Goal: Communication & Community: Participate in discussion

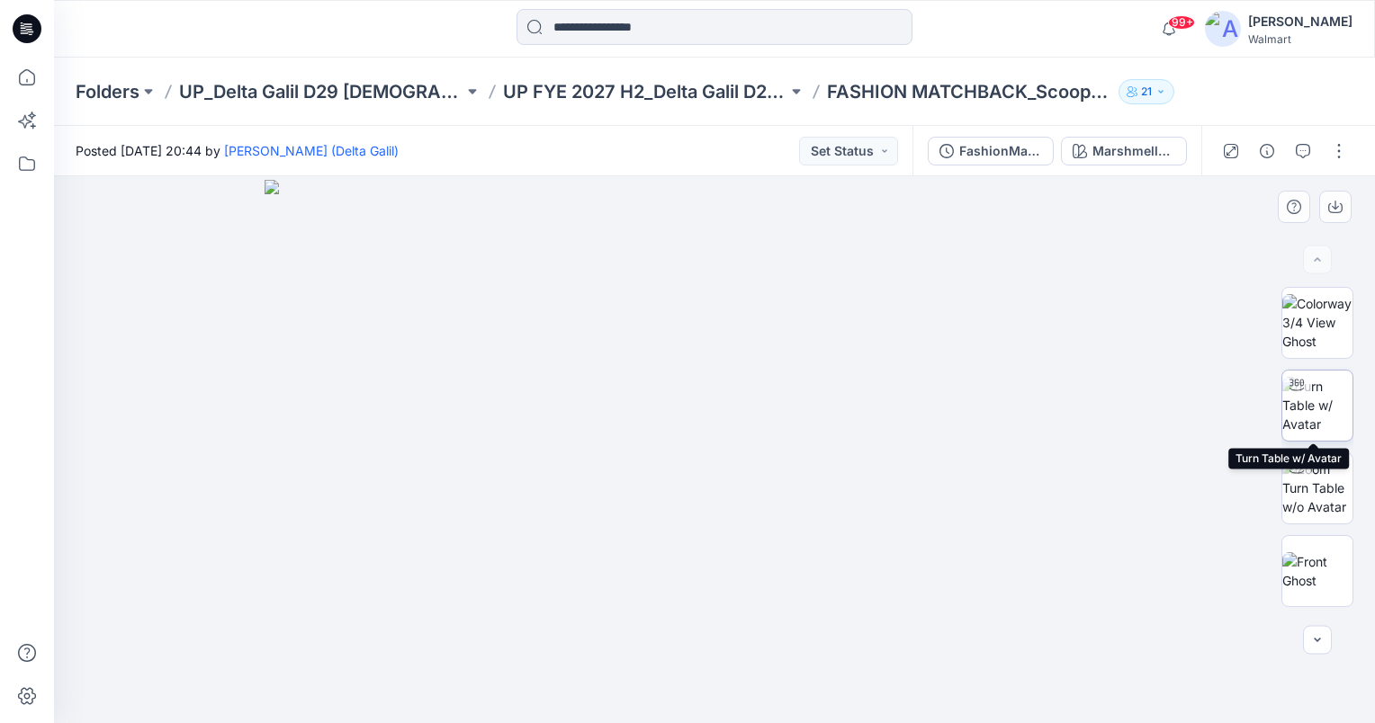
click at [1329, 423] on img at bounding box center [1317, 405] width 70 height 57
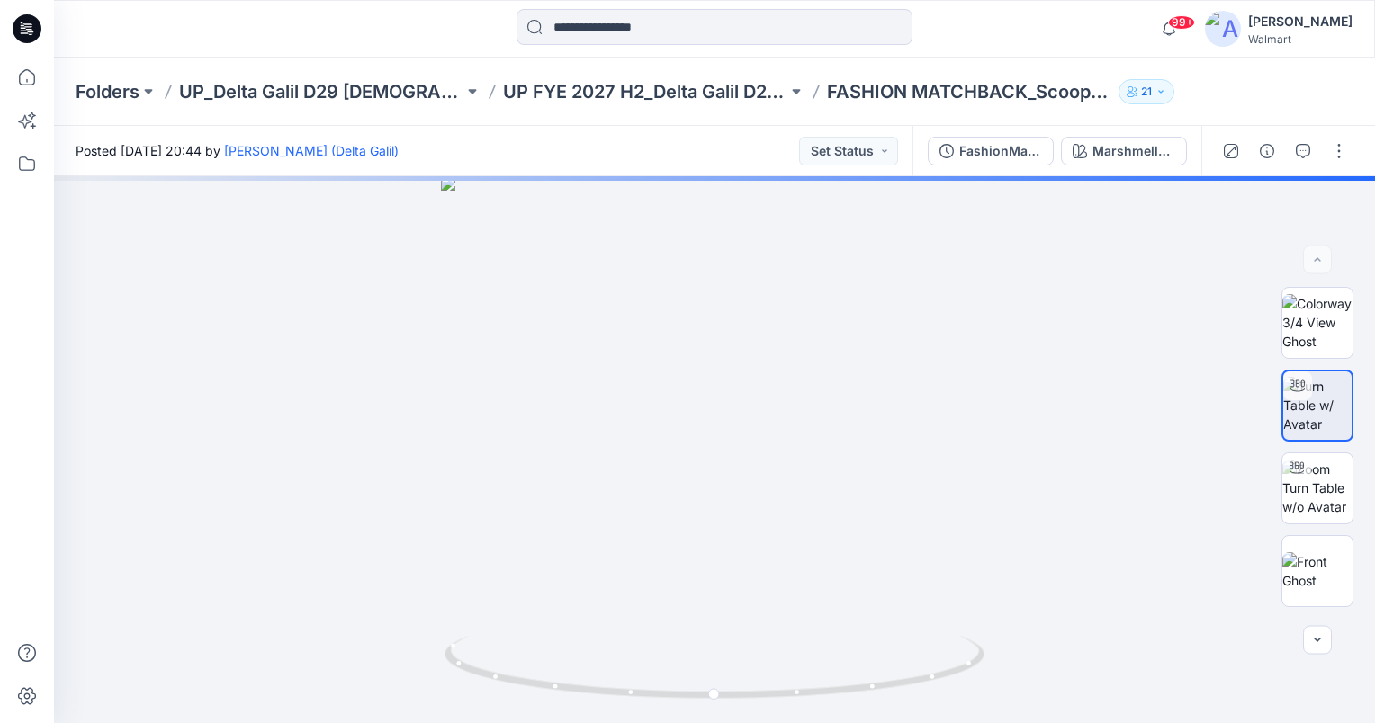
drag, startPoint x: 1359, startPoint y: 439, endPoint x: 1377, endPoint y: 670, distance: 232.0
click at [1374, 670] on html "99+ Notifications Steve Menda shared EPJE904_ADM_2PK Shorts in UP FYE 2027 S3 -…" at bounding box center [687, 361] width 1375 height 723
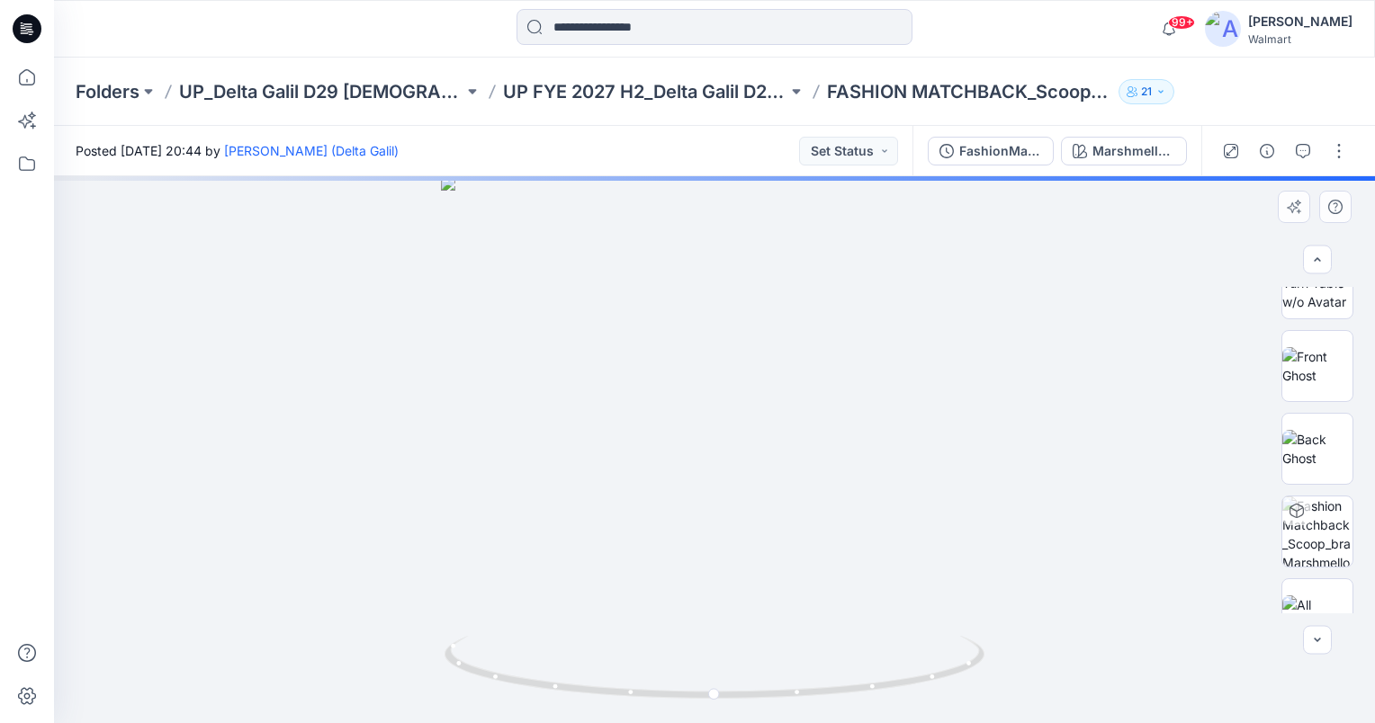
scroll to position [241, 0]
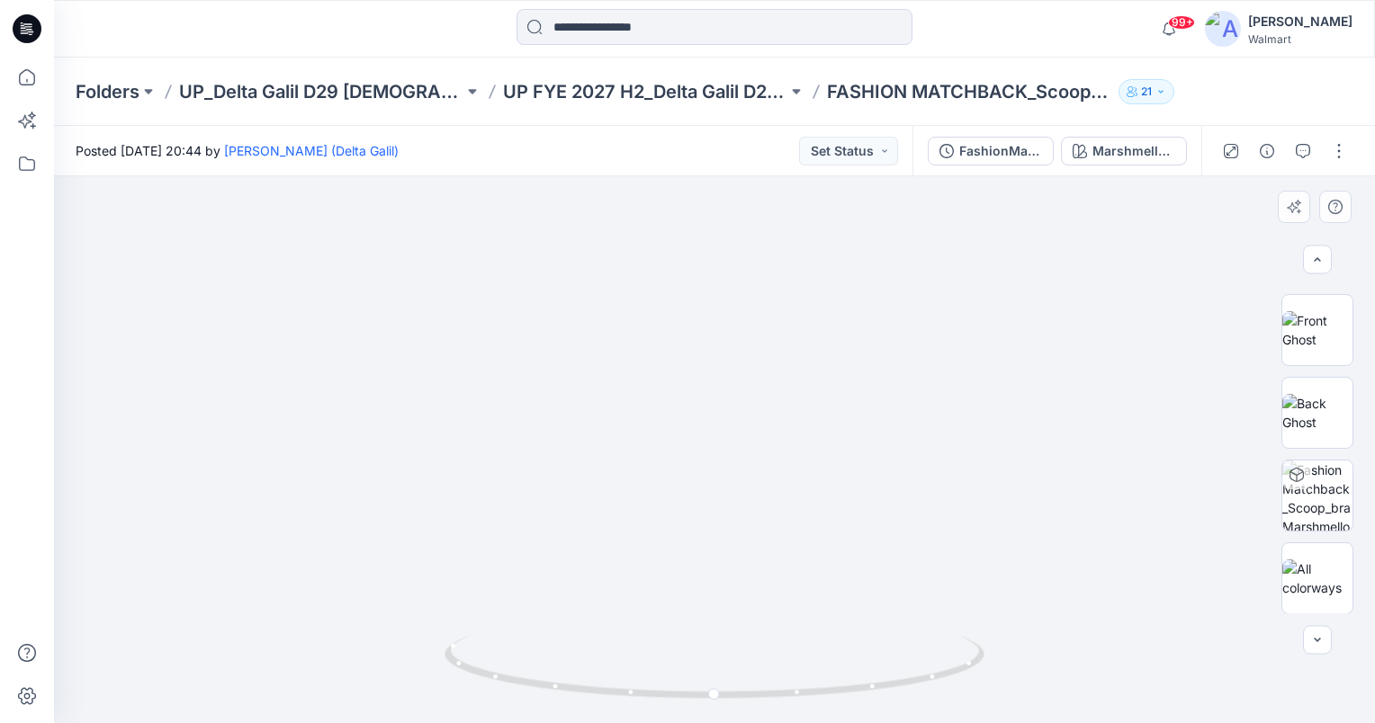
drag, startPoint x: 765, startPoint y: 323, endPoint x: 756, endPoint y: 578, distance: 254.8
click at [756, 578] on img at bounding box center [672, 267] width 1828 height 912
drag, startPoint x: 699, startPoint y: 495, endPoint x: 770, endPoint y: 498, distance: 71.1
click at [770, 498] on img at bounding box center [746, 231] width 2084 height 983
drag, startPoint x: 710, startPoint y: 698, endPoint x: 485, endPoint y: 702, distance: 225.0
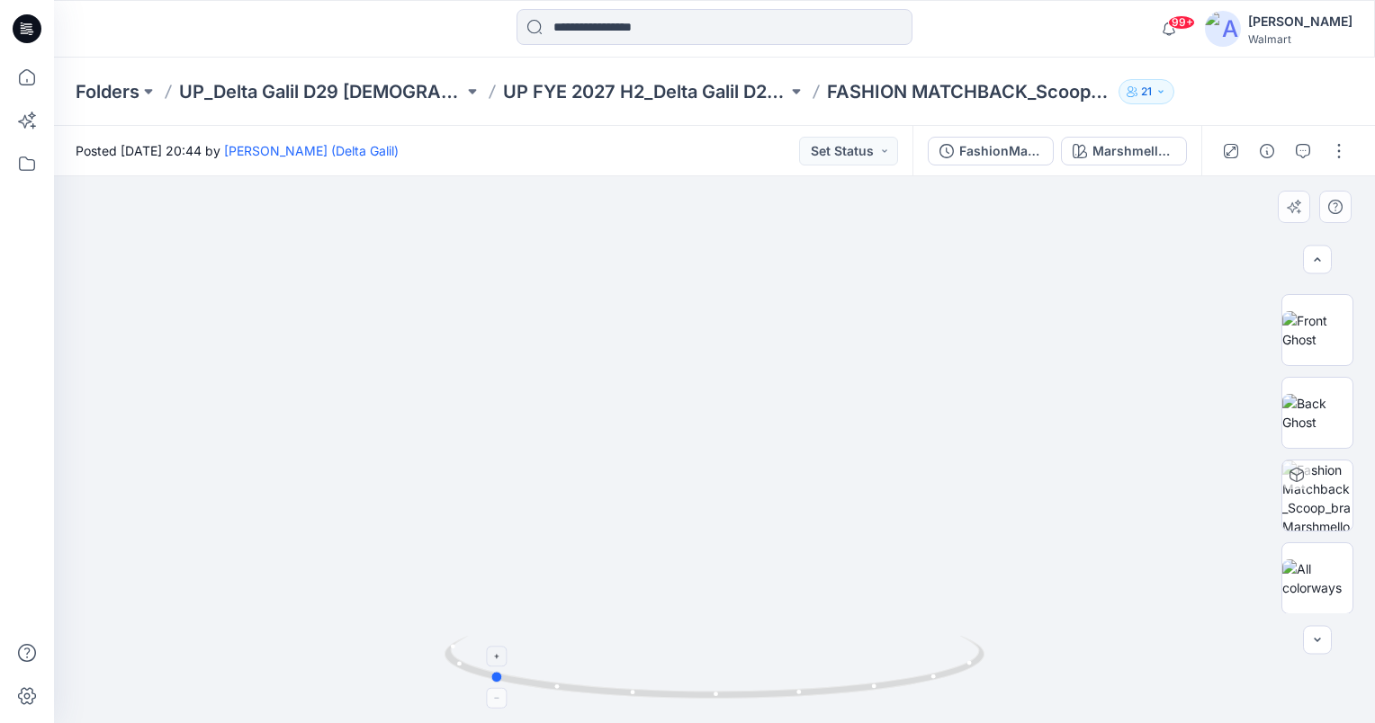
click at [485, 702] on icon at bounding box center [716, 669] width 544 height 67
click at [1304, 151] on icon "button" at bounding box center [1303, 151] width 14 height 14
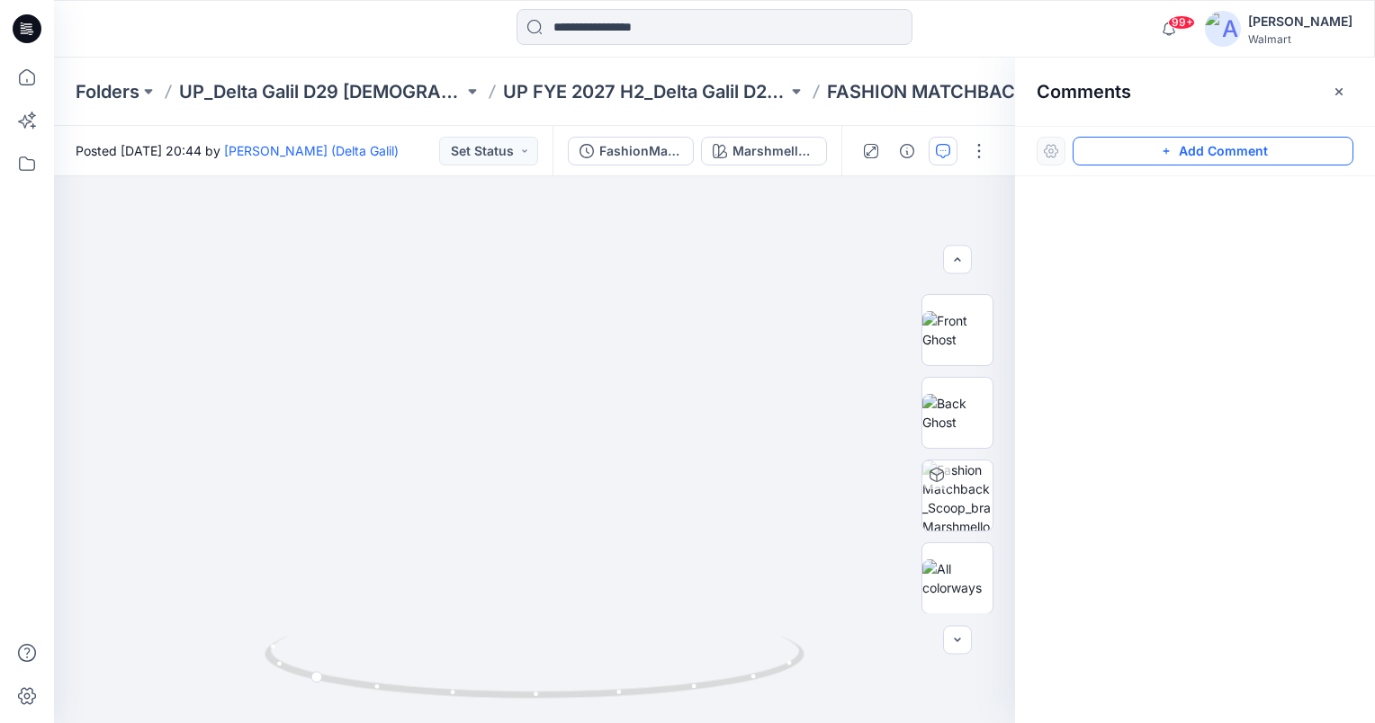
click at [1218, 144] on button "Add Comment" at bounding box center [1212, 151] width 281 height 29
click at [583, 552] on div "1" at bounding box center [534, 449] width 961 height 547
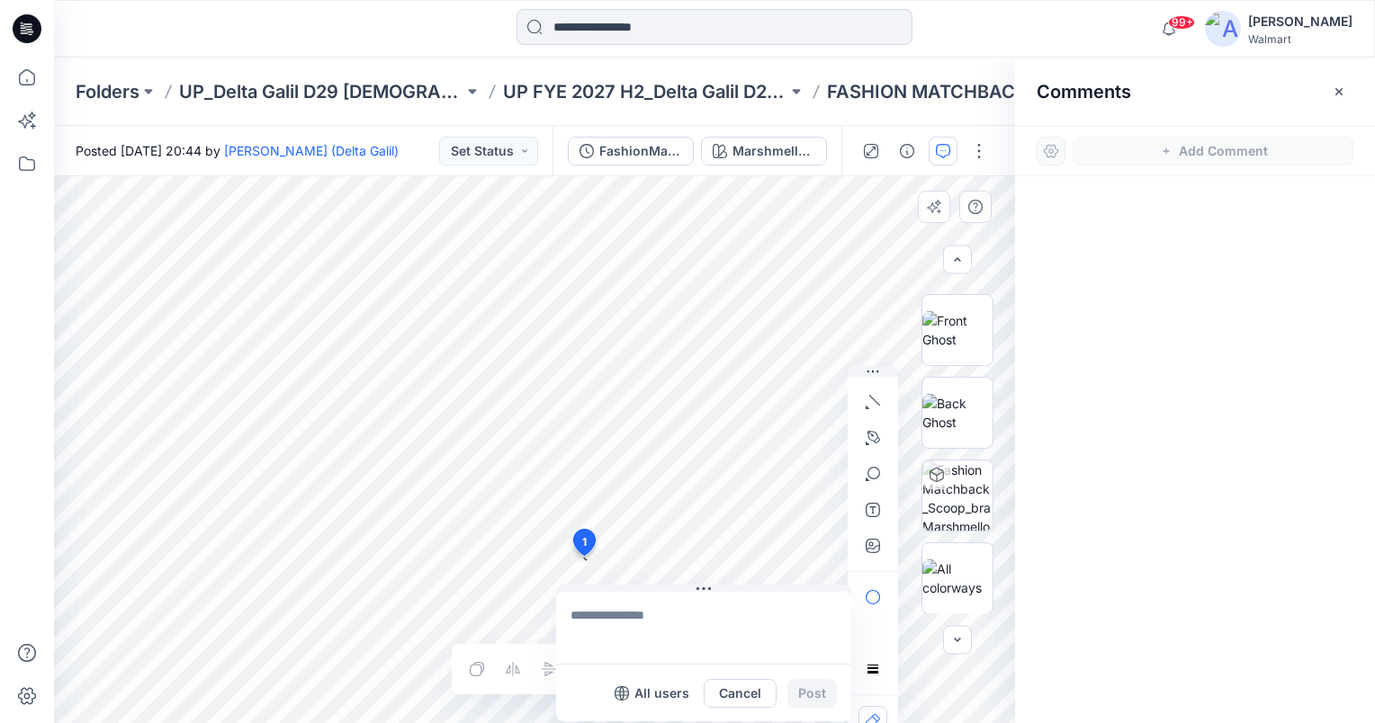
click at [608, 608] on textarea at bounding box center [703, 628] width 295 height 72
type textarea "**********"
click at [801, 689] on button "Post" at bounding box center [811, 693] width 49 height 29
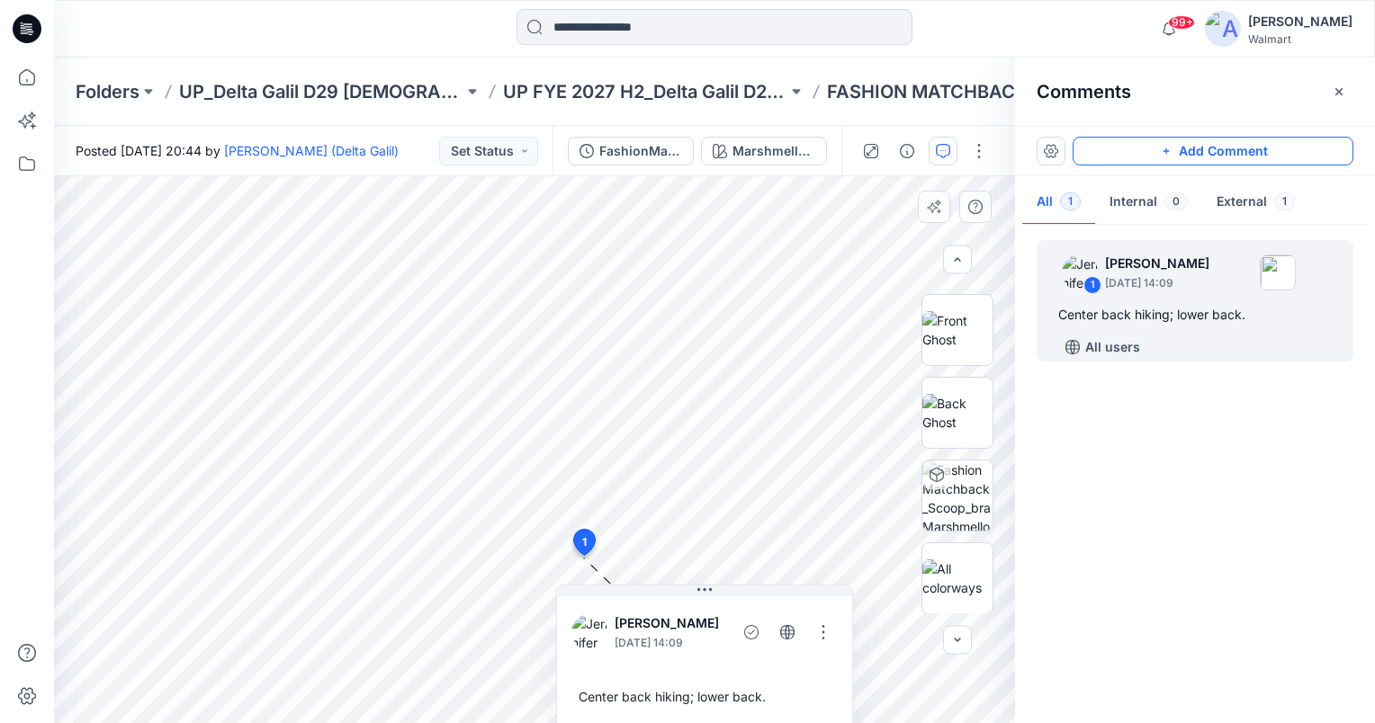
click at [1256, 150] on button "Add Comment" at bounding box center [1212, 151] width 281 height 29
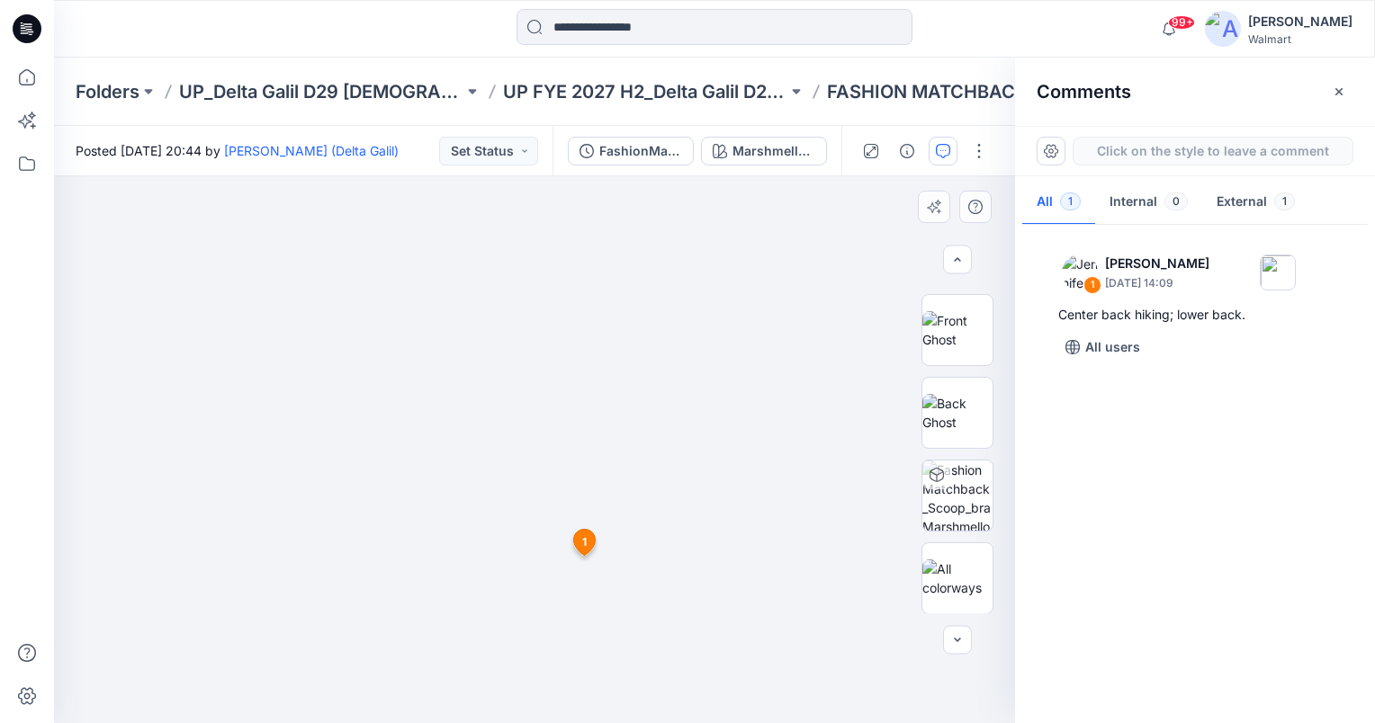
click at [693, 471] on div "2 1 Jennifer Yerkes September 18, 2025 14:09 Center back hiking; lower back. Re…" at bounding box center [534, 449] width 961 height 547
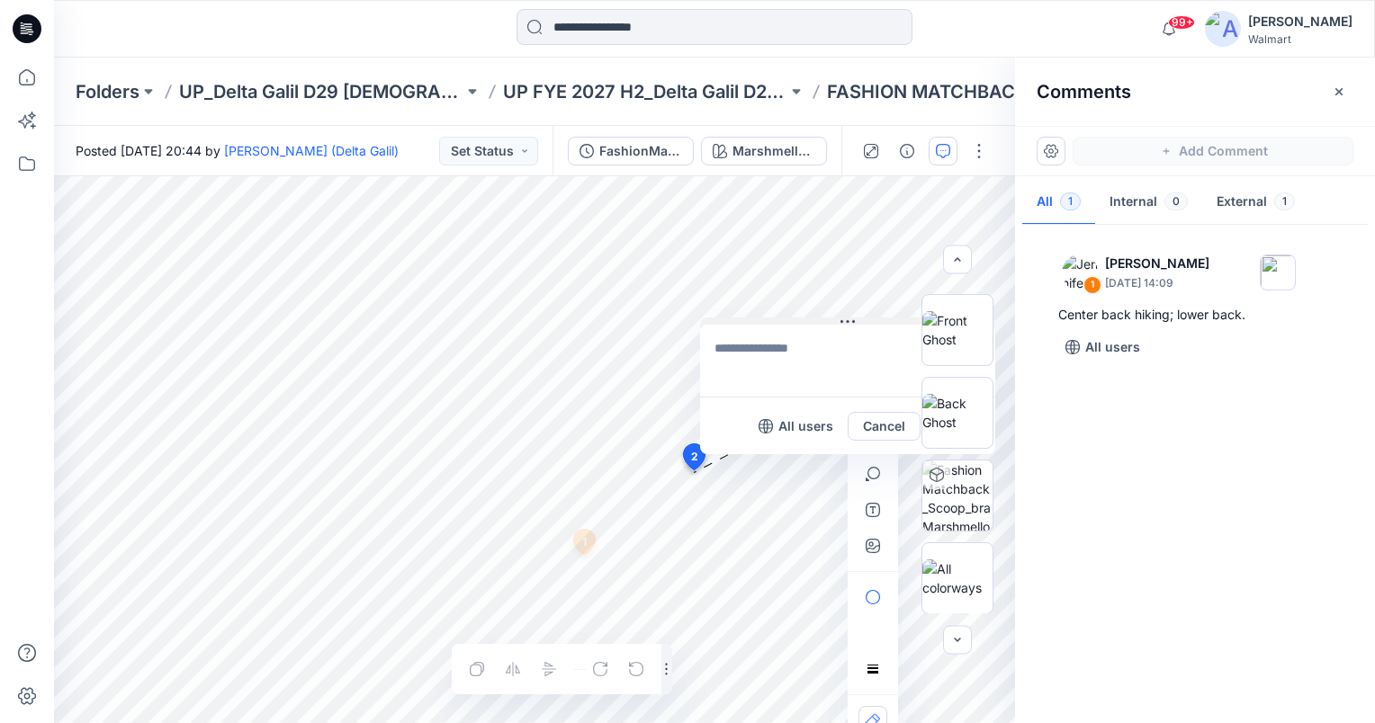
drag, startPoint x: 718, startPoint y: 484, endPoint x: 731, endPoint y: 275, distance: 209.2
click at [731, 318] on button at bounding box center [847, 323] width 295 height 11
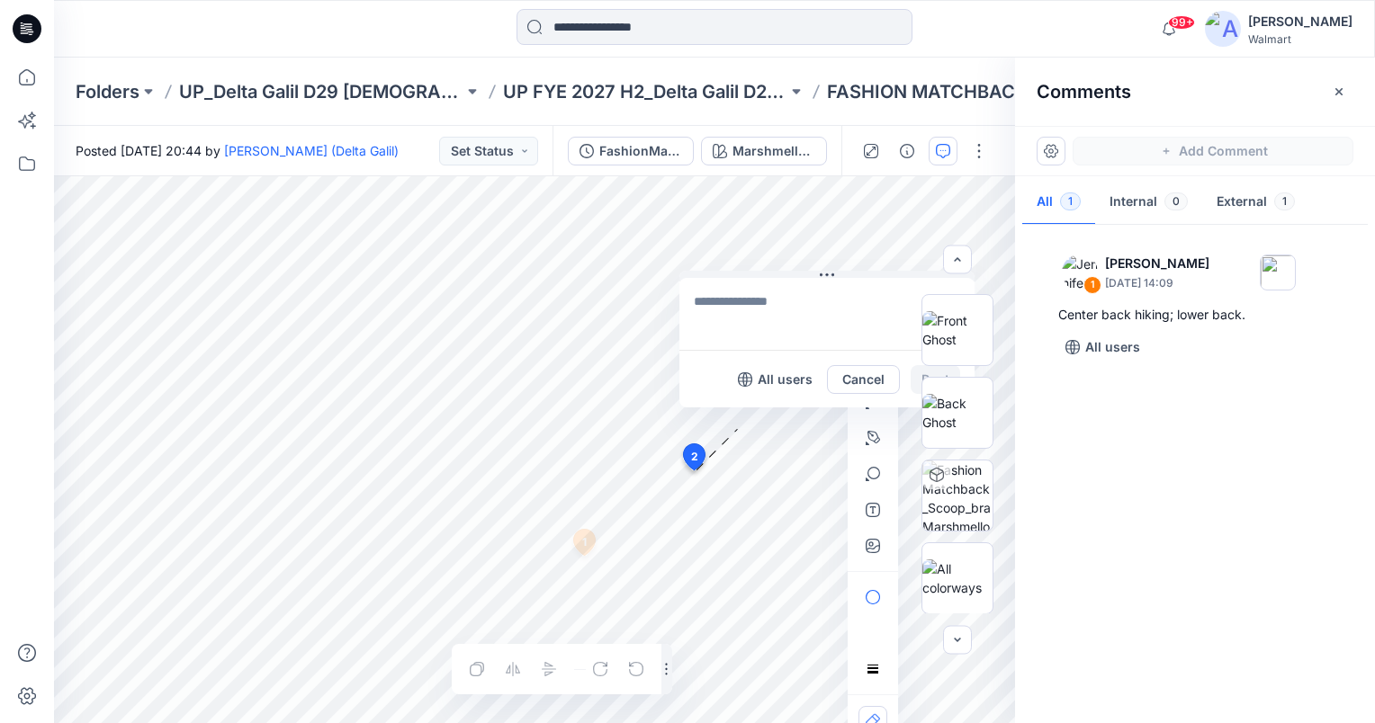
click at [749, 301] on textarea at bounding box center [826, 314] width 295 height 72
type textarea "**********"
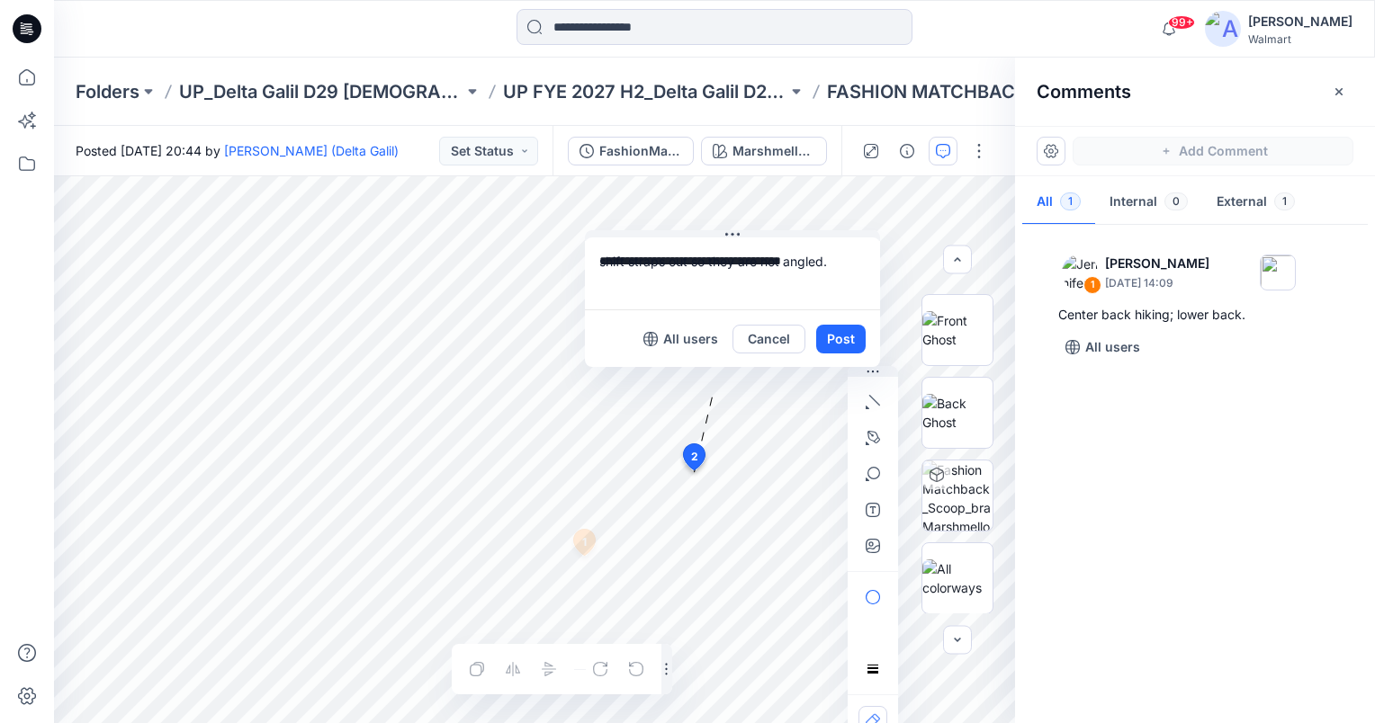
drag, startPoint x: 794, startPoint y: 276, endPoint x: 695, endPoint y: 237, distance: 106.6
click at [687, 230] on button at bounding box center [732, 235] width 295 height 11
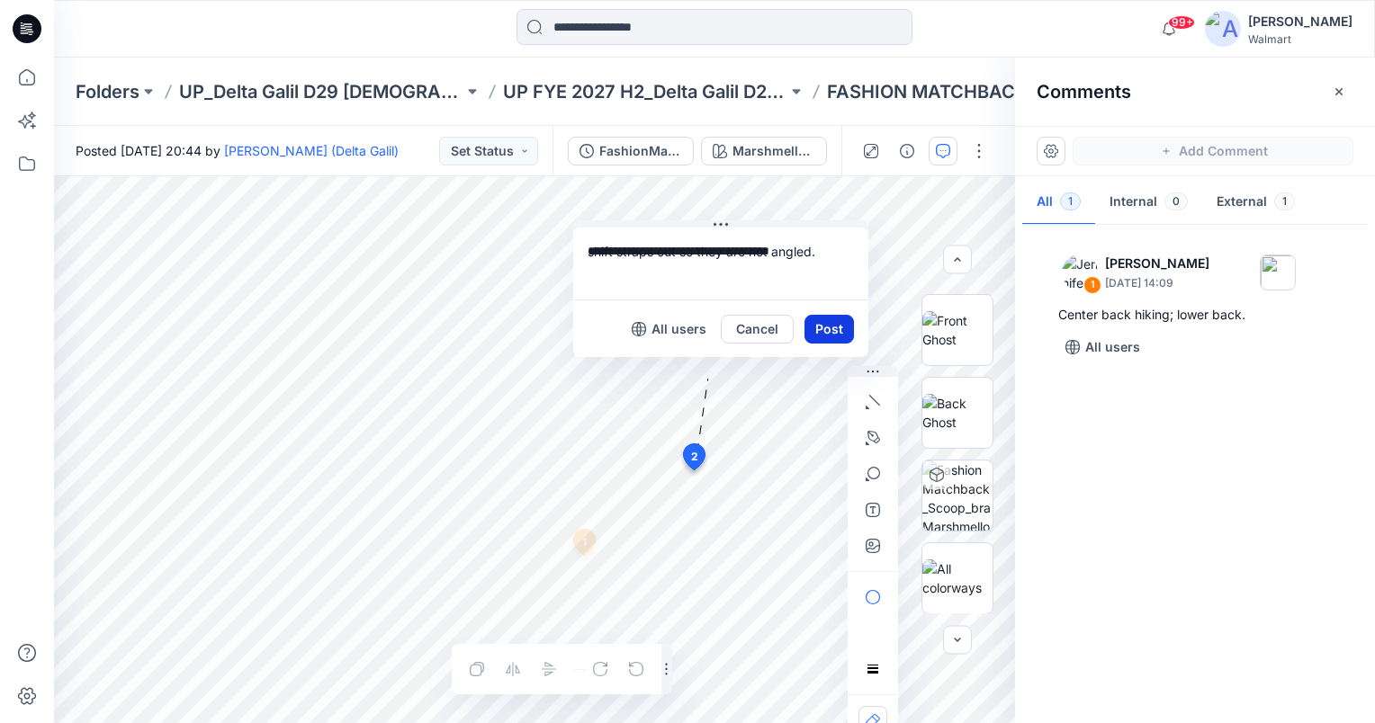
click at [824, 332] on button "Post" at bounding box center [828, 329] width 49 height 29
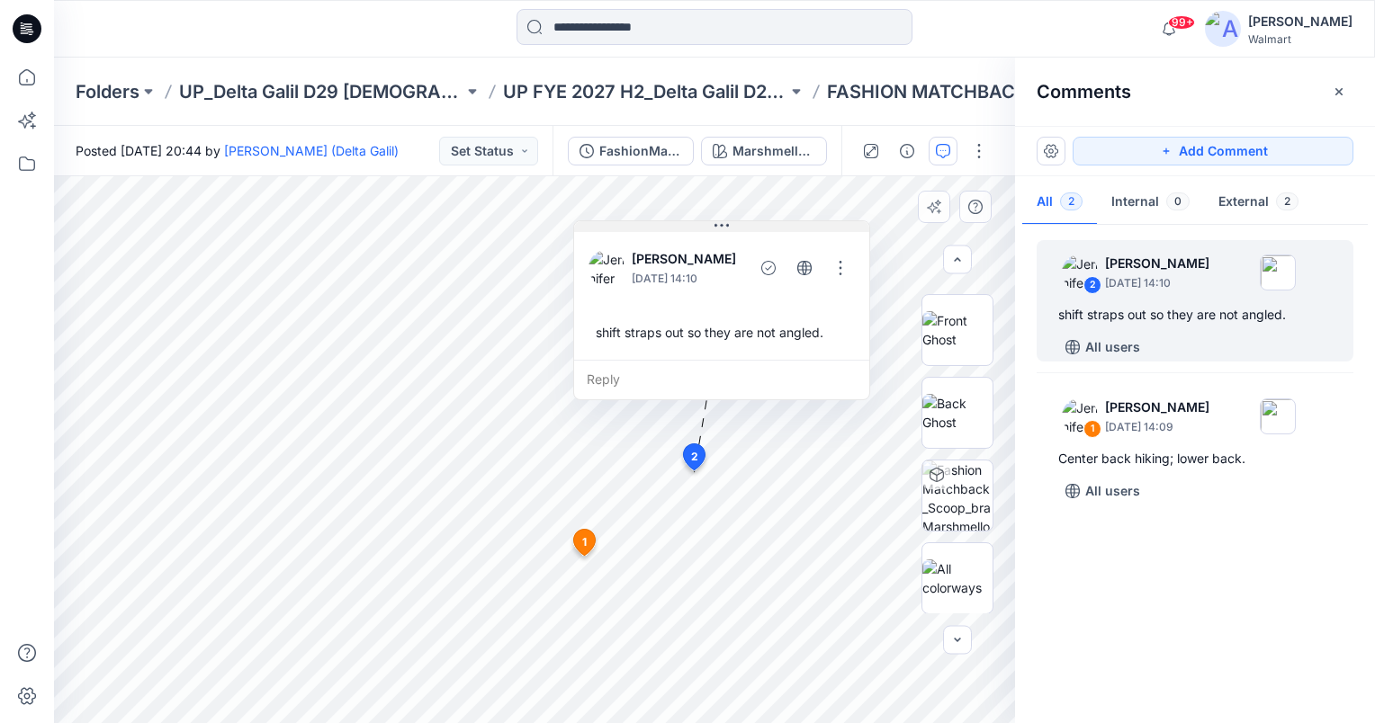
drag, startPoint x: 670, startPoint y: 227, endPoint x: 767, endPoint y: 215, distance: 97.9
click at [749, 221] on button at bounding box center [721, 226] width 295 height 11
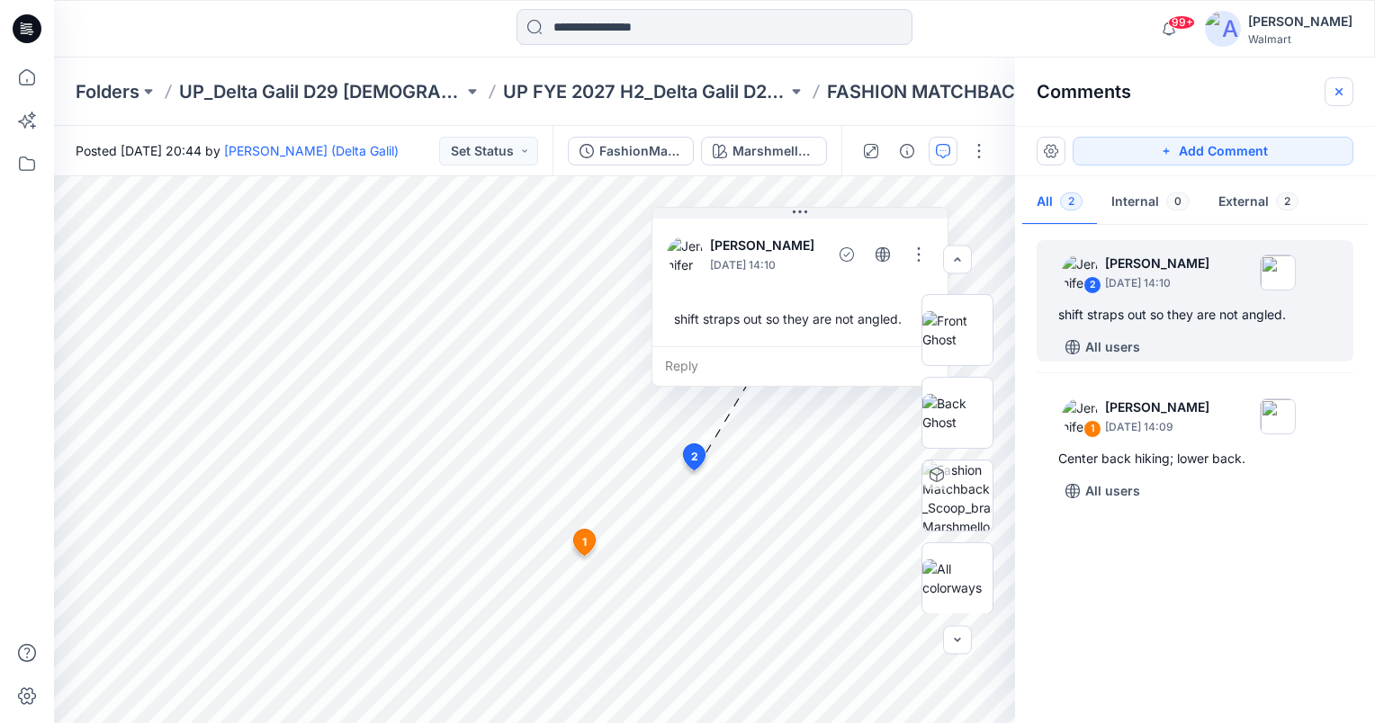
click at [1339, 94] on icon "button" at bounding box center [1339, 92] width 14 height 14
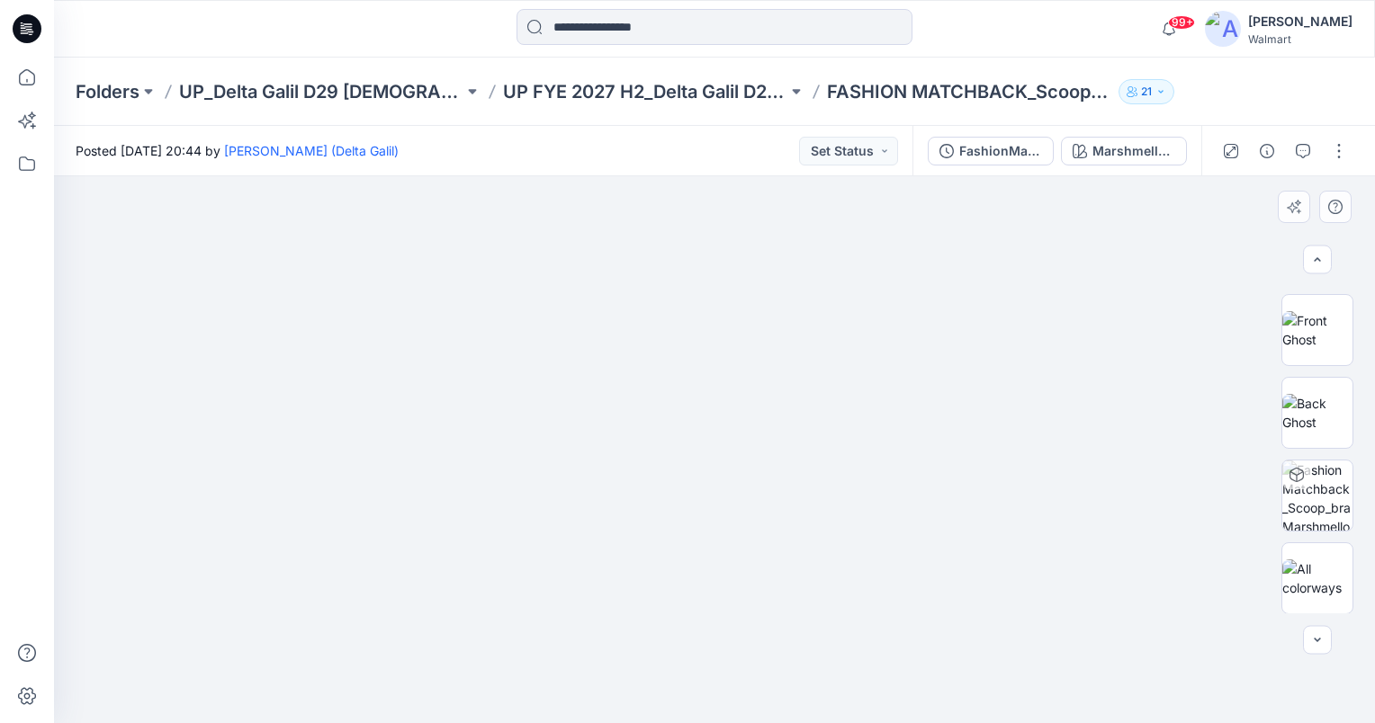
drag, startPoint x: 758, startPoint y: 283, endPoint x: 710, endPoint y: 572, distance: 293.7
click at [702, 569] on img at bounding box center [658, 260] width 1828 height 928
drag, startPoint x: 606, startPoint y: 439, endPoint x: 741, endPoint y: 422, distance: 136.0
click at [741, 422] on img at bounding box center [735, 194] width 2340 height 1060
click at [1303, 153] on icon "button" at bounding box center [1303, 151] width 14 height 14
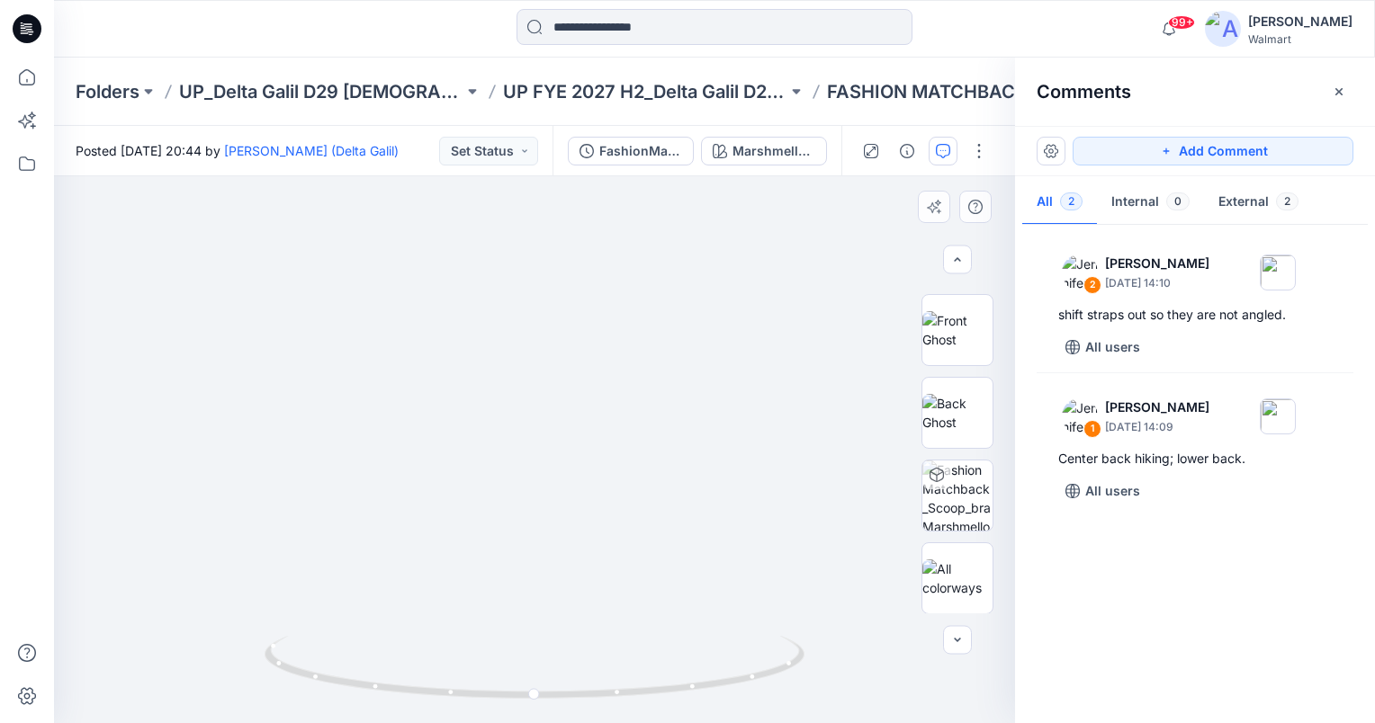
drag, startPoint x: 500, startPoint y: 305, endPoint x: 458, endPoint y: 529, distance: 228.0
click at [458, 529] on img at bounding box center [533, 226] width 1828 height 993
drag, startPoint x: 535, startPoint y: 372, endPoint x: 641, endPoint y: 442, distance: 126.0
click at [641, 442] on img at bounding box center [560, 152] width 2596 height 1144
click at [1294, 157] on button "Add Comment" at bounding box center [1212, 151] width 281 height 29
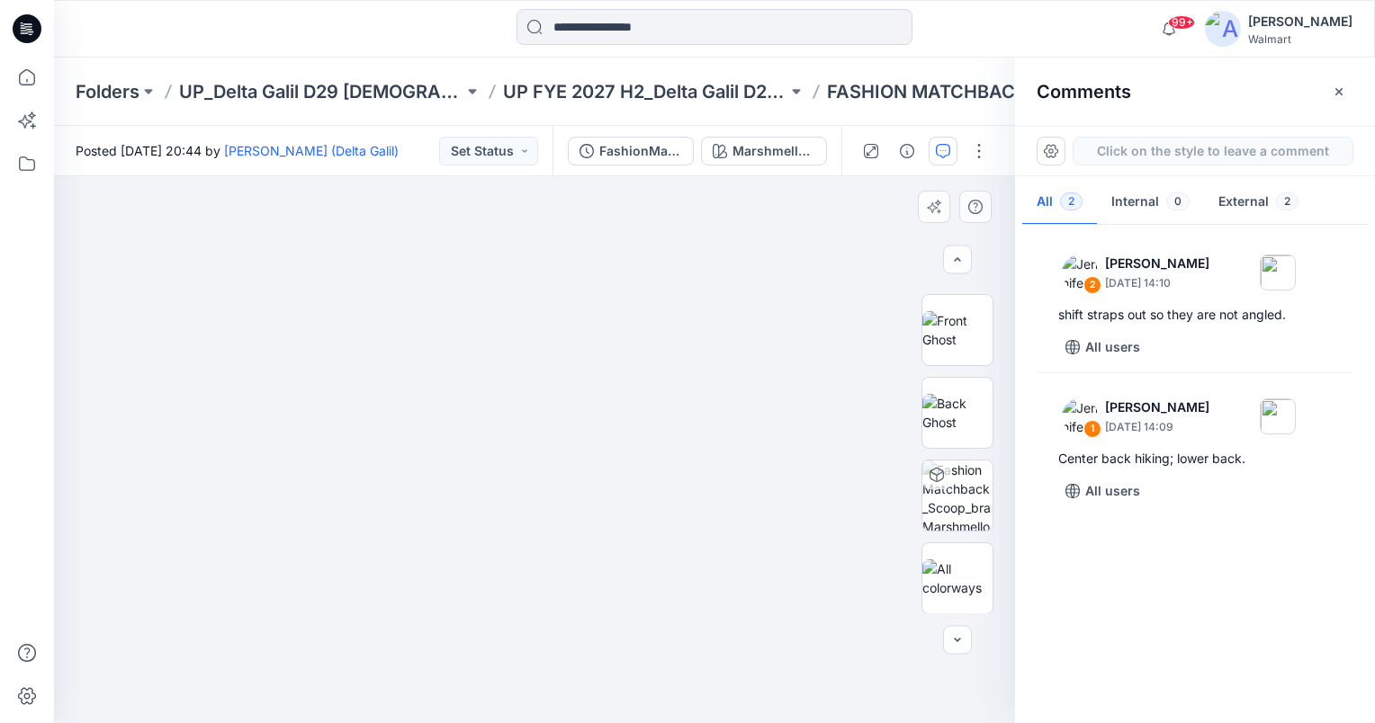
click at [399, 412] on div "3" at bounding box center [534, 449] width 961 height 547
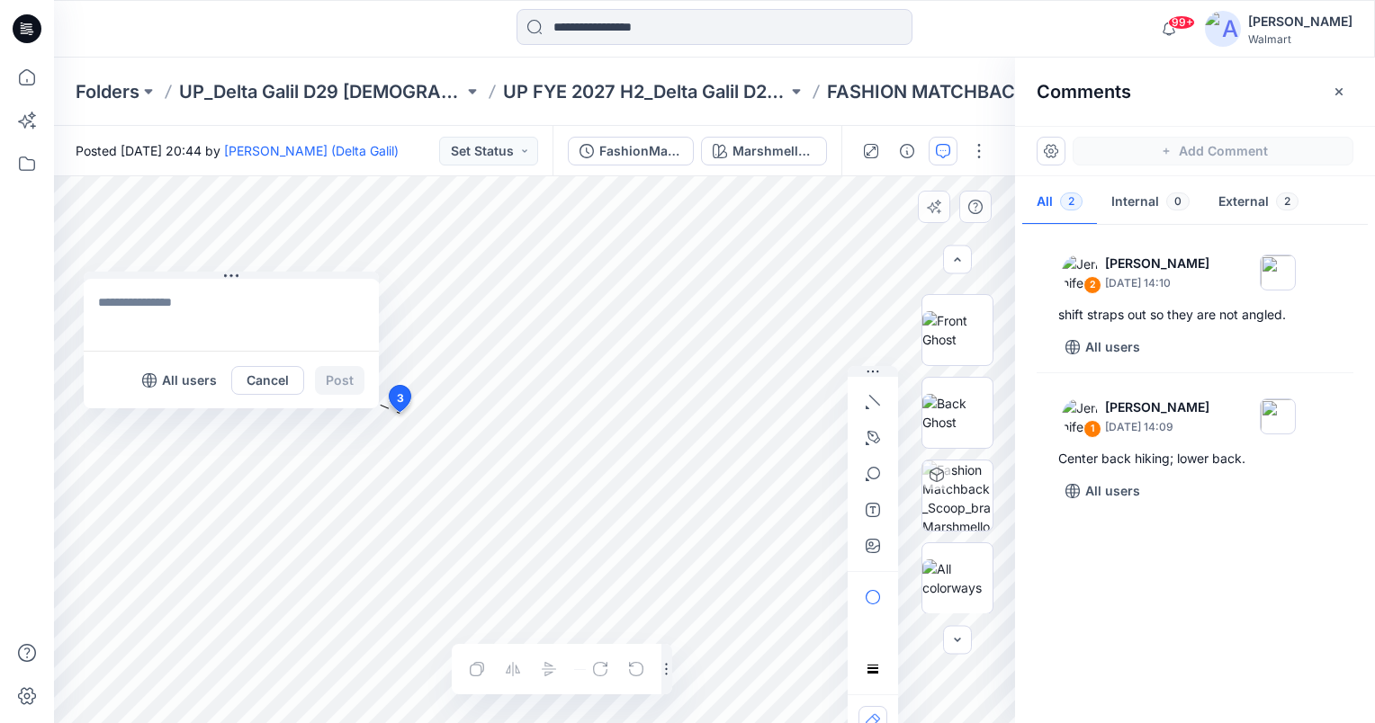
drag, startPoint x: 413, startPoint y: 426, endPoint x: 128, endPoint y: 297, distance: 312.9
click at [113, 272] on button at bounding box center [231, 277] width 295 height 11
click at [133, 314] on textarea at bounding box center [219, 309] width 295 height 72
type textarea "**********"
click at [333, 378] on button "Post" at bounding box center [327, 374] width 49 height 29
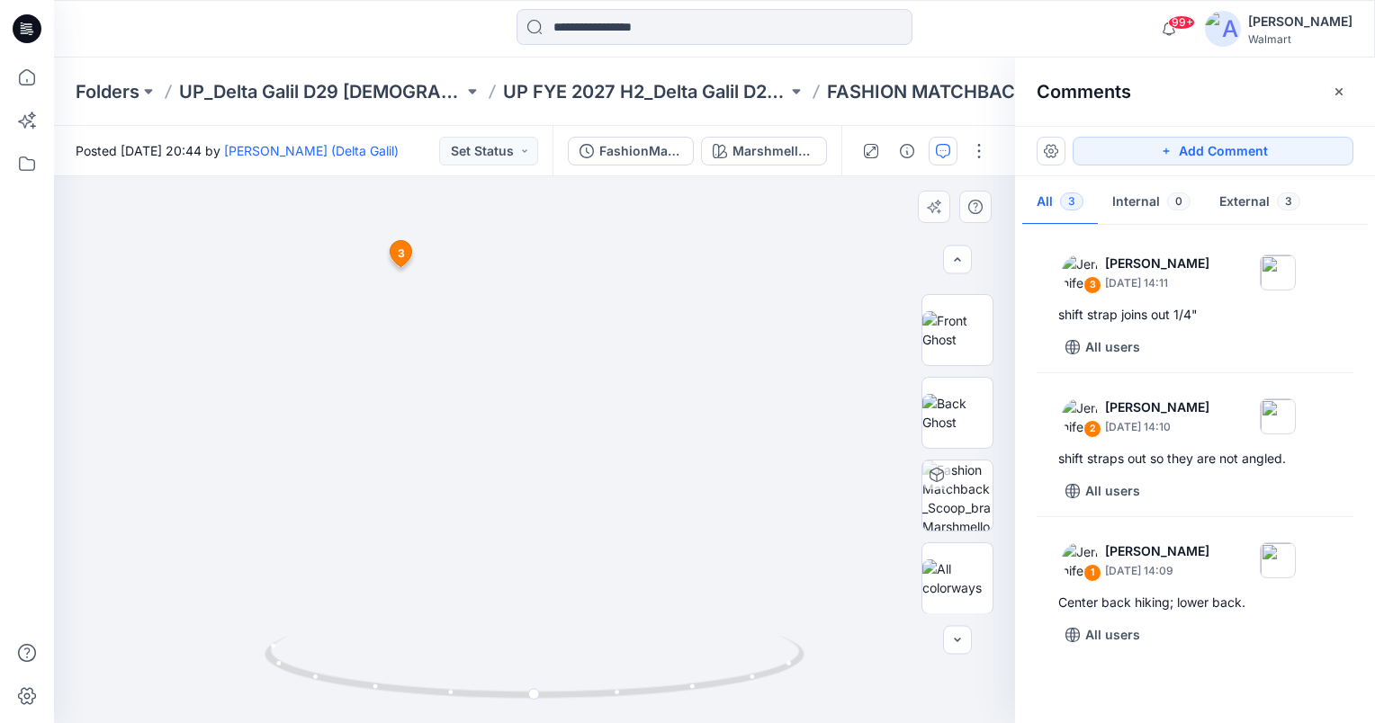
drag, startPoint x: 536, startPoint y: 283, endPoint x: 532, endPoint y: 476, distance: 192.6
click at [532, 476] on img at bounding box center [530, 162] width 2084 height 1124
drag, startPoint x: 1334, startPoint y: 94, endPoint x: 1319, endPoint y: 104, distance: 18.2
click at [1334, 94] on icon "button" at bounding box center [1339, 92] width 14 height 14
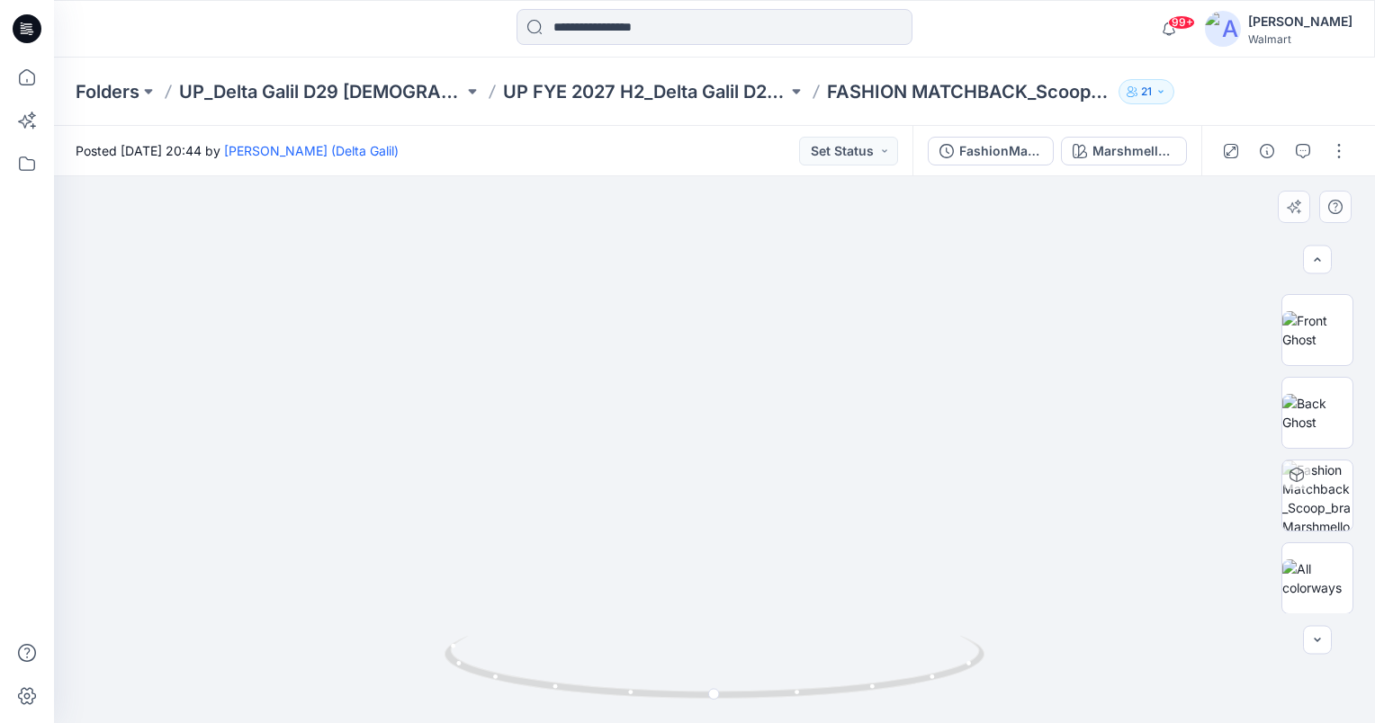
drag, startPoint x: 740, startPoint y: 299, endPoint x: 708, endPoint y: 439, distance: 143.8
click at [1305, 160] on button "button" at bounding box center [1302, 151] width 29 height 29
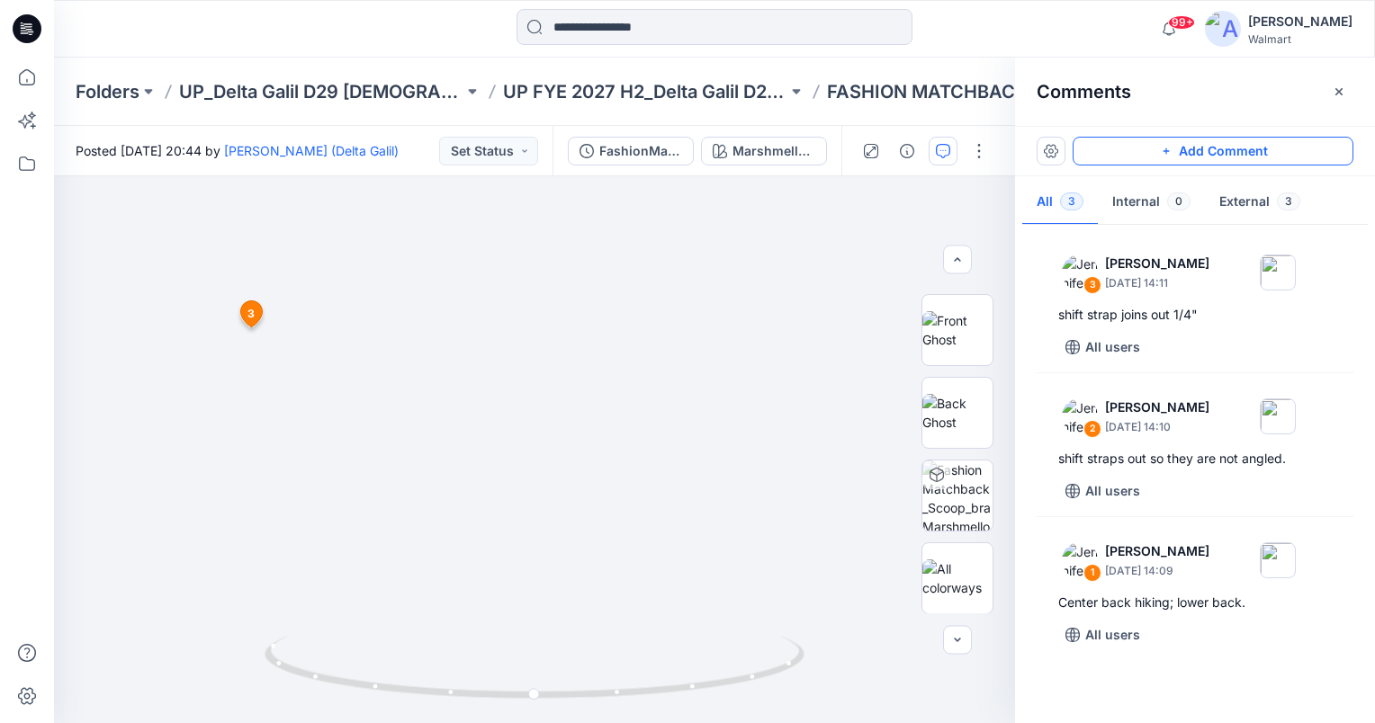
click at [1306, 148] on button "Add Comment" at bounding box center [1212, 151] width 281 height 29
click at [479, 380] on div "4 3 Jennifer Yerkes September 18, 2025 14:11 shift strap joins out 1/4" Reply" at bounding box center [534, 449] width 961 height 547
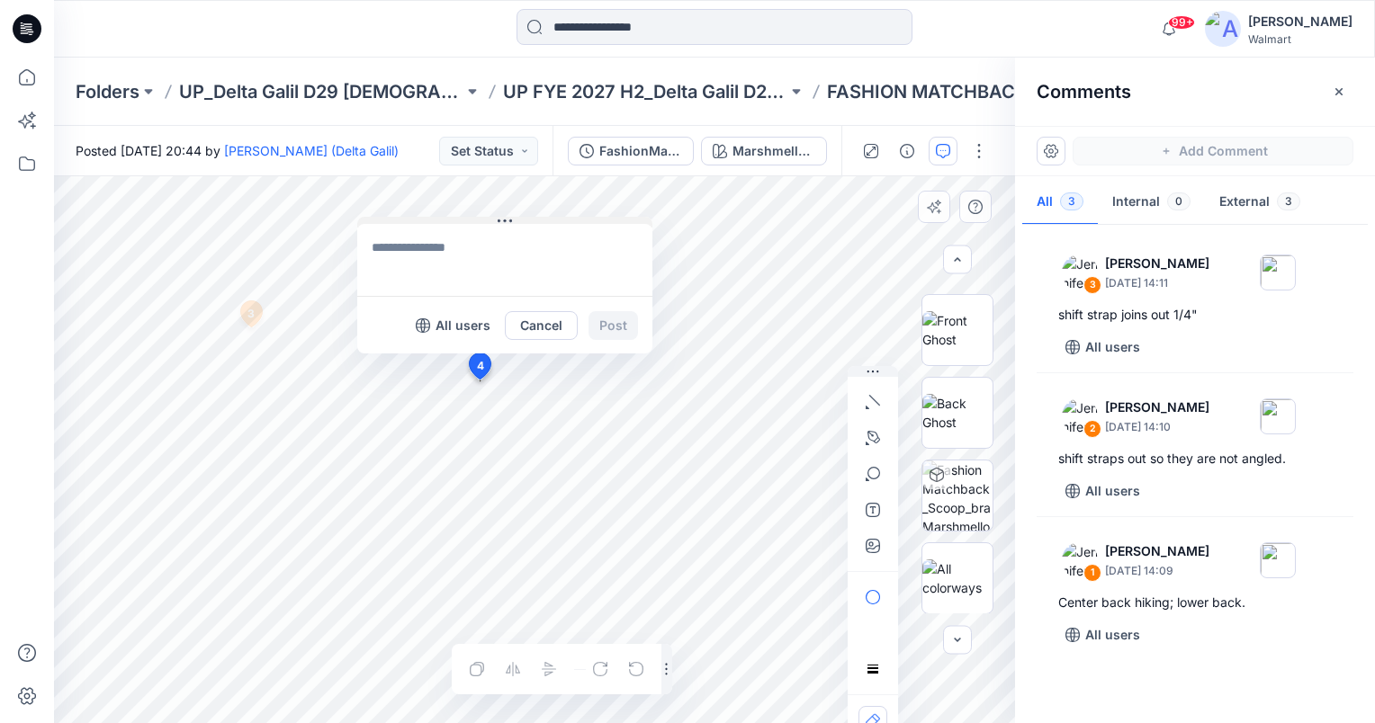
drag, startPoint x: 493, startPoint y: 391, endPoint x: 384, endPoint y: 199, distance: 221.2
click at [384, 217] on button at bounding box center [504, 222] width 295 height 11
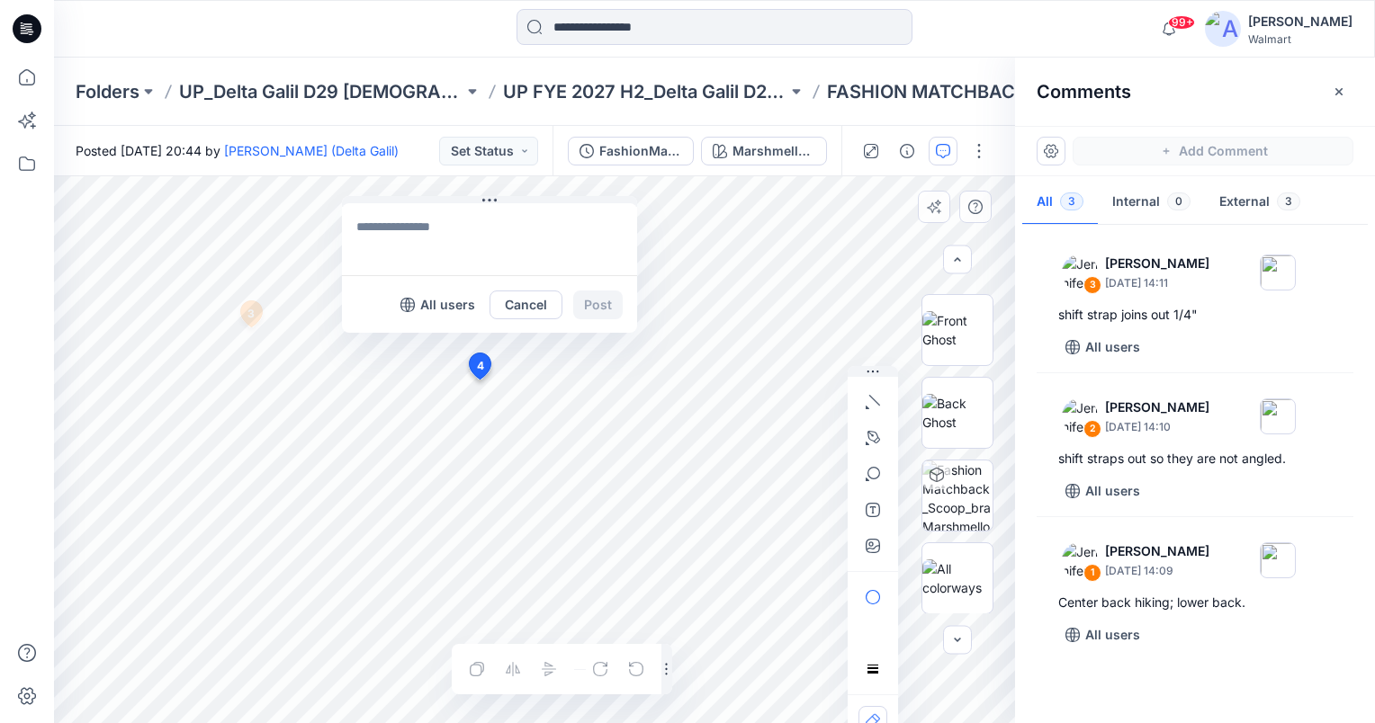
click at [407, 232] on textarea at bounding box center [489, 239] width 295 height 72
type textarea "**********"
click at [598, 314] on button "Post" at bounding box center [597, 305] width 49 height 29
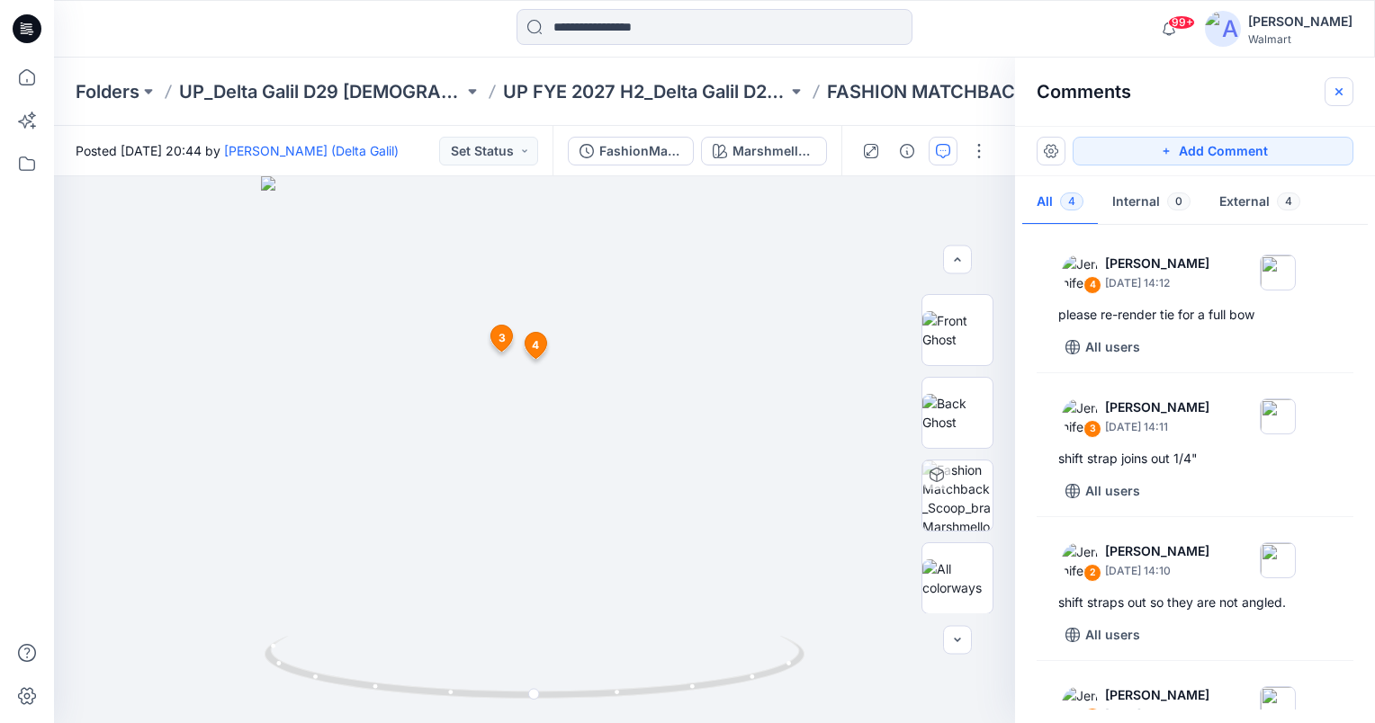
click at [1346, 87] on button "button" at bounding box center [1338, 91] width 29 height 29
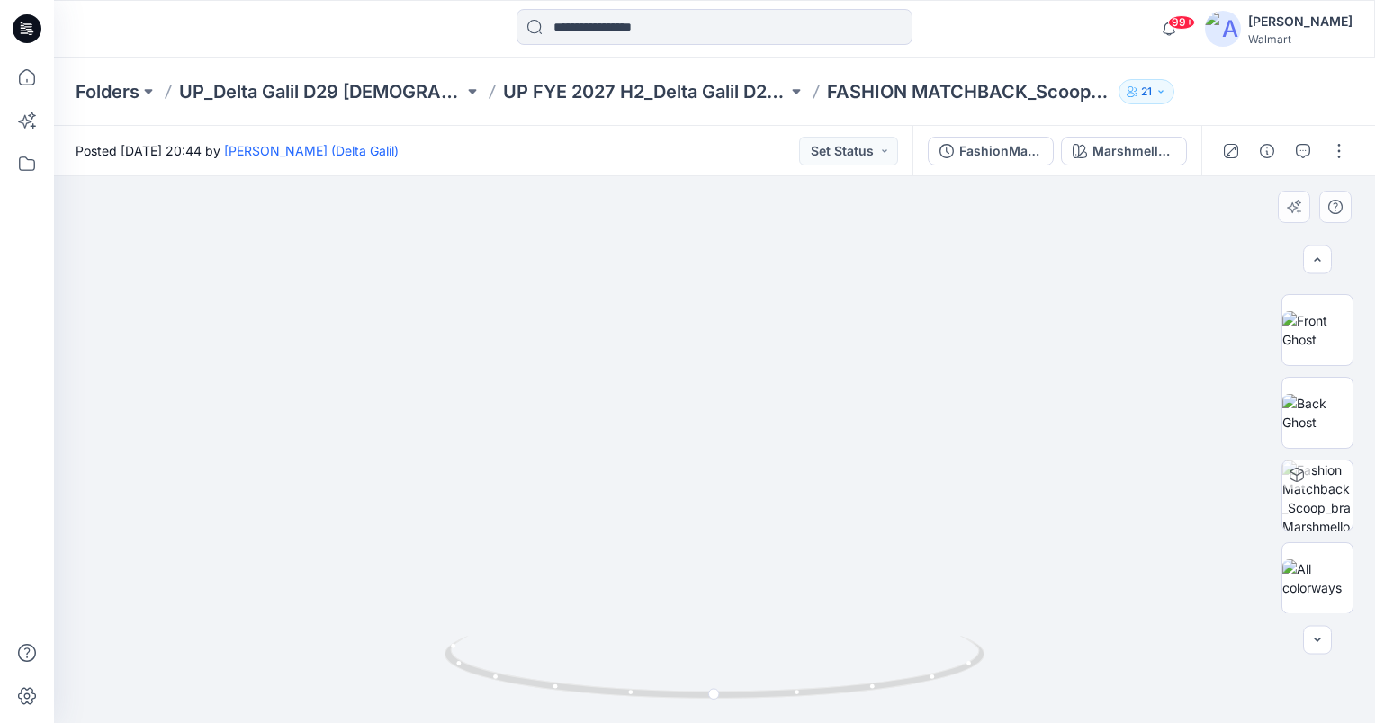
drag, startPoint x: 749, startPoint y: 286, endPoint x: 725, endPoint y: 604, distance: 318.5
click at [719, 601] on img at bounding box center [678, 283] width 1828 height 880
drag, startPoint x: 759, startPoint y: 529, endPoint x: 830, endPoint y: 428, distance: 123.3
click at [830, 428] on img at bounding box center [708, 68] width 2853 height 1310
drag, startPoint x: 659, startPoint y: 542, endPoint x: 673, endPoint y: 495, distance: 48.9
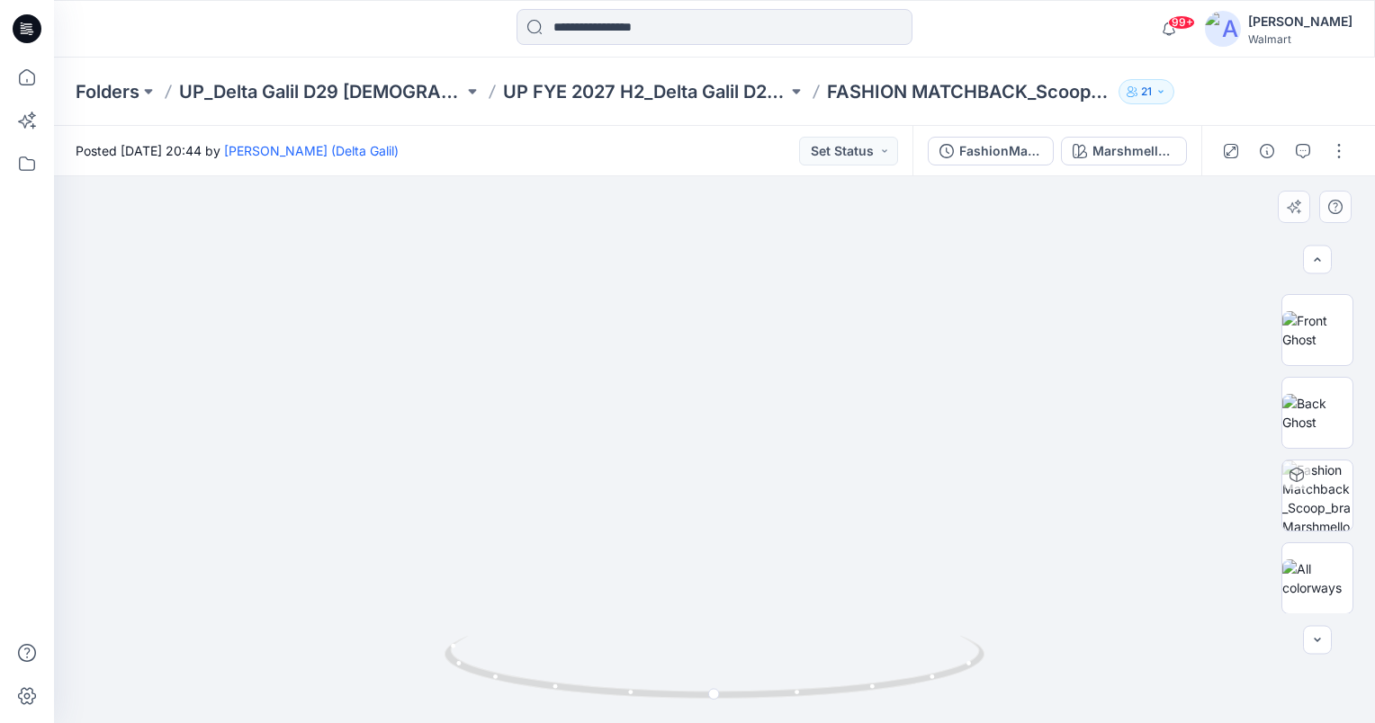
drag, startPoint x: 819, startPoint y: 529, endPoint x: 756, endPoint y: 492, distance: 73.0
click at [713, 689] on icon at bounding box center [716, 669] width 544 height 67
click at [1306, 148] on icon "button" at bounding box center [1303, 151] width 14 height 14
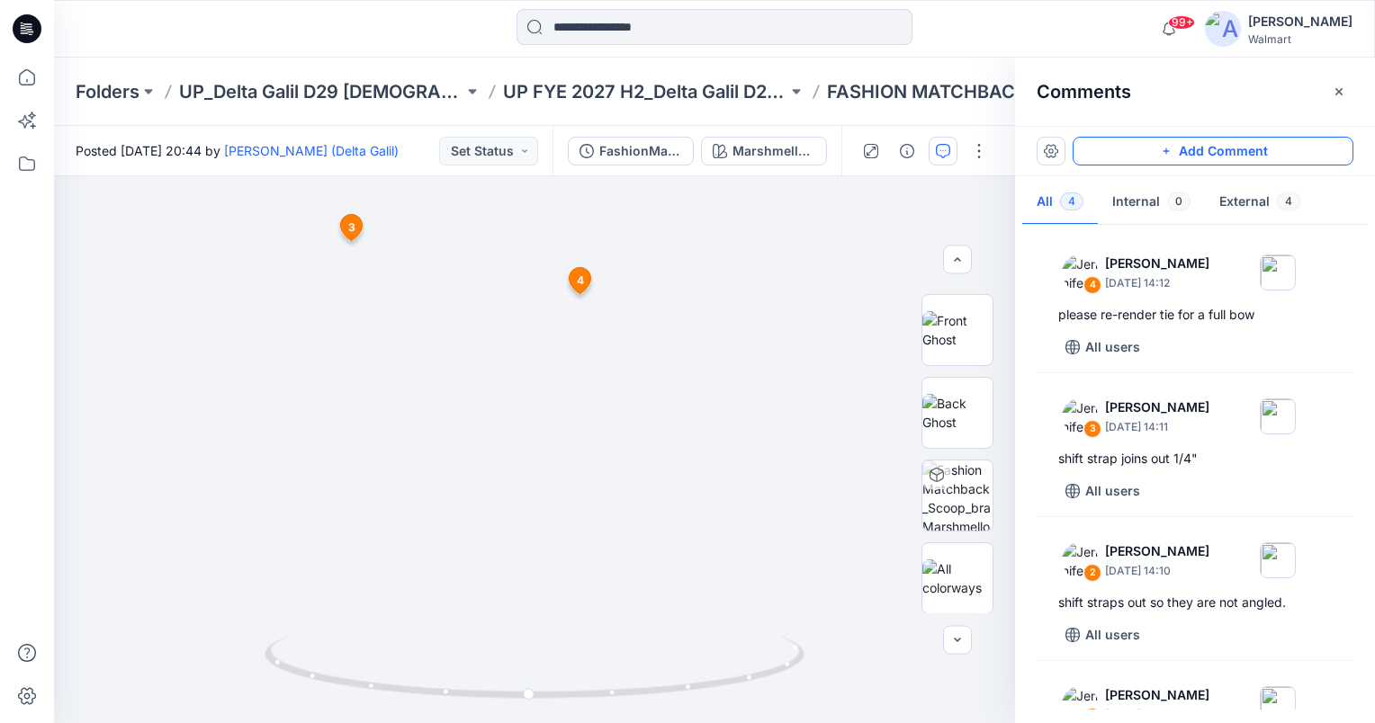
click at [1266, 154] on button "Add Comment" at bounding box center [1212, 151] width 281 height 29
click at [696, 477] on div "5 3 Jennifer Yerkes September 18, 2025 14:11 shift strap joins out 1/4" Reply 4…" at bounding box center [534, 449] width 961 height 547
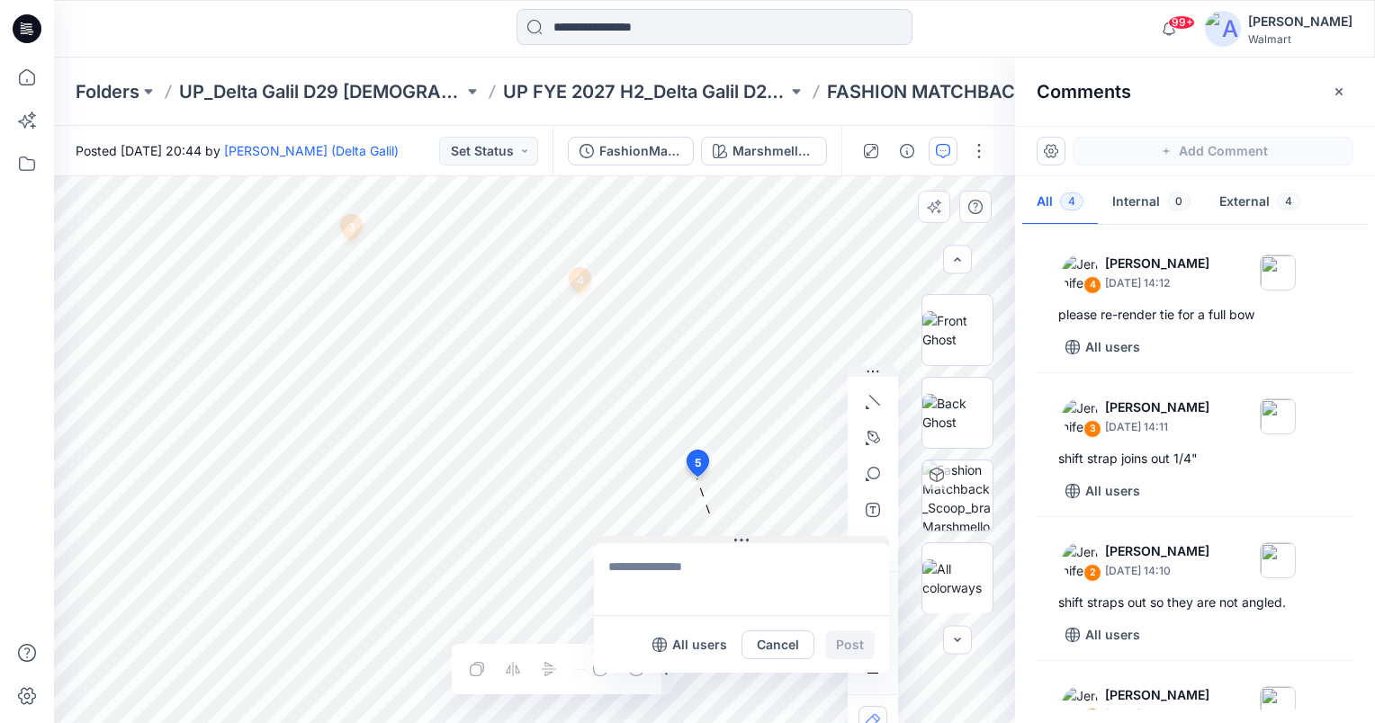
drag, startPoint x: 729, startPoint y: 488, endPoint x: 653, endPoint y: 538, distance: 90.8
click at [653, 538] on button at bounding box center [741, 541] width 295 height 11
click at [679, 558] on textarea at bounding box center [741, 579] width 295 height 72
type textarea "**********"
click at [848, 648] on button "Post" at bounding box center [849, 645] width 49 height 29
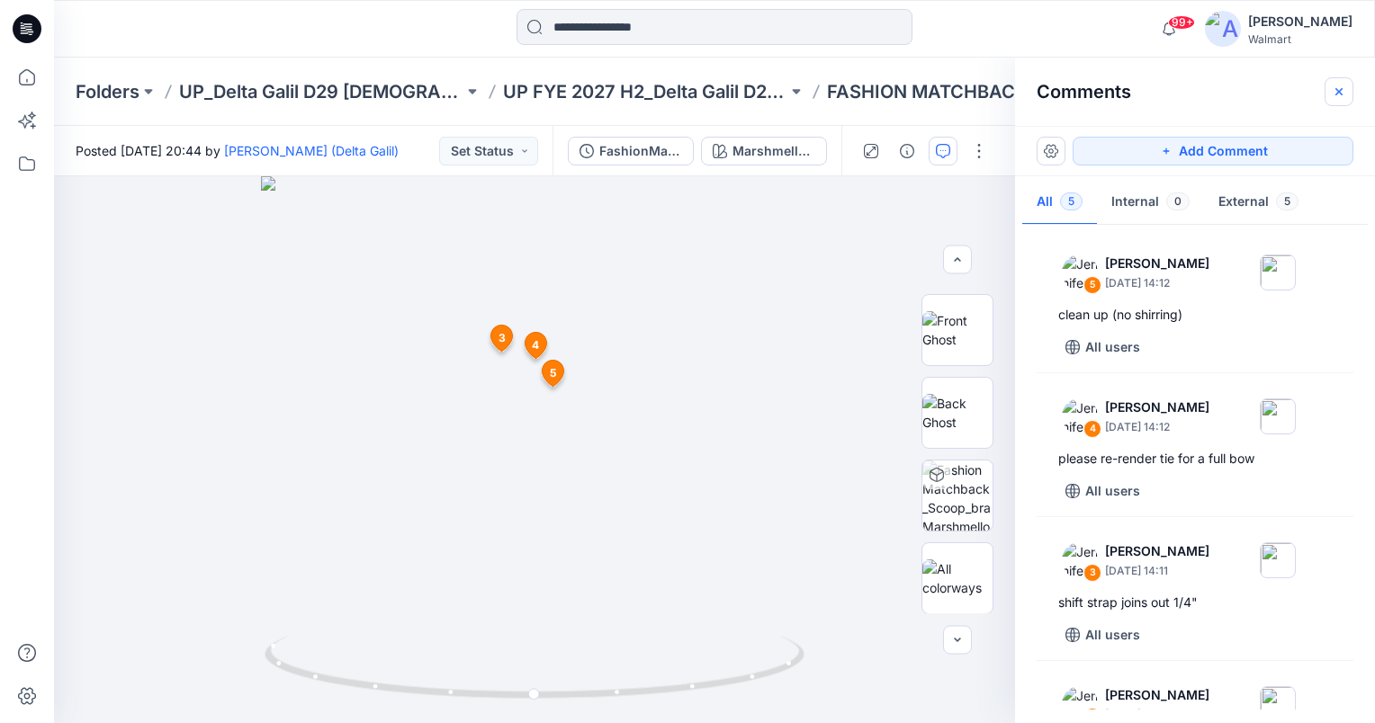
click at [1338, 85] on icon "button" at bounding box center [1339, 92] width 14 height 14
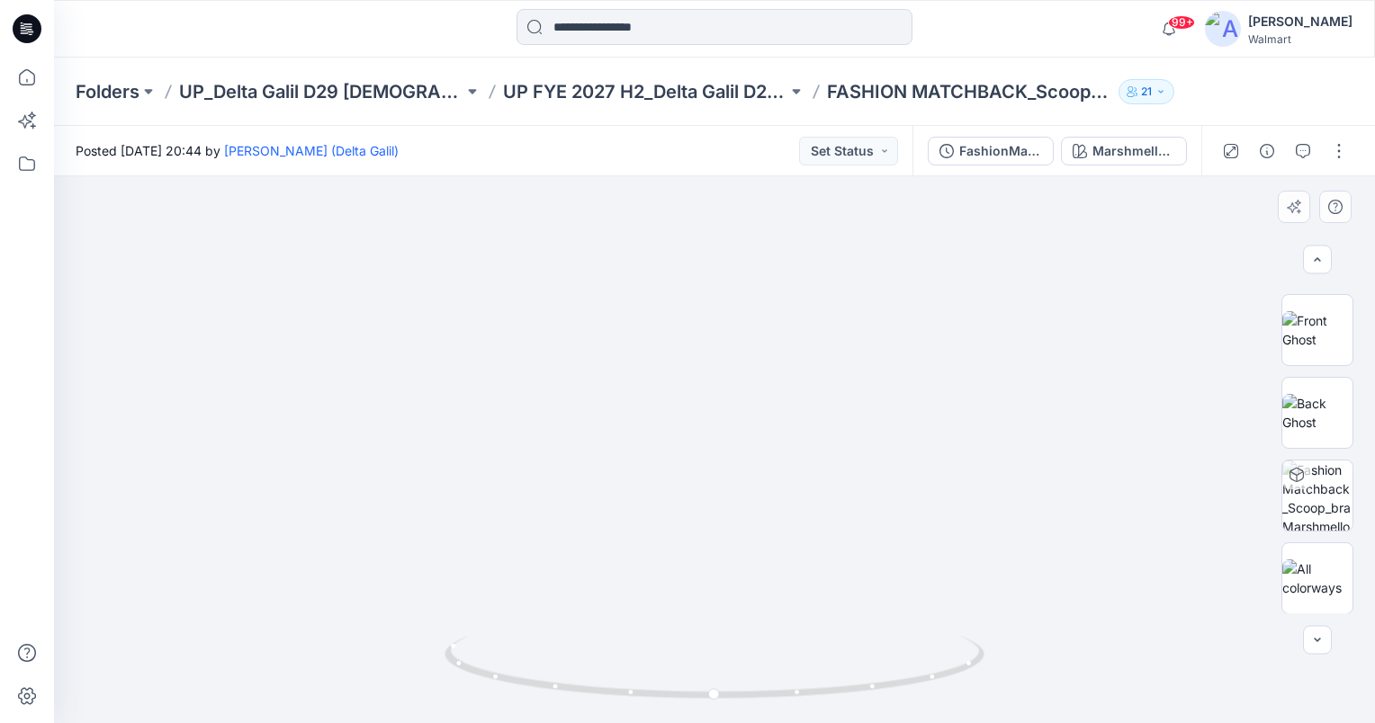
drag, startPoint x: 694, startPoint y: 306, endPoint x: 792, endPoint y: 569, distance: 280.4
click at [792, 569] on img at bounding box center [812, 261] width 1828 height 926
drag, startPoint x: 713, startPoint y: 693, endPoint x: 833, endPoint y: 671, distance: 122.5
click at [833, 671] on icon at bounding box center [716, 669] width 544 height 67
drag, startPoint x: 803, startPoint y: 551, endPoint x: 732, endPoint y: 404, distance: 162.6
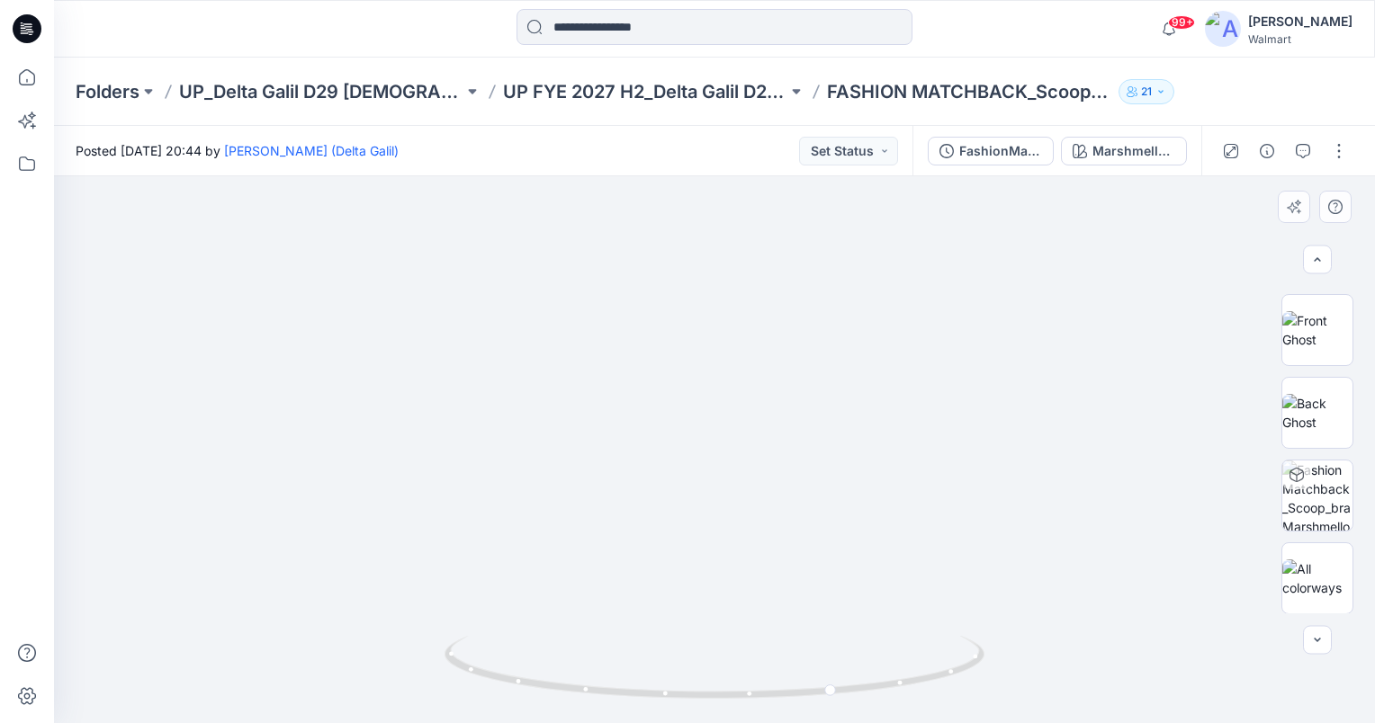
click at [732, 404] on img at bounding box center [924, 88] width 2596 height 1269
drag, startPoint x: 832, startPoint y: 694, endPoint x: 430, endPoint y: 657, distance: 403.8
click at [430, 657] on div at bounding box center [714, 449] width 1321 height 547
drag, startPoint x: 963, startPoint y: 668, endPoint x: 922, endPoint y: 672, distance: 40.7
click at [922, 672] on icon at bounding box center [716, 669] width 544 height 67
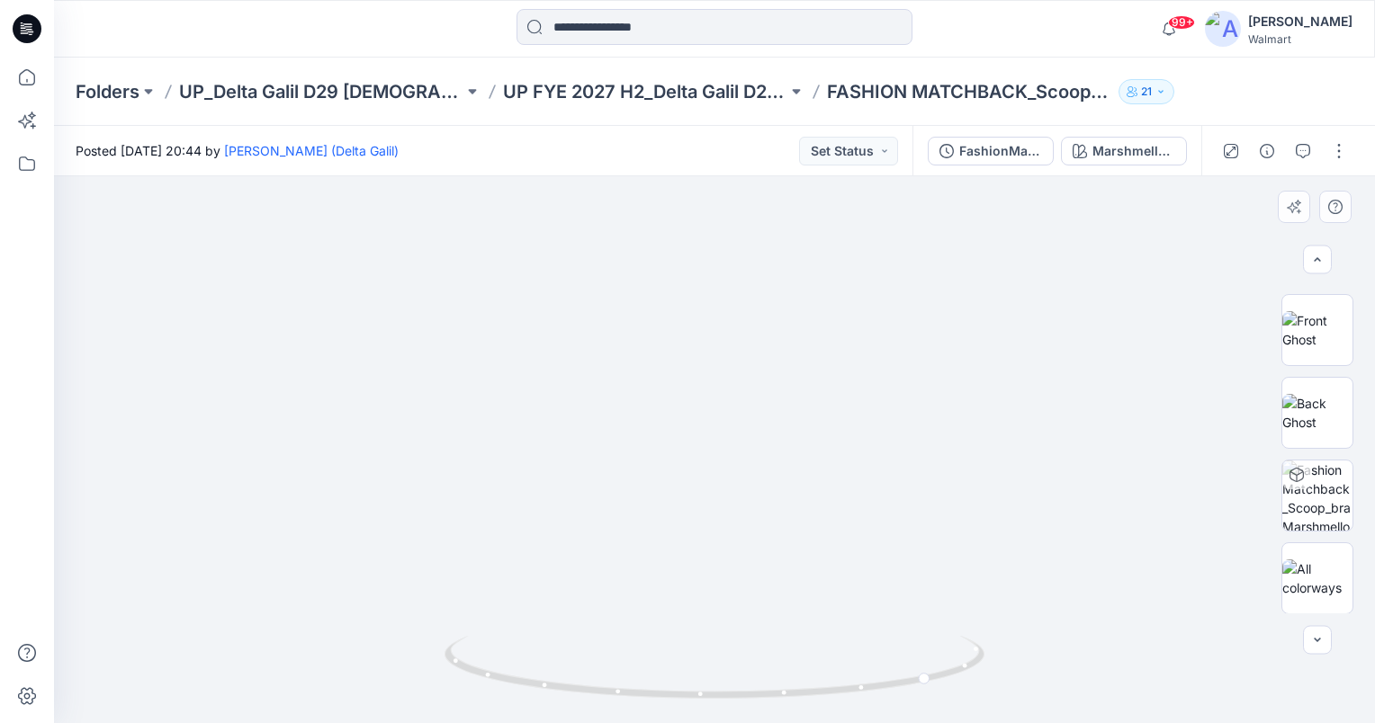
drag, startPoint x: 1157, startPoint y: 386, endPoint x: 772, endPoint y: 441, distance: 389.0
drag, startPoint x: 925, startPoint y: 675, endPoint x: 103, endPoint y: 632, distance: 822.5
click at [103, 632] on div at bounding box center [714, 449] width 1321 height 547
drag, startPoint x: 652, startPoint y: 694, endPoint x: 516, endPoint y: 688, distance: 136.9
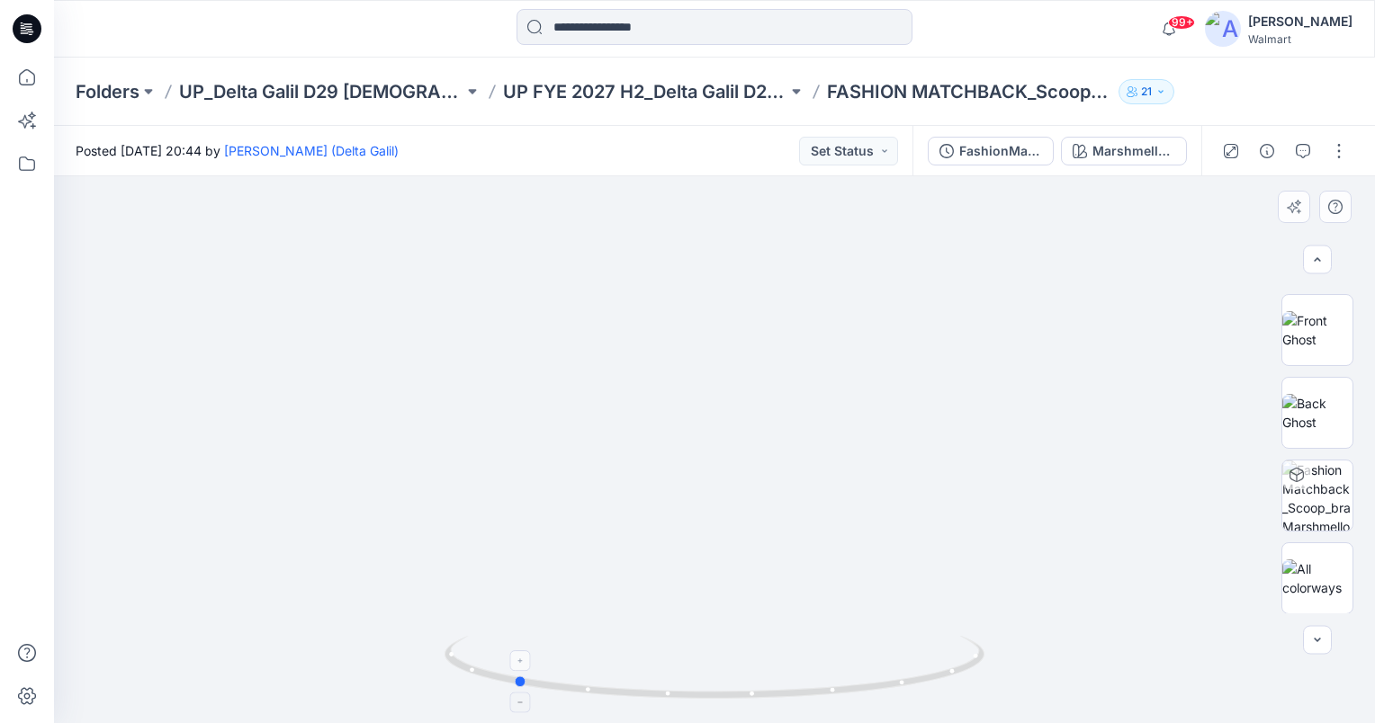
click at [516, 688] on icon at bounding box center [716, 669] width 544 height 67
click at [1304, 141] on button "button" at bounding box center [1302, 151] width 29 height 29
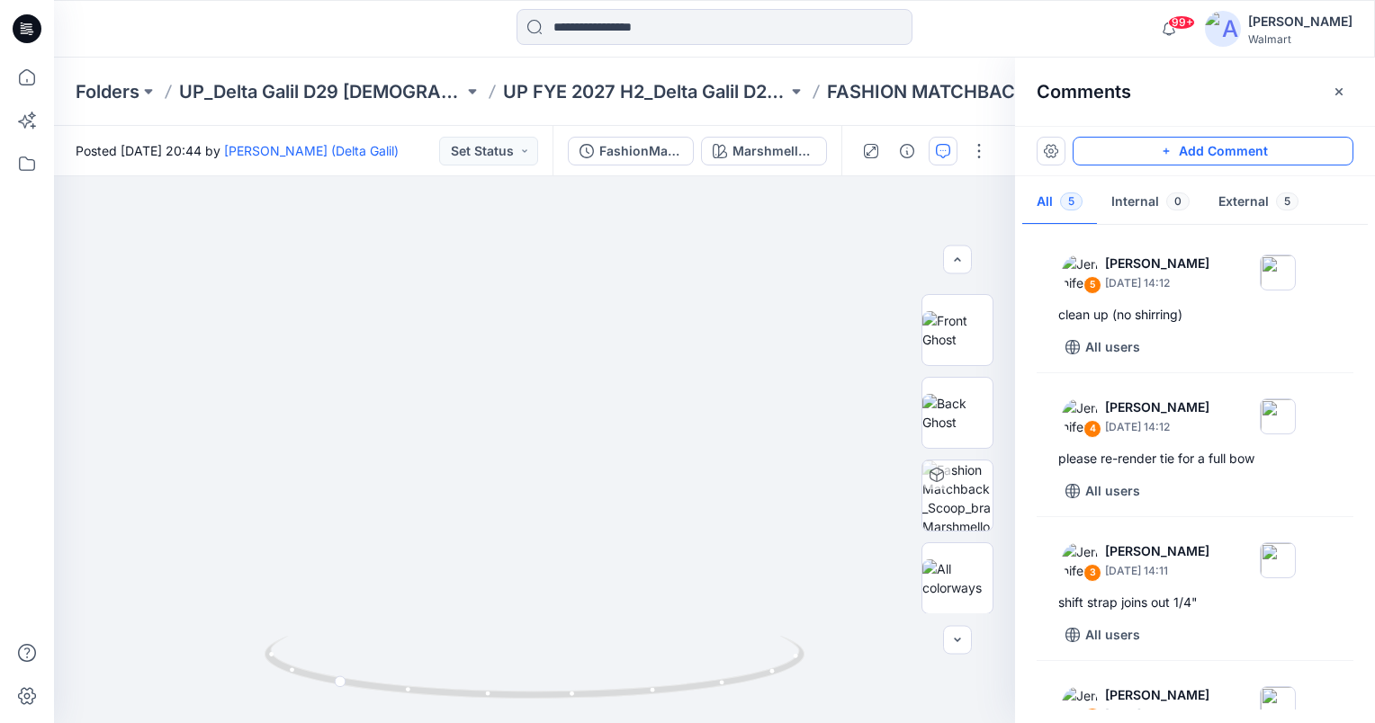
click at [1206, 141] on button "Add Comment" at bounding box center [1212, 151] width 281 height 29
click at [295, 387] on div "6" at bounding box center [534, 449] width 961 height 547
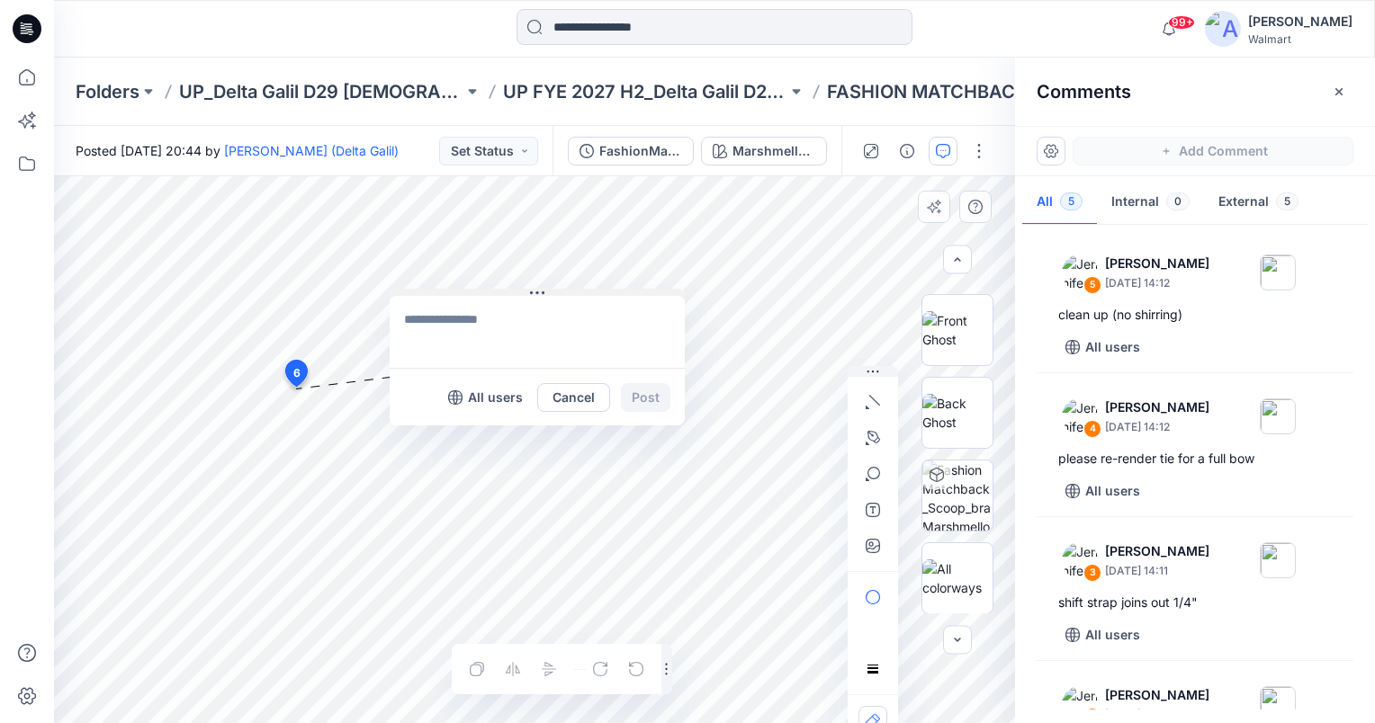
drag, startPoint x: 324, startPoint y: 398, endPoint x: 454, endPoint y: 261, distance: 189.0
click at [454, 289] on button at bounding box center [537, 294] width 295 height 11
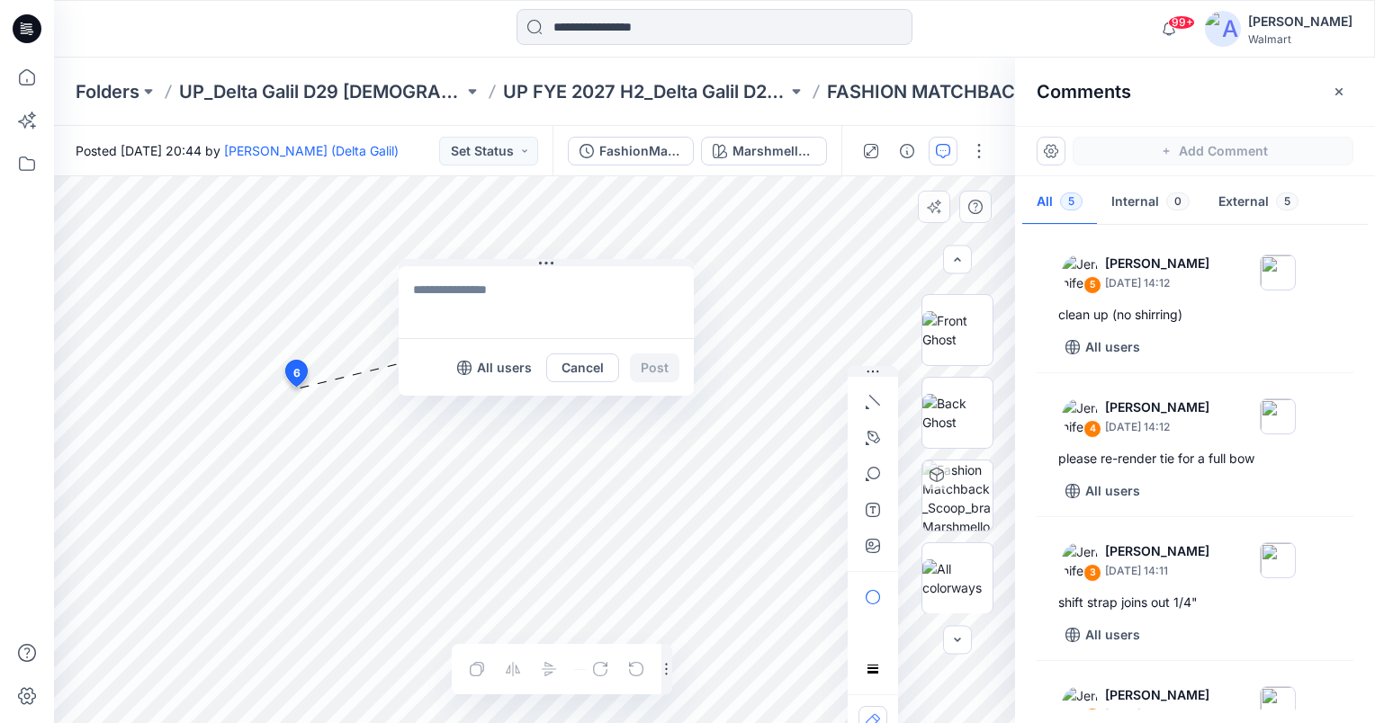
click at [497, 295] on textarea at bounding box center [546, 302] width 295 height 72
type textarea "**********"
click at [657, 358] on button "Post" at bounding box center [654, 368] width 49 height 29
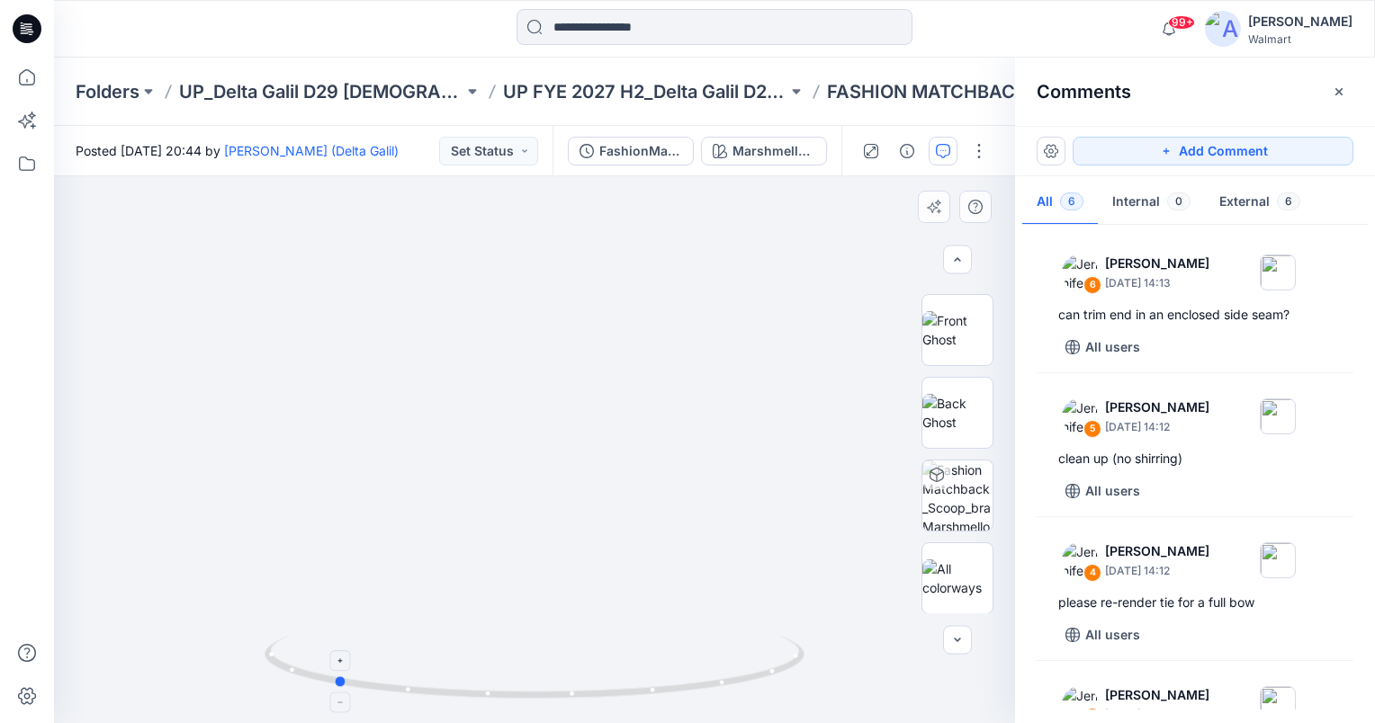
drag, startPoint x: 535, startPoint y: 695, endPoint x: 335, endPoint y: 679, distance: 201.3
click at [335, 679] on icon at bounding box center [537, 669] width 544 height 67
drag, startPoint x: 437, startPoint y: 257, endPoint x: 625, endPoint y: 641, distance: 426.9
click at [625, 641] on div at bounding box center [534, 449] width 961 height 547
drag, startPoint x: 554, startPoint y: 446, endPoint x: 360, endPoint y: 432, distance: 194.9
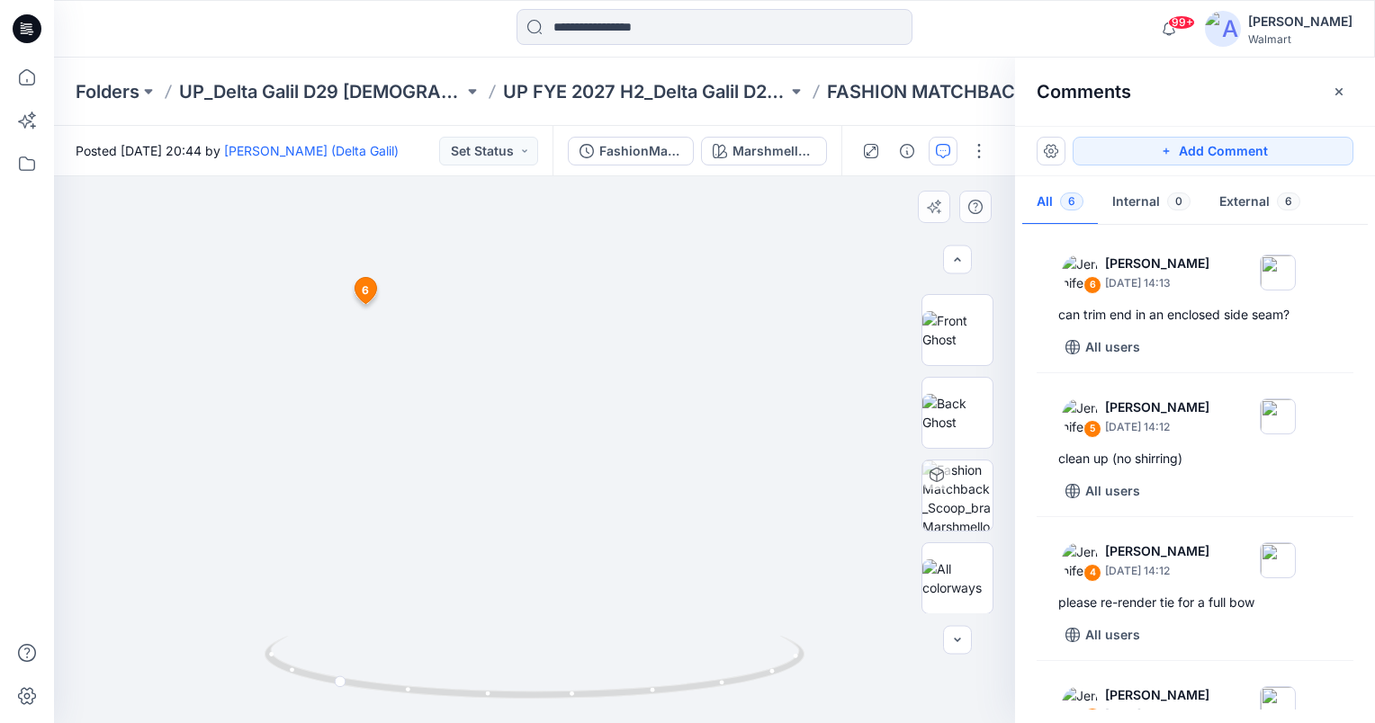
drag, startPoint x: 339, startPoint y: 680, endPoint x: 289, endPoint y: 676, distance: 50.6
click at [289, 676] on icon at bounding box center [537, 669] width 544 height 67
drag, startPoint x: 480, startPoint y: 353, endPoint x: 544, endPoint y: 538, distance: 196.0
click at [544, 538] on img at bounding box center [565, 83] width 2917 height 1279
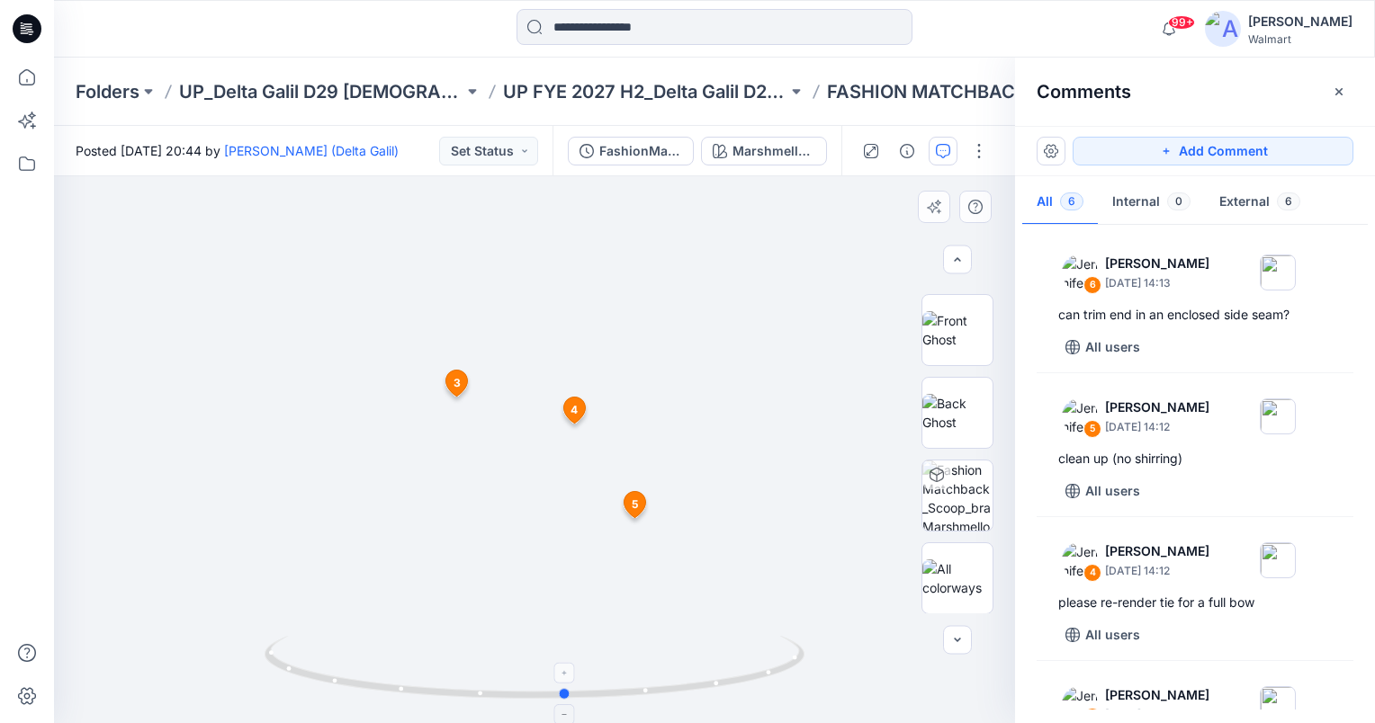
drag, startPoint x: 288, startPoint y: 673, endPoint x: 570, endPoint y: 692, distance: 283.1
click at [570, 692] on circle at bounding box center [566, 694] width 11 height 11
click at [518, 149] on button "Set Status" at bounding box center [488, 151] width 99 height 29
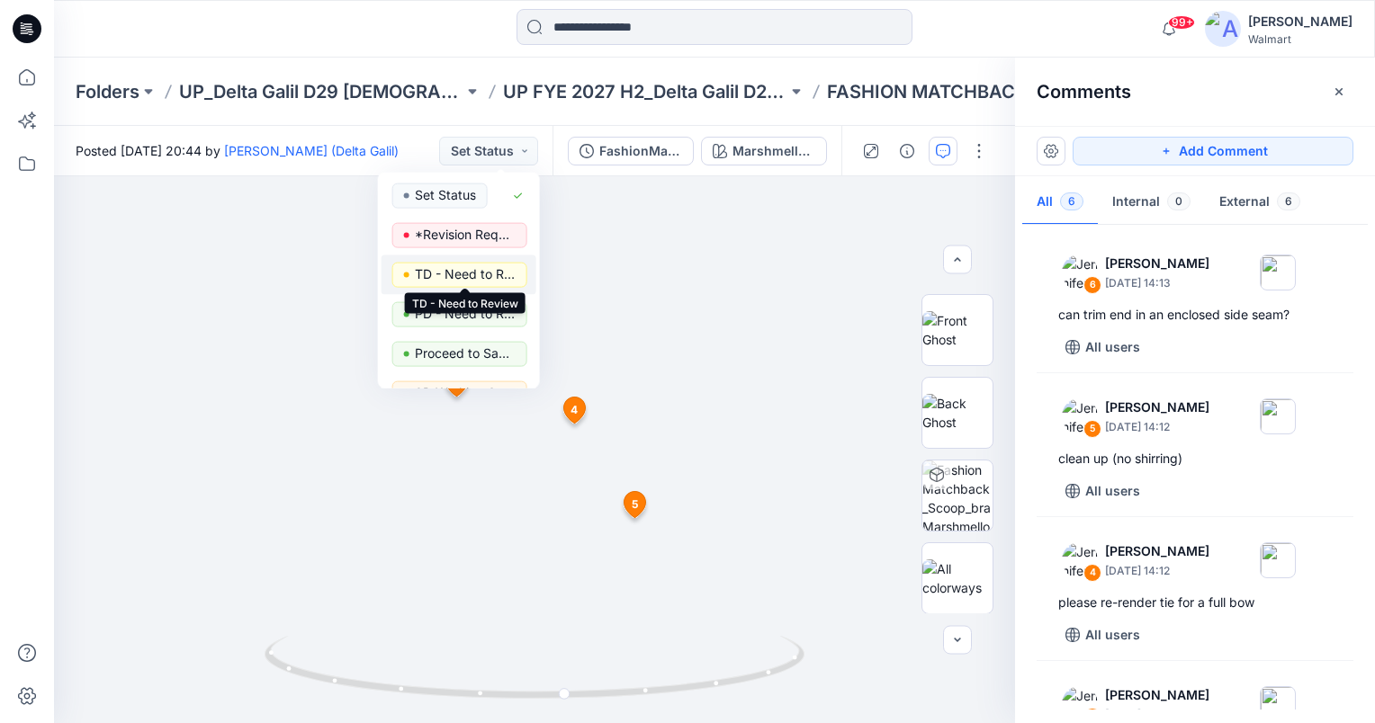
click at [488, 272] on p "TD - Need to Review" at bounding box center [465, 274] width 101 height 23
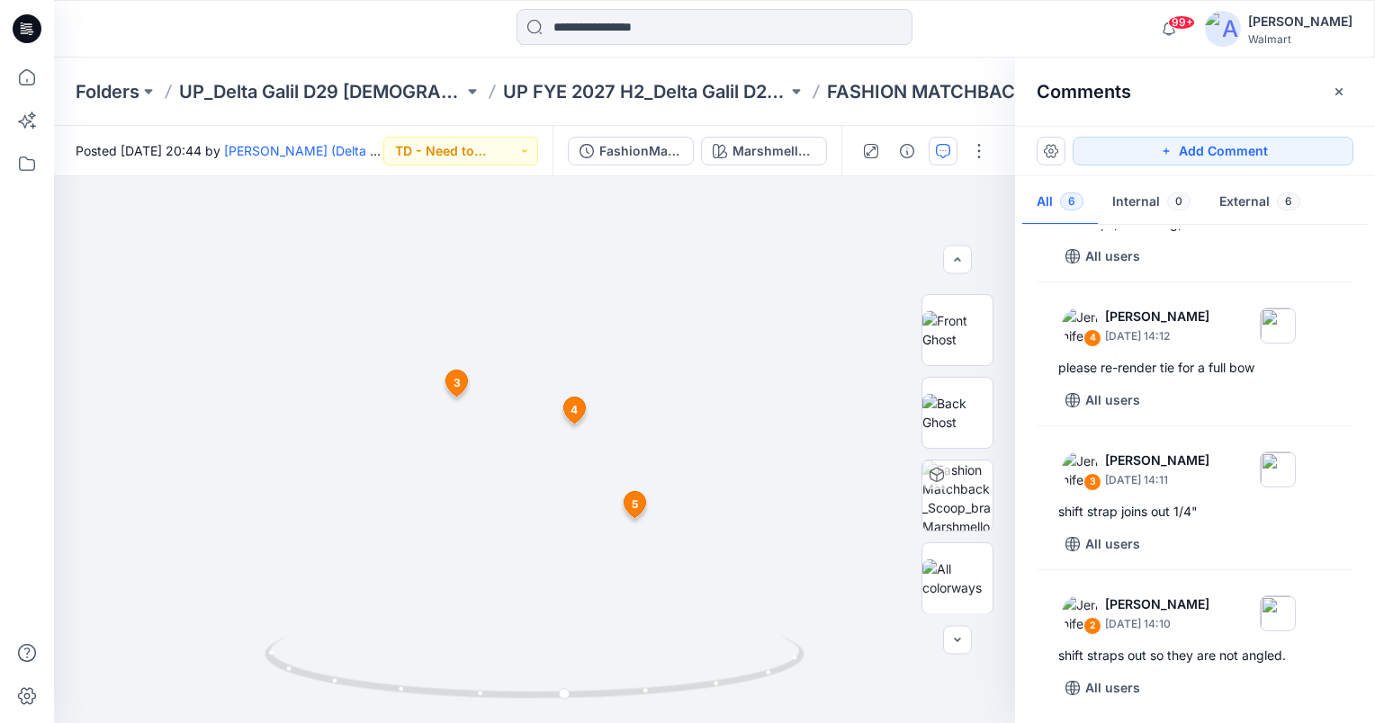
scroll to position [381, 0]
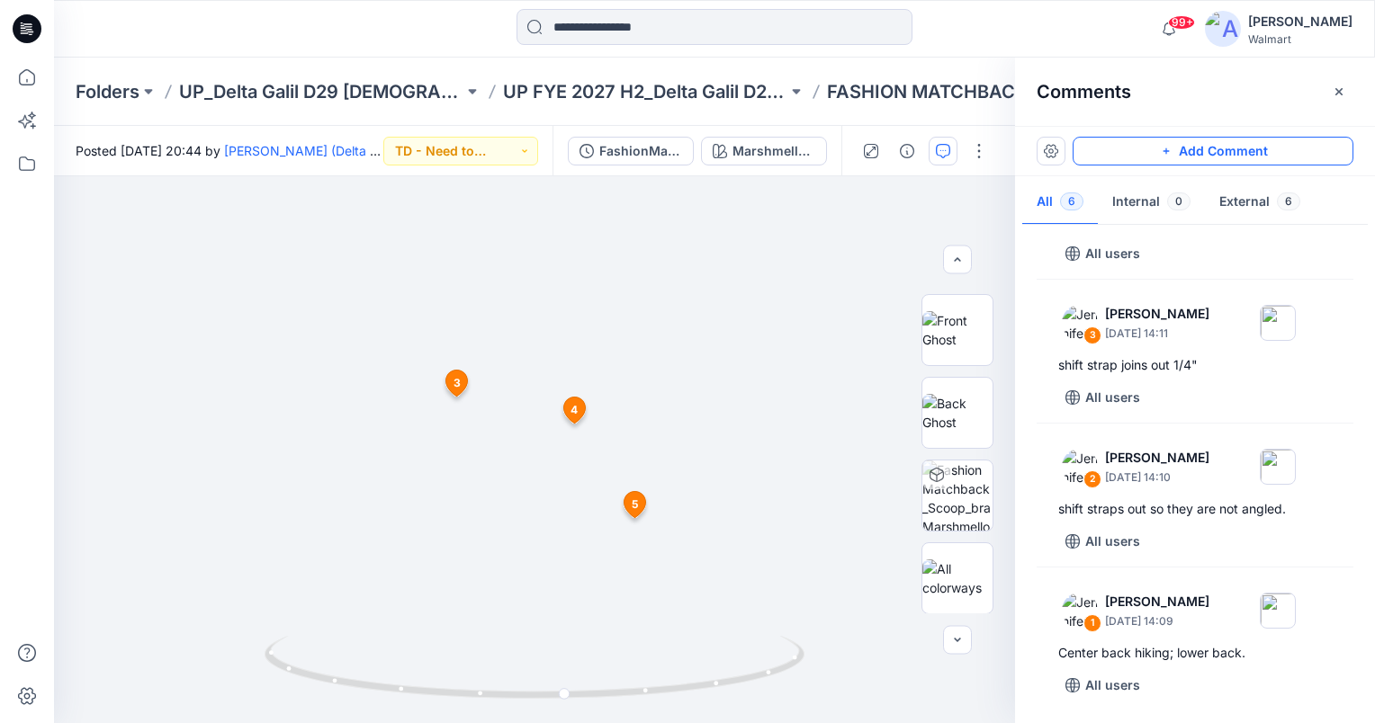
click at [1233, 147] on button "Add Comment" at bounding box center [1212, 151] width 281 height 29
click at [576, 448] on div "7 3 Jennifer Yerkes September 18, 2025 14:11 shift strap joins out 1/4" Reply 4…" at bounding box center [534, 449] width 961 height 547
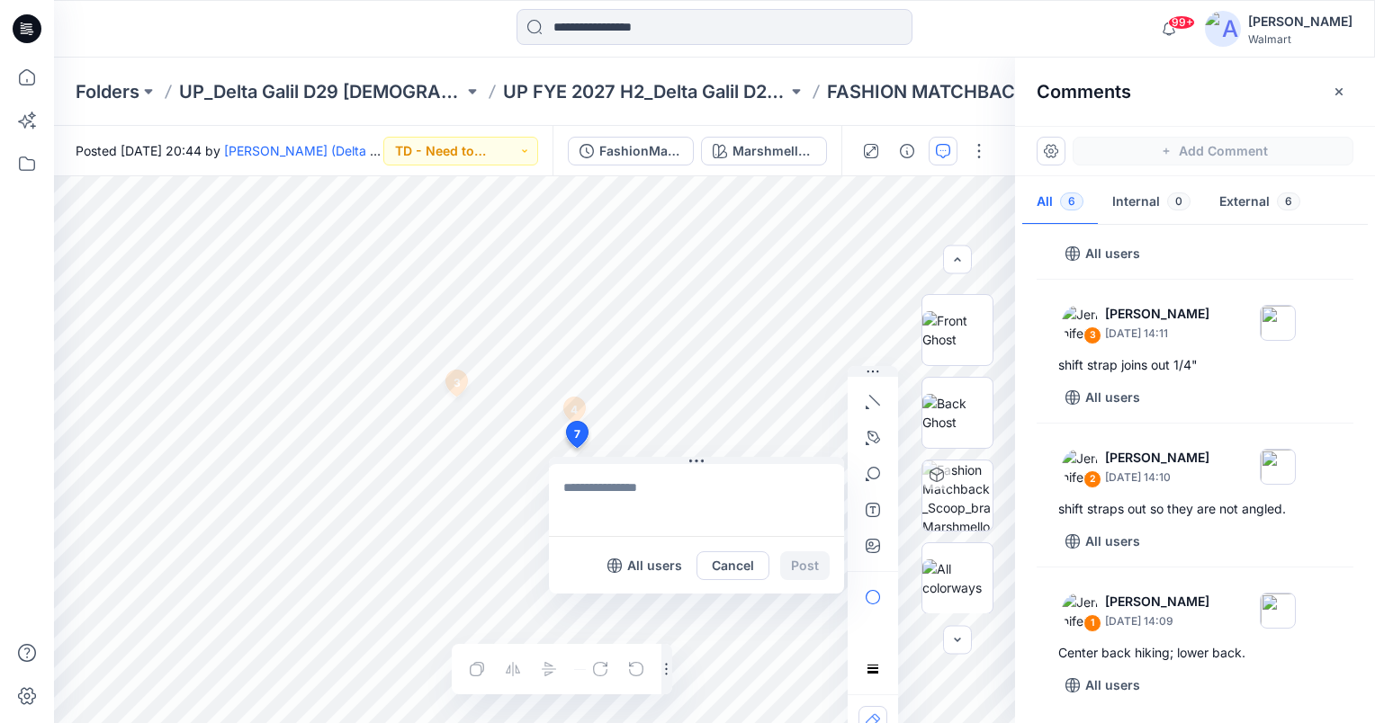
type textarea "**********"
click at [826, 570] on button "Post" at bounding box center [804, 566] width 49 height 29
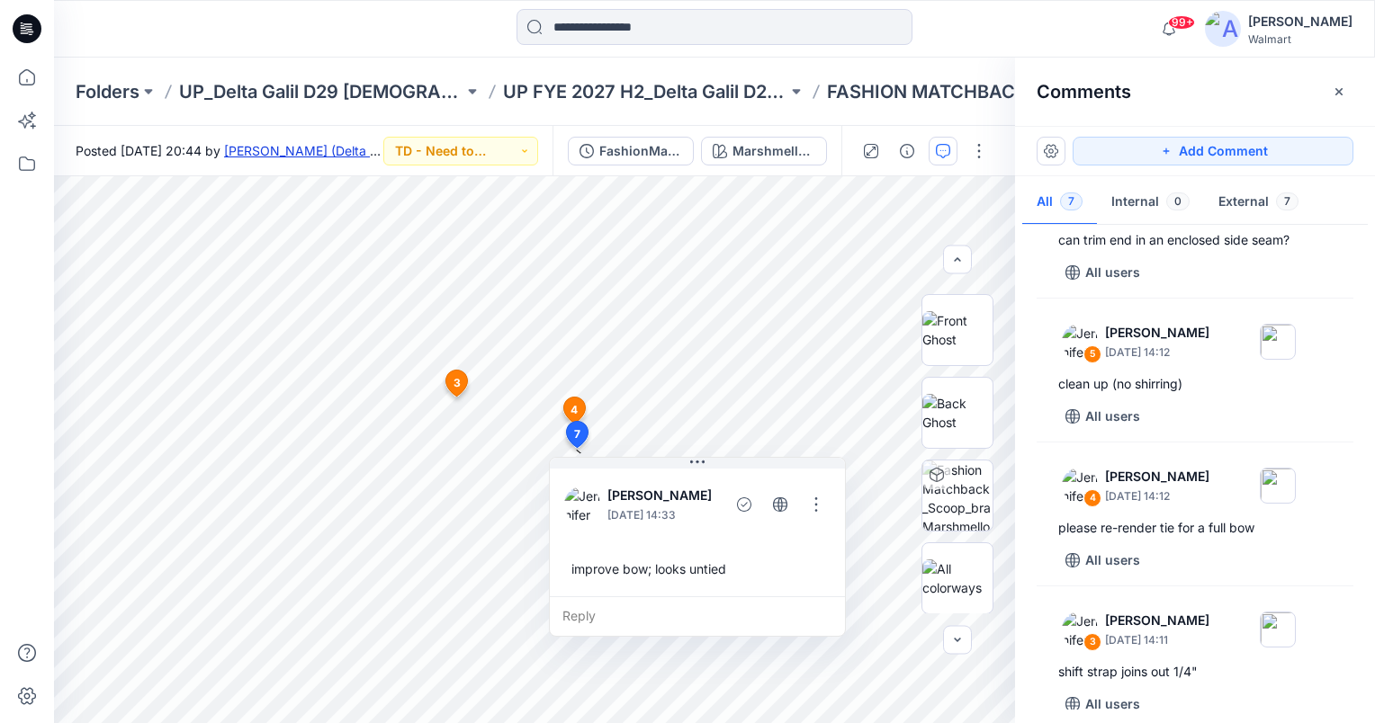
scroll to position [11, 0]
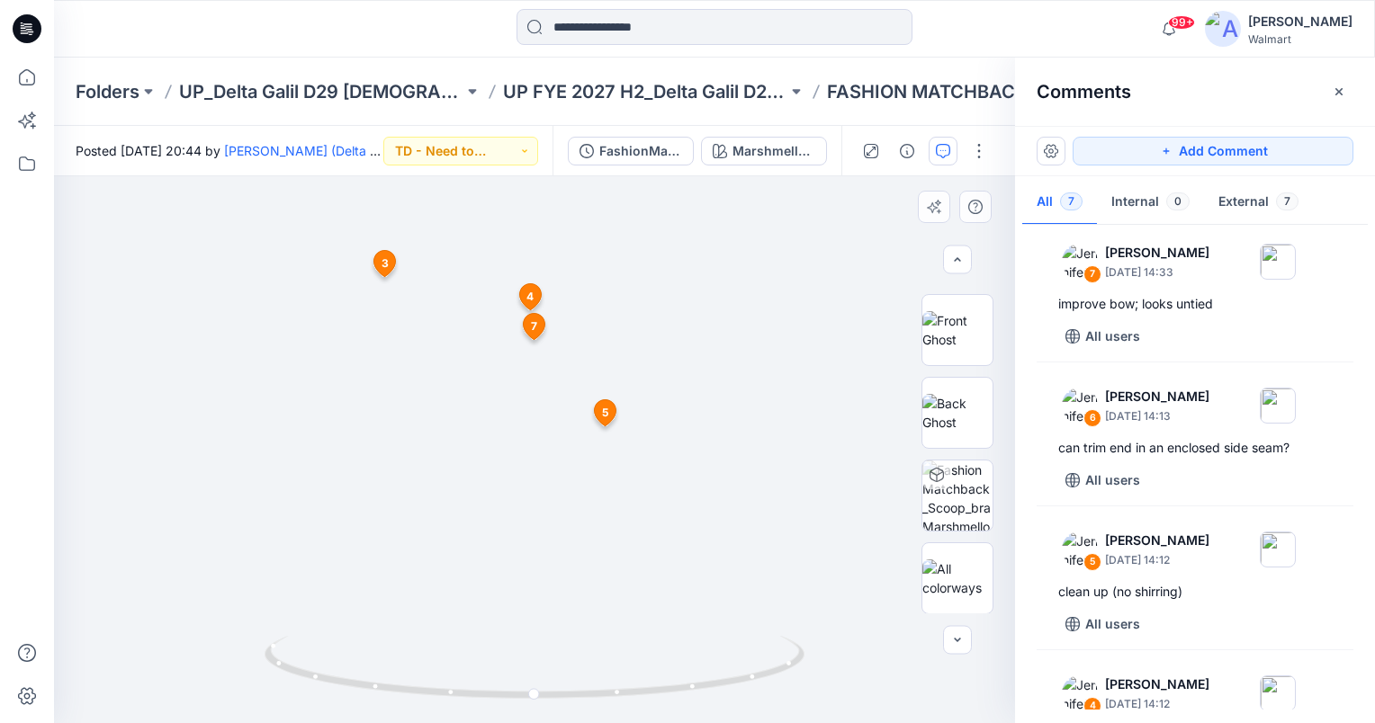
drag, startPoint x: 581, startPoint y: 432, endPoint x: 581, endPoint y: 614, distance: 181.7
click at [581, 614] on img at bounding box center [529, 125] width 2340 height 1197
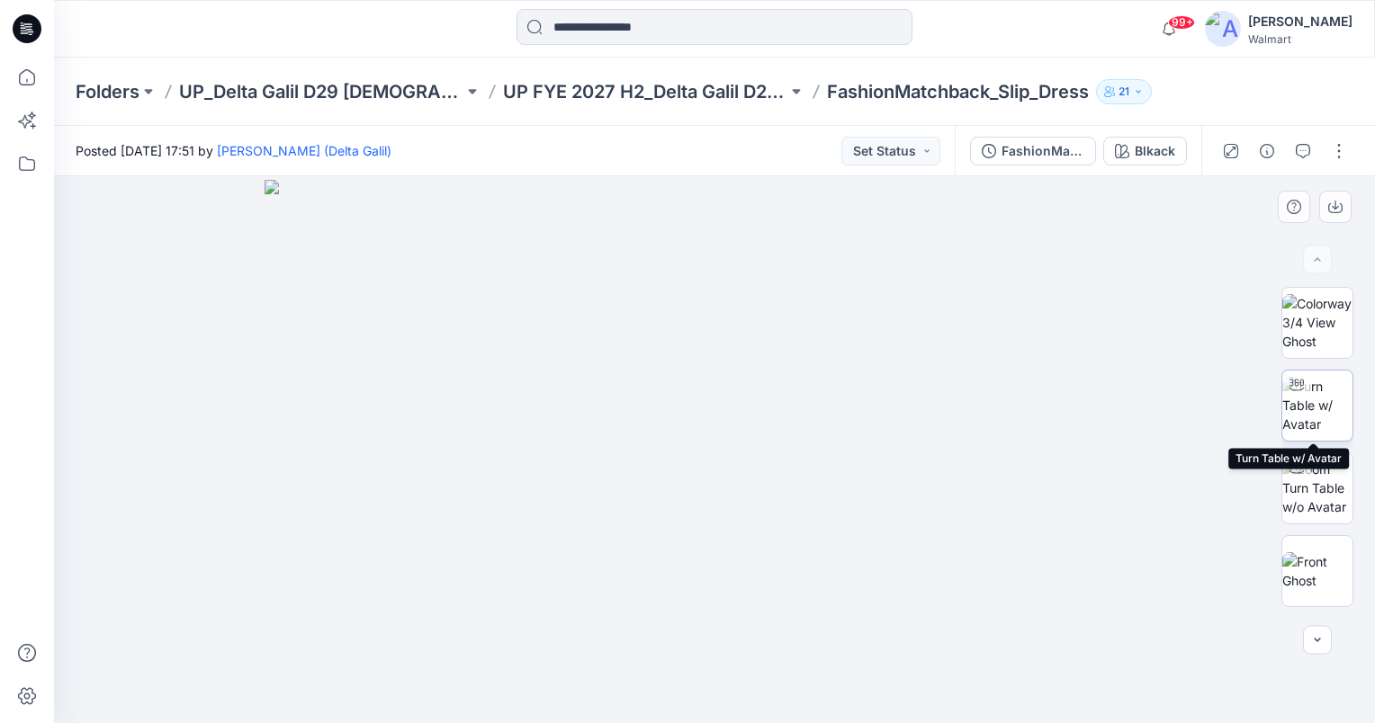
click at [1331, 407] on img at bounding box center [1317, 405] width 70 height 57
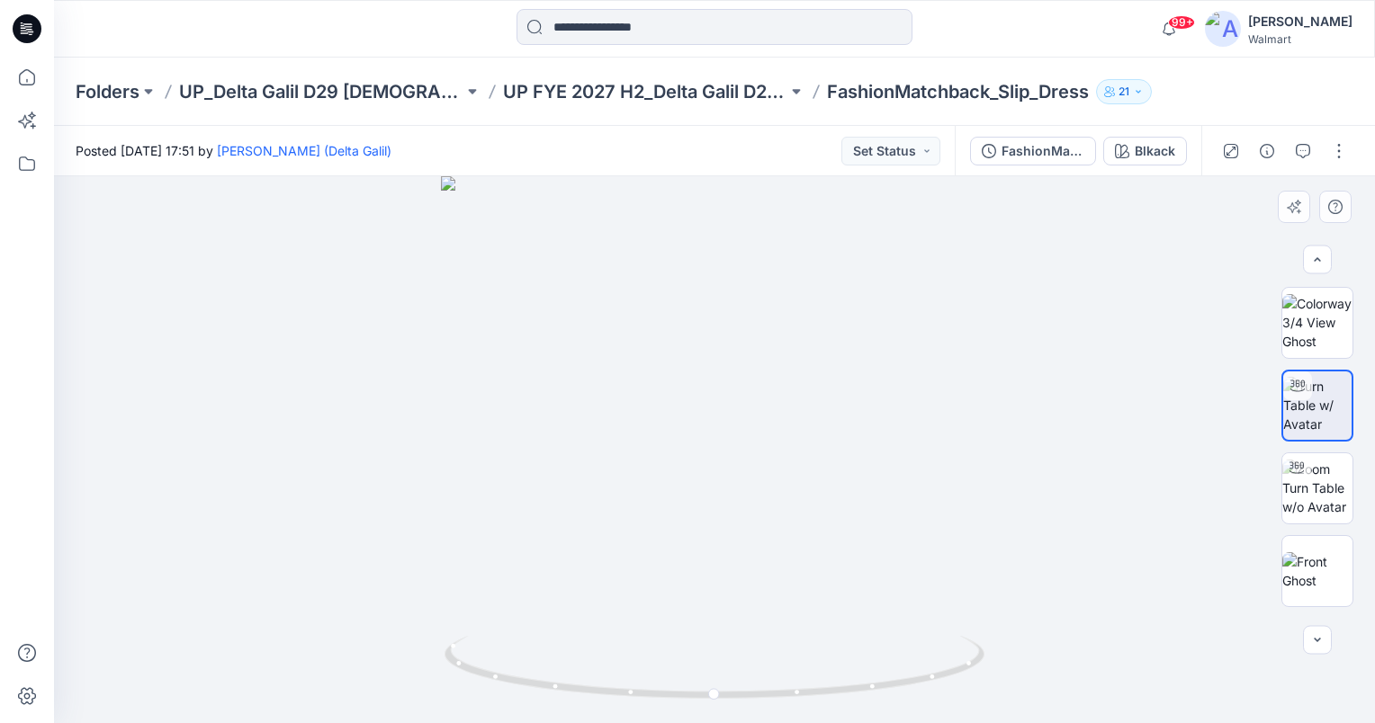
scroll to position [241, 0]
drag, startPoint x: 778, startPoint y: 419, endPoint x: 768, endPoint y: 462, distance: 43.4
click at [768, 462] on img at bounding box center [713, 342] width 1059 height 761
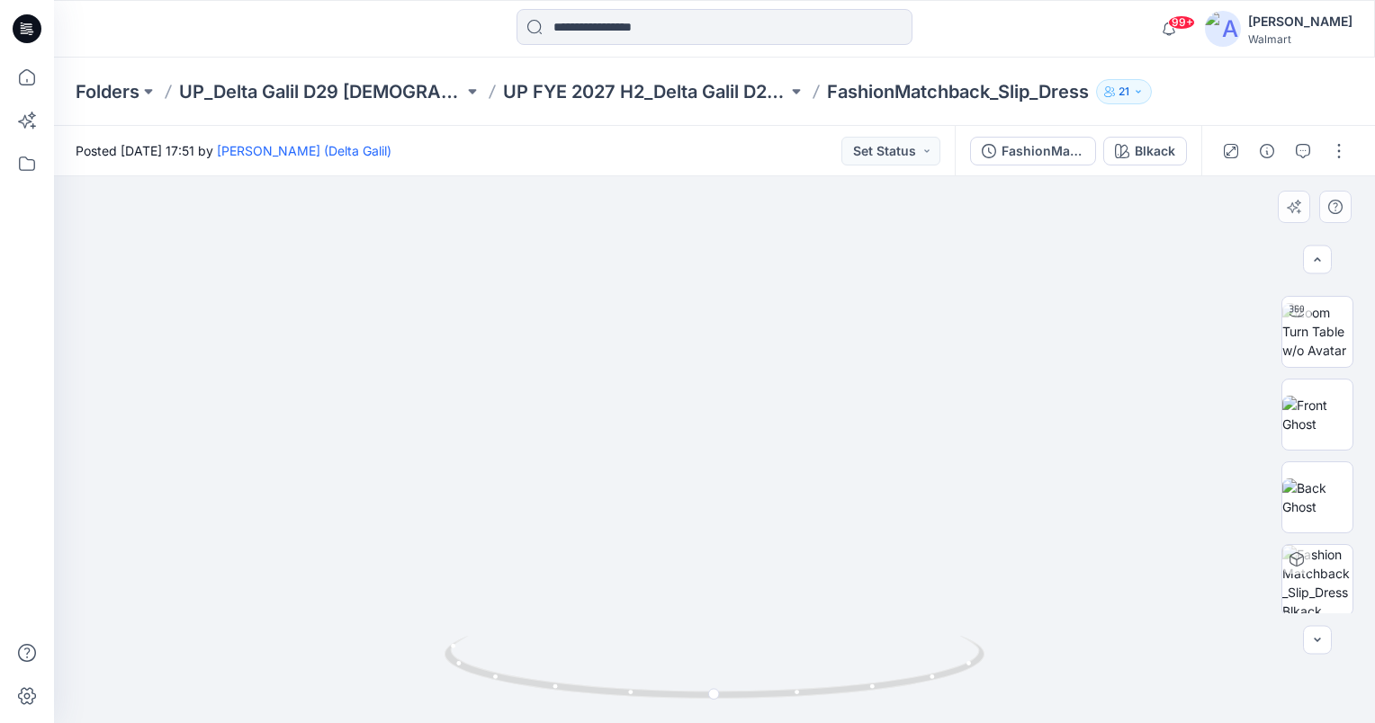
scroll to position [0, 0]
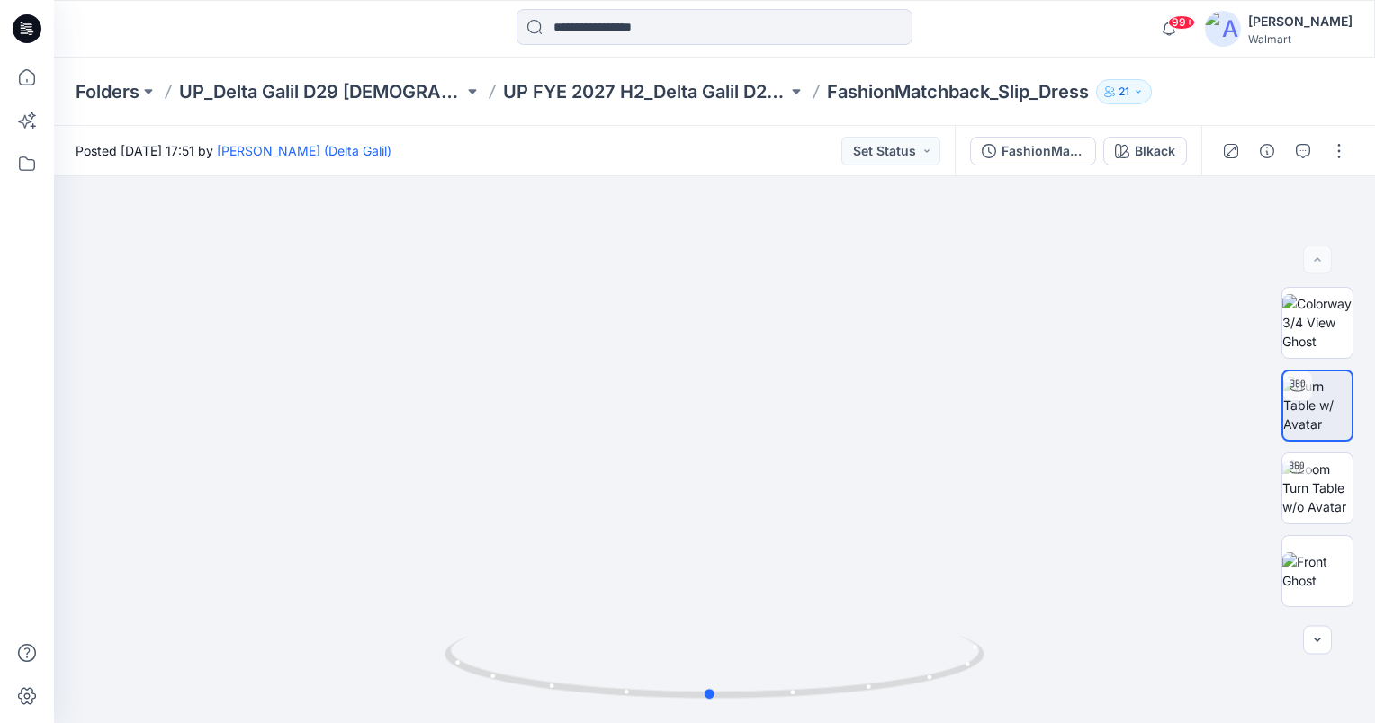
drag, startPoint x: 714, startPoint y: 694, endPoint x: 710, endPoint y: 752, distance: 58.7
click at [710, 722] on html "99+ Notifications [PERSON_NAME] shared EPJE904_ADM_2PK Shorts in UP FYE 2027 S3…" at bounding box center [687, 361] width 1375 height 723
drag, startPoint x: 744, startPoint y: 428, endPoint x: 722, endPoint y: 597, distance: 170.5
click at [722, 597] on img at bounding box center [697, 212] width 2084 height 1021
drag, startPoint x: 775, startPoint y: 588, endPoint x: 878, endPoint y: 505, distance: 133.1
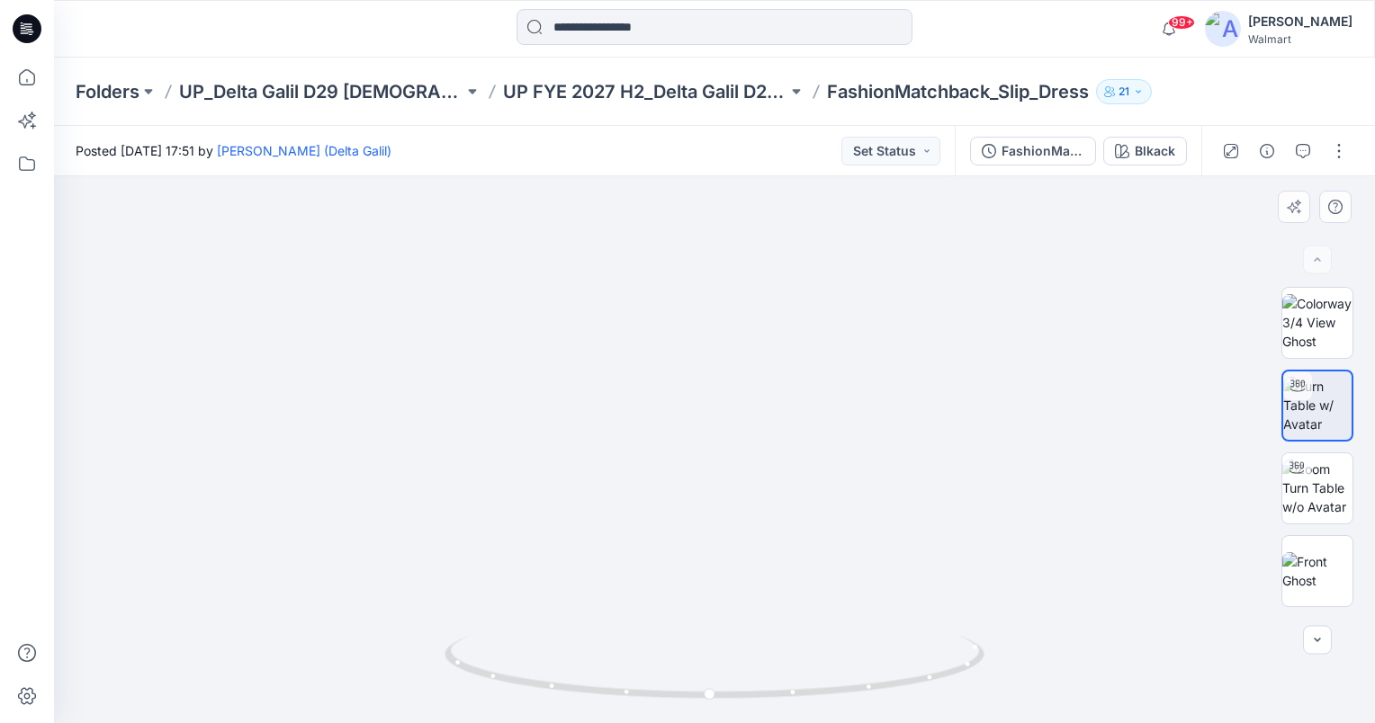
drag, startPoint x: 709, startPoint y: 695, endPoint x: 660, endPoint y: 696, distance: 48.6
click at [660, 696] on circle at bounding box center [664, 693] width 11 height 11
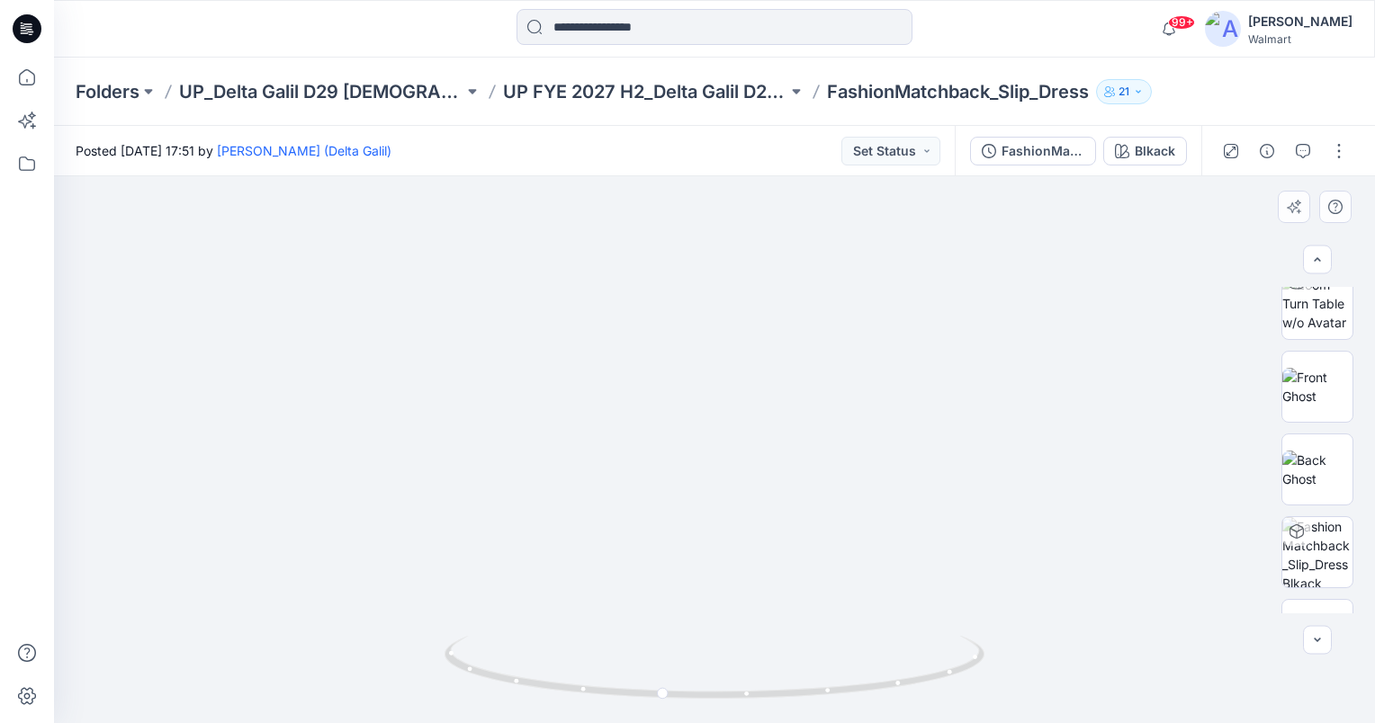
scroll to position [241, 0]
drag, startPoint x: 664, startPoint y: 694, endPoint x: 782, endPoint y: 696, distance: 117.9
click at [782, 696] on icon at bounding box center [716, 669] width 544 height 67
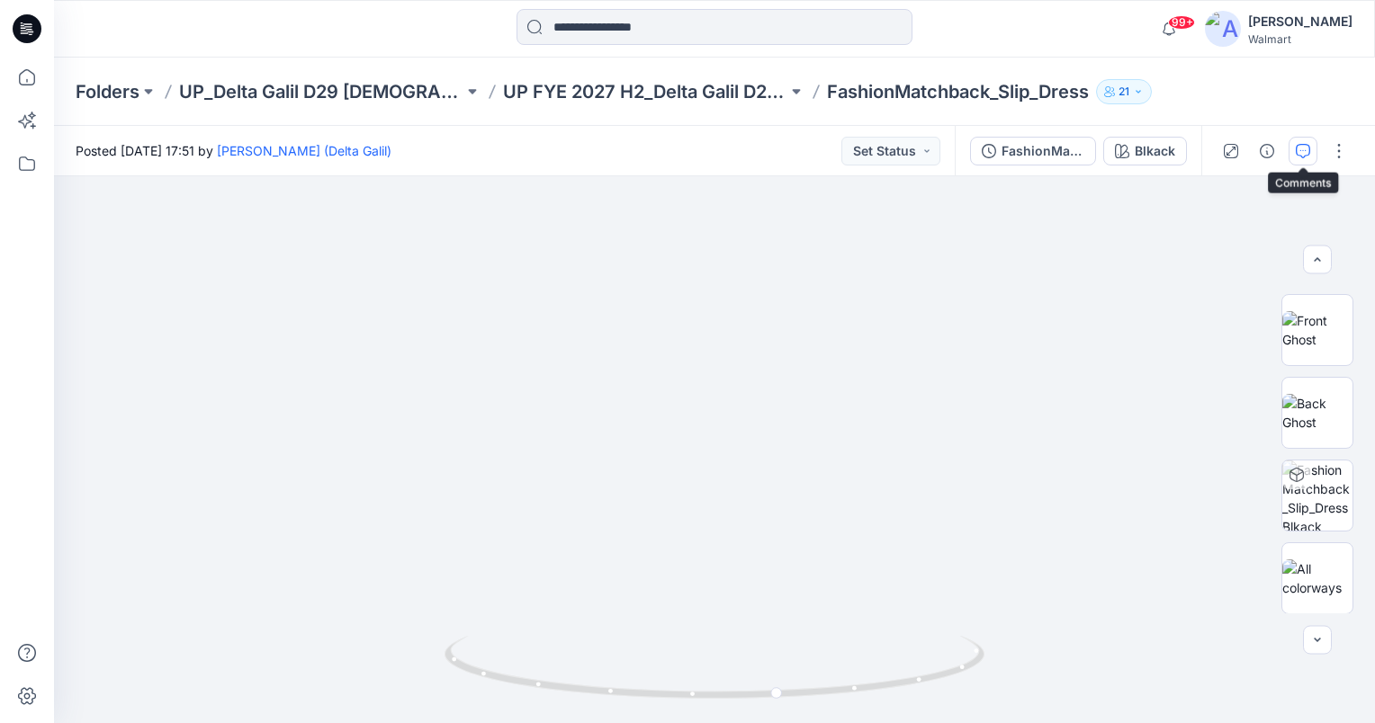
click at [1309, 158] on button "button" at bounding box center [1302, 151] width 29 height 29
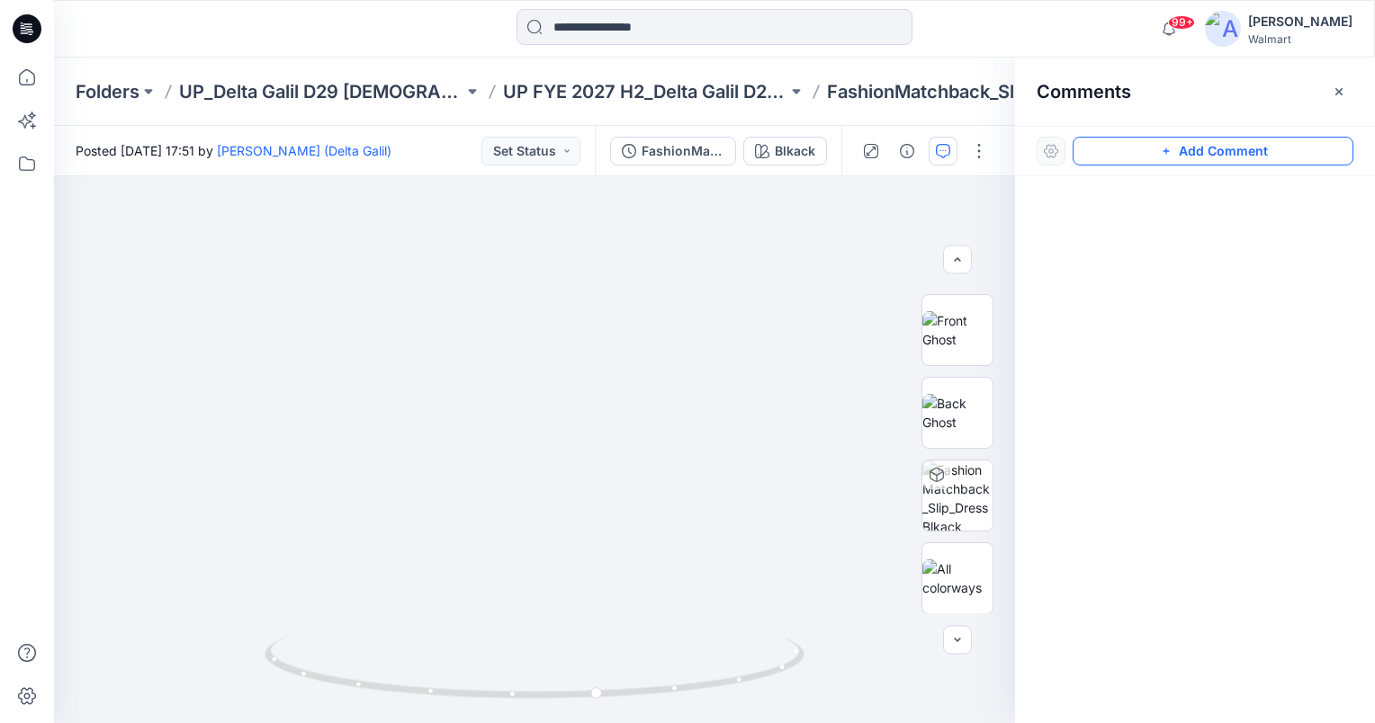
drag, startPoint x: 1183, startPoint y: 158, endPoint x: 1191, endPoint y: 152, distance: 10.3
click at [1185, 157] on button "Add Comment" at bounding box center [1212, 151] width 281 height 29
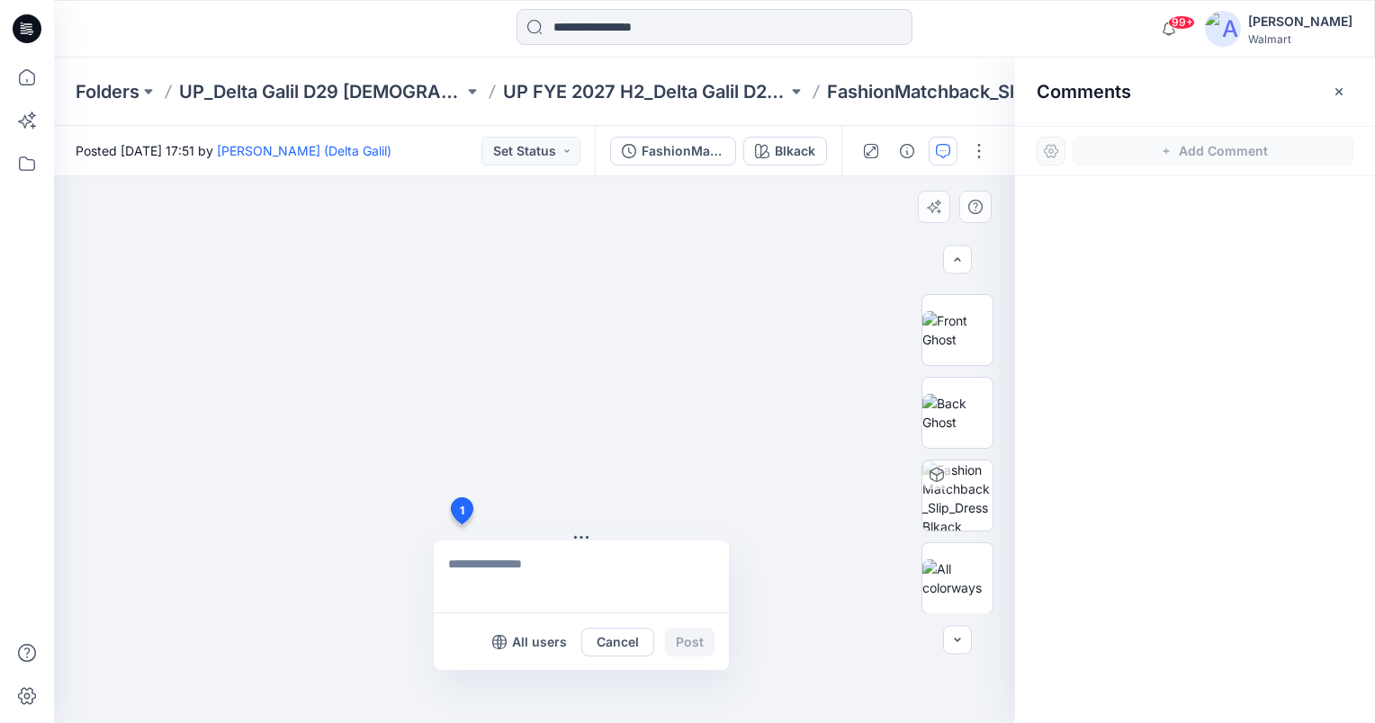
click at [461, 525] on div "1 All users Cancel Post" at bounding box center [534, 449] width 961 height 547
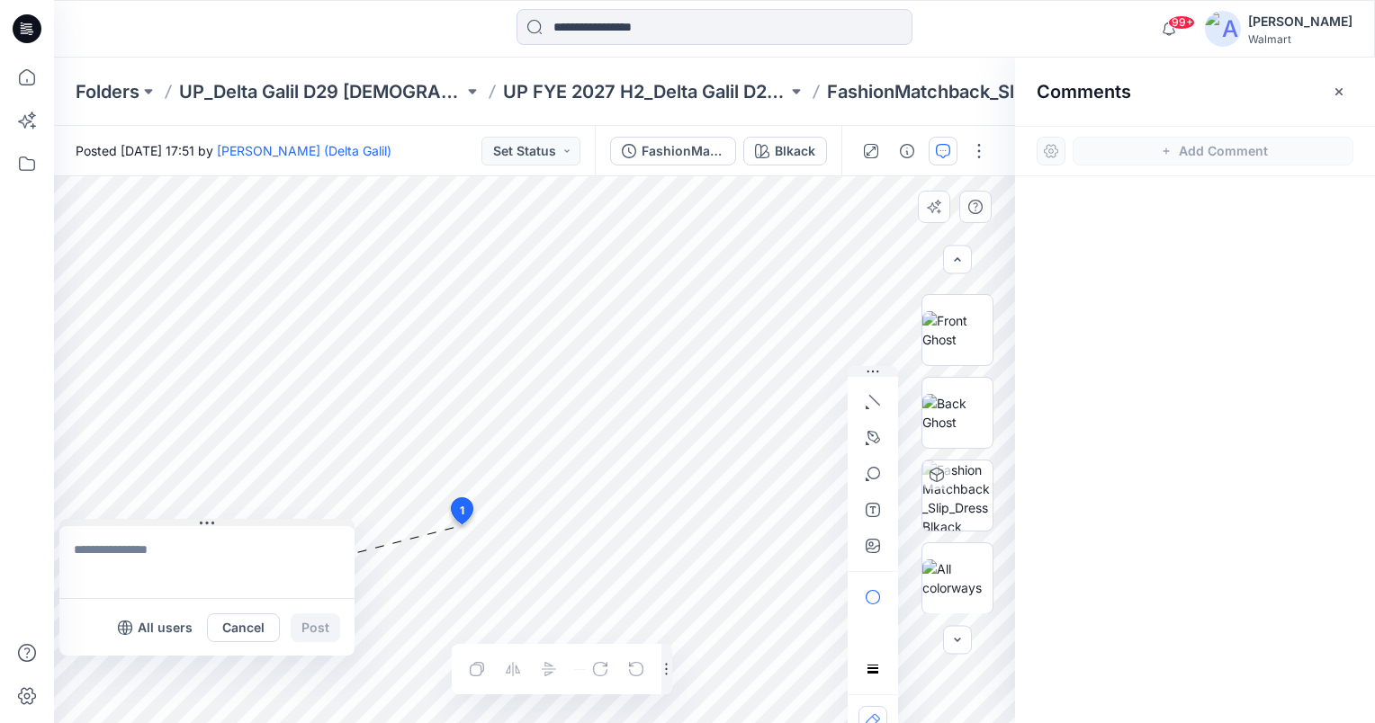
drag, startPoint x: 468, startPoint y: 538, endPoint x: 104, endPoint y: 504, distance: 365.1
click at [104, 519] on button at bounding box center [206, 524] width 295 height 11
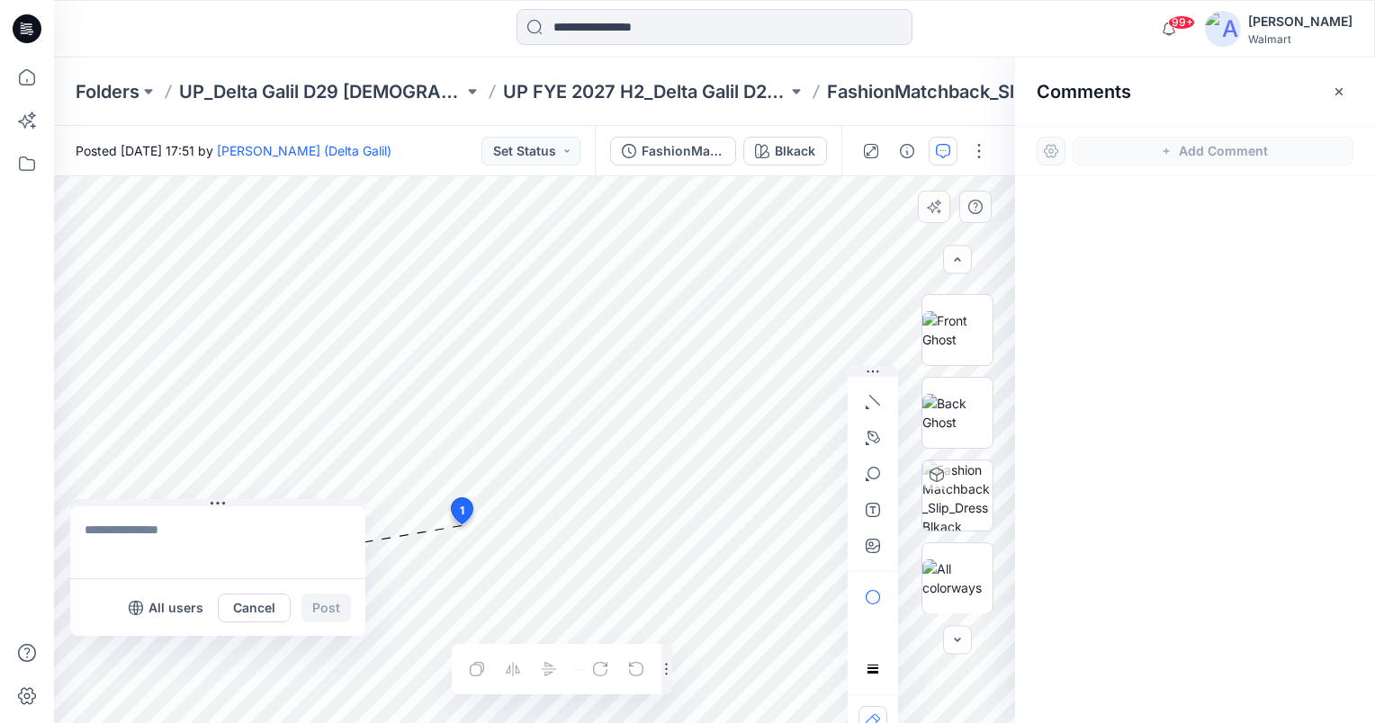
click at [108, 542] on textarea at bounding box center [217, 543] width 295 height 72
click at [246, 534] on textarea "**********" at bounding box center [217, 543] width 295 height 72
type textarea "**********"
click at [345, 614] on button "Post" at bounding box center [325, 608] width 49 height 29
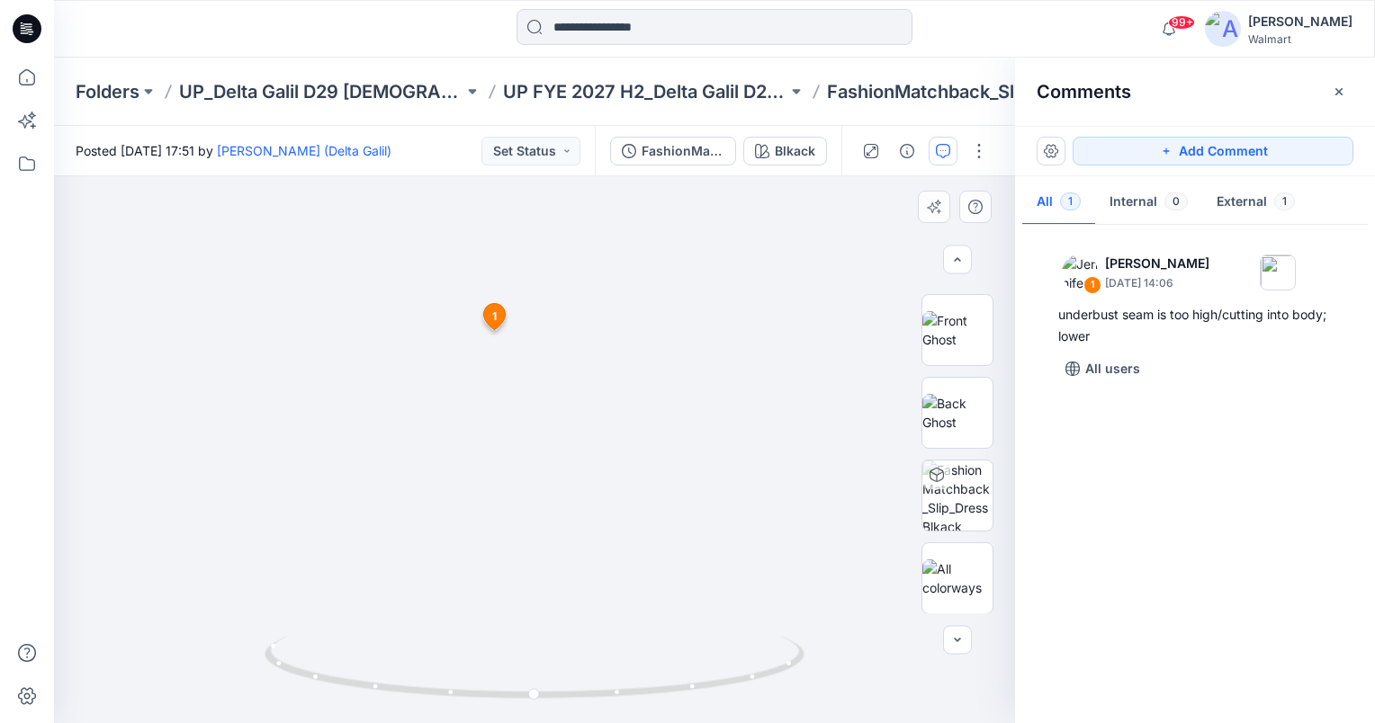
click at [509, 397] on img at bounding box center [533, 321] width 1059 height 803
click at [1342, 92] on icon "button" at bounding box center [1339, 92] width 14 height 14
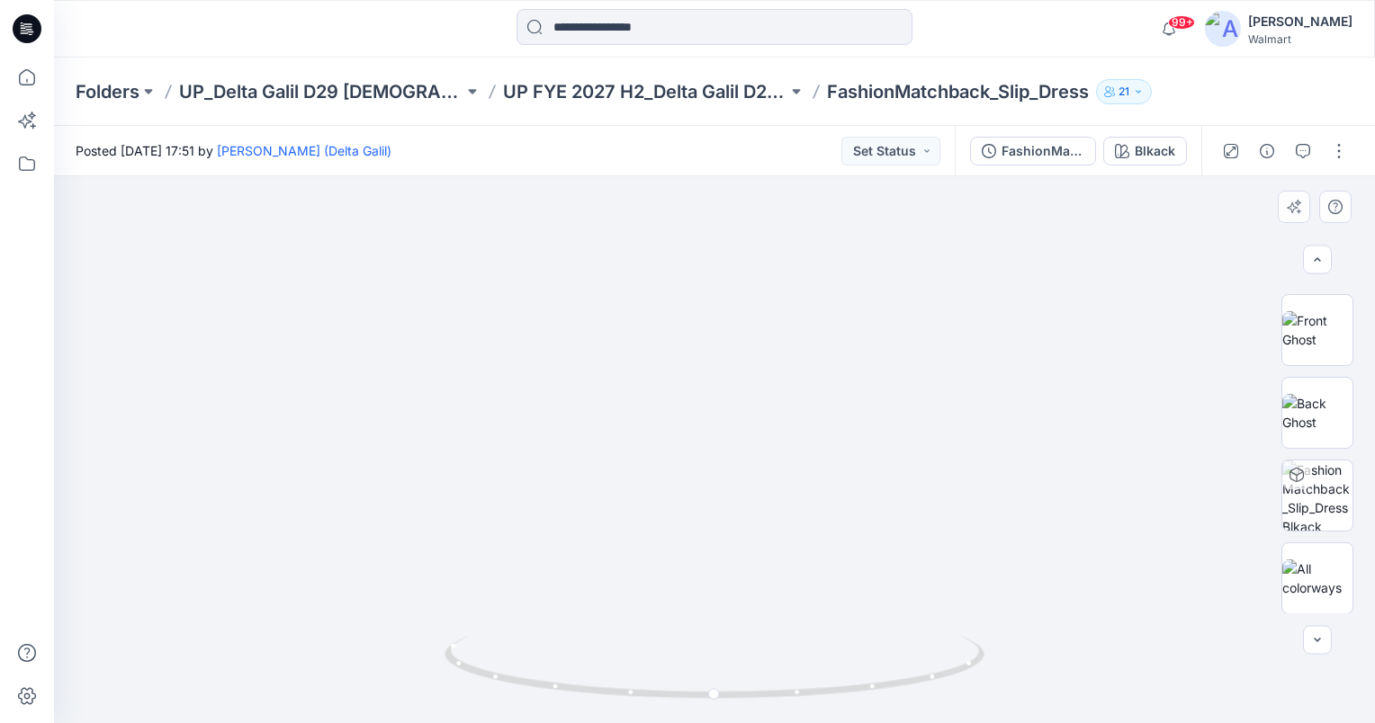
drag, startPoint x: 821, startPoint y: 411, endPoint x: 789, endPoint y: 463, distance: 60.9
click at [789, 463] on img at bounding box center [713, 355] width 1059 height 736
drag, startPoint x: 829, startPoint y: 389, endPoint x: 733, endPoint y: 486, distance: 136.1
click at [733, 486] on img at bounding box center [620, 217] width 2084 height 1012
drag, startPoint x: 713, startPoint y: 692, endPoint x: 590, endPoint y: 693, distance: 123.3
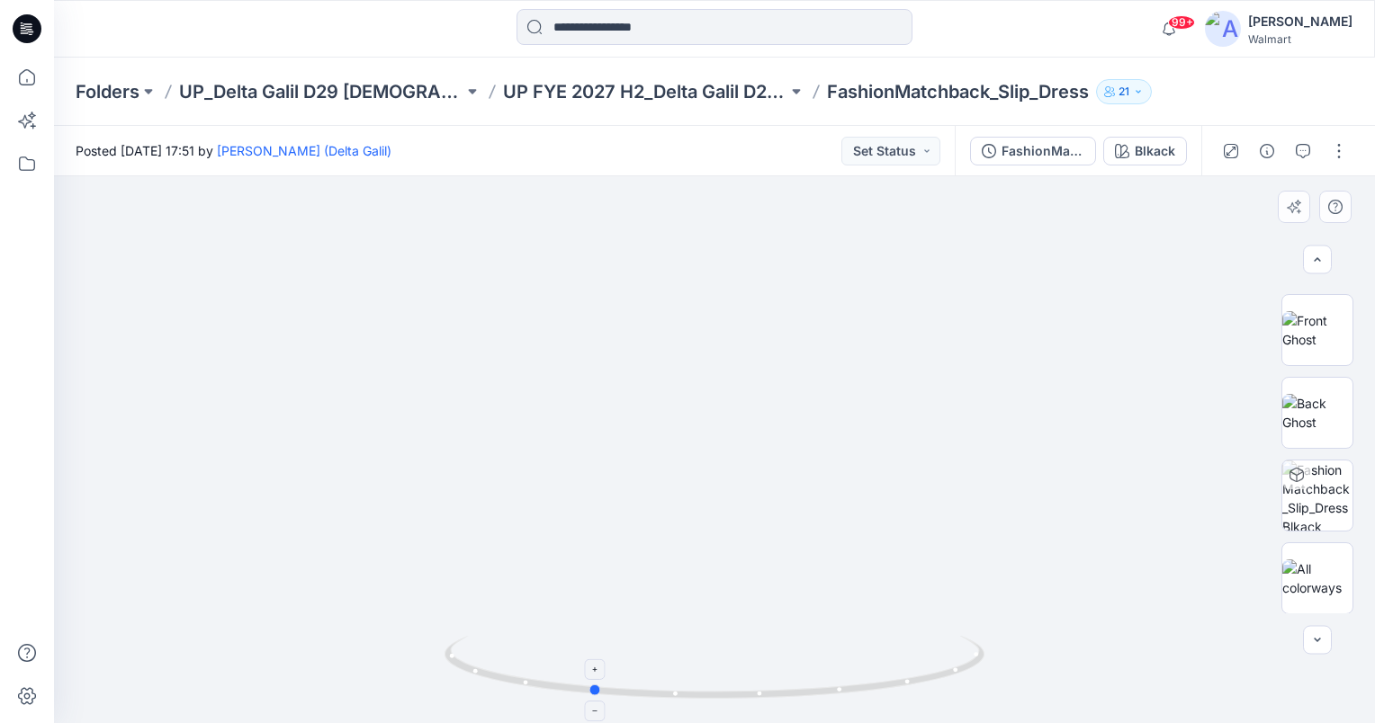
click at [590, 693] on icon at bounding box center [716, 669] width 544 height 67
drag, startPoint x: 680, startPoint y: 475, endPoint x: 730, endPoint y: 335, distance: 148.8
click at [729, 335] on img at bounding box center [720, 189] width 1572 height 1067
drag, startPoint x: 827, startPoint y: 392, endPoint x: 703, endPoint y: 381, distance: 124.6
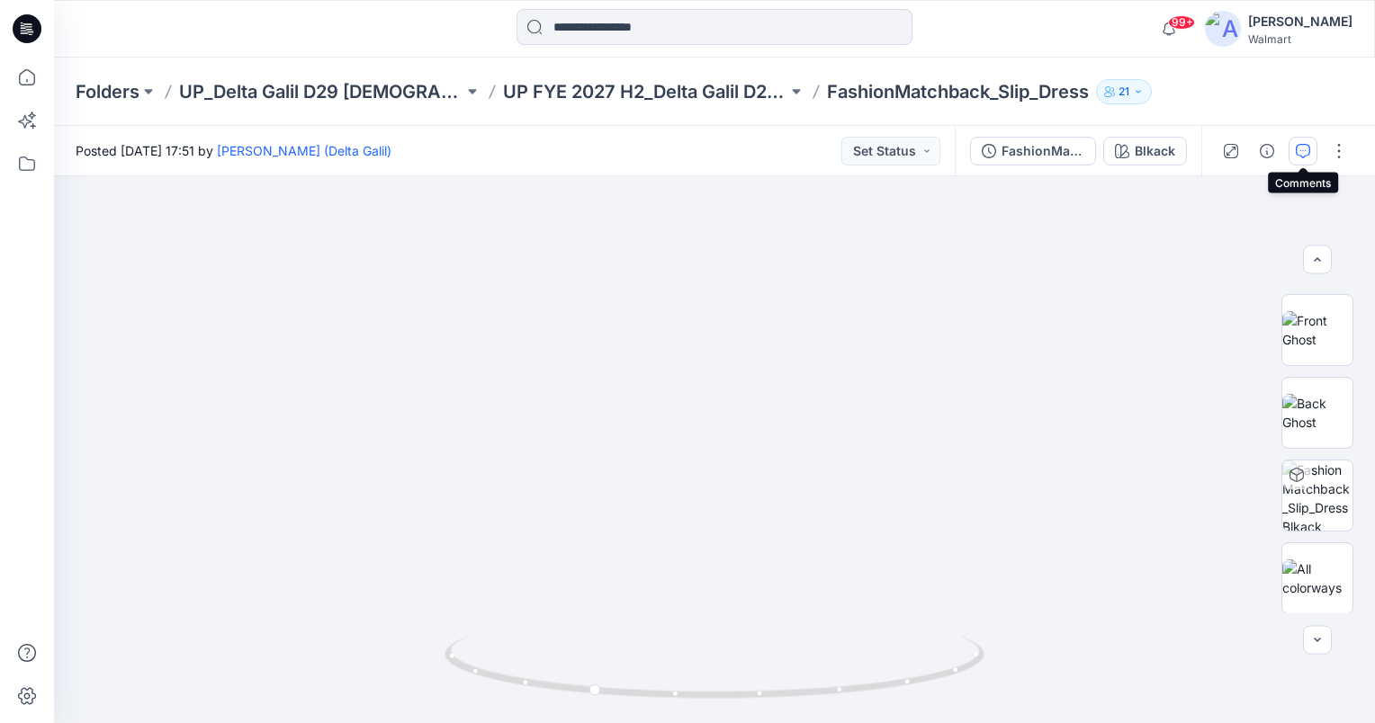
click at [1298, 148] on icon "button" at bounding box center [1303, 151] width 14 height 14
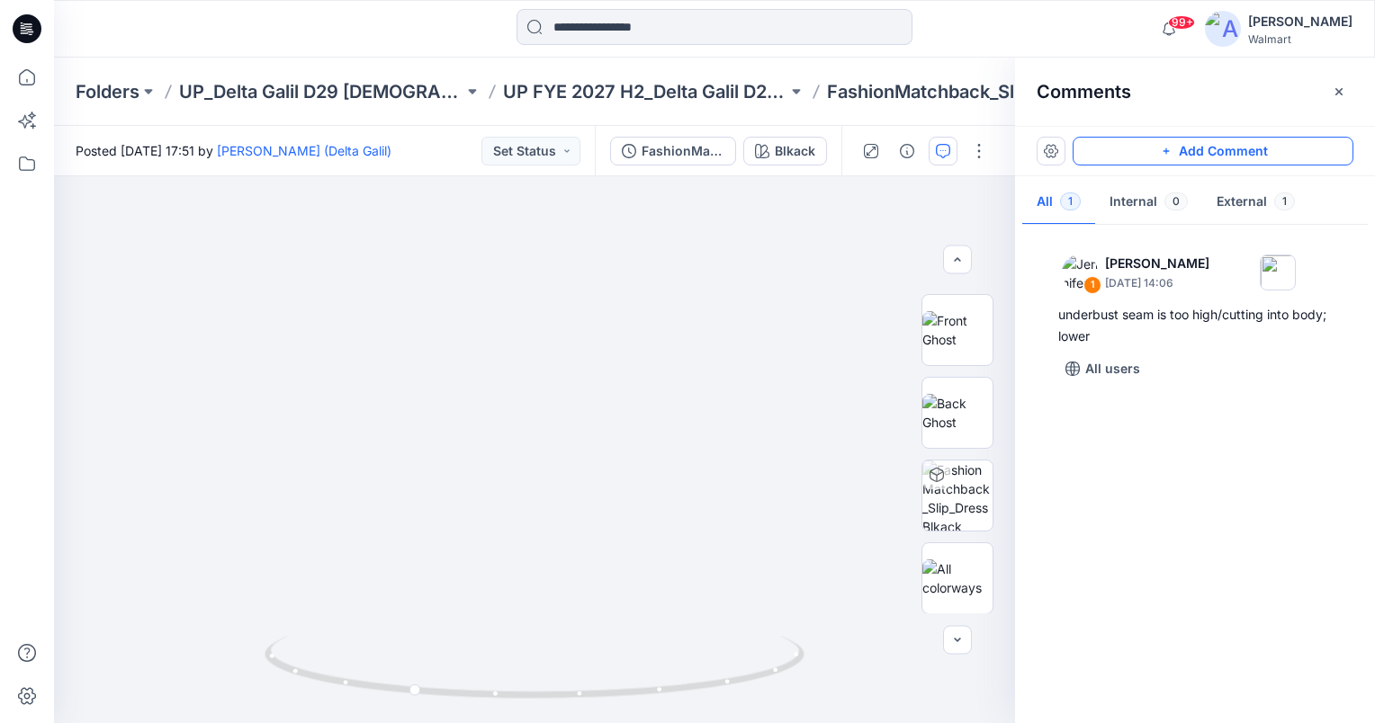
click at [1269, 143] on button "Add Comment" at bounding box center [1212, 151] width 281 height 29
click at [482, 637] on div "2" at bounding box center [534, 449] width 961 height 547
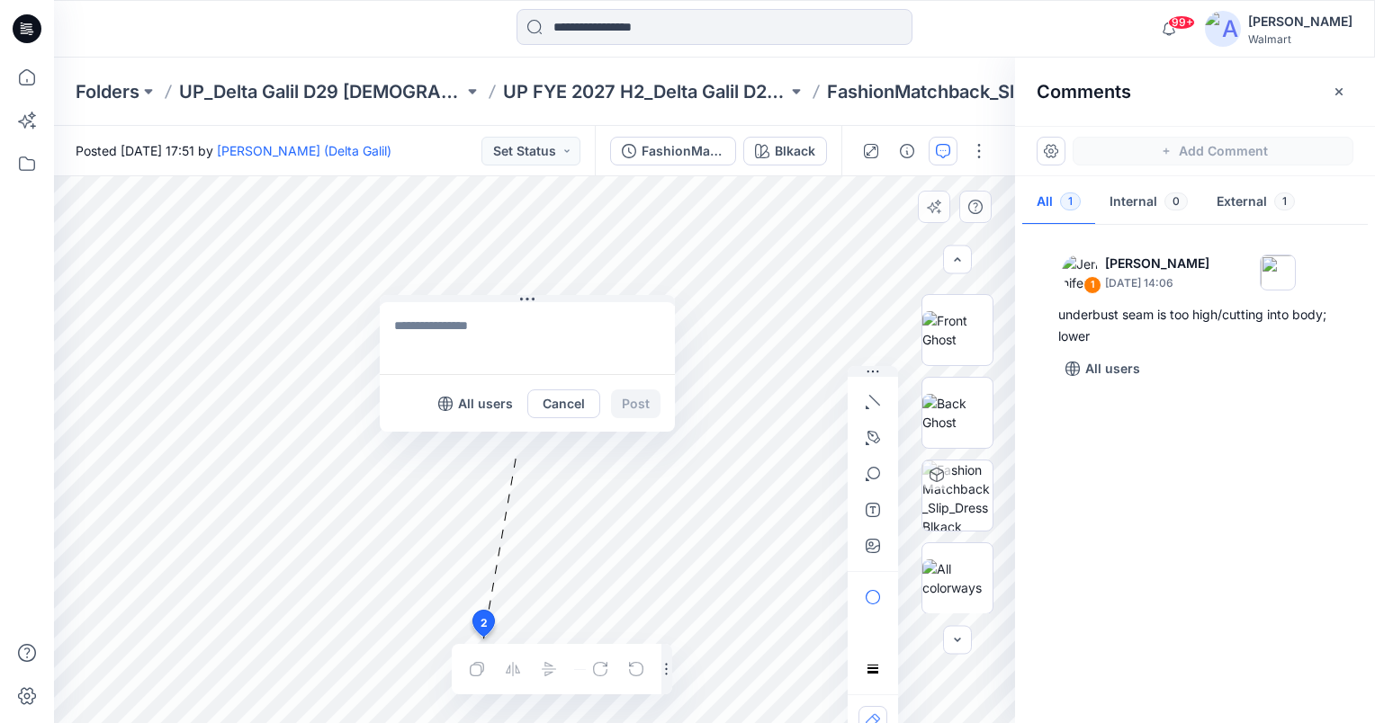
drag, startPoint x: 518, startPoint y: 477, endPoint x: 443, endPoint y: 300, distance: 191.9
click at [425, 295] on button at bounding box center [527, 300] width 295 height 11
drag, startPoint x: 445, startPoint y: 303, endPoint x: 443, endPoint y: 312, distance: 9.4
click at [446, 303] on textarea at bounding box center [509, 329] width 295 height 72
click at [450, 316] on textarea at bounding box center [509, 329] width 295 height 72
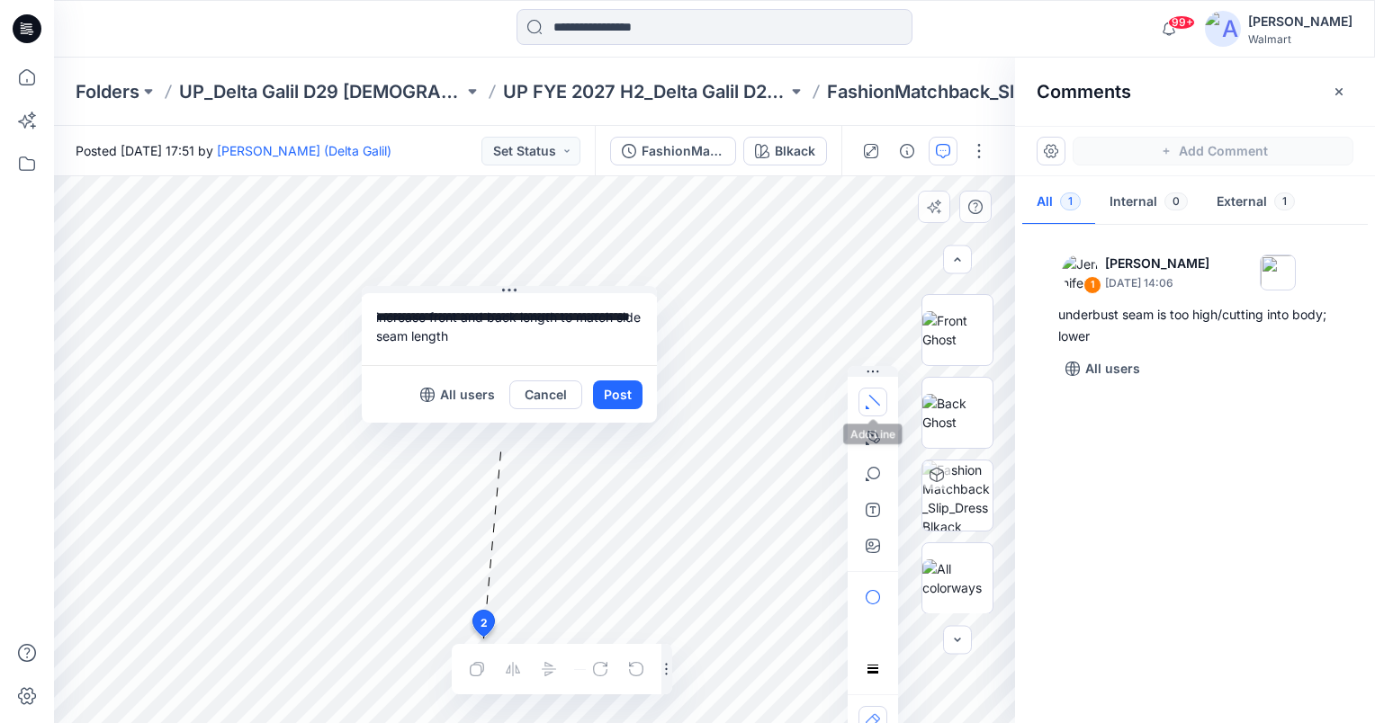
type textarea "**********"
click at [872, 407] on icon "button" at bounding box center [872, 402] width 14 height 14
click at [632, 407] on button "Post" at bounding box center [617, 395] width 49 height 29
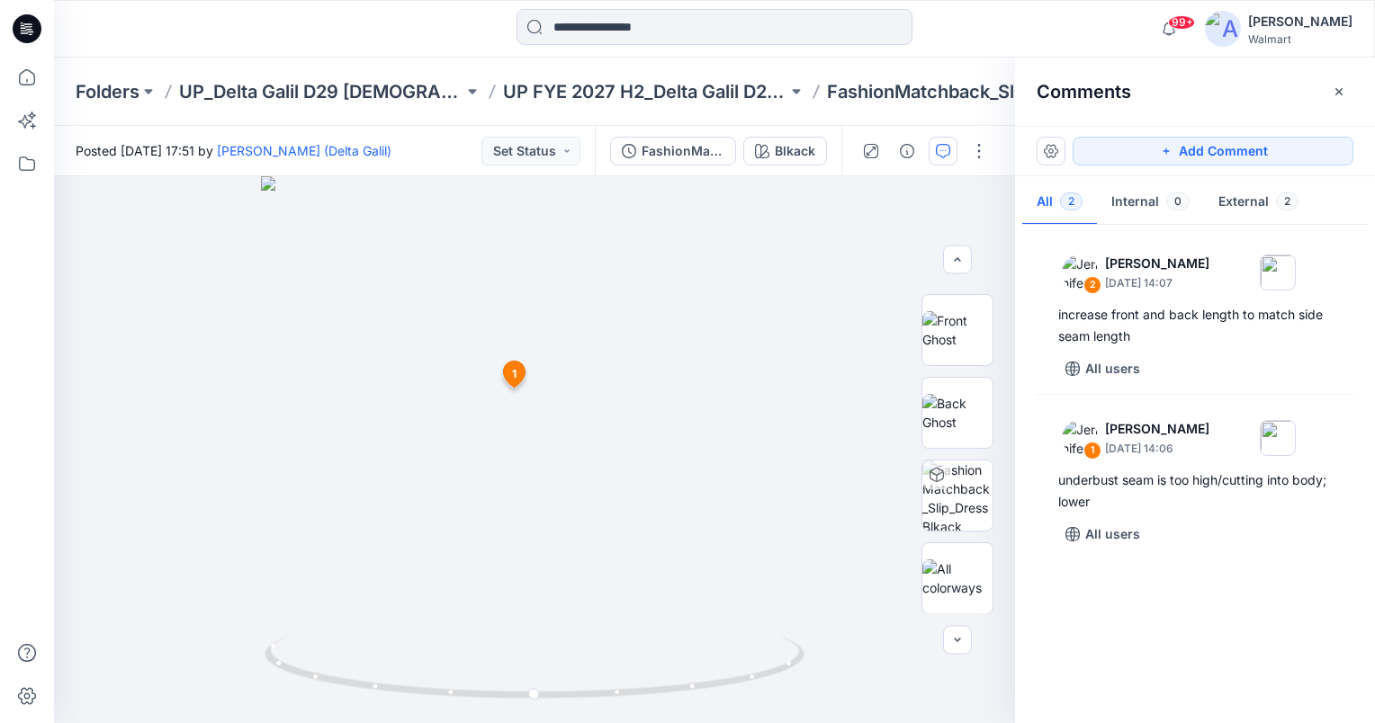
drag, startPoint x: 1341, startPoint y: 91, endPoint x: 1323, endPoint y: 104, distance: 22.5
click at [1341, 91] on icon "button" at bounding box center [1339, 92] width 14 height 14
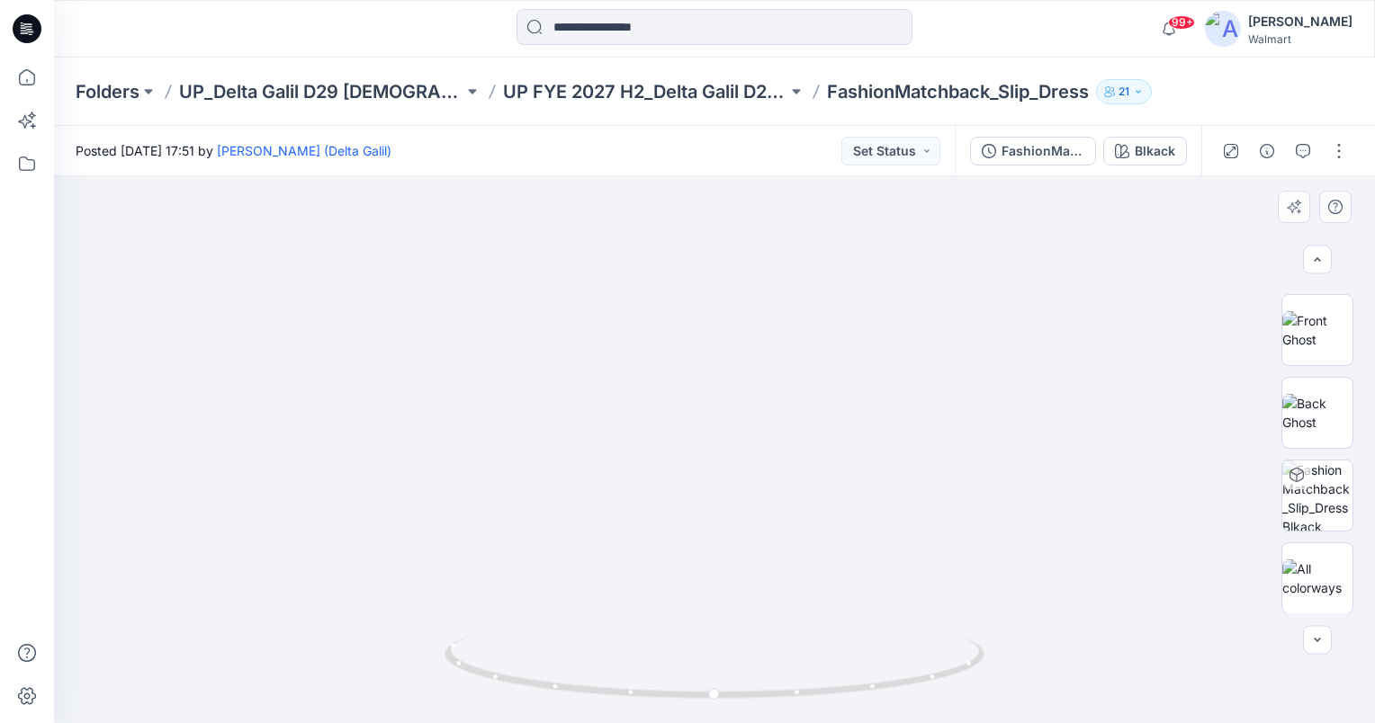
drag, startPoint x: 856, startPoint y: 424, endPoint x: 839, endPoint y: 522, distance: 99.5
click at [839, 522] on img at bounding box center [713, 370] width 1059 height 705
drag, startPoint x: 714, startPoint y: 693, endPoint x: 600, endPoint y: 698, distance: 114.4
click at [600, 698] on icon at bounding box center [716, 669] width 544 height 67
drag, startPoint x: 662, startPoint y: 593, endPoint x: 680, endPoint y: 429, distance: 164.7
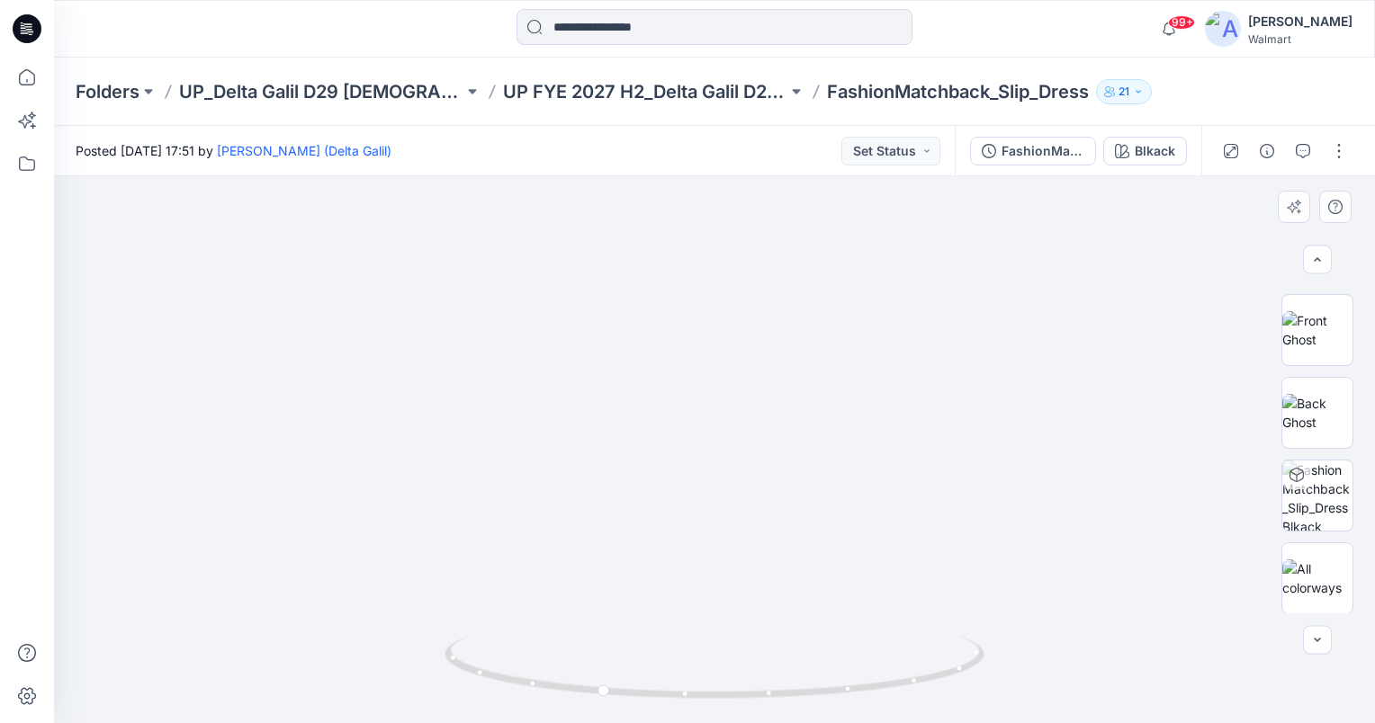
drag, startPoint x: 770, startPoint y: 553, endPoint x: 684, endPoint y: 498, distance: 102.3
drag, startPoint x: 604, startPoint y: 692, endPoint x: 413, endPoint y: 699, distance: 190.9
click at [413, 699] on div at bounding box center [714, 449] width 1321 height 547
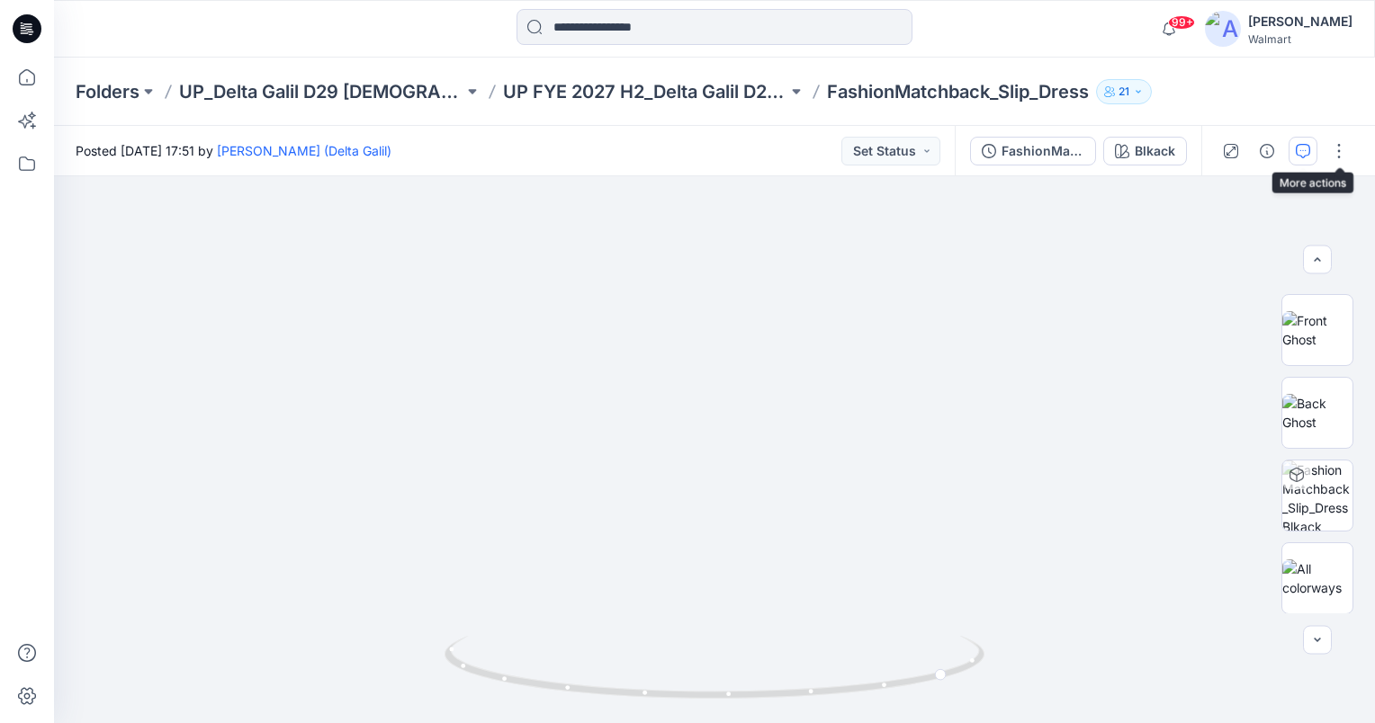
click at [1314, 149] on button "button" at bounding box center [1302, 151] width 29 height 29
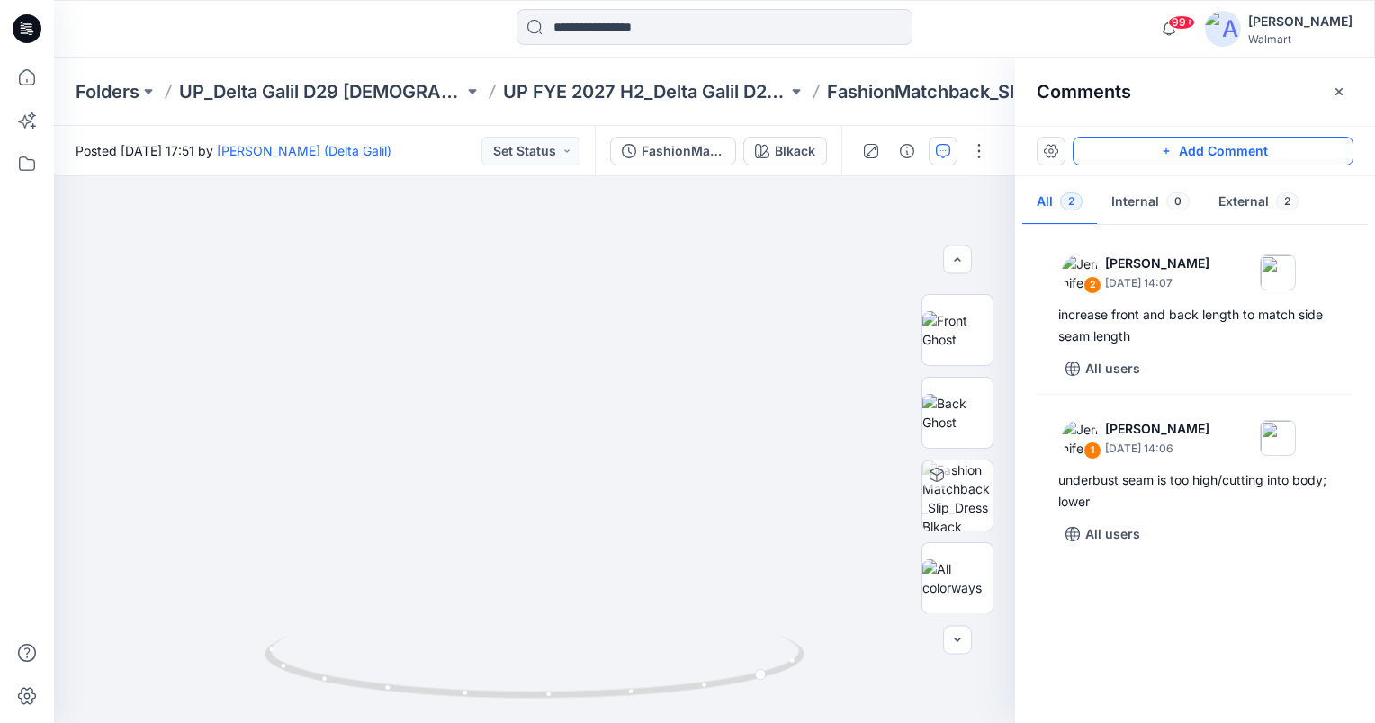
click at [1254, 151] on button "Add Comment" at bounding box center [1212, 151] width 281 height 29
click at [497, 345] on div "3" at bounding box center [534, 449] width 961 height 547
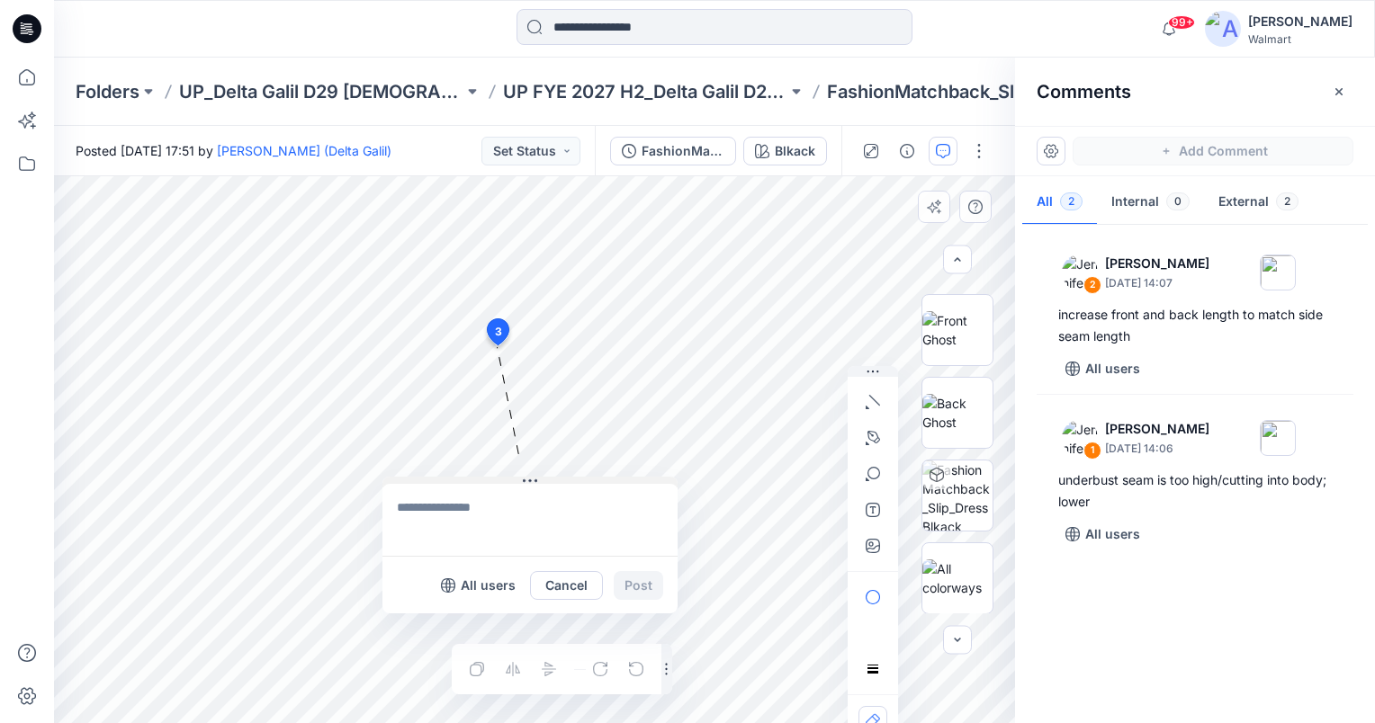
drag, startPoint x: 517, startPoint y: 358, endPoint x: 350, endPoint y: 480, distance: 207.3
click at [382, 480] on button at bounding box center [529, 482] width 295 height 11
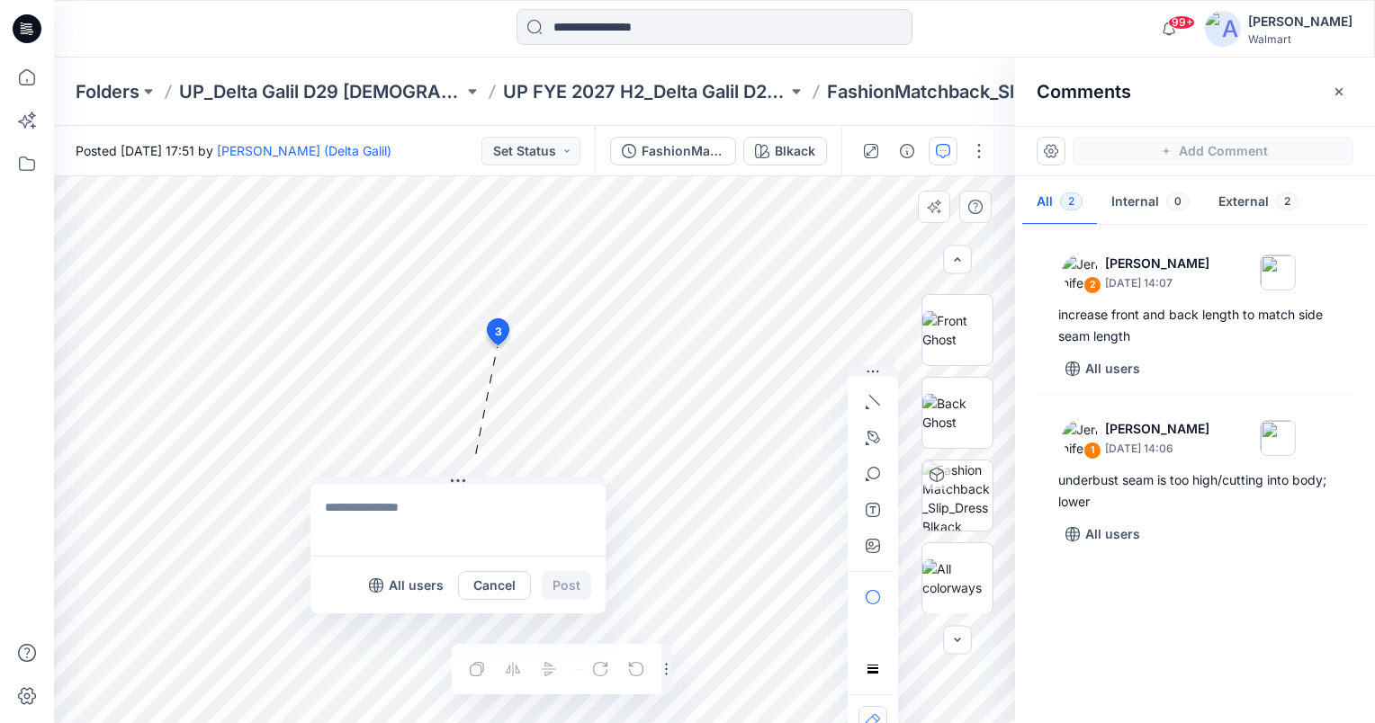
click at [369, 499] on textarea at bounding box center [457, 520] width 295 height 72
type textarea "**********"
click at [552, 583] on button "Post" at bounding box center [566, 585] width 49 height 29
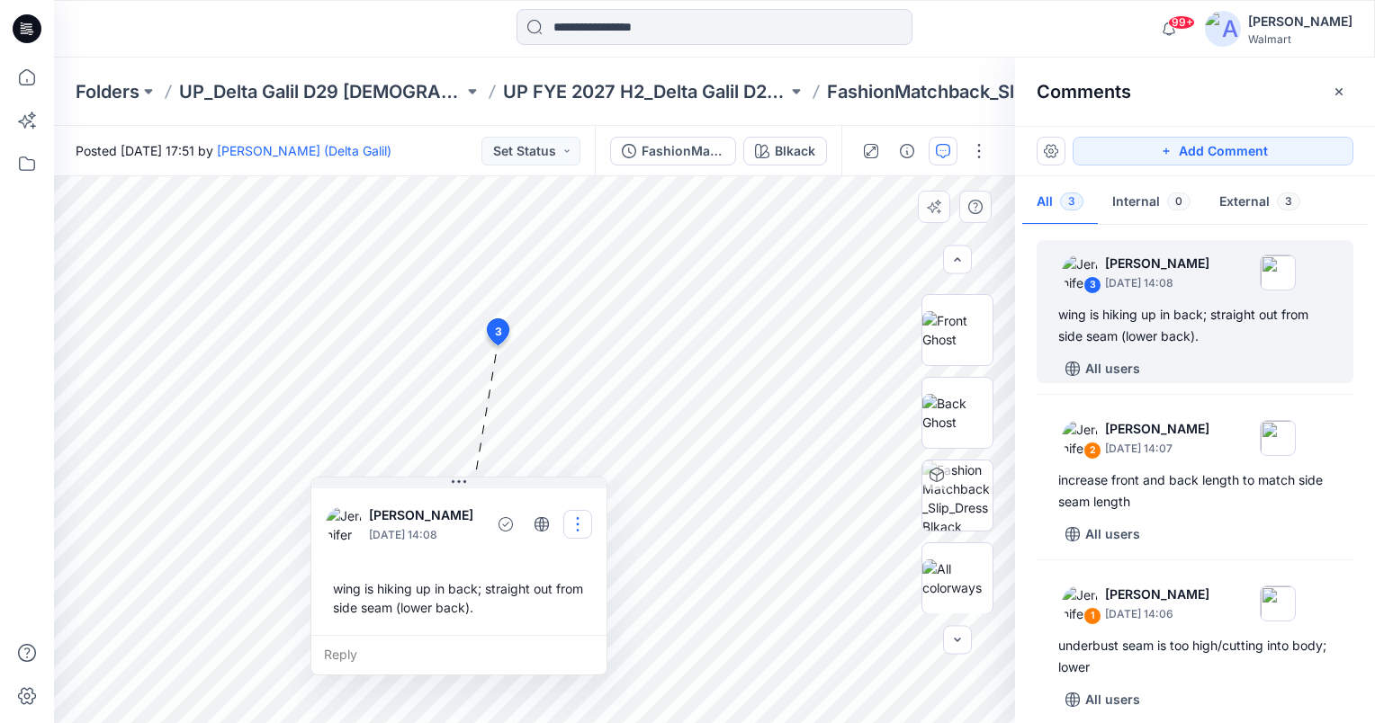
click at [582, 523] on button "button" at bounding box center [577, 524] width 29 height 29
click at [580, 569] on p "Edit comment" at bounding box center [584, 565] width 81 height 19
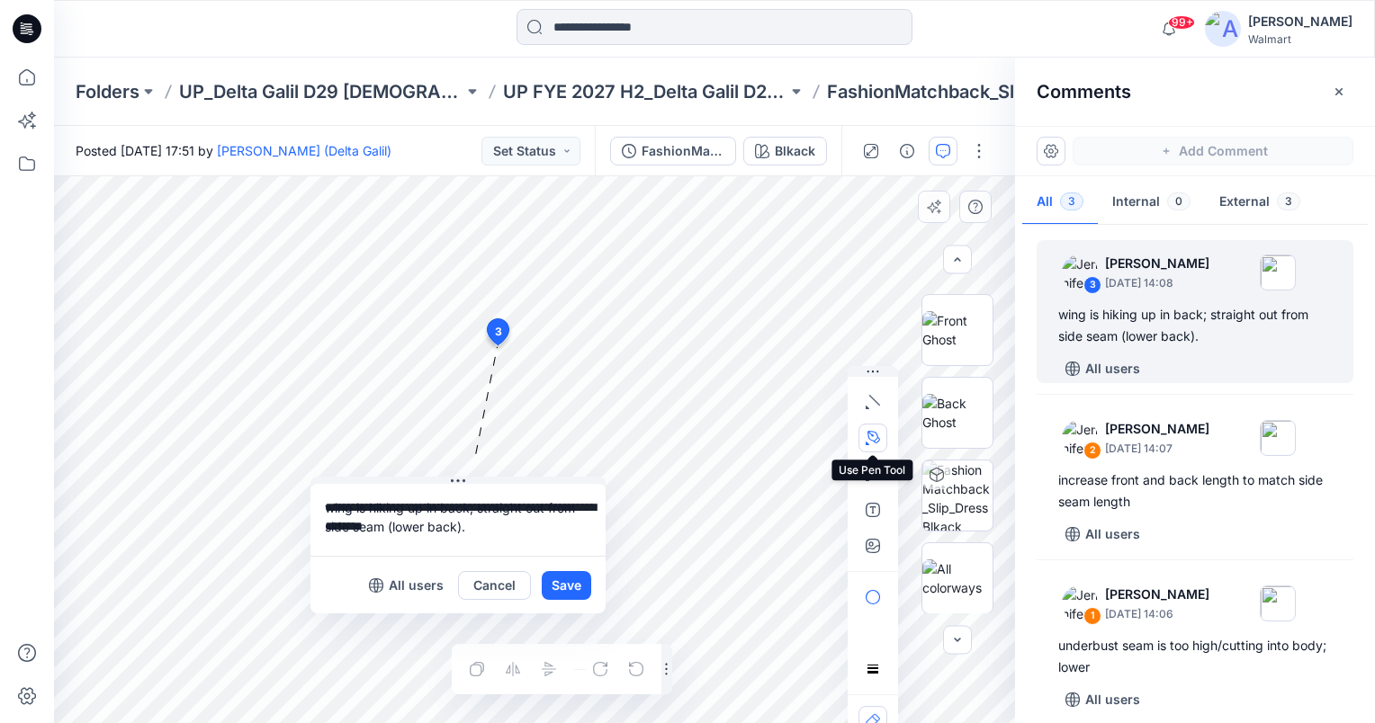
click at [868, 433] on icon "button" at bounding box center [873, 437] width 13 height 13
drag, startPoint x: 686, startPoint y: 389, endPoint x: 409, endPoint y: 362, distance: 278.4
click at [409, 362] on icon "Layer 1" at bounding box center [534, 449] width 961 height 547
drag, startPoint x: 685, startPoint y: 387, endPoint x: 605, endPoint y: 383, distance: 80.2
click at [623, 384] on g at bounding box center [684, 388] width 122 height 9
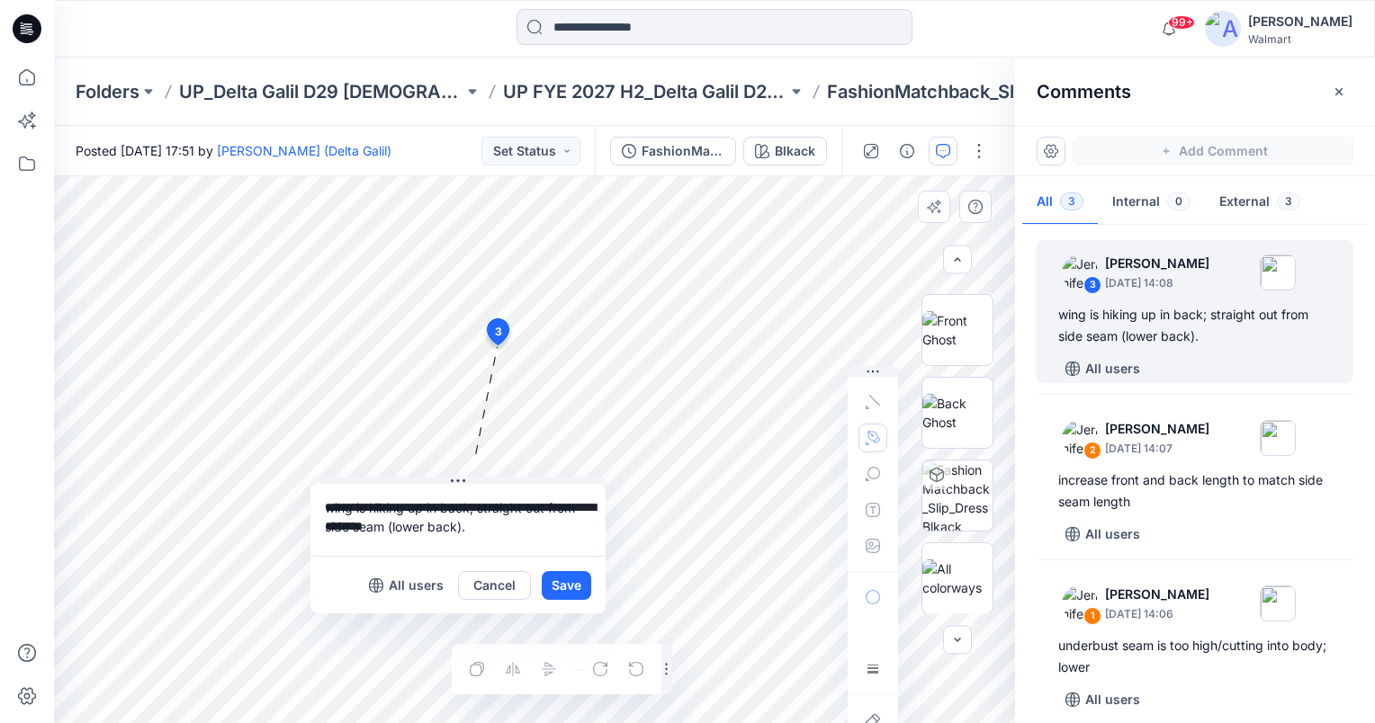
click at [865, 403] on div at bounding box center [872, 474] width 29 height 173
click at [874, 403] on div at bounding box center [872, 474] width 29 height 173
click at [864, 328] on icon "Layer 1" at bounding box center [534, 449] width 961 height 547
click at [870, 408] on icon "button" at bounding box center [872, 402] width 14 height 14
click at [568, 151] on button "Set Status" at bounding box center [530, 151] width 99 height 29
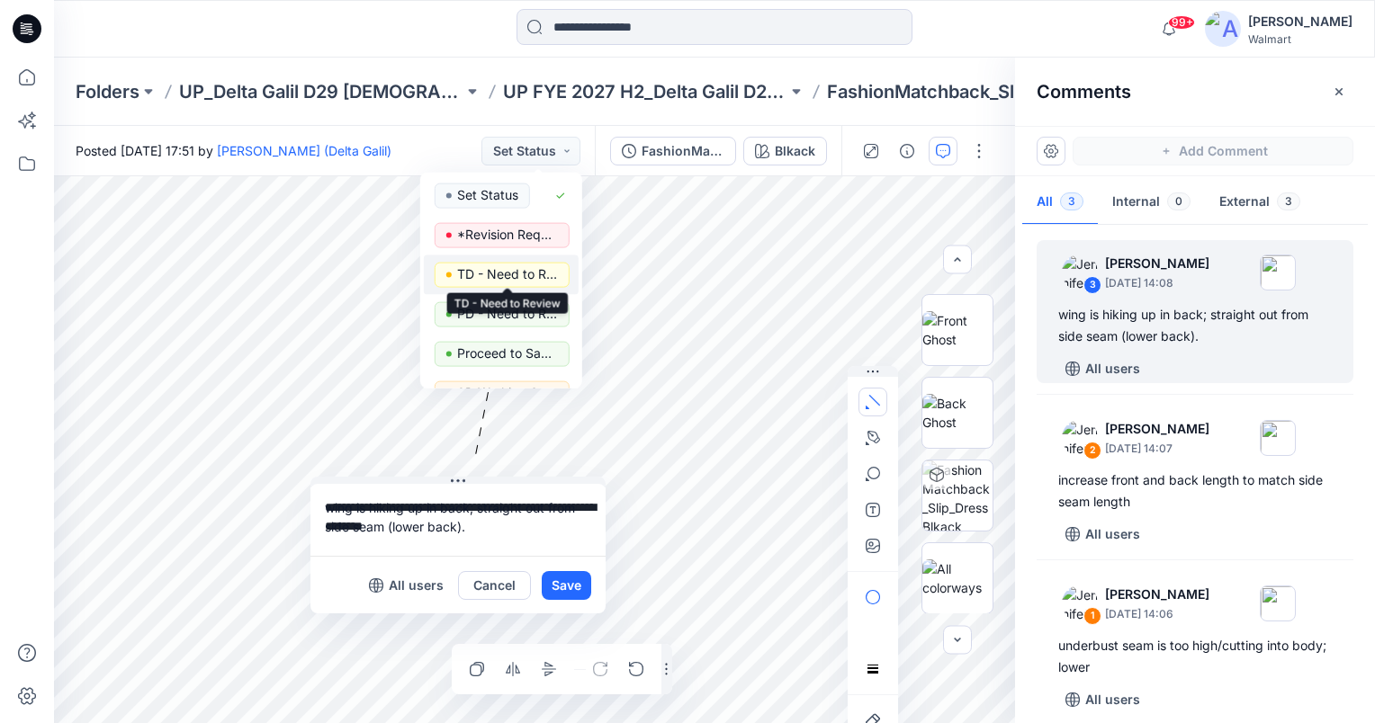
click at [506, 274] on p "TD - Need to Review" at bounding box center [507, 274] width 101 height 23
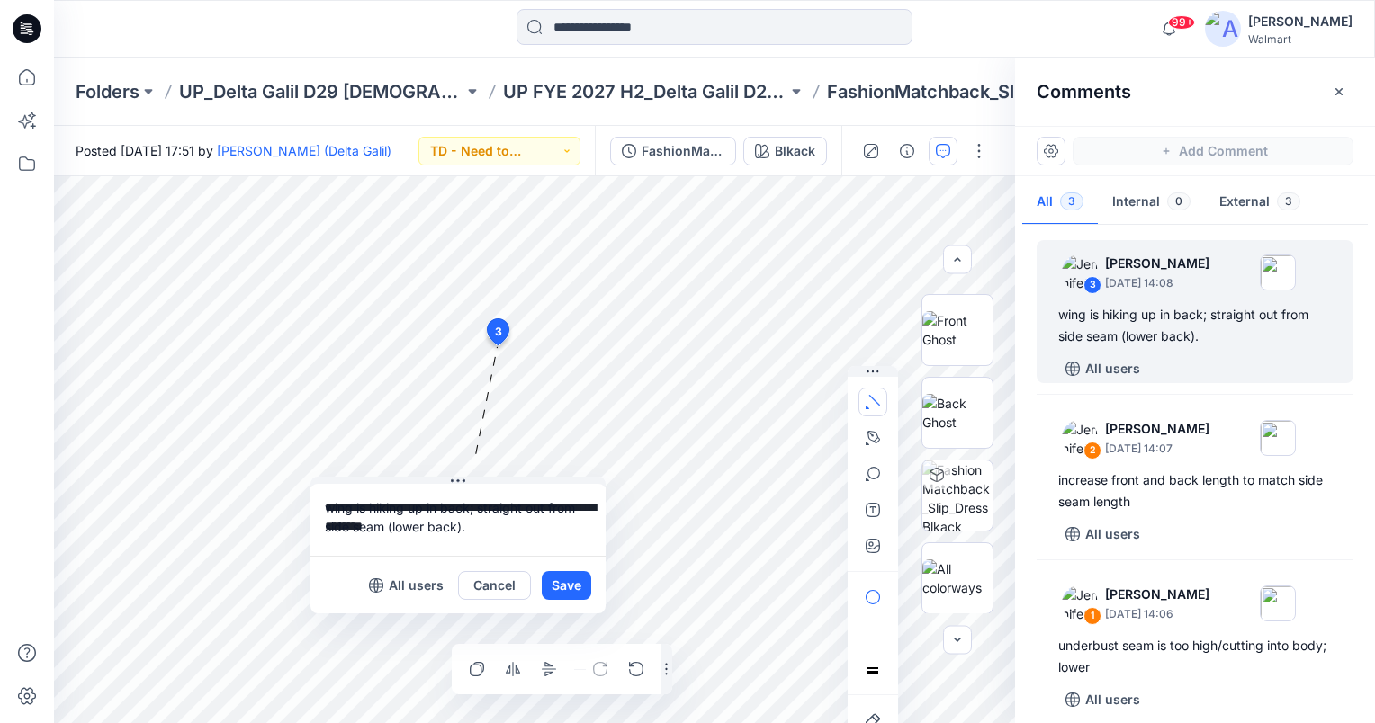
click at [1214, 95] on div "Comments" at bounding box center [1195, 91] width 360 height 67
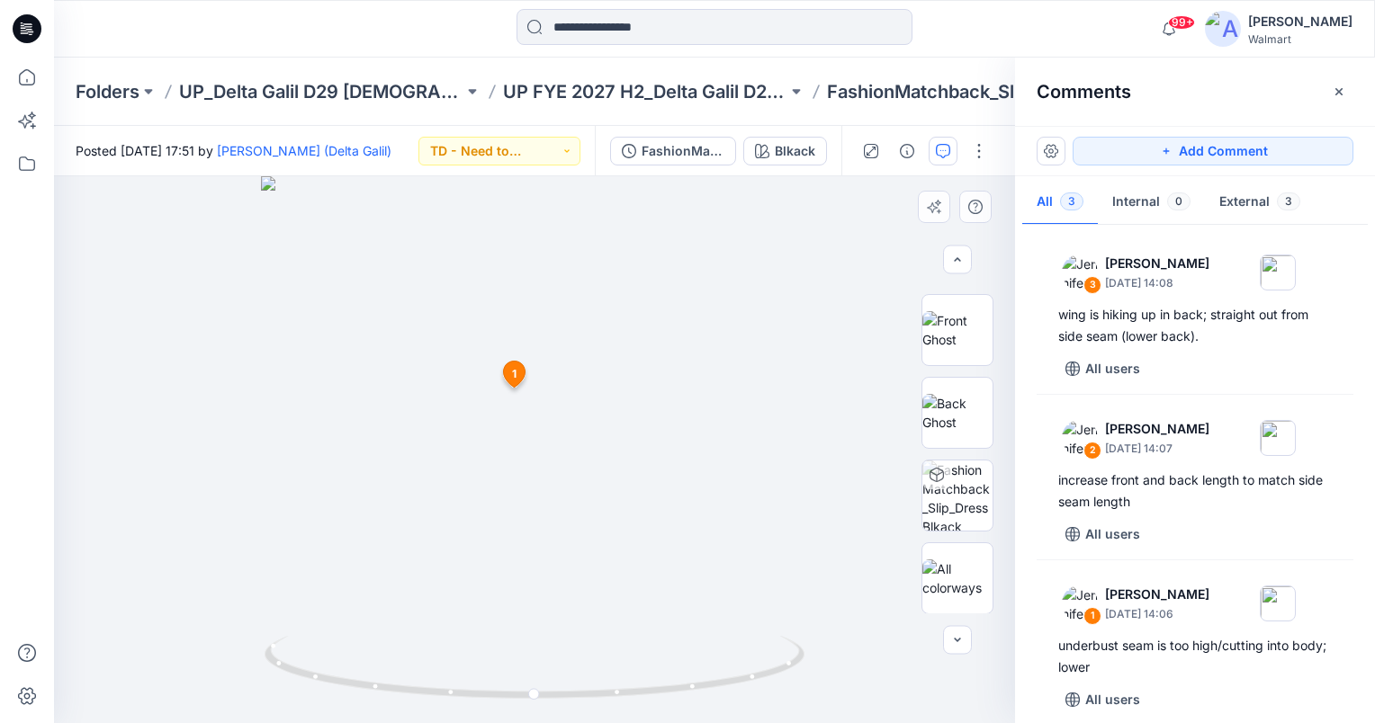
click at [720, 256] on img at bounding box center [534, 449] width 547 height 547
click at [748, 420] on img at bounding box center [533, 321] width 1059 height 803
click at [1334, 91] on icon "button" at bounding box center [1339, 92] width 14 height 14
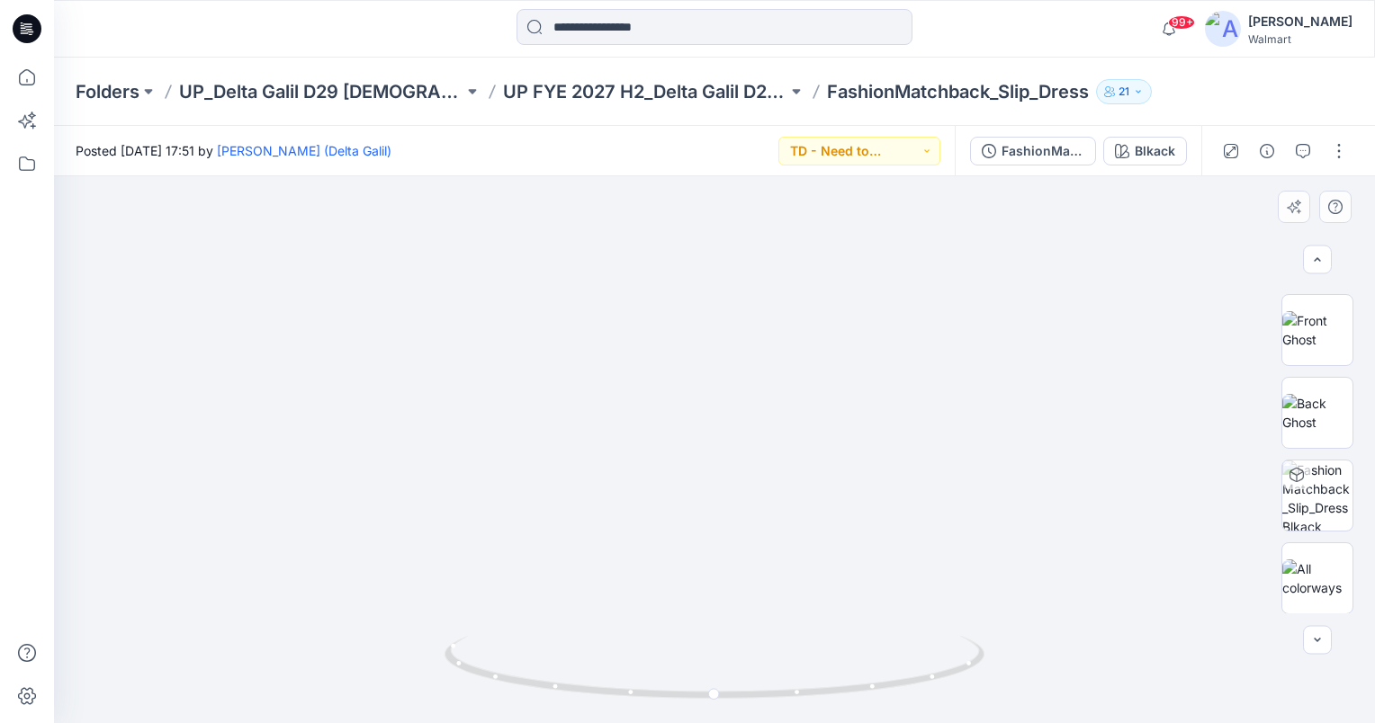
drag, startPoint x: 771, startPoint y: 342, endPoint x: 759, endPoint y: 440, distance: 98.8
click at [759, 440] on img at bounding box center [714, 306] width 1315 height 833
click at [1303, 148] on icon "button" at bounding box center [1303, 151] width 14 height 14
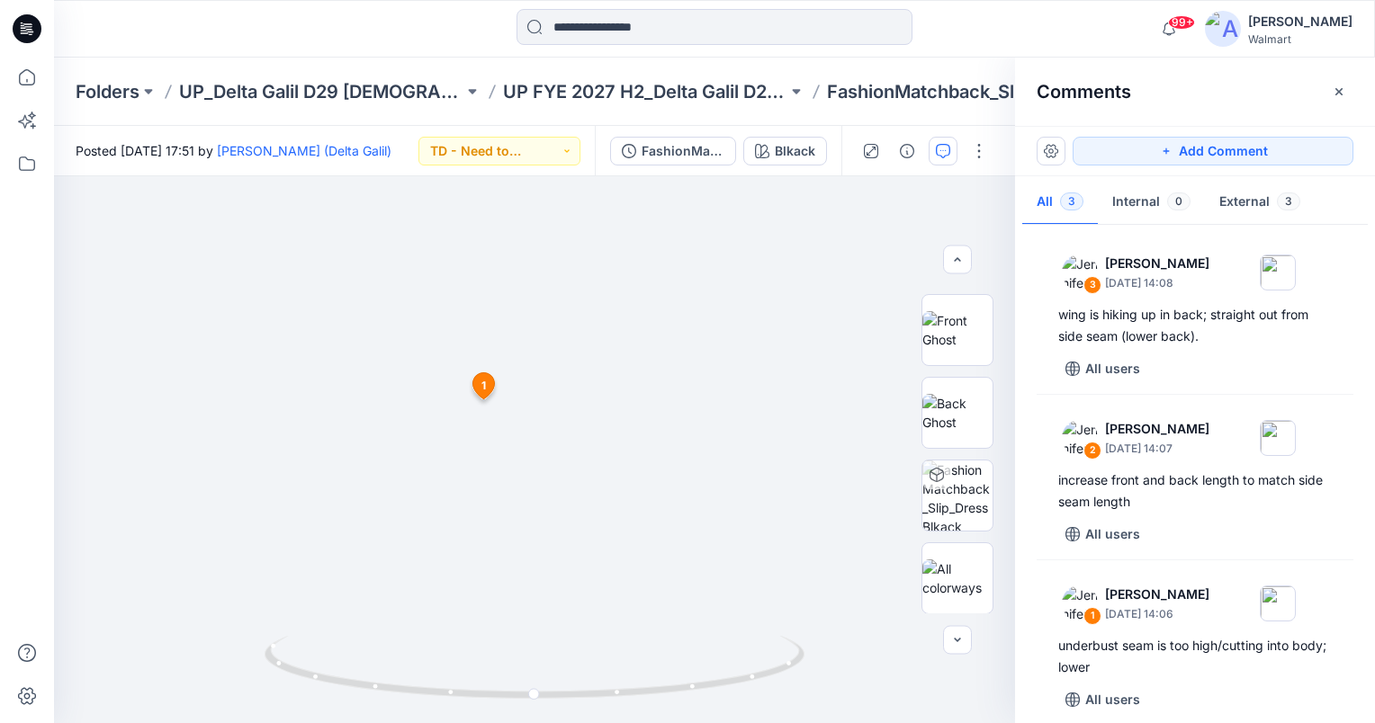
scroll to position [14, 0]
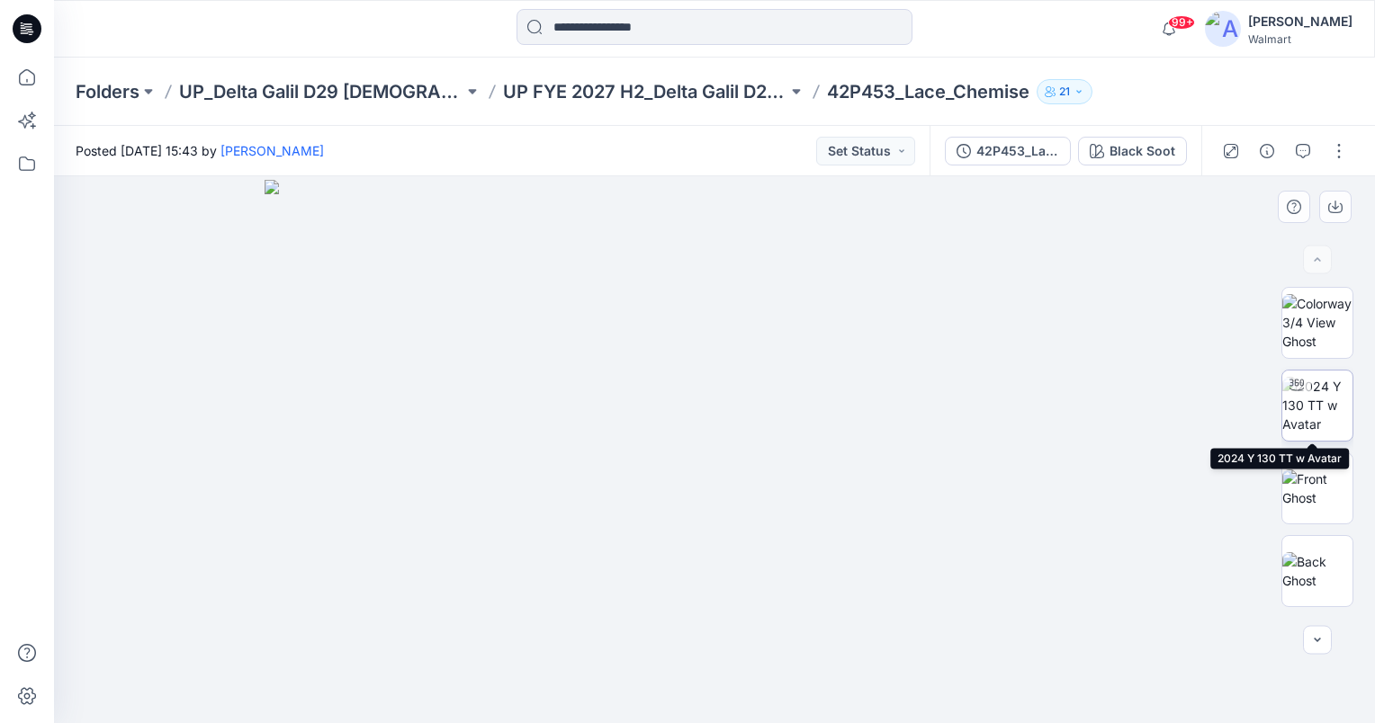
click at [1321, 419] on img at bounding box center [1317, 405] width 70 height 57
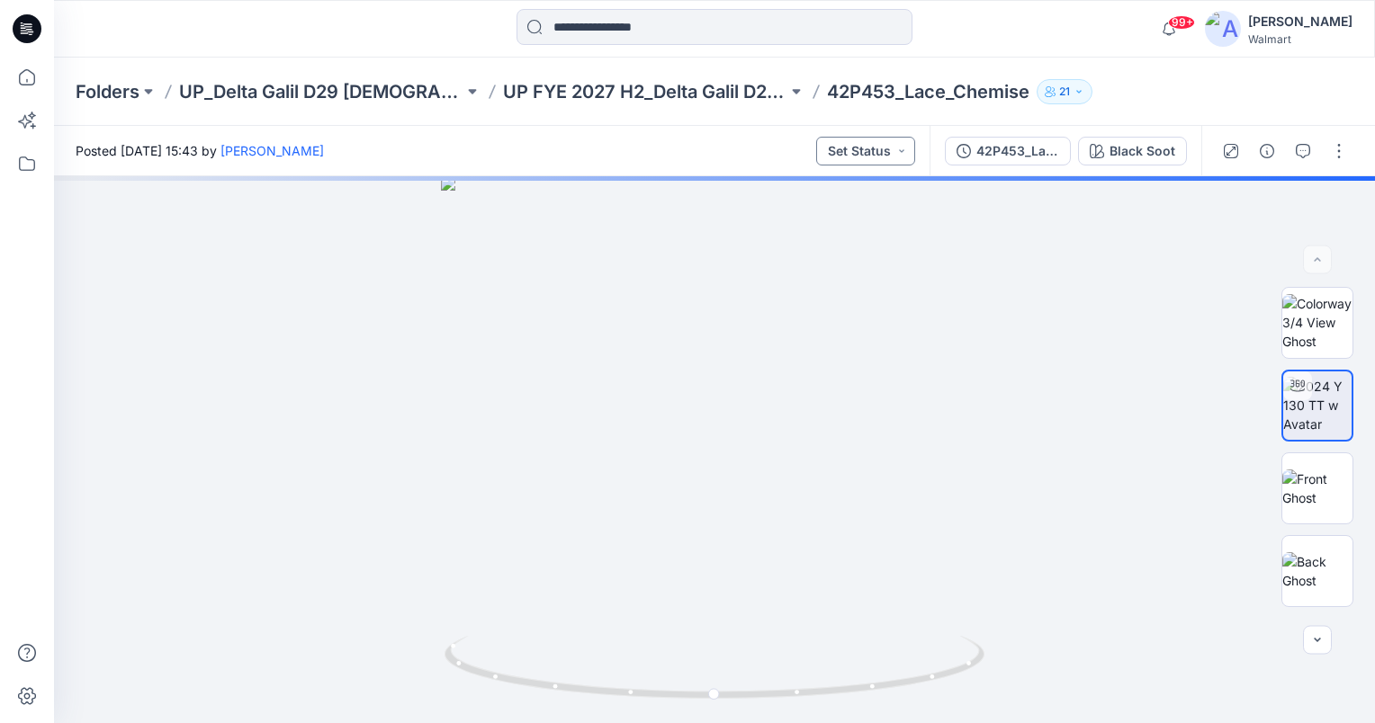
click at [905, 157] on button "Set Status" at bounding box center [865, 151] width 99 height 29
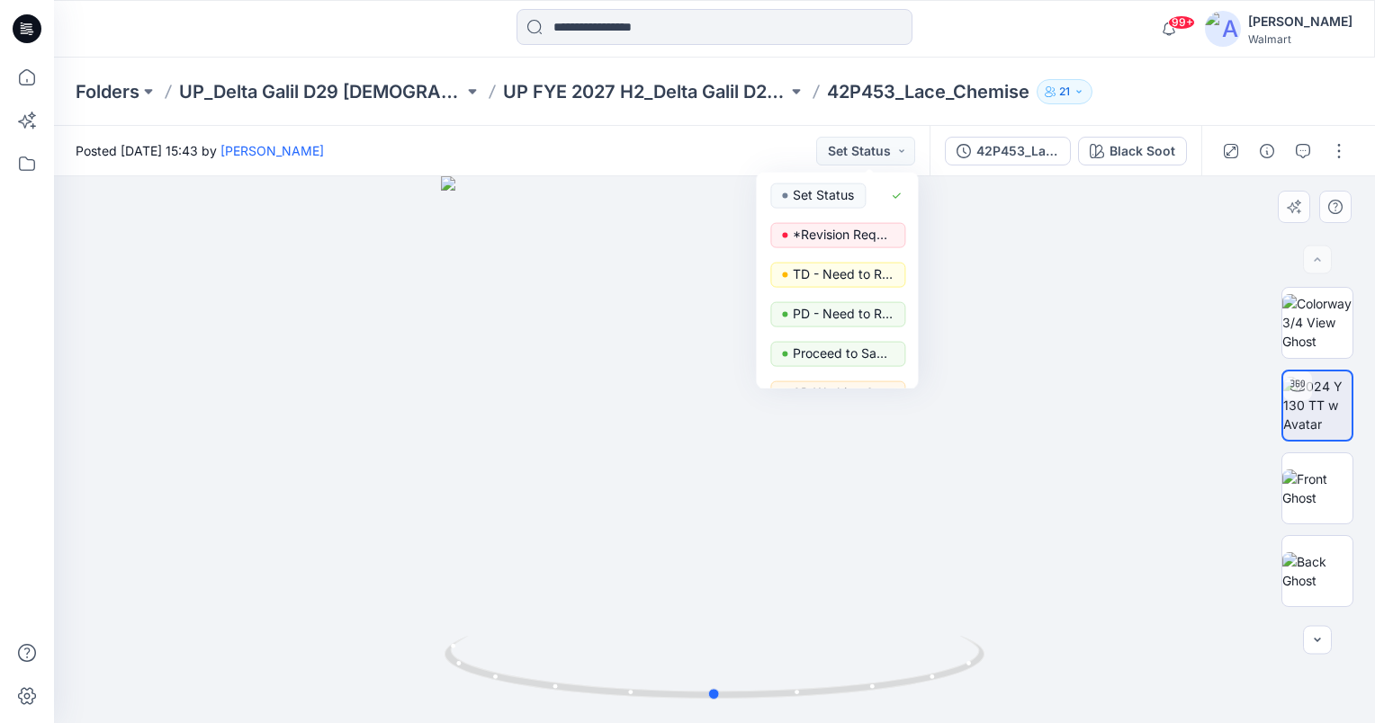
click at [1168, 302] on div at bounding box center [714, 449] width 1321 height 547
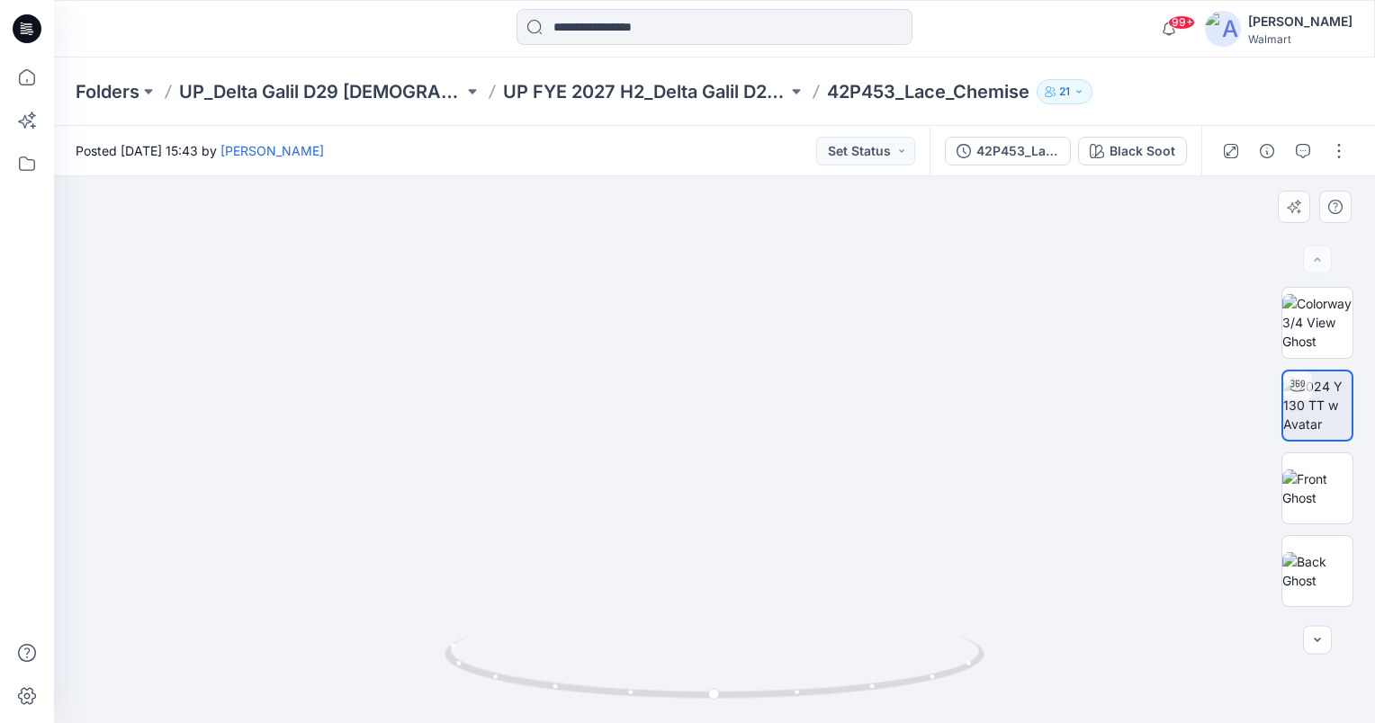
drag, startPoint x: 788, startPoint y: 497, endPoint x: 794, endPoint y: 454, distance: 42.6
click at [794, 454] on img at bounding box center [713, 159] width 1572 height 1128
click at [890, 149] on button "Set Status" at bounding box center [865, 151] width 99 height 29
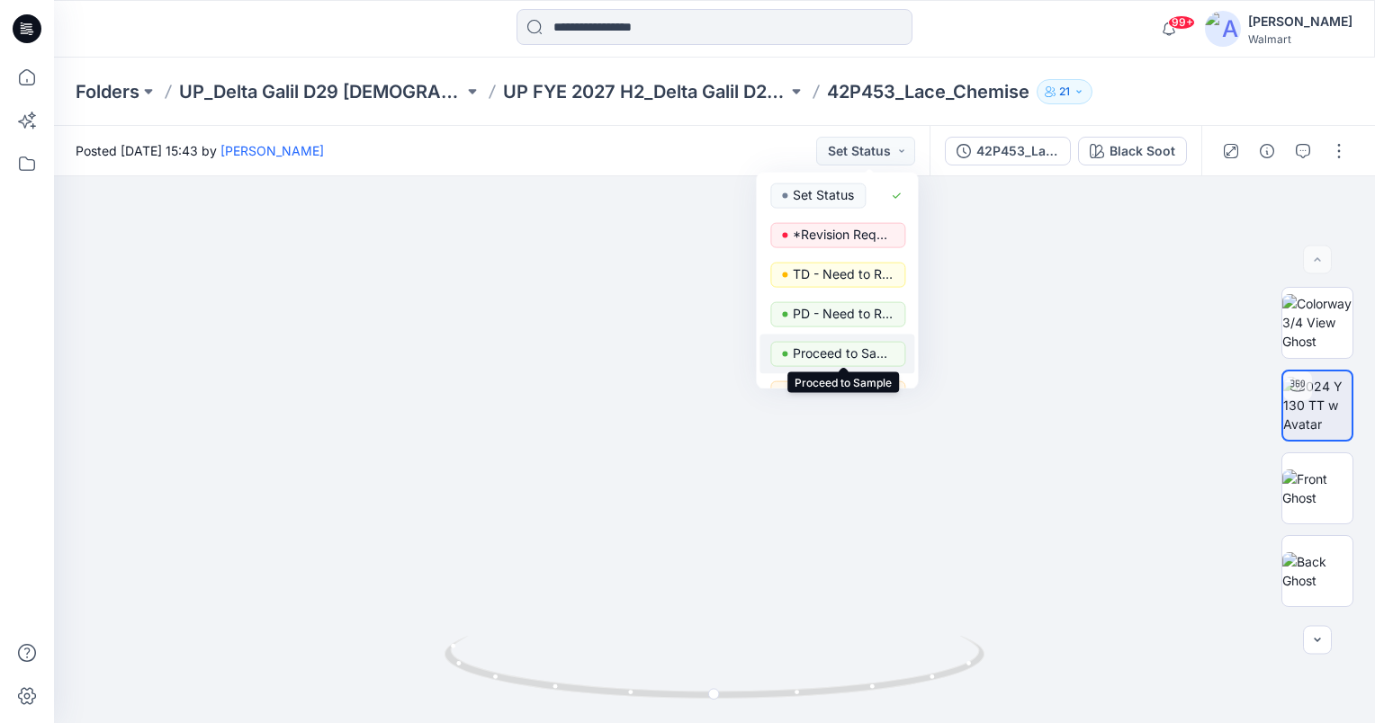
click at [865, 355] on p "Proceed to Sample" at bounding box center [843, 353] width 101 height 23
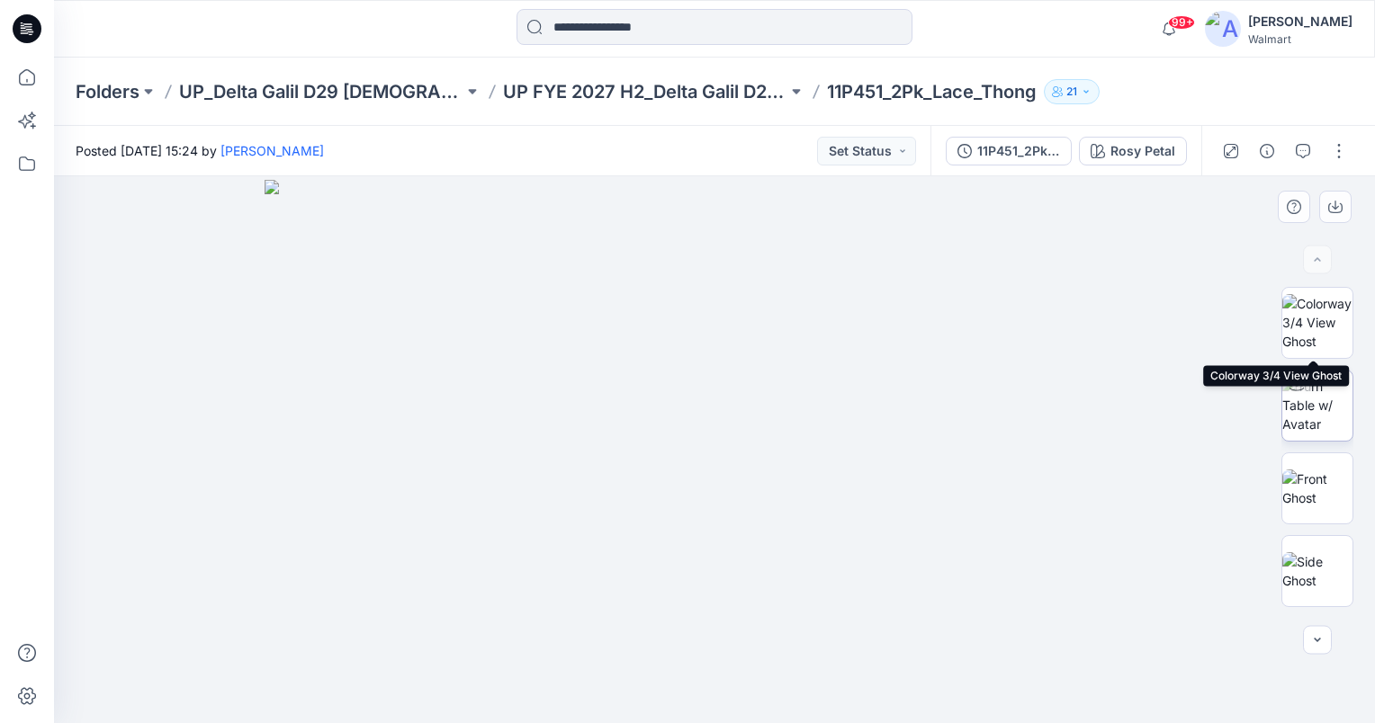
click at [1305, 396] on img at bounding box center [1317, 405] width 70 height 57
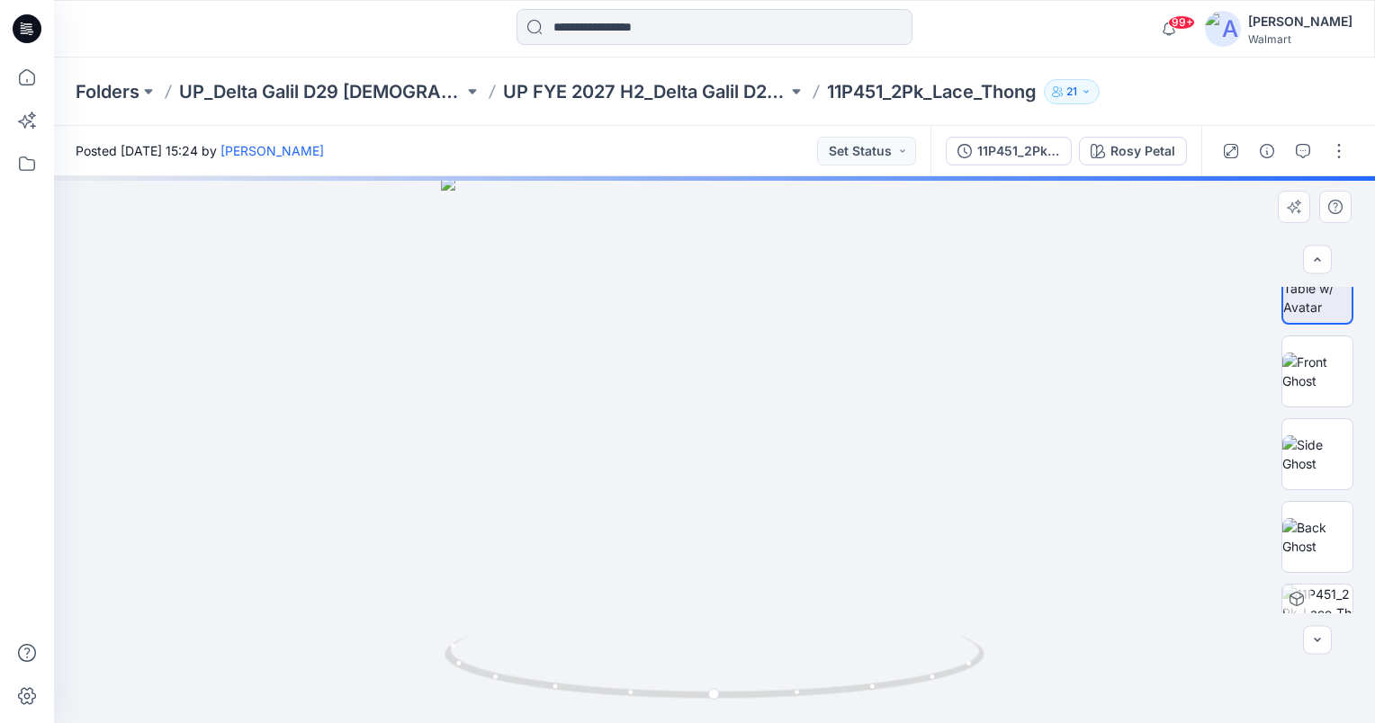
scroll to position [241, 0]
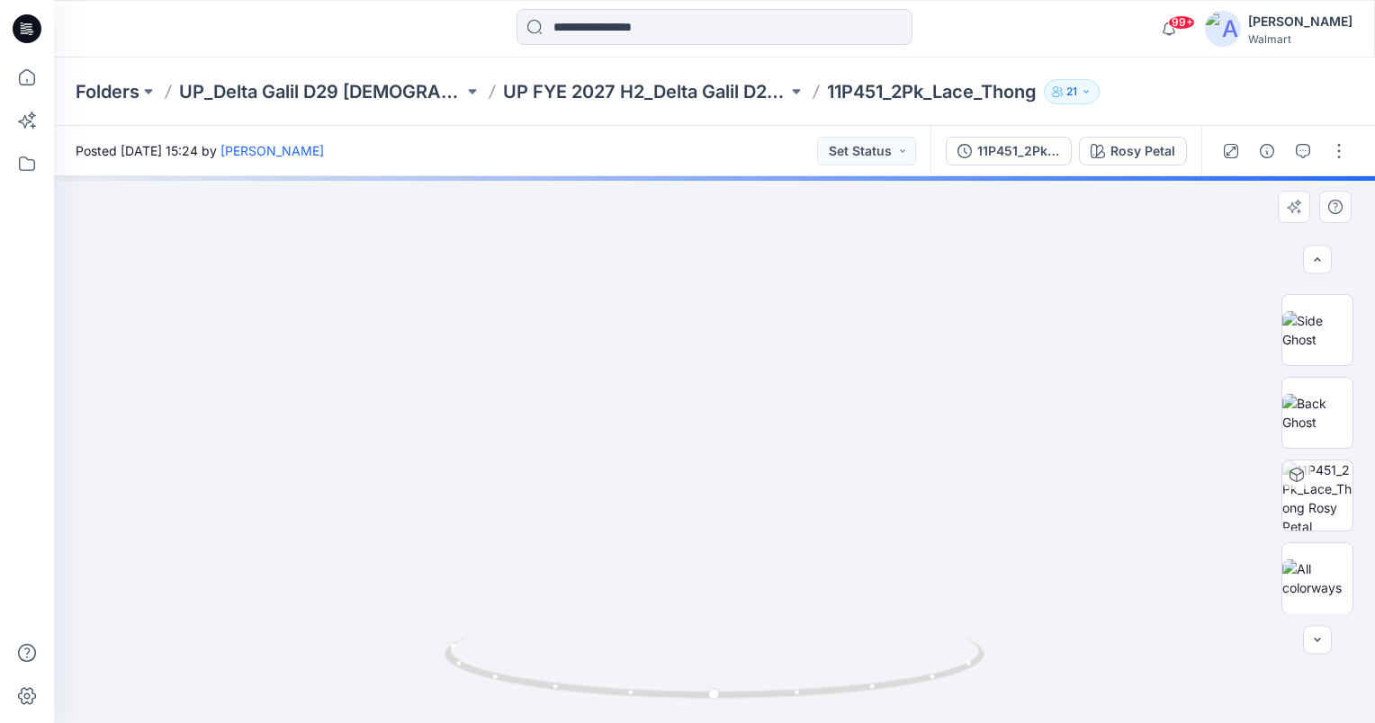
drag, startPoint x: 786, startPoint y: 558, endPoint x: 740, endPoint y: 483, distance: 87.6
click at [740, 483] on img at bounding box center [678, 163] width 1572 height 1120
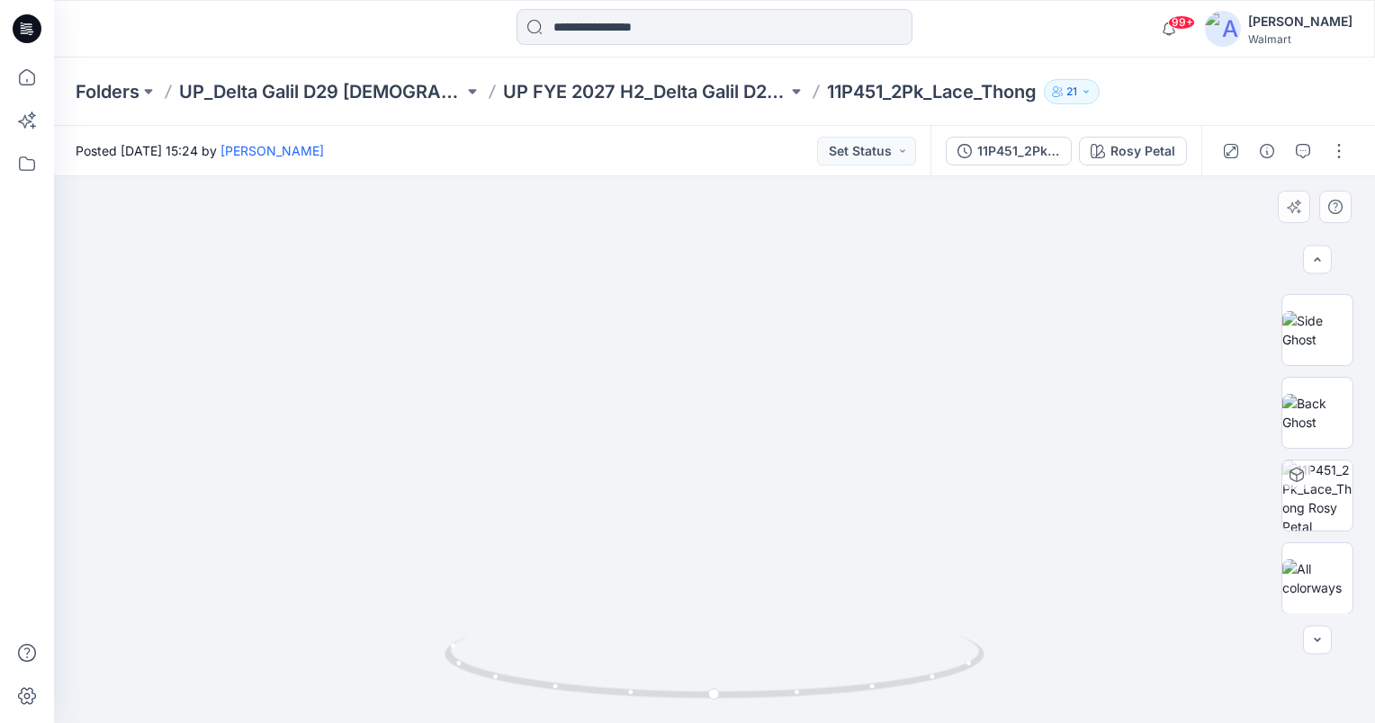
drag, startPoint x: 583, startPoint y: 471, endPoint x: 803, endPoint y: 465, distance: 220.5
click at [888, 162] on button "Set Status" at bounding box center [866, 151] width 99 height 29
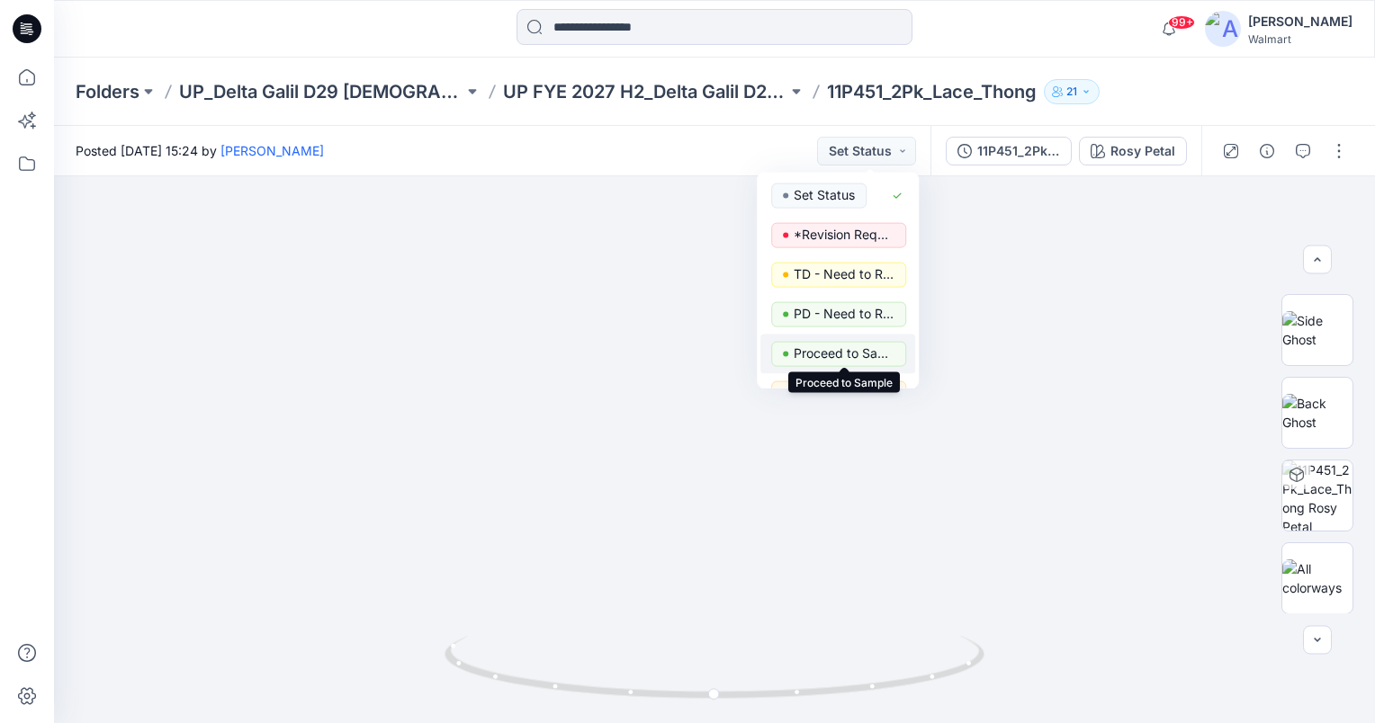
click at [835, 356] on p "Proceed to Sample" at bounding box center [844, 353] width 101 height 23
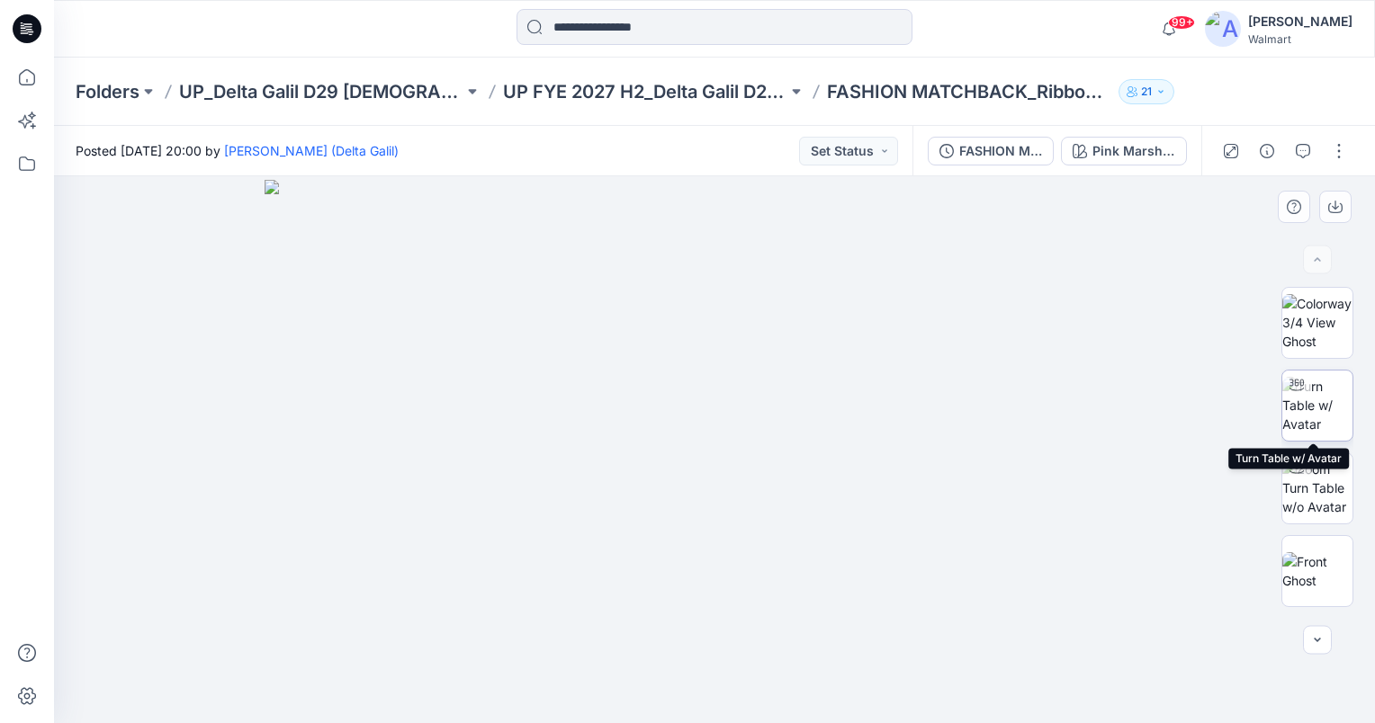
click at [1314, 401] on img at bounding box center [1317, 405] width 70 height 57
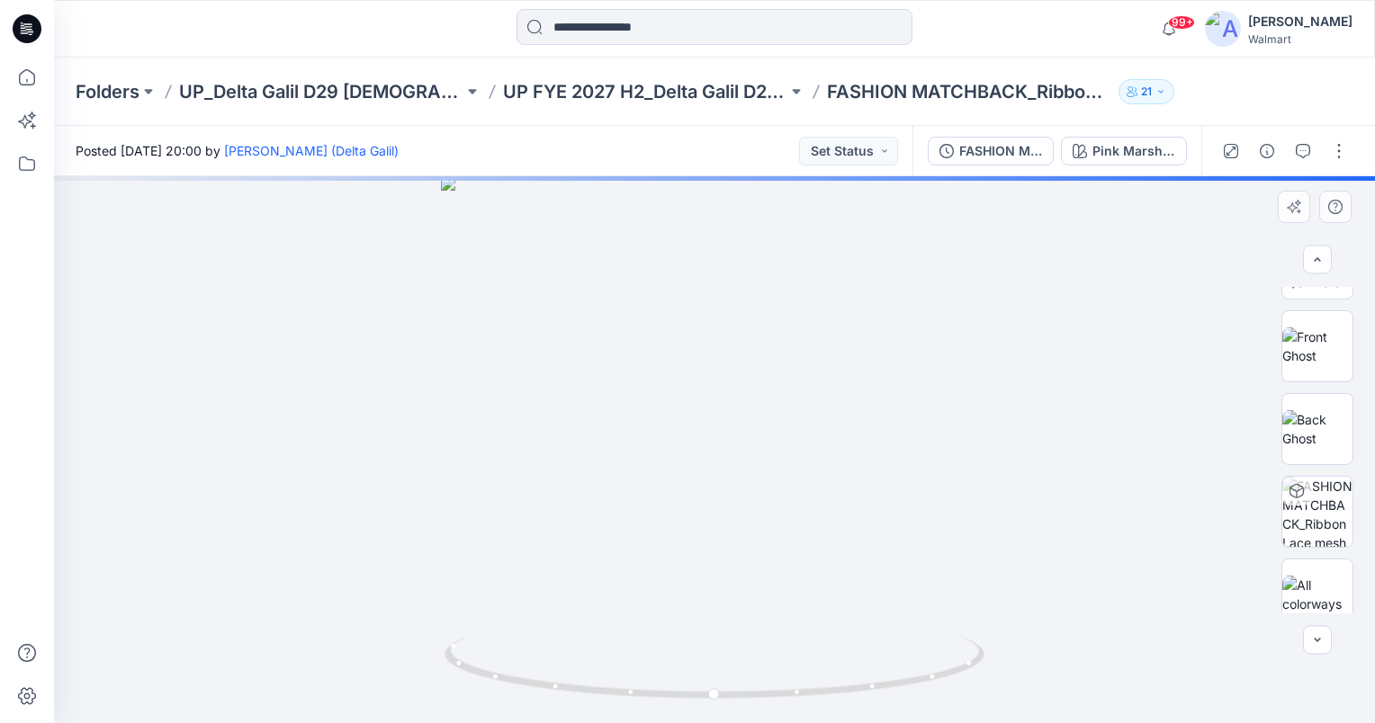
scroll to position [241, 0]
drag, startPoint x: 783, startPoint y: 299, endPoint x: 774, endPoint y: 623, distance: 324.0
click at [774, 623] on img at bounding box center [705, 163] width 2340 height 1120
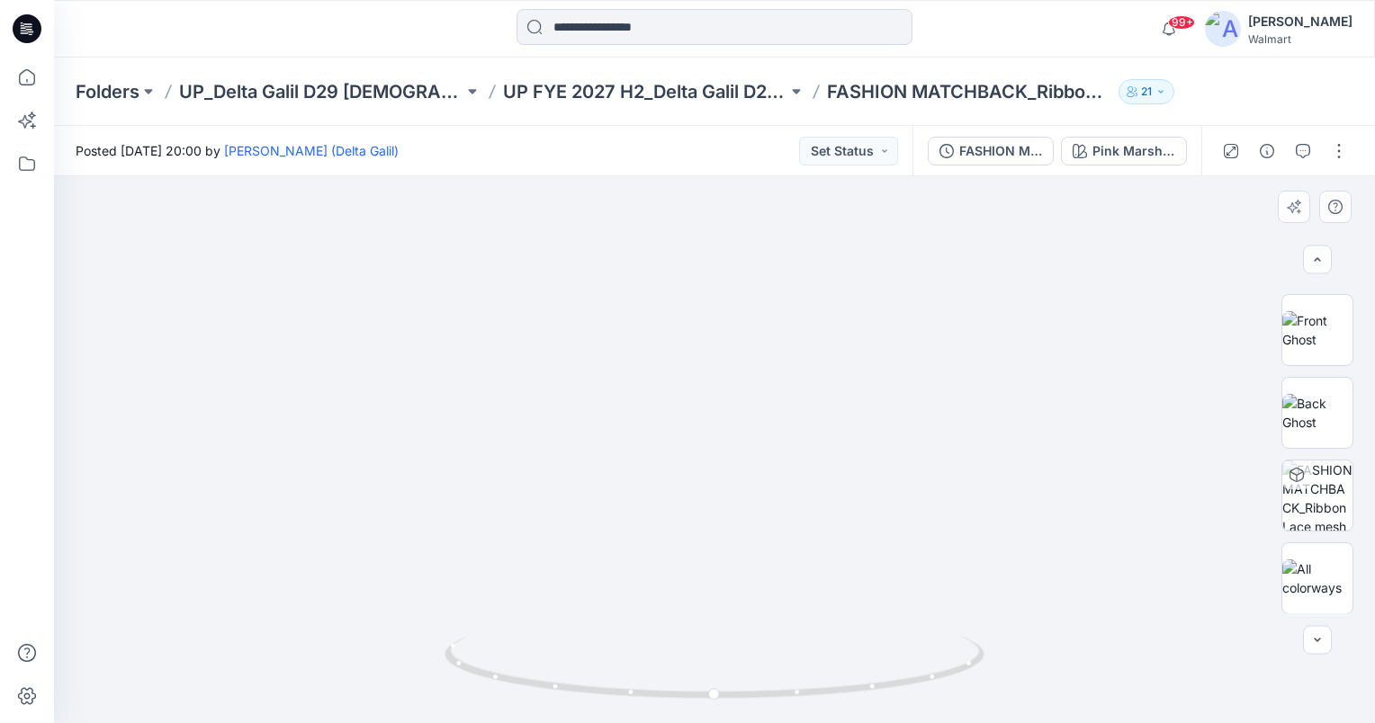
drag, startPoint x: 791, startPoint y: 415, endPoint x: 804, endPoint y: 512, distance: 98.1
click at [796, 504] on img at bounding box center [707, 165] width 2596 height 1117
drag, startPoint x: 763, startPoint y: 567, endPoint x: 775, endPoint y: 533, distance: 36.1
click at [775, 533] on img at bounding box center [716, 79] width 3108 height 1288
drag, startPoint x: 823, startPoint y: 569, endPoint x: 799, endPoint y: 522, distance: 52.7
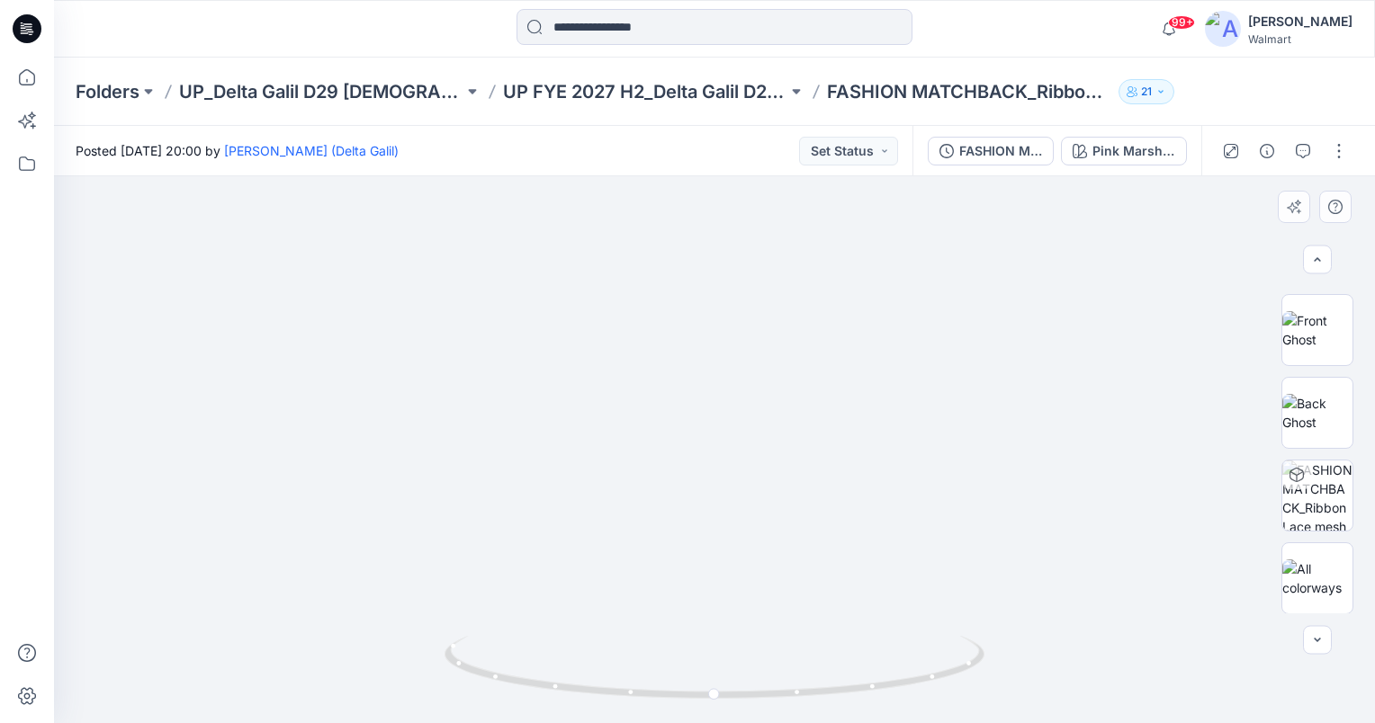
click at [716, 692] on circle at bounding box center [715, 694] width 11 height 11
drag, startPoint x: 800, startPoint y: 619, endPoint x: 808, endPoint y: 533, distance: 86.7
click at [1305, 150] on icon "button" at bounding box center [1303, 151] width 14 height 14
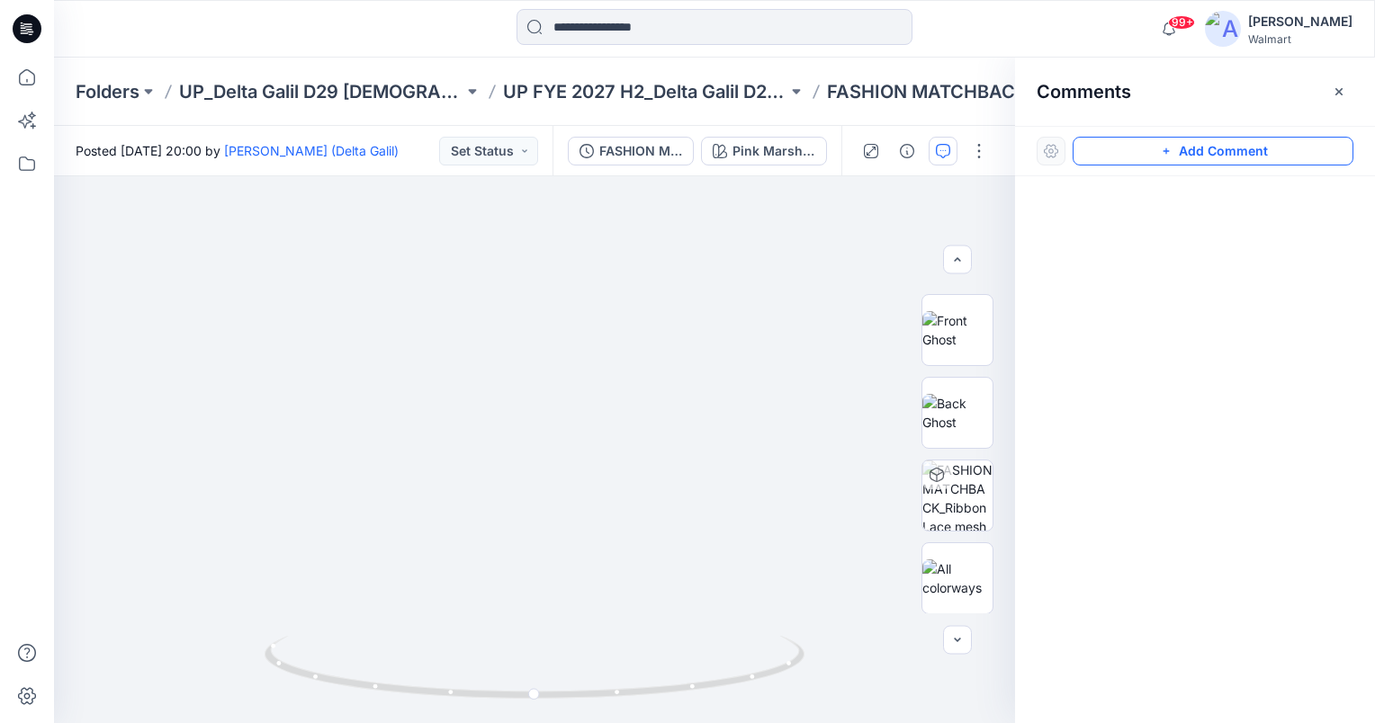
click at [1309, 149] on button "Add Comment" at bounding box center [1212, 151] width 281 height 29
click at [580, 482] on div "1" at bounding box center [534, 449] width 961 height 547
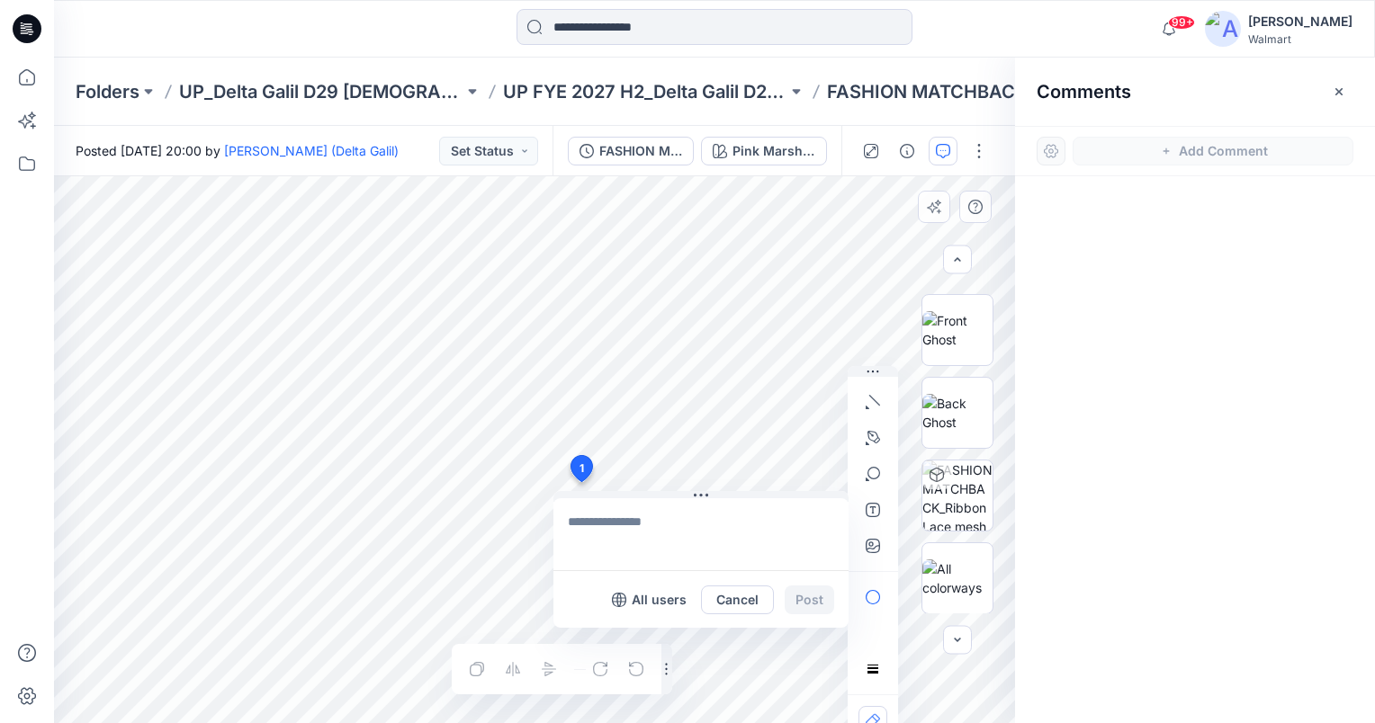
drag, startPoint x: 613, startPoint y: 493, endPoint x: 605, endPoint y: 500, distance: 10.8
click at [605, 500] on button at bounding box center [700, 496] width 295 height 11
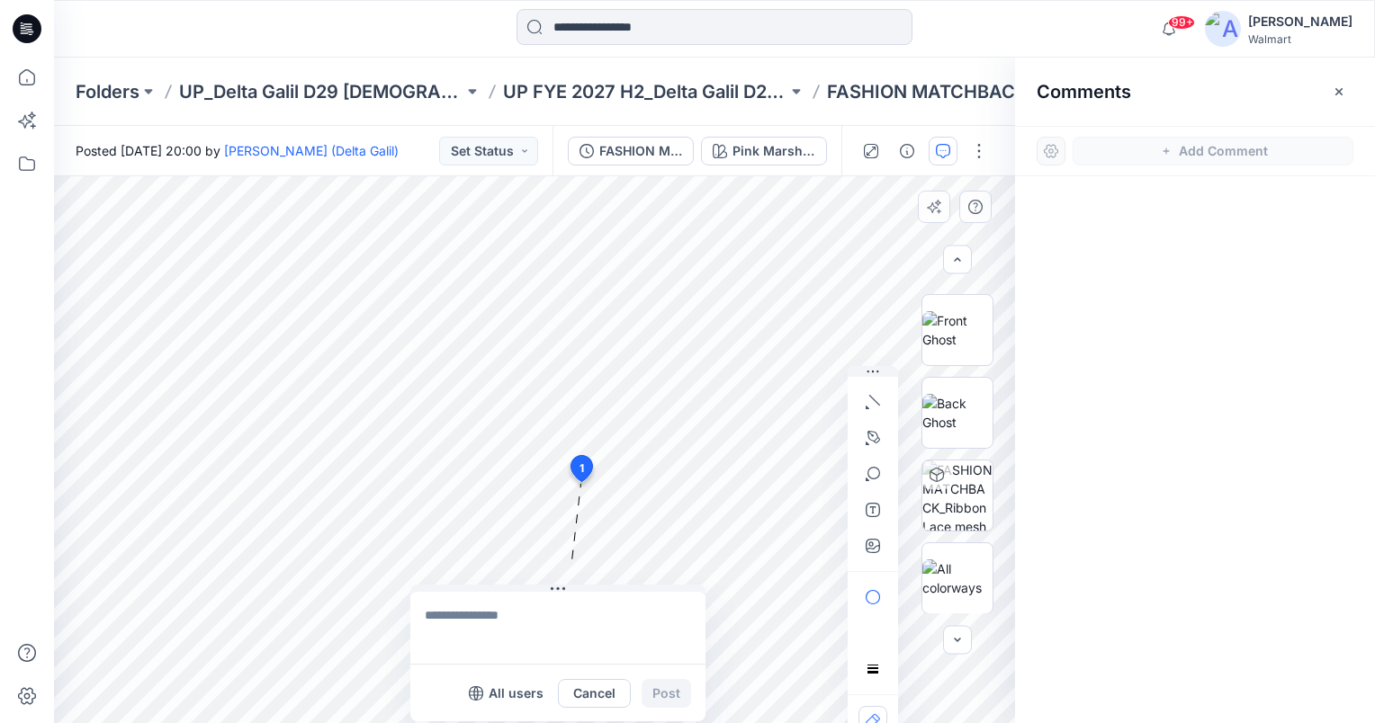
drag, startPoint x: 599, startPoint y: 504, endPoint x: 464, endPoint y: 625, distance: 181.6
click at [464, 625] on div "All users Cancel Post" at bounding box center [557, 653] width 295 height 137
click at [507, 630] on textarea at bounding box center [557, 628] width 295 height 72
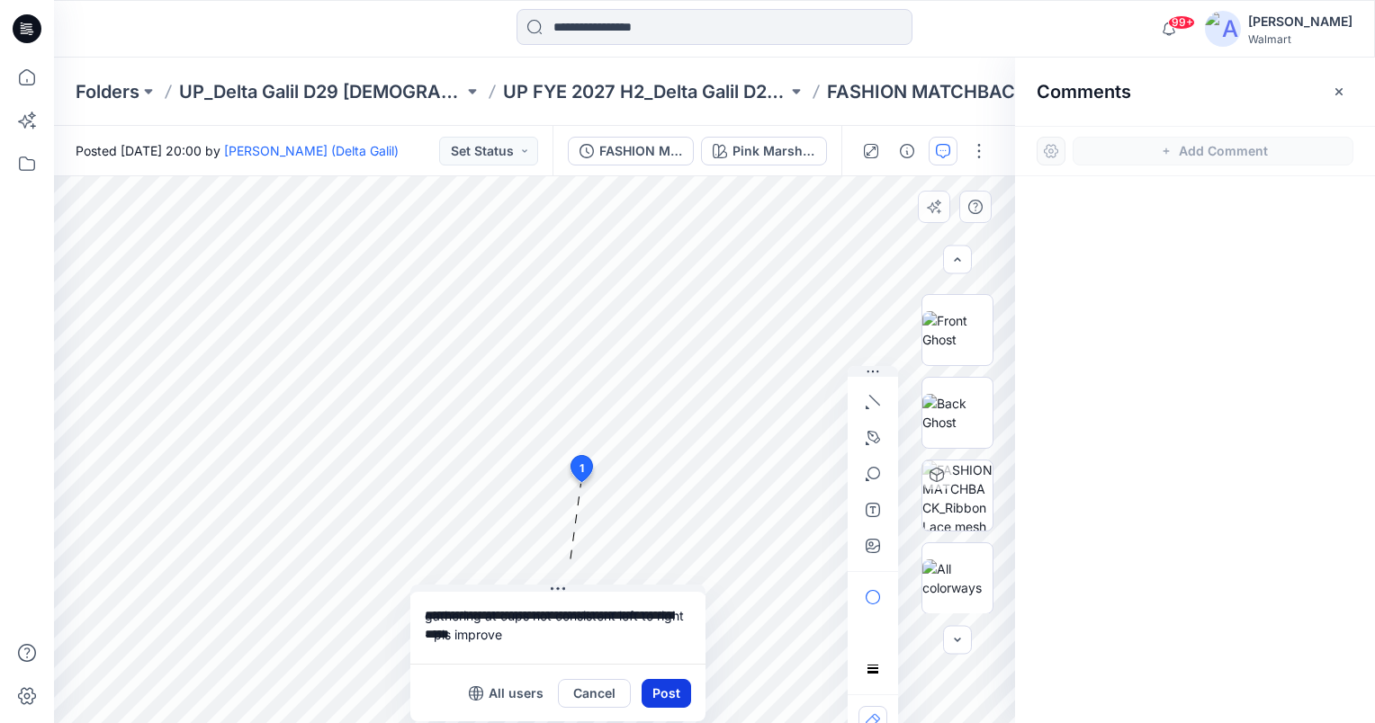
type textarea "**********"
click at [678, 691] on button "Post" at bounding box center [665, 693] width 49 height 29
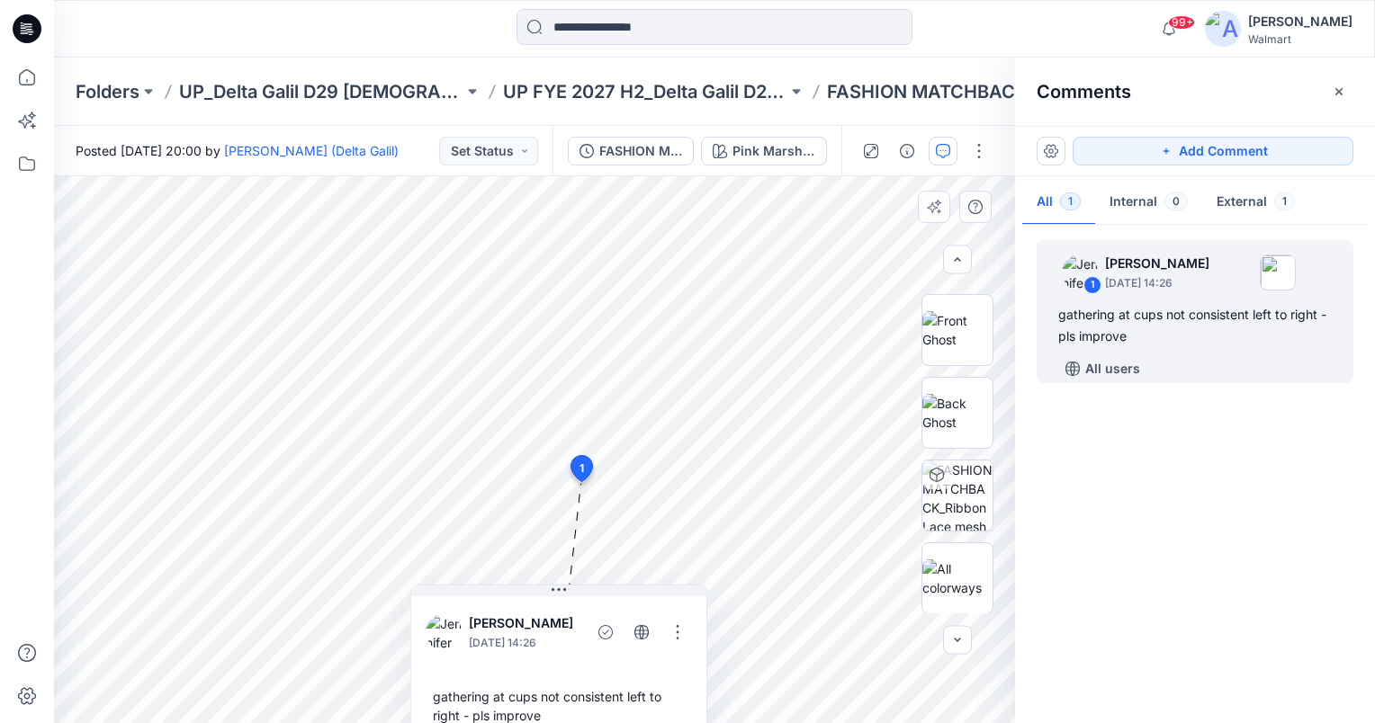
click at [362, 49] on div "99+ Notifications Steve Menda shared EPJE904_ADM_2PK Shorts in UP FYE 2027 S3 -…" at bounding box center [714, 29] width 1321 height 58
click at [1340, 90] on icon "button" at bounding box center [1338, 90] width 7 height 7
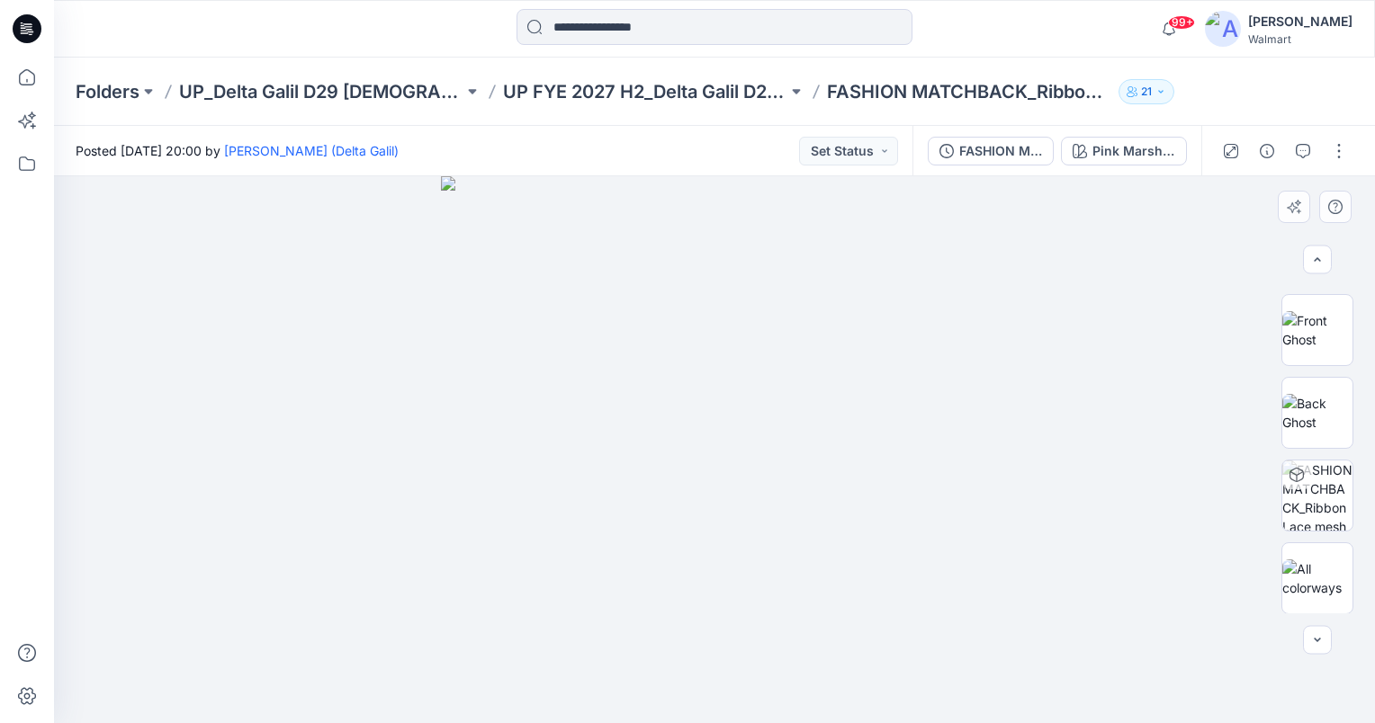
click at [838, 396] on img at bounding box center [714, 449] width 547 height 547
drag, startPoint x: 711, startPoint y: 342, endPoint x: 660, endPoint y: 561, distance: 224.4
click at [656, 558] on img at bounding box center [662, 300] width 1572 height 847
drag, startPoint x: 568, startPoint y: 407, endPoint x: 700, endPoint y: 422, distance: 133.1
click at [700, 422] on img at bounding box center [679, 235] width 2084 height 976
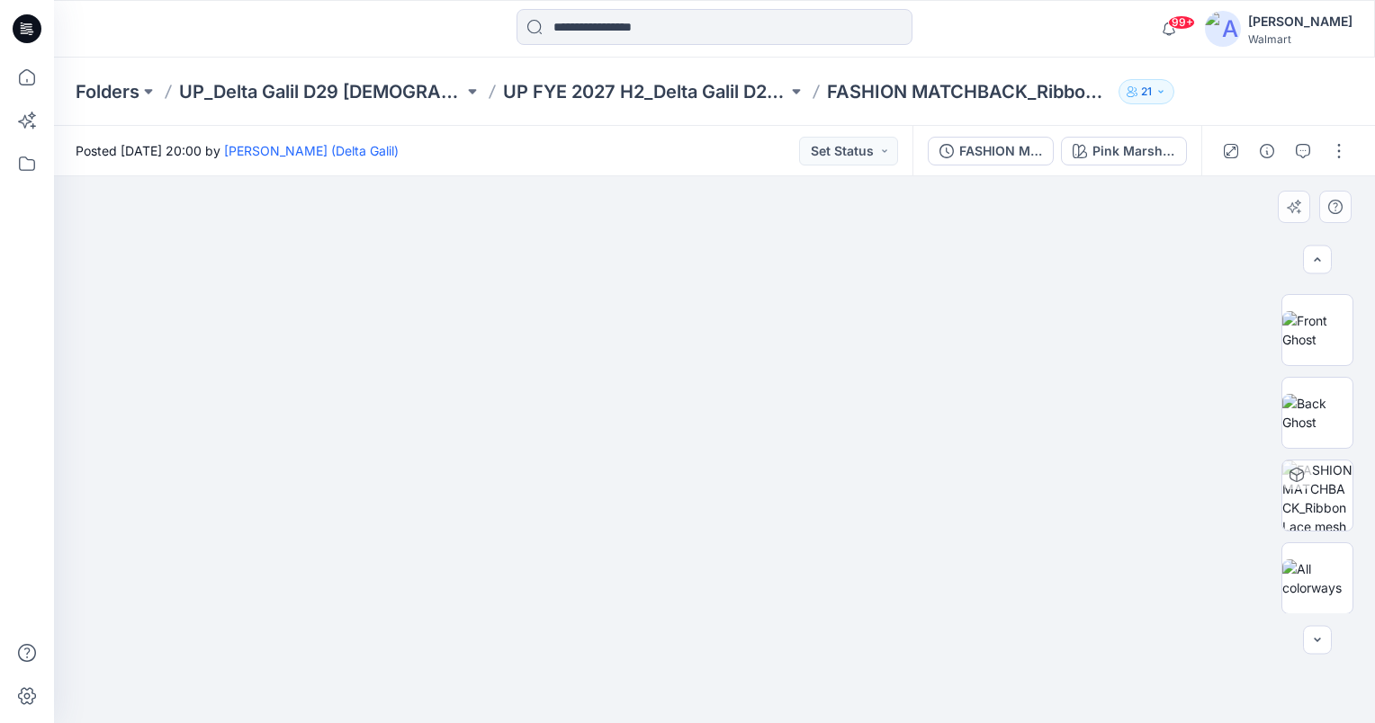
click at [745, 596] on img at bounding box center [679, 235] width 2084 height 976
click at [1026, 520] on img at bounding box center [679, 235] width 2084 height 976
click at [841, 579] on img at bounding box center [714, 342] width 1315 height 762
click at [716, 675] on img at bounding box center [714, 342] width 1315 height 762
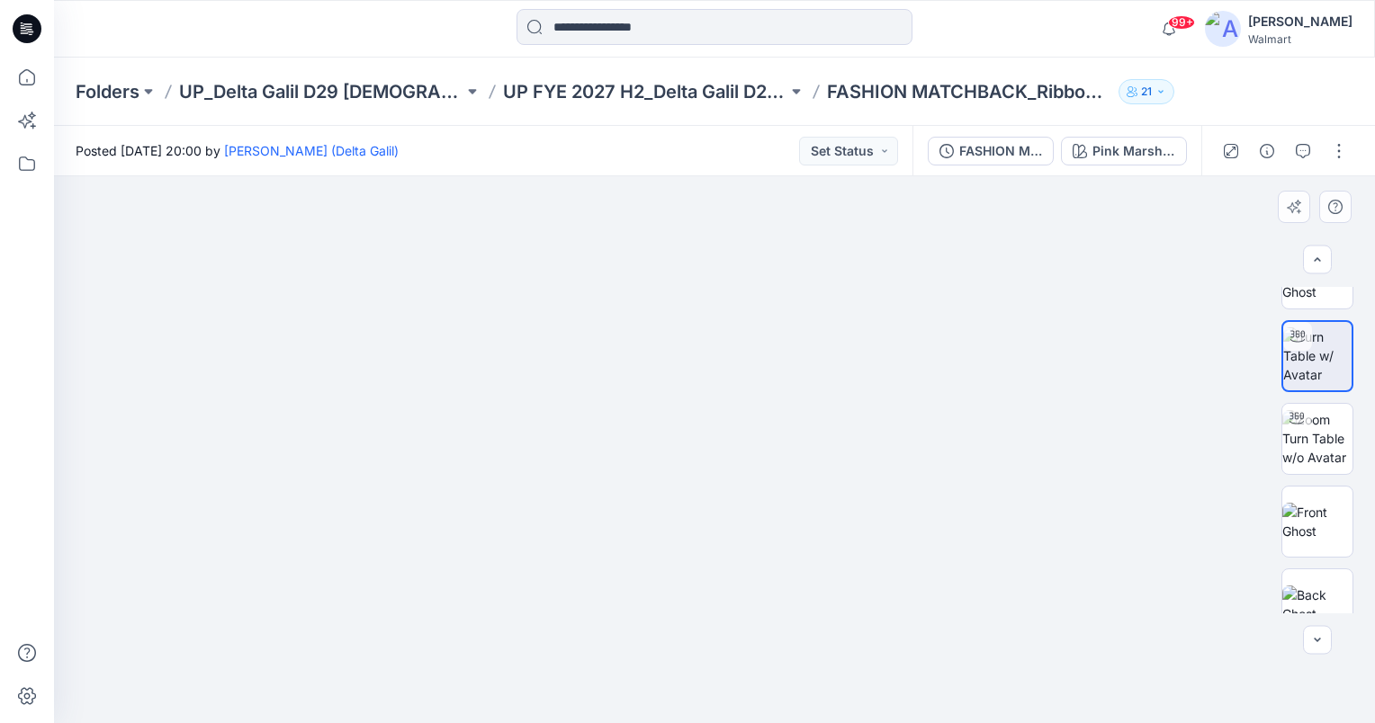
scroll to position [39, 0]
click at [1316, 381] on img at bounding box center [1317, 366] width 68 height 57
click at [816, 527] on img at bounding box center [714, 342] width 1315 height 762
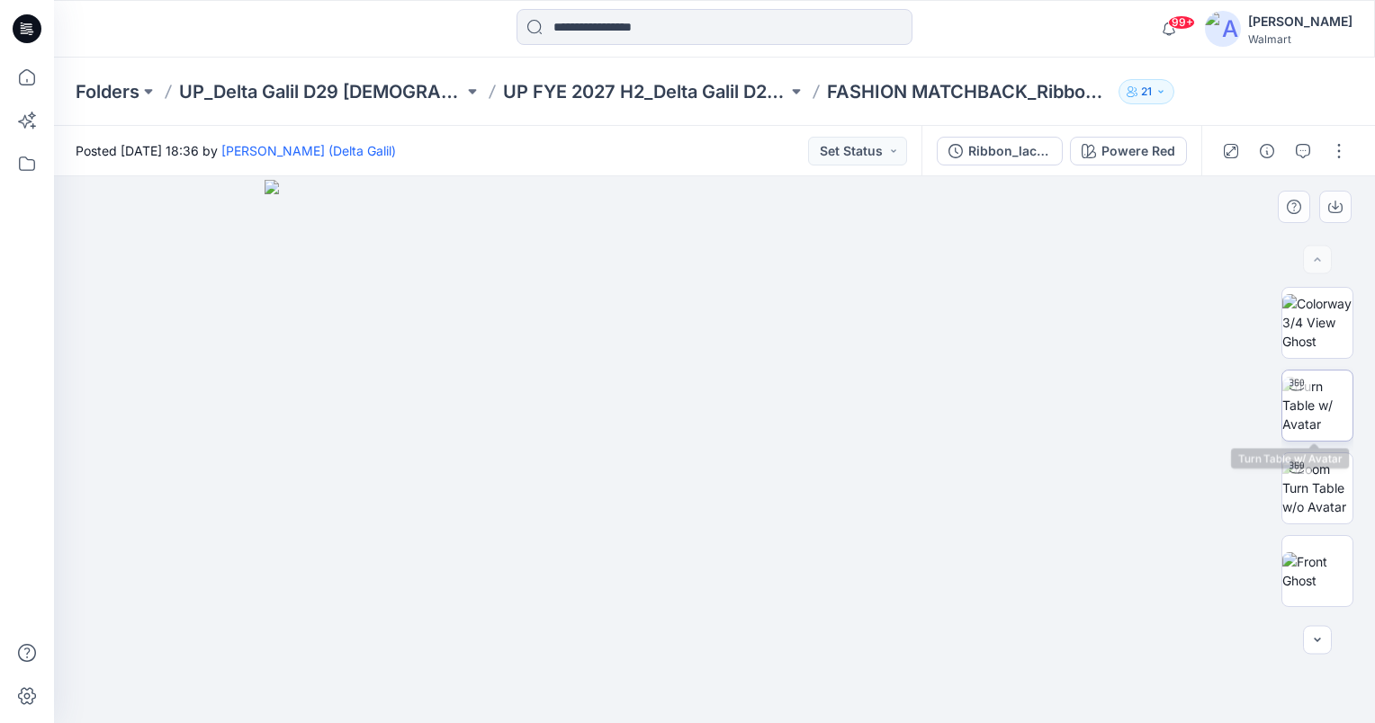
click at [1308, 408] on img at bounding box center [1317, 405] width 70 height 57
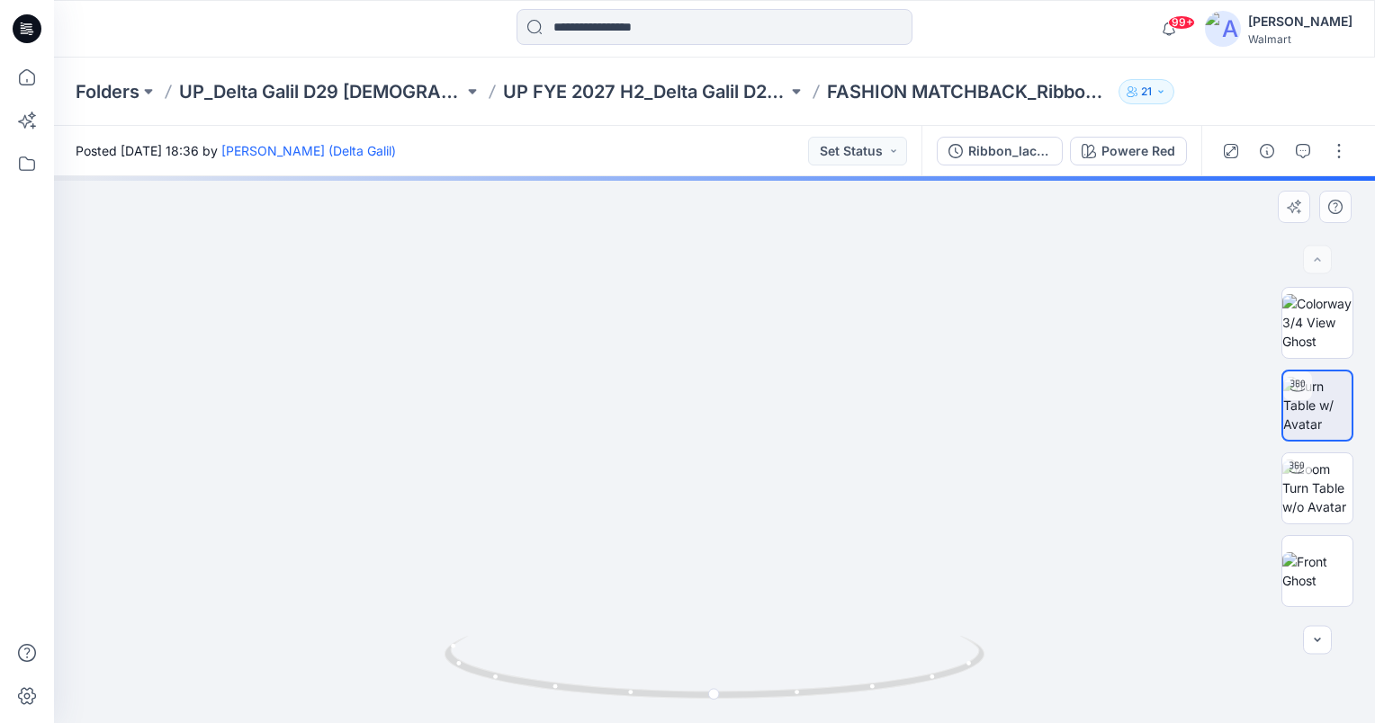
drag, startPoint x: 816, startPoint y: 409, endPoint x: 819, endPoint y: 603, distance: 193.5
click at [819, 603] on img at bounding box center [711, 218] width 1828 height 1010
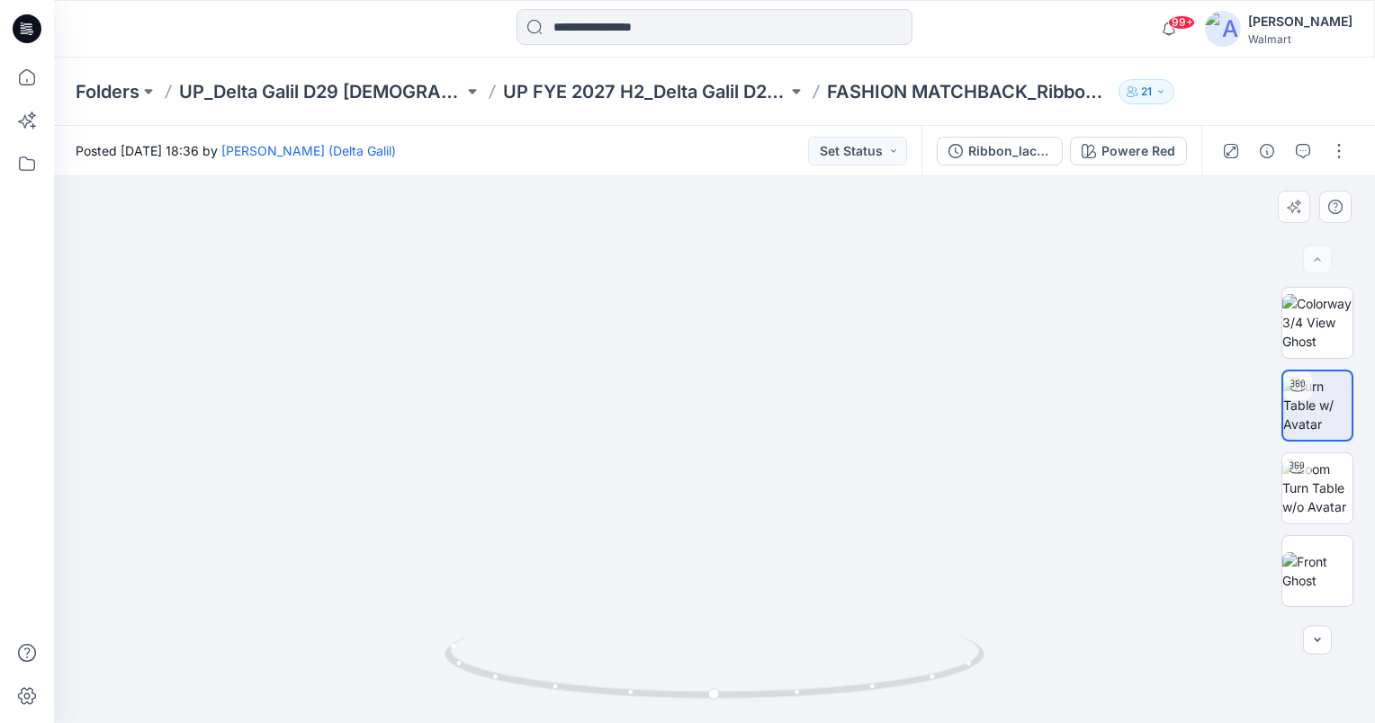
drag, startPoint x: 782, startPoint y: 552, endPoint x: 777, endPoint y: 605, distance: 52.4
click at [777, 605] on img at bounding box center [712, 251] width 1828 height 943
drag, startPoint x: 792, startPoint y: 596, endPoint x: 794, endPoint y: 528, distance: 67.5
click at [794, 528] on img at bounding box center [709, 23] width 3108 height 1400
drag, startPoint x: 712, startPoint y: 696, endPoint x: 603, endPoint y: 706, distance: 109.3
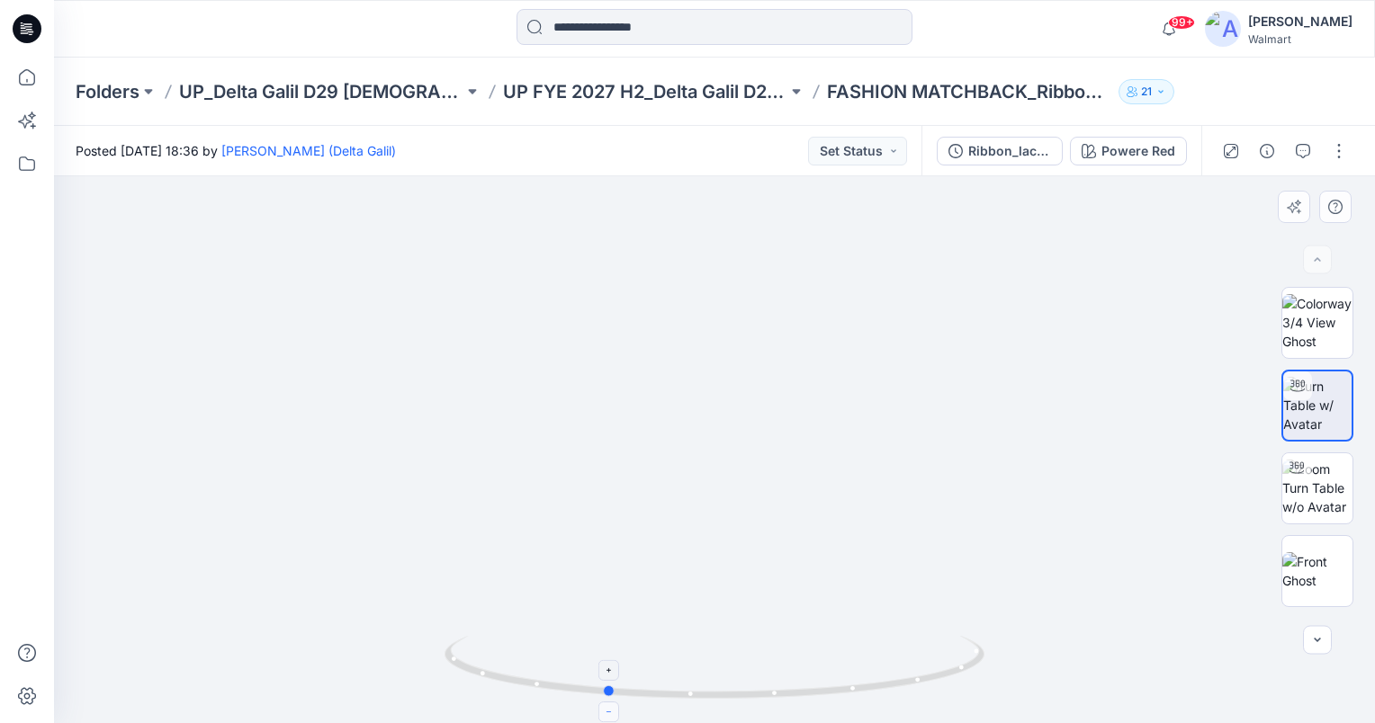
click at [603, 704] on icon at bounding box center [716, 669] width 544 height 67
drag, startPoint x: 610, startPoint y: 695, endPoint x: 559, endPoint y: 708, distance: 52.8
click at [559, 704] on icon at bounding box center [716, 669] width 544 height 67
drag, startPoint x: 560, startPoint y: 685, endPoint x: 259, endPoint y: 601, distance: 311.9
click at [259, 601] on div at bounding box center [714, 449] width 1321 height 547
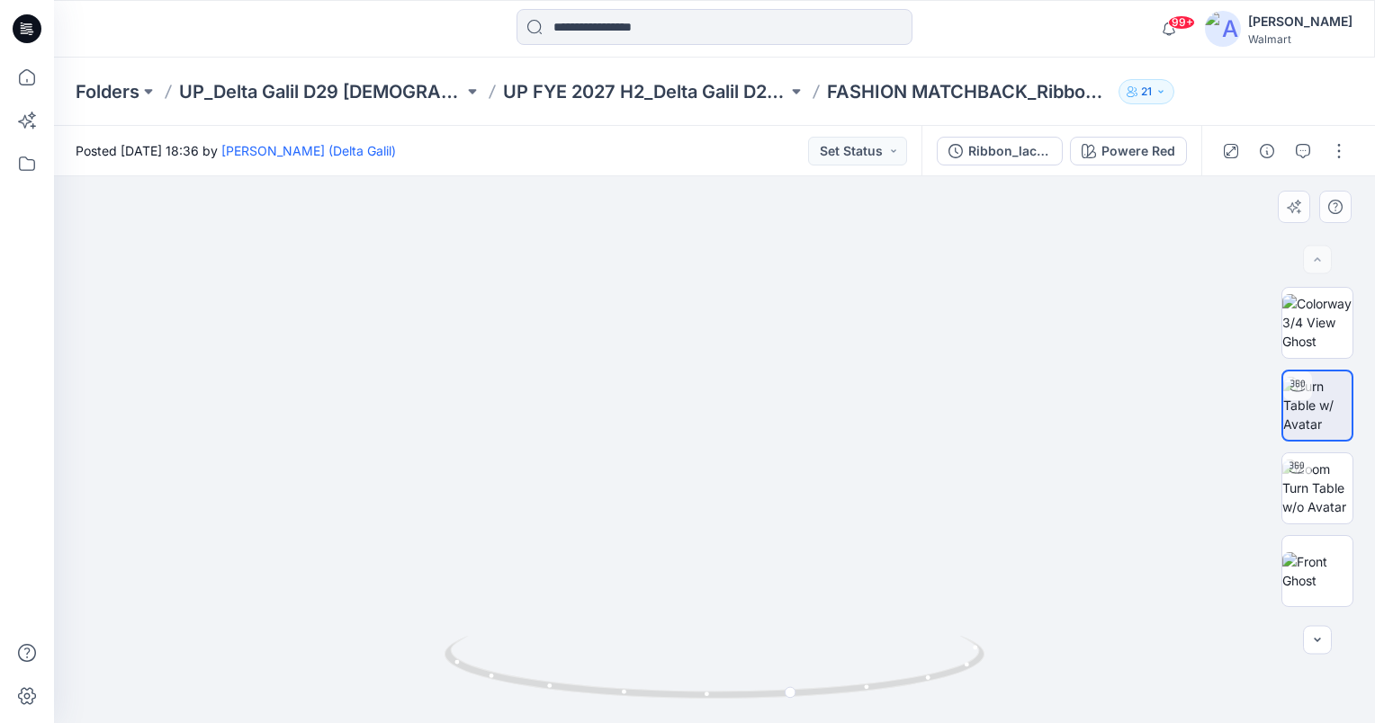
drag, startPoint x: 515, startPoint y: 337, endPoint x: 725, endPoint y: 432, distance: 230.8
click at [725, 432] on img at bounding box center [915, 14] width 3429 height 1418
drag, startPoint x: 792, startPoint y: 695, endPoint x: 611, endPoint y: 691, distance: 180.9
click at [611, 691] on circle at bounding box center [616, 691] width 11 height 11
drag, startPoint x: 613, startPoint y: 689, endPoint x: 530, endPoint y: 686, distance: 82.8
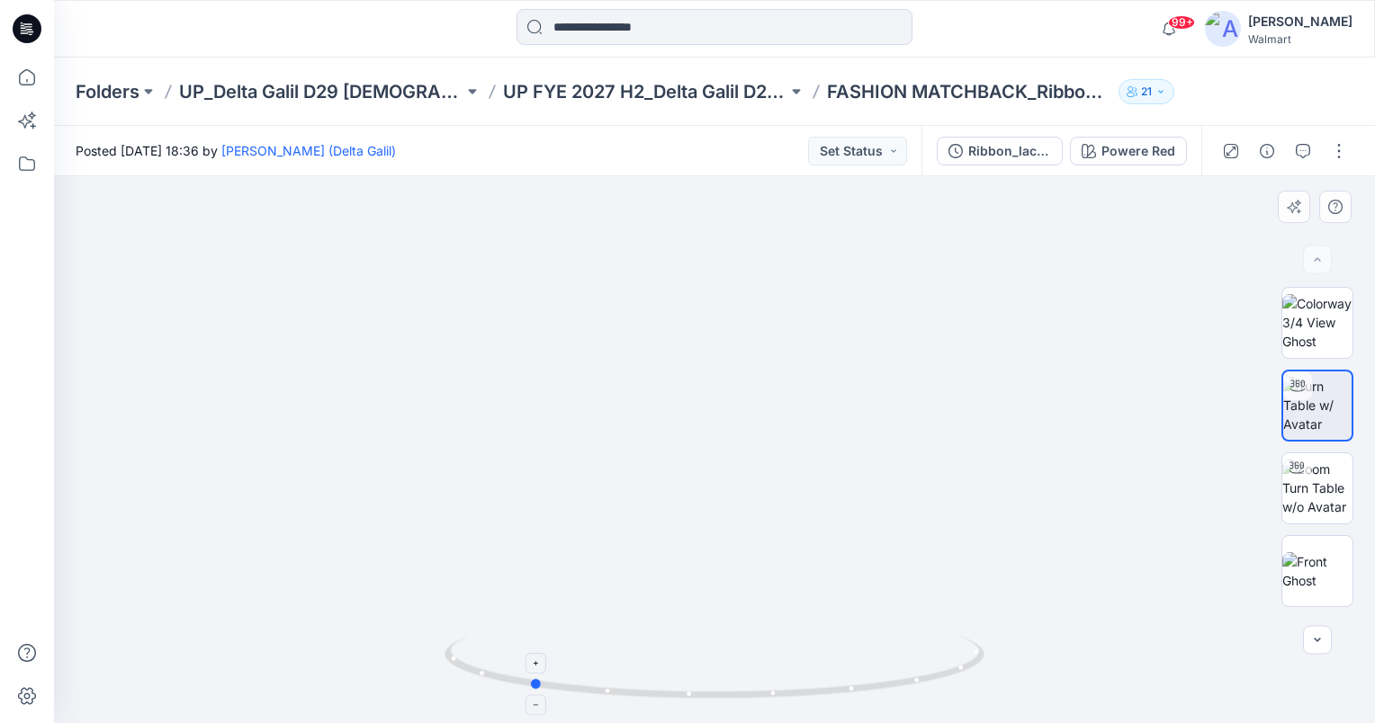
click at [530, 686] on icon at bounding box center [716, 669] width 544 height 67
drag, startPoint x: 876, startPoint y: 597, endPoint x: 663, endPoint y: 507, distance: 231.8
drag, startPoint x: 1302, startPoint y: 147, endPoint x: 1239, endPoint y: 170, distance: 67.2
click at [1305, 148] on icon "button" at bounding box center [1303, 151] width 14 height 14
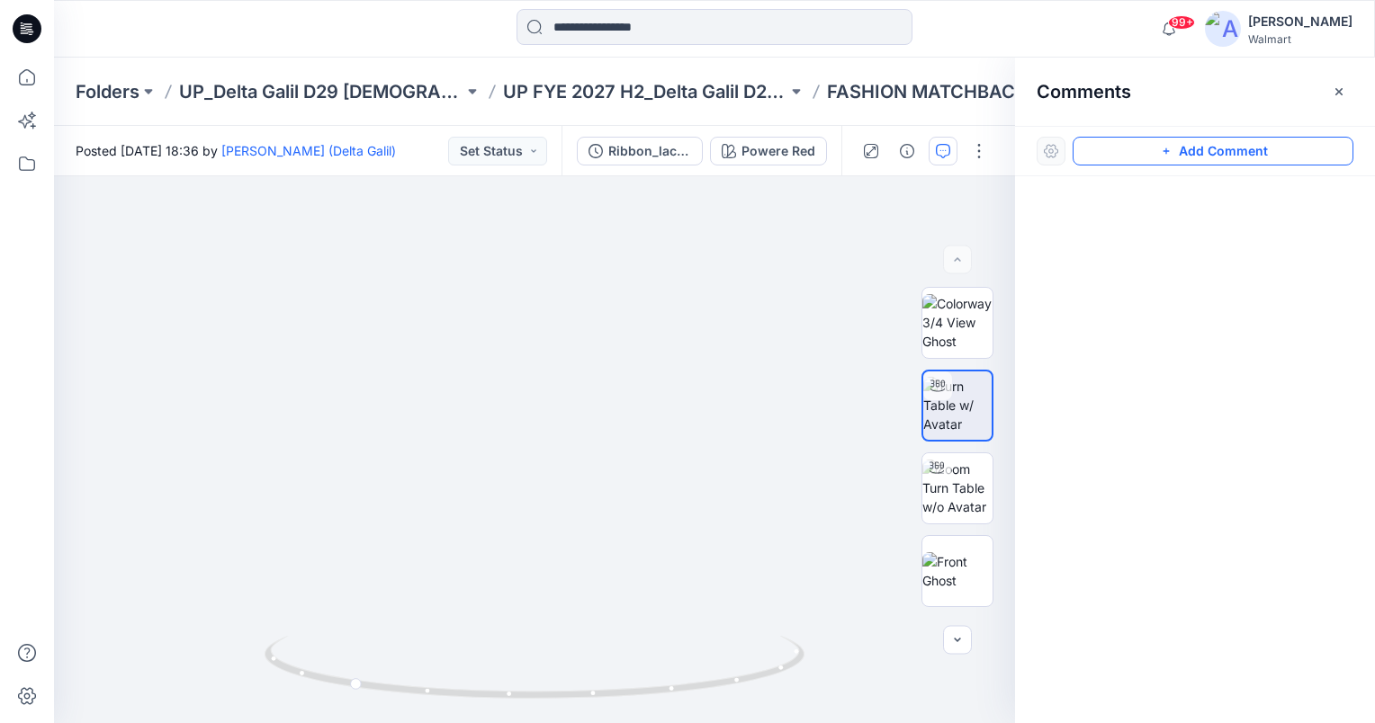
click at [1225, 152] on button "Add Comment" at bounding box center [1212, 151] width 281 height 29
click at [322, 417] on div "1" at bounding box center [534, 449] width 961 height 547
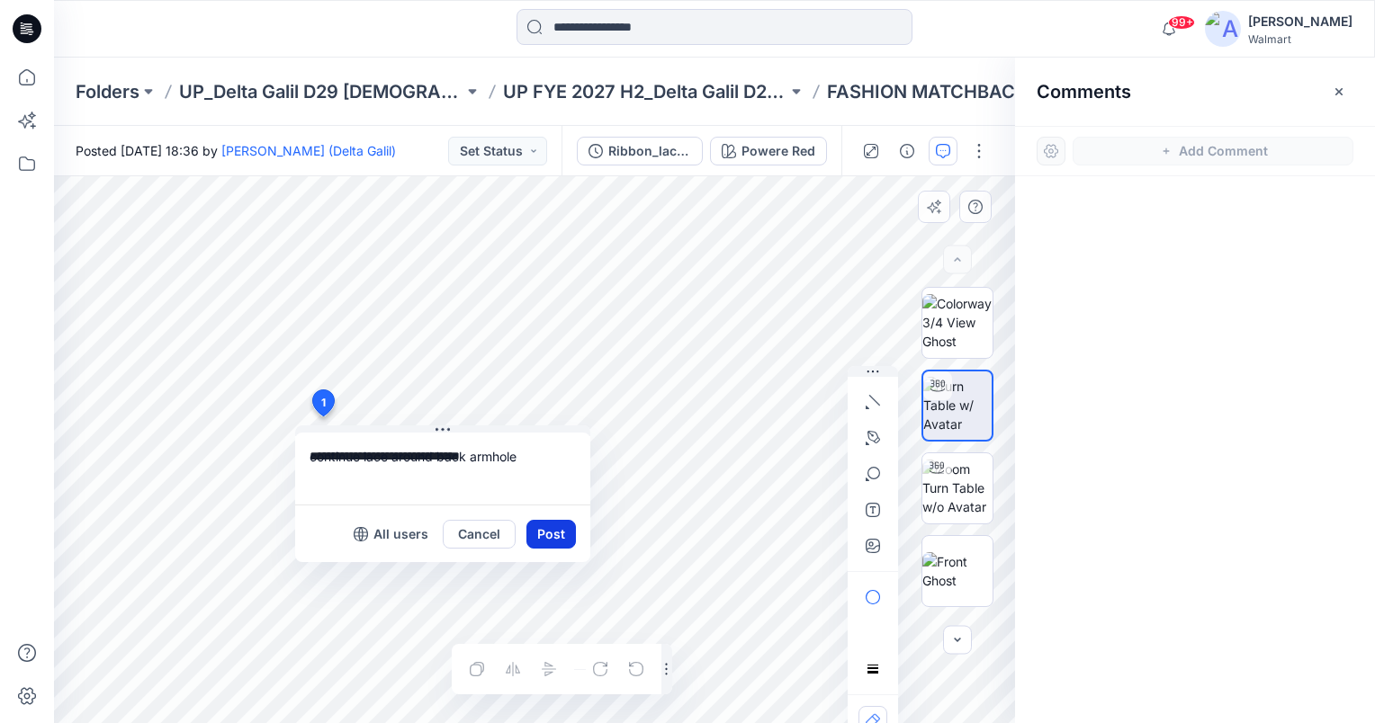
type textarea "**********"
click at [565, 524] on button "Post" at bounding box center [550, 534] width 49 height 29
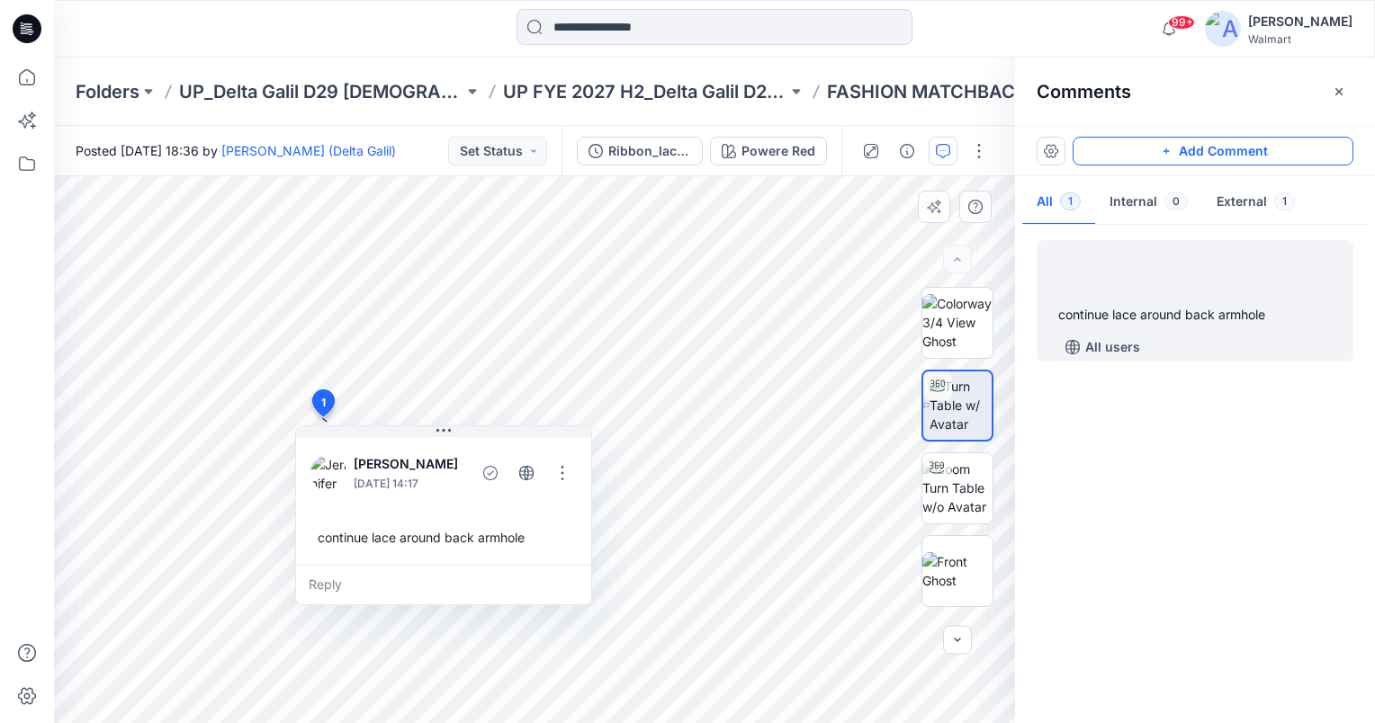
click at [1314, 148] on button "Add Comment" at bounding box center [1212, 151] width 281 height 29
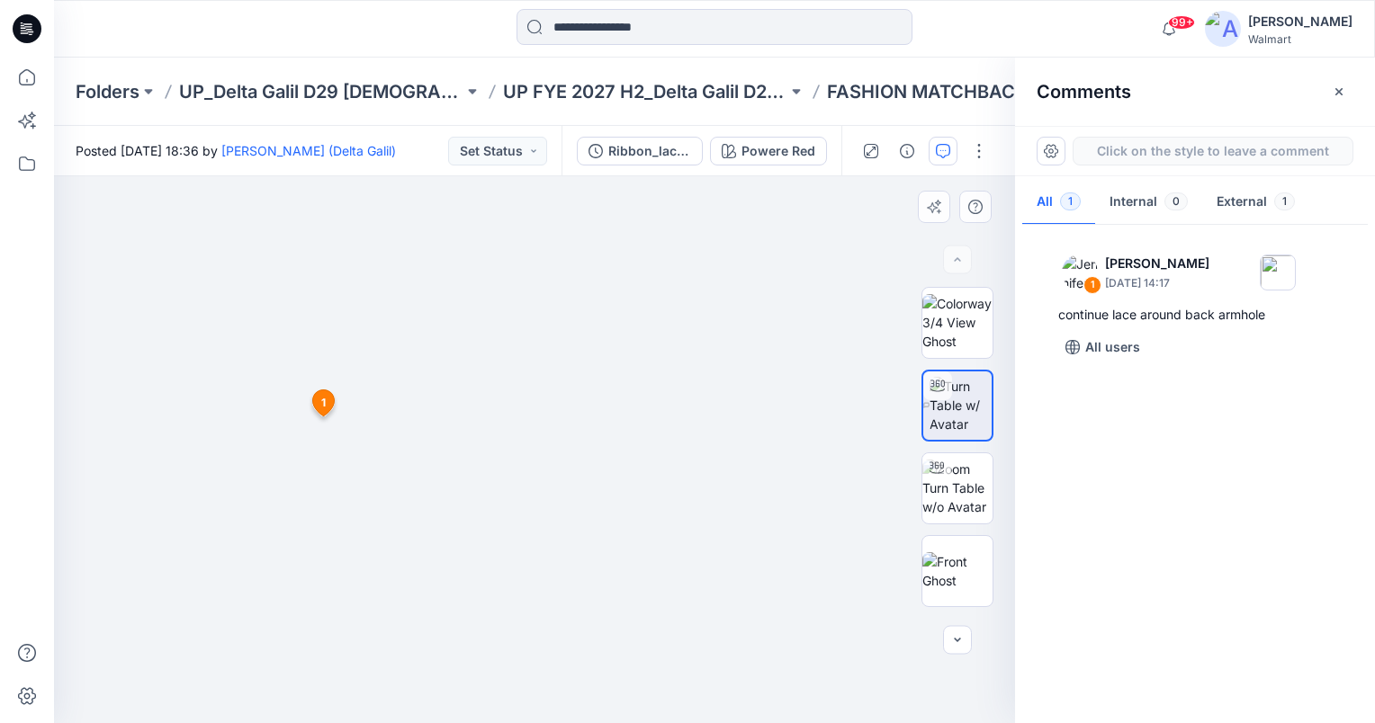
click at [338, 576] on div "2 1 Jennifer Yerkes September 18, 2025 14:17 continue lace around back armhole …" at bounding box center [534, 449] width 961 height 547
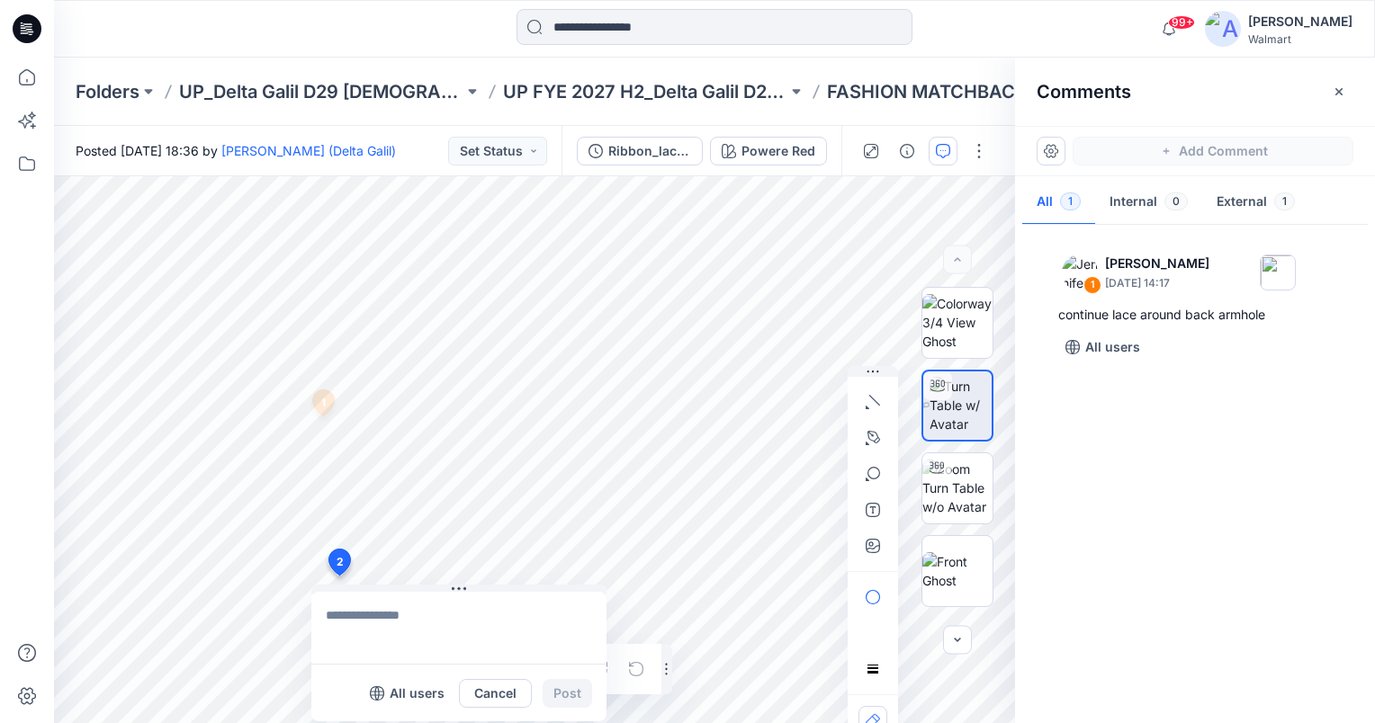
click at [385, 621] on textarea at bounding box center [458, 628] width 295 height 72
type textarea "**********"
click at [574, 689] on button "Post" at bounding box center [567, 693] width 49 height 29
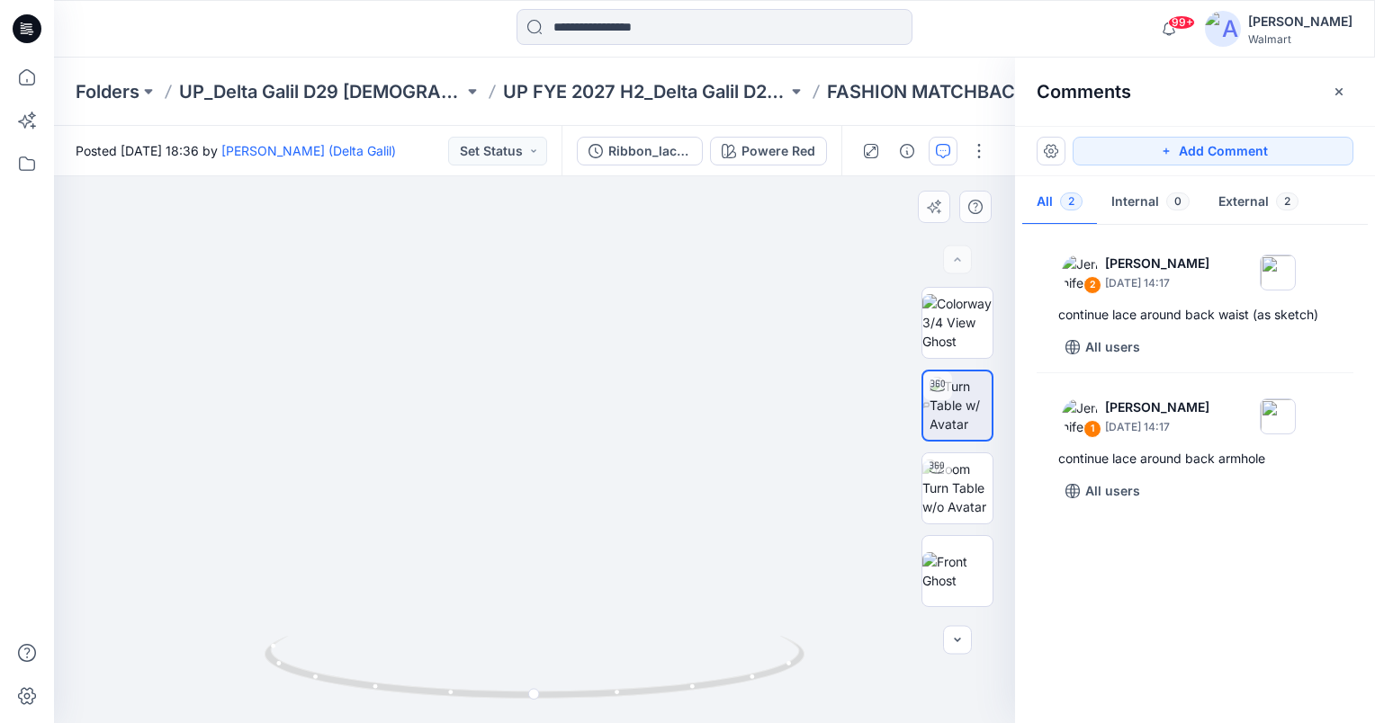
drag, startPoint x: 533, startPoint y: 329, endPoint x: 531, endPoint y: 547, distance: 217.7
click at [531, 547] on img at bounding box center [543, 230] width 1828 height 986
drag, startPoint x: 536, startPoint y: 696, endPoint x: 516, endPoint y: 696, distance: 20.7
click at [516, 696] on circle at bounding box center [514, 694] width 11 height 11
drag, startPoint x: 515, startPoint y: 695, endPoint x: 291, endPoint y: 653, distance: 226.9
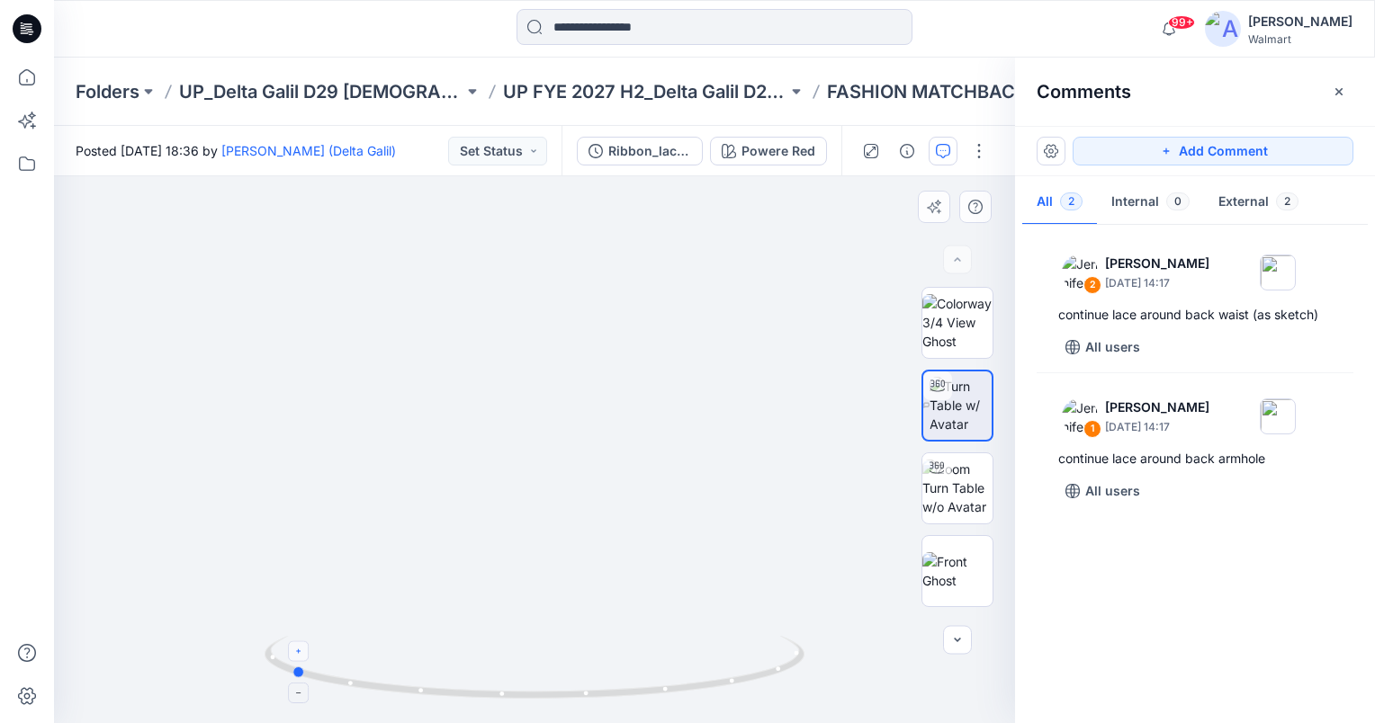
click at [291, 653] on icon at bounding box center [537, 669] width 544 height 67
click at [1299, 145] on button "Add Comment" at bounding box center [1212, 151] width 281 height 29
click at [515, 459] on div "3" at bounding box center [534, 449] width 961 height 547
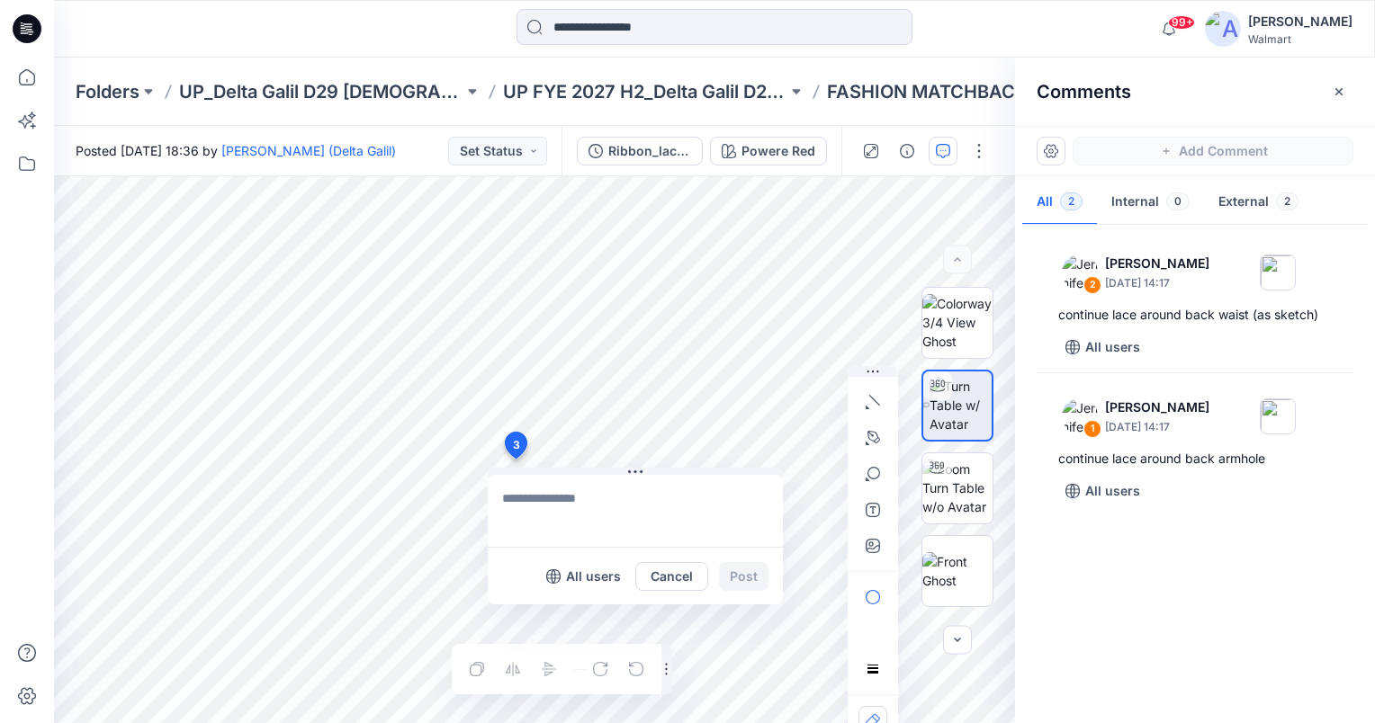
click at [564, 498] on textarea at bounding box center [635, 511] width 295 height 72
type textarea "**********"
click at [740, 567] on button "Post" at bounding box center [743, 576] width 49 height 29
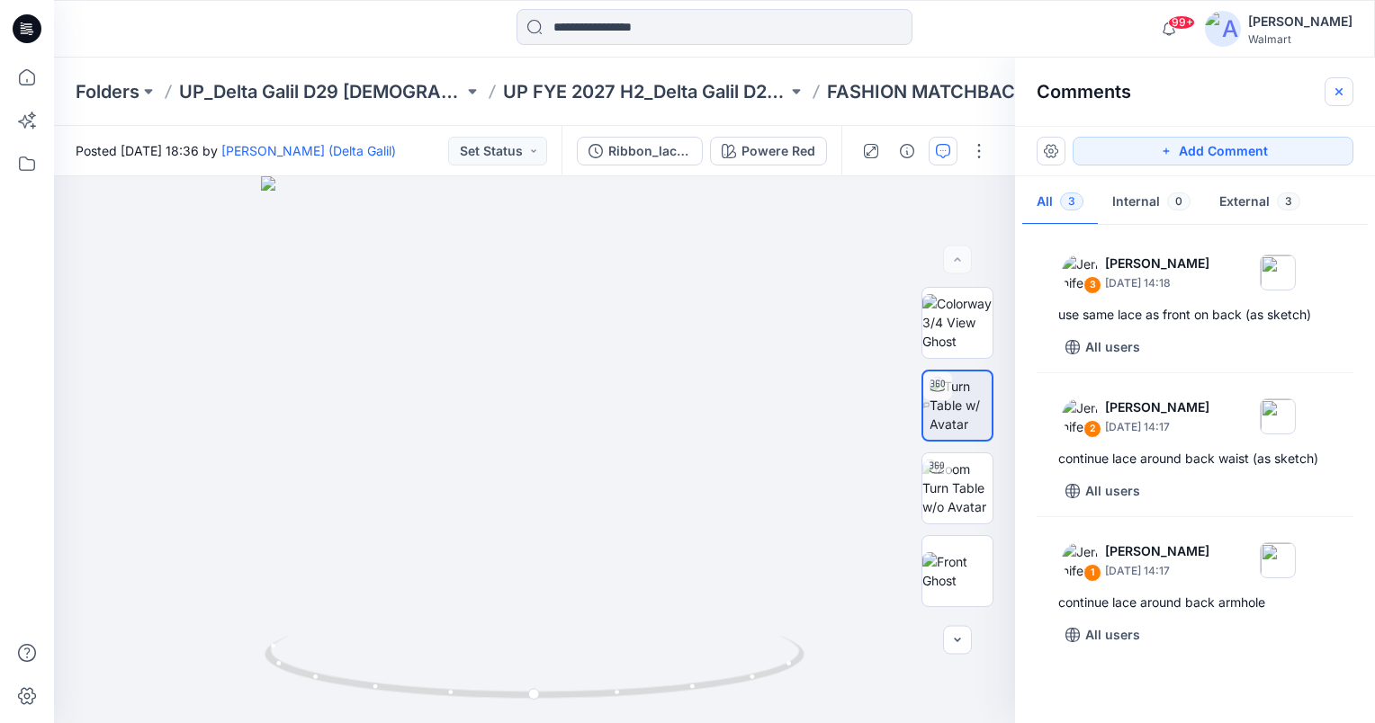
click at [1344, 86] on icon "button" at bounding box center [1339, 92] width 14 height 14
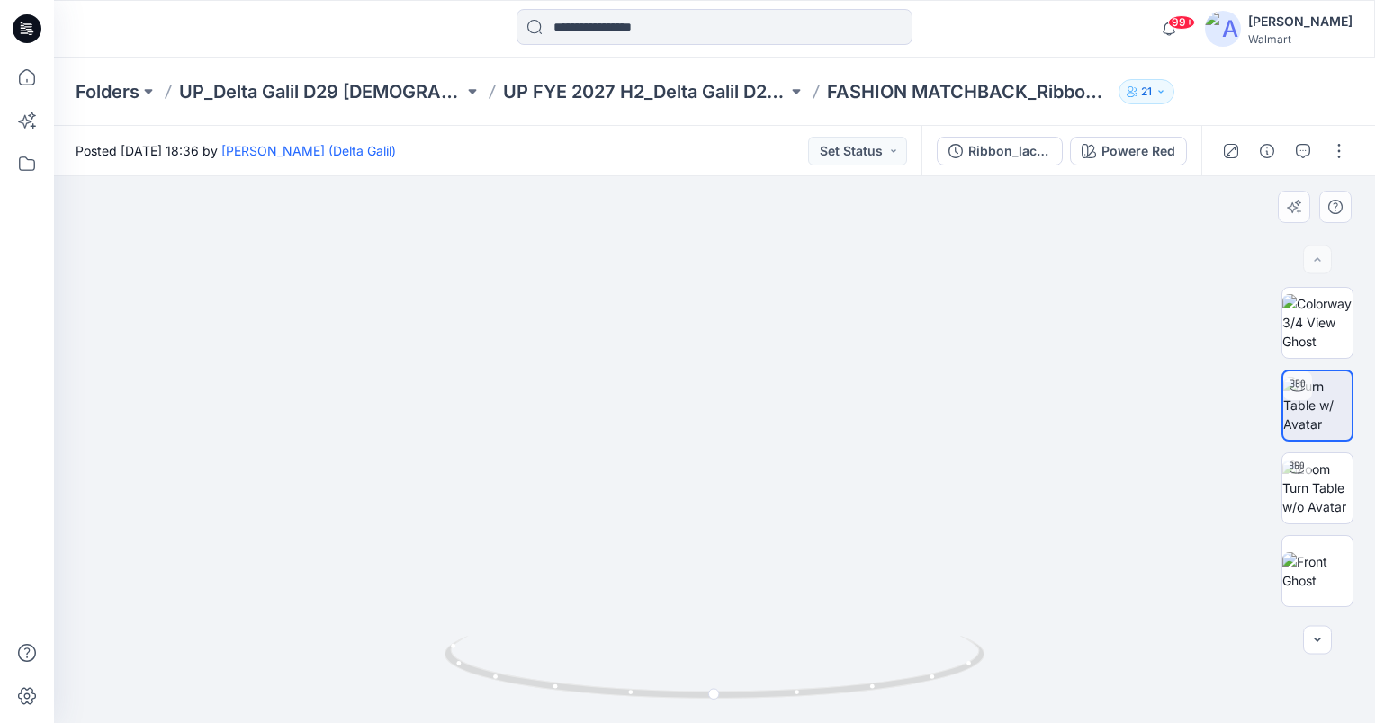
drag, startPoint x: 853, startPoint y: 318, endPoint x: 901, endPoint y: 556, distance: 242.3
click at [901, 556] on img at bounding box center [762, 185] width 2084 height 1078
drag, startPoint x: 871, startPoint y: 355, endPoint x: 876, endPoint y: 439, distance: 83.8
click at [875, 438] on img at bounding box center [766, 225] width 2084 height 995
drag, startPoint x: 715, startPoint y: 693, endPoint x: 484, endPoint y: 685, distance: 231.4
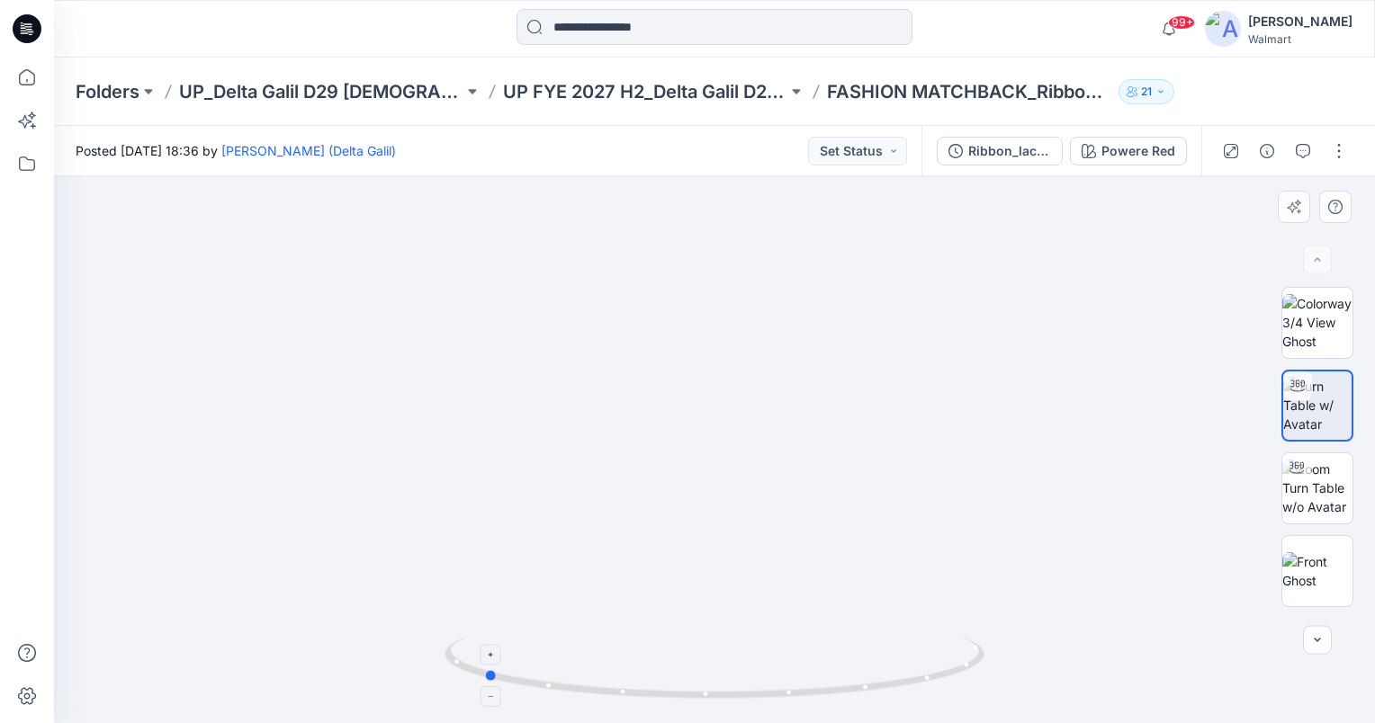
click at [484, 685] on icon at bounding box center [716, 669] width 544 height 67
drag, startPoint x: 487, startPoint y: 678, endPoint x: 710, endPoint y: 686, distance: 223.2
click at [710, 686] on icon at bounding box center [716, 669] width 544 height 67
drag, startPoint x: 815, startPoint y: 531, endPoint x: 812, endPoint y: 434, distance: 97.2
click at [812, 434] on img at bounding box center [754, 175] width 2084 height 1098
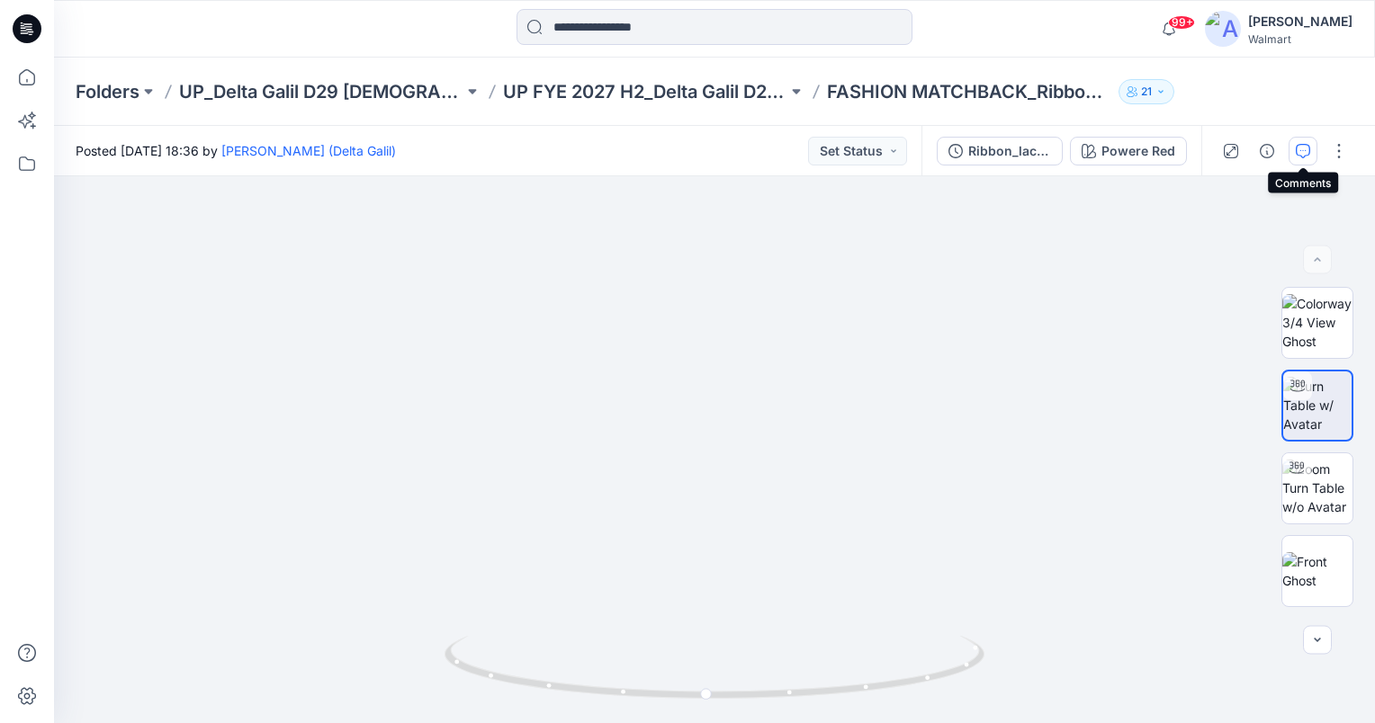
click at [1306, 156] on icon "button" at bounding box center [1303, 151] width 14 height 14
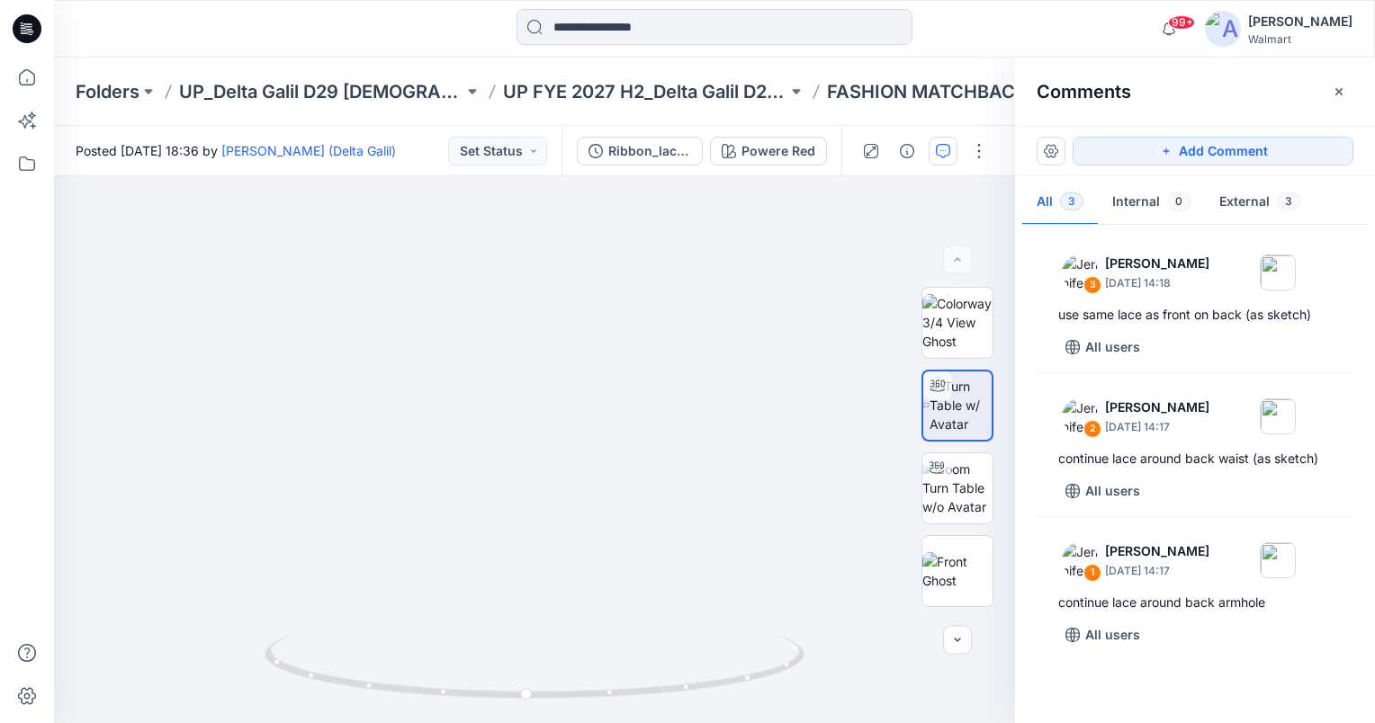
drag, startPoint x: 1274, startPoint y: 148, endPoint x: 1133, endPoint y: 173, distance: 143.5
click at [1278, 148] on button "Add Comment" at bounding box center [1212, 151] width 281 height 29
click at [596, 327] on div "4" at bounding box center [534, 449] width 961 height 547
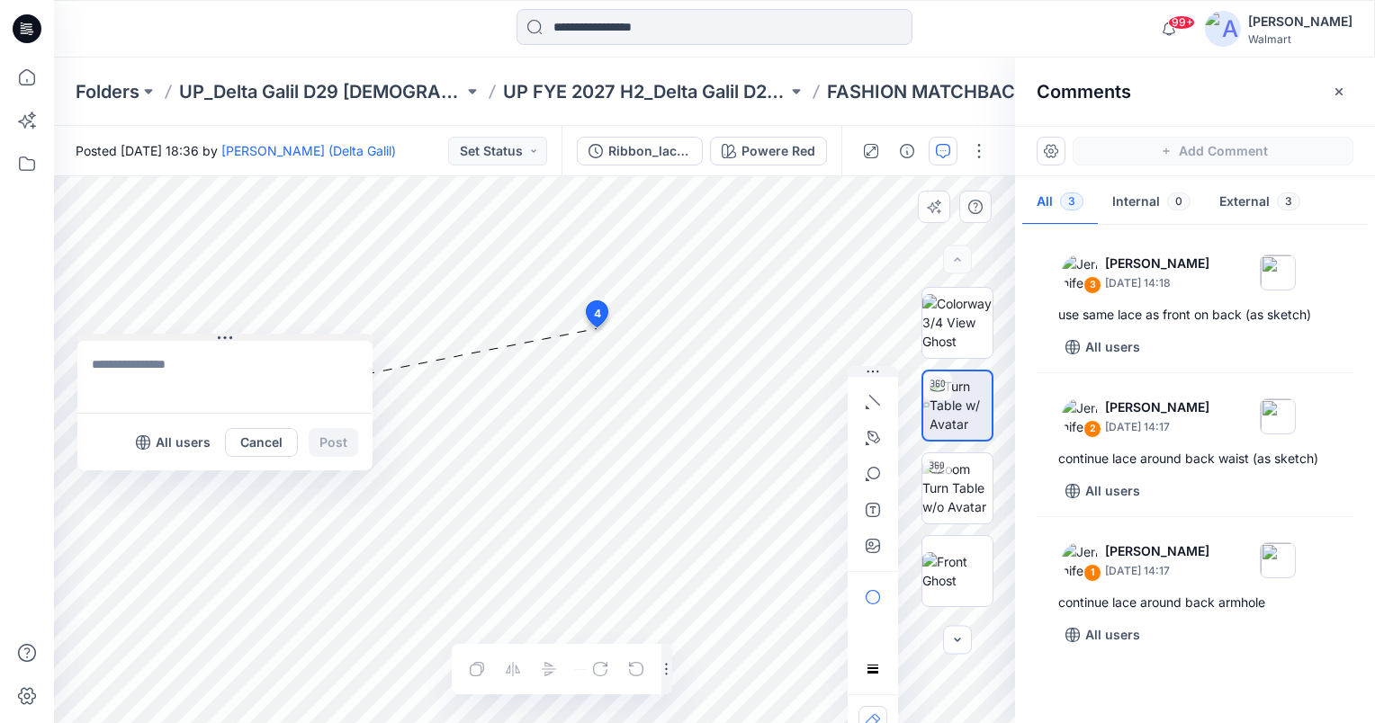
drag, startPoint x: 608, startPoint y: 340, endPoint x: 117, endPoint y: 337, distance: 491.2
click at [117, 337] on button at bounding box center [224, 339] width 295 height 11
click at [164, 362] on textarea at bounding box center [224, 377] width 295 height 72
type textarea "**********"
click at [335, 444] on button "Post" at bounding box center [333, 442] width 49 height 29
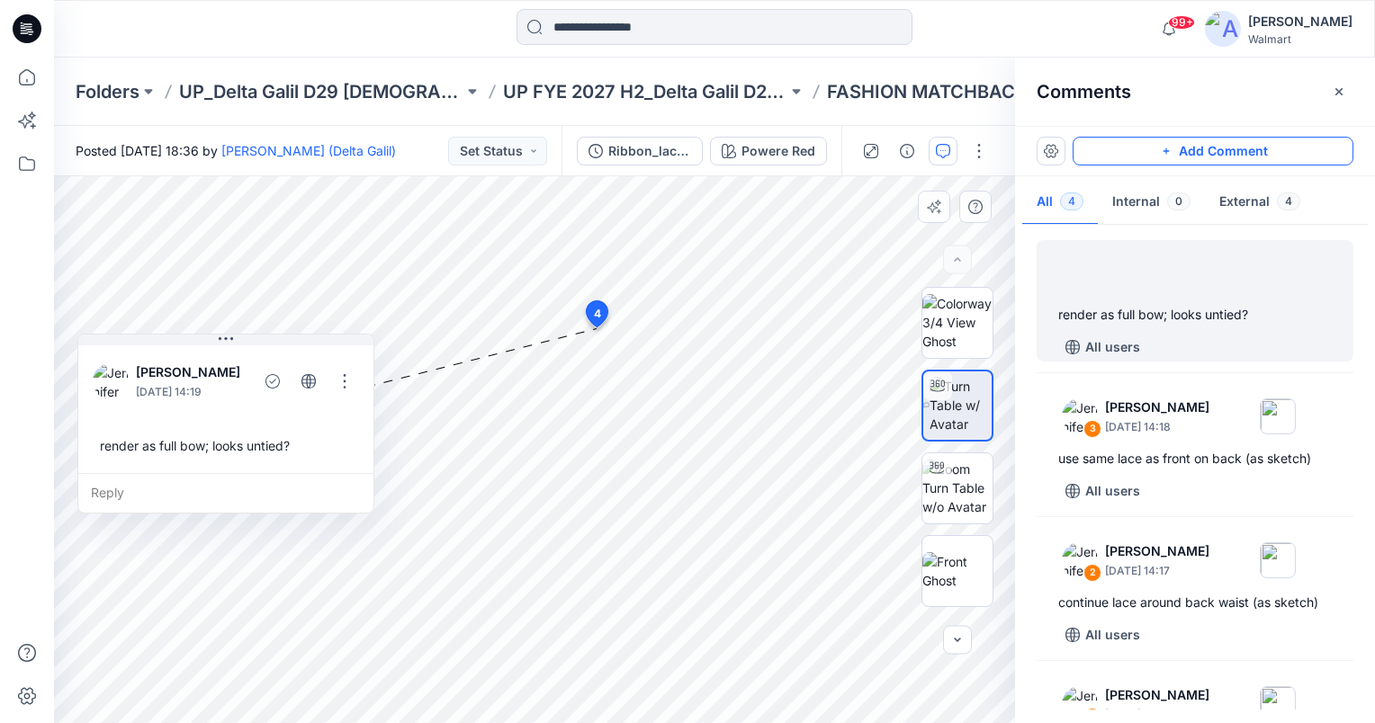
click at [1278, 146] on button "Add Comment" at bounding box center [1212, 151] width 281 height 29
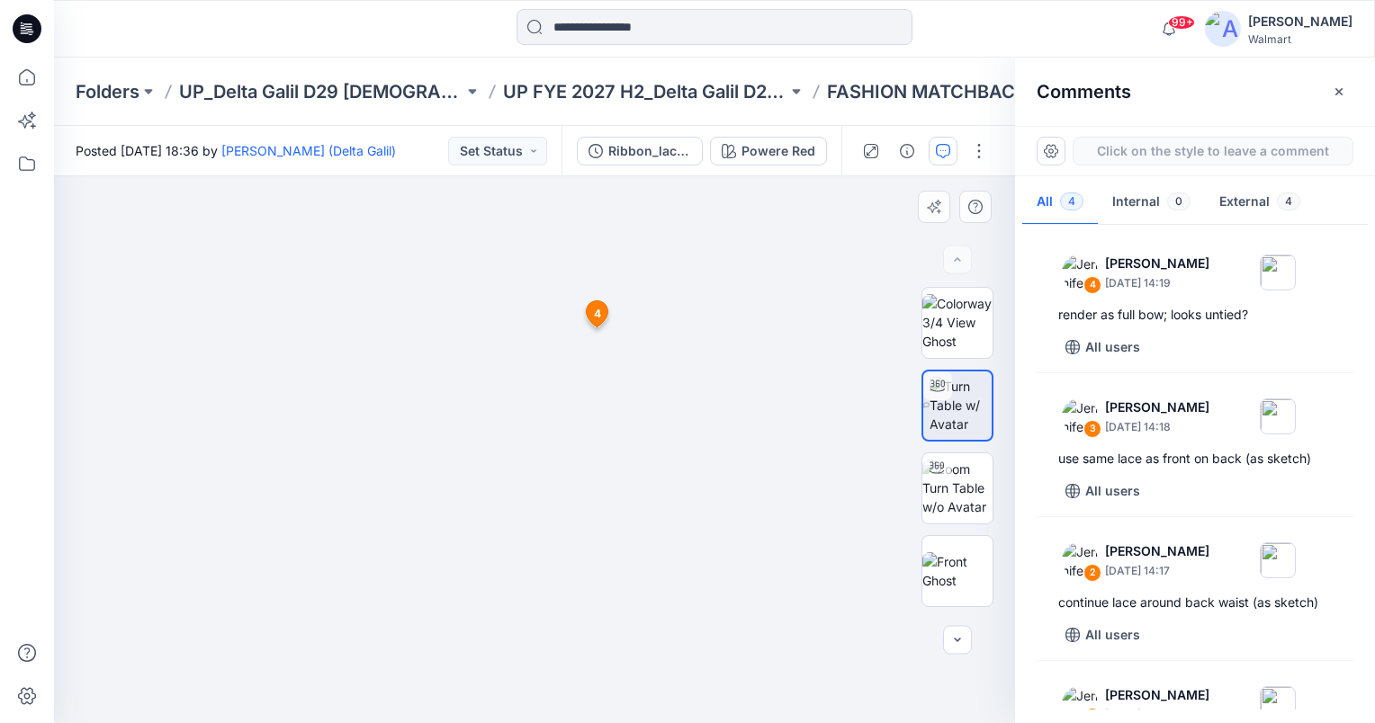
click at [605, 435] on div "5 4 Jennifer Yerkes September 18, 2025 14:19 render as full bow; looks untied? …" at bounding box center [534, 449] width 961 height 547
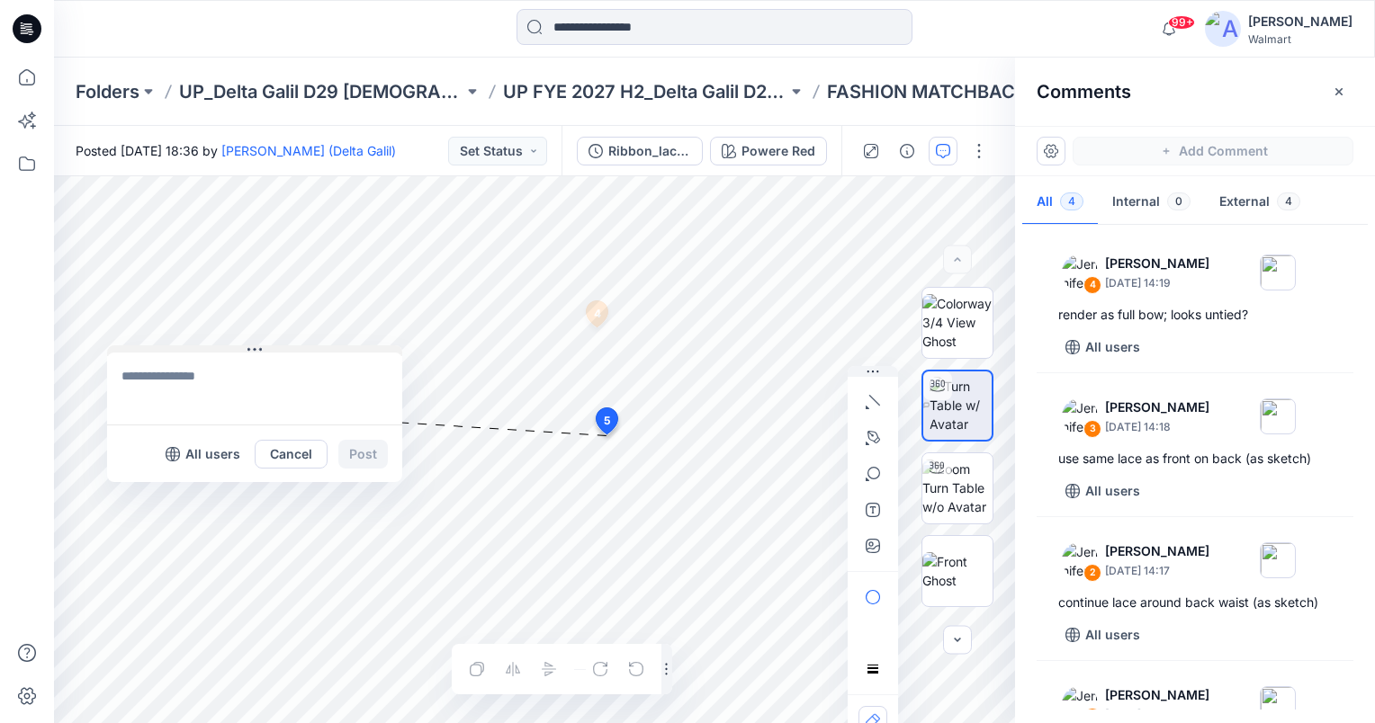
drag, startPoint x: 614, startPoint y: 447, endPoint x: 142, endPoint y: 349, distance: 481.5
click at [142, 349] on button at bounding box center [254, 350] width 295 height 11
click at [184, 366] on textarea at bounding box center [254, 389] width 295 height 72
type textarea "**********"
click at [369, 454] on button "Post" at bounding box center [362, 454] width 49 height 29
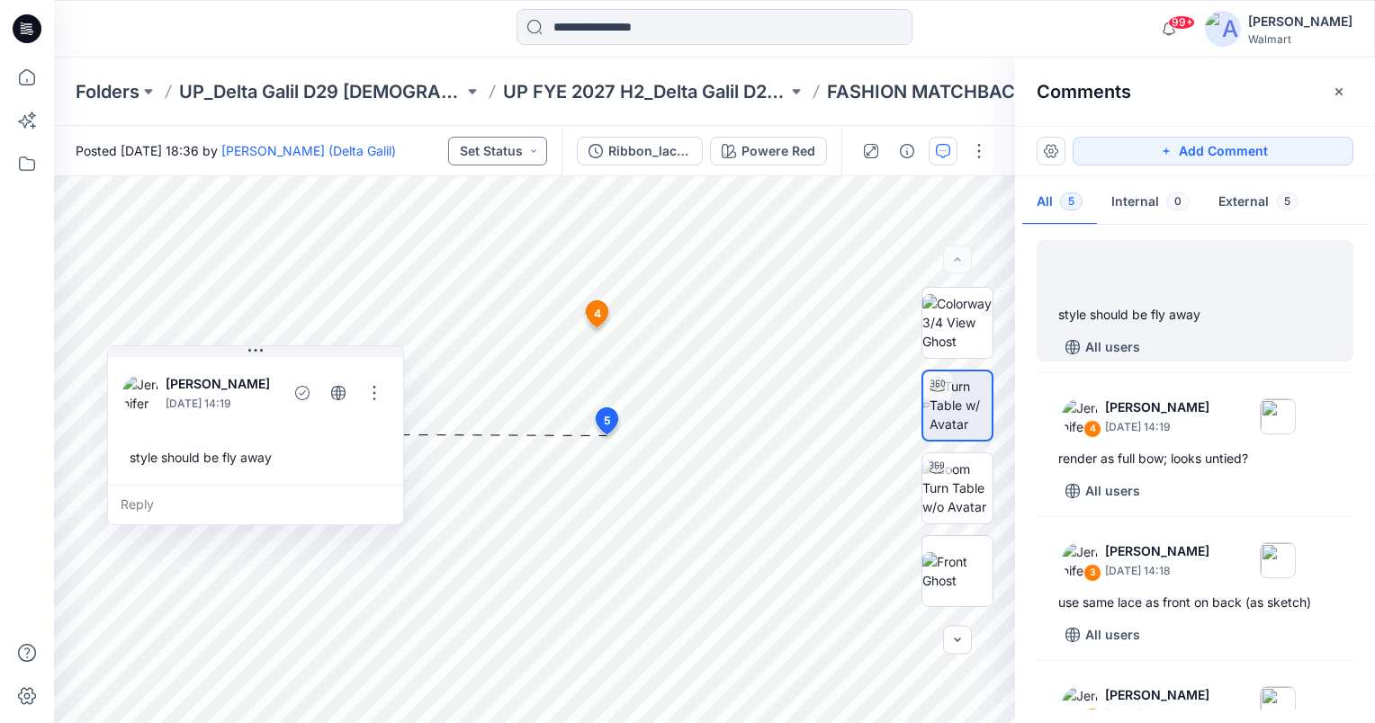
click at [536, 151] on button "Set Status" at bounding box center [497, 151] width 99 height 29
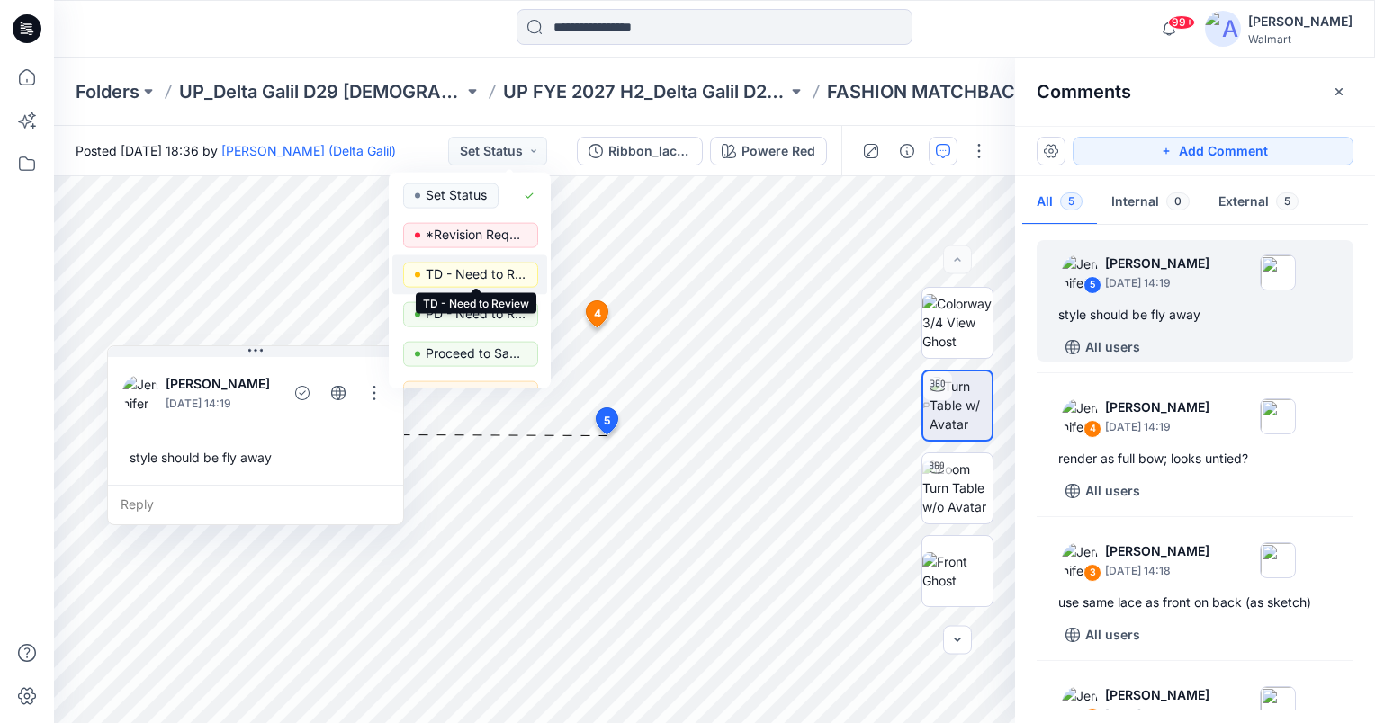
click at [490, 268] on p "TD - Need to Review" at bounding box center [476, 274] width 101 height 23
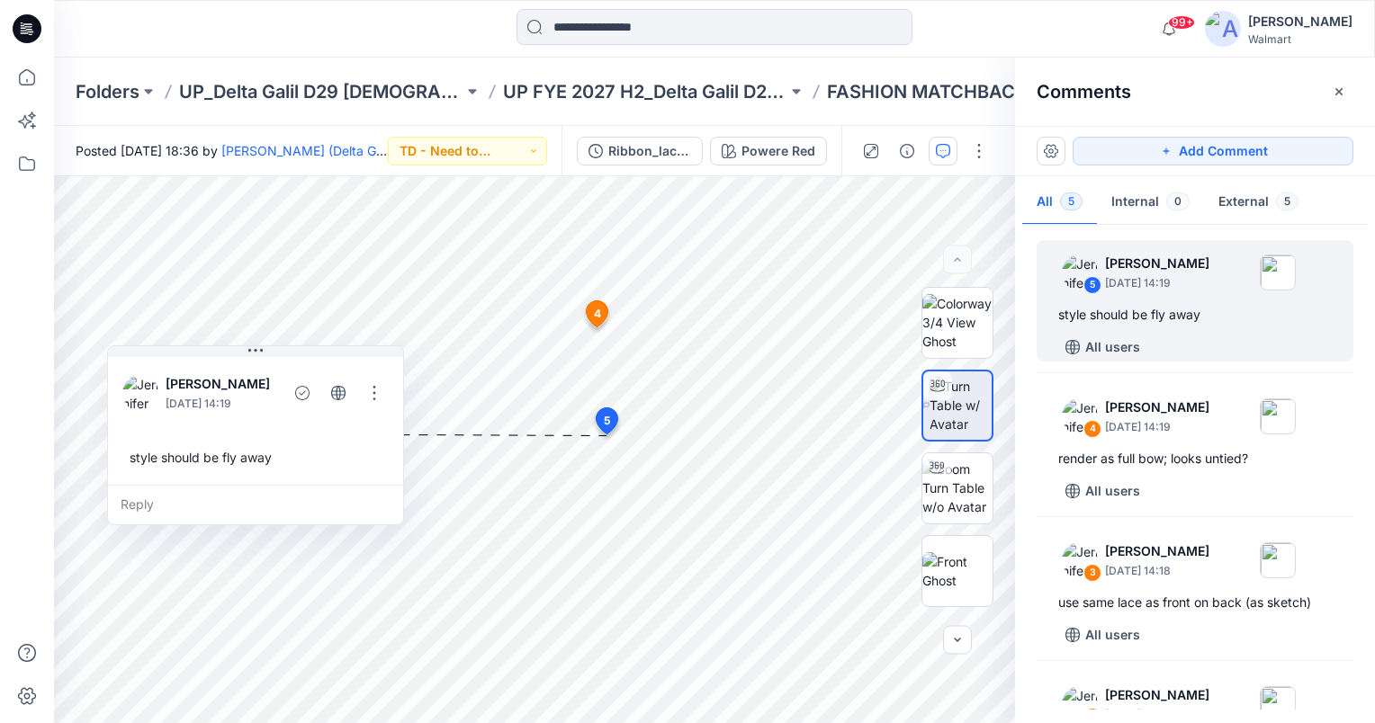
drag, startPoint x: 1340, startPoint y: 90, endPoint x: 1330, endPoint y: 94, distance: 10.5
click at [1340, 90] on icon "button" at bounding box center [1338, 90] width 7 height 7
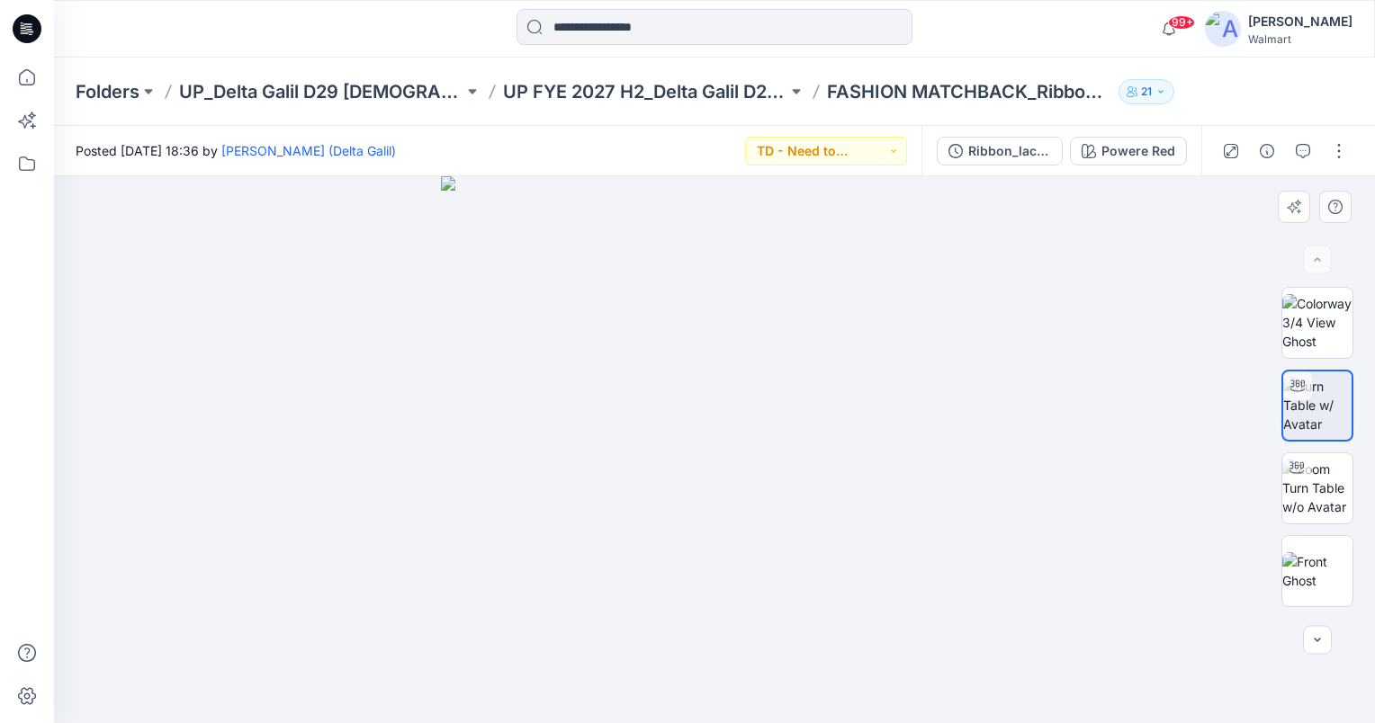
click at [904, 466] on img at bounding box center [714, 449] width 547 height 547
drag, startPoint x: 757, startPoint y: 307, endPoint x: 779, endPoint y: 581, distance: 275.3
click at [779, 581] on img at bounding box center [737, 202] width 2084 height 1041
click at [961, 558] on img at bounding box center [722, 285] width 1572 height 876
click at [899, 546] on img at bounding box center [723, 285] width 1572 height 876
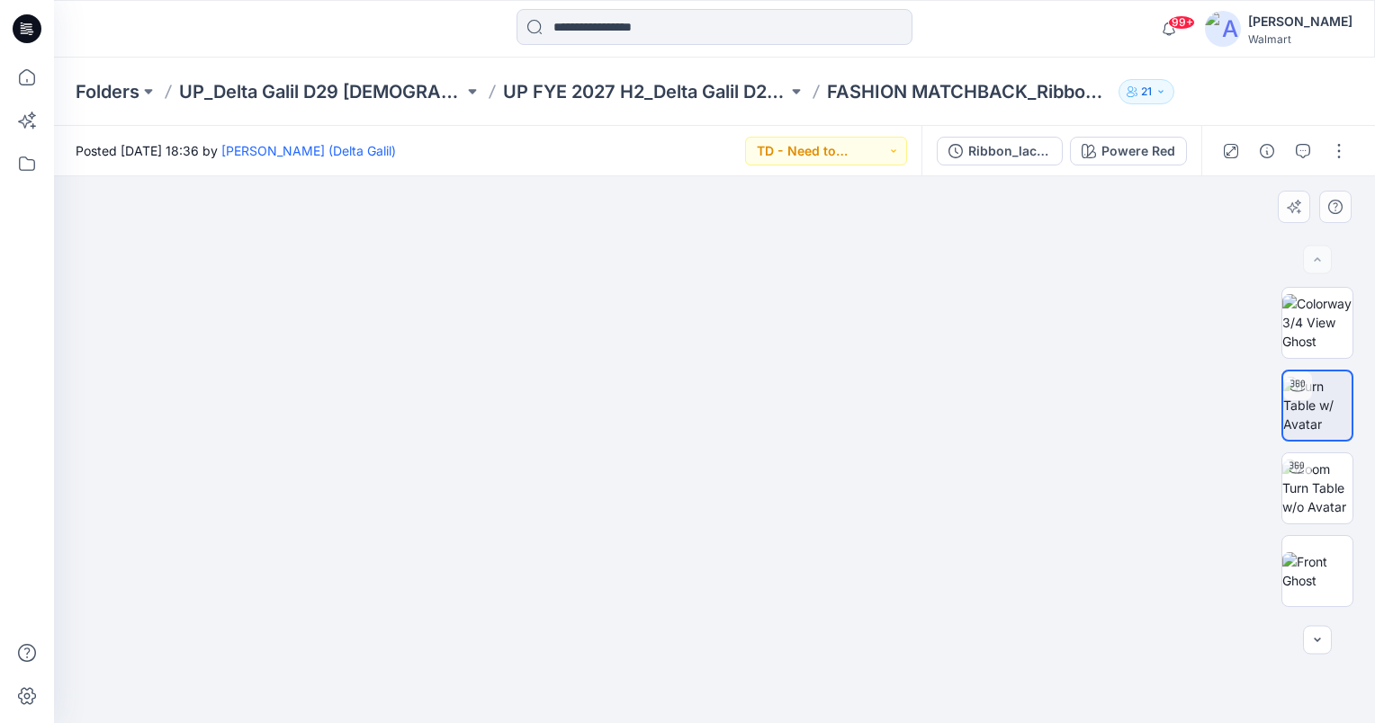
click at [894, 450] on img at bounding box center [723, 285] width 1572 height 876
click at [713, 637] on img at bounding box center [723, 285] width 1572 height 876
click at [1305, 152] on icon "button" at bounding box center [1303, 151] width 14 height 14
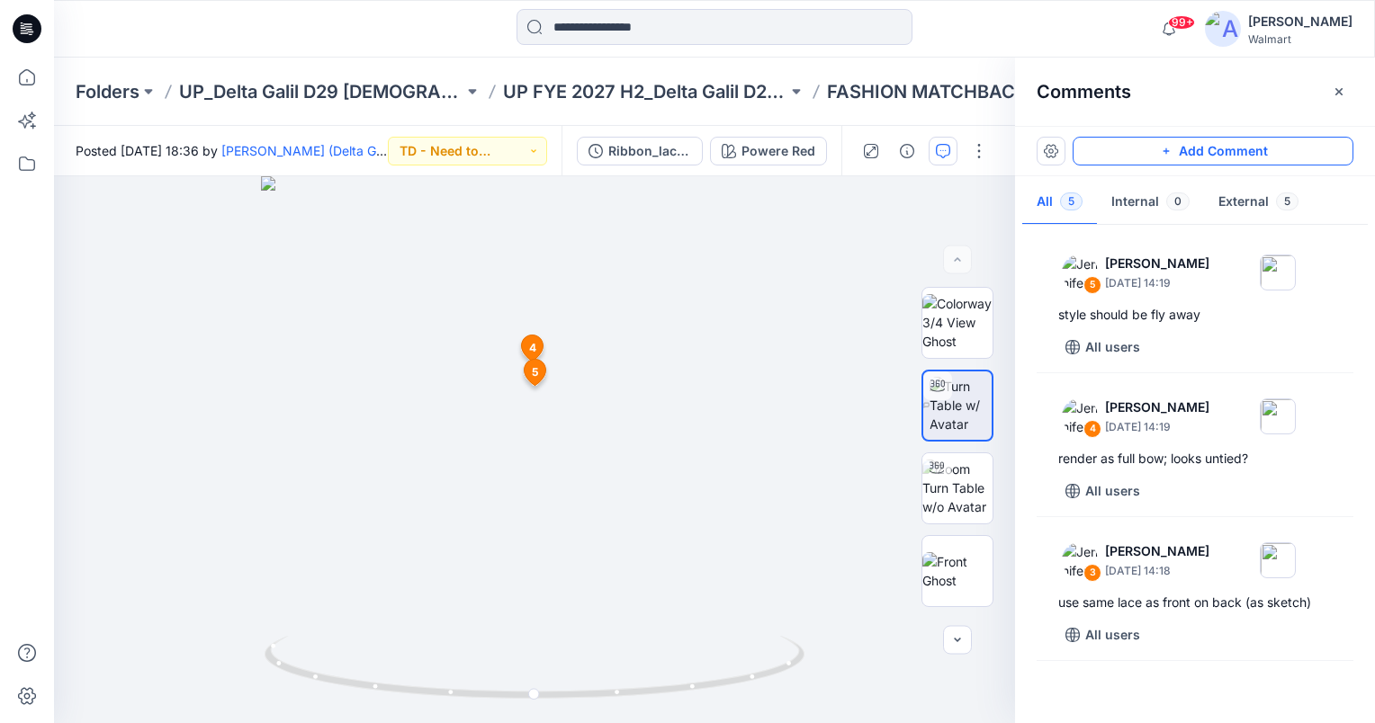
click at [1224, 157] on button "Add Comment" at bounding box center [1212, 151] width 281 height 29
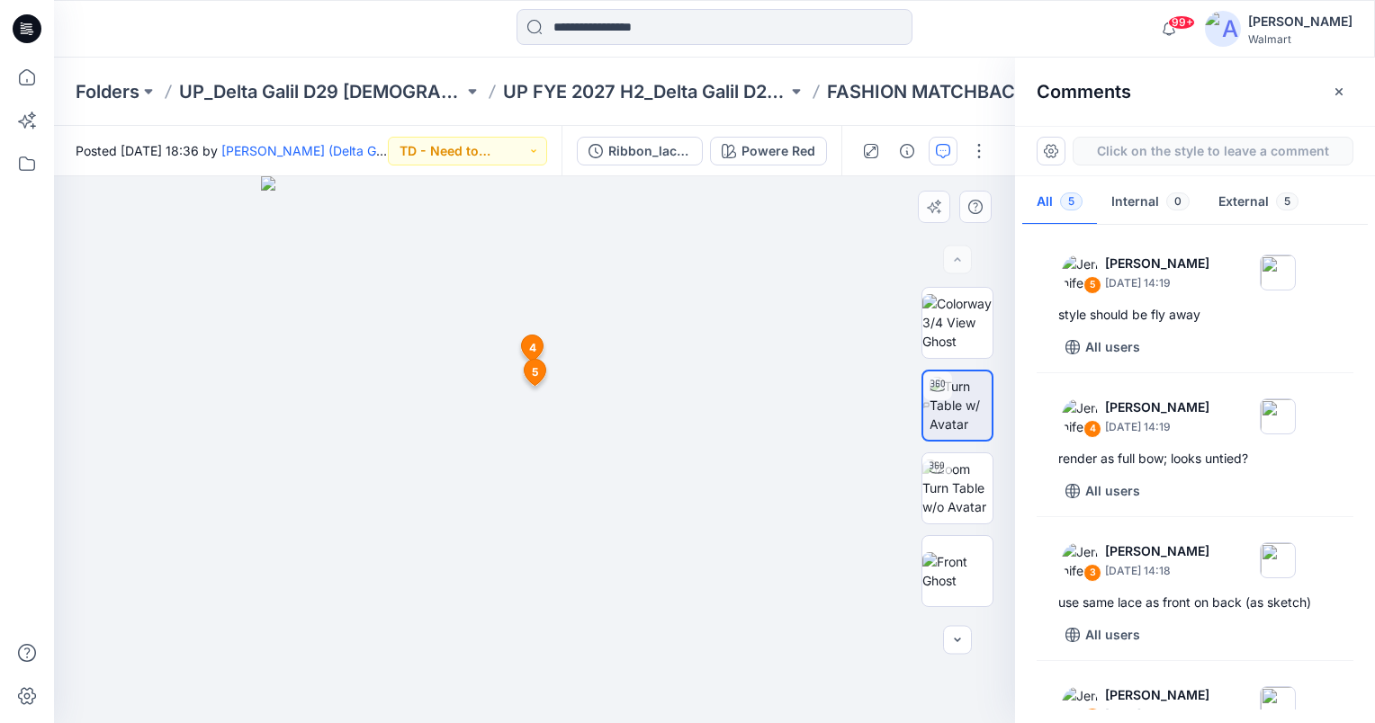
click at [484, 416] on div "6 4 Jennifer Yerkes September 18, 2025 14:19 render as full bow; looks untied? …" at bounding box center [534, 449] width 961 height 547
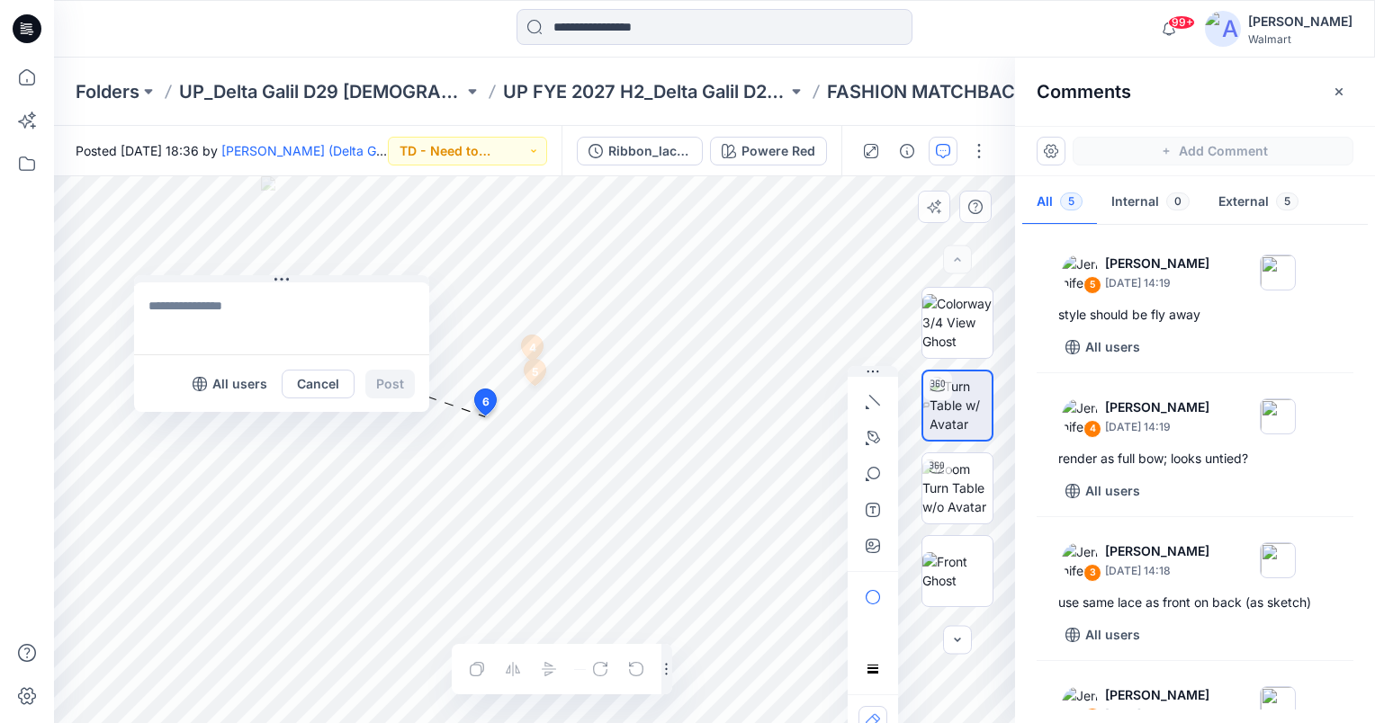
drag, startPoint x: 500, startPoint y: 426, endPoint x: 176, endPoint y: 276, distance: 357.0
click at [169, 275] on button at bounding box center [281, 280] width 295 height 11
click at [212, 295] on textarea at bounding box center [273, 309] width 295 height 72
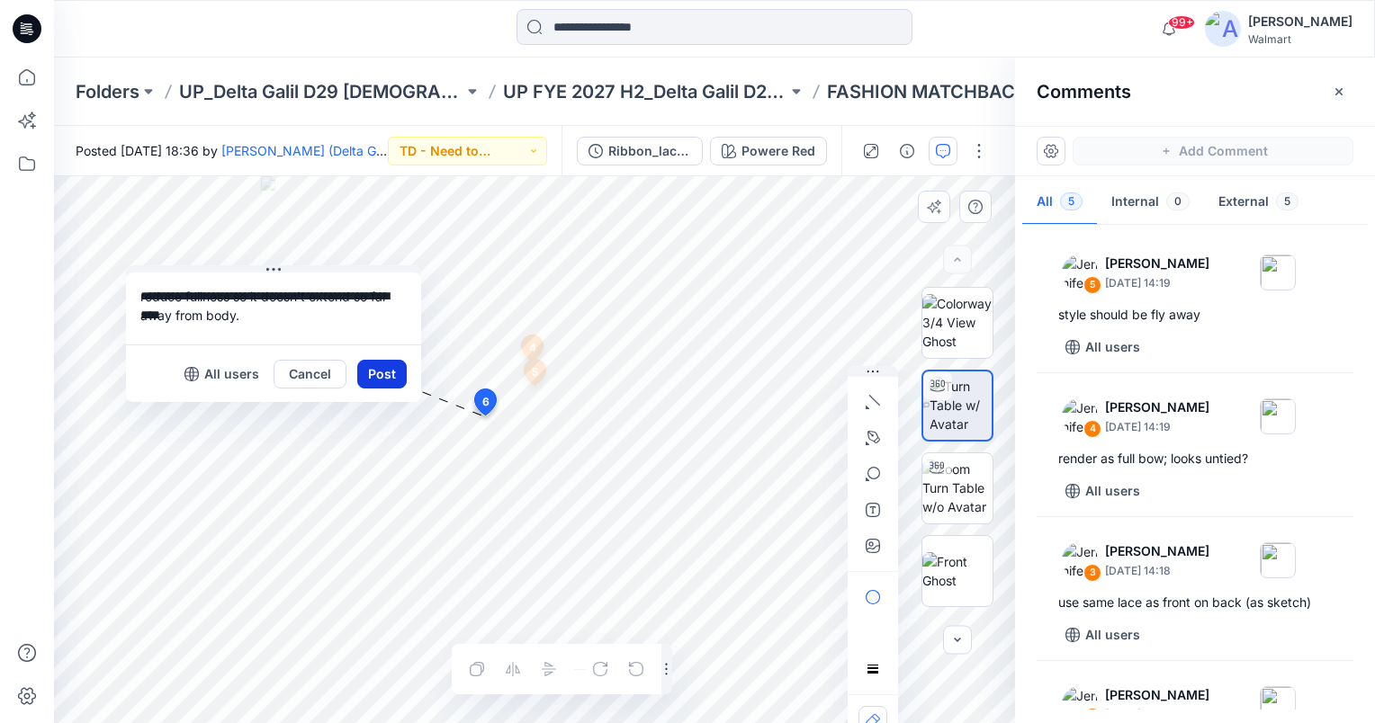
type textarea "**********"
click at [388, 372] on button "Post" at bounding box center [381, 374] width 49 height 29
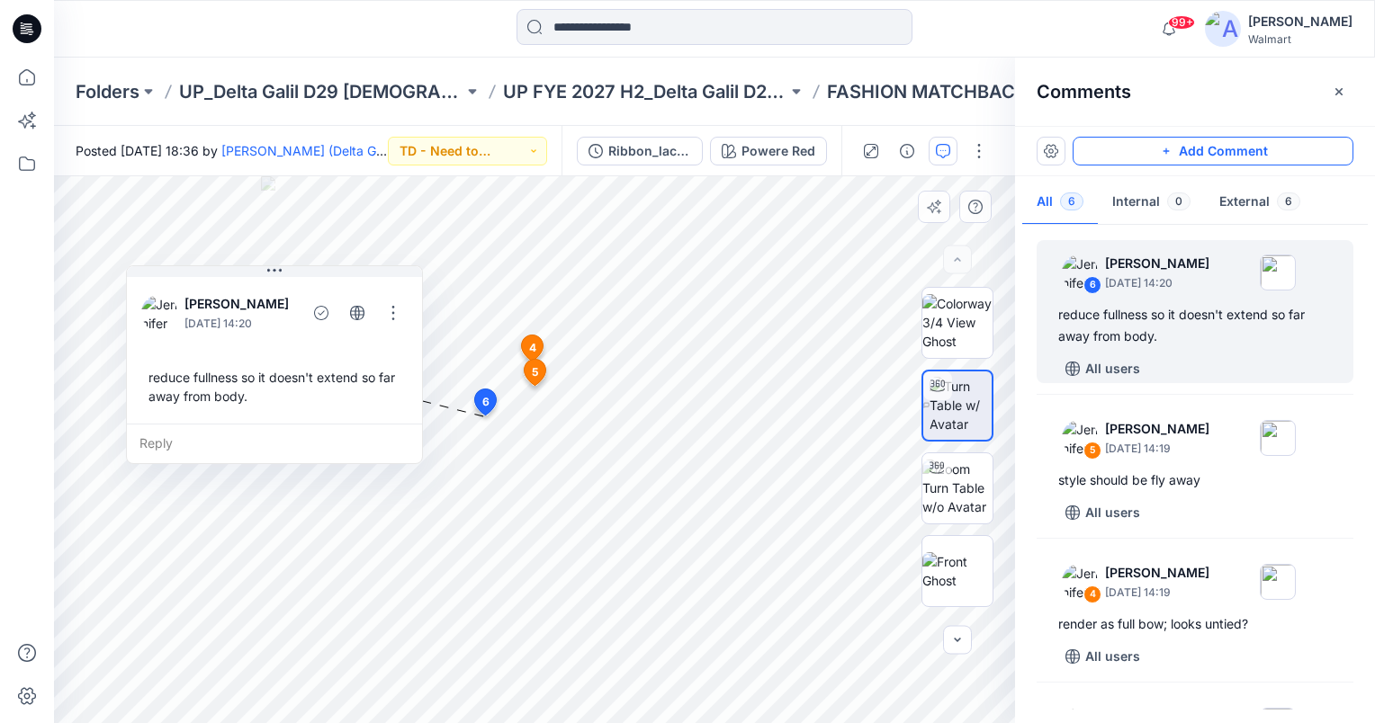
click at [1269, 154] on button "Add Comment" at bounding box center [1212, 151] width 281 height 29
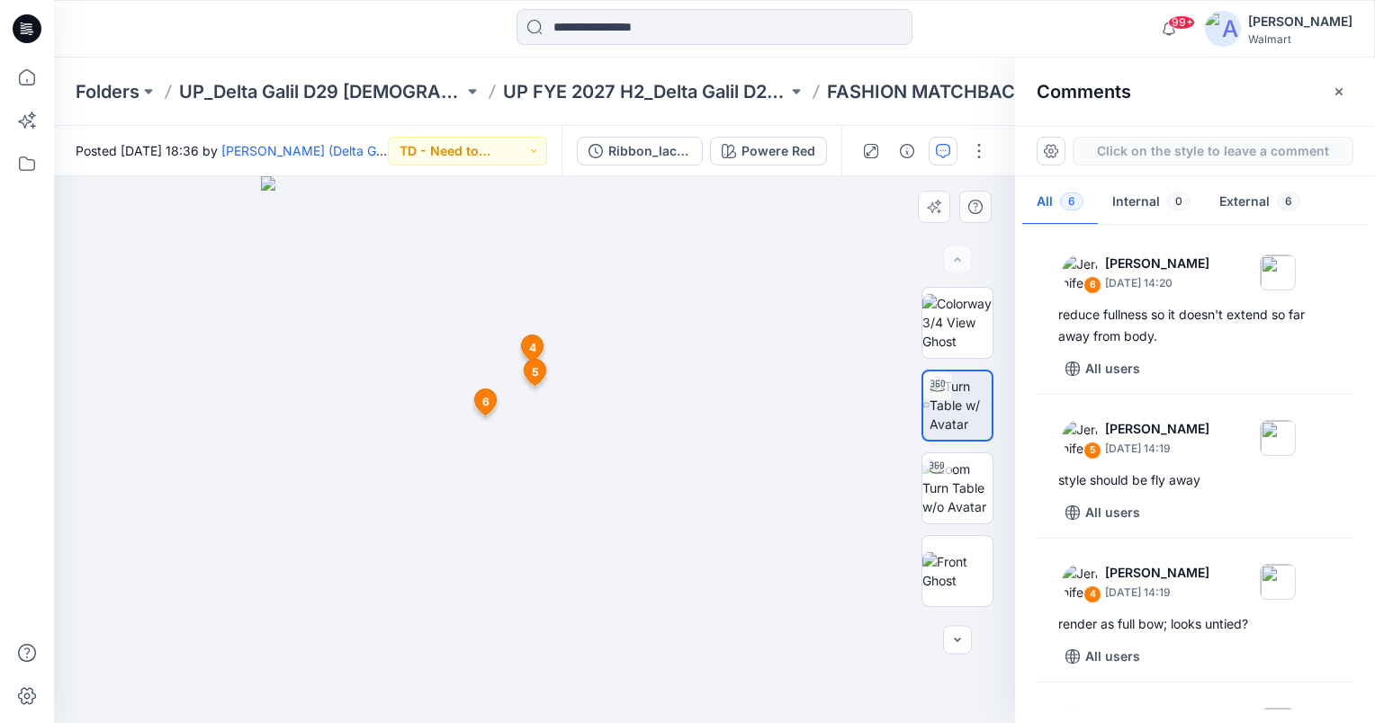
click at [541, 441] on div "7 4 Jennifer Yerkes September 18, 2025 14:19 render as full bow; looks untied? …" at bounding box center [534, 449] width 961 height 547
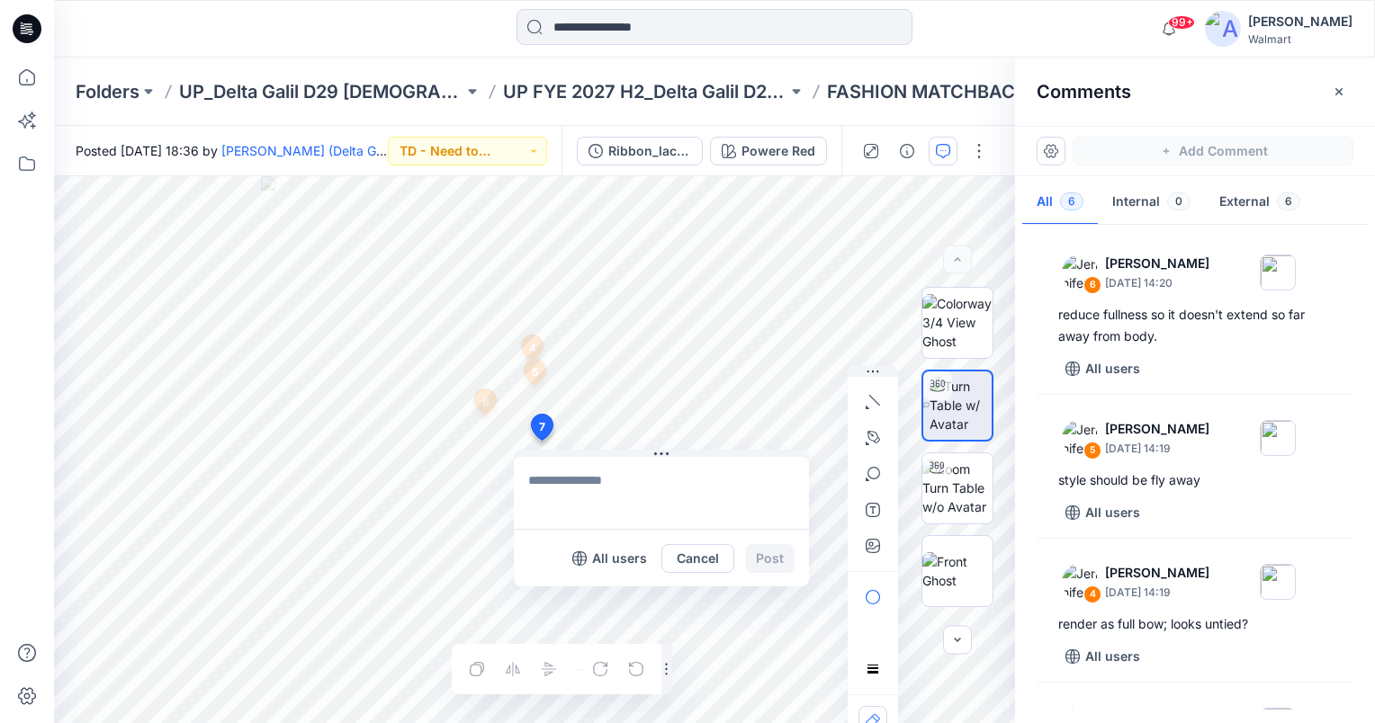
click at [565, 480] on textarea at bounding box center [661, 493] width 295 height 72
type textarea "**********"
click at [776, 564] on button "Post" at bounding box center [769, 558] width 49 height 29
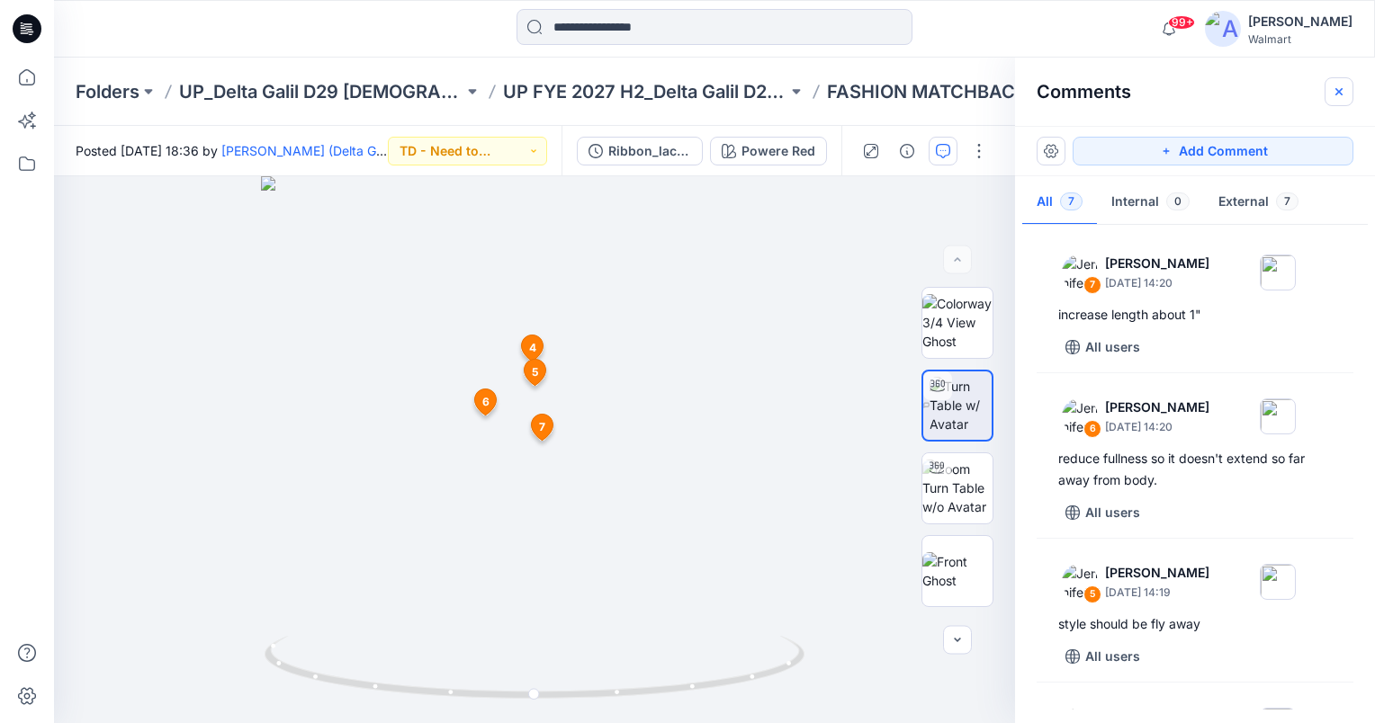
click at [1342, 93] on icon "button" at bounding box center [1339, 92] width 14 height 14
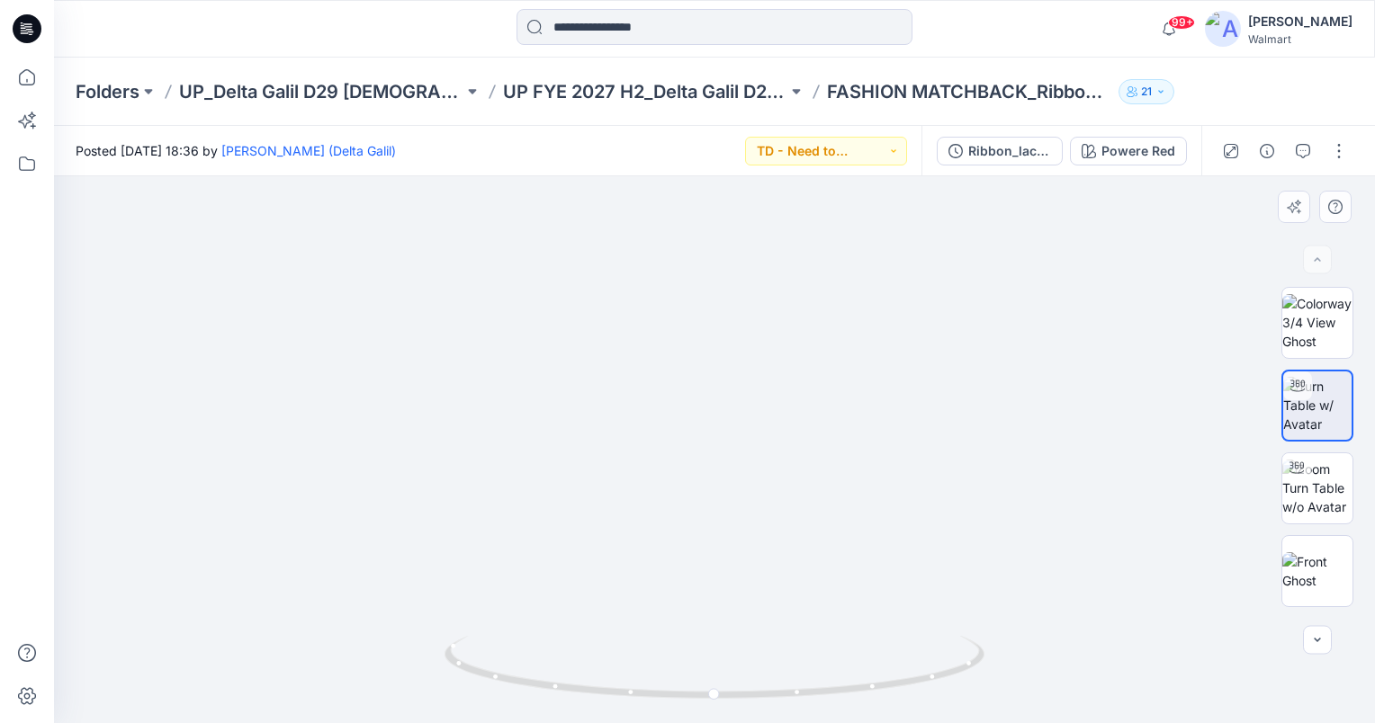
drag, startPoint x: 891, startPoint y: 330, endPoint x: 844, endPoint y: 546, distance: 220.9
click at [846, 503] on img at bounding box center [714, 336] width 1315 height 776
drag, startPoint x: 713, startPoint y: 692, endPoint x: 450, endPoint y: 680, distance: 263.9
click at [450, 680] on icon at bounding box center [716, 669] width 544 height 67
drag, startPoint x: 460, startPoint y: 666, endPoint x: 556, endPoint y: 704, distance: 103.4
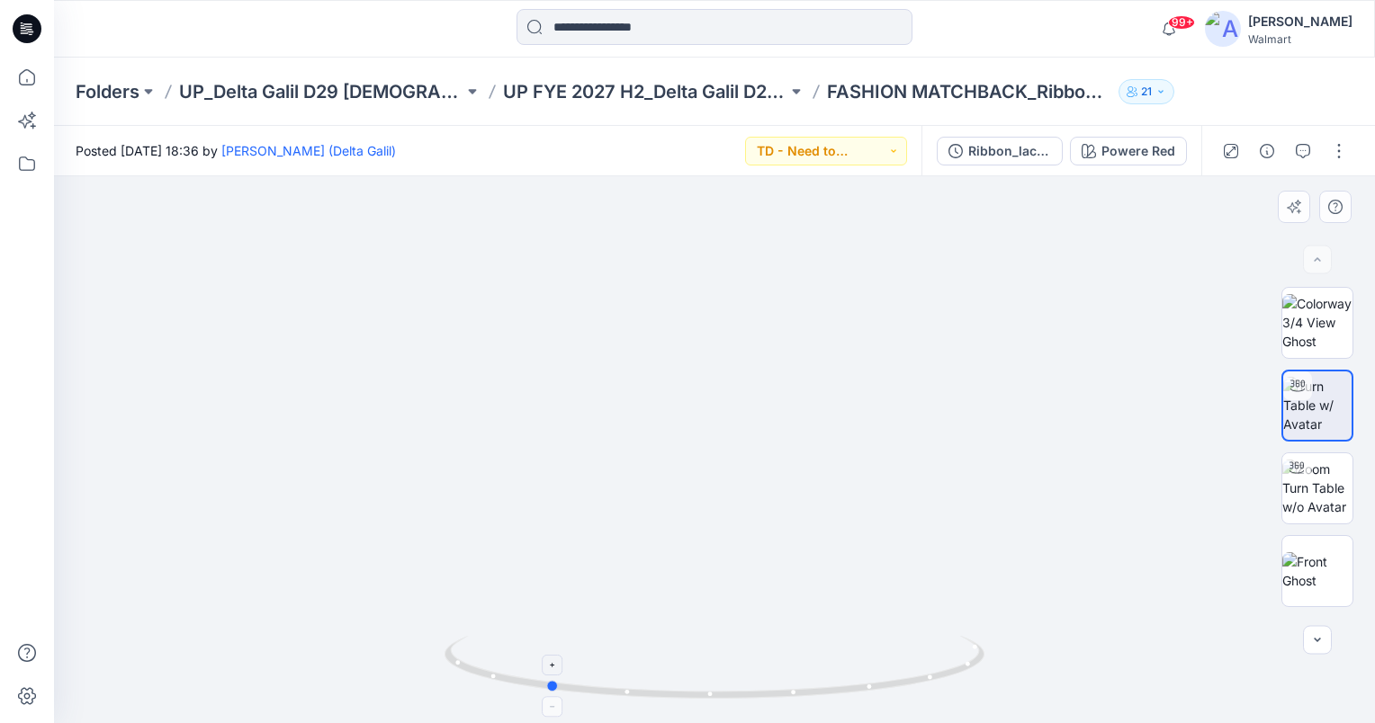
click at [556, 704] on icon at bounding box center [716, 669] width 544 height 67
drag, startPoint x: 551, startPoint y: 686, endPoint x: 743, endPoint y: 708, distance: 193.7
click at [743, 704] on icon at bounding box center [716, 669] width 544 height 67
click at [1305, 148] on icon "button" at bounding box center [1303, 151] width 14 height 14
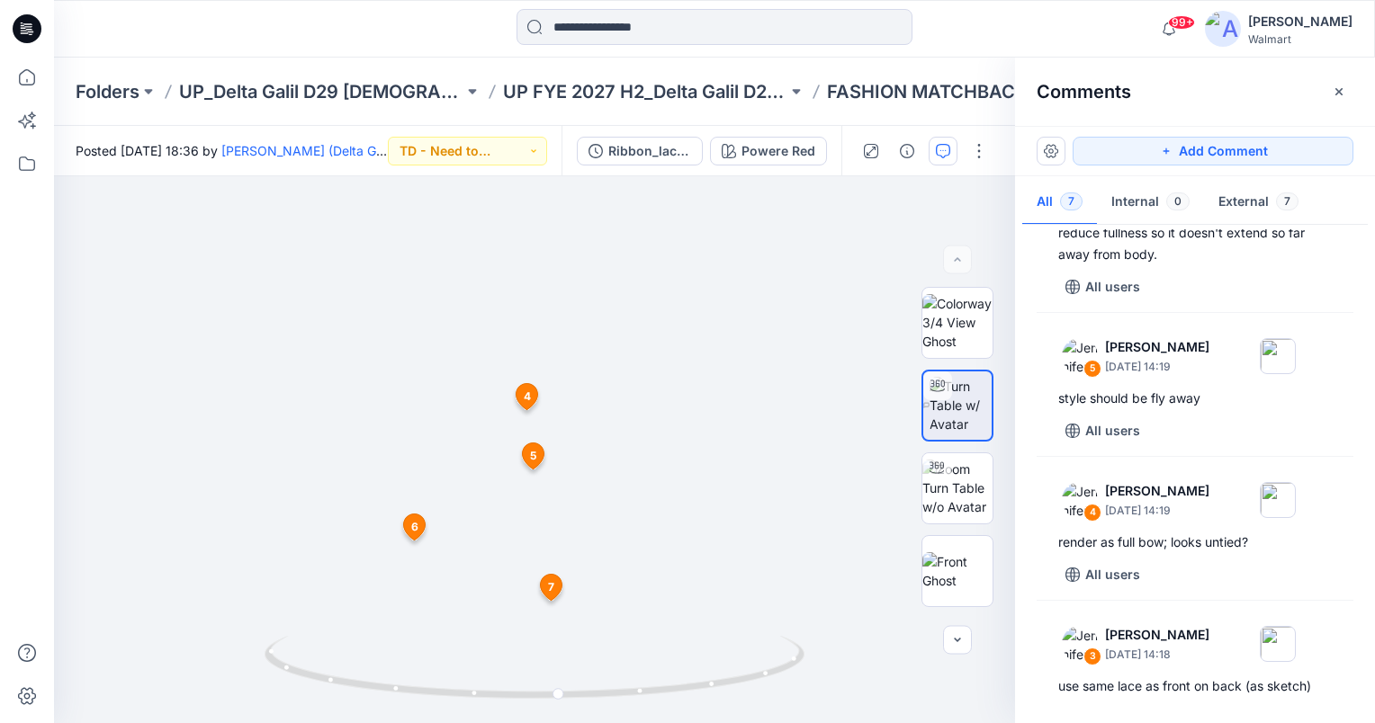
scroll to position [206, 0]
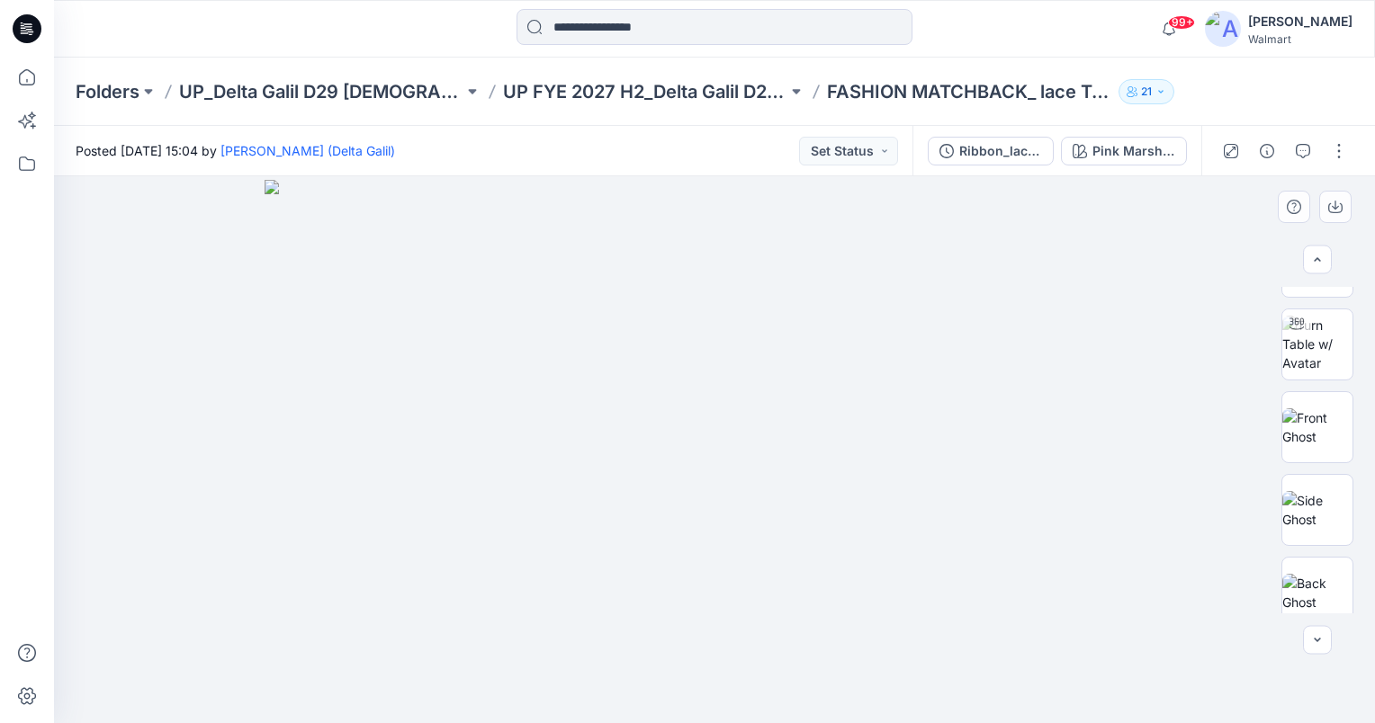
scroll to position [48, 0]
click at [1309, 363] on img at bounding box center [1317, 357] width 70 height 57
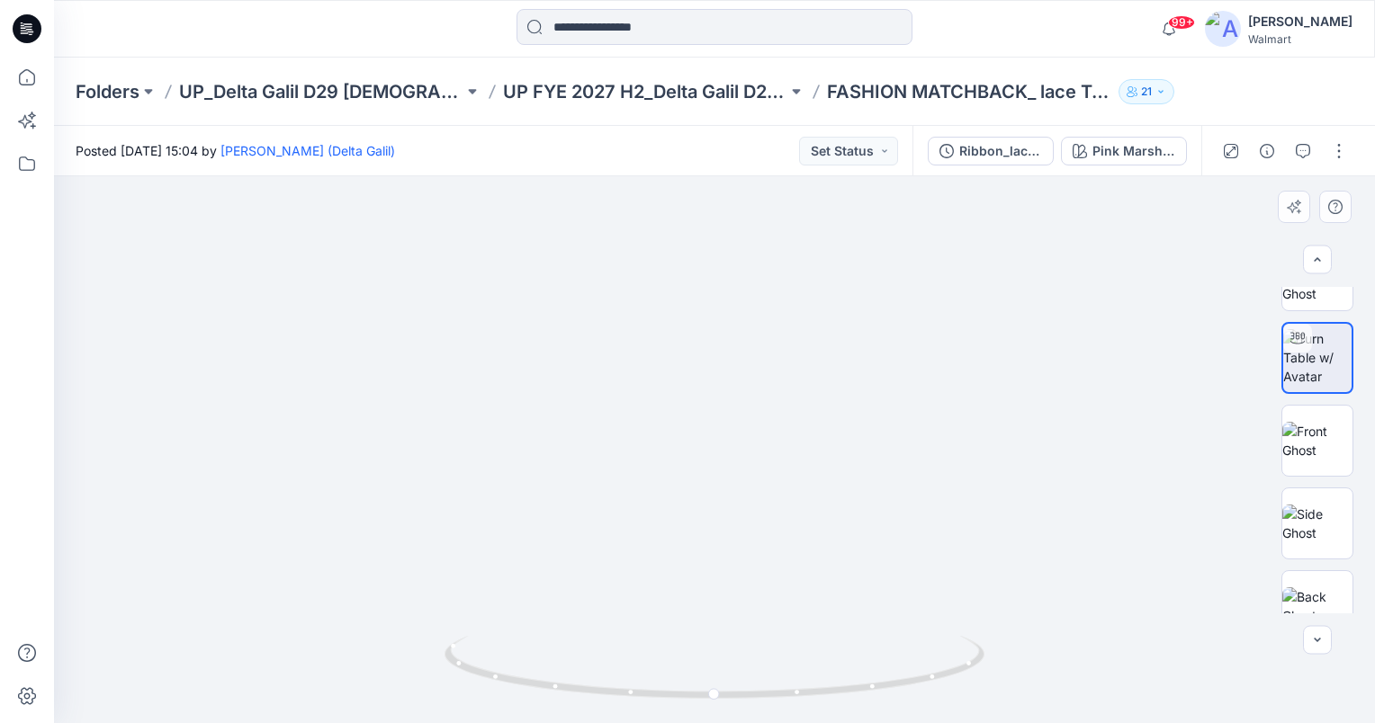
drag, startPoint x: 736, startPoint y: 320, endPoint x: 777, endPoint y: 613, distance: 295.3
click at [777, 613] on img at bounding box center [756, 211] width 2084 height 1023
drag, startPoint x: 716, startPoint y: 694, endPoint x: 609, endPoint y: 668, distance: 110.2
click at [609, 668] on icon at bounding box center [716, 669] width 544 height 67
drag, startPoint x: 611, startPoint y: 693, endPoint x: 699, endPoint y: 694, distance: 88.2
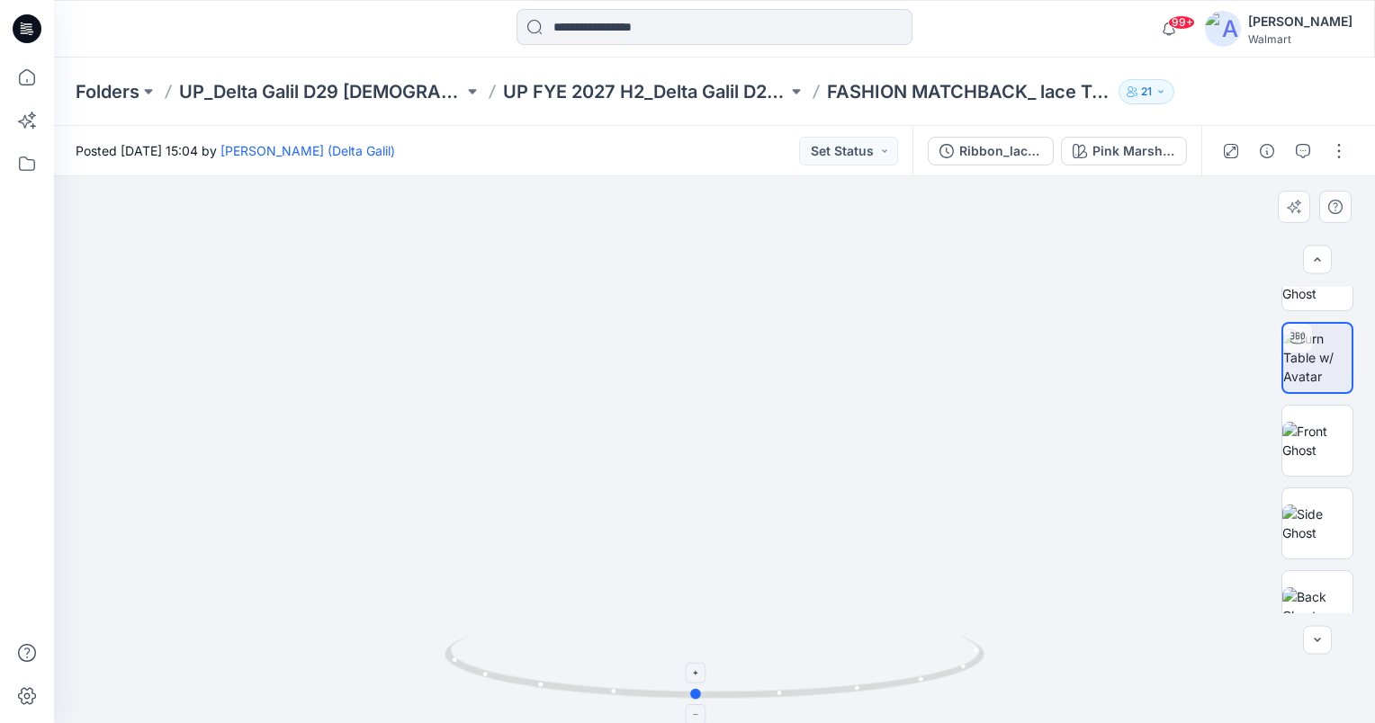
click at [699, 694] on circle at bounding box center [696, 694] width 11 height 11
drag, startPoint x: 692, startPoint y: 695, endPoint x: 624, endPoint y: 696, distance: 67.5
click at [624, 696] on icon at bounding box center [716, 669] width 544 height 67
click at [1299, 154] on icon "button" at bounding box center [1303, 151] width 14 height 14
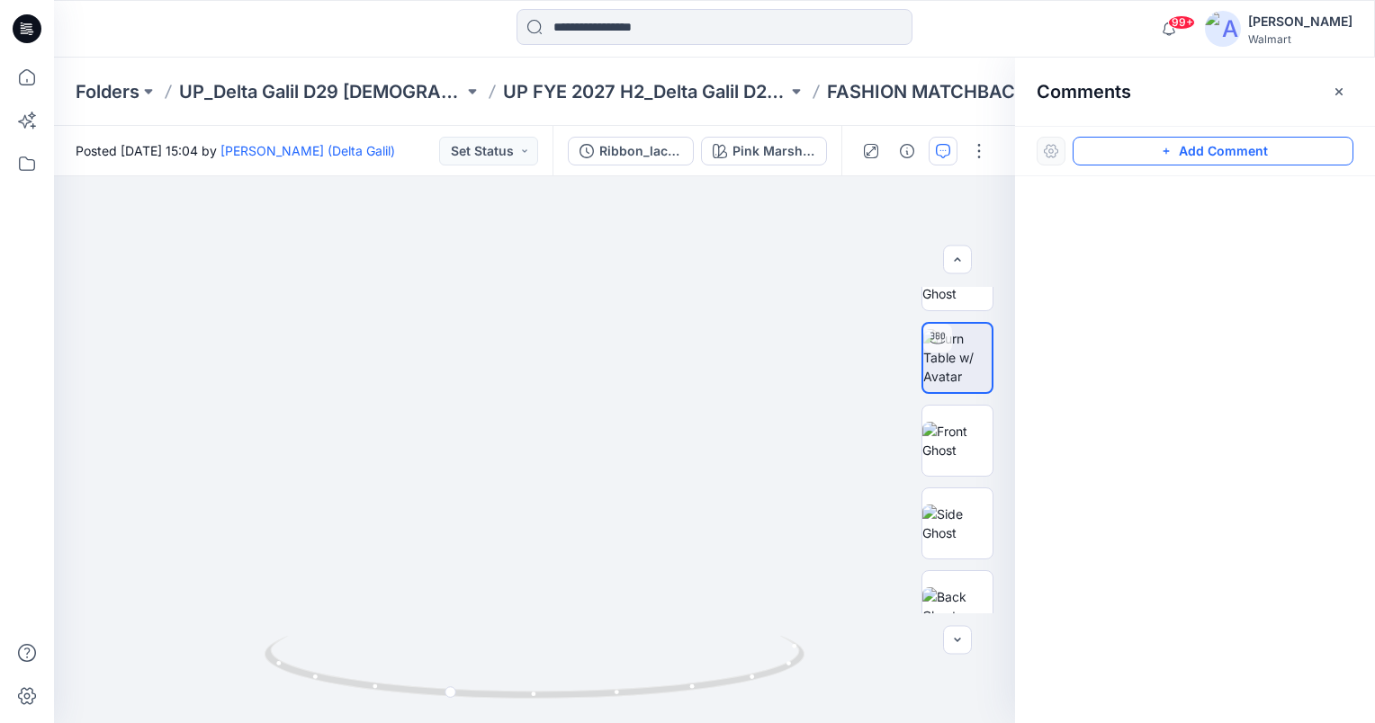
click at [1305, 151] on button "Add Comment" at bounding box center [1212, 151] width 281 height 29
click at [803, 455] on div "1" at bounding box center [534, 449] width 961 height 547
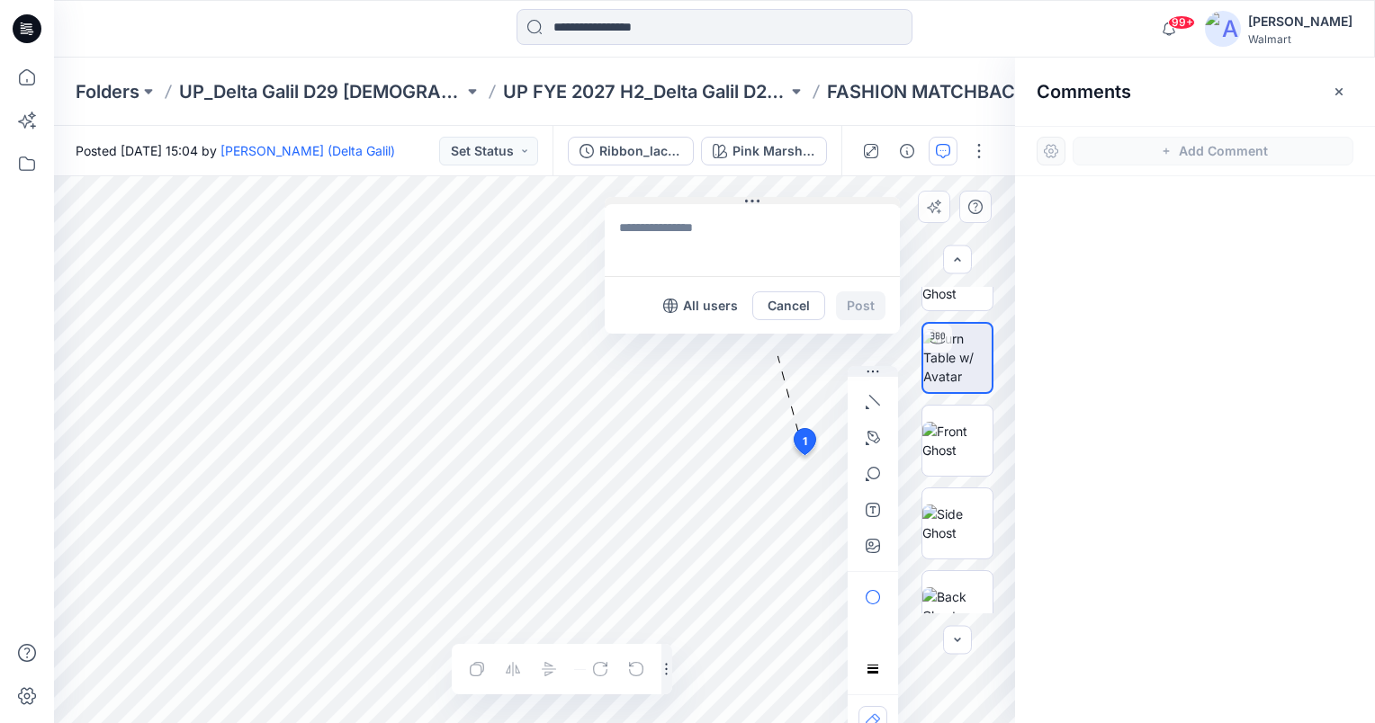
drag, startPoint x: 804, startPoint y: 466, endPoint x: 630, endPoint y: 198, distance: 319.9
click at [630, 198] on button at bounding box center [752, 202] width 295 height 11
click at [660, 231] on textarea at bounding box center [749, 239] width 295 height 72
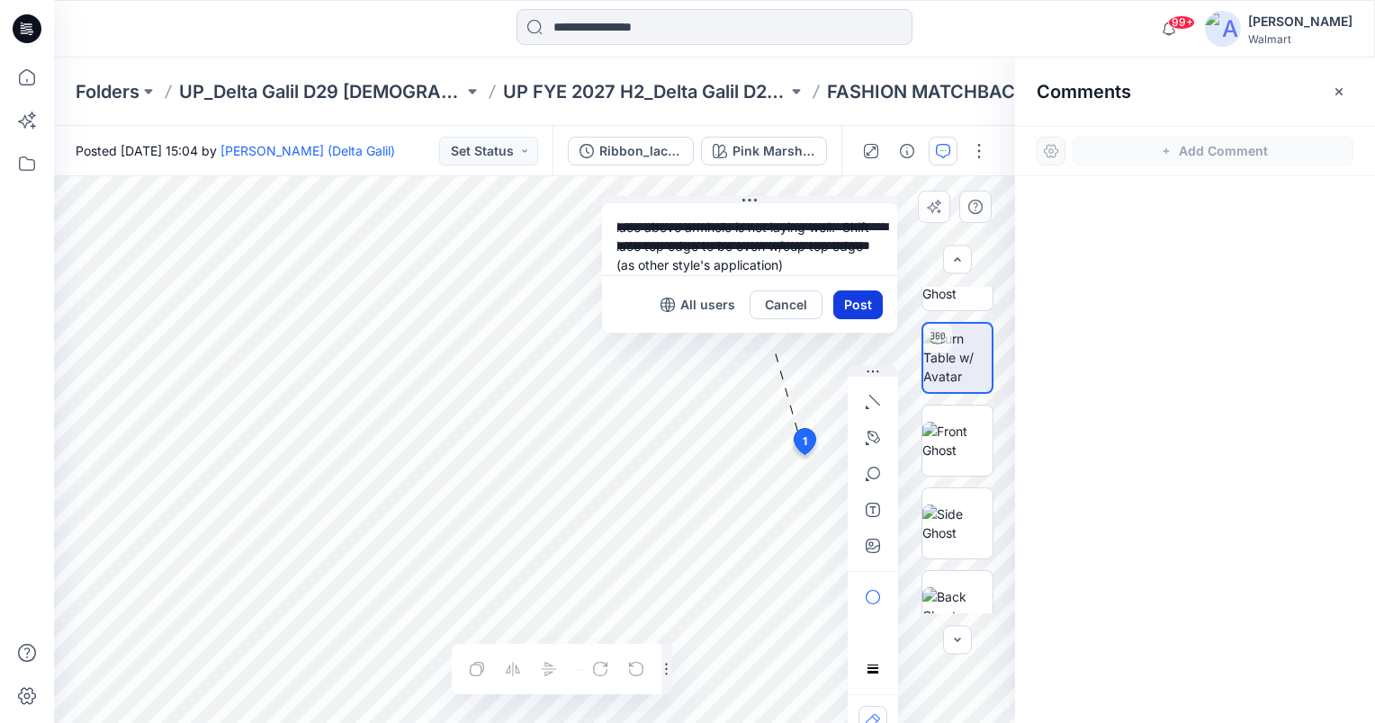
type textarea "**********"
click at [865, 297] on button "Post" at bounding box center [857, 305] width 49 height 29
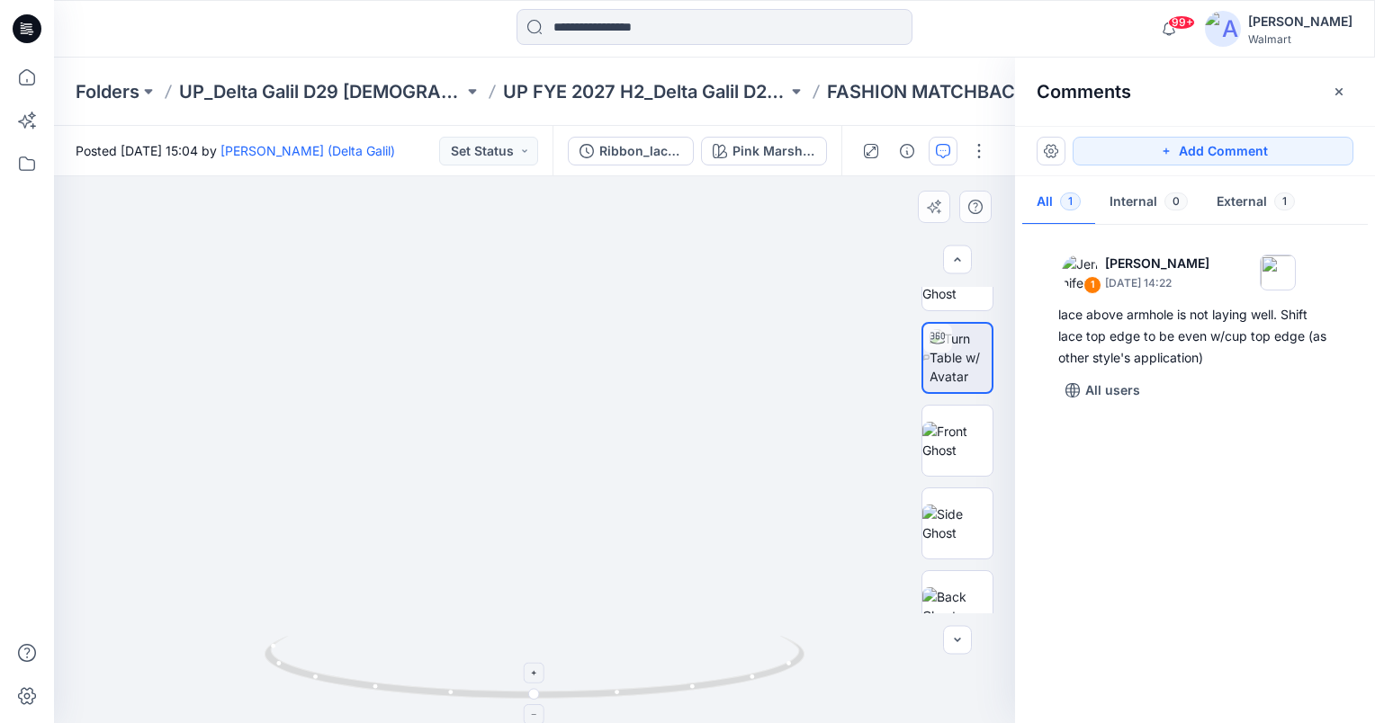
drag, startPoint x: 582, startPoint y: 281, endPoint x: 587, endPoint y: 647, distance: 366.2
click at [571, 713] on div at bounding box center [534, 449] width 961 height 547
drag, startPoint x: 705, startPoint y: 471, endPoint x: 651, endPoint y: 471, distance: 54.0
click at [655, 471] on img at bounding box center [465, 10] width 3365 height 1426
drag, startPoint x: 537, startPoint y: 692, endPoint x: 656, endPoint y: 710, distance: 120.1
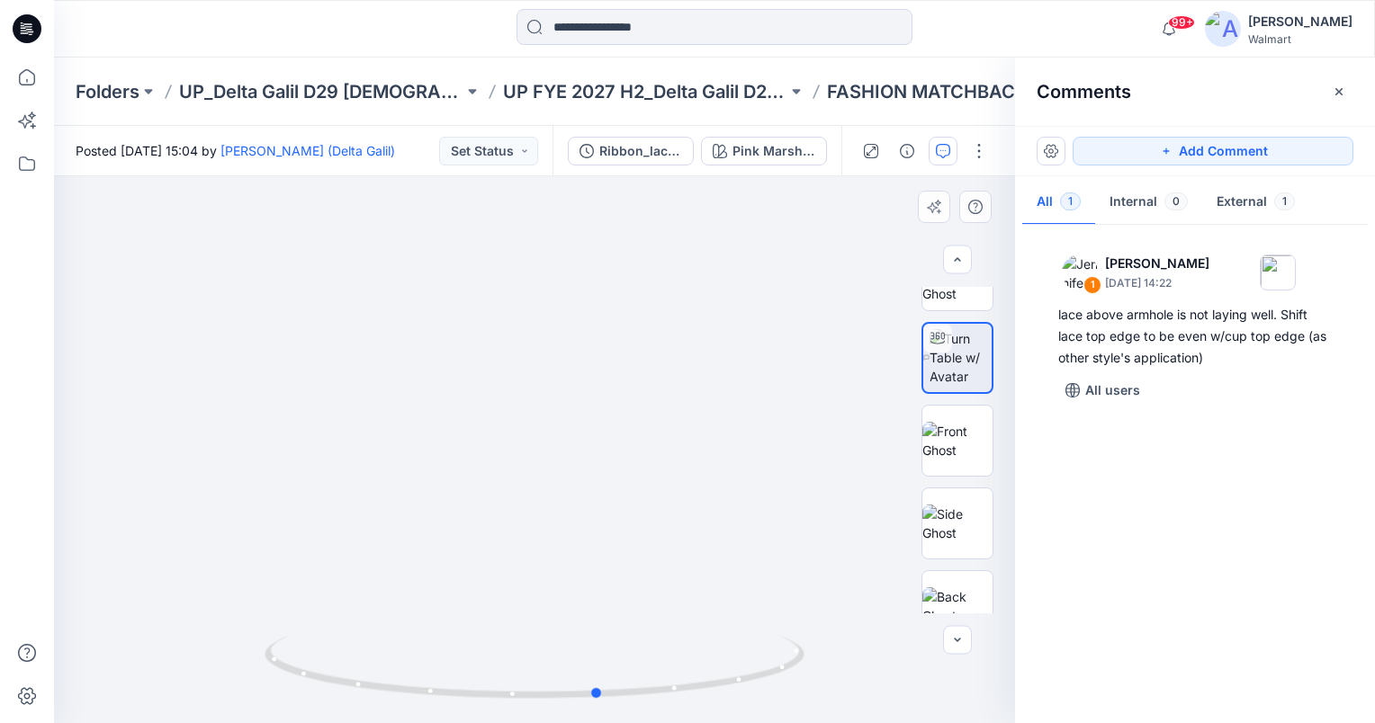
click at [656, 710] on div at bounding box center [535, 678] width 540 height 90
click at [1298, 148] on button "Add Comment" at bounding box center [1212, 151] width 281 height 29
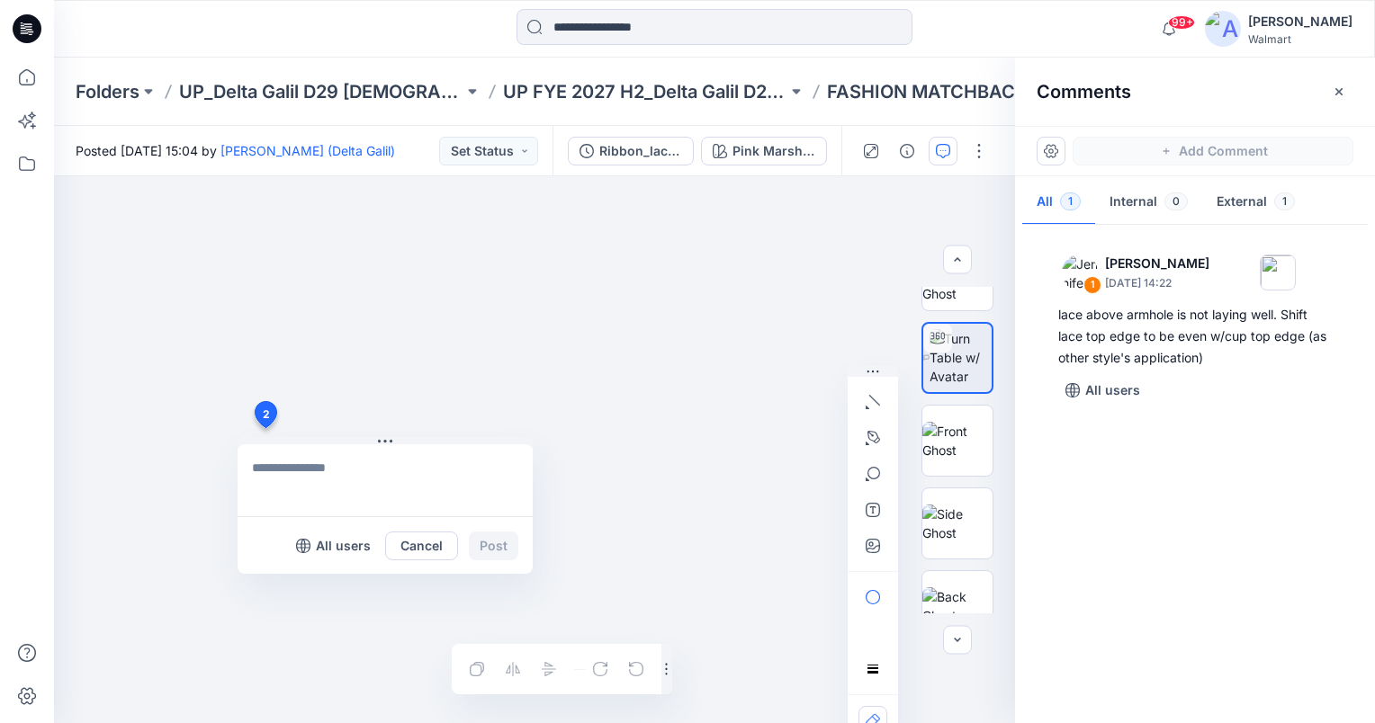
click at [265, 428] on div "2 All users Cancel Post Layer 1" at bounding box center [534, 449] width 961 height 547
type textarea "**********"
click at [483, 540] on button "Post" at bounding box center [493, 546] width 49 height 29
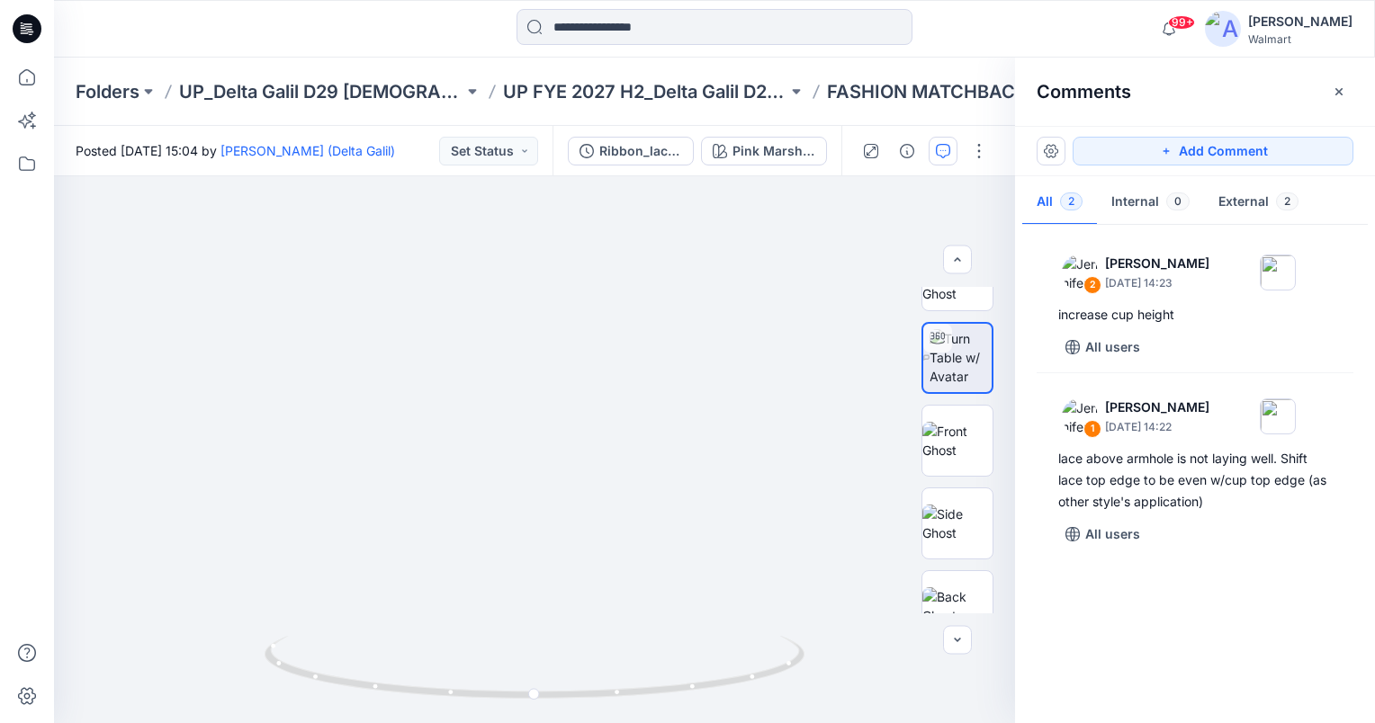
drag, startPoint x: 1343, startPoint y: 92, endPoint x: 1287, endPoint y: 103, distance: 57.9
click at [1350, 92] on button "button" at bounding box center [1338, 91] width 29 height 29
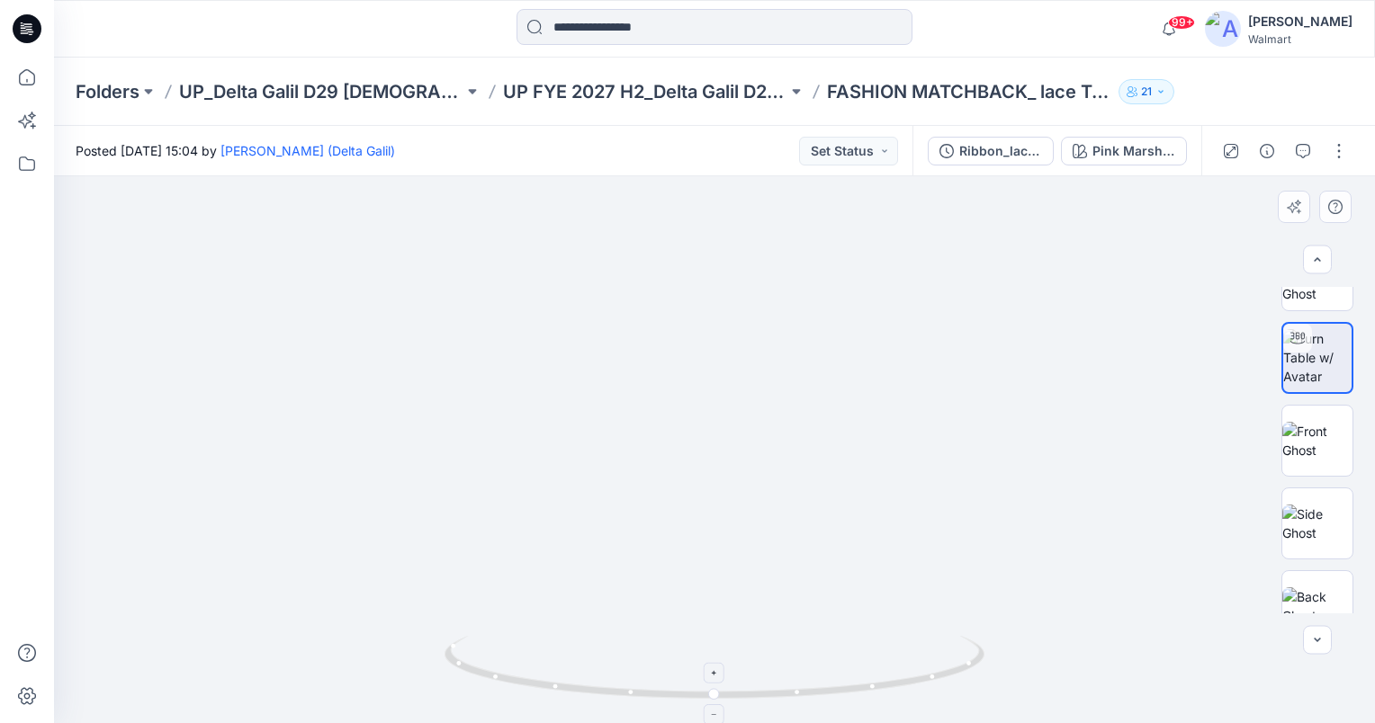
drag, startPoint x: 765, startPoint y: 324, endPoint x: 752, endPoint y: 654, distance: 330.4
click at [752, 654] on div at bounding box center [714, 449] width 1321 height 547
drag, startPoint x: 714, startPoint y: 691, endPoint x: 665, endPoint y: 686, distance: 49.7
click at [665, 686] on icon at bounding box center [716, 669] width 544 height 67
click at [1308, 154] on icon "button" at bounding box center [1303, 151] width 14 height 14
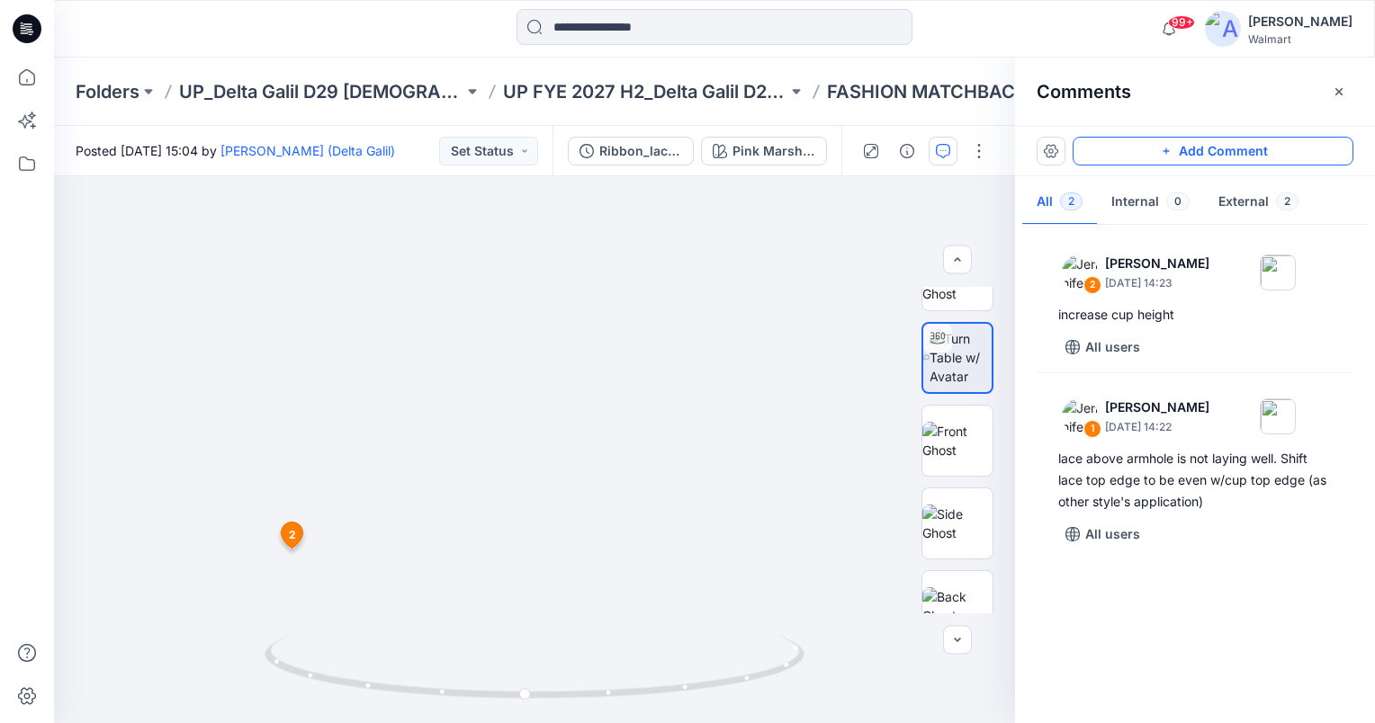
click at [1292, 144] on button "Add Comment" at bounding box center [1212, 151] width 281 height 29
click at [675, 507] on div "3 2 Jennifer Yerkes September 18, 2025 14:23 increase cup height Reply" at bounding box center [534, 449] width 961 height 547
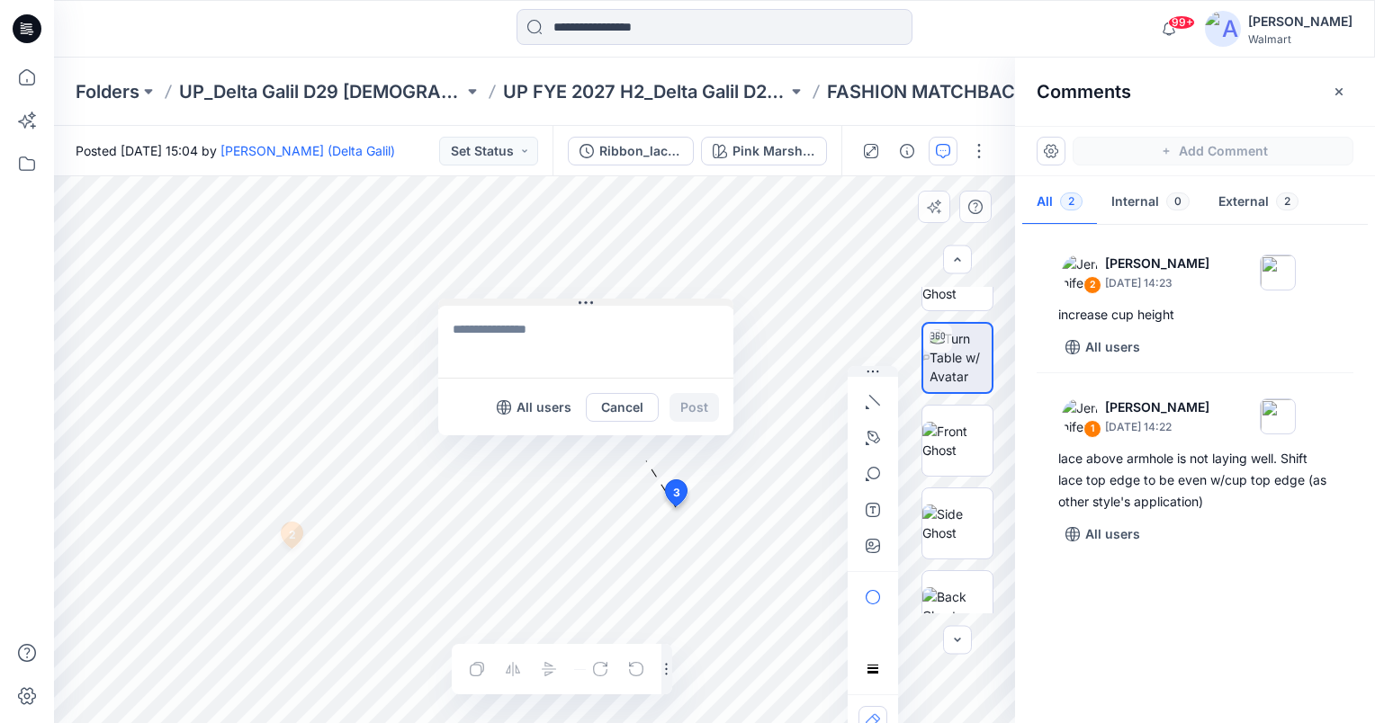
drag, startPoint x: 689, startPoint y: 518, endPoint x: 455, endPoint y: 259, distance: 349.1
click at [455, 299] on button at bounding box center [585, 304] width 295 height 11
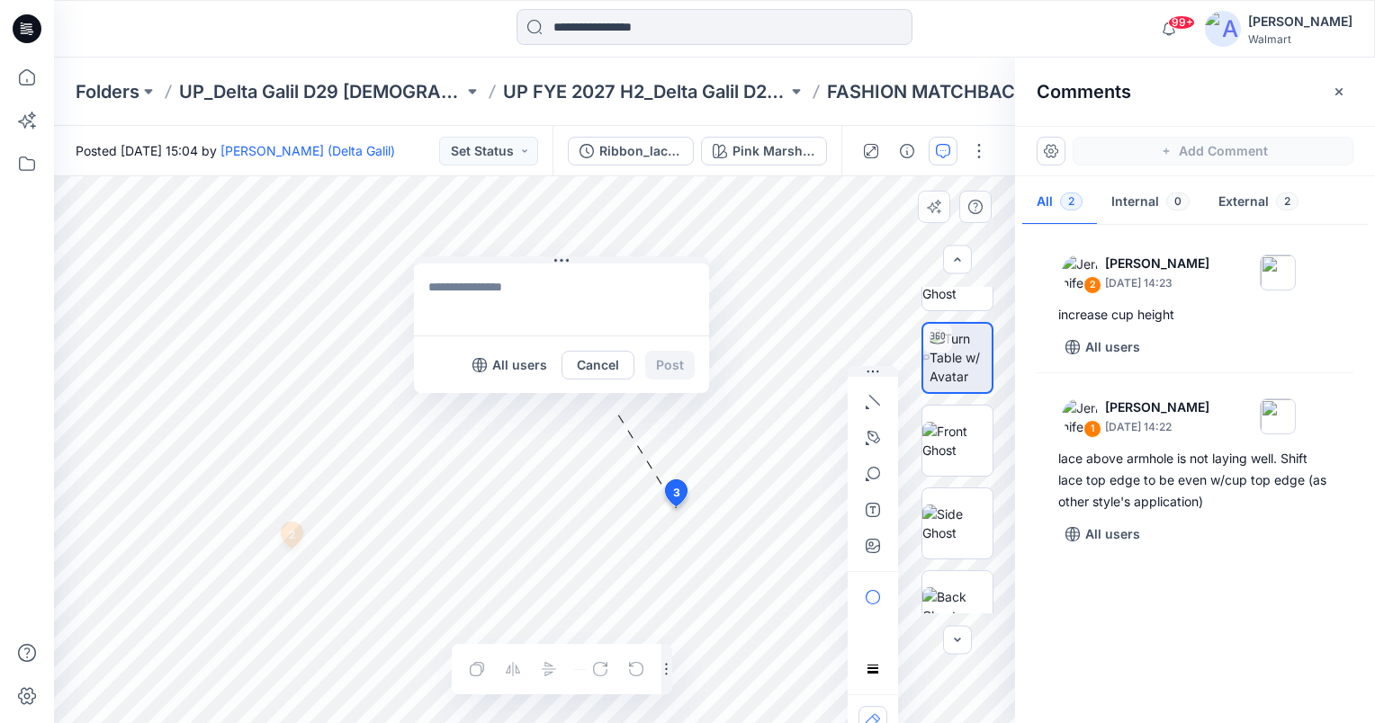
click at [493, 298] on textarea at bounding box center [561, 300] width 295 height 72
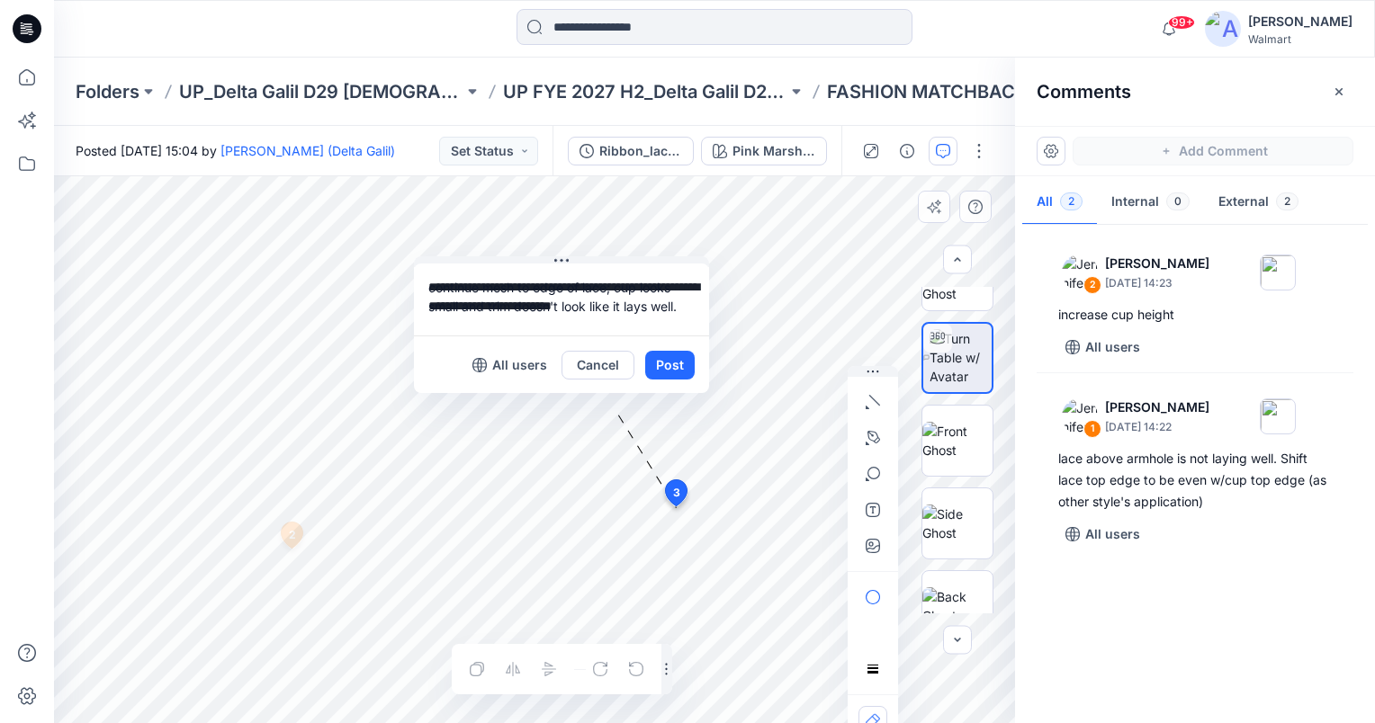
drag, startPoint x: 680, startPoint y: 308, endPoint x: 654, endPoint y: 311, distance: 26.3
click at [654, 311] on textarea "**********" at bounding box center [561, 300] width 295 height 72
type textarea "**********"
click at [668, 365] on button "Post" at bounding box center [669, 365] width 49 height 29
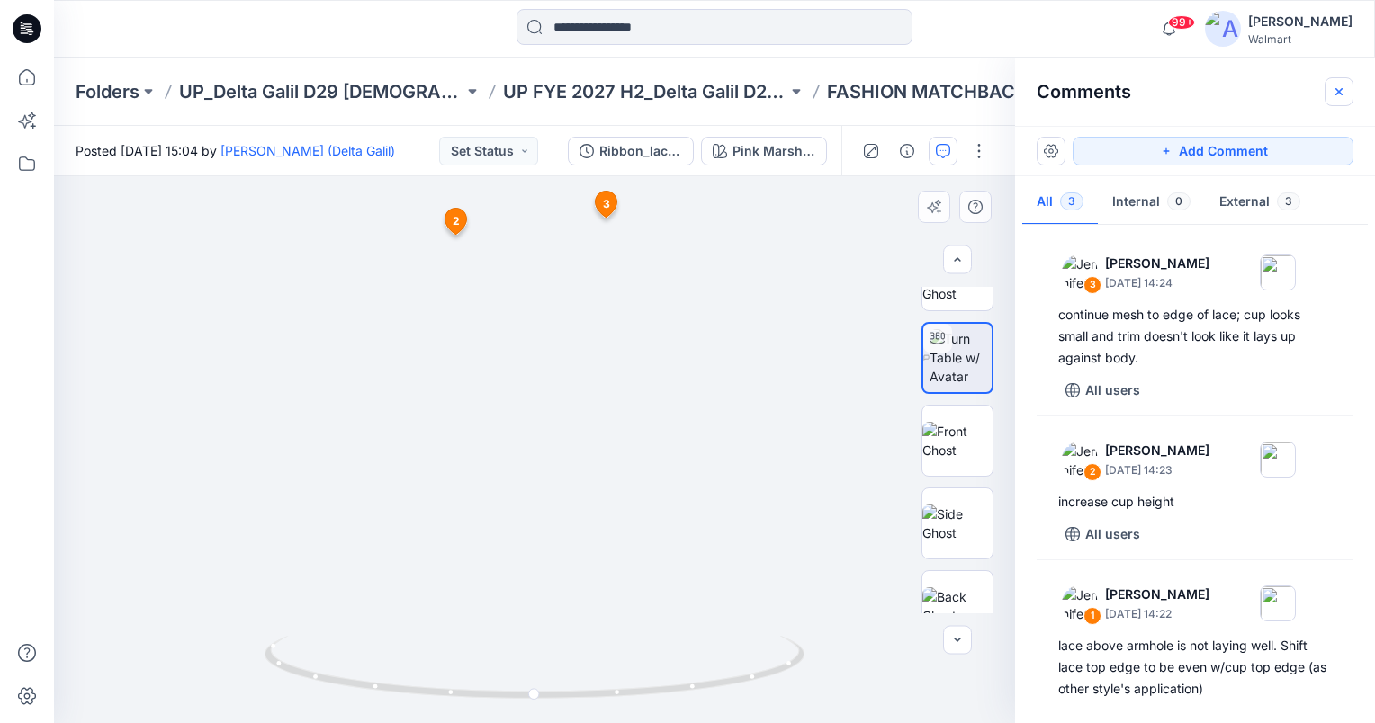
click at [1336, 91] on icon "button" at bounding box center [1339, 92] width 14 height 14
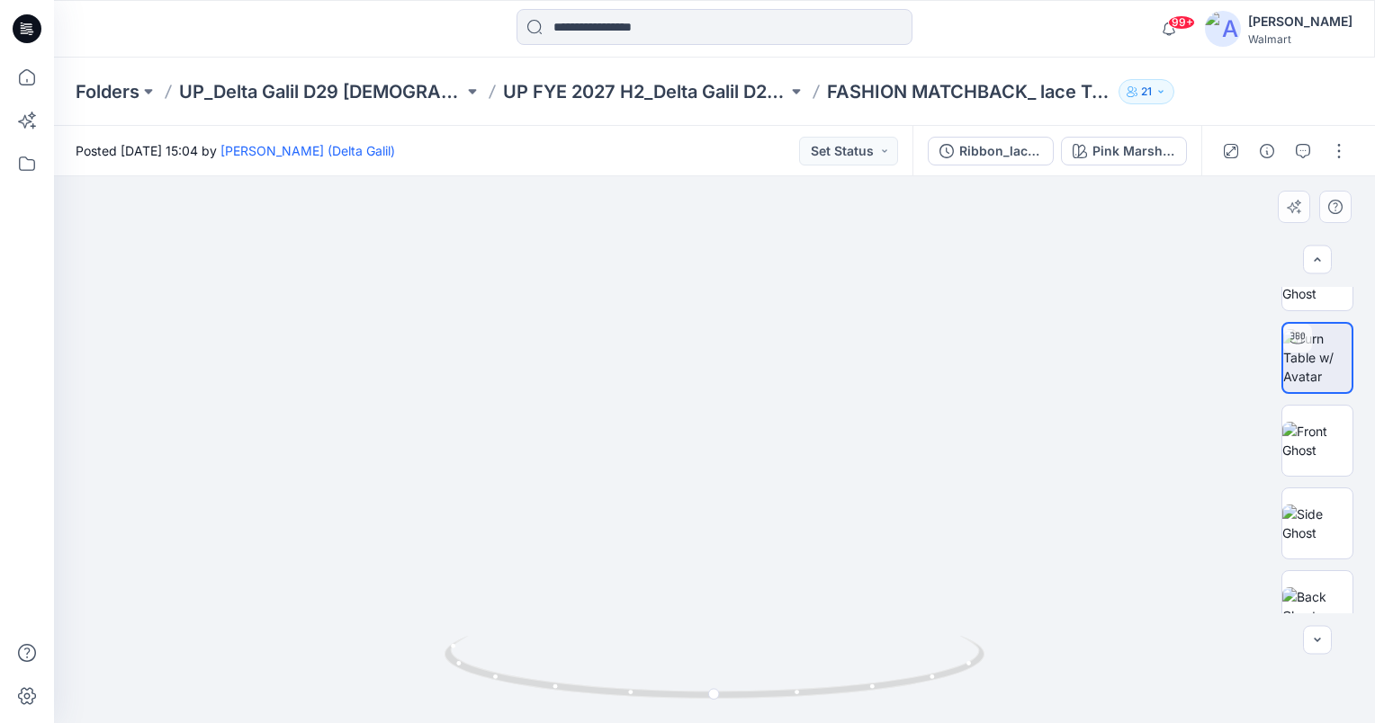
drag, startPoint x: 741, startPoint y: 263, endPoint x: 689, endPoint y: 477, distance: 220.4
click at [687, 476] on img at bounding box center [714, 357] width 1315 height 731
drag, startPoint x: 783, startPoint y: 534, endPoint x: 740, endPoint y: 370, distance: 169.3
click at [740, 370] on img at bounding box center [671, 147] width 2596 height 1153
drag, startPoint x: 741, startPoint y: 552, endPoint x: 734, endPoint y: 525, distance: 27.9
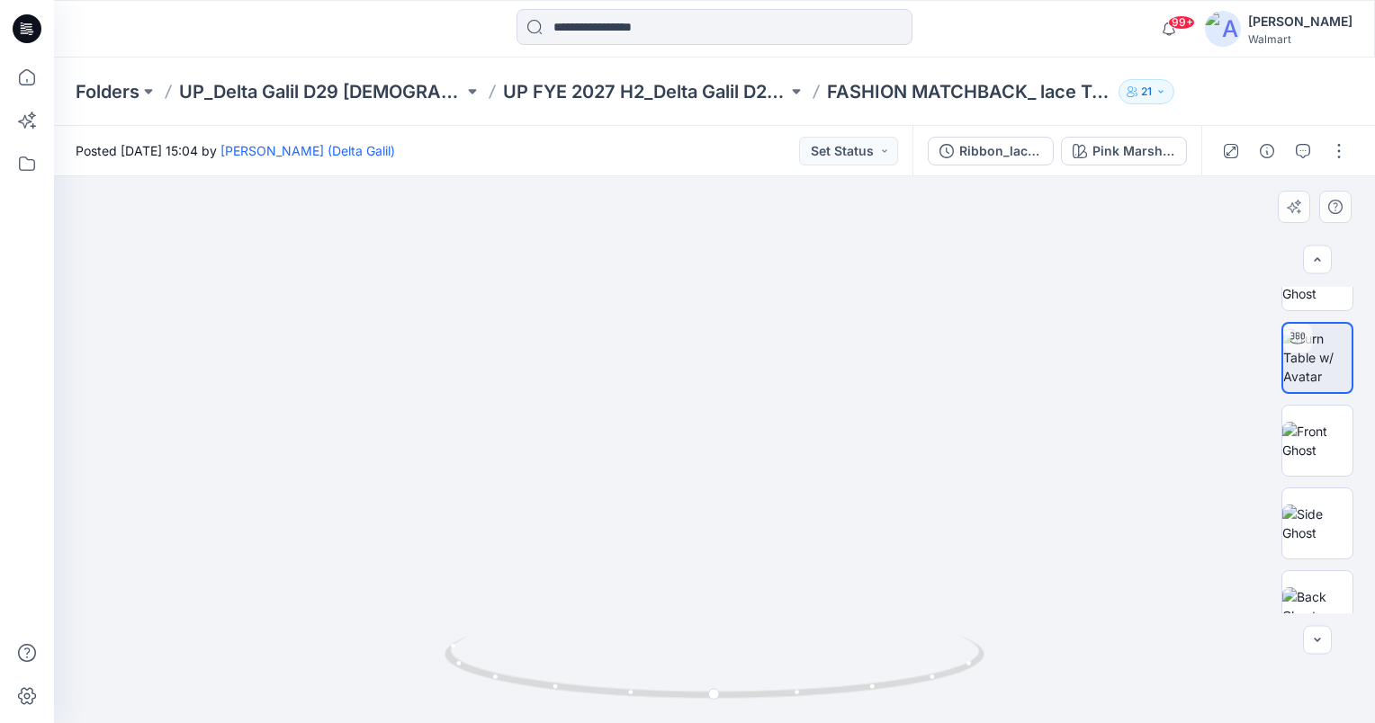
click at [736, 525] on img at bounding box center [657, 96] width 2853 height 1253
drag, startPoint x: 714, startPoint y: 691, endPoint x: 462, endPoint y: 679, distance: 252.2
click at [462, 679] on icon at bounding box center [716, 669] width 544 height 67
drag, startPoint x: 471, startPoint y: 666, endPoint x: 739, endPoint y: 668, distance: 268.1
click at [739, 668] on icon at bounding box center [716, 669] width 544 height 67
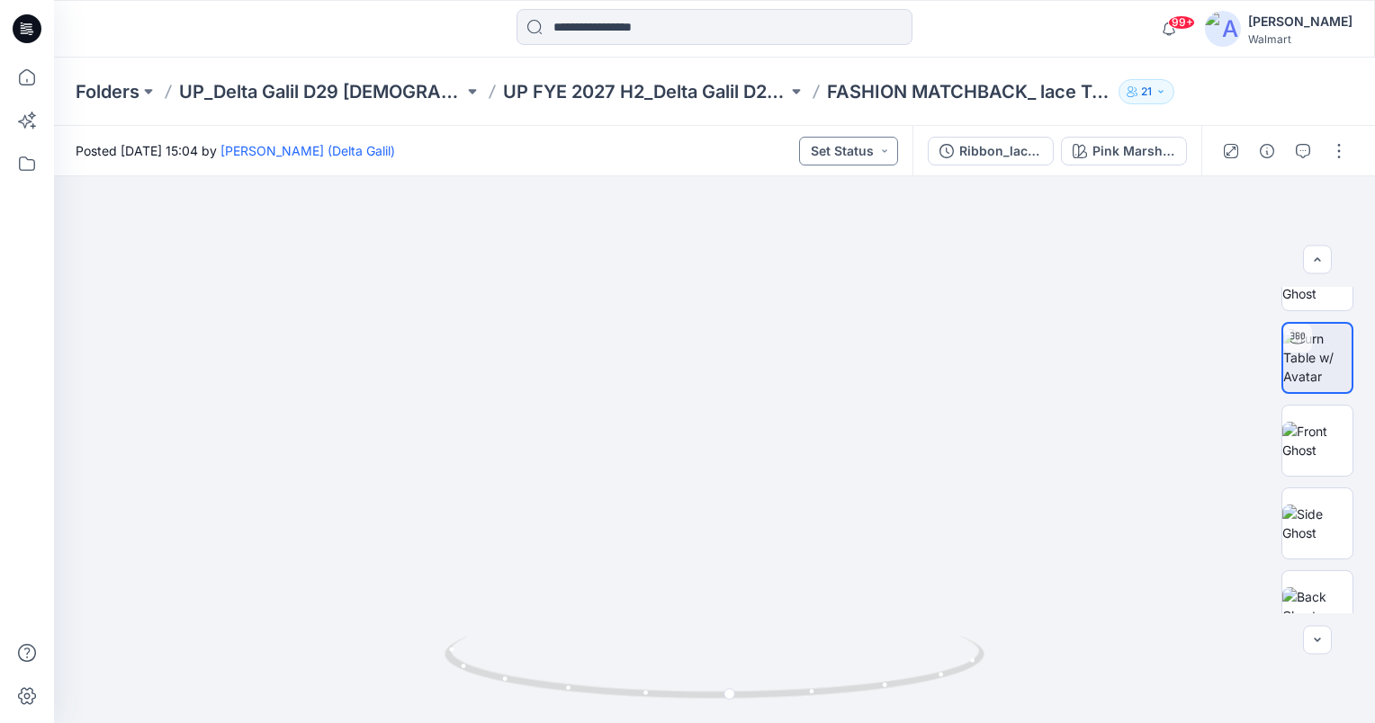
click at [883, 158] on button "Set Status" at bounding box center [848, 151] width 99 height 29
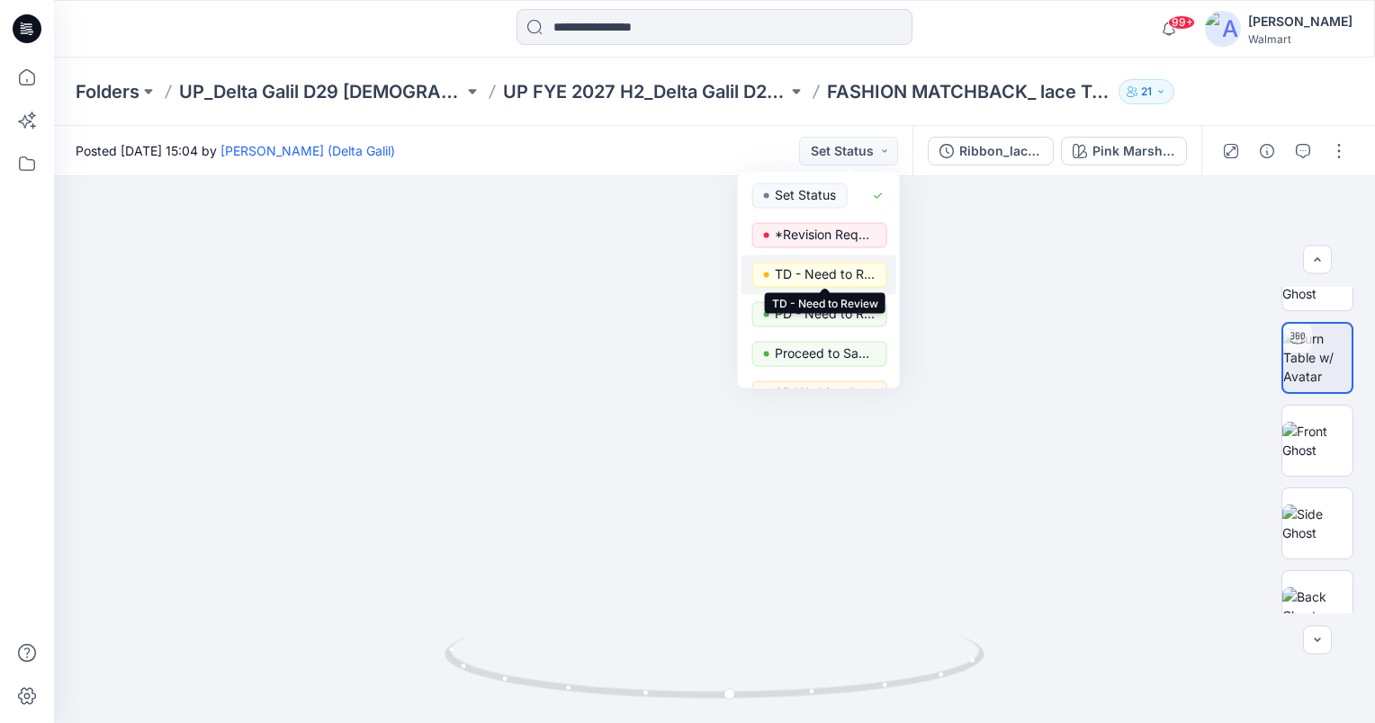
click at [858, 275] on p "TD - Need to Review" at bounding box center [825, 274] width 101 height 23
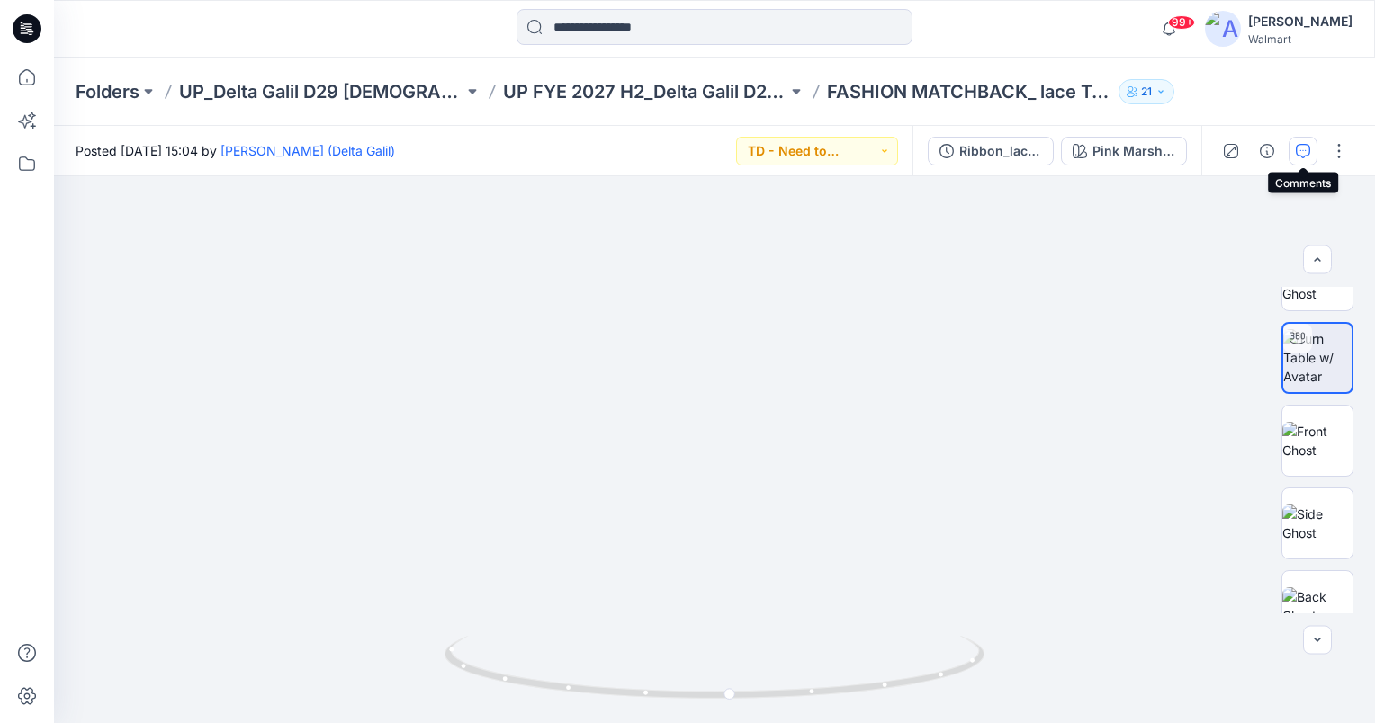
click at [1296, 150] on icon "button" at bounding box center [1303, 151] width 14 height 14
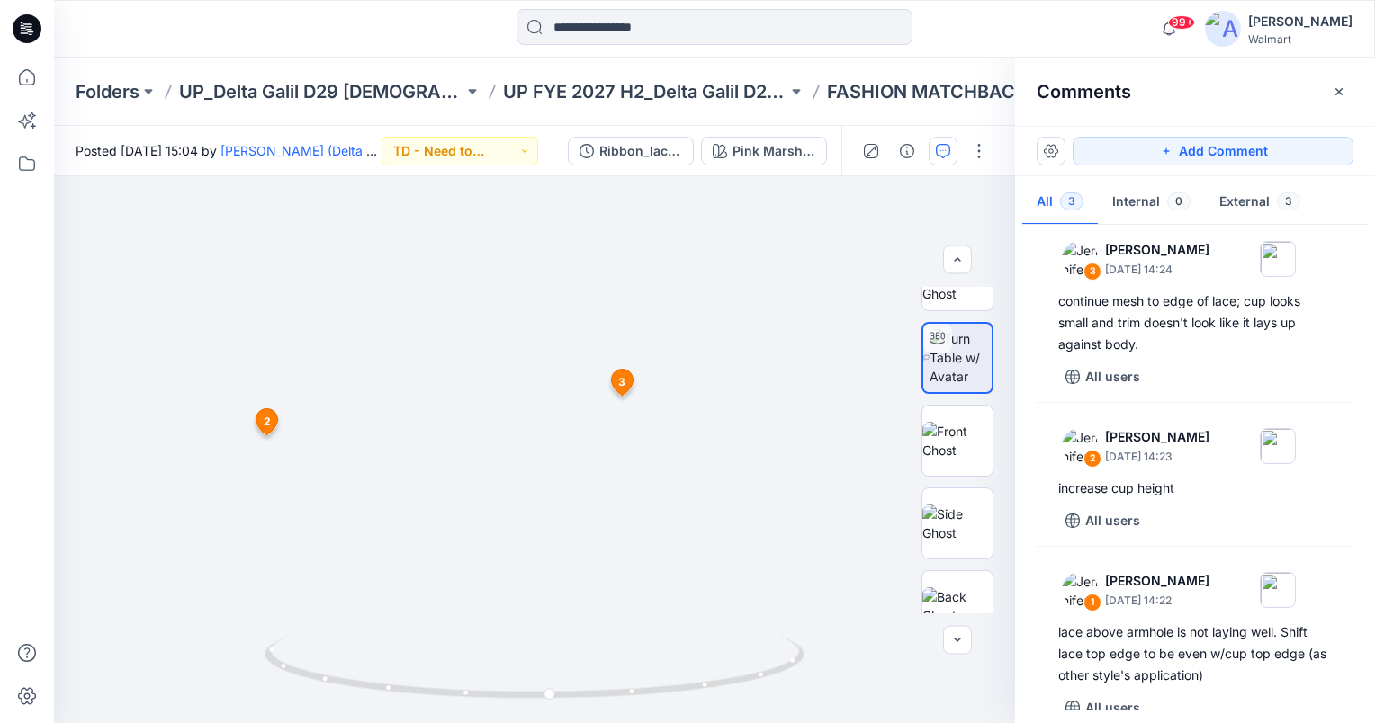
scroll to position [36, 0]
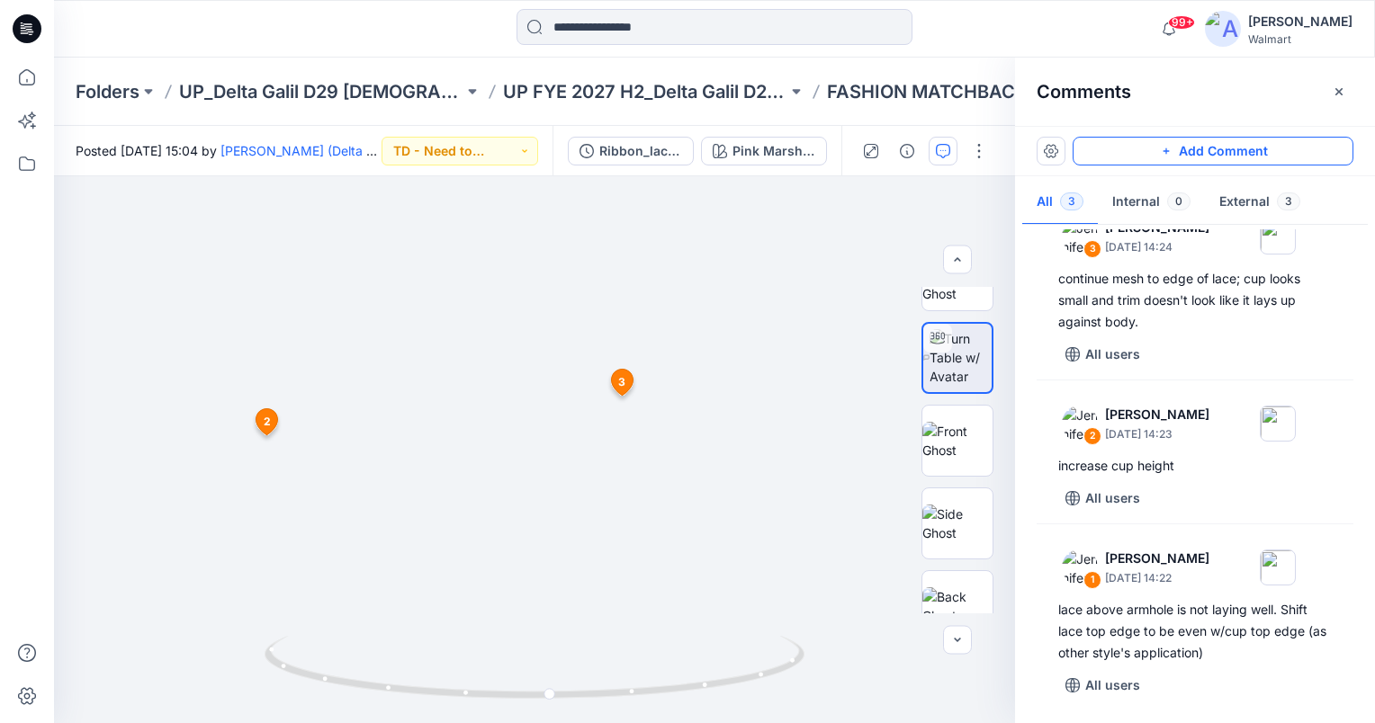
click at [1282, 155] on button "Add Comment" at bounding box center [1212, 151] width 281 height 29
click at [451, 581] on div "4 2 Jennifer Yerkes September 18, 2025 14:23 increase cup height Reply 3 Jennif…" at bounding box center [534, 449] width 961 height 547
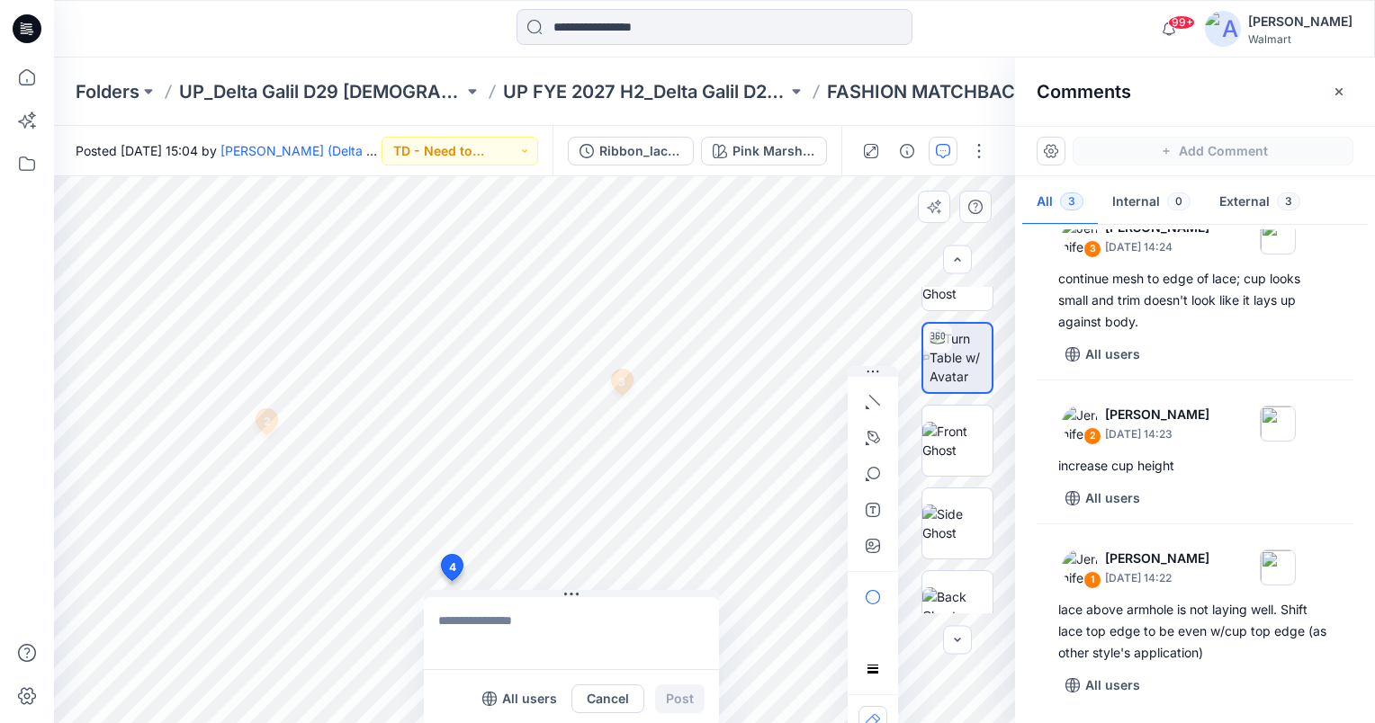
click at [461, 605] on textarea at bounding box center [571, 633] width 295 height 72
type textarea "**********"
click at [698, 701] on button "Post" at bounding box center [679, 699] width 49 height 29
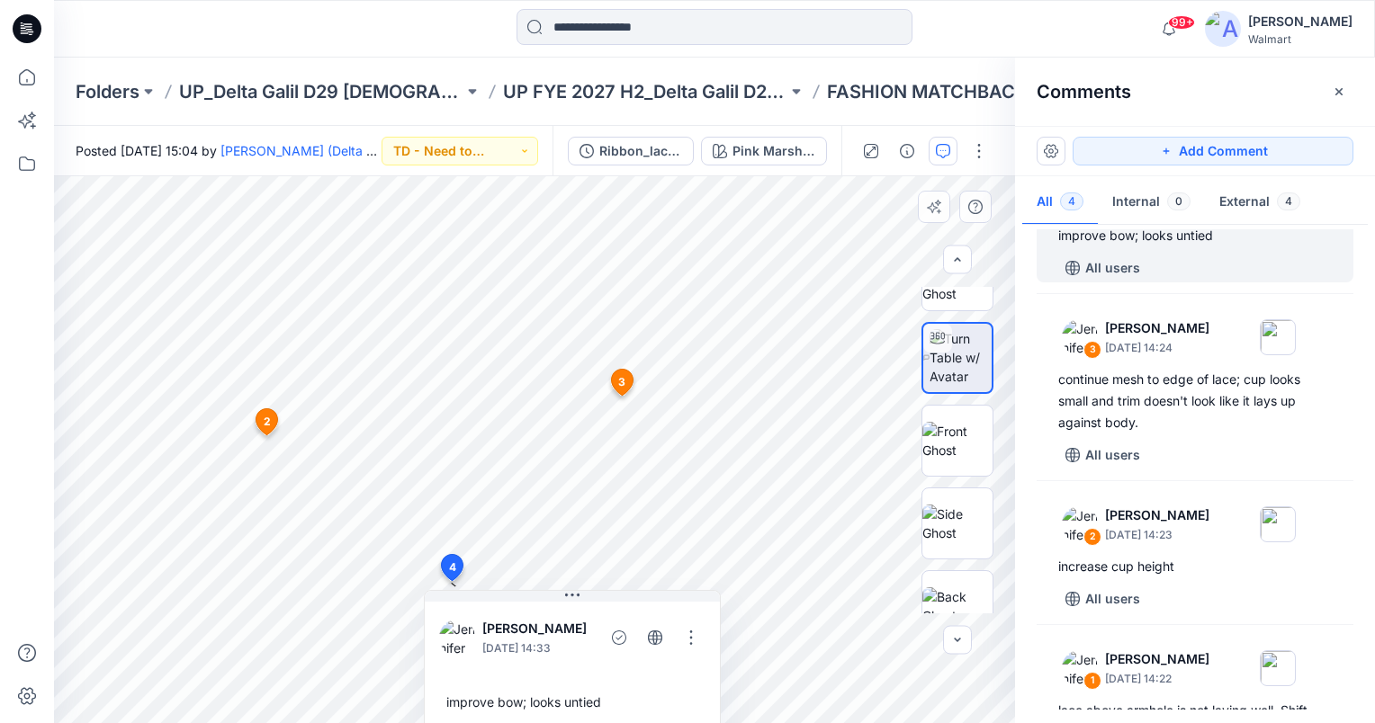
scroll to position [11, 0]
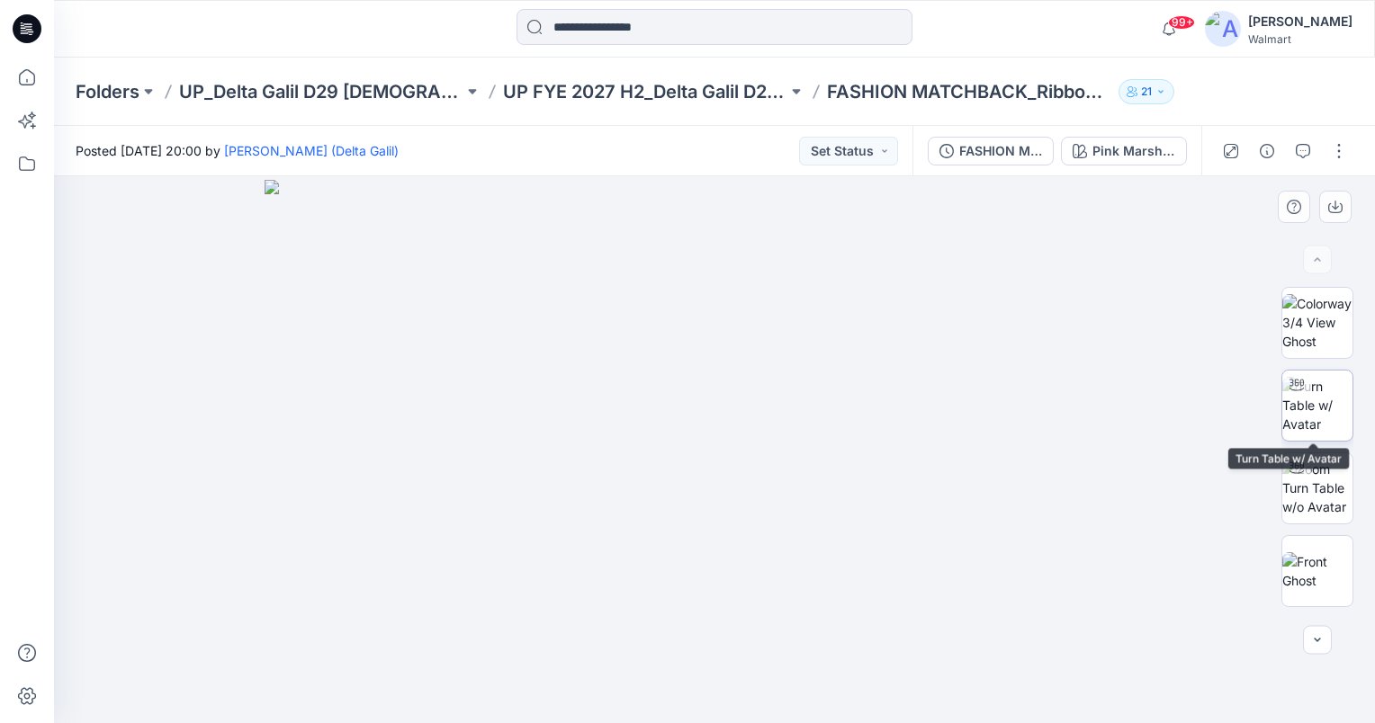
click at [1312, 398] on img at bounding box center [1317, 405] width 70 height 57
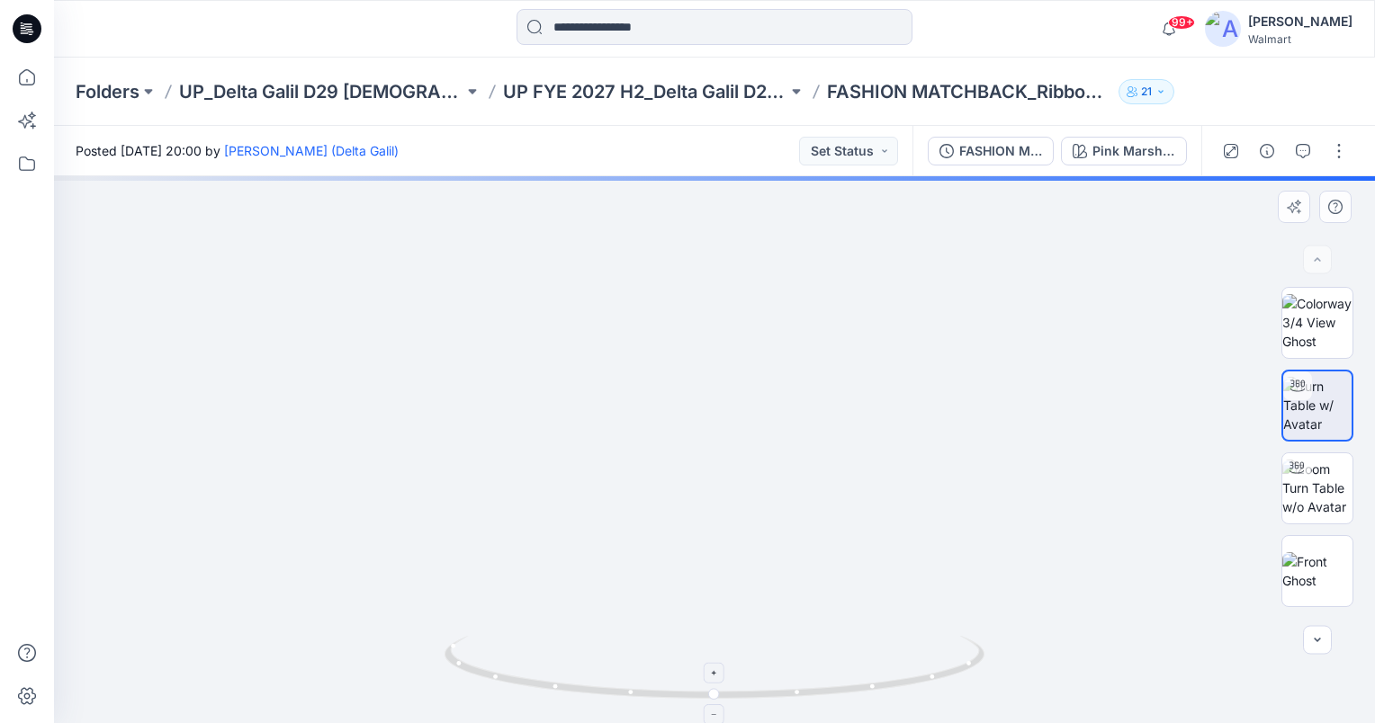
drag, startPoint x: 763, startPoint y: 417, endPoint x: 767, endPoint y: 638, distance: 221.4
click at [768, 638] on div at bounding box center [714, 449] width 1321 height 547
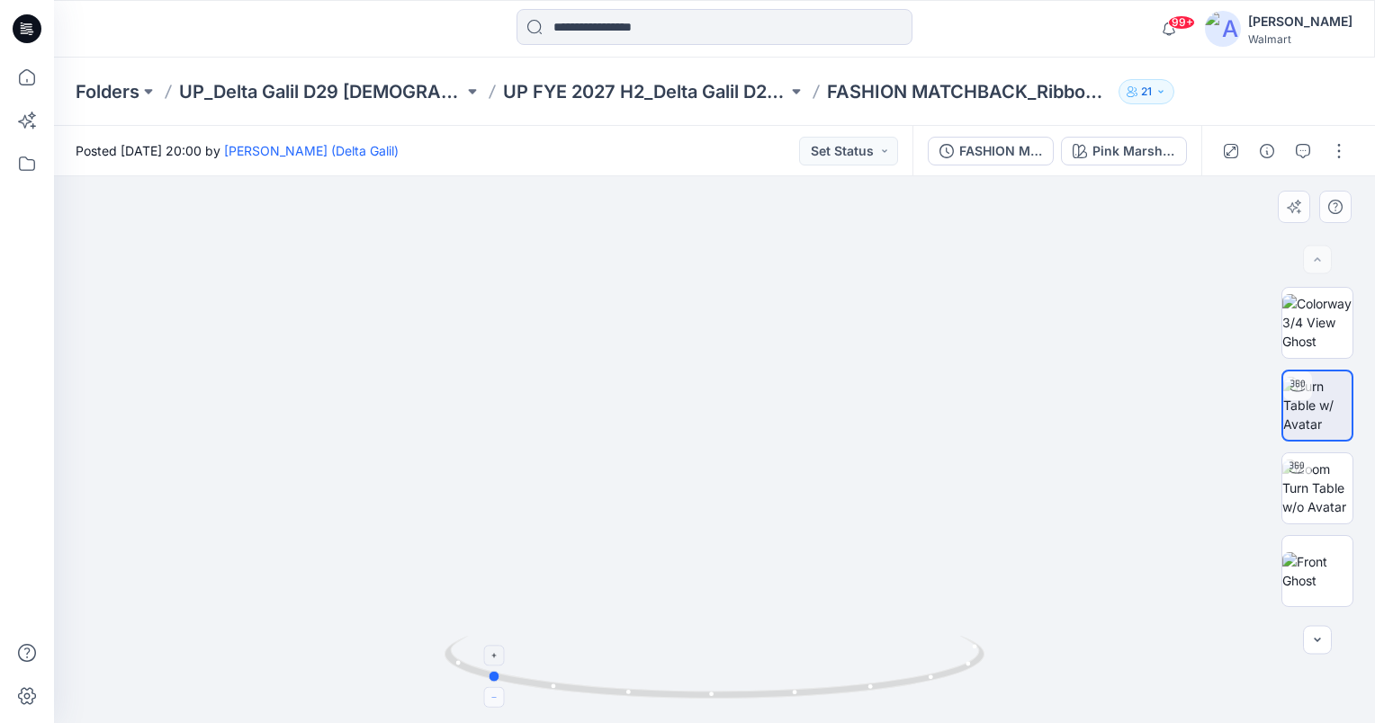
drag, startPoint x: 713, startPoint y: 696, endPoint x: 486, endPoint y: 695, distance: 227.6
click at [486, 695] on icon at bounding box center [716, 669] width 544 height 67
drag, startPoint x: 763, startPoint y: 283, endPoint x: 785, endPoint y: 415, distance: 133.3
click at [785, 415] on img at bounding box center [773, 132] width 3108 height 1181
drag, startPoint x: 839, startPoint y: 578, endPoint x: 841, endPoint y: 434, distance: 144.9
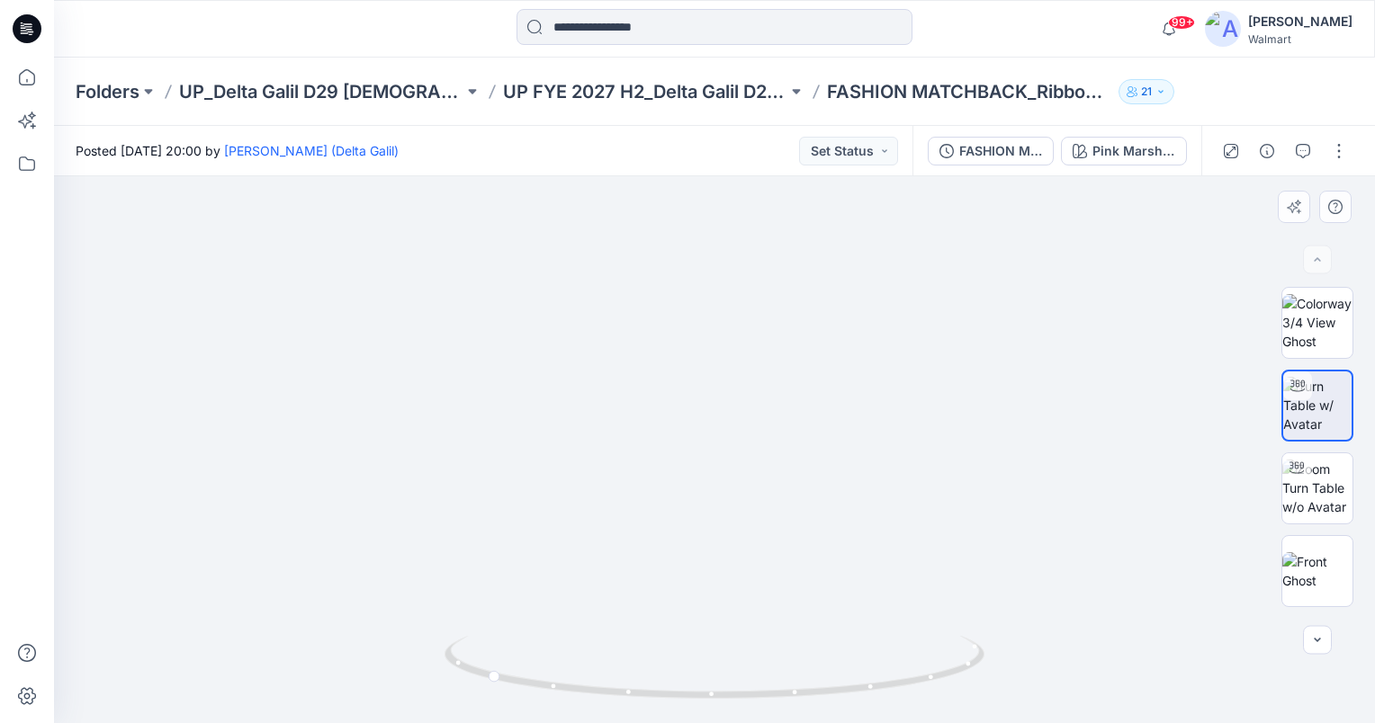
click at [841, 434] on img at bounding box center [795, 16] width 3685 height 1413
drag, startPoint x: 782, startPoint y: 570, endPoint x: 744, endPoint y: 539, distance: 49.2
click at [744, 539] on img at bounding box center [732, 104] width 2917 height 1240
click at [1303, 157] on icon "button" at bounding box center [1303, 151] width 14 height 14
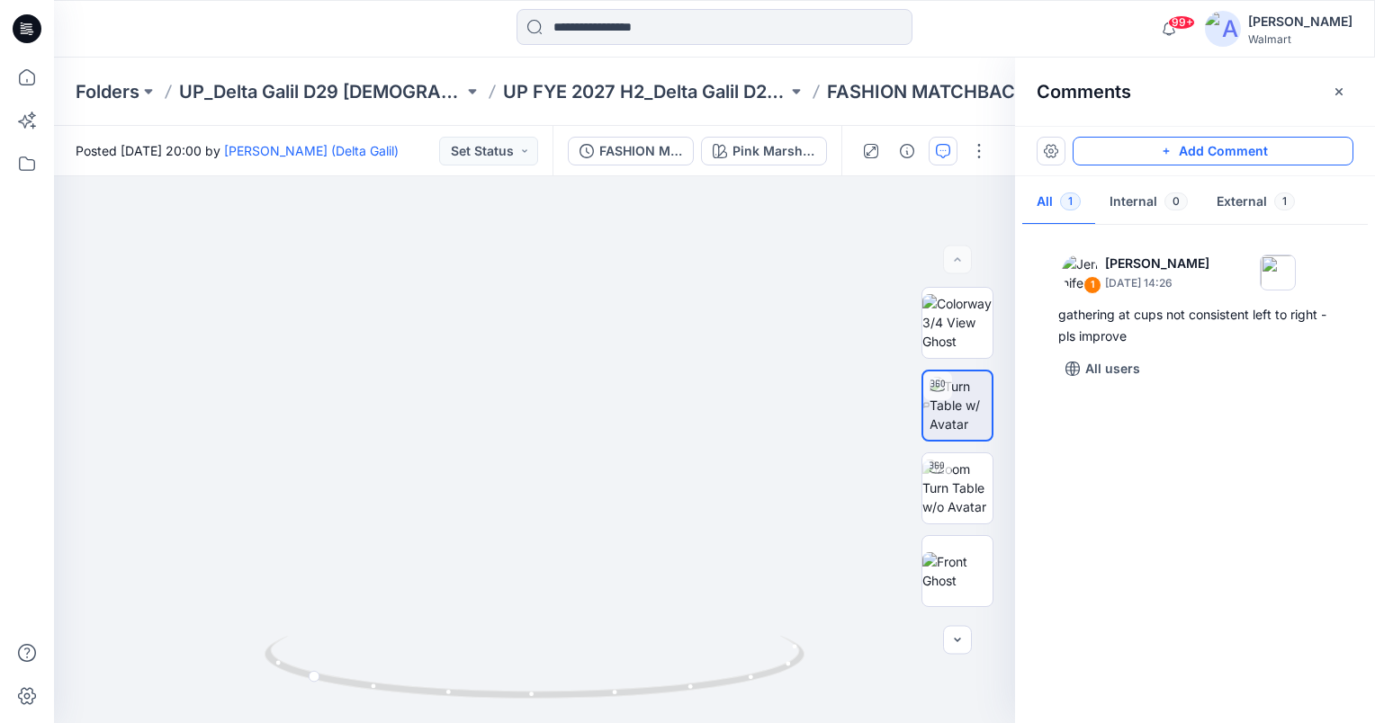
click at [1247, 142] on button "Add Comment" at bounding box center [1212, 151] width 281 height 29
click at [348, 397] on div "2" at bounding box center [534, 449] width 961 height 547
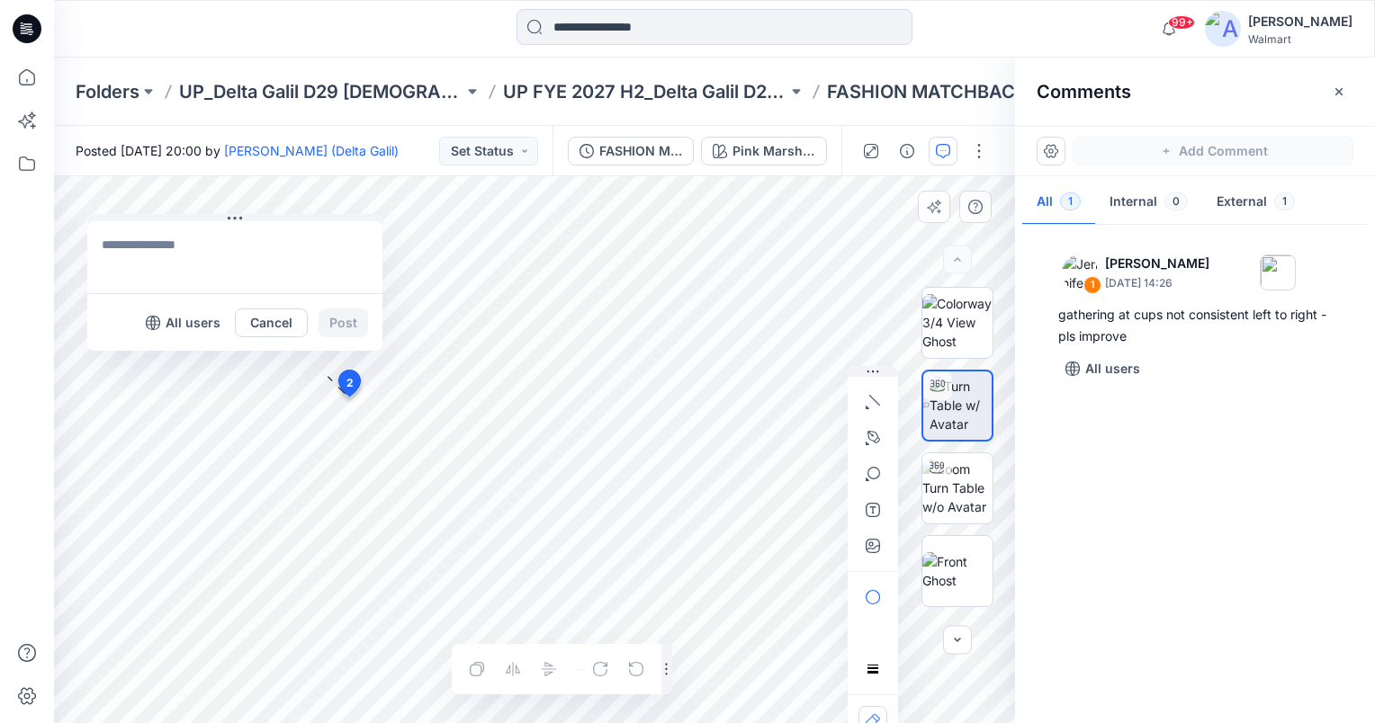
drag, startPoint x: 367, startPoint y: 410, endPoint x: 122, endPoint y: 192, distance: 328.1
click at [121, 214] on button at bounding box center [234, 219] width 295 height 11
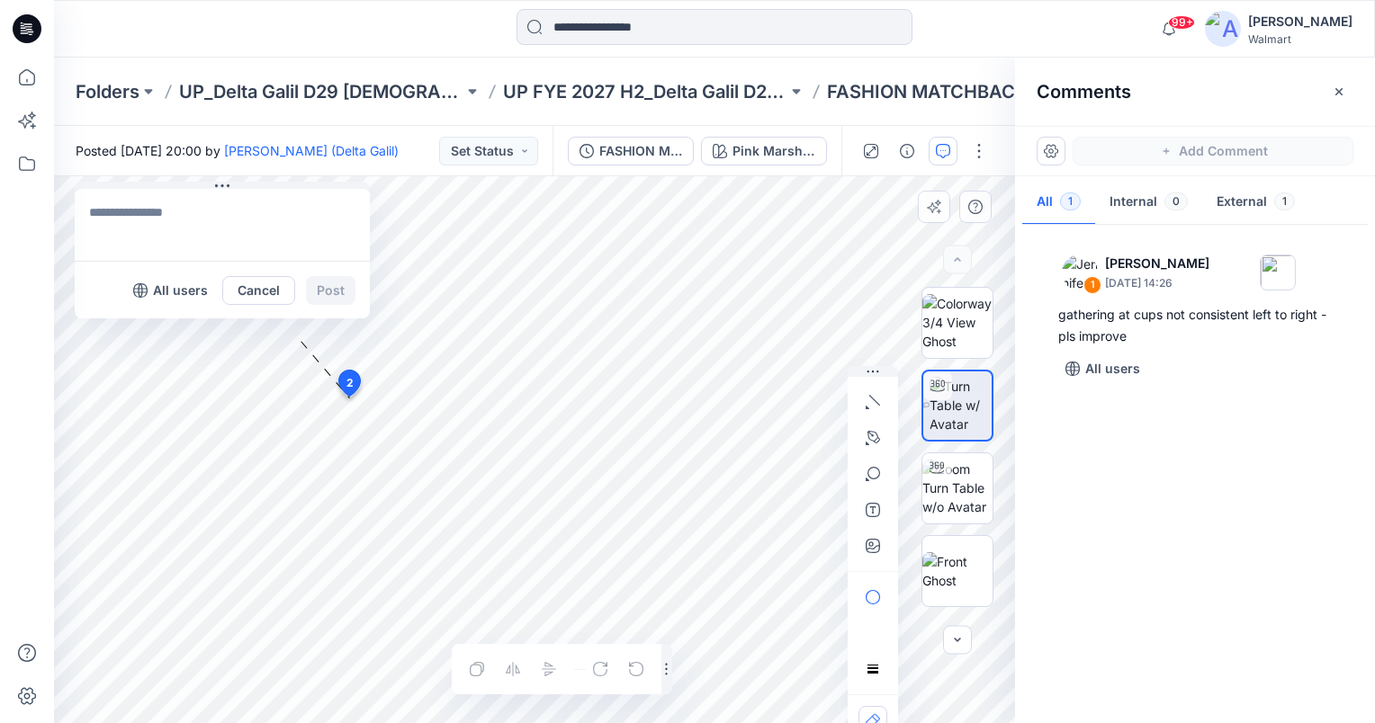
click at [156, 234] on textarea at bounding box center [222, 225] width 295 height 72
type textarea "**********"
click at [324, 289] on button "Post" at bounding box center [330, 290] width 49 height 29
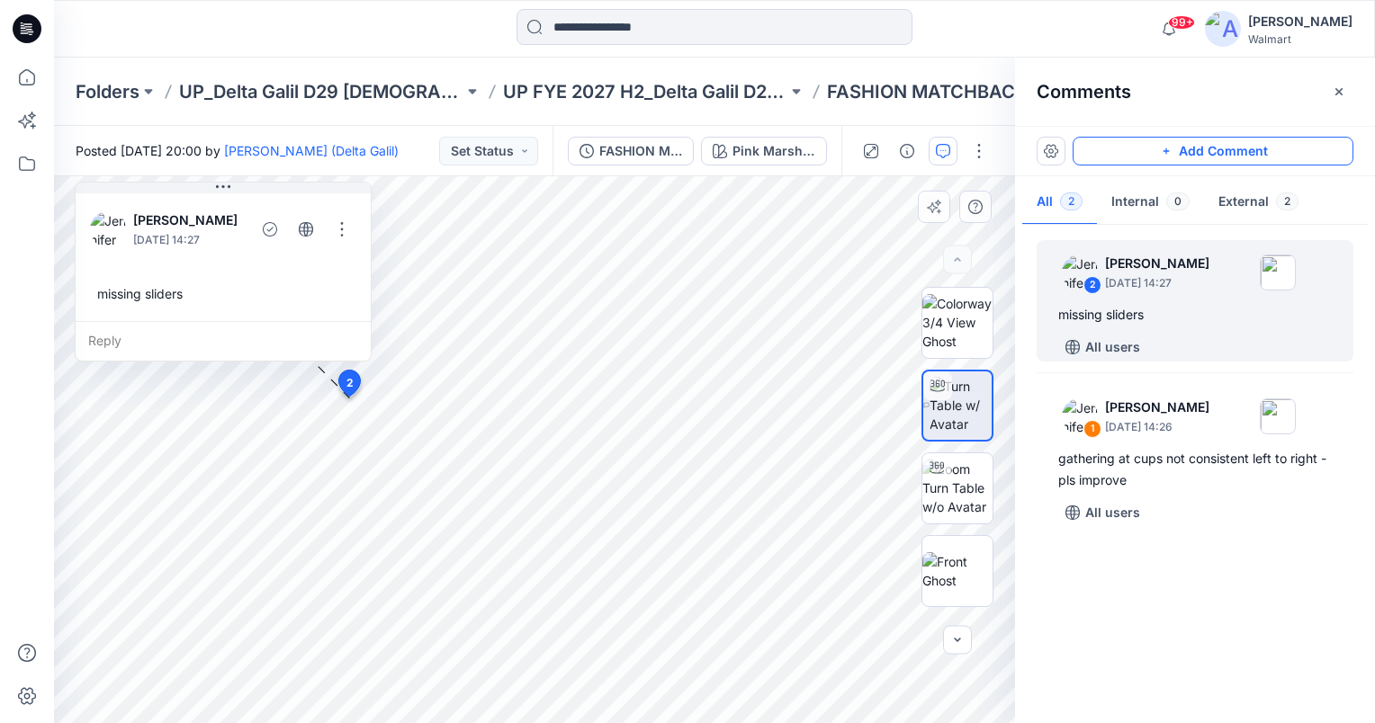
click at [1245, 140] on button "Add Comment" at bounding box center [1212, 151] width 281 height 29
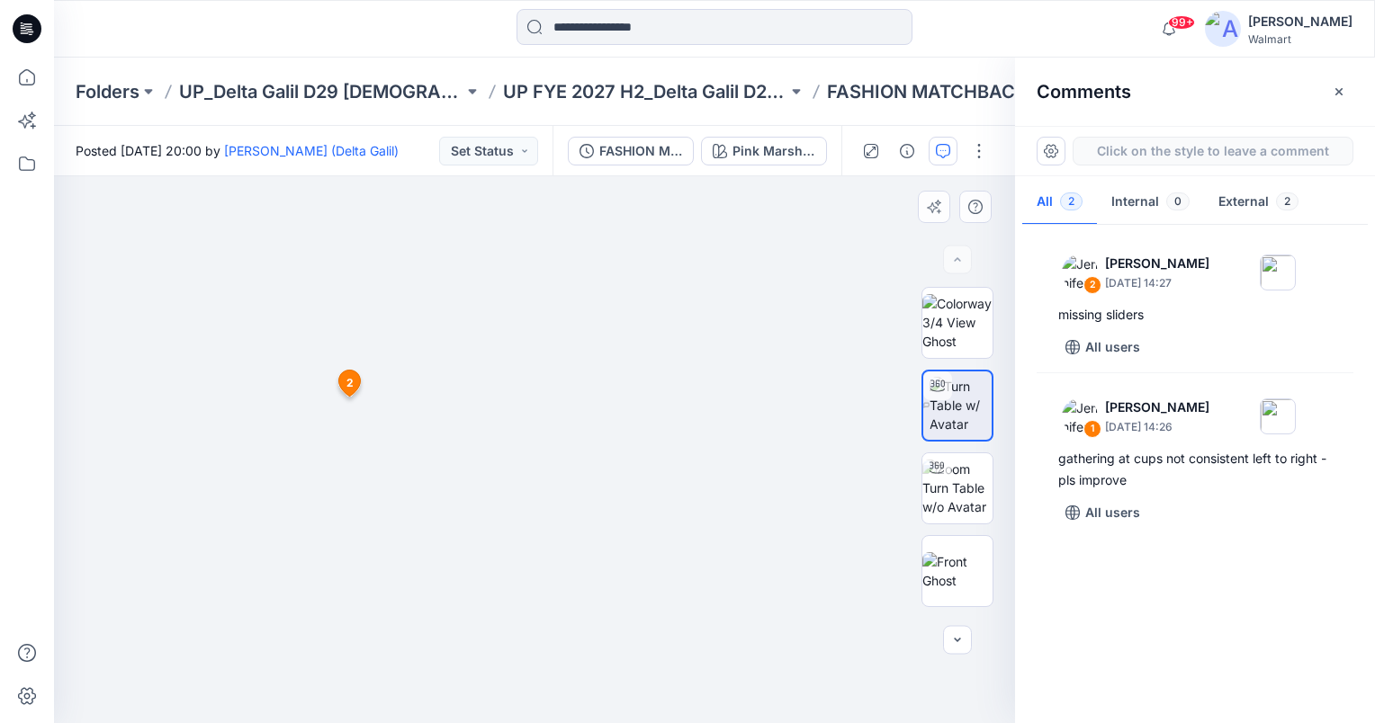
click at [603, 605] on div "3 2 Jennifer Yerkes September 18, 2025 14:27 missing sliders Reply" at bounding box center [534, 449] width 961 height 547
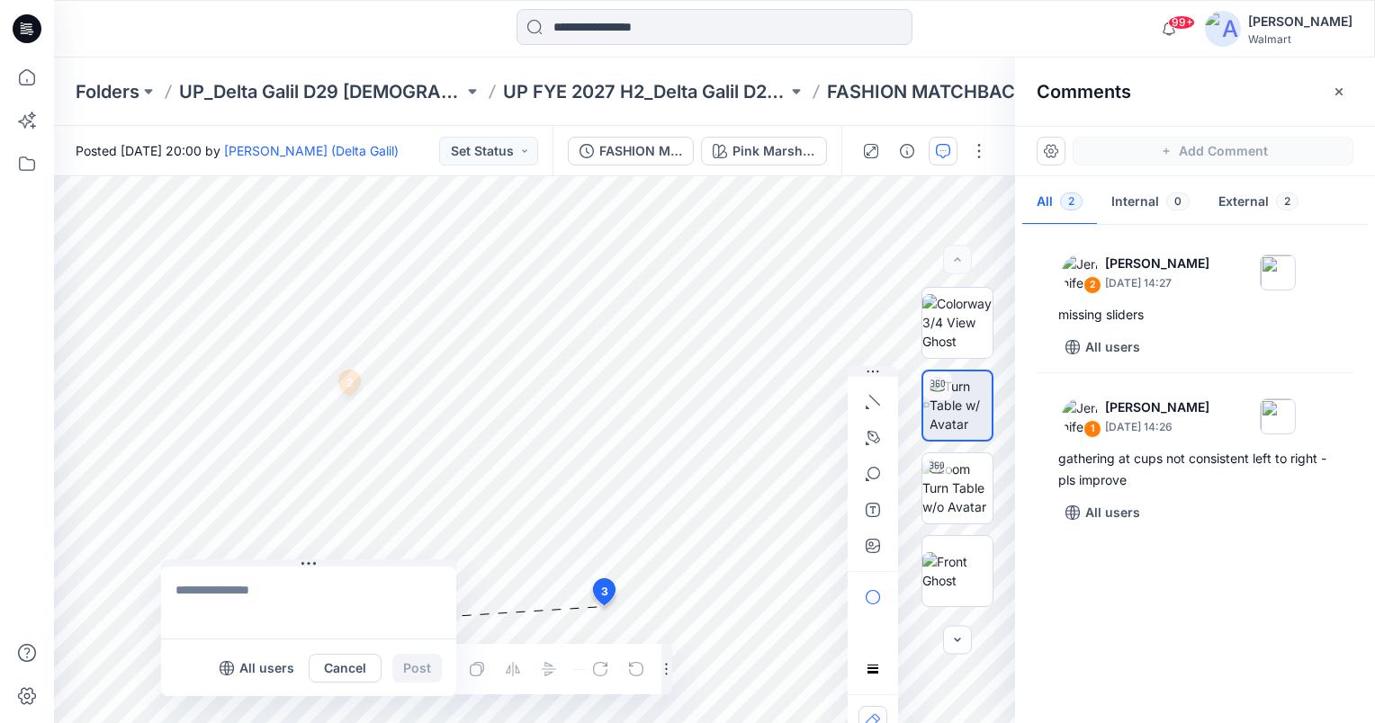
click at [330, 578] on div "3 All users Cancel Post 2 Jennifer Yerkes September 18, 2025 14:27 missing slid…" at bounding box center [534, 449] width 961 height 547
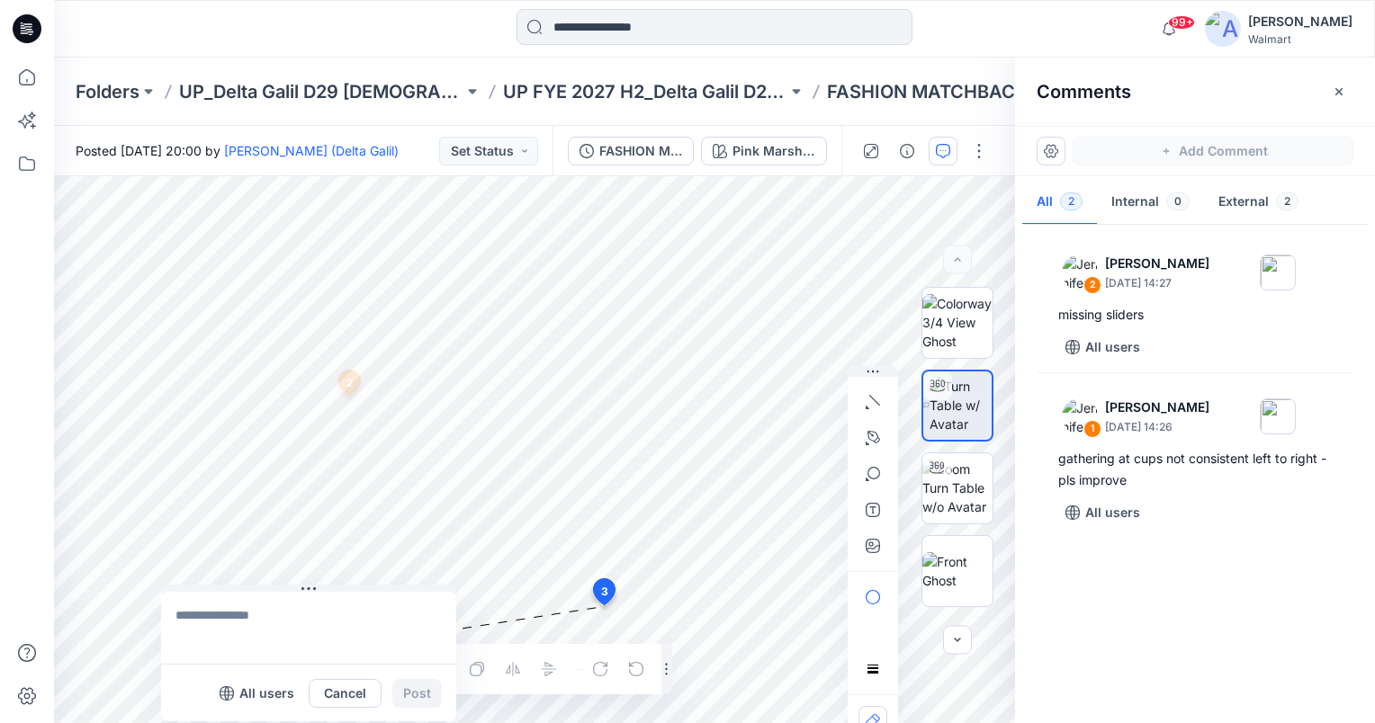
drag, startPoint x: 344, startPoint y: 590, endPoint x: 351, endPoint y: 597, distance: 10.2
click at [345, 590] on button at bounding box center [308, 590] width 295 height 11
click at [351, 633] on textarea at bounding box center [308, 628] width 295 height 72
type textarea "**********"
click at [408, 698] on button "Post" at bounding box center [416, 693] width 49 height 29
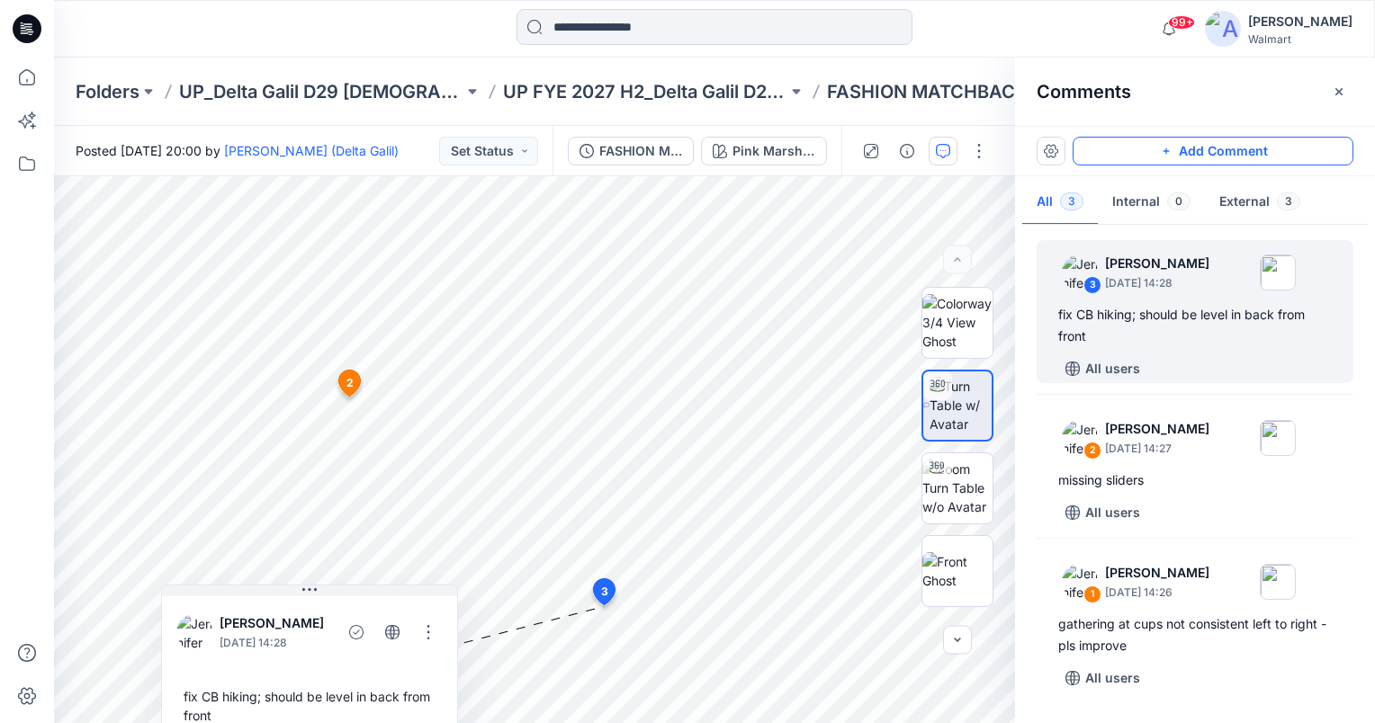
click at [1213, 148] on button "Add Comment" at bounding box center [1212, 151] width 281 height 29
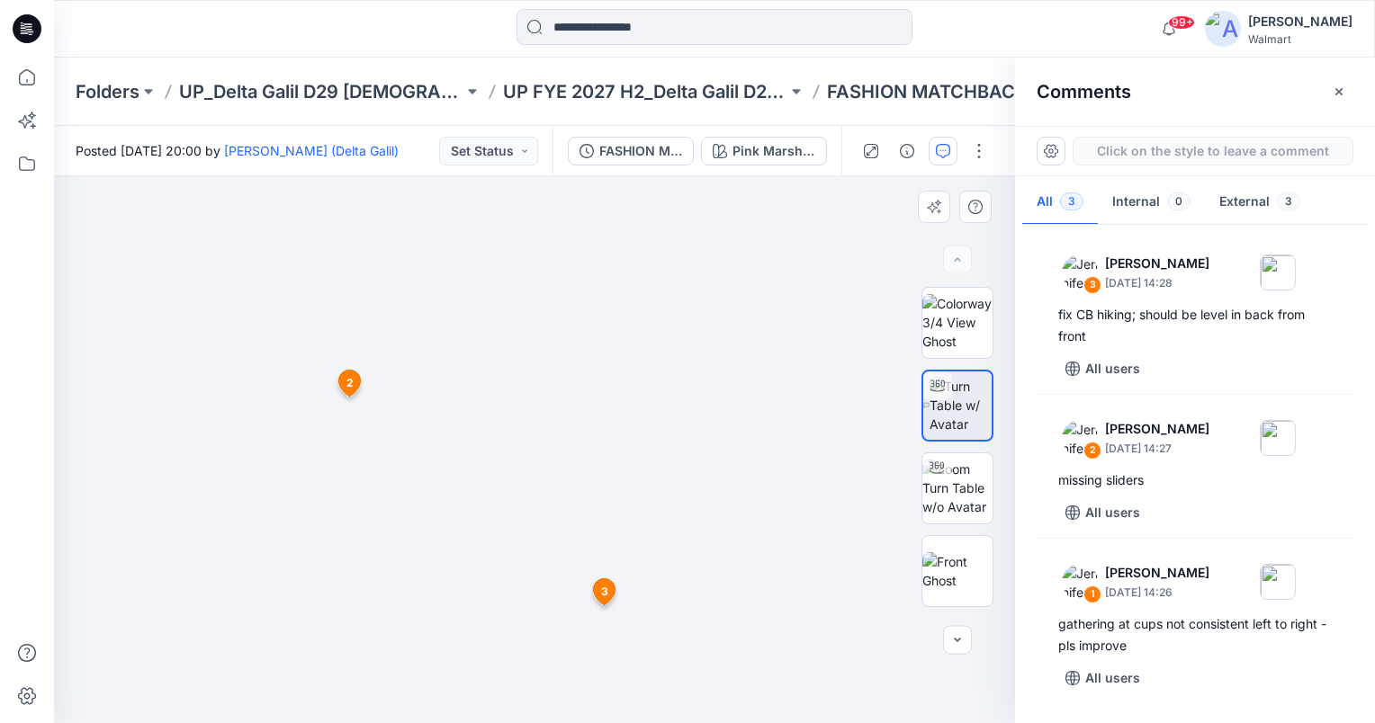
click at [336, 243] on div "4 2 Jennifer Yerkes September 18, 2025 14:27 missing sliders Reply 3 Jennifer Y…" at bounding box center [534, 449] width 961 height 547
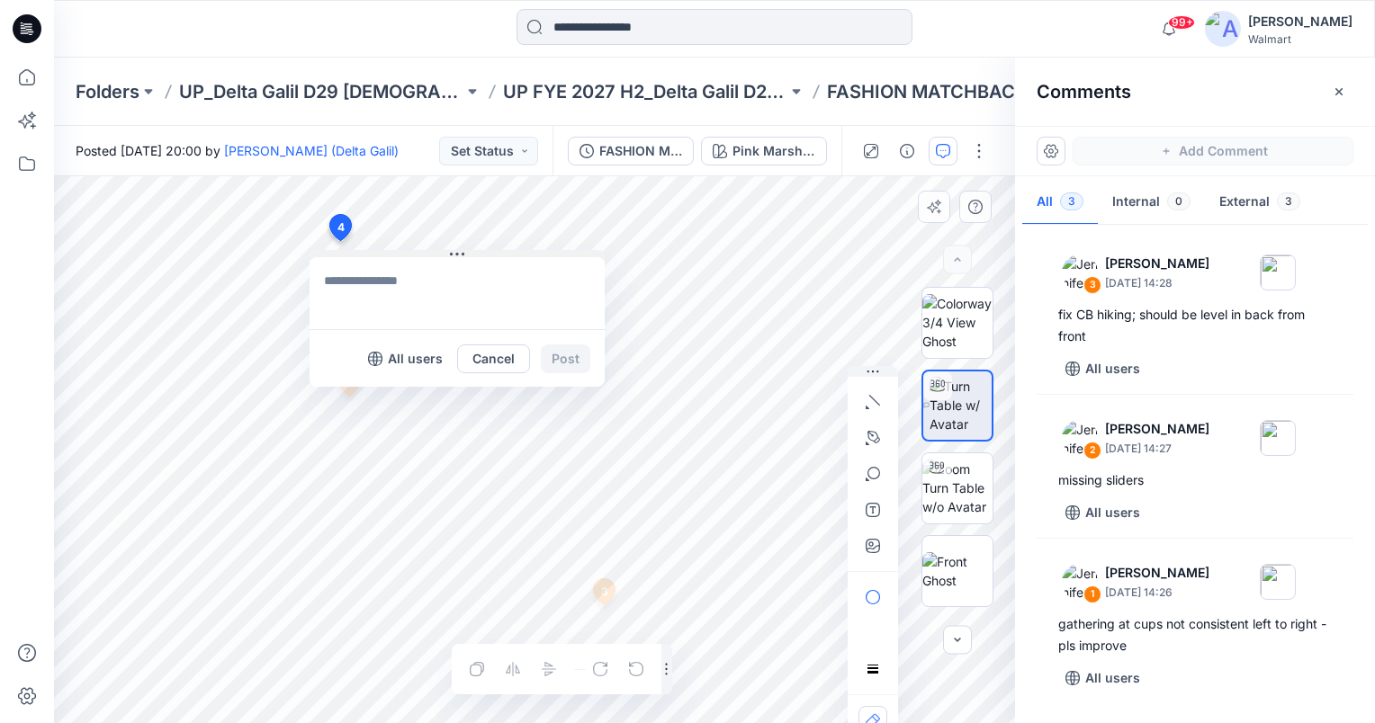
drag, startPoint x: 335, startPoint y: 257, endPoint x: 320, endPoint y: 256, distance: 14.5
click at [320, 256] on div "All users Cancel Post" at bounding box center [456, 318] width 295 height 137
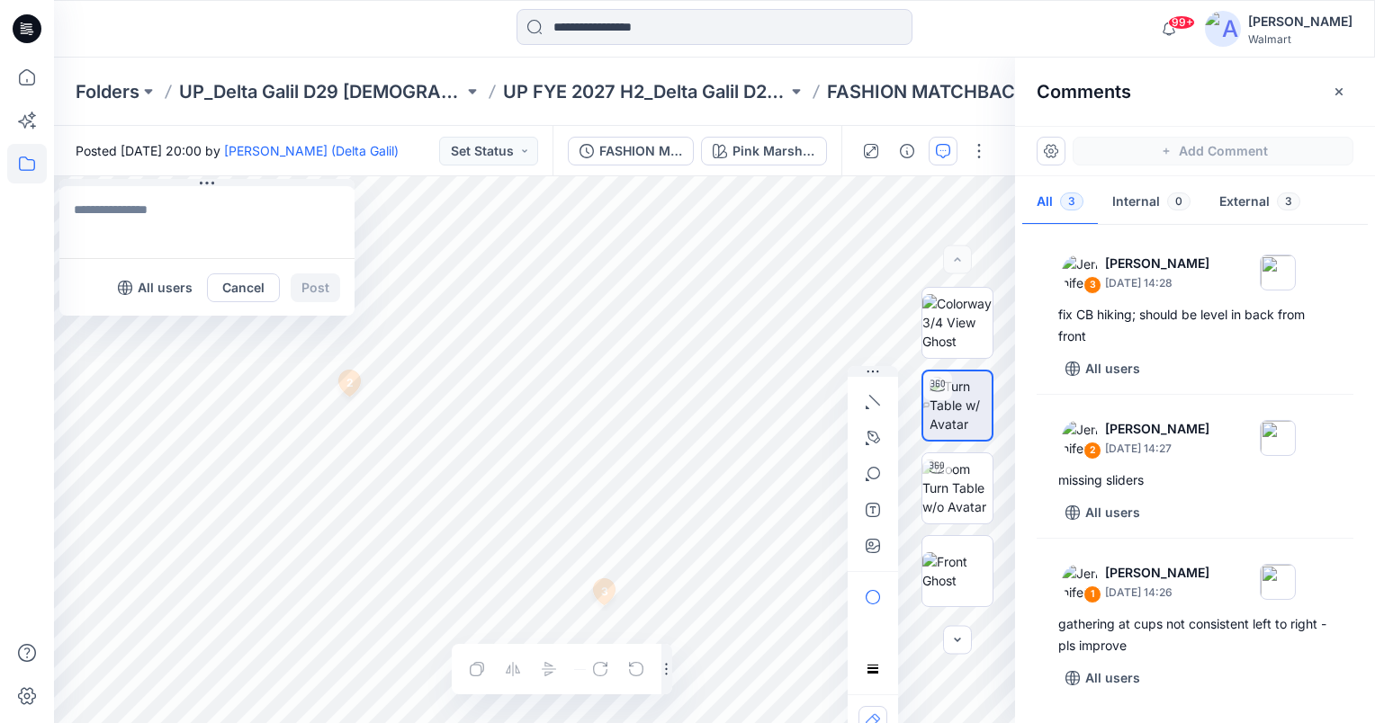
drag, startPoint x: 322, startPoint y: 253, endPoint x: 38, endPoint y: 167, distance: 296.9
click at [38, 167] on div "99+ Notifications Steve Menda shared EPJE904_ADM_2PK Shorts in UP FYE 2027 S3 -…" at bounding box center [687, 361] width 1375 height 723
click at [94, 211] on textarea at bounding box center [205, 223] width 295 height 72
type textarea "**********"
click at [312, 290] on button "Post" at bounding box center [313, 288] width 49 height 29
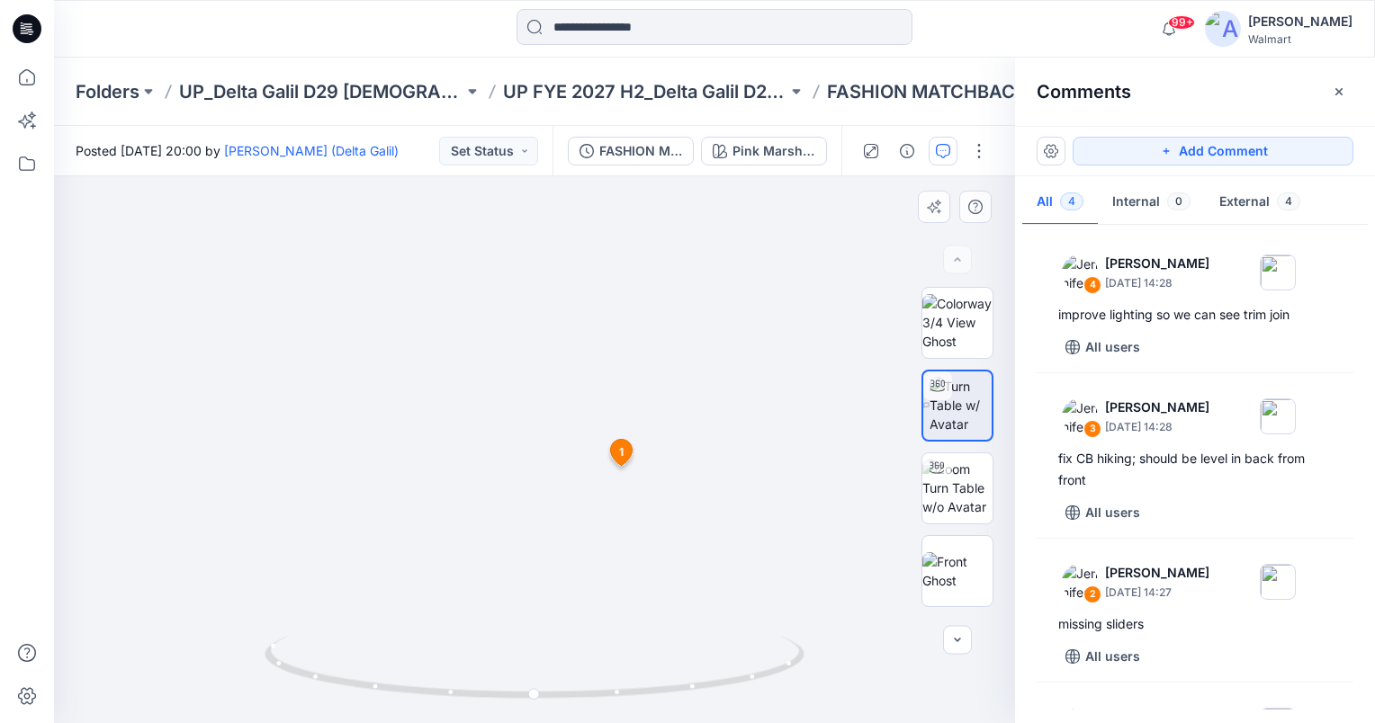
drag, startPoint x: 555, startPoint y: 373, endPoint x: 608, endPoint y: 634, distance: 266.3
click at [608, 634] on div at bounding box center [534, 449] width 961 height 547
drag, startPoint x: 674, startPoint y: 614, endPoint x: 573, endPoint y: 608, distance: 100.9
click at [573, 608] on img at bounding box center [569, 189] width 2340 height 1069
drag, startPoint x: 537, startPoint y: 693, endPoint x: 590, endPoint y: 707, distance: 55.0
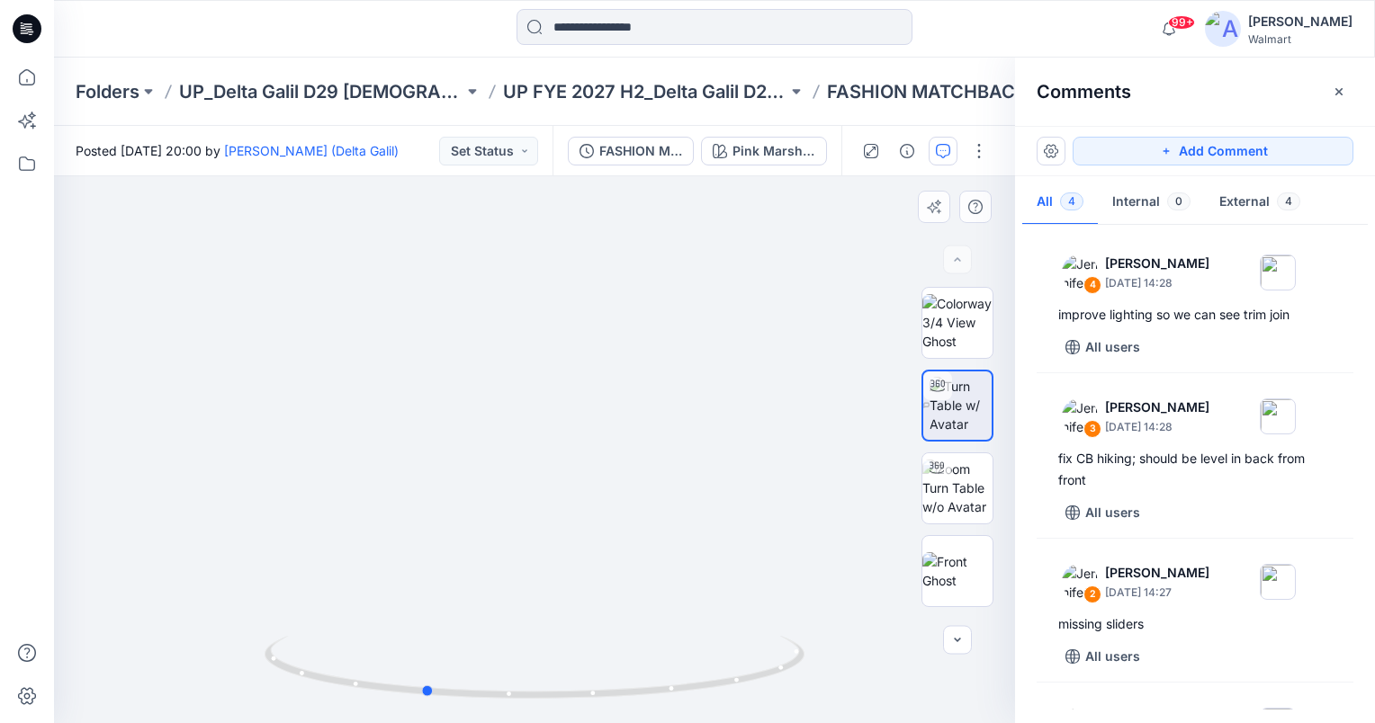
click at [590, 707] on div at bounding box center [535, 678] width 540 height 90
drag, startPoint x: 527, startPoint y: 570, endPoint x: 693, endPoint y: 538, distance: 168.7
click at [693, 538] on img at bounding box center [674, 50] width 3108 height 1346
drag, startPoint x: 428, startPoint y: 692, endPoint x: 444, endPoint y: 677, distance: 21.0
click at [444, 677] on icon at bounding box center [537, 669] width 544 height 67
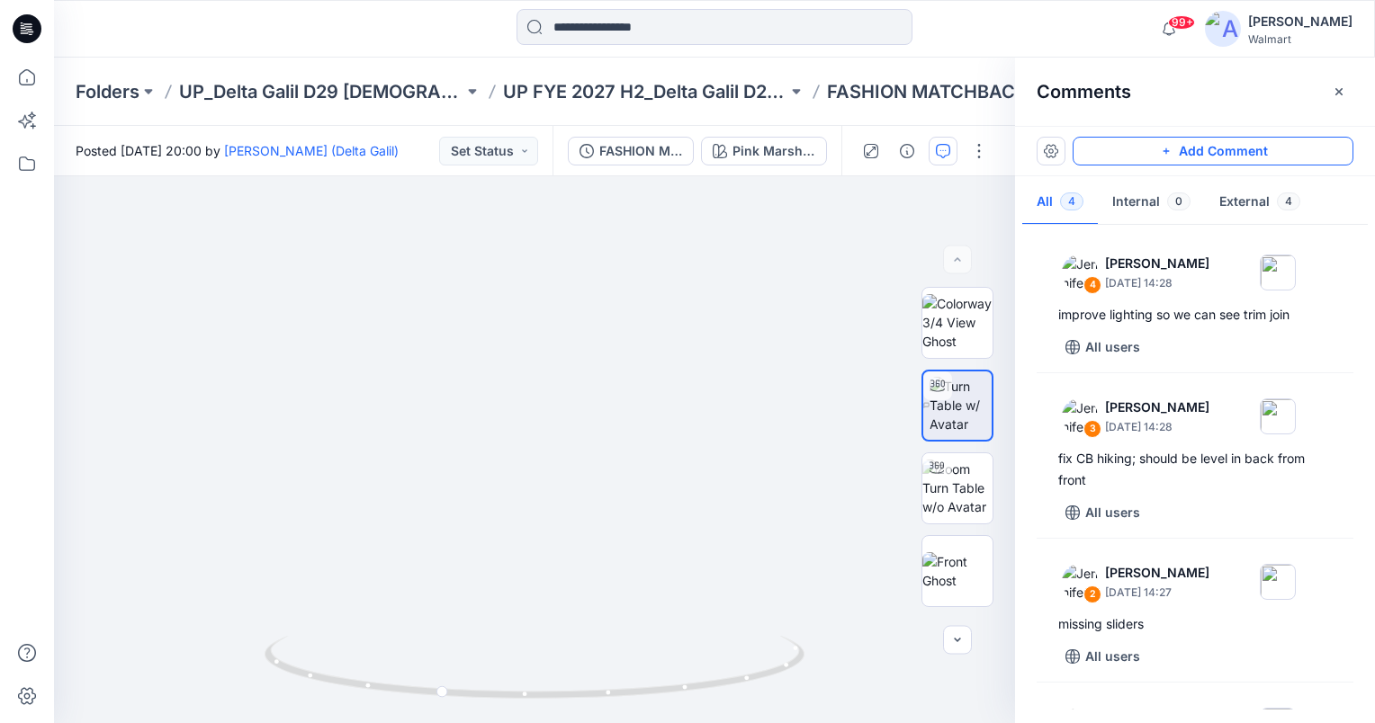
click at [1253, 157] on button "Add Comment" at bounding box center [1212, 151] width 281 height 29
click at [629, 436] on div "5" at bounding box center [534, 449] width 961 height 547
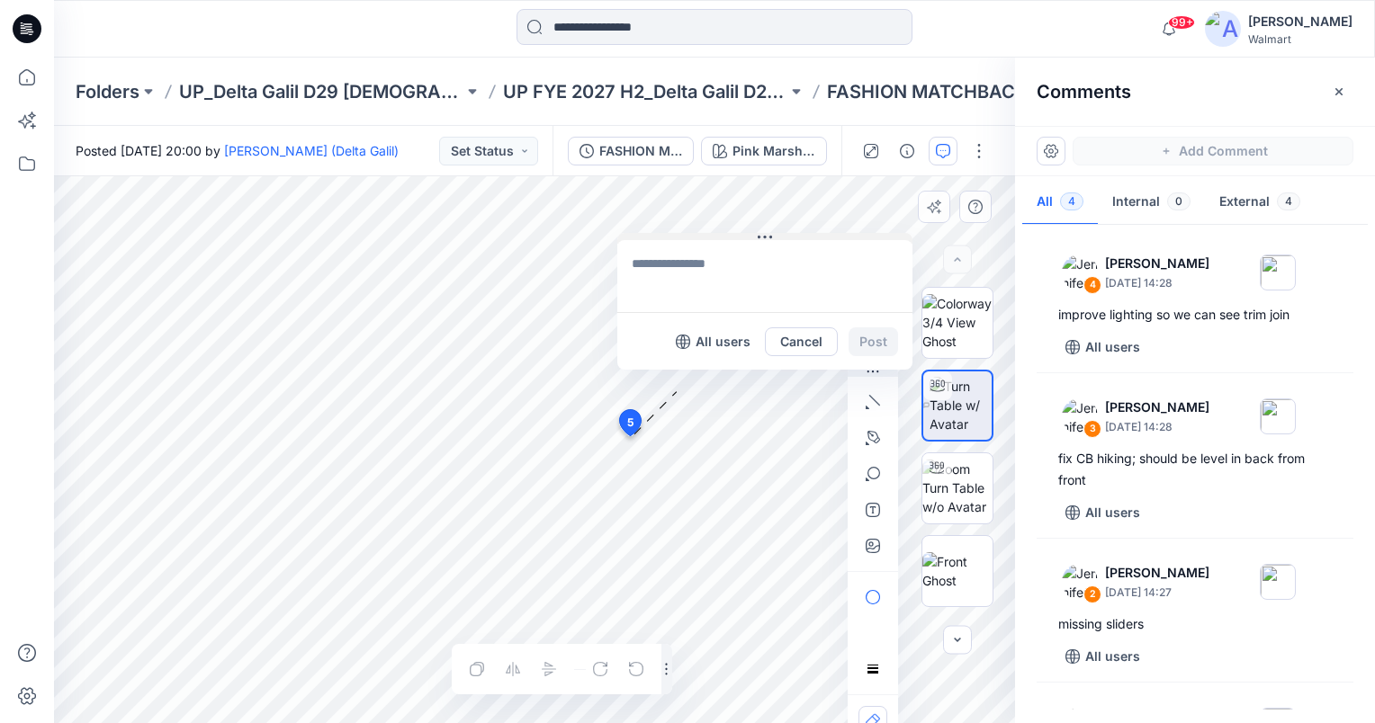
drag, startPoint x: 662, startPoint y: 447, endPoint x: 677, endPoint y: 235, distance: 212.9
click at [677, 235] on button at bounding box center [764, 238] width 295 height 11
click at [713, 266] on textarea at bounding box center [764, 276] width 295 height 72
type textarea "**********"
click at [882, 336] on button "Post" at bounding box center [872, 341] width 49 height 29
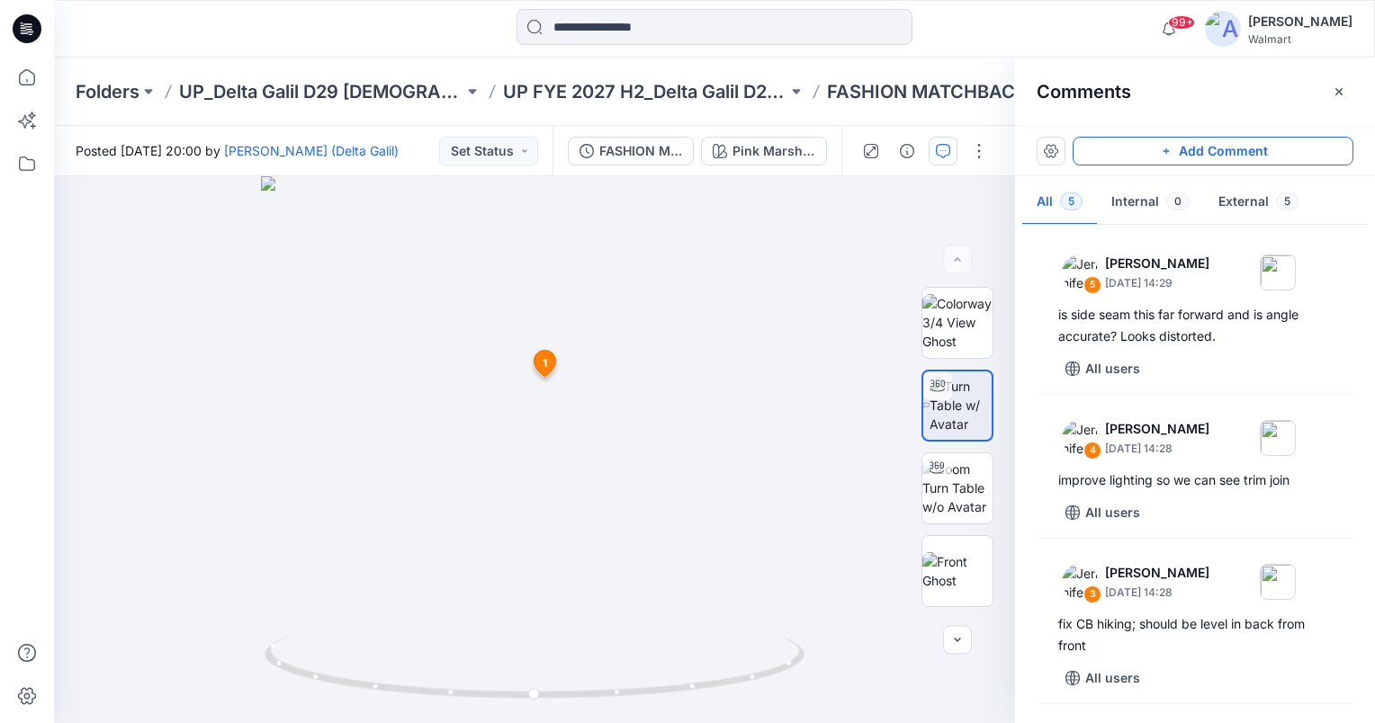
click at [1256, 139] on button "Add Comment" at bounding box center [1212, 151] width 281 height 29
click at [1335, 94] on icon "button" at bounding box center [1339, 92] width 14 height 14
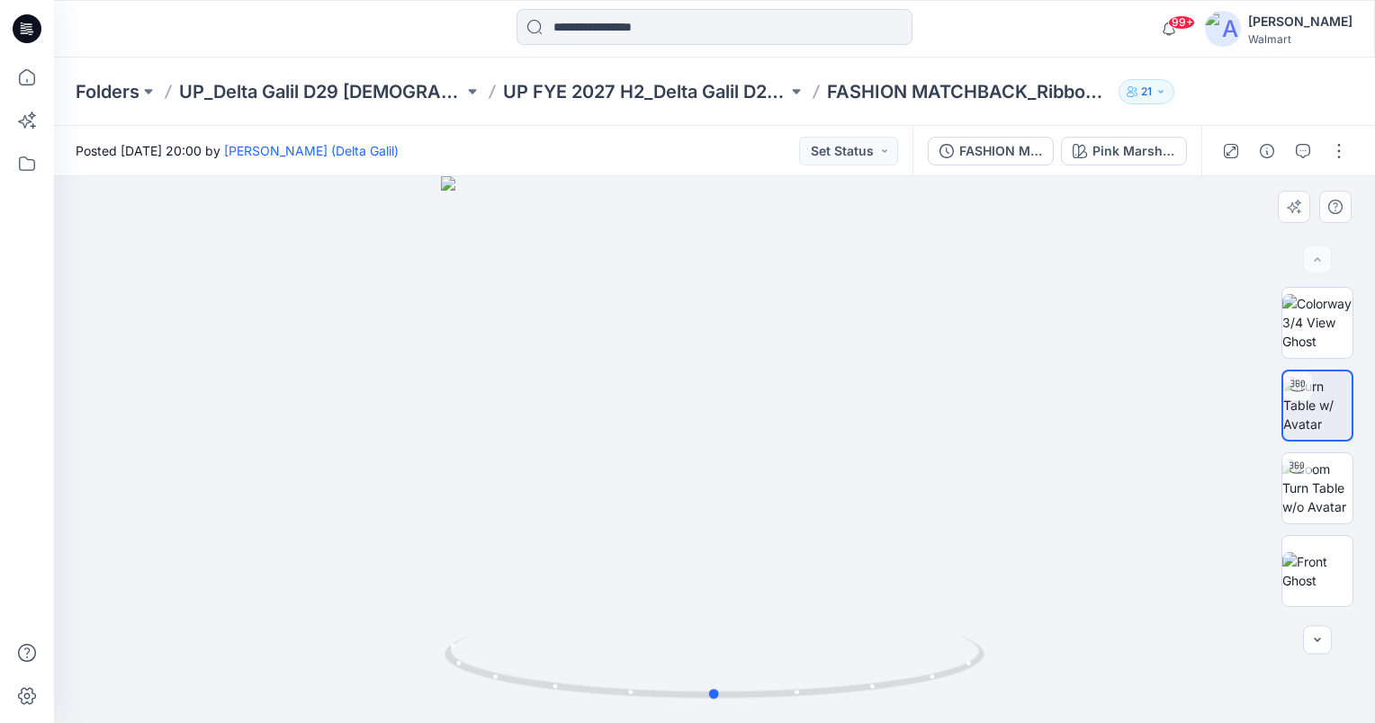
click at [979, 336] on div at bounding box center [714, 449] width 1321 height 547
drag, startPoint x: 742, startPoint y: 336, endPoint x: 742, endPoint y: 493, distance: 157.4
click at [742, 493] on img at bounding box center [716, 257] width 1572 height 932
drag, startPoint x: 779, startPoint y: 425, endPoint x: 794, endPoint y: 513, distance: 89.5
click at [809, 503] on img at bounding box center [716, 283] width 1572 height 880
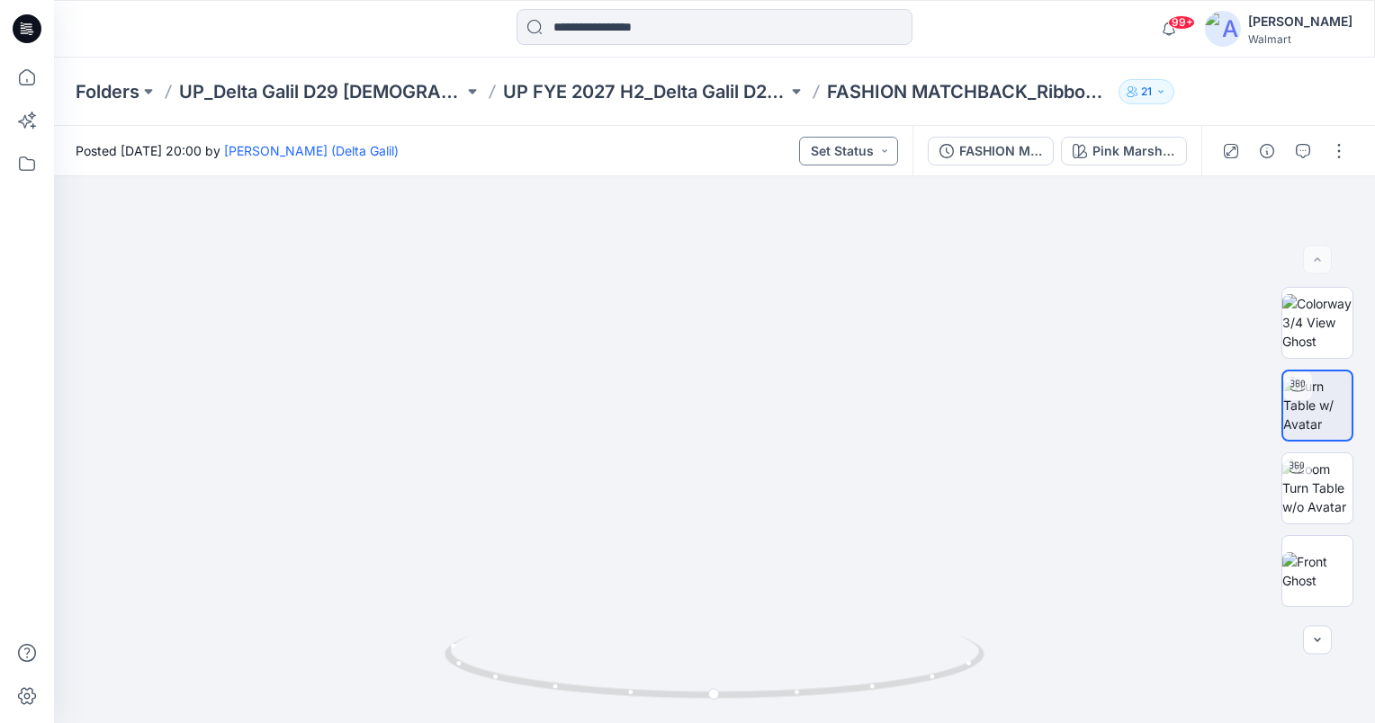
click at [853, 153] on button "Set Status" at bounding box center [848, 151] width 99 height 29
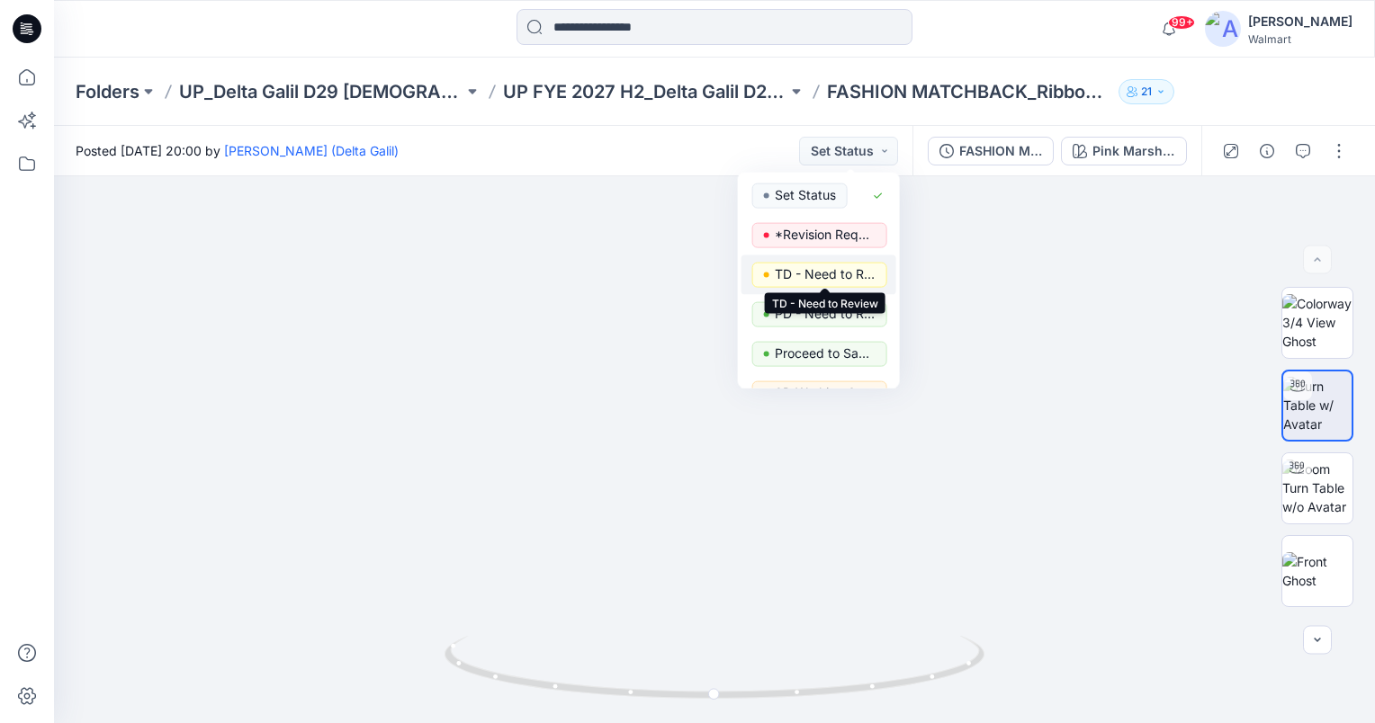
click at [831, 277] on p "TD - Need to Review" at bounding box center [825, 274] width 101 height 23
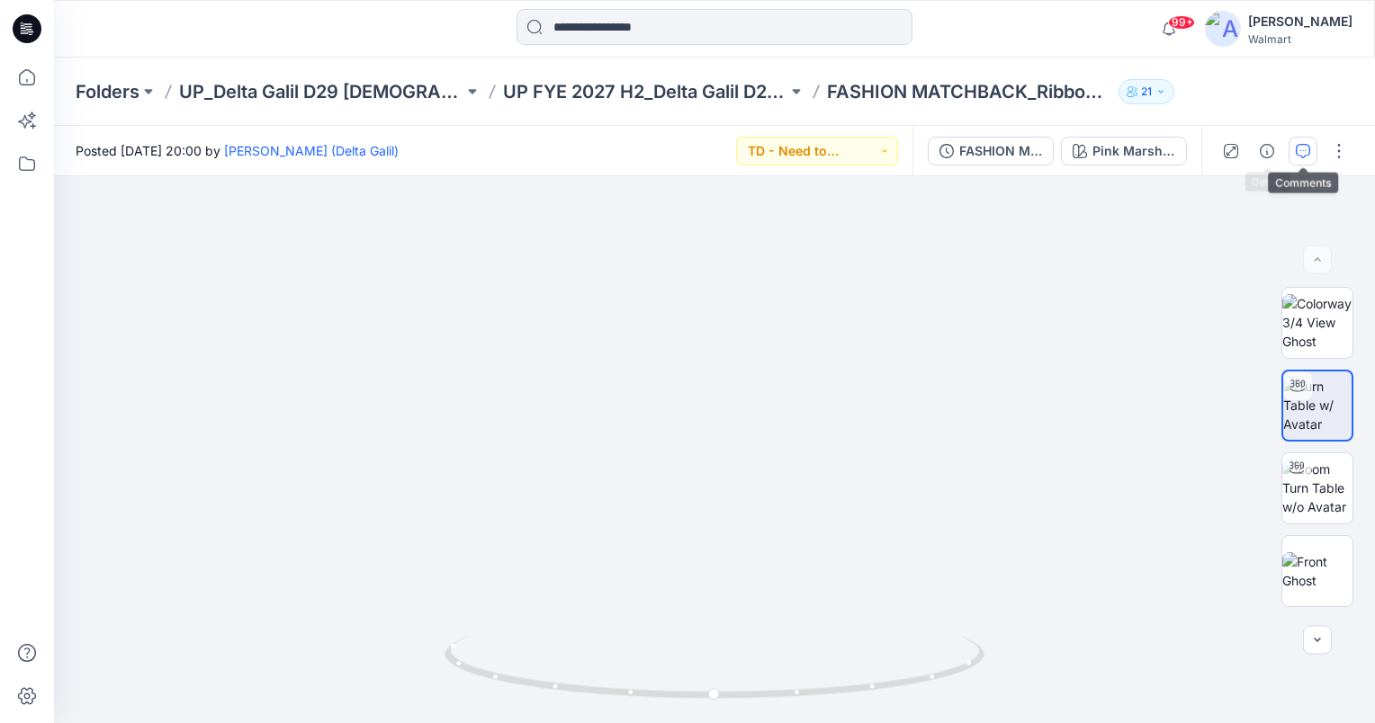
click at [1304, 141] on button "button" at bounding box center [1302, 151] width 29 height 29
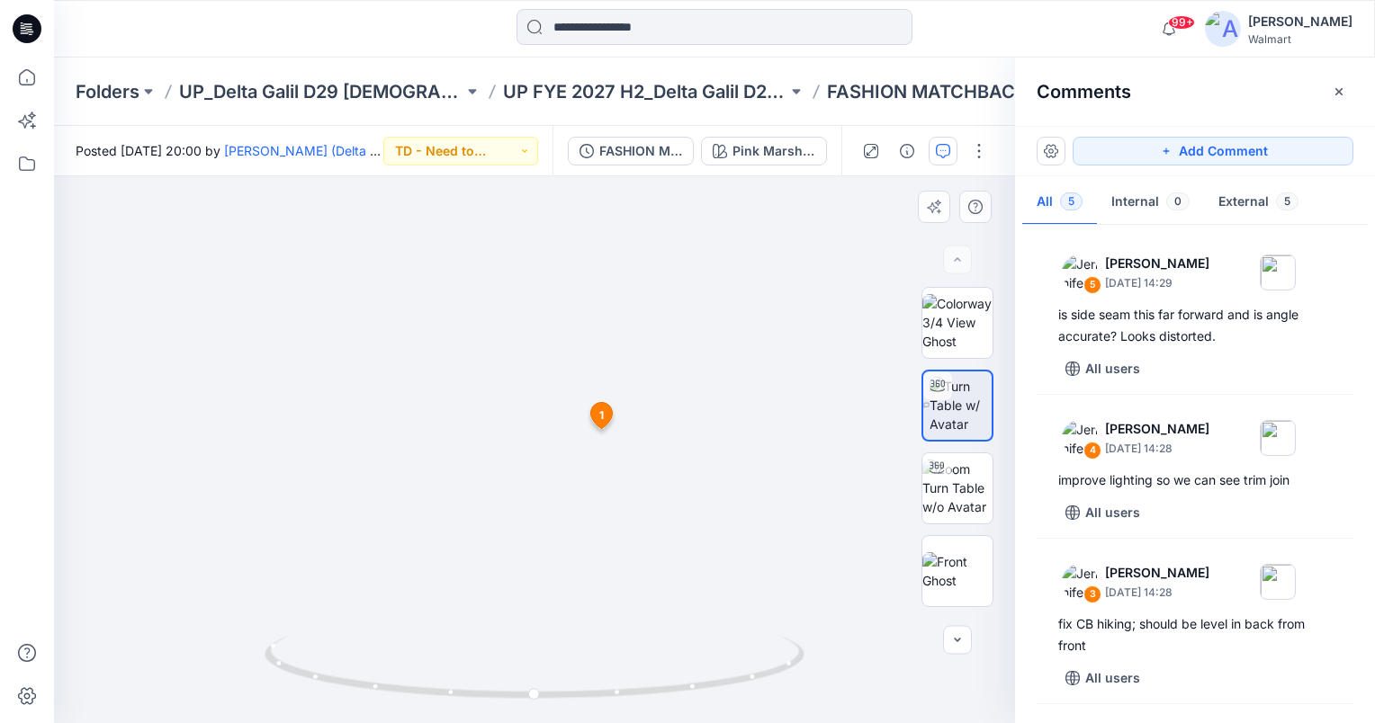
drag, startPoint x: 767, startPoint y: 574, endPoint x: 525, endPoint y: 341, distance: 335.3
click at [525, 341] on img at bounding box center [548, 5] width 3108 height 1435
click at [1151, 153] on button "Add Comment" at bounding box center [1212, 151] width 281 height 29
click at [555, 412] on div "6 1 Jennifer Yerkes September 18, 2025 14:26 gathering at cups not consistent l…" at bounding box center [534, 449] width 961 height 547
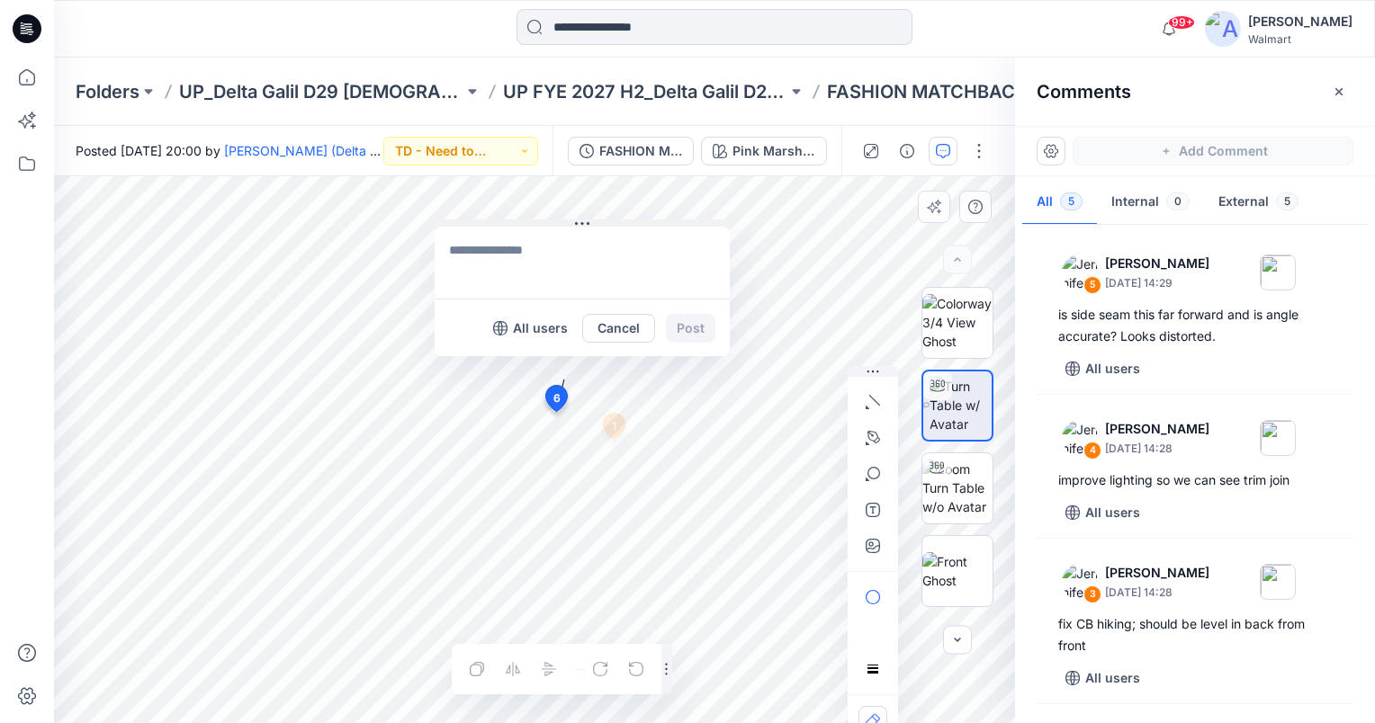
drag, startPoint x: 574, startPoint y: 423, endPoint x: 480, endPoint y: 220, distance: 224.2
click at [480, 220] on button at bounding box center [582, 225] width 295 height 11
click at [498, 250] on textarea at bounding box center [581, 261] width 295 height 72
paste textarea "**********"
drag, startPoint x: 614, startPoint y: 254, endPoint x: 570, endPoint y: 257, distance: 44.2
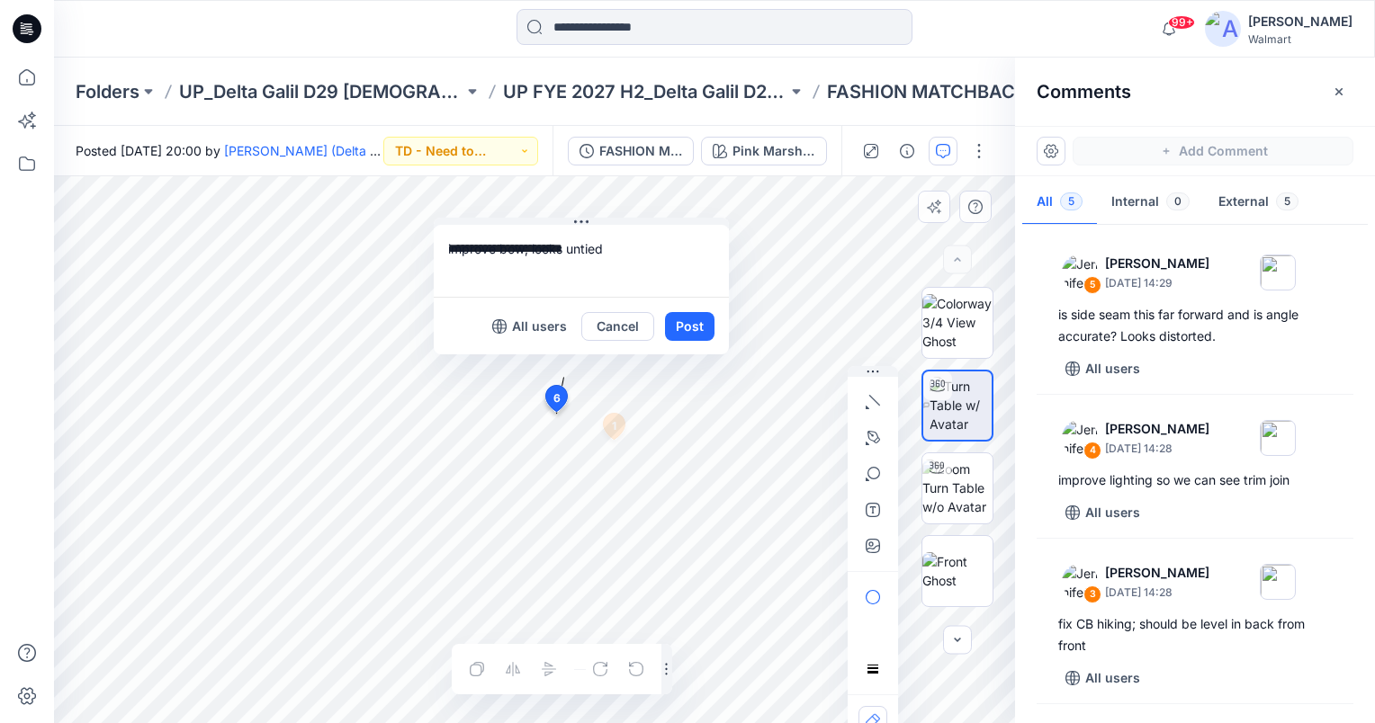
click at [570, 257] on textarea "**********" at bounding box center [581, 261] width 295 height 72
type textarea "**********"
click at [689, 324] on button "Post" at bounding box center [689, 326] width 49 height 29
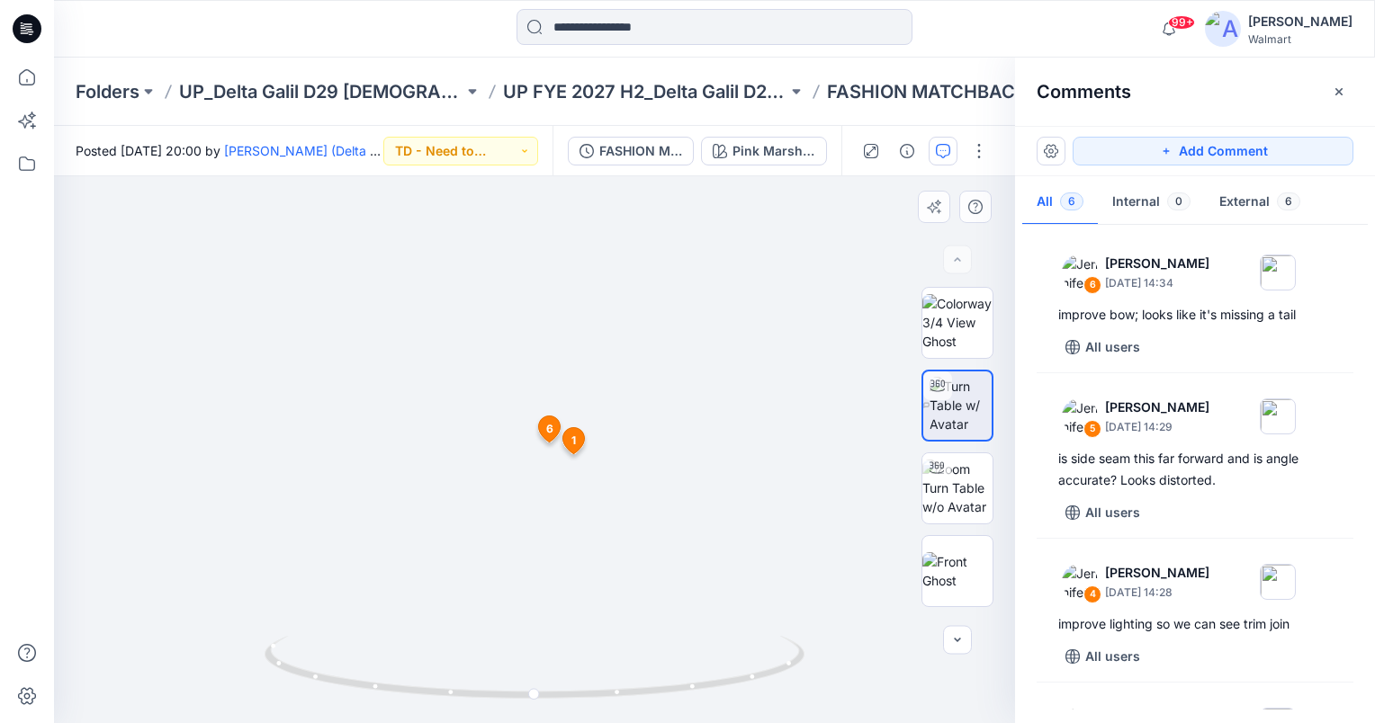
drag, startPoint x: 490, startPoint y: 264, endPoint x: 517, endPoint y: 557, distance: 294.5
click at [517, 557] on img at bounding box center [547, 301] width 1572 height 845
drag, startPoint x: 543, startPoint y: 591, endPoint x: 509, endPoint y: 300, distance: 293.5
click at [509, 300] on img at bounding box center [606, 9] width 3365 height 1430
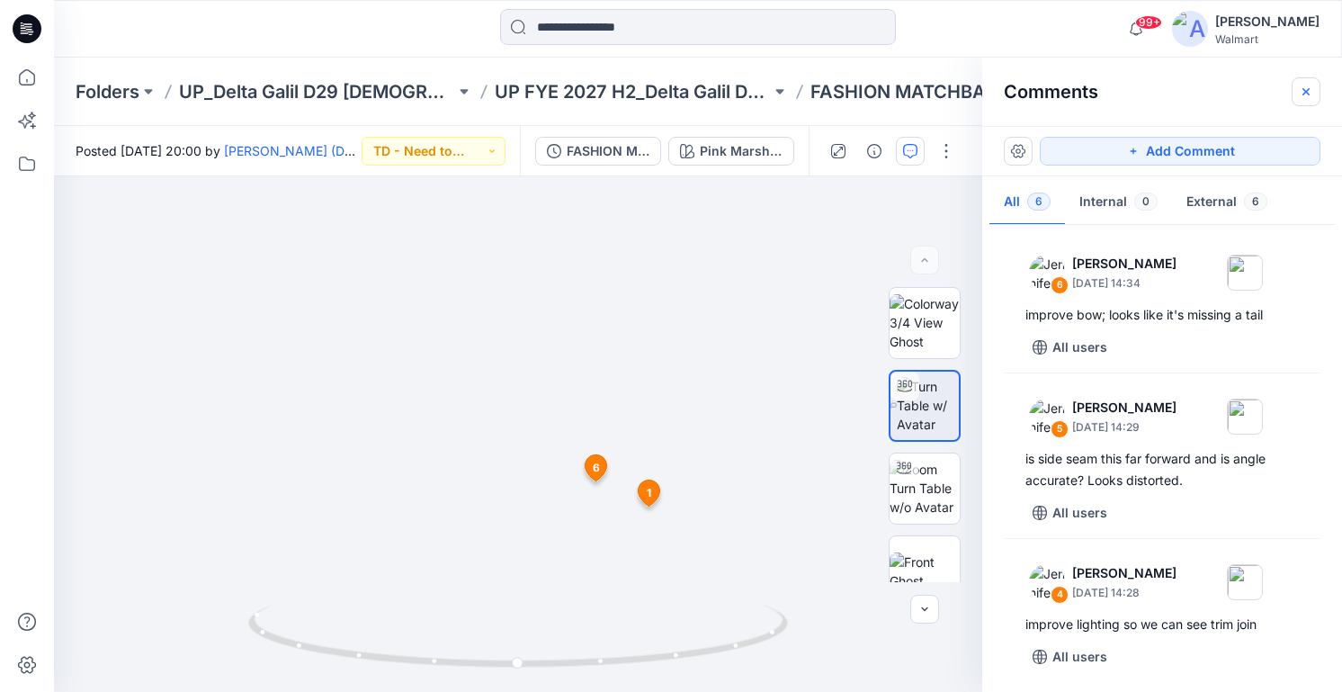
click at [1314, 89] on button "button" at bounding box center [1306, 91] width 29 height 29
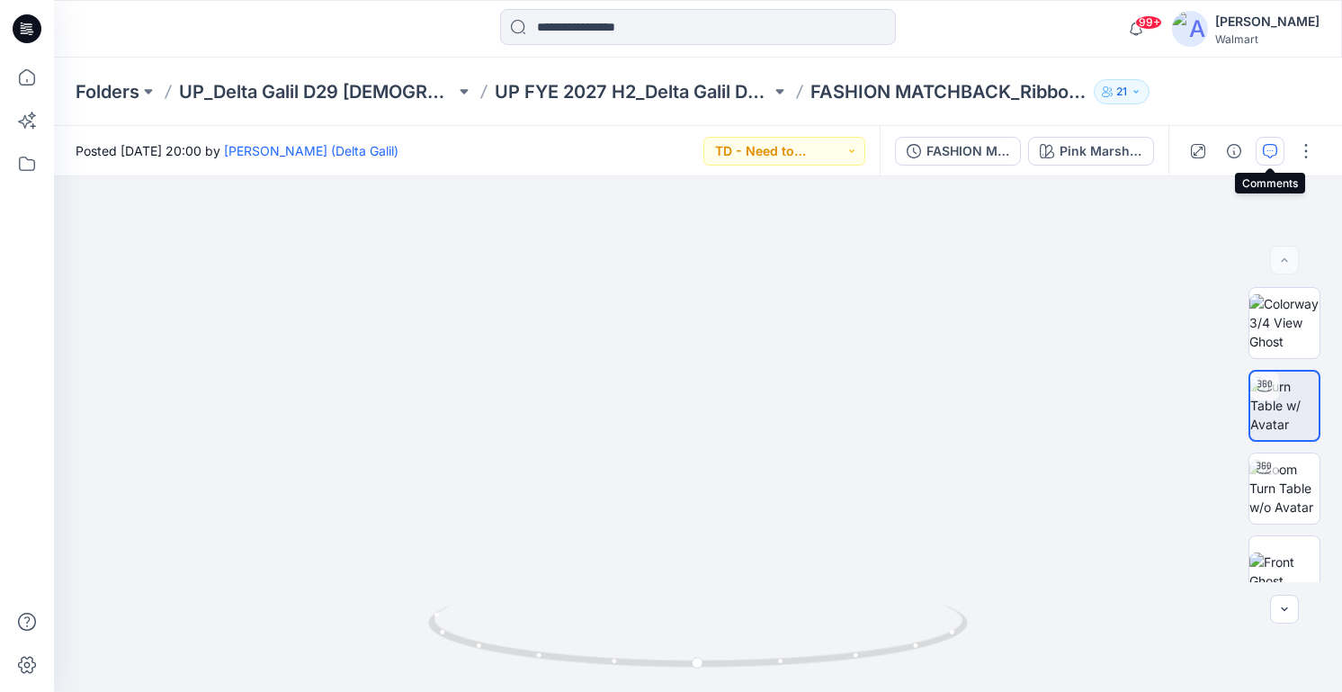
click at [1273, 147] on icon "button" at bounding box center [1270, 151] width 14 height 14
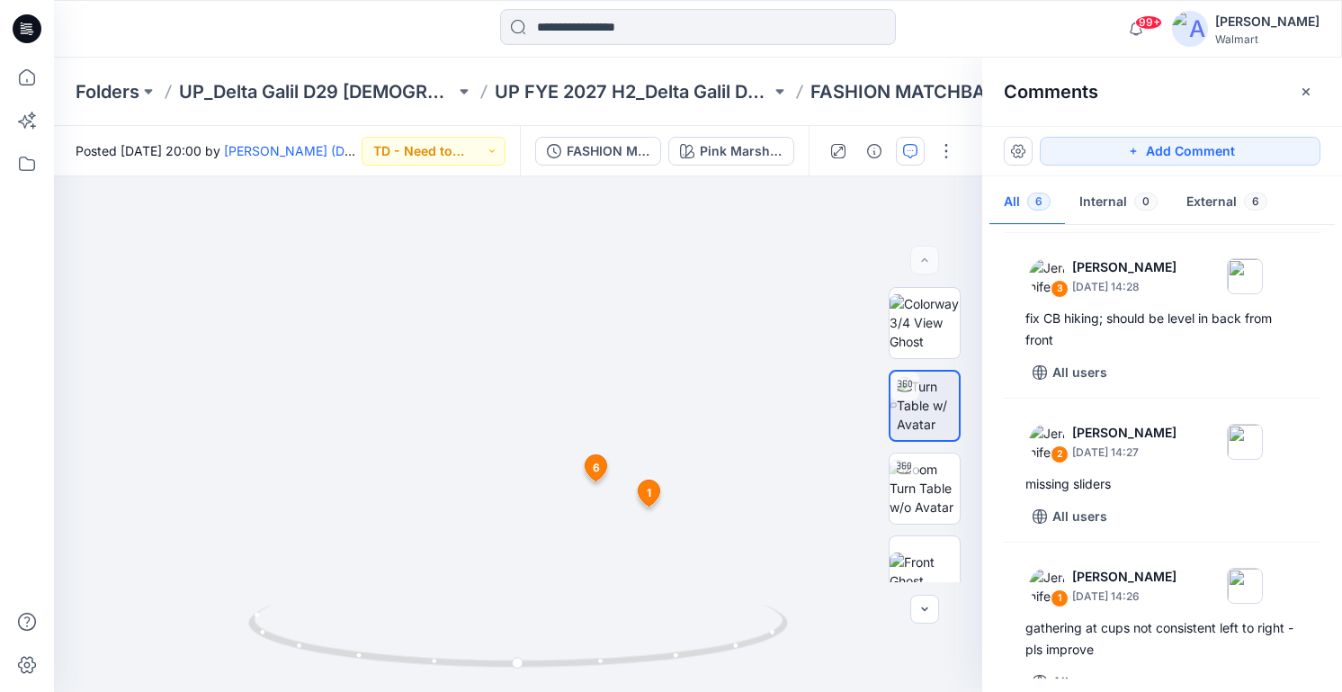
scroll to position [479, 0]
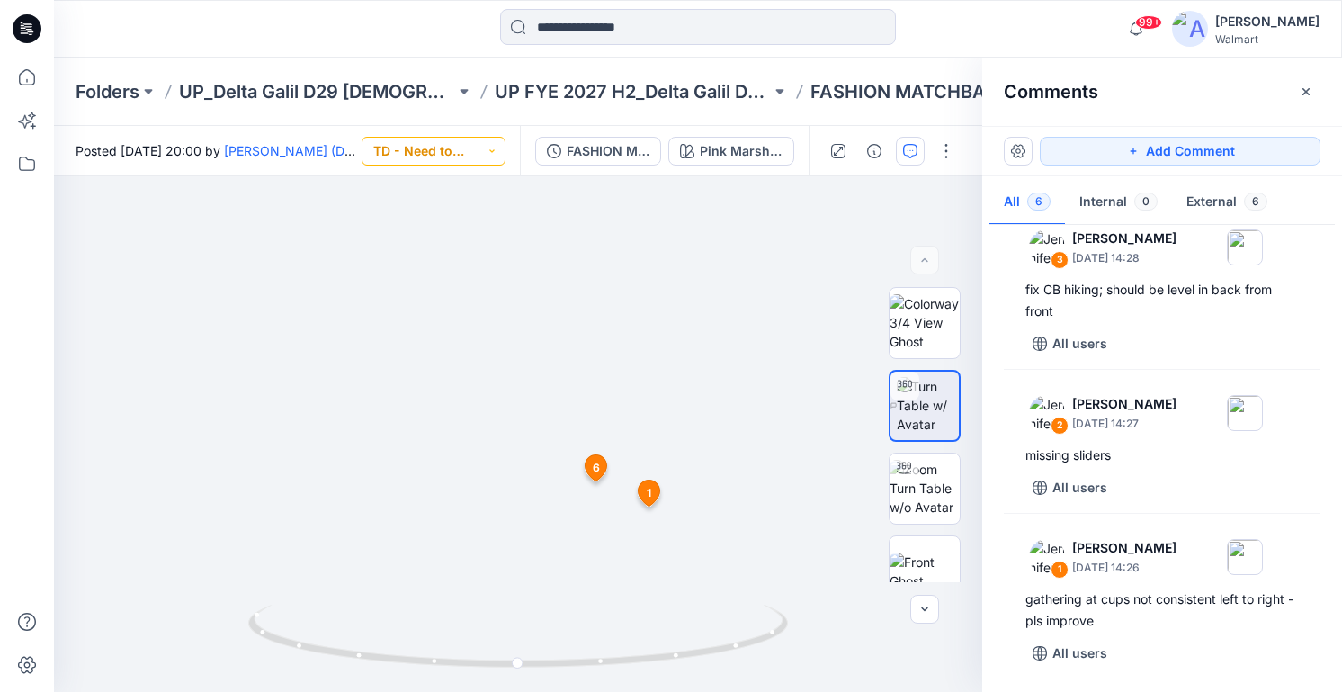
click at [471, 157] on button "TD - Need to Review" at bounding box center [434, 151] width 144 height 29
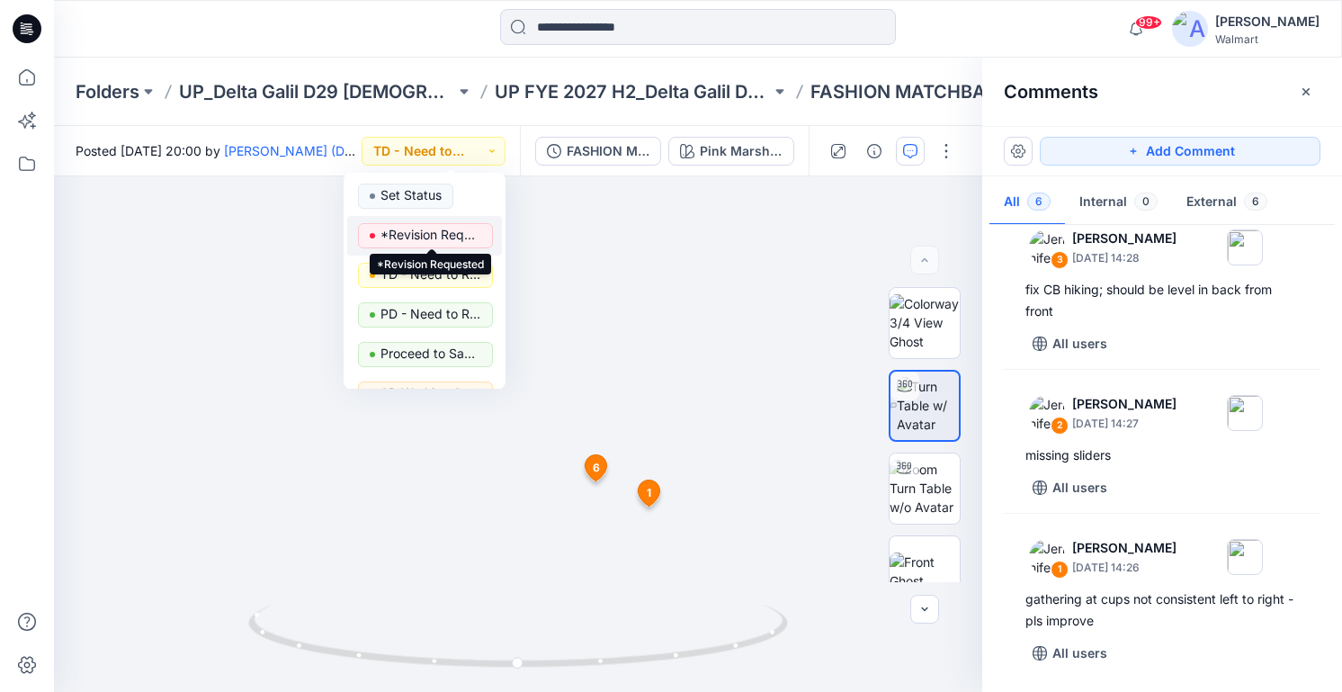
click at [449, 232] on p "*Revision Requested" at bounding box center [431, 234] width 101 height 23
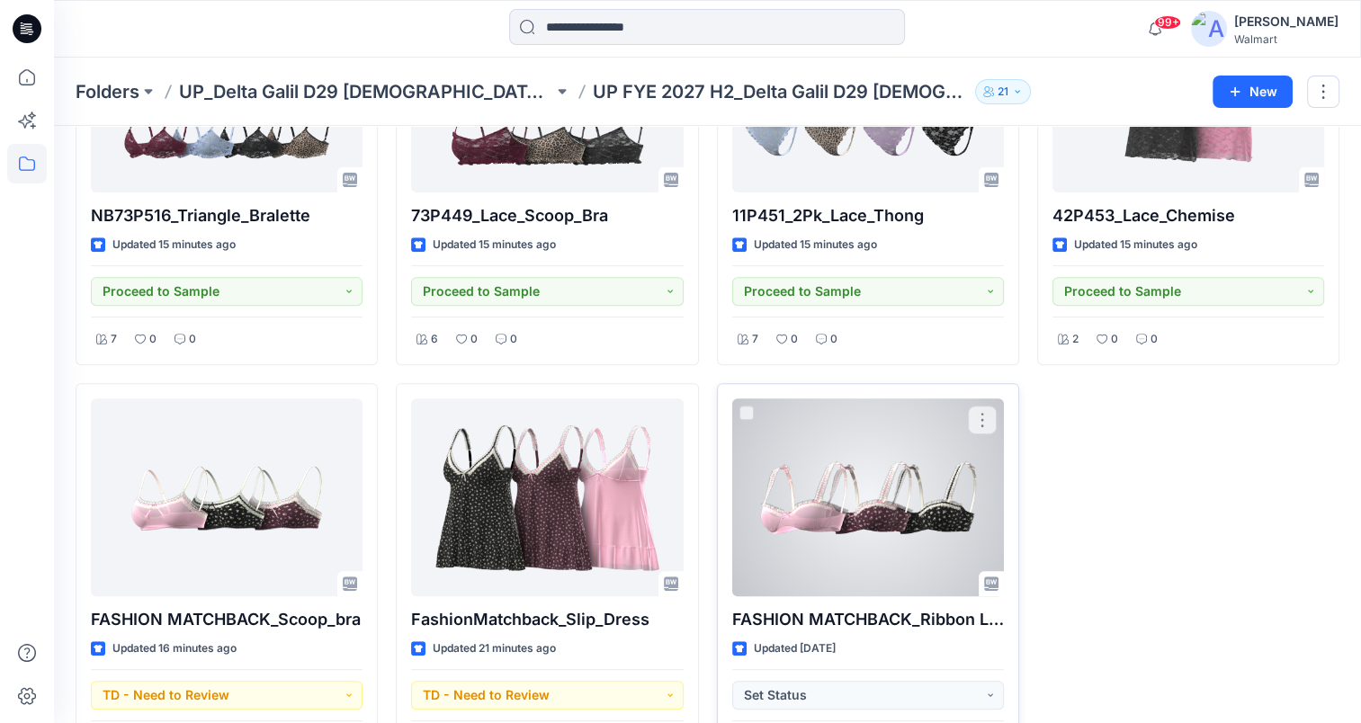
scroll to position [691, 0]
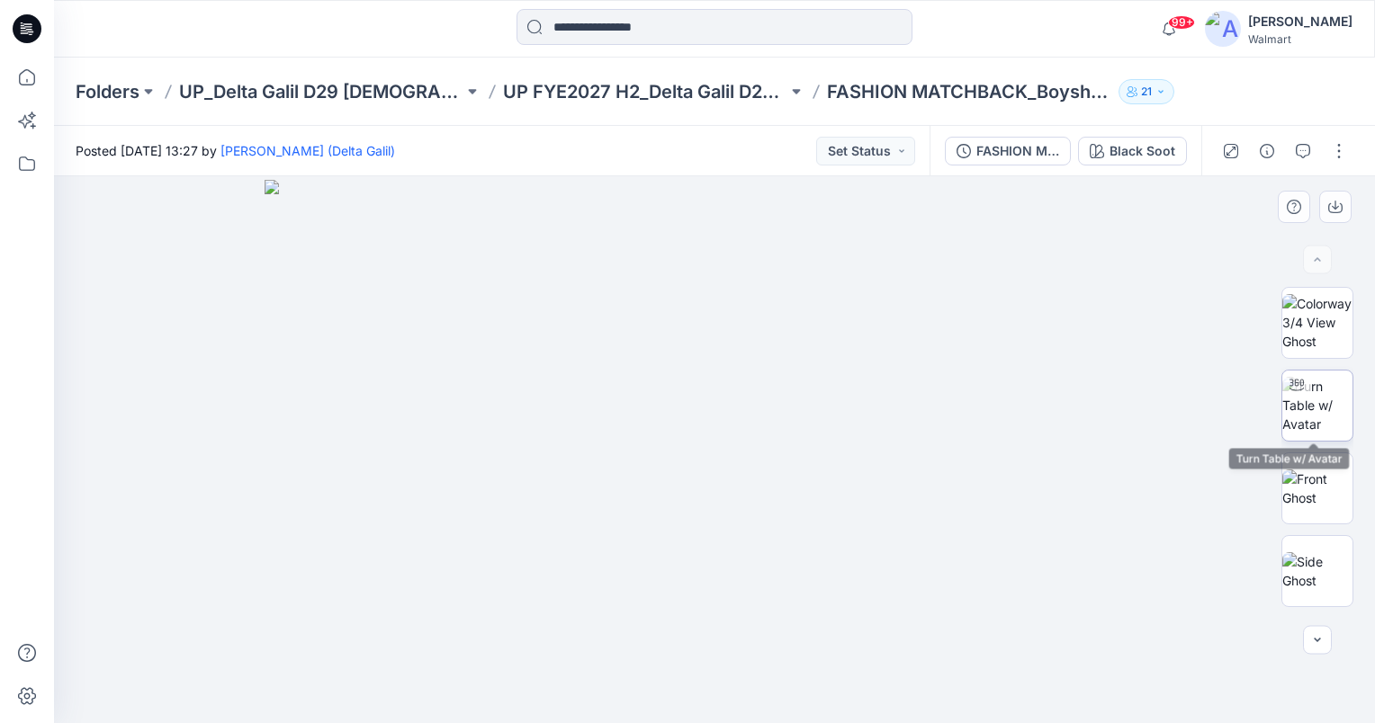
click at [1323, 408] on img at bounding box center [1317, 405] width 70 height 57
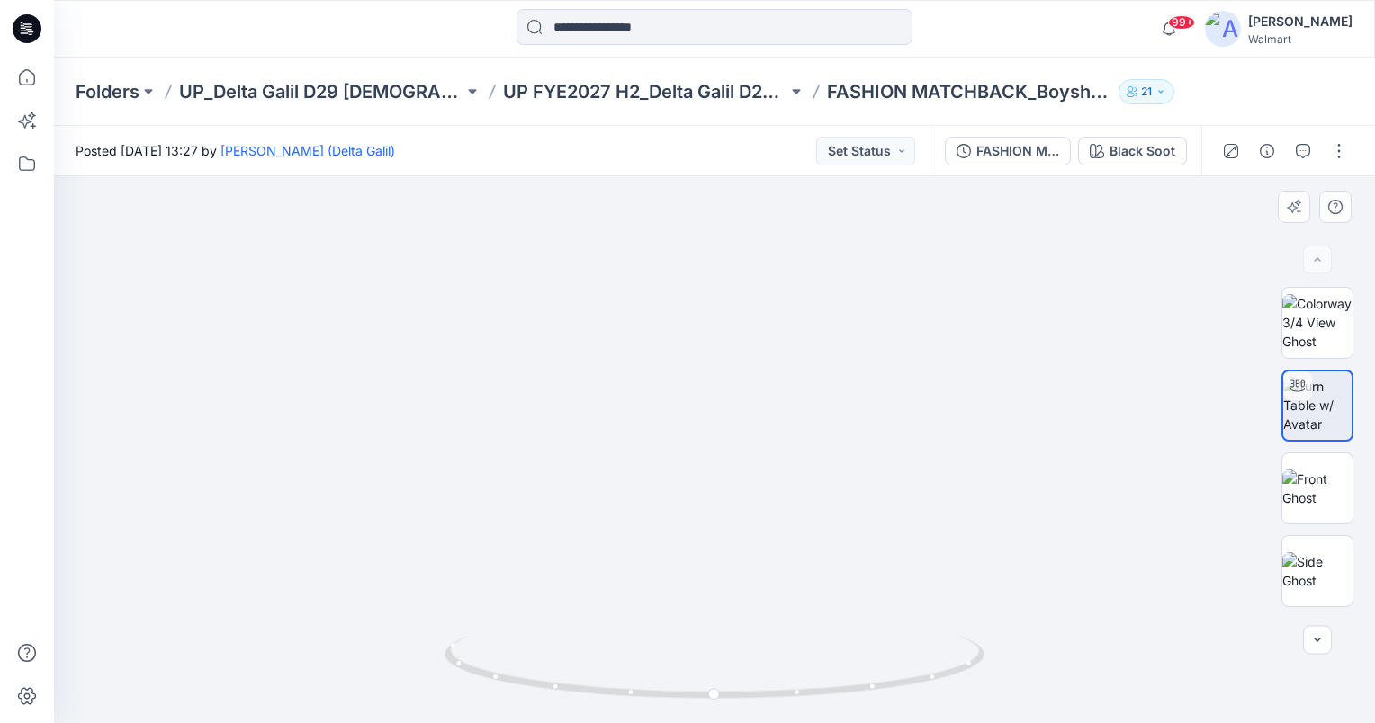
drag, startPoint x: 711, startPoint y: 516, endPoint x: 716, endPoint y: 444, distance: 73.1
drag, startPoint x: 714, startPoint y: 693, endPoint x: 480, endPoint y: 675, distance: 235.5
click at [480, 675] on icon at bounding box center [716, 669] width 544 height 67
click at [1170, 160] on button "Black Soot" at bounding box center [1132, 151] width 109 height 29
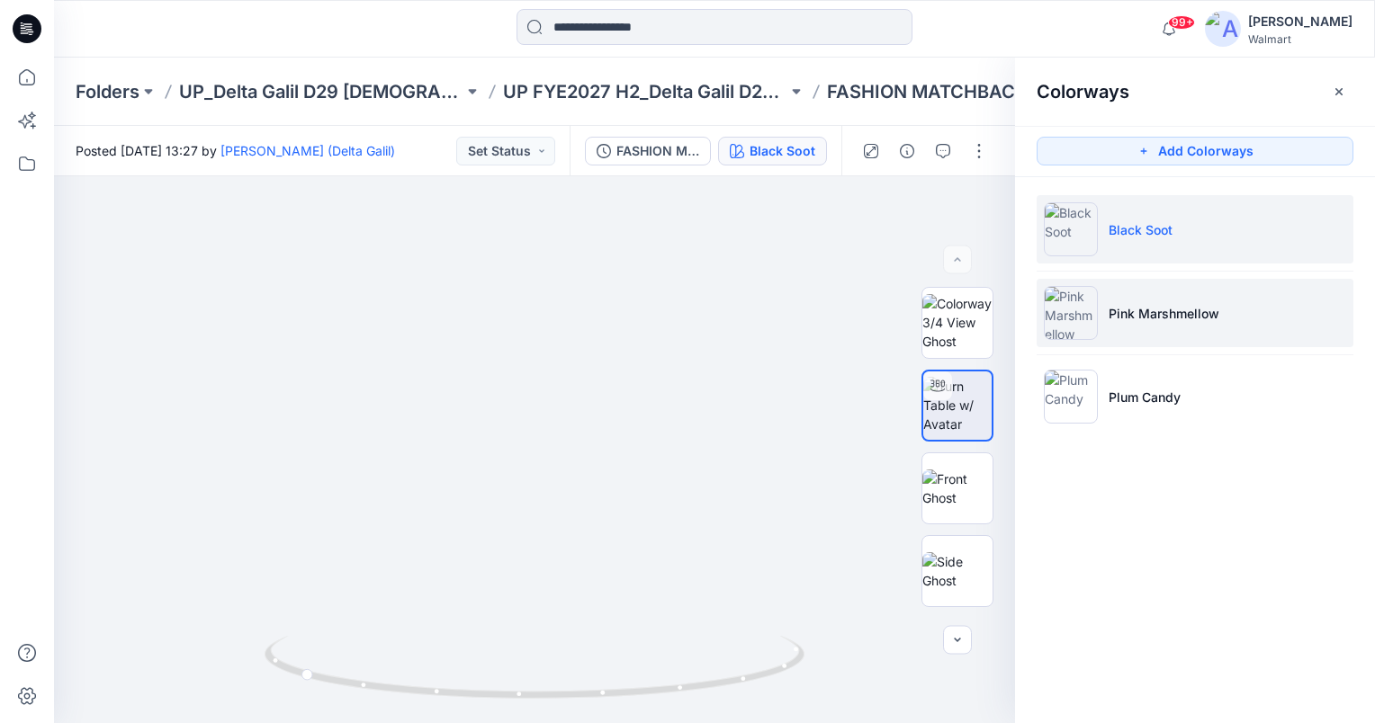
click at [1166, 310] on p "Pink Marshmellow" at bounding box center [1163, 313] width 111 height 19
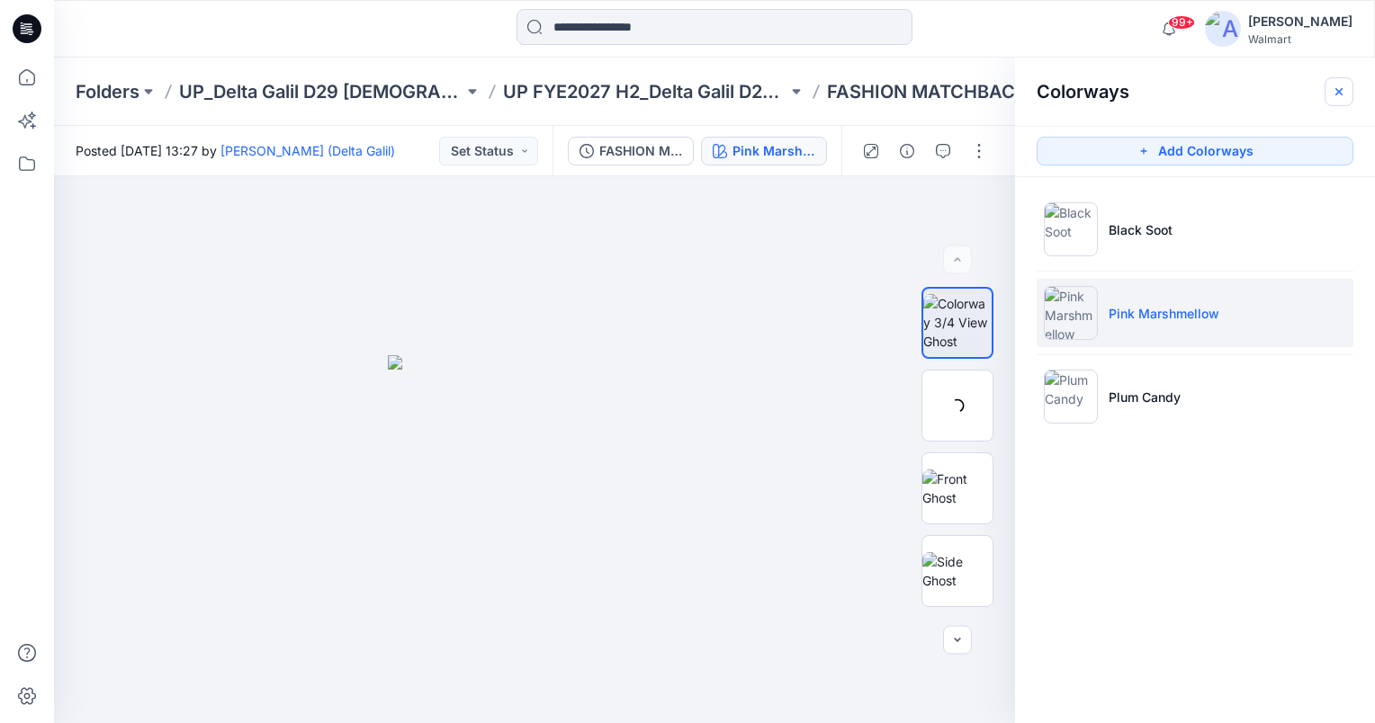
click at [1345, 86] on icon "button" at bounding box center [1339, 92] width 14 height 14
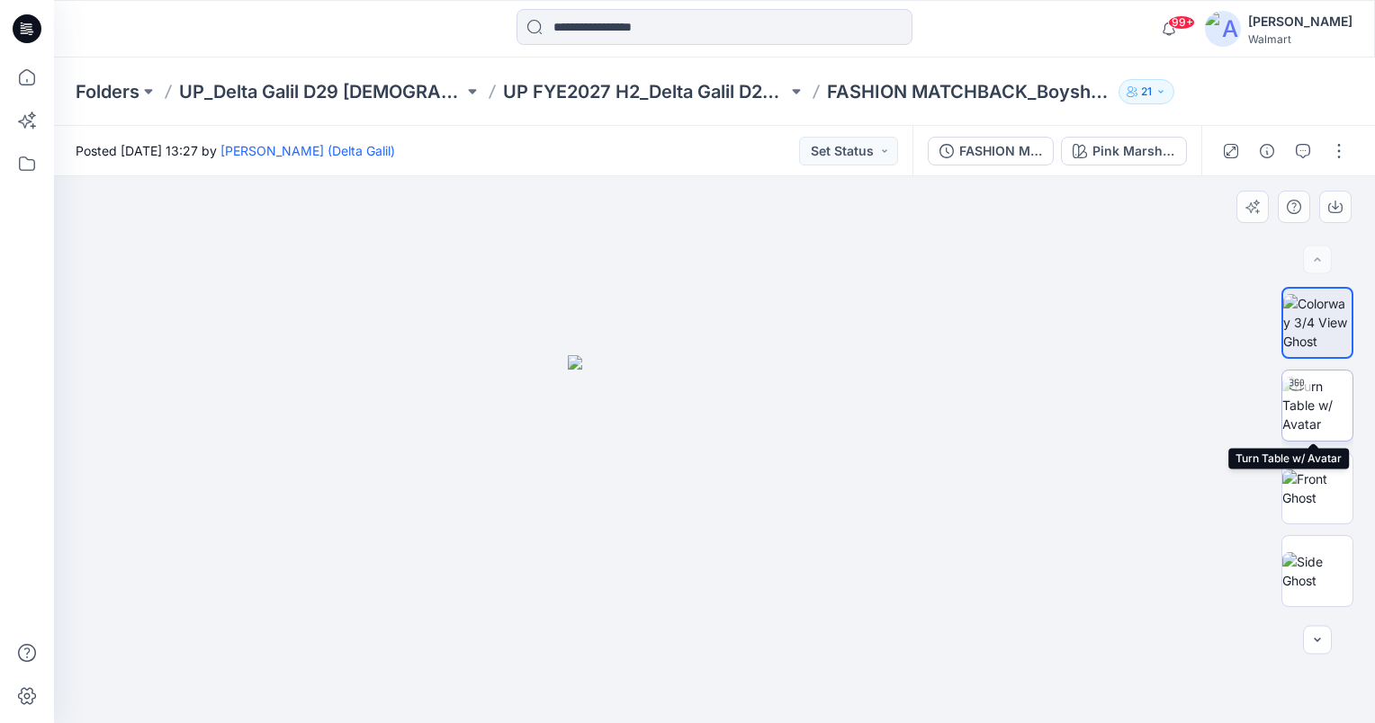
click at [1309, 410] on img at bounding box center [1317, 405] width 70 height 57
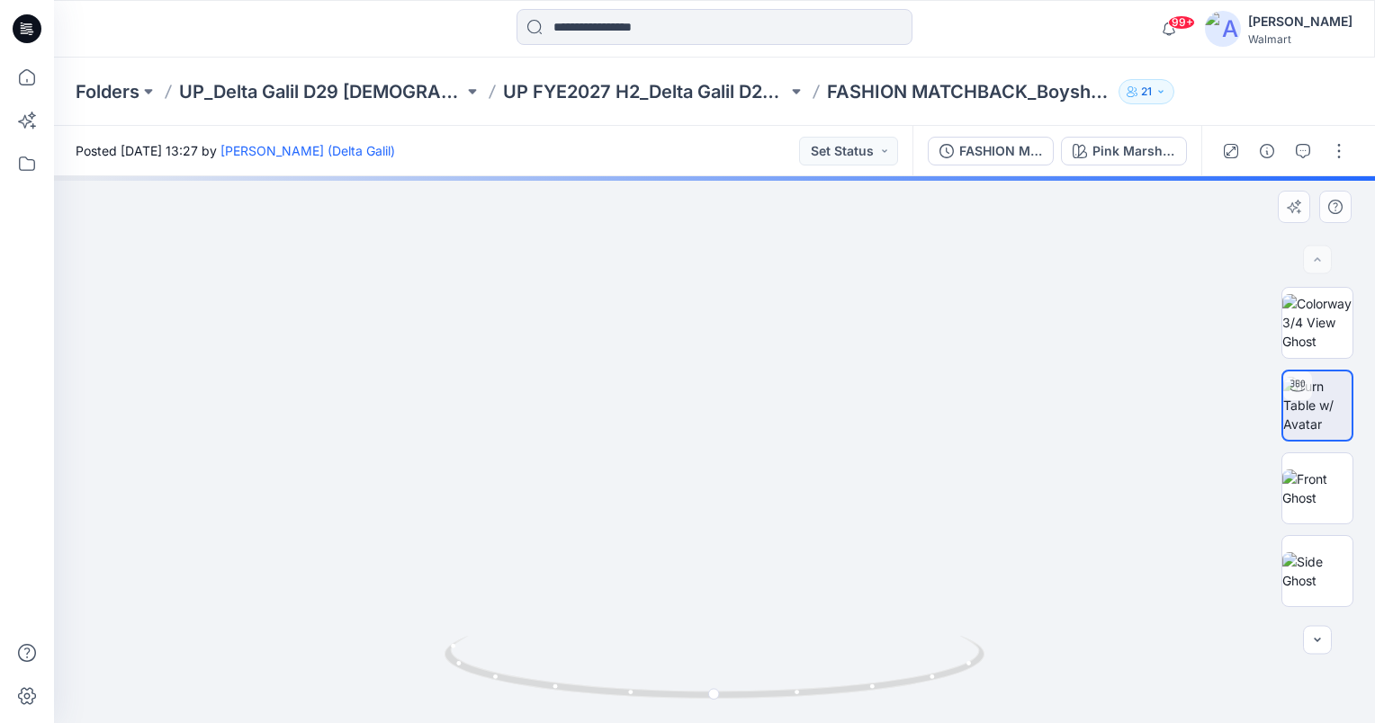
drag, startPoint x: 782, startPoint y: 480, endPoint x: 776, endPoint y: 446, distance: 34.6
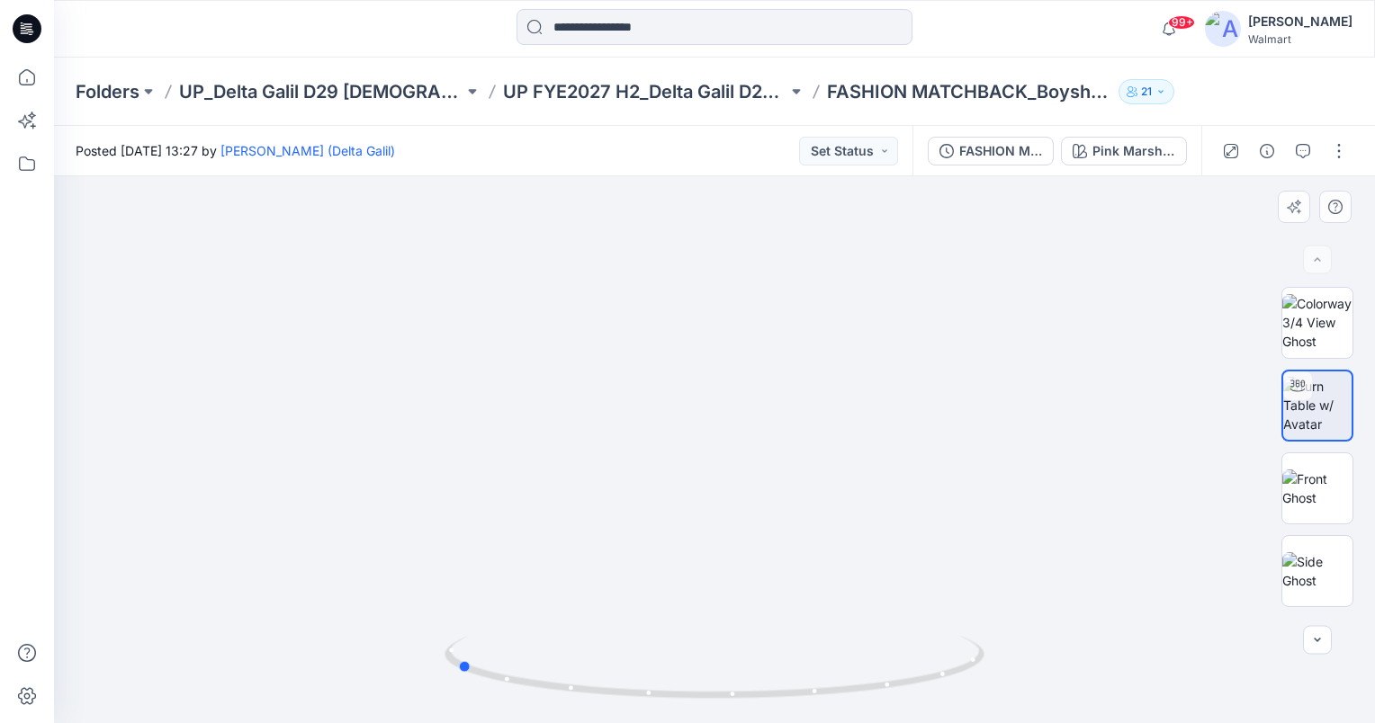
drag, startPoint x: 713, startPoint y: 694, endPoint x: 462, endPoint y: 707, distance: 252.3
click at [453, 711] on div at bounding box center [714, 678] width 540 height 90
drag, startPoint x: 464, startPoint y: 663, endPoint x: 355, endPoint y: 647, distance: 110.1
click at [355, 647] on div at bounding box center [714, 449] width 1321 height 547
drag, startPoint x: 684, startPoint y: 318, endPoint x: 668, endPoint y: 475, distance: 157.4
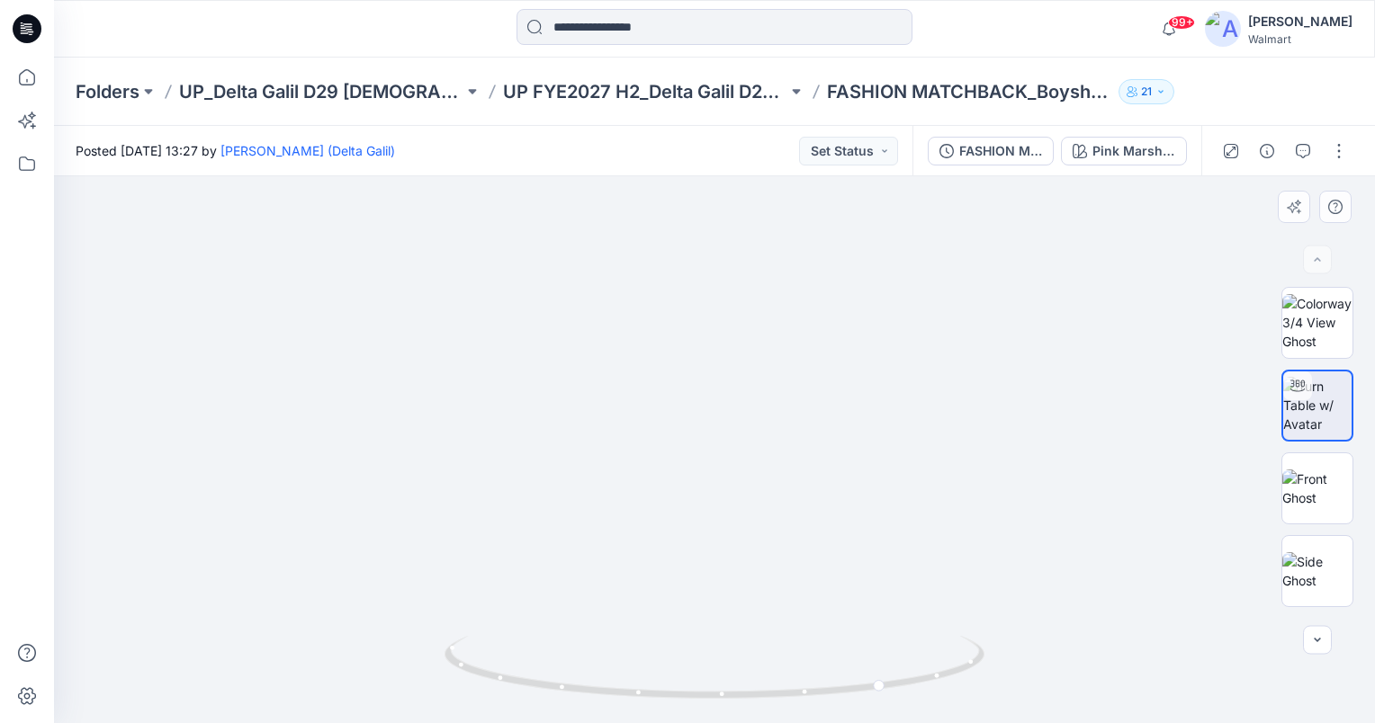
drag, startPoint x: 1305, startPoint y: 148, endPoint x: 1279, endPoint y: 157, distance: 26.7
click at [1305, 148] on icon "button" at bounding box center [1303, 151] width 14 height 14
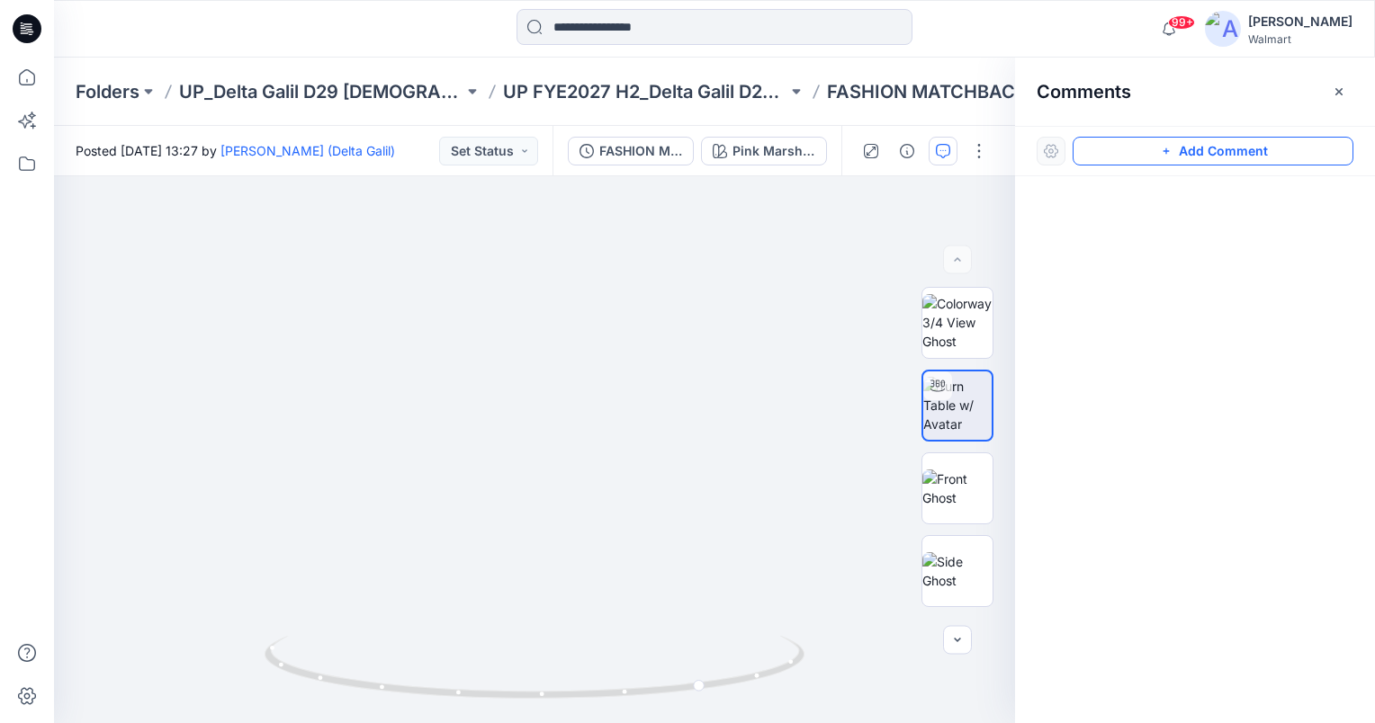
click at [1236, 150] on button "Add Comment" at bounding box center [1212, 151] width 281 height 29
click at [497, 426] on div "1" at bounding box center [534, 449] width 961 height 547
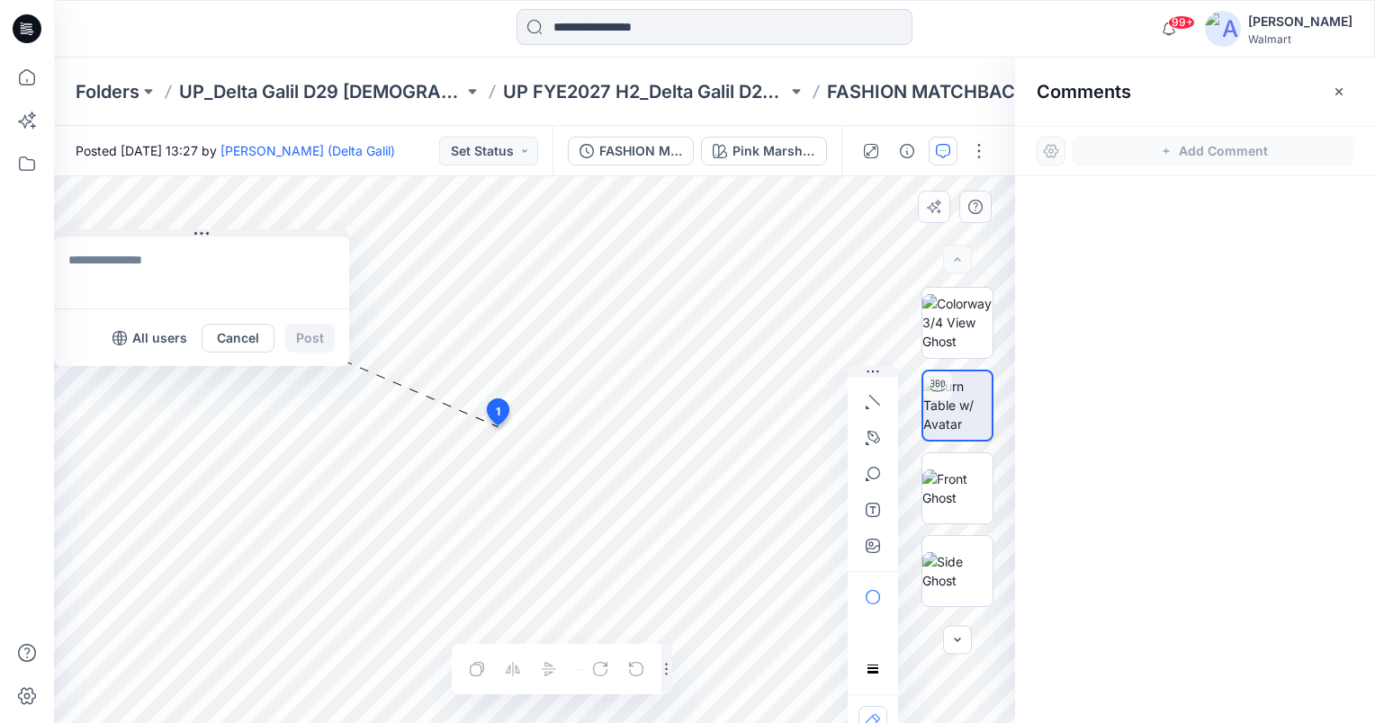
drag, startPoint x: 504, startPoint y: 435, endPoint x: 100, endPoint y: 212, distance: 461.5
click at [99, 229] on button at bounding box center [201, 234] width 295 height 11
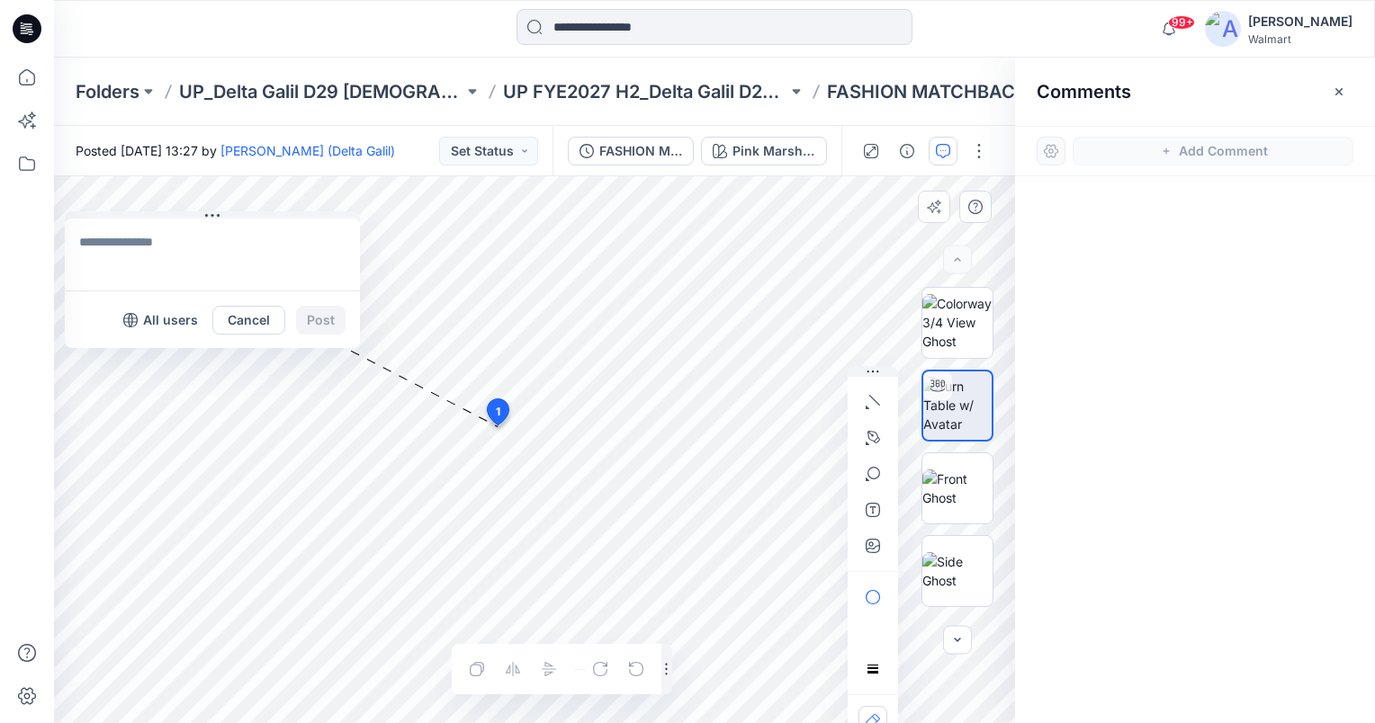
click at [148, 238] on textarea at bounding box center [212, 255] width 295 height 72
type textarea "**********"
click at [329, 317] on button "Post" at bounding box center [320, 320] width 49 height 29
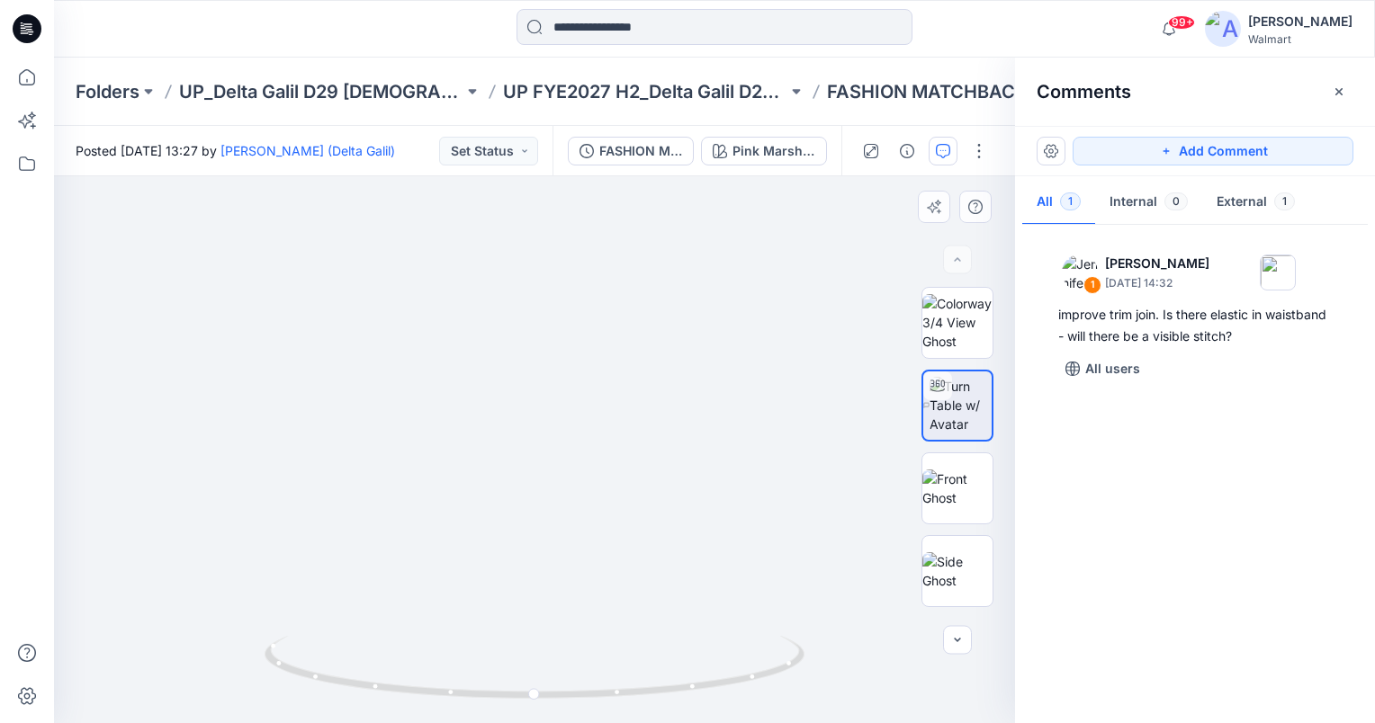
drag, startPoint x: 626, startPoint y: 538, endPoint x: 657, endPoint y: 473, distance: 71.6
drag, startPoint x: 627, startPoint y: 516, endPoint x: 587, endPoint y: 546, distance: 50.7
drag, startPoint x: 538, startPoint y: 696, endPoint x: 358, endPoint y: 696, distance: 179.9
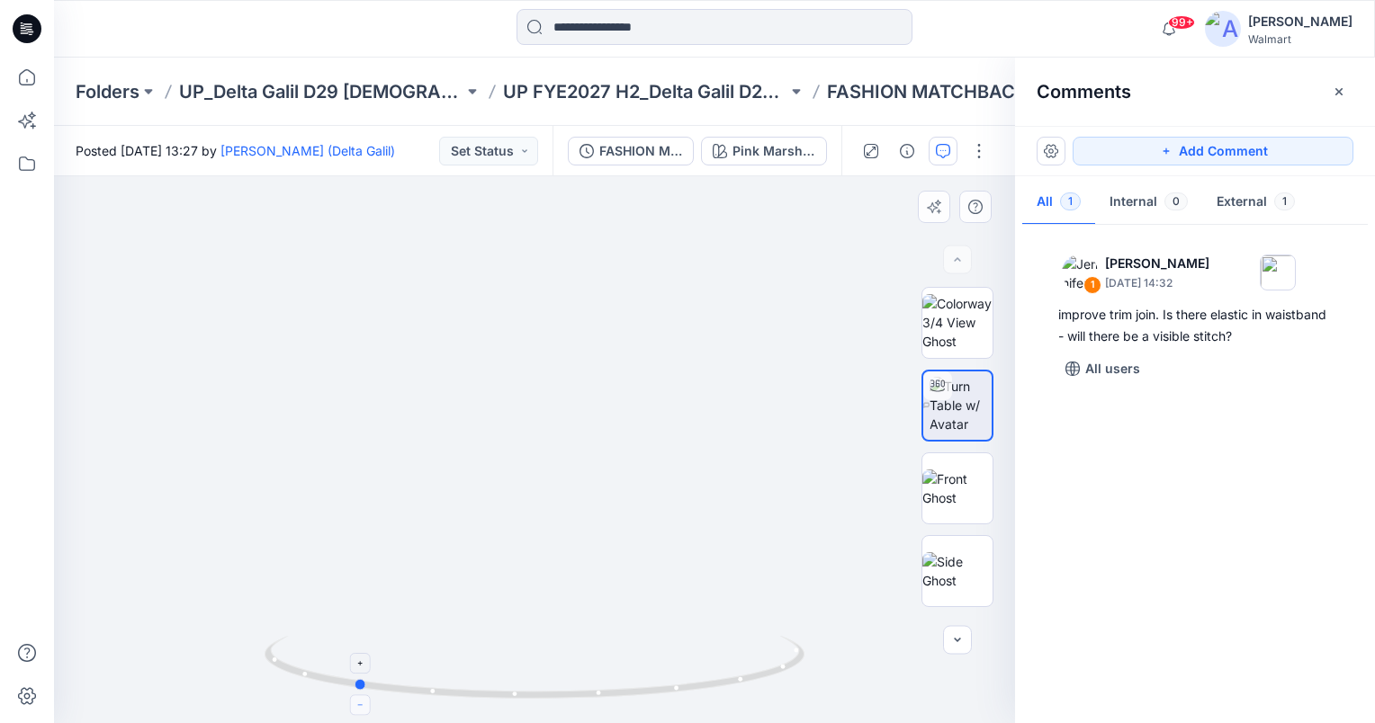
click at [358, 696] on icon at bounding box center [537, 669] width 544 height 67
drag, startPoint x: 364, startPoint y: 684, endPoint x: 540, endPoint y: 700, distance: 176.2
click at [540, 700] on icon at bounding box center [537, 669] width 544 height 67
click at [1337, 90] on icon "button" at bounding box center [1338, 90] width 7 height 7
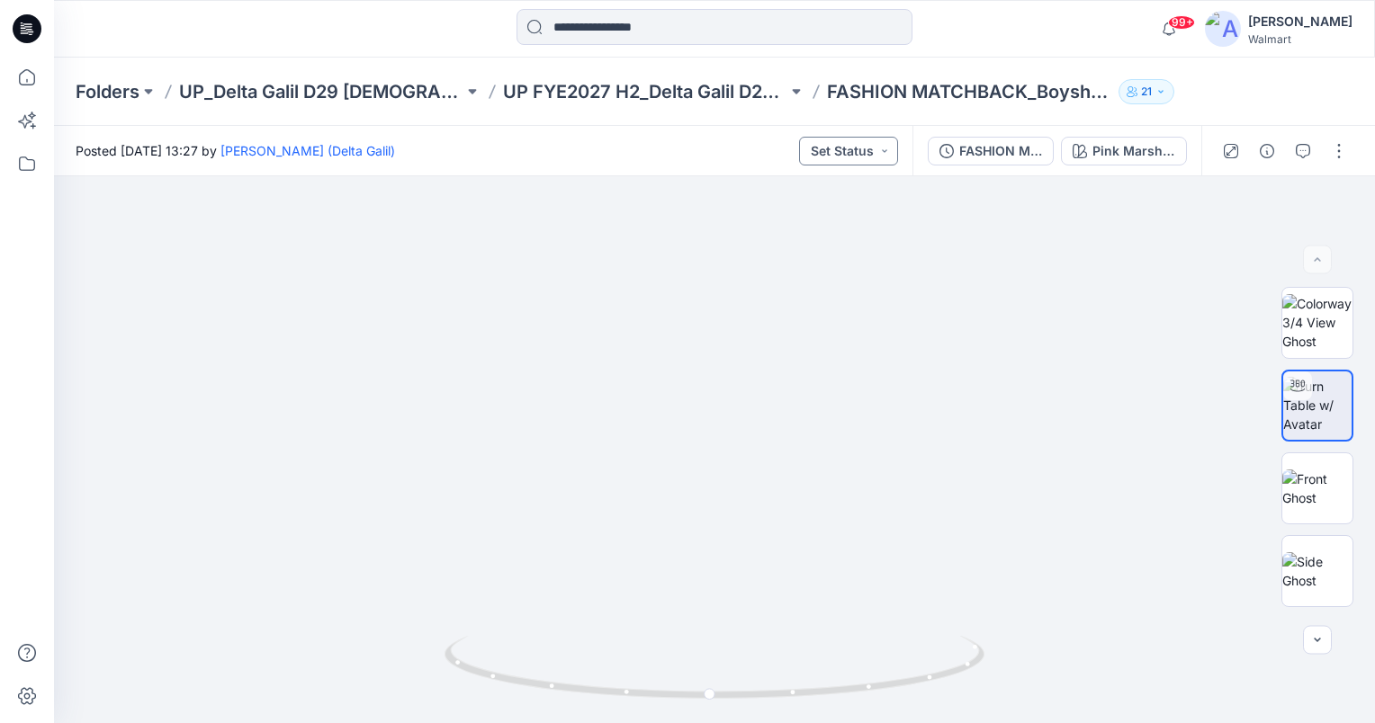
click at [881, 151] on button "Set Status" at bounding box center [848, 151] width 99 height 29
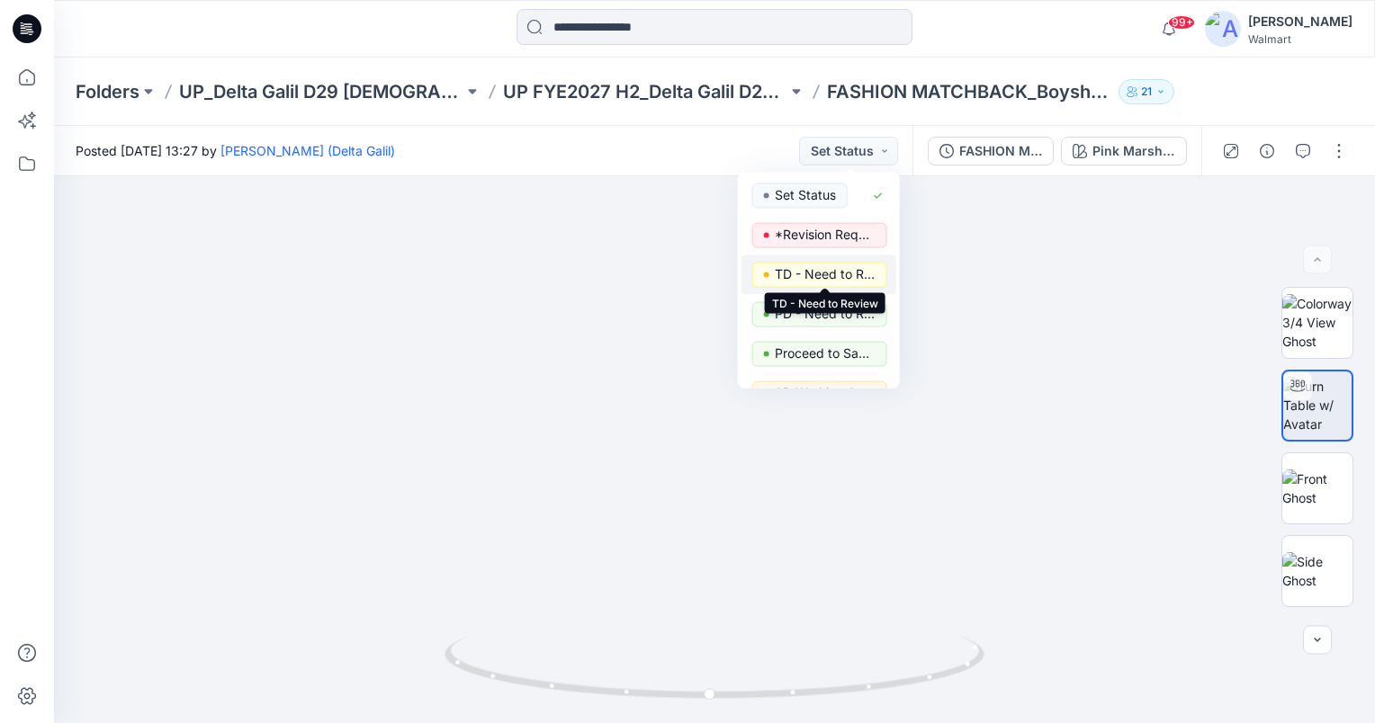
click at [860, 274] on p "TD - Need to Review" at bounding box center [825, 274] width 101 height 23
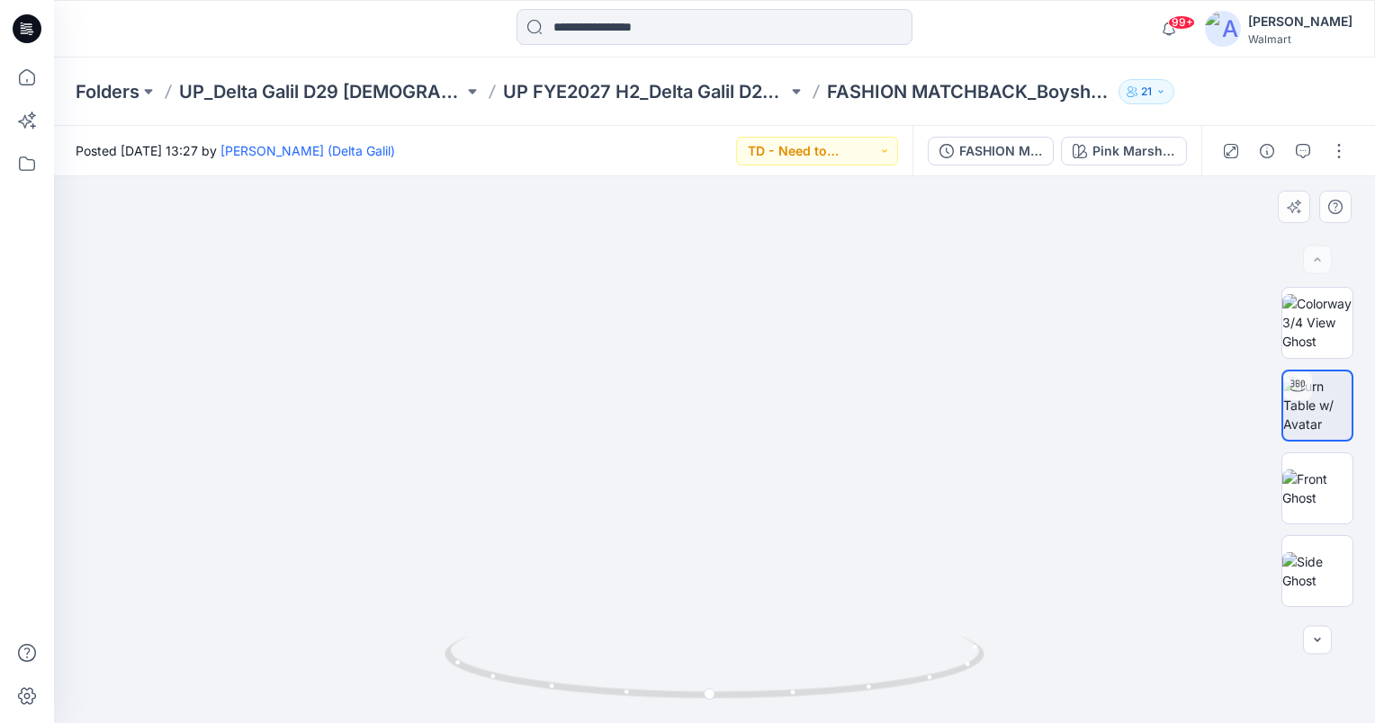
click at [1308, 148] on icon "button" at bounding box center [1303, 151] width 14 height 14
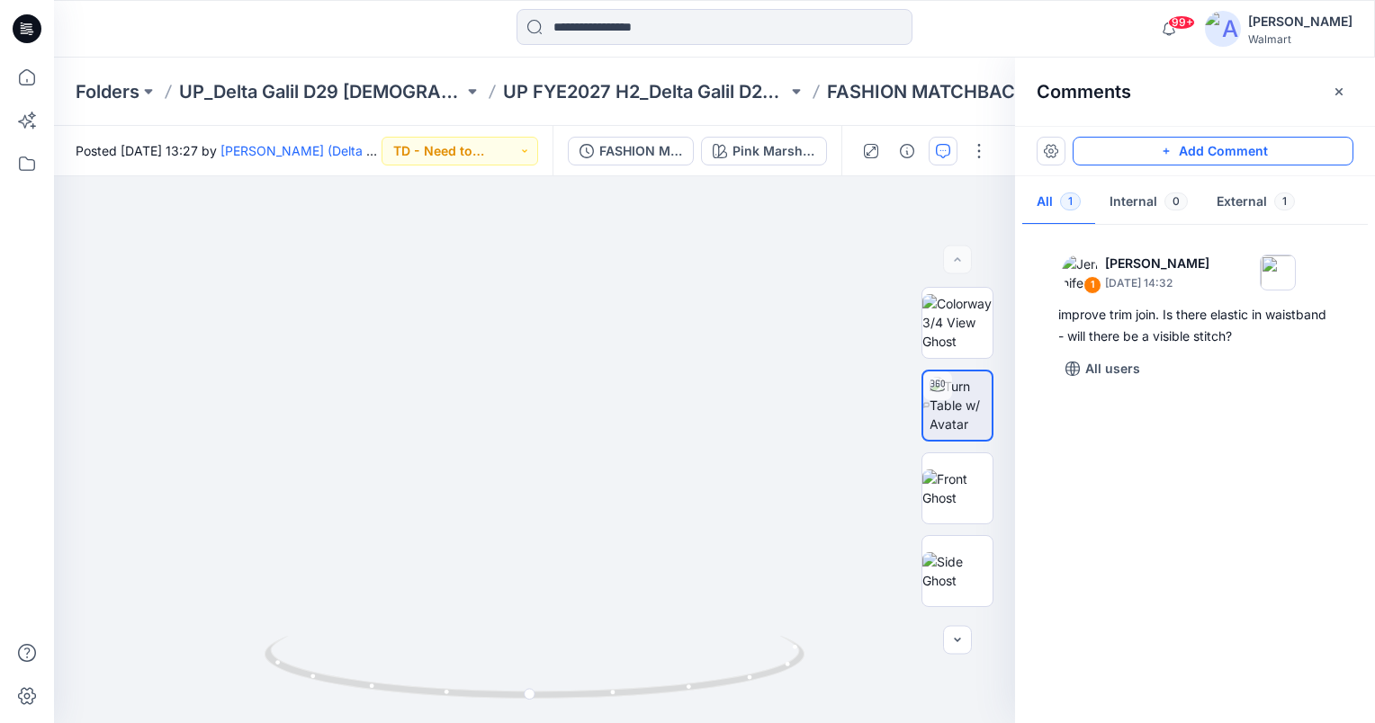
click at [1181, 146] on button "Add Comment" at bounding box center [1212, 151] width 281 height 29
click at [528, 278] on div "2" at bounding box center [534, 449] width 961 height 547
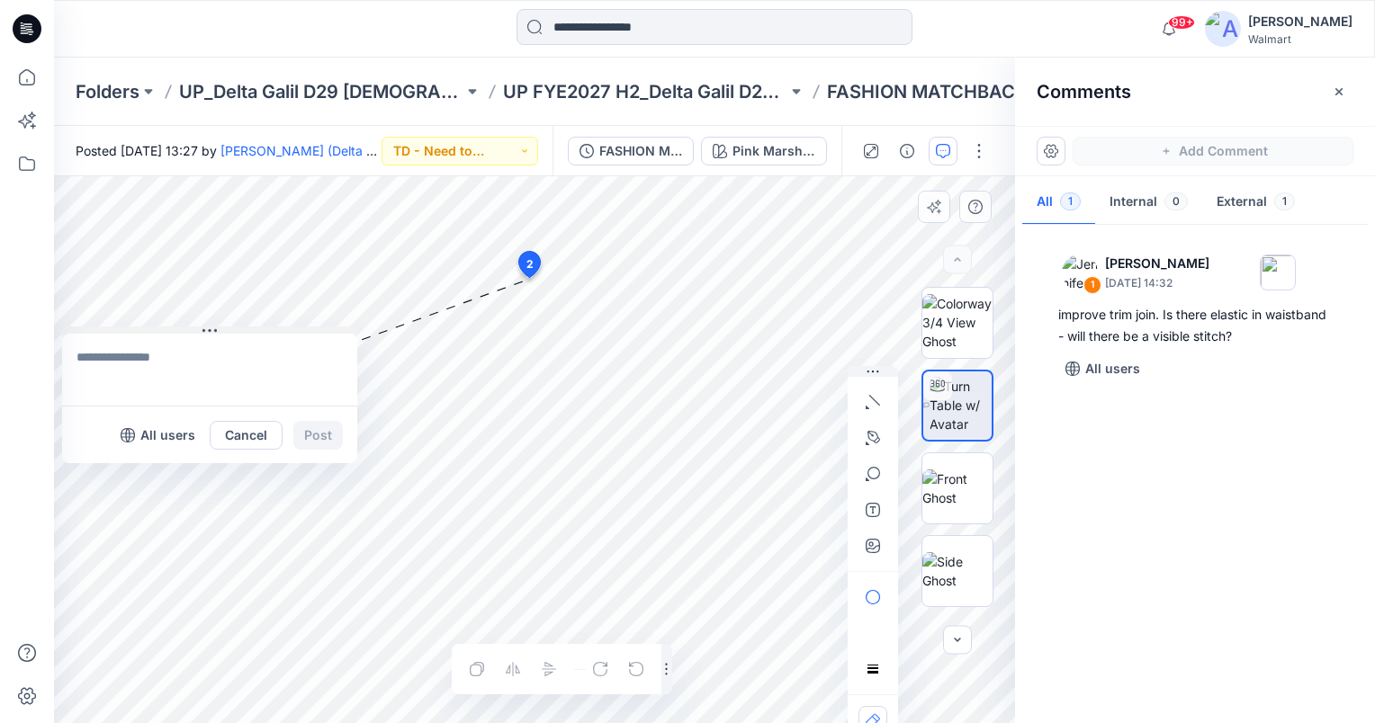
drag, startPoint x: 539, startPoint y: 290, endPoint x: 100, endPoint y: 329, distance: 440.8
click at [100, 329] on button at bounding box center [209, 332] width 295 height 11
click at [130, 381] on textarea at bounding box center [209, 370] width 295 height 72
drag, startPoint x: 245, startPoint y: 356, endPoint x: 9, endPoint y: 355, distance: 235.7
click at [9, 355] on div "99+ Notifications Steve Menda shared EPJE904_ADM_2PK Shorts in UP FYE 2027 S3 -…" at bounding box center [687, 361] width 1375 height 723
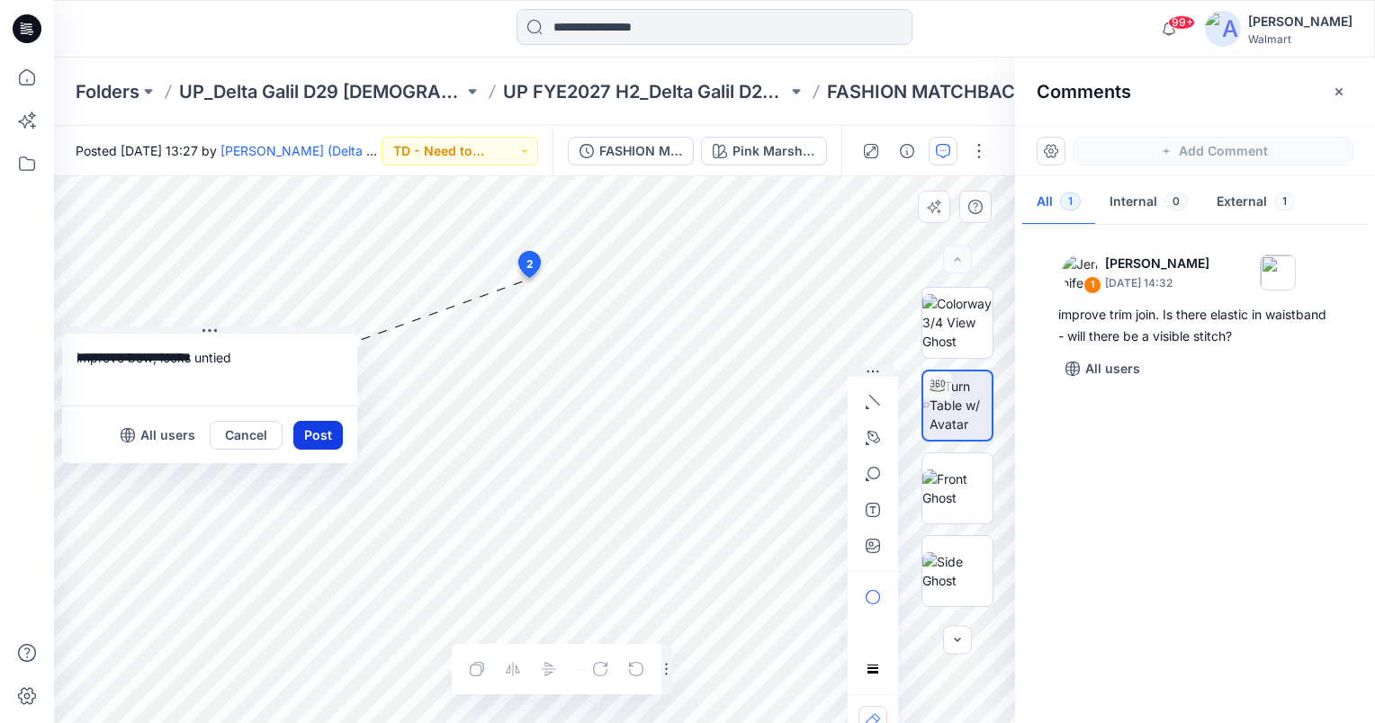
type textarea "**********"
click at [324, 431] on button "Post" at bounding box center [317, 435] width 49 height 29
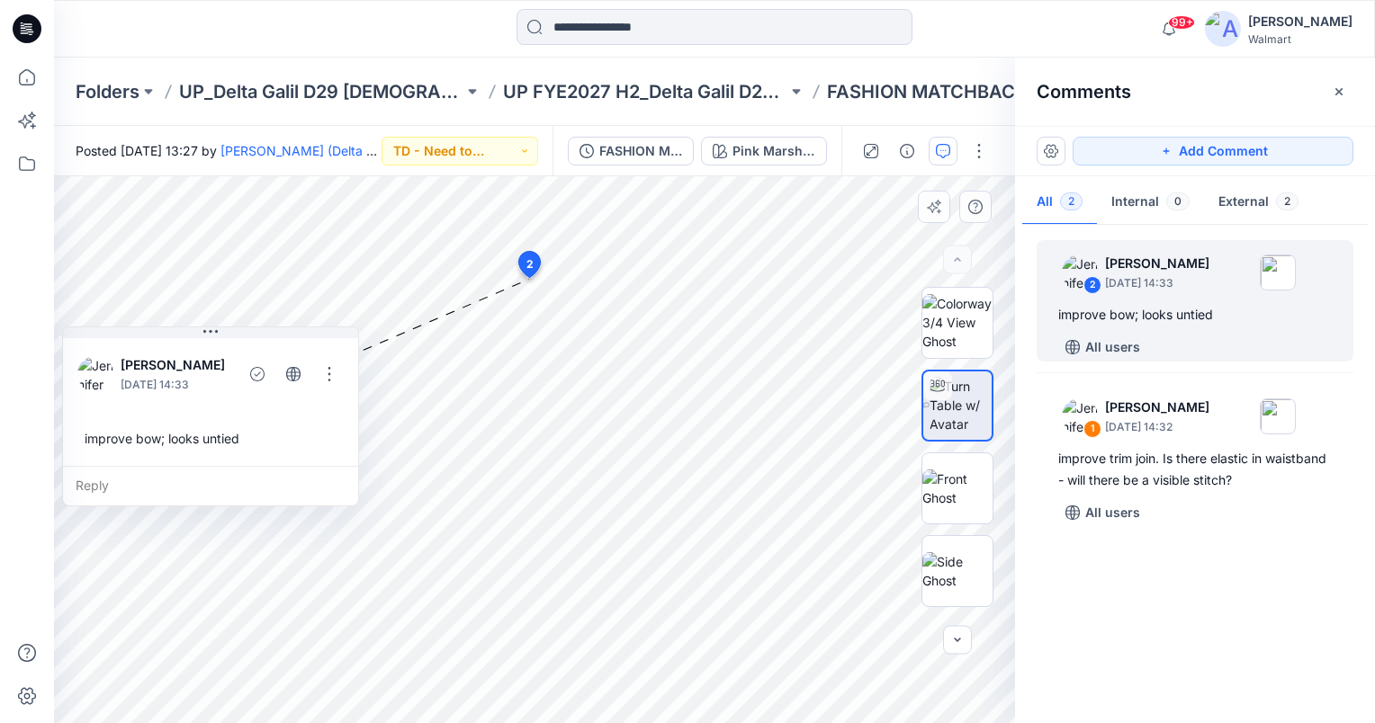
click at [1337, 94] on icon "button" at bounding box center [1339, 92] width 14 height 14
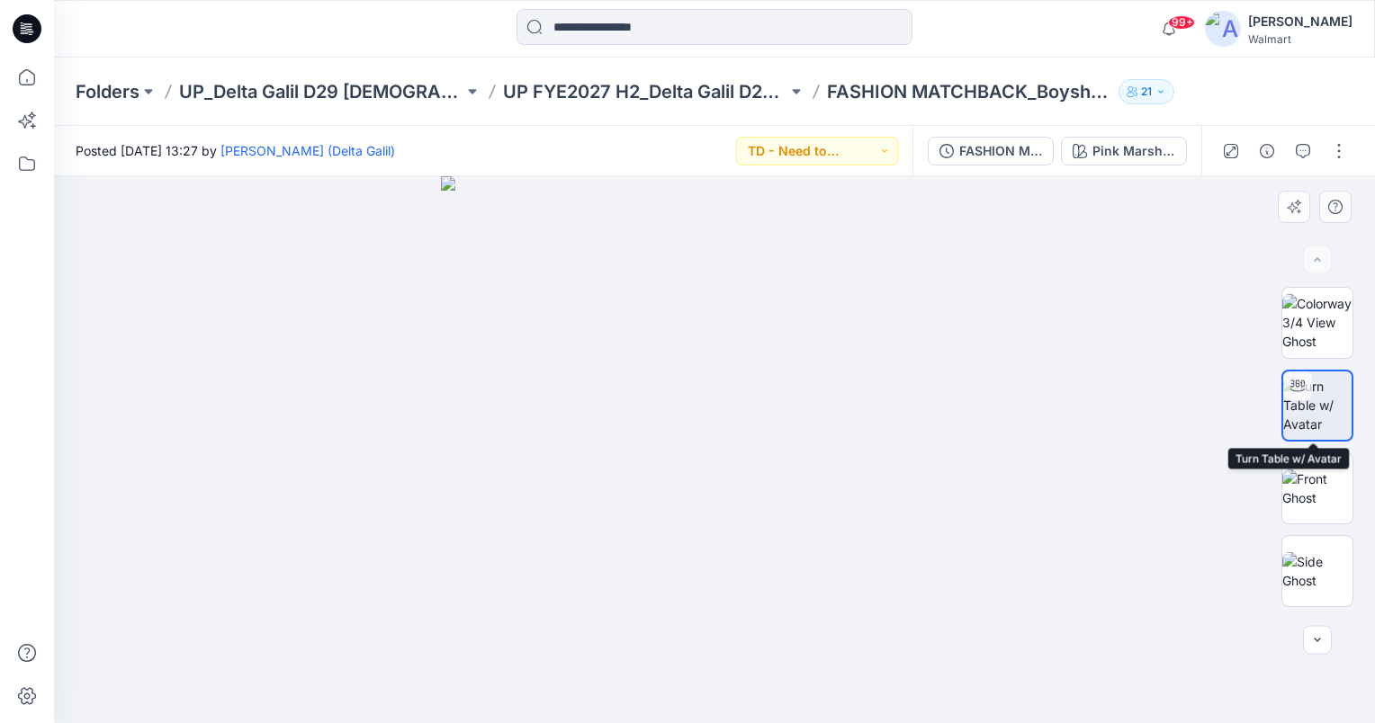
click at [1330, 403] on img at bounding box center [1317, 405] width 68 height 57
drag, startPoint x: 866, startPoint y: 536, endPoint x: 848, endPoint y: 485, distance: 54.3
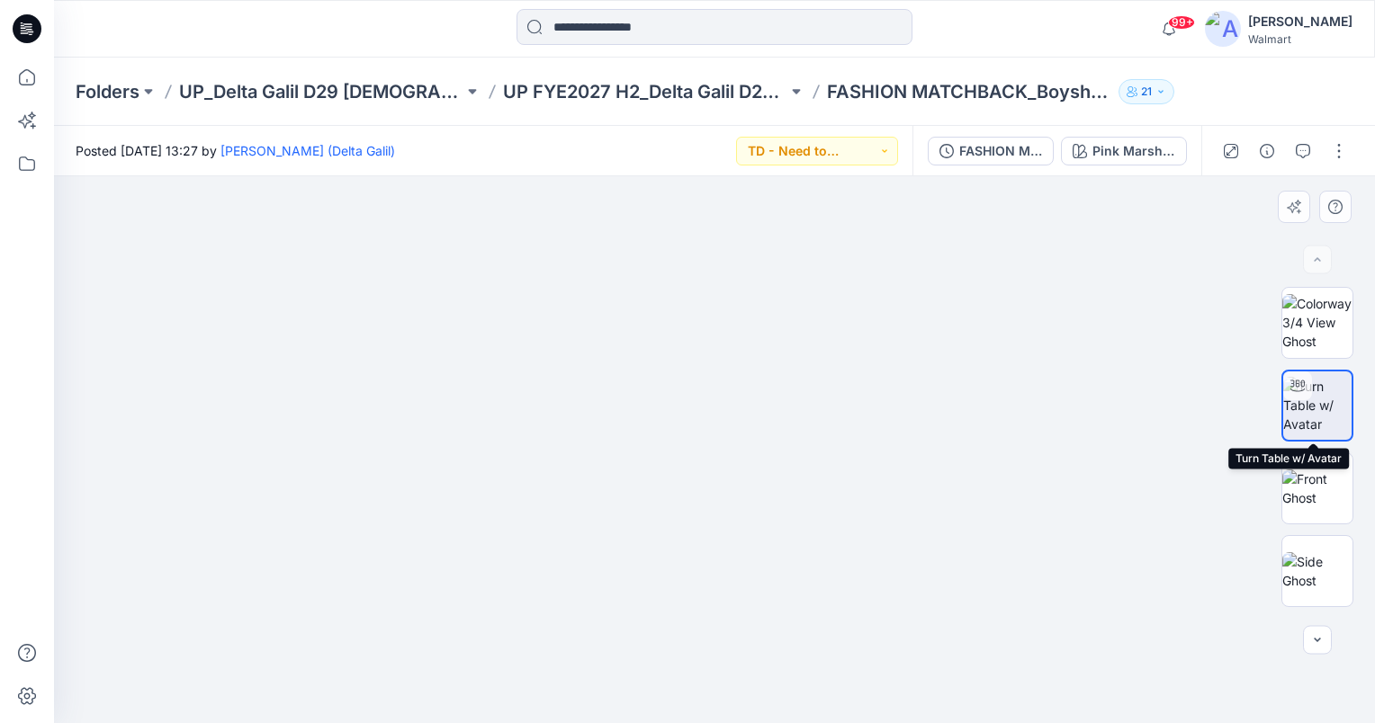
click at [1319, 401] on img at bounding box center [1317, 405] width 68 height 57
click at [1313, 310] on img at bounding box center [1317, 322] width 70 height 57
click at [1321, 421] on img at bounding box center [1317, 405] width 70 height 57
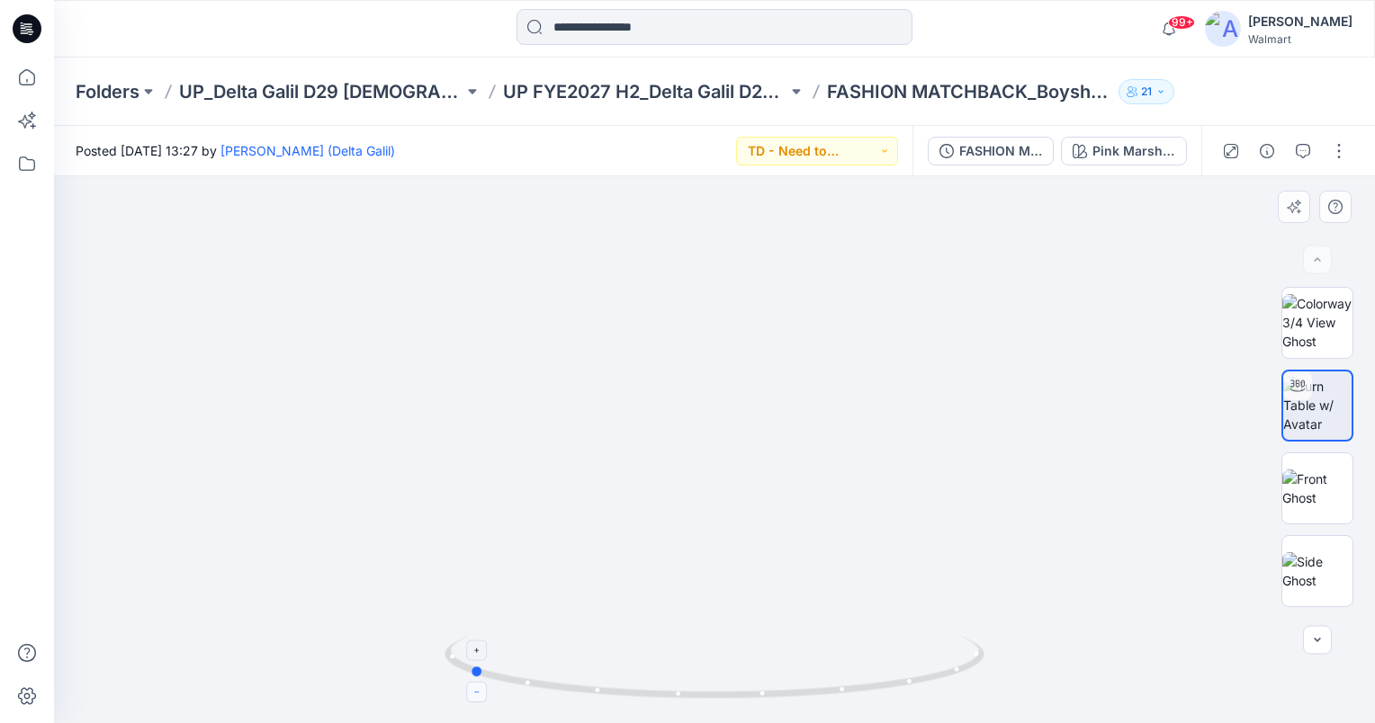
drag, startPoint x: 717, startPoint y: 696, endPoint x: 471, endPoint y: 687, distance: 245.8
click at [471, 687] on icon at bounding box center [716, 669] width 544 height 67
drag, startPoint x: 835, startPoint y: 481, endPoint x: 820, endPoint y: 390, distance: 93.0
drag, startPoint x: 477, startPoint y: 673, endPoint x: 716, endPoint y: 680, distance: 239.4
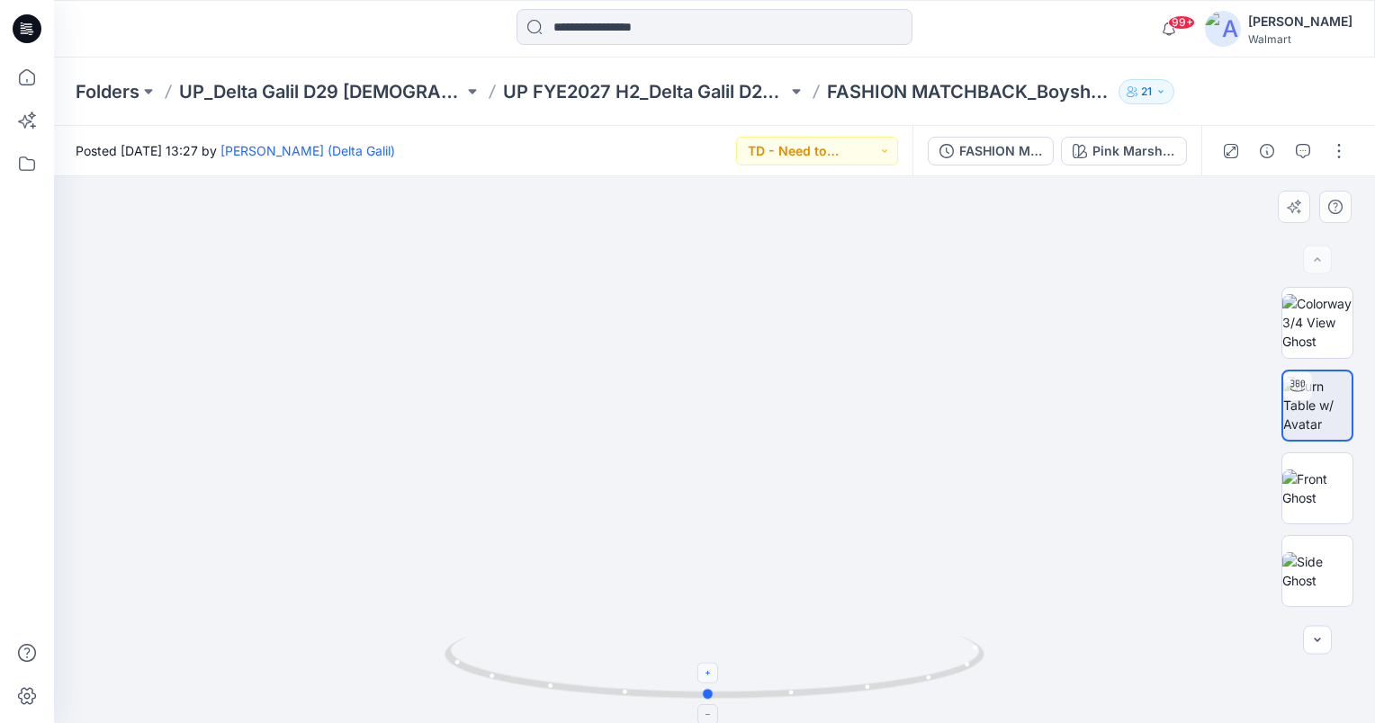
click at [716, 680] on icon at bounding box center [716, 669] width 544 height 67
drag, startPoint x: 785, startPoint y: 373, endPoint x: 844, endPoint y: 497, distance: 136.4
click at [1314, 563] on img at bounding box center [1317, 571] width 70 height 38
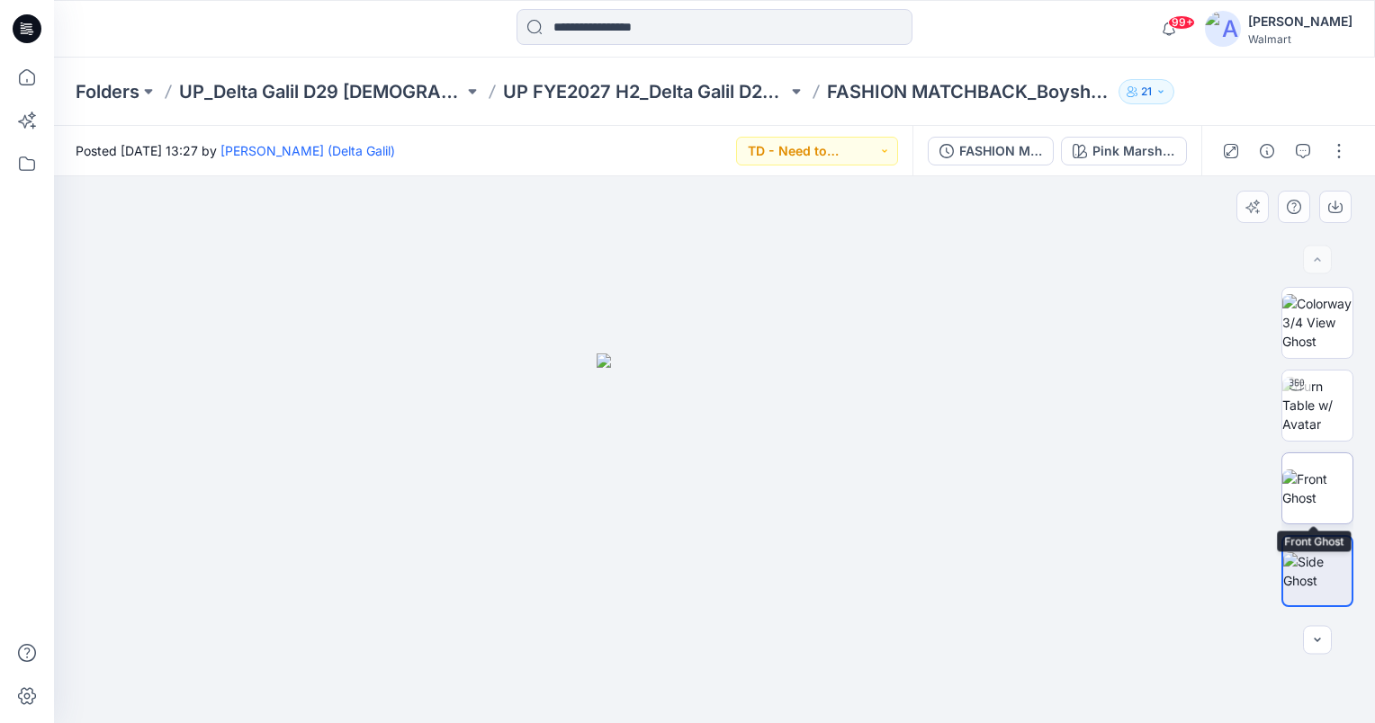
click at [1300, 493] on img at bounding box center [1317, 489] width 70 height 38
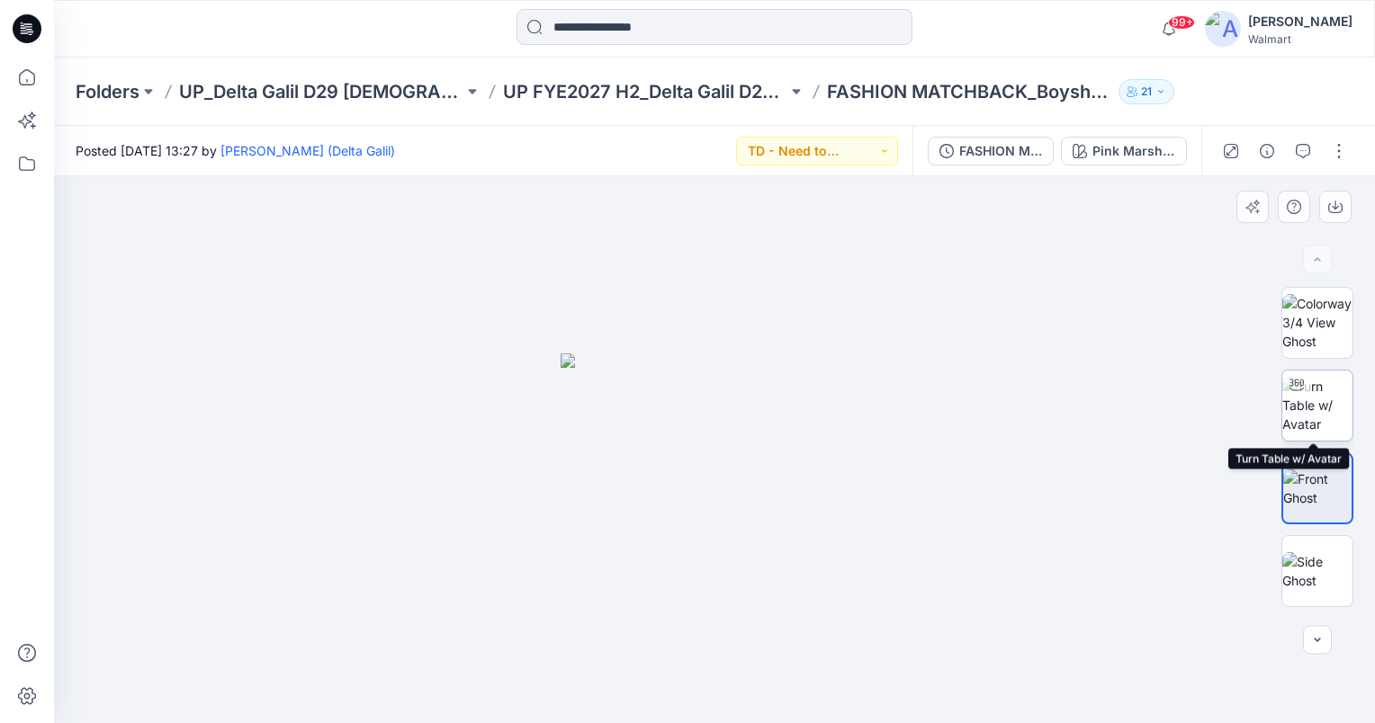
click at [1305, 400] on img at bounding box center [1317, 405] width 70 height 57
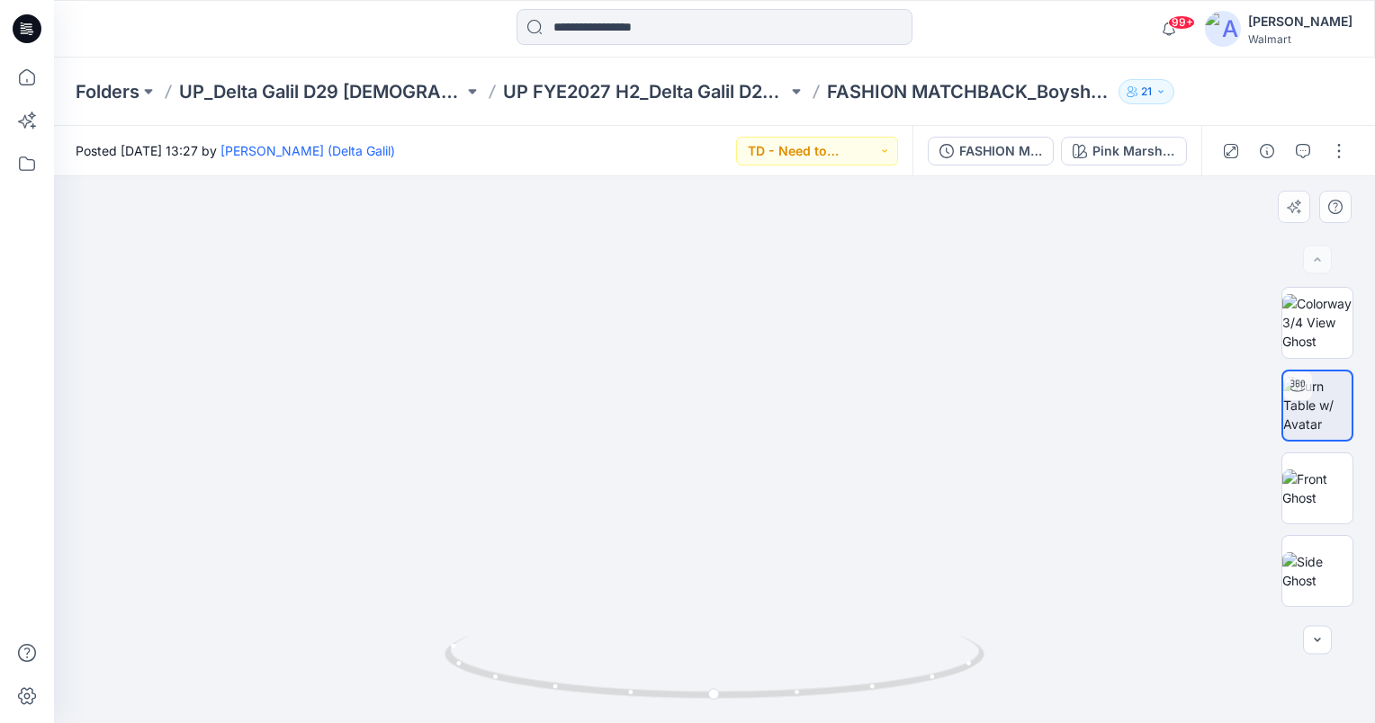
drag, startPoint x: 814, startPoint y: 585, endPoint x: 817, endPoint y: 538, distance: 46.9
drag, startPoint x: 713, startPoint y: 695, endPoint x: 721, endPoint y: 689, distance: 9.6
click at [721, 689] on circle at bounding box center [721, 694] width 11 height 11
drag, startPoint x: 724, startPoint y: 691, endPoint x: 680, endPoint y: 692, distance: 44.1
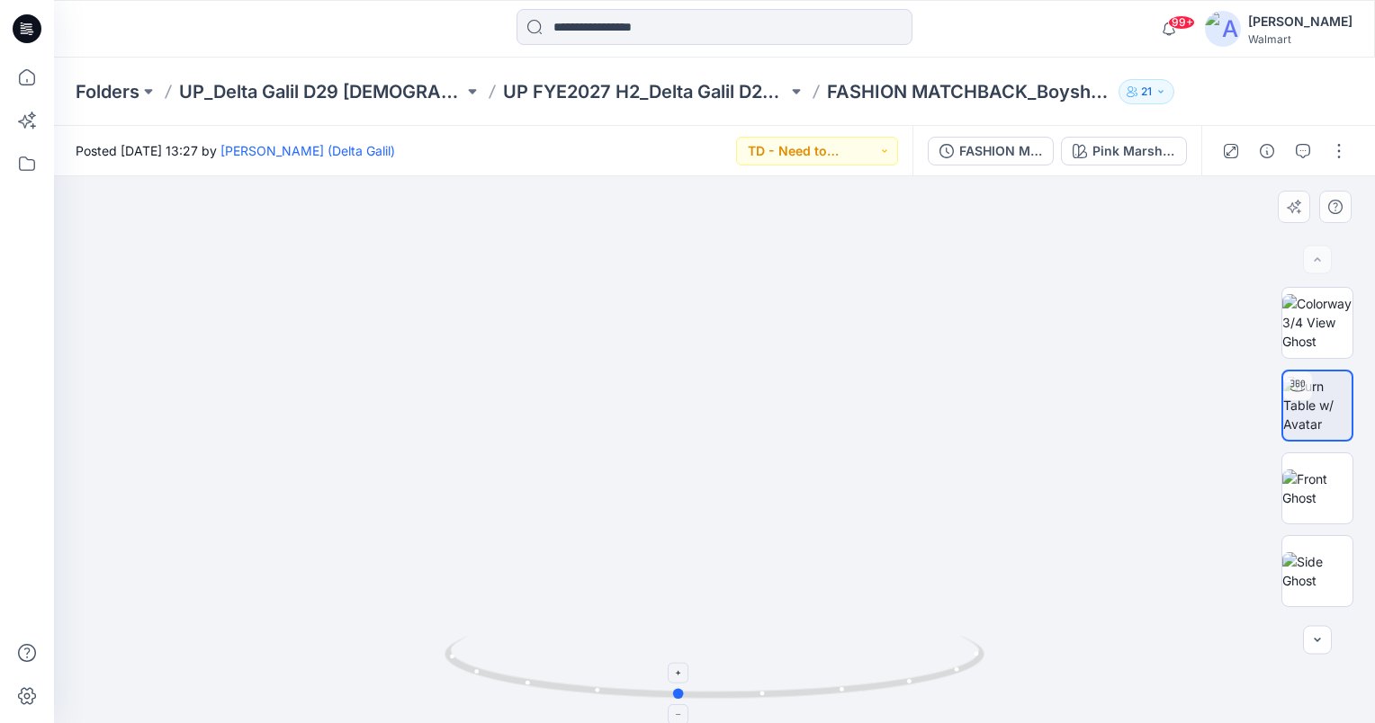
click at [680, 692] on circle at bounding box center [679, 693] width 11 height 11
drag, startPoint x: 676, startPoint y: 693, endPoint x: 732, endPoint y: 692, distance: 56.7
click at [732, 692] on circle at bounding box center [734, 694] width 11 height 11
click at [1304, 151] on icon "button" at bounding box center [1303, 151] width 14 height 14
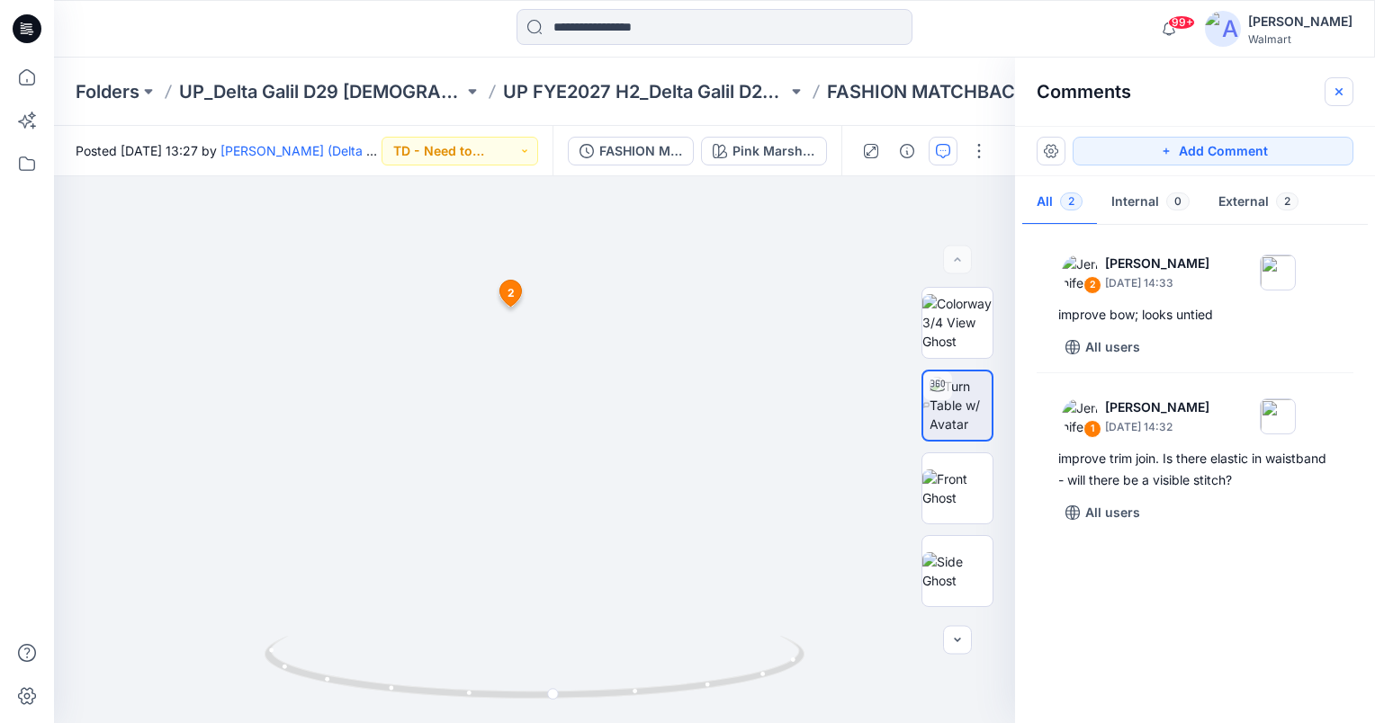
click at [1337, 87] on icon "button" at bounding box center [1339, 92] width 14 height 14
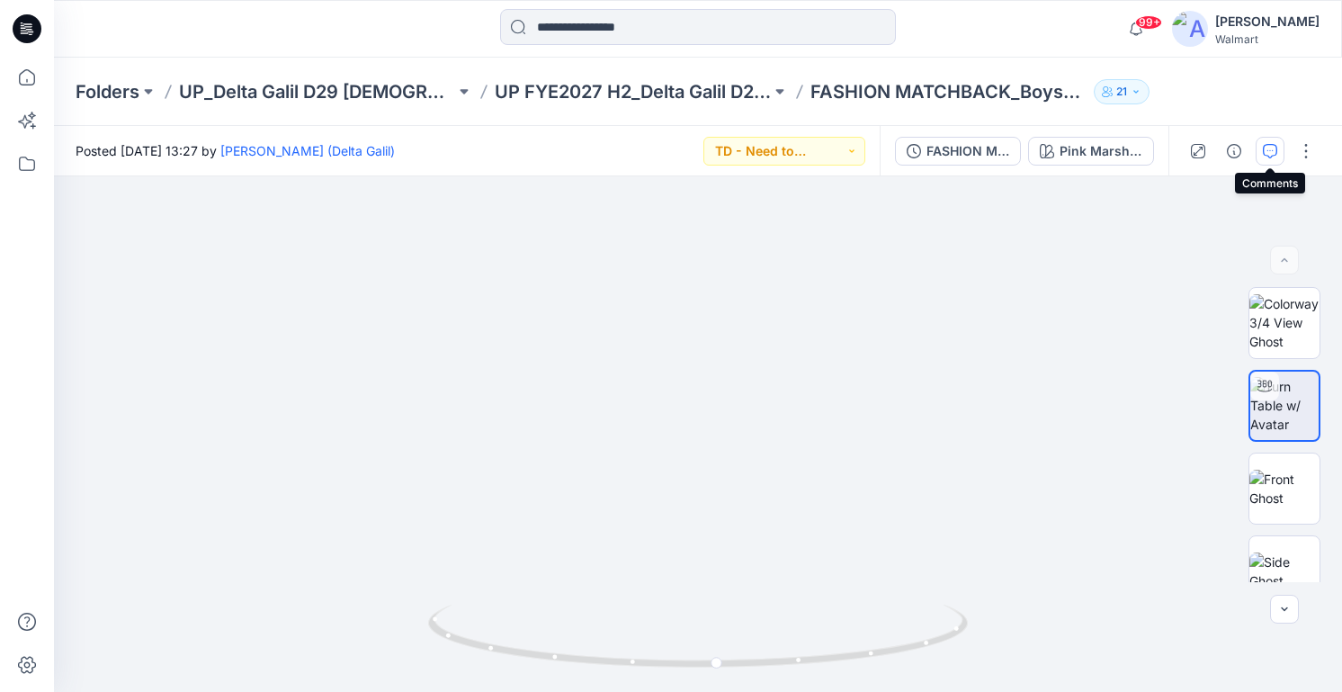
click at [1269, 150] on icon "button" at bounding box center [1270, 151] width 14 height 14
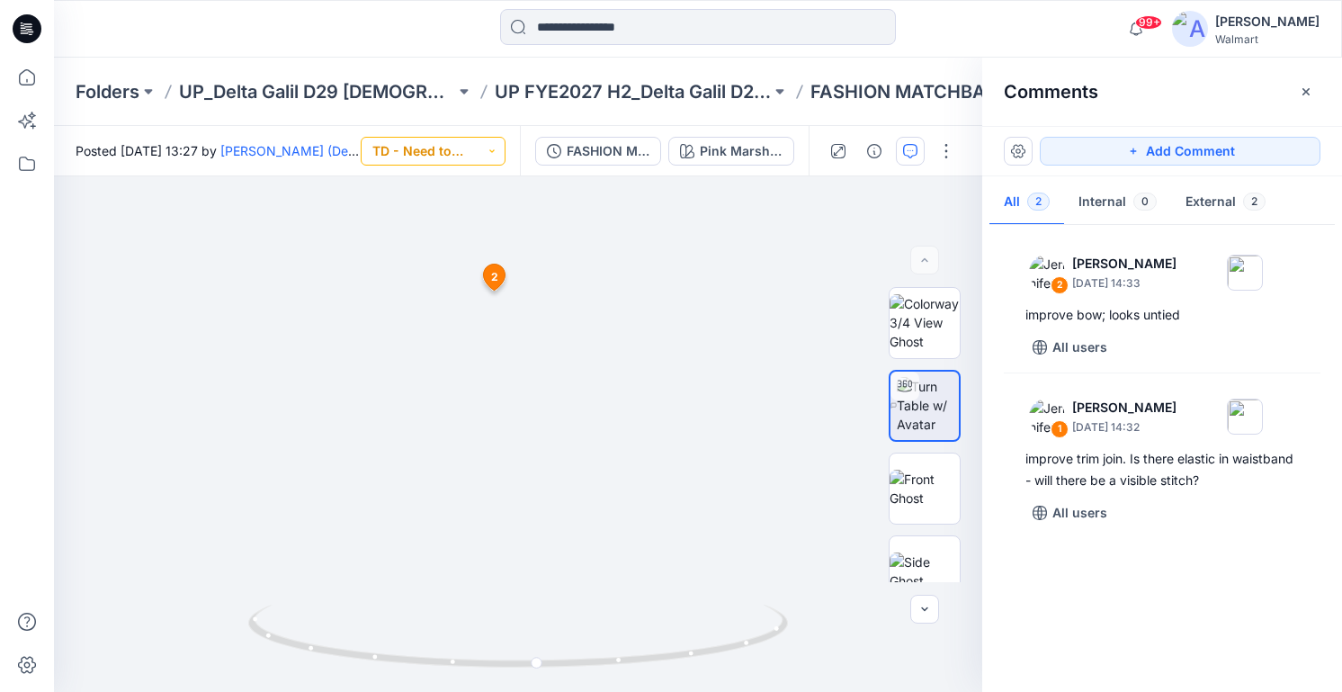
click at [471, 149] on button "TD - Need to Review" at bounding box center [433, 151] width 145 height 29
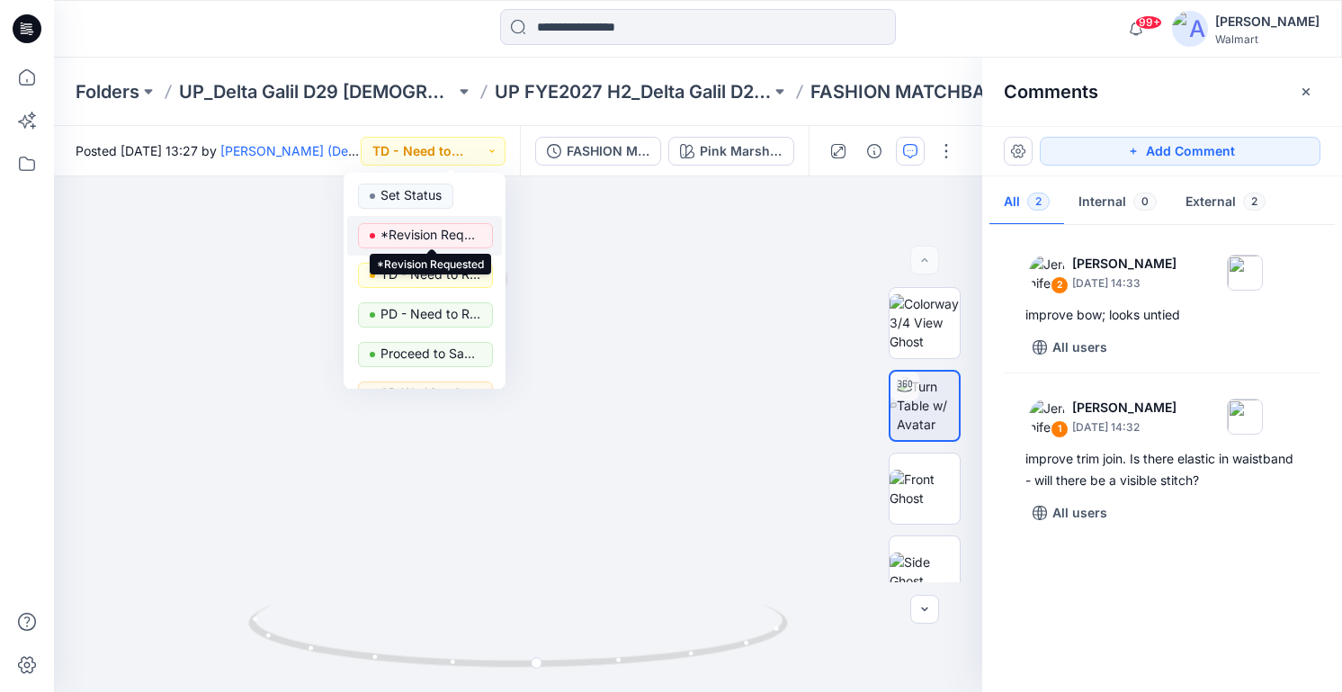
click at [457, 233] on p "*Revision Requested" at bounding box center [431, 234] width 101 height 23
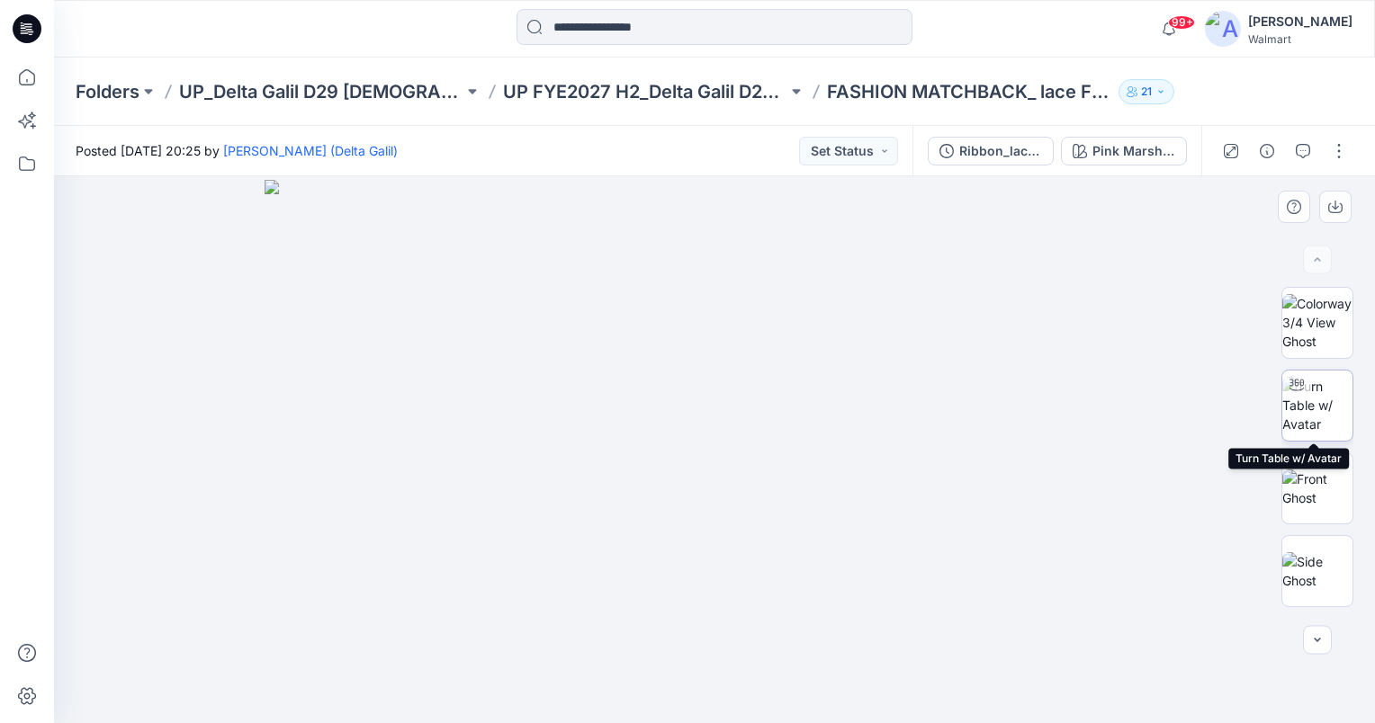
click at [1315, 401] on img at bounding box center [1317, 405] width 70 height 57
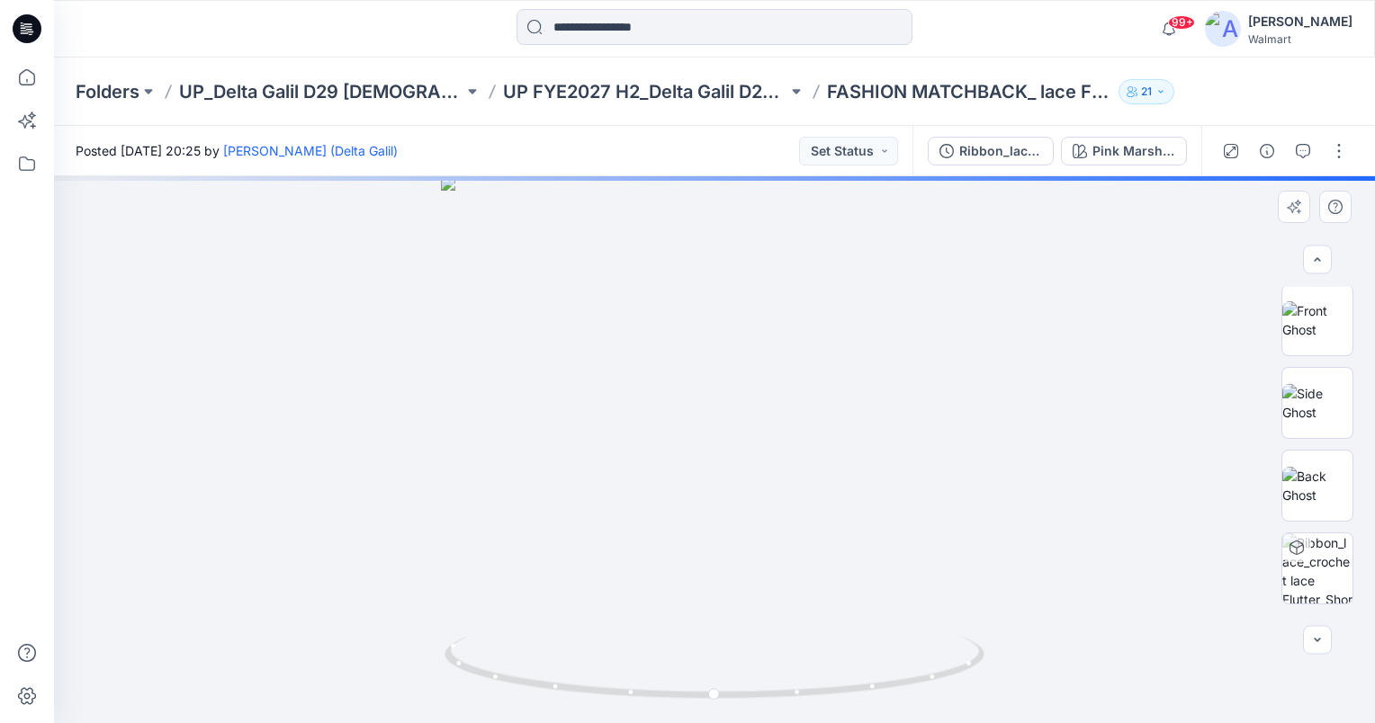
scroll to position [241, 0]
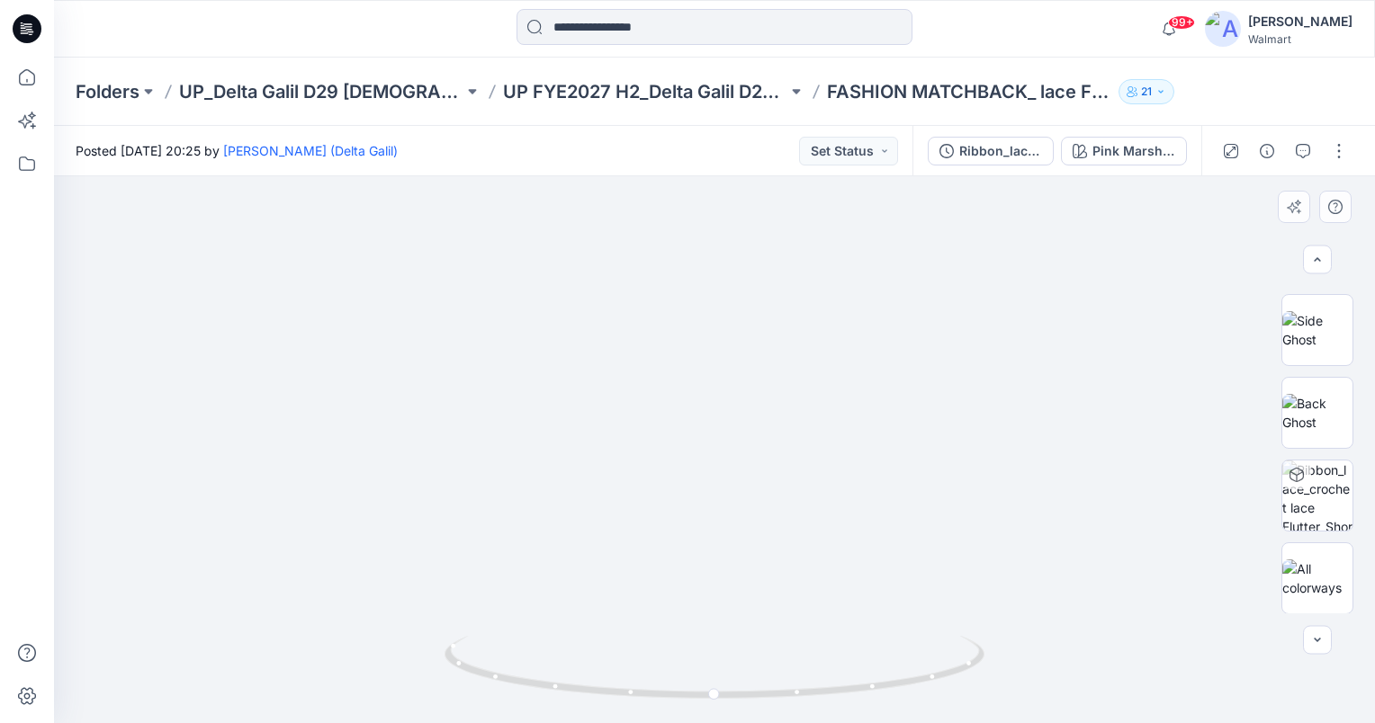
drag, startPoint x: 780, startPoint y: 510, endPoint x: 858, endPoint y: 534, distance: 81.7
click at [799, 534] on img at bounding box center [717, 78] width 2084 height 1289
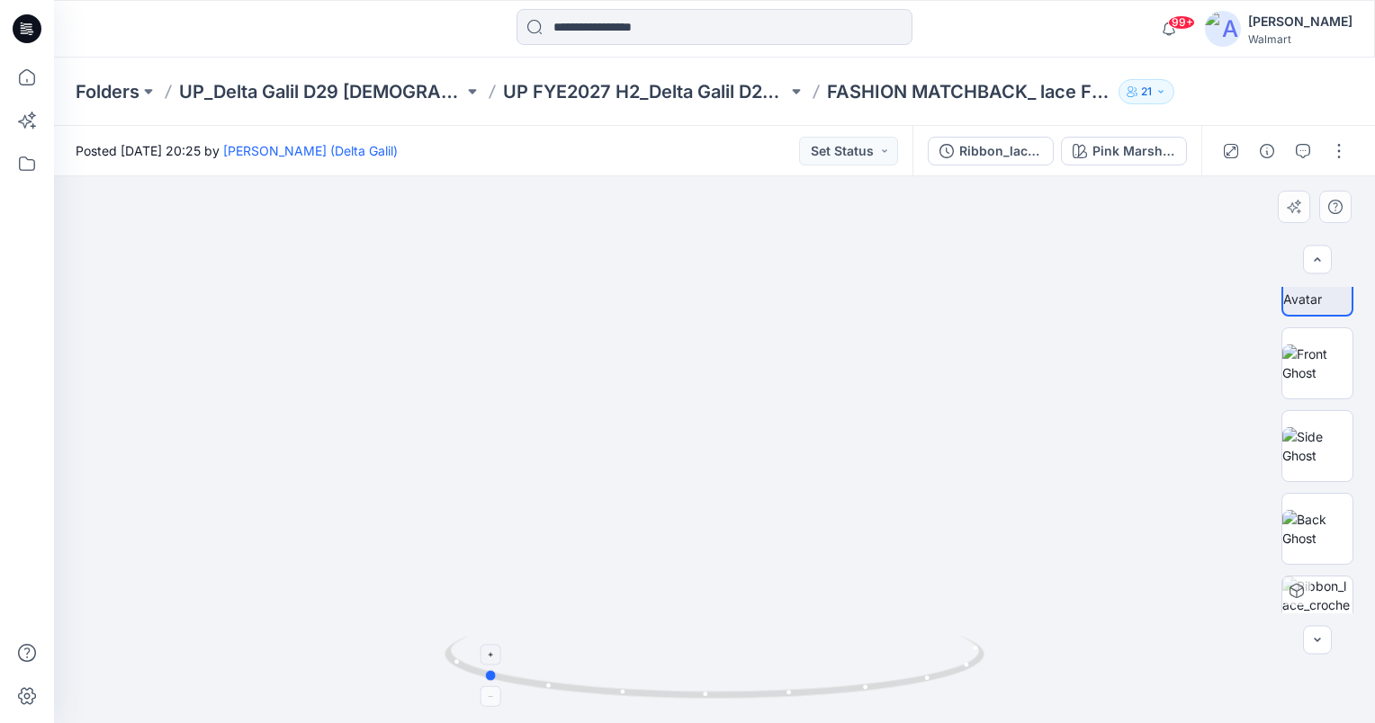
drag, startPoint x: 714, startPoint y: 695, endPoint x: 483, endPoint y: 684, distance: 231.5
click at [483, 684] on icon at bounding box center [716, 669] width 544 height 67
drag, startPoint x: 493, startPoint y: 676, endPoint x: 748, endPoint y: 692, distance: 255.1
click at [748, 692] on icon at bounding box center [716, 669] width 544 height 67
click at [979, 381] on img at bounding box center [735, 62] width 2148 height 1323
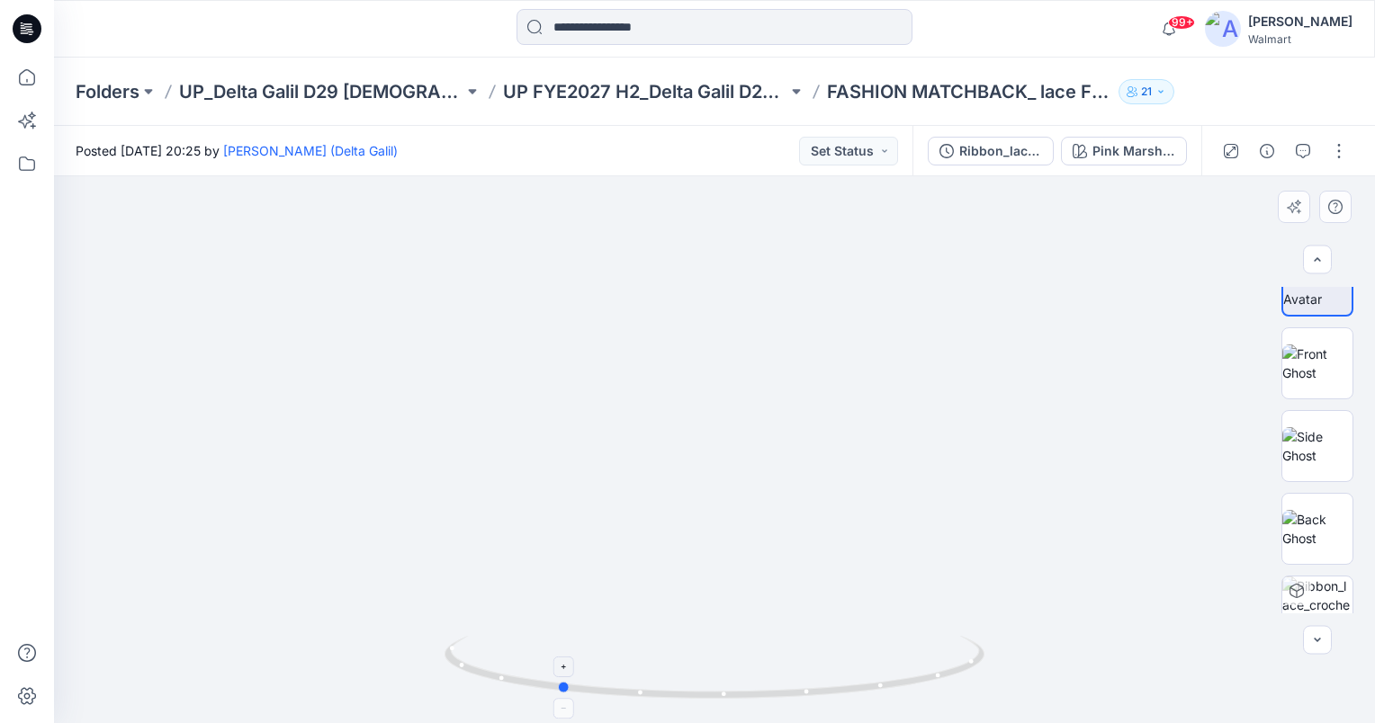
drag, startPoint x: 740, startPoint y: 689, endPoint x: 561, endPoint y: 679, distance: 179.3
click at [561, 679] on icon at bounding box center [716, 669] width 544 height 67
drag, startPoint x: 565, startPoint y: 686, endPoint x: 263, endPoint y: 704, distance: 302.9
click at [263, 704] on div at bounding box center [714, 449] width 1321 height 547
click at [1299, 146] on icon "button" at bounding box center [1303, 151] width 14 height 14
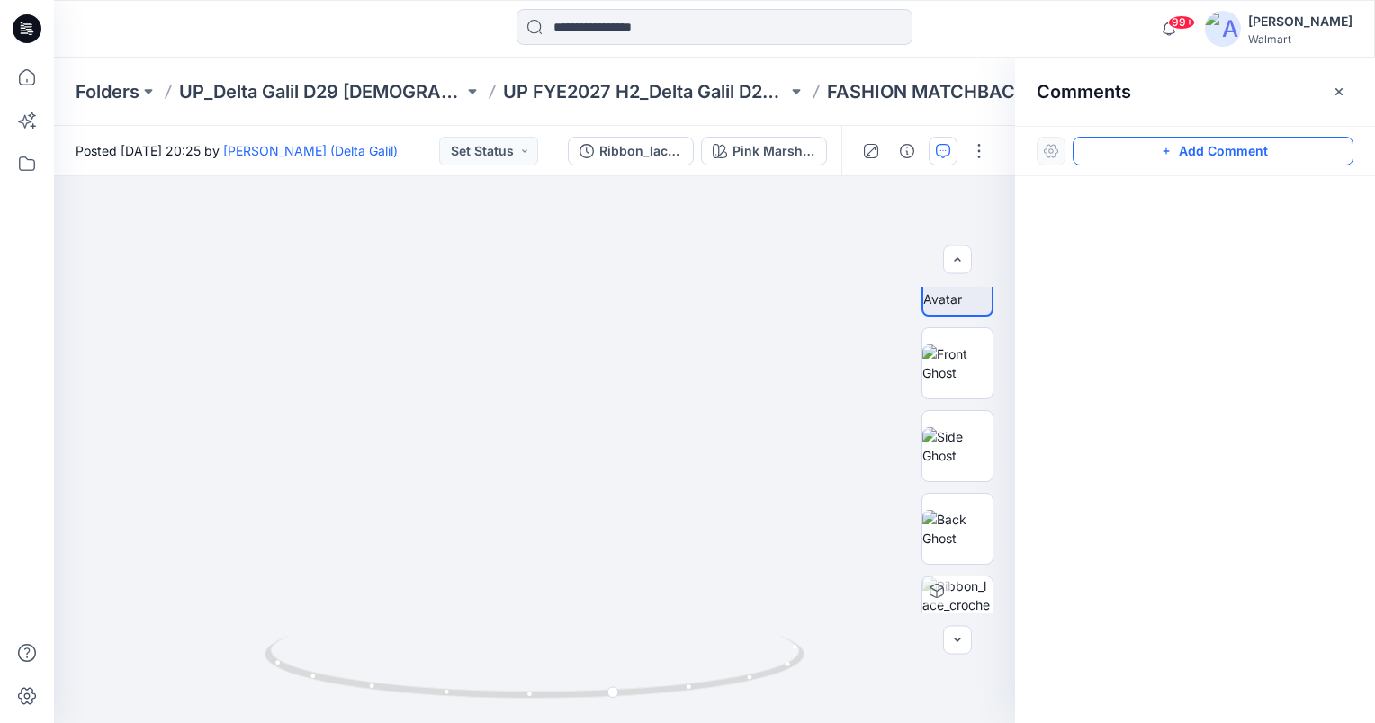
click at [1321, 154] on button "Add Comment" at bounding box center [1212, 151] width 281 height 29
click at [331, 491] on div "1" at bounding box center [534, 449] width 961 height 547
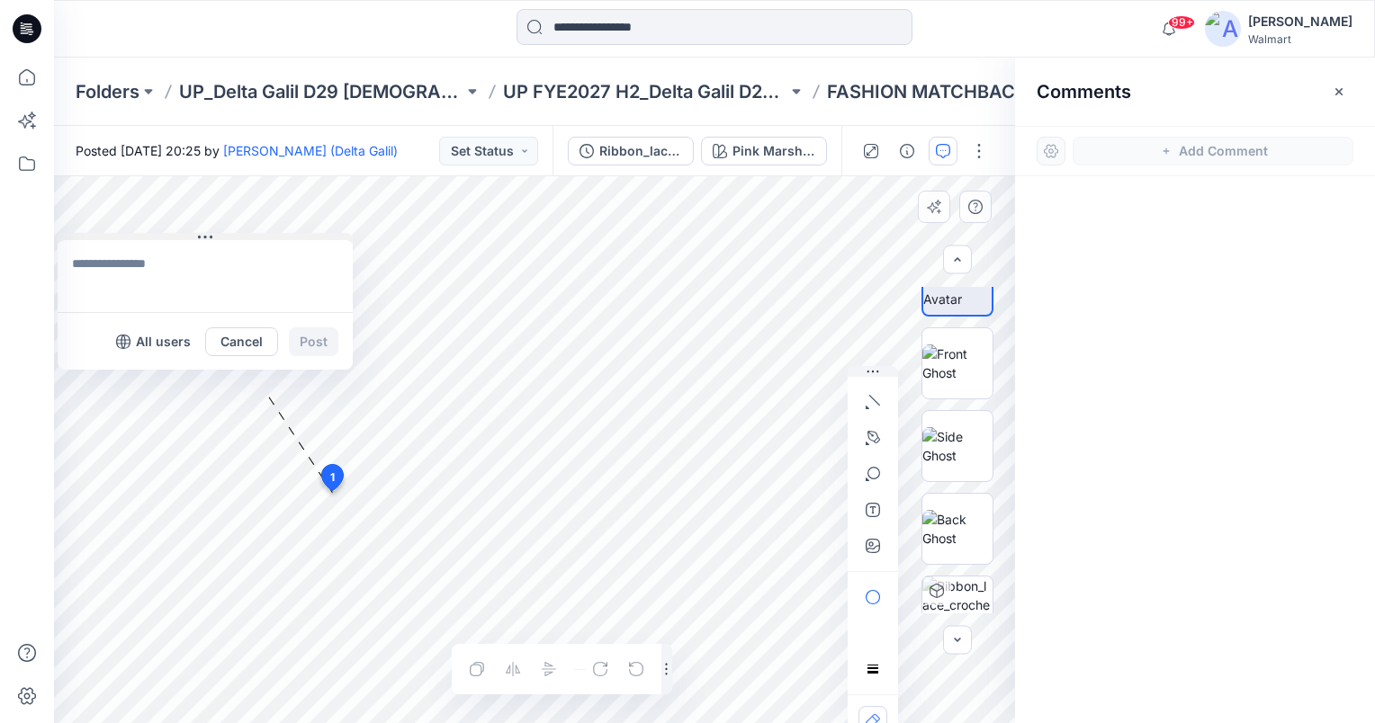
click at [56, 238] on div "1 All users Cancel Post Layer 1" at bounding box center [534, 449] width 961 height 547
click at [131, 282] on textarea at bounding box center [205, 276] width 295 height 72
type textarea "**********"
click at [315, 340] on button "Post" at bounding box center [313, 341] width 49 height 29
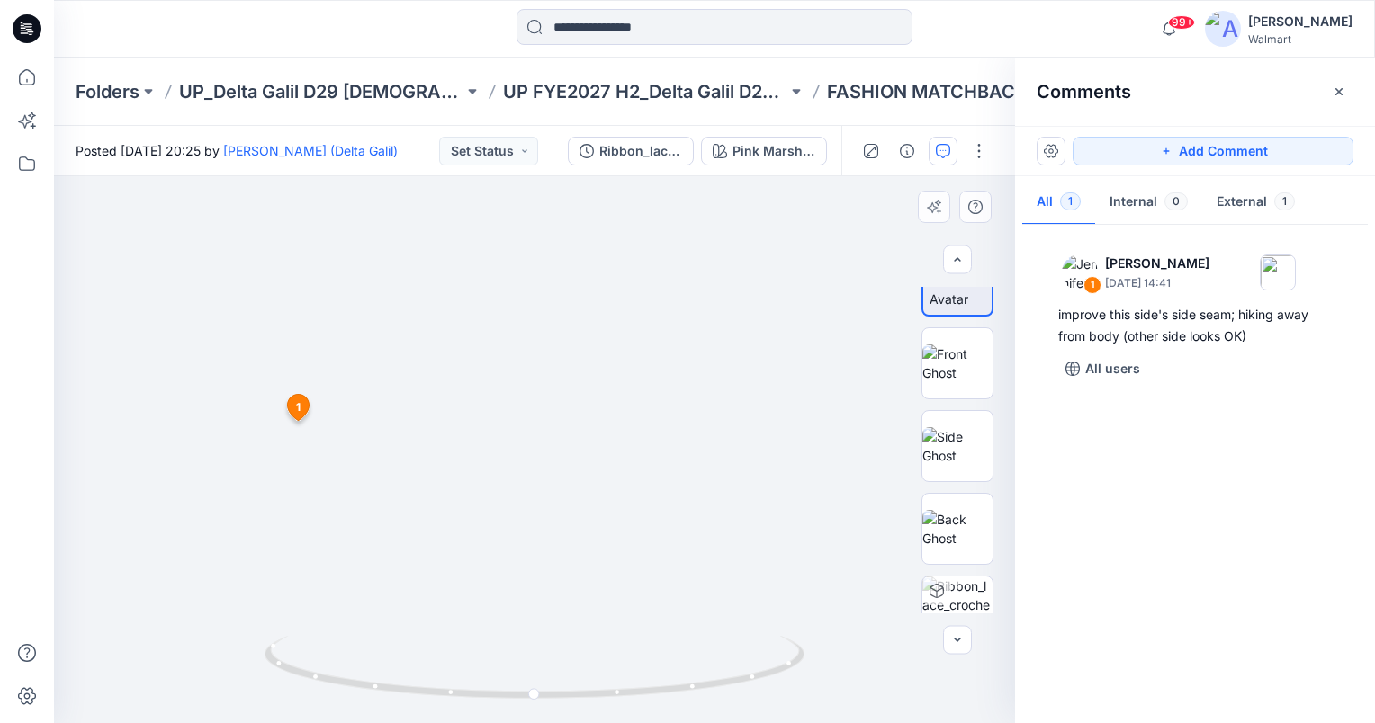
drag, startPoint x: 610, startPoint y: 571, endPoint x: 606, endPoint y: 514, distance: 57.7
click at [603, 515] on img at bounding box center [523, 43] width 2084 height 1359
click at [1279, 148] on button "Add Comment" at bounding box center [1212, 151] width 281 height 29
click at [513, 530] on div "2 1 Jennifer Yerkes September 18, 2025 14:41 improve this side's side seam; hik…" at bounding box center [534, 449] width 961 height 547
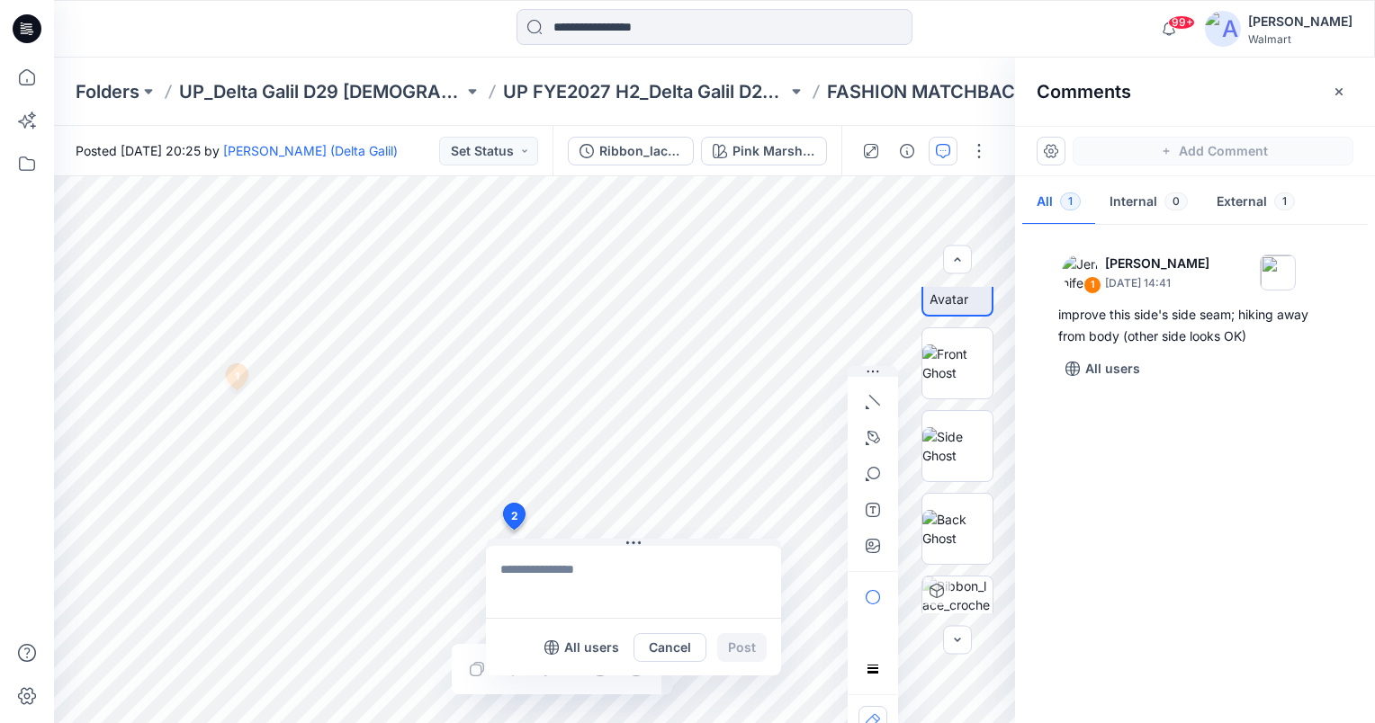
click at [551, 553] on textarea at bounding box center [633, 582] width 295 height 72
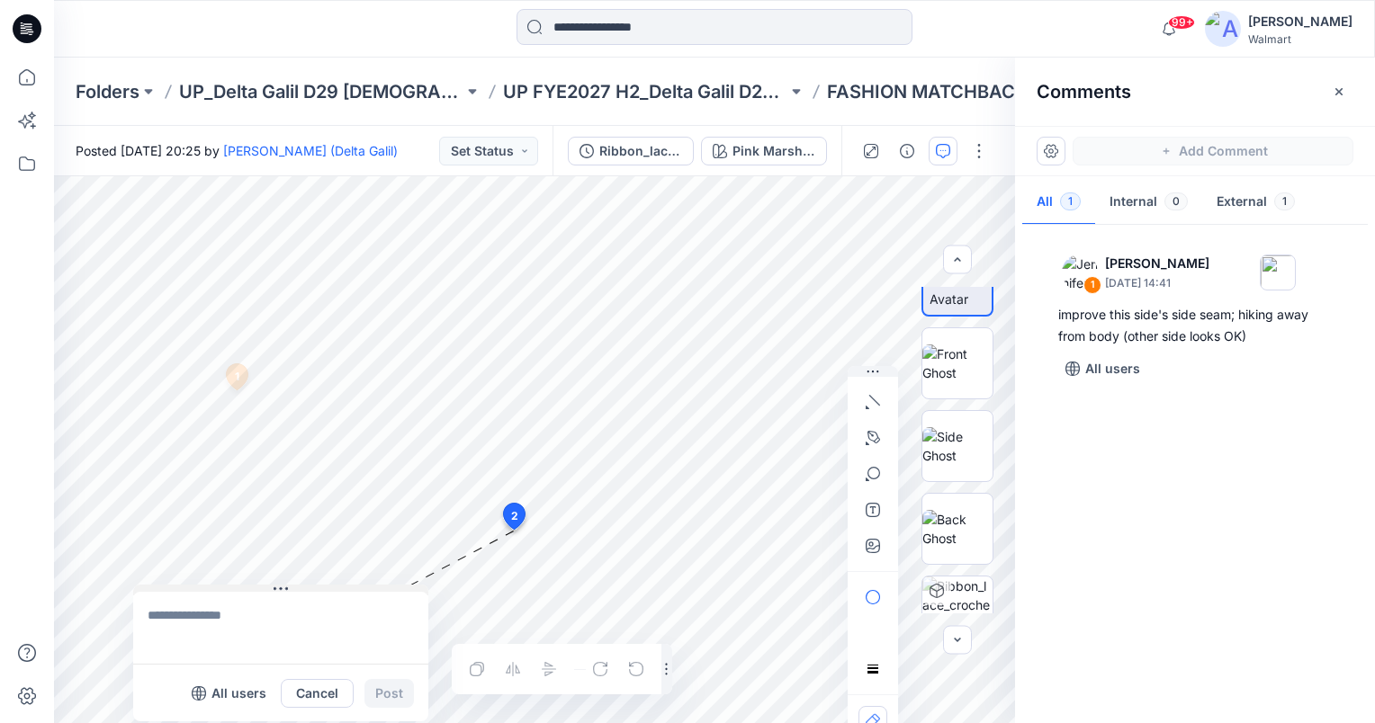
click at [205, 570] on div "2 All users Cancel Post 1 Jennifer Yerkes September 18, 2025 14:41 improve this…" at bounding box center [534, 449] width 961 height 547
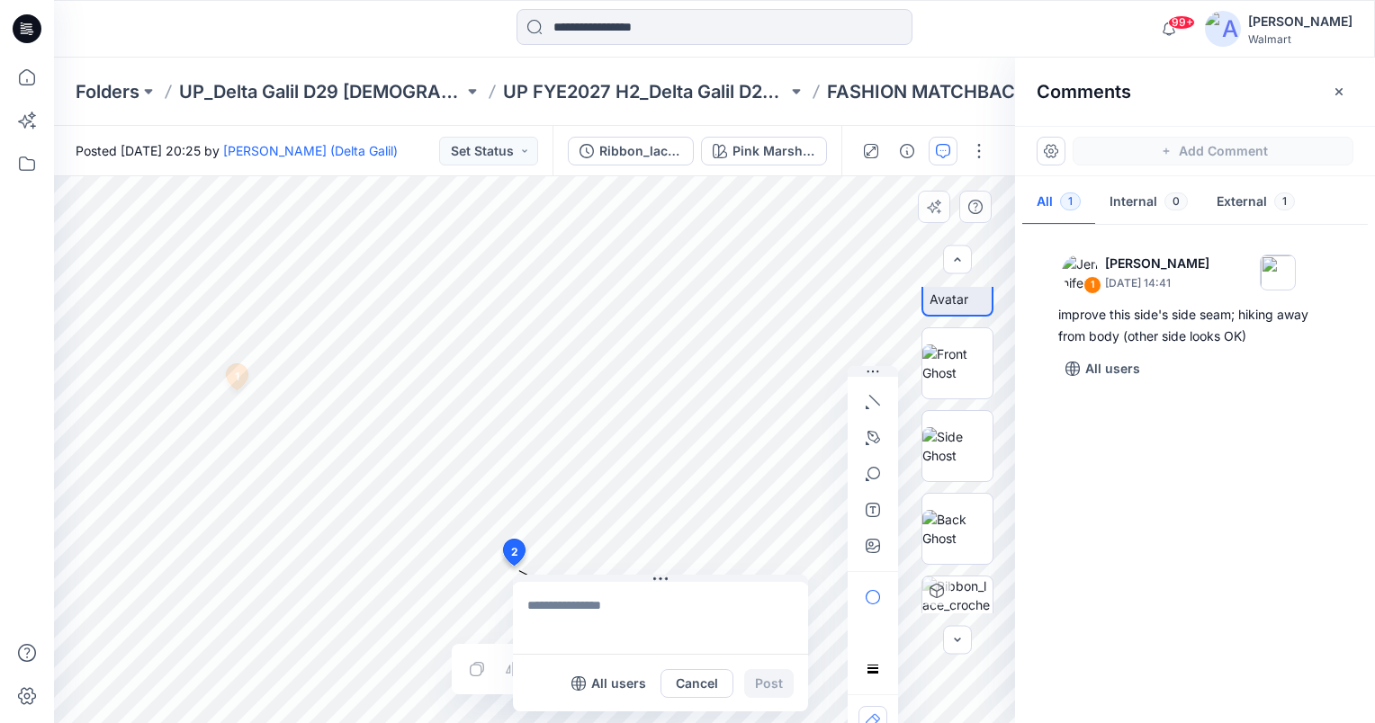
drag, startPoint x: 509, startPoint y: 510, endPoint x: 513, endPoint y: 553, distance: 43.3
click at [630, 599] on textarea at bounding box center [633, 619] width 295 height 72
type textarea "**********"
click at [748, 677] on button "Post" at bounding box center [741, 684] width 49 height 29
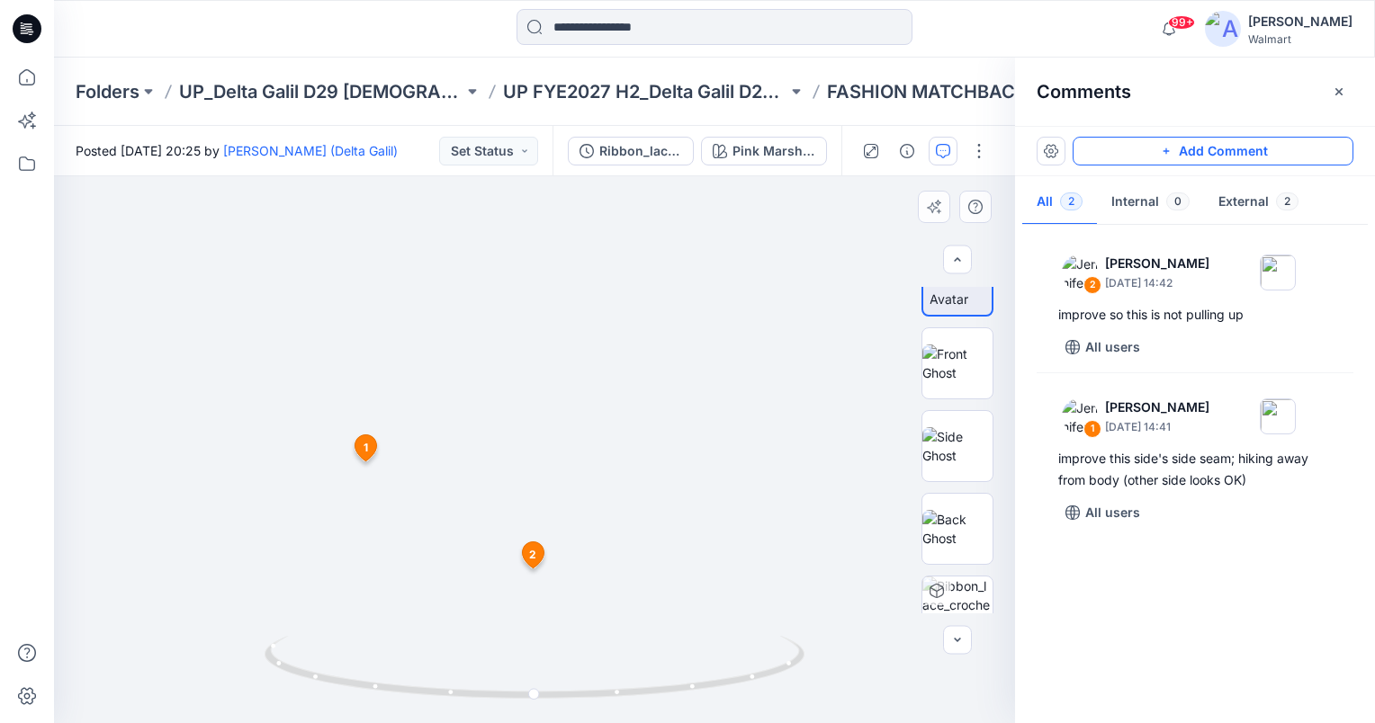
click at [1214, 140] on button "Add Comment" at bounding box center [1212, 151] width 281 height 29
click at [1341, 87] on icon "button" at bounding box center [1339, 92] width 14 height 14
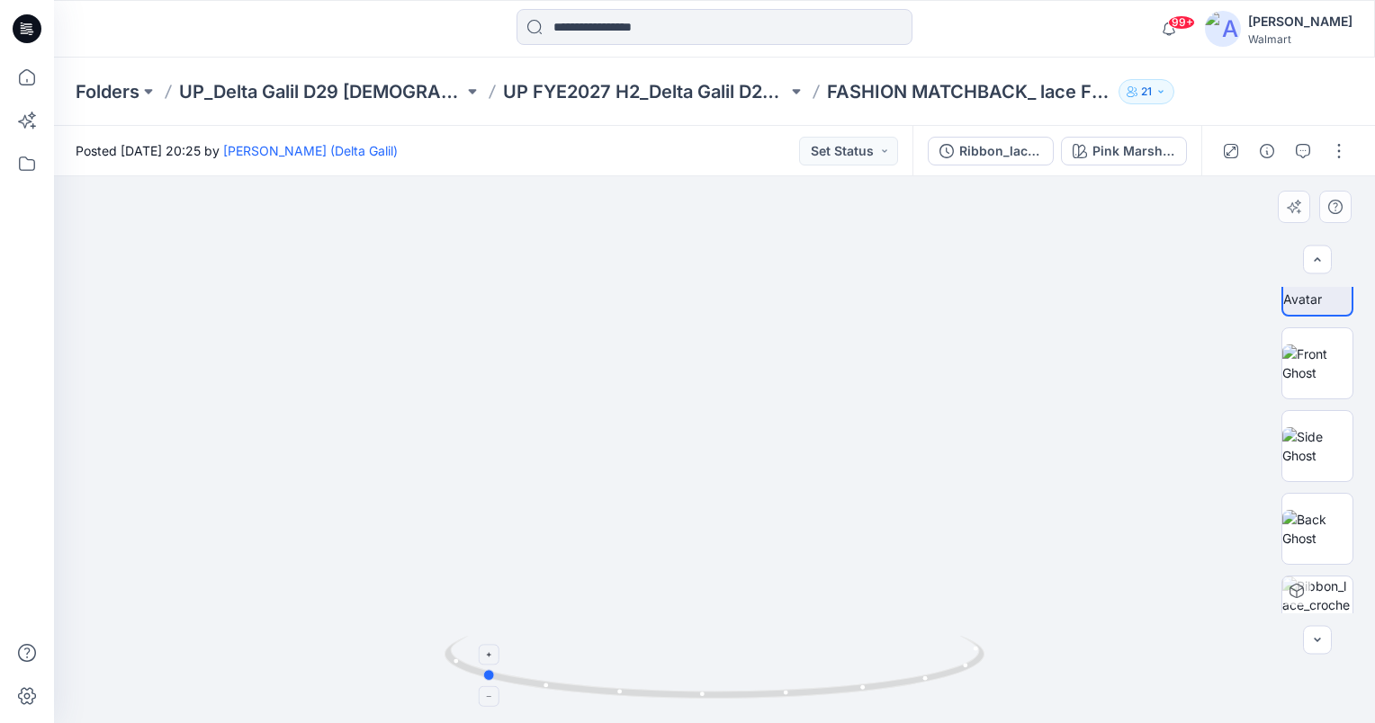
drag, startPoint x: 713, startPoint y: 695, endPoint x: 480, endPoint y: 686, distance: 233.2
click at [480, 686] on icon at bounding box center [716, 669] width 544 height 67
click at [1297, 146] on icon "button" at bounding box center [1303, 151] width 14 height 14
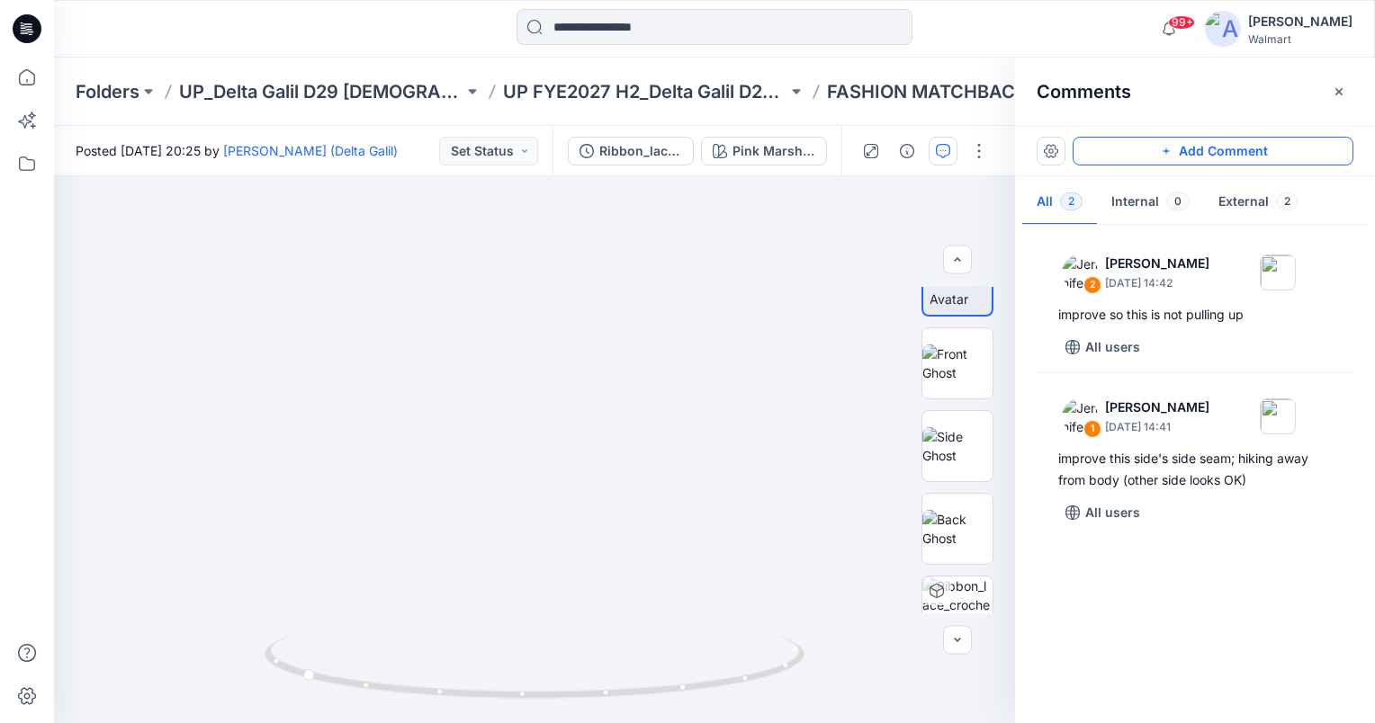
click at [1322, 157] on button "Add Comment" at bounding box center [1212, 151] width 281 height 29
click at [534, 556] on div "3" at bounding box center [534, 449] width 961 height 547
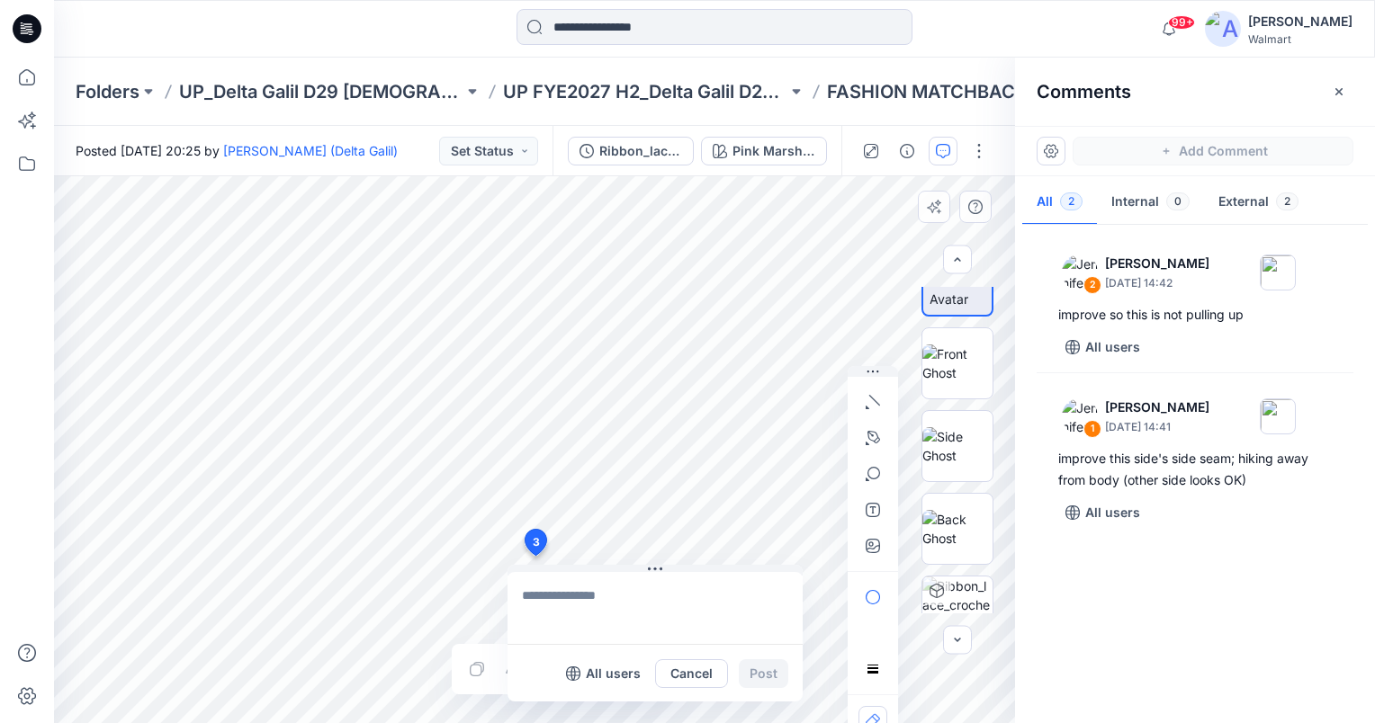
click at [570, 591] on textarea at bounding box center [654, 608] width 295 height 72
type textarea "**********"
click at [773, 674] on button "Post" at bounding box center [763, 673] width 49 height 29
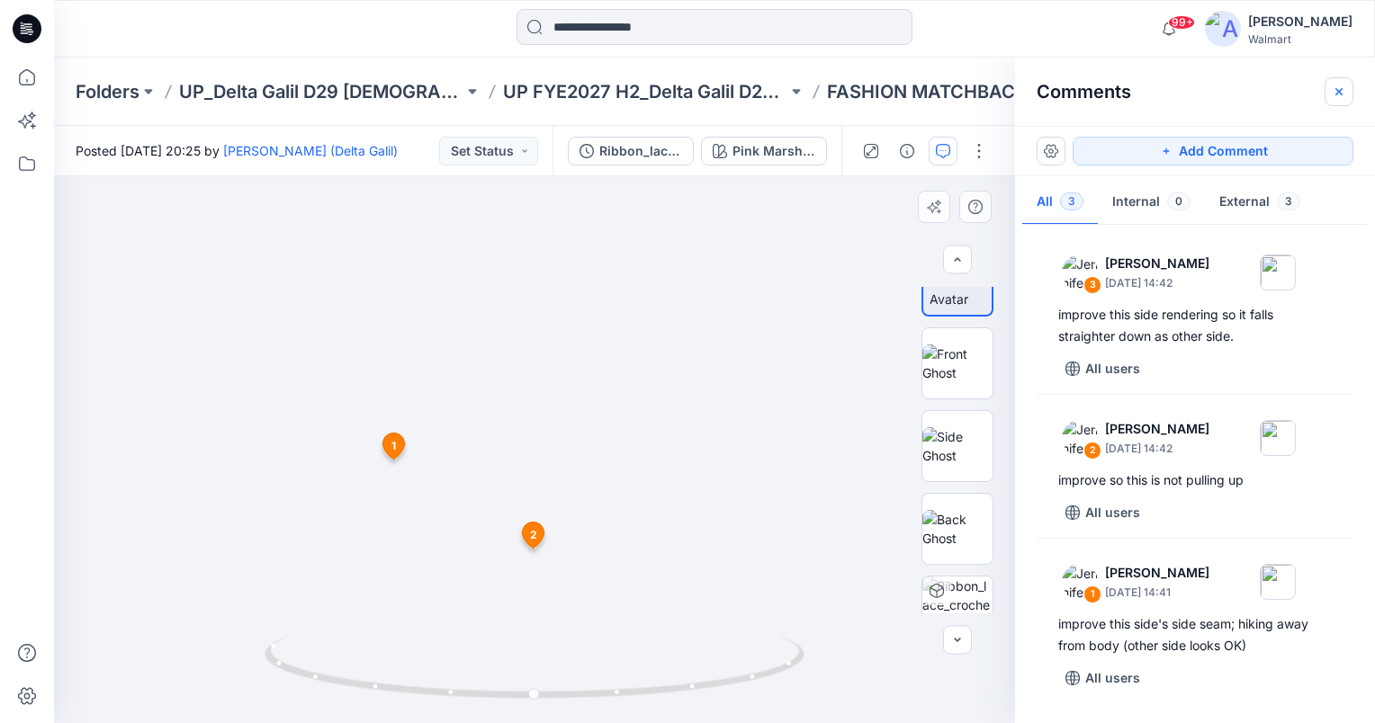
click at [1343, 92] on icon "button" at bounding box center [1339, 92] width 14 height 14
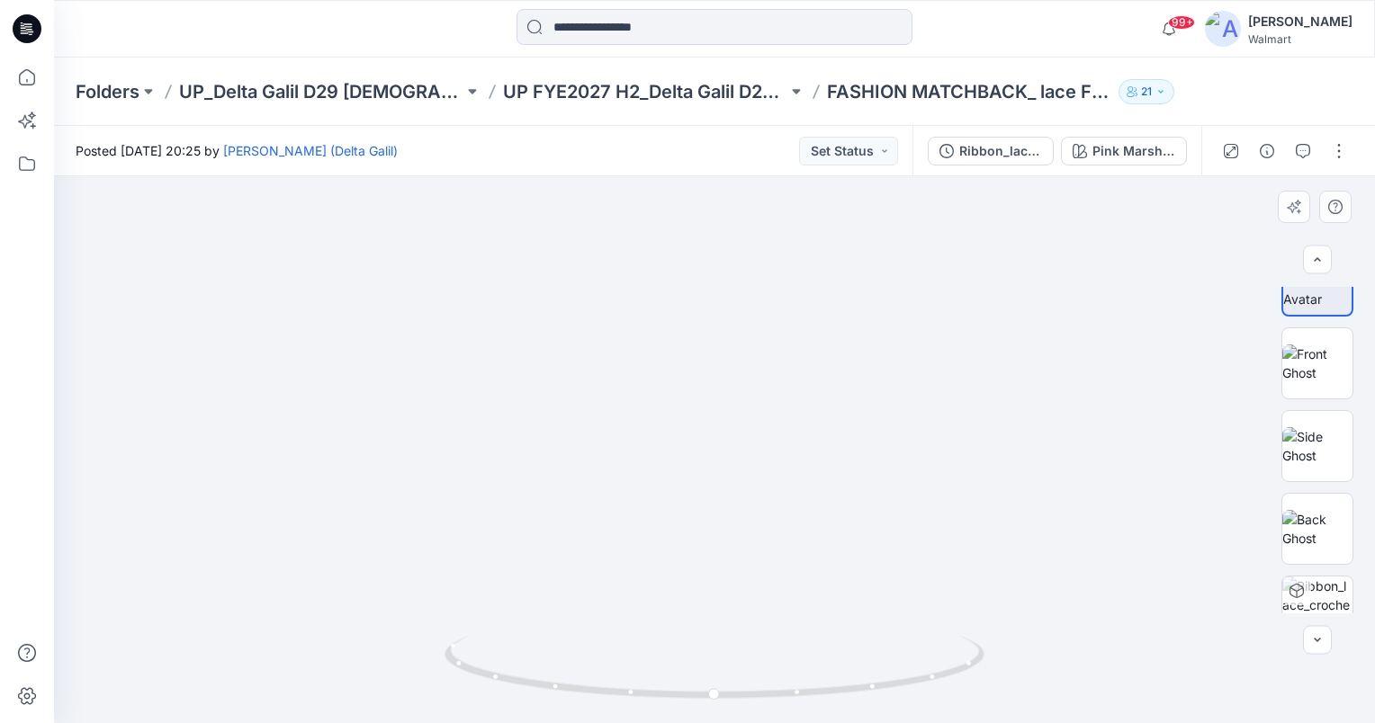
drag, startPoint x: 778, startPoint y: 416, endPoint x: 719, endPoint y: 481, distance: 88.5
drag, startPoint x: 713, startPoint y: 689, endPoint x: 768, endPoint y: 691, distance: 55.8
click at [768, 691] on circle at bounding box center [769, 693] width 11 height 11
click at [1305, 150] on icon "button" at bounding box center [1303, 149] width 6 height 1
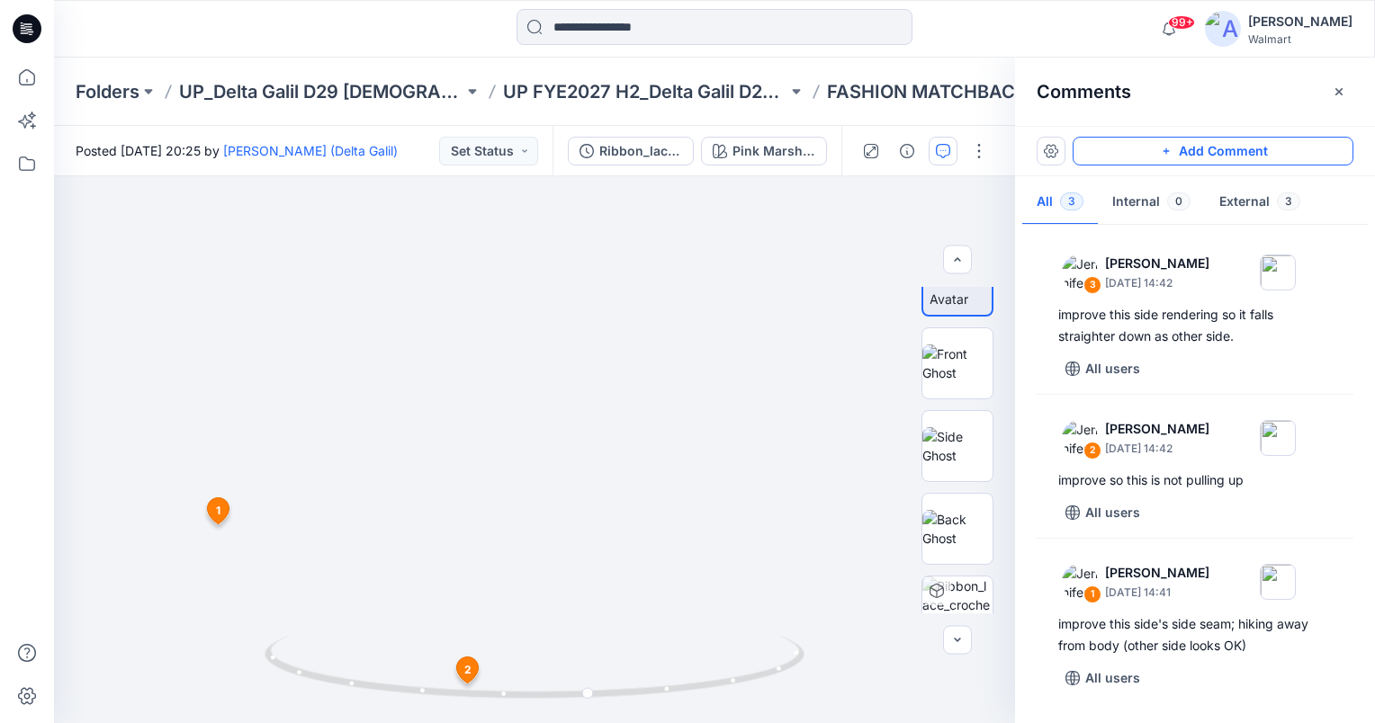
click at [1274, 148] on button "Add Comment" at bounding box center [1212, 151] width 281 height 29
click at [271, 394] on div "4 1 Jennifer Yerkes September 18, 2025 14:41 improve this side's side seam; hik…" at bounding box center [534, 449] width 961 height 547
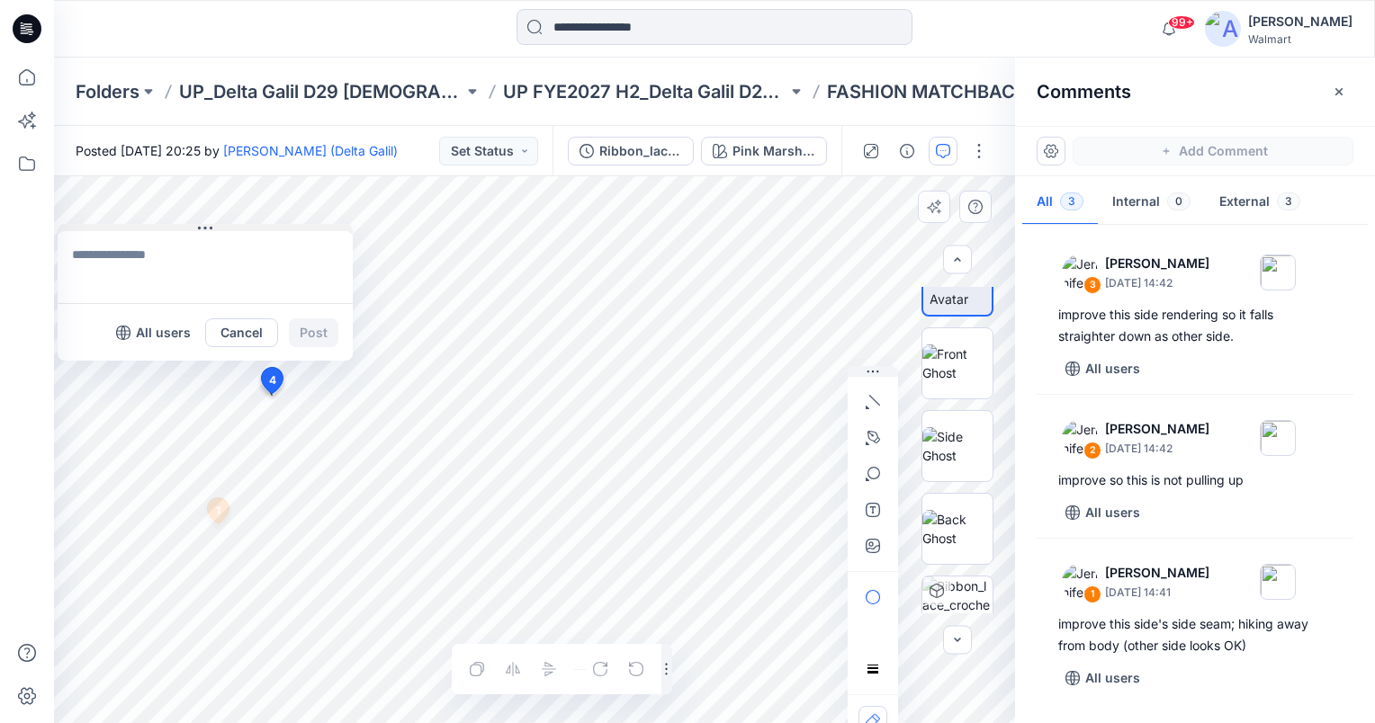
drag, startPoint x: 293, startPoint y: 406, endPoint x: 119, endPoint y: 238, distance: 242.4
click at [118, 235] on button at bounding box center [205, 229] width 295 height 11
click at [154, 275] on textarea at bounding box center [215, 278] width 295 height 72
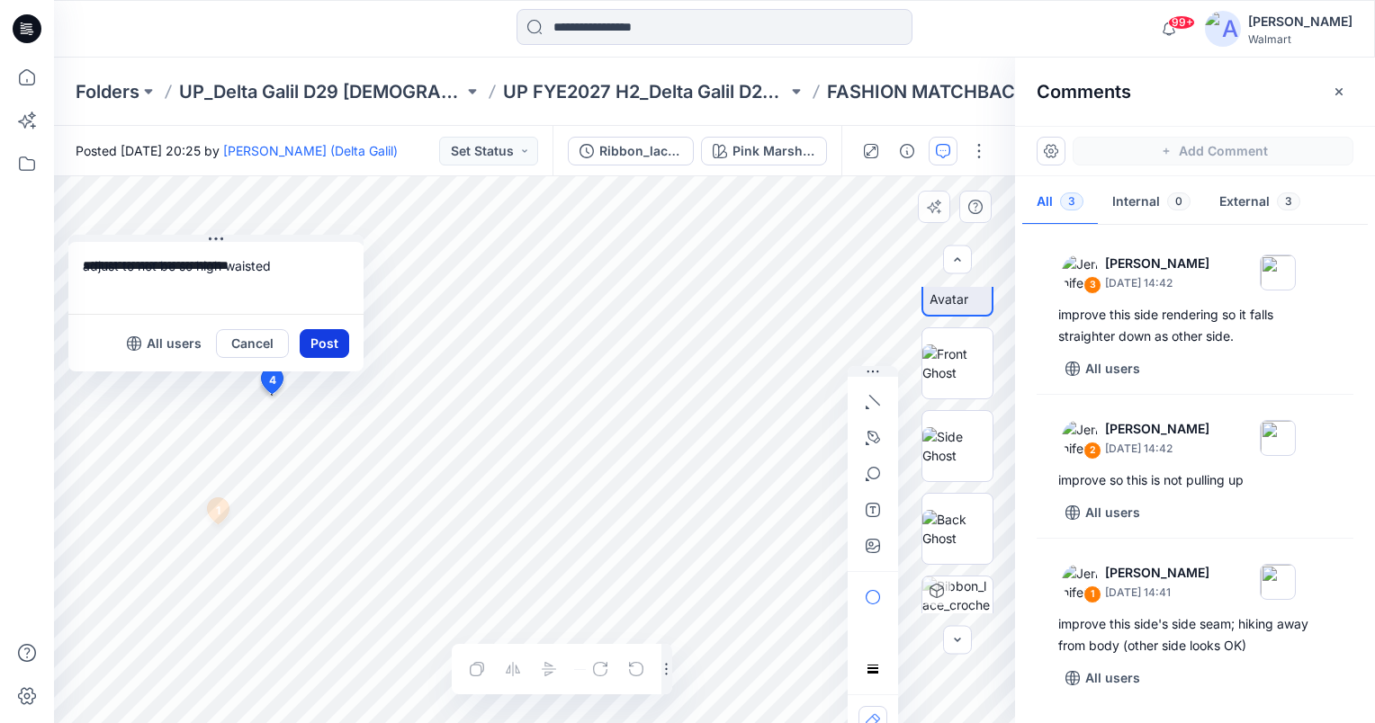
type textarea "**********"
click at [338, 345] on button "Post" at bounding box center [324, 343] width 49 height 29
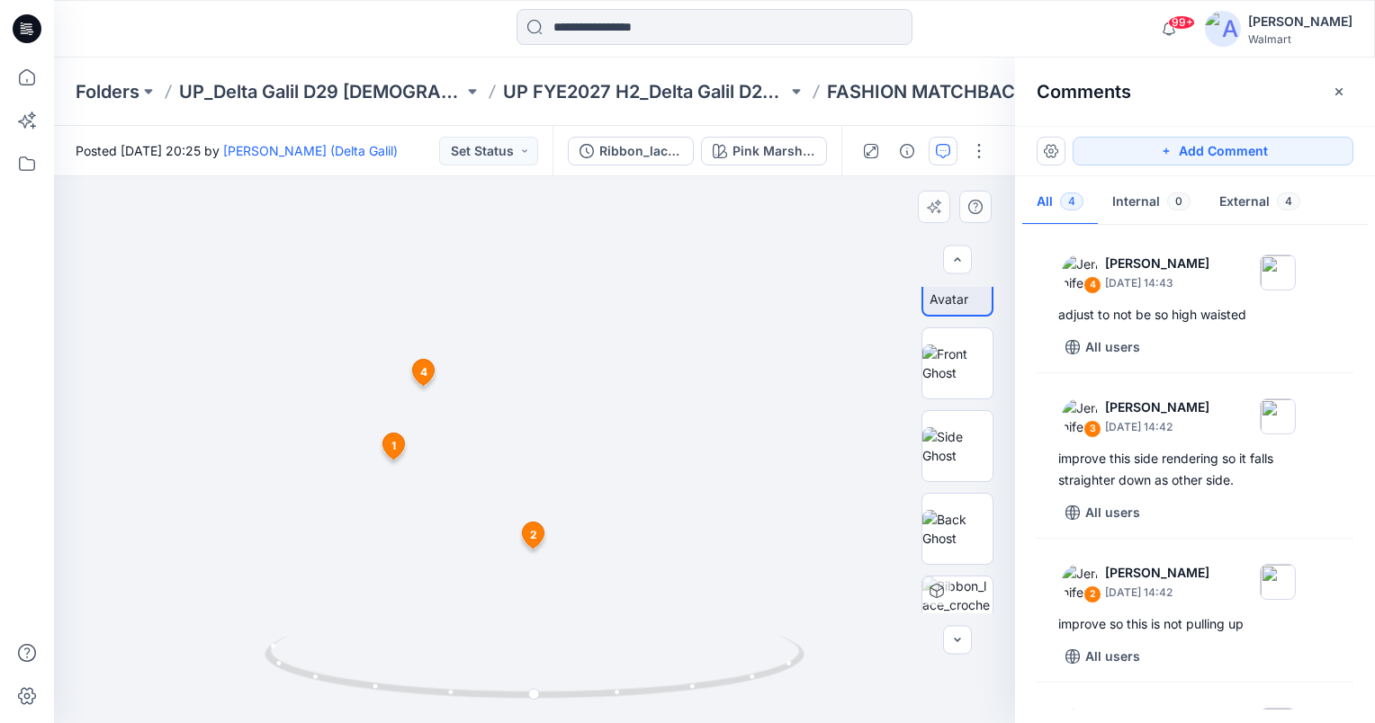
click at [708, 421] on img at bounding box center [534, 257] width 1315 height 931
drag, startPoint x: 536, startPoint y: 692, endPoint x: 291, endPoint y: 695, distance: 244.7
click at [291, 695] on icon at bounding box center [537, 669] width 544 height 67
click at [1238, 135] on div "Add Comment" at bounding box center [1195, 151] width 360 height 50
click at [1251, 148] on button "Add Comment" at bounding box center [1212, 151] width 281 height 29
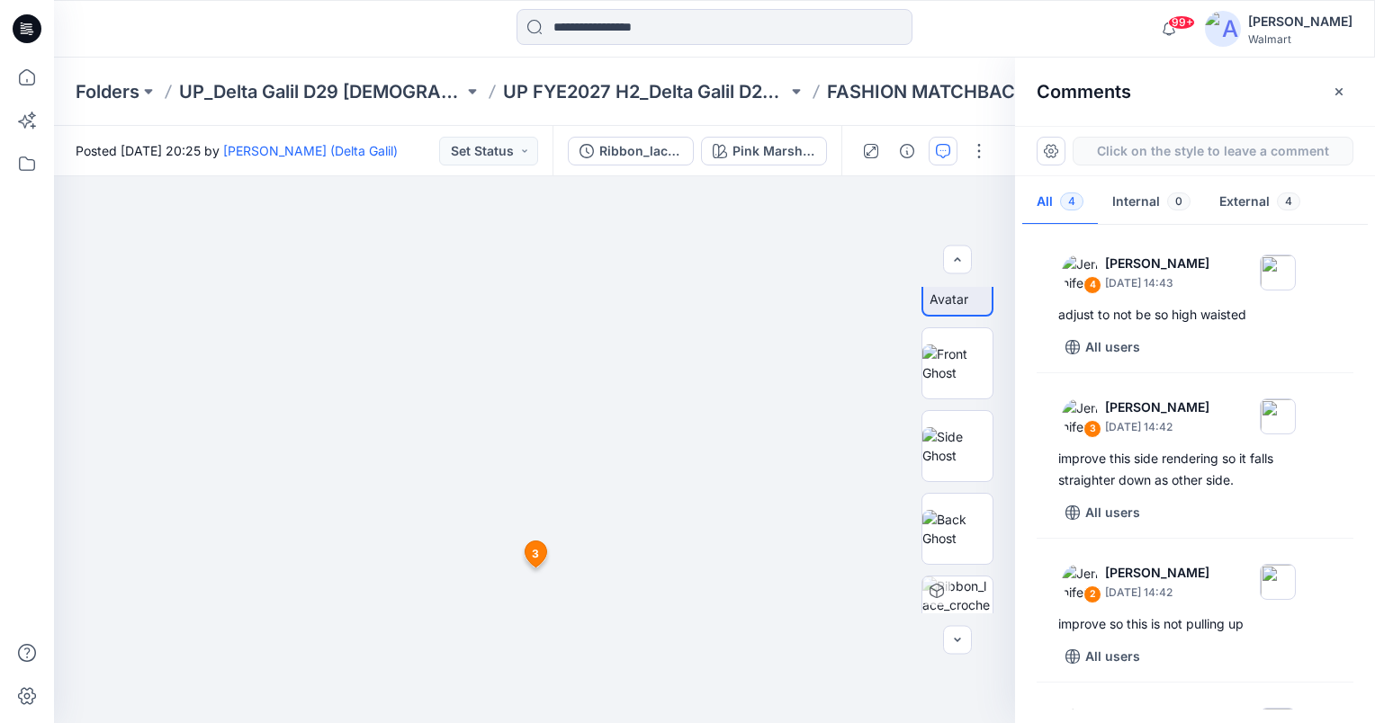
click at [526, 281] on div "5 3 Jennifer Yerkes September 18, 2025 14:42 improve this side rendering so it …" at bounding box center [534, 449] width 961 height 547
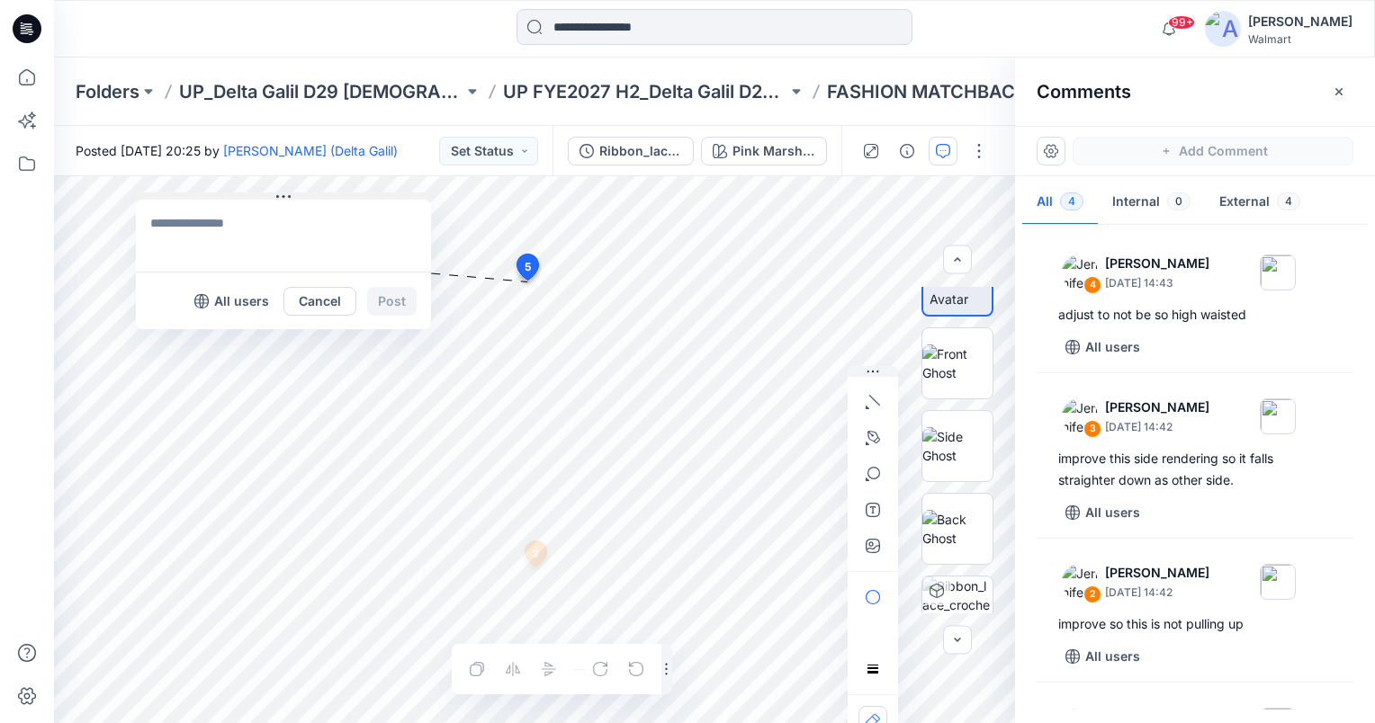
drag, startPoint x: 552, startPoint y: 295, endPoint x: 179, endPoint y: 197, distance: 386.0
click at [179, 197] on button at bounding box center [283, 198] width 295 height 11
click at [223, 234] on textarea at bounding box center [273, 235] width 295 height 72
type textarea "**********"
click at [383, 300] on button "Post" at bounding box center [381, 300] width 49 height 29
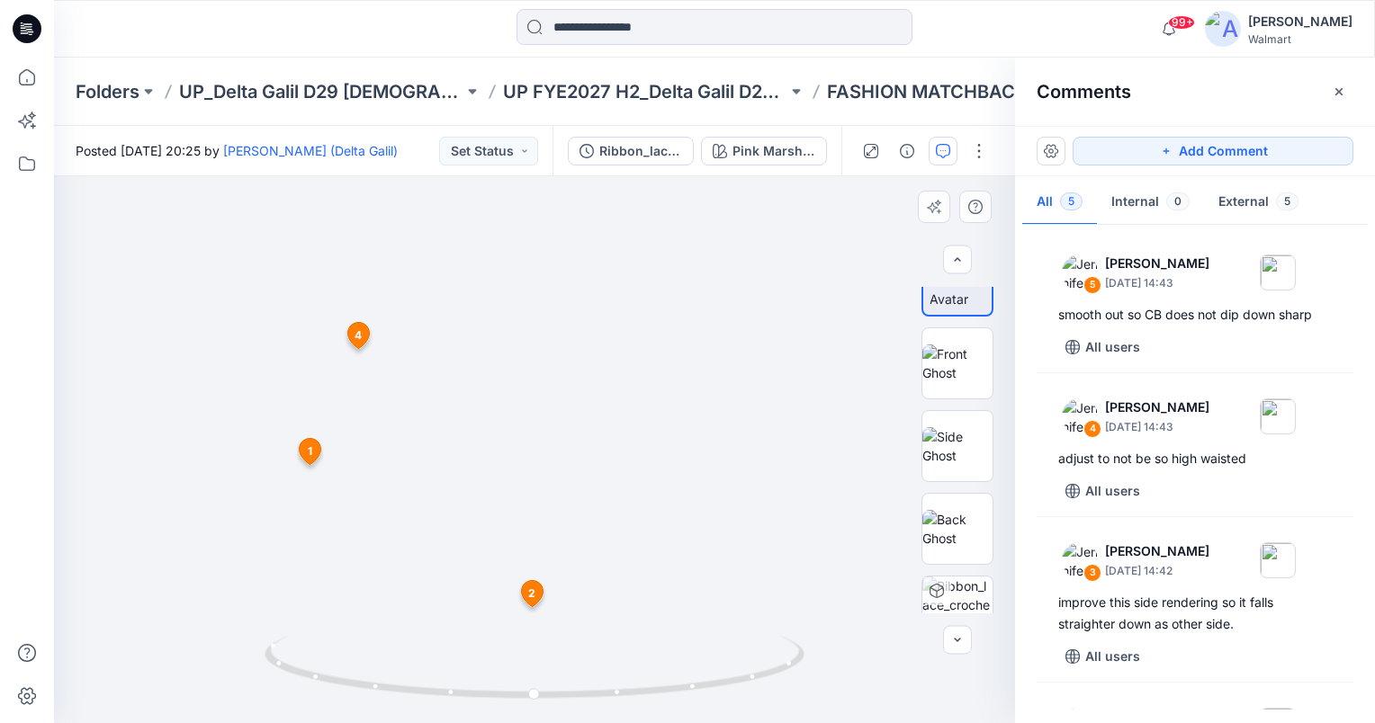
click at [867, 441] on img at bounding box center [535, 65] width 2084 height 1315
click at [516, 152] on button "Set Status" at bounding box center [488, 151] width 99 height 29
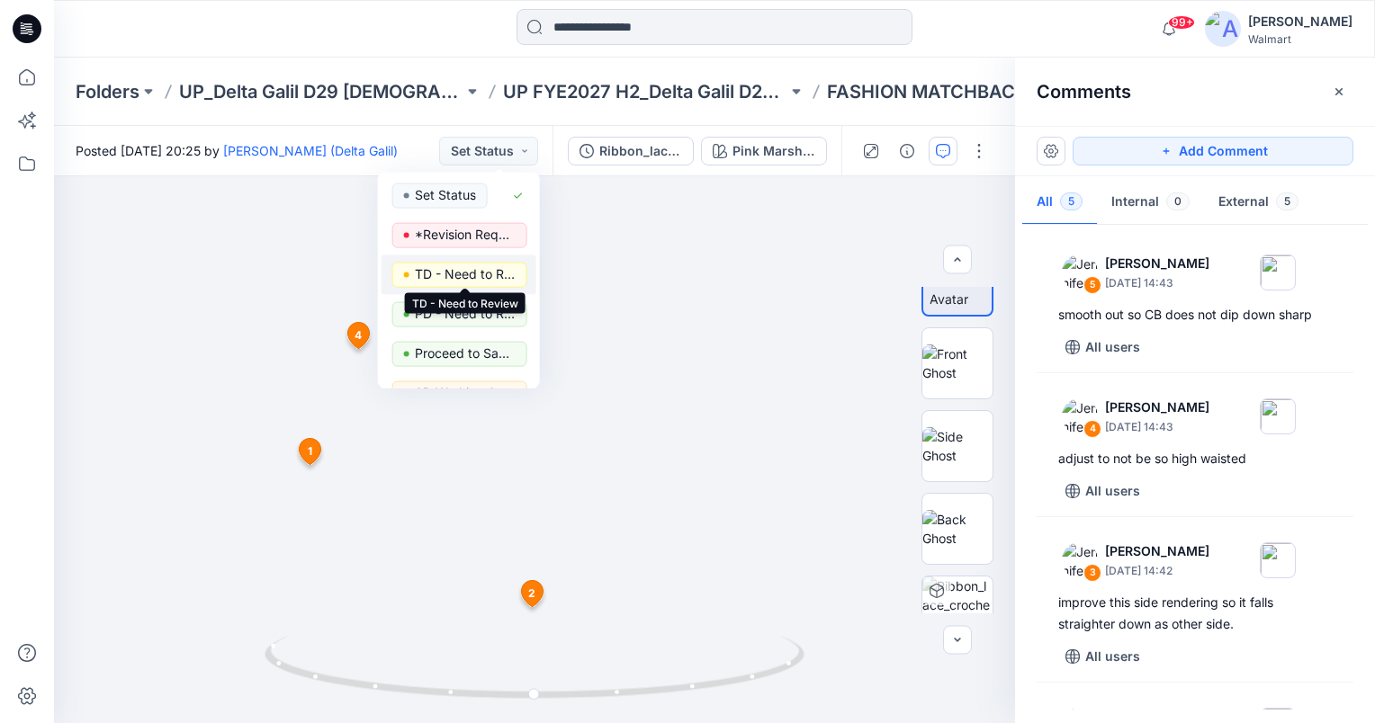
click at [447, 279] on p "TD - Need to Review" at bounding box center [465, 274] width 101 height 23
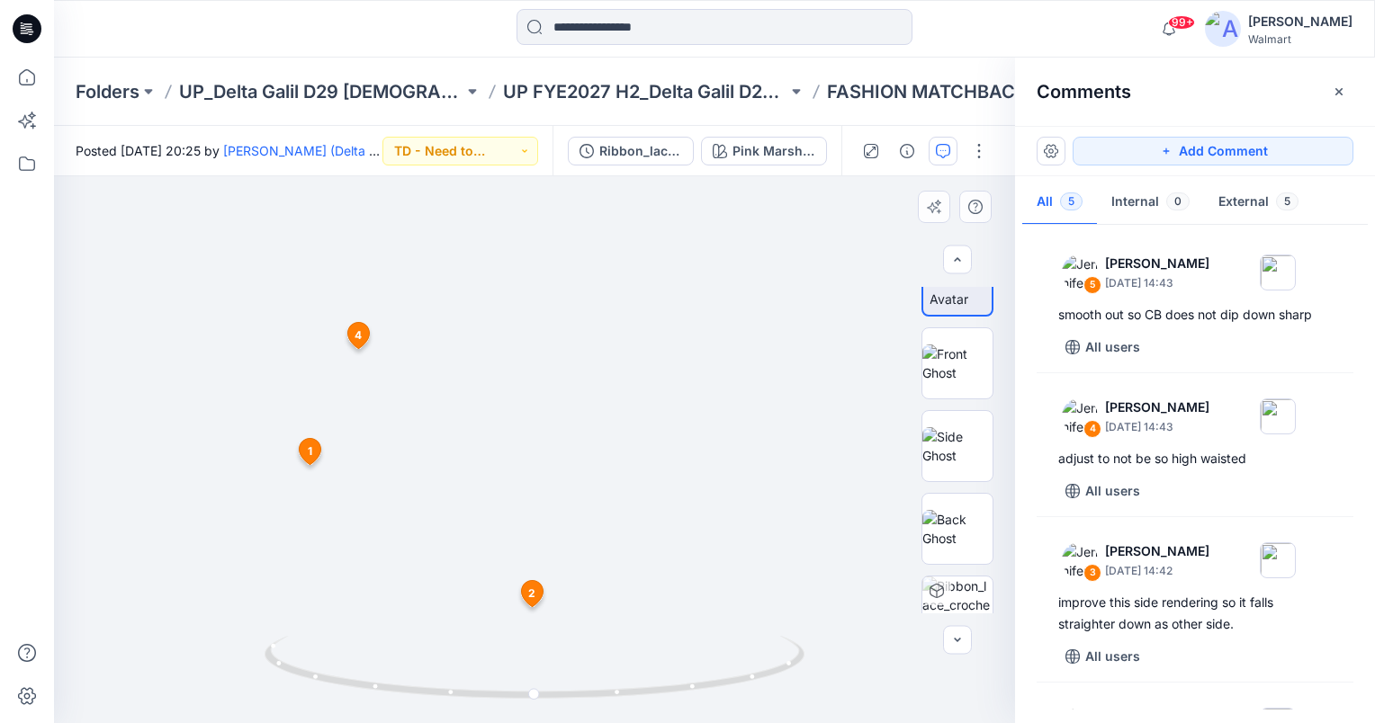
click at [777, 297] on img at bounding box center [535, 65] width 2084 height 1315
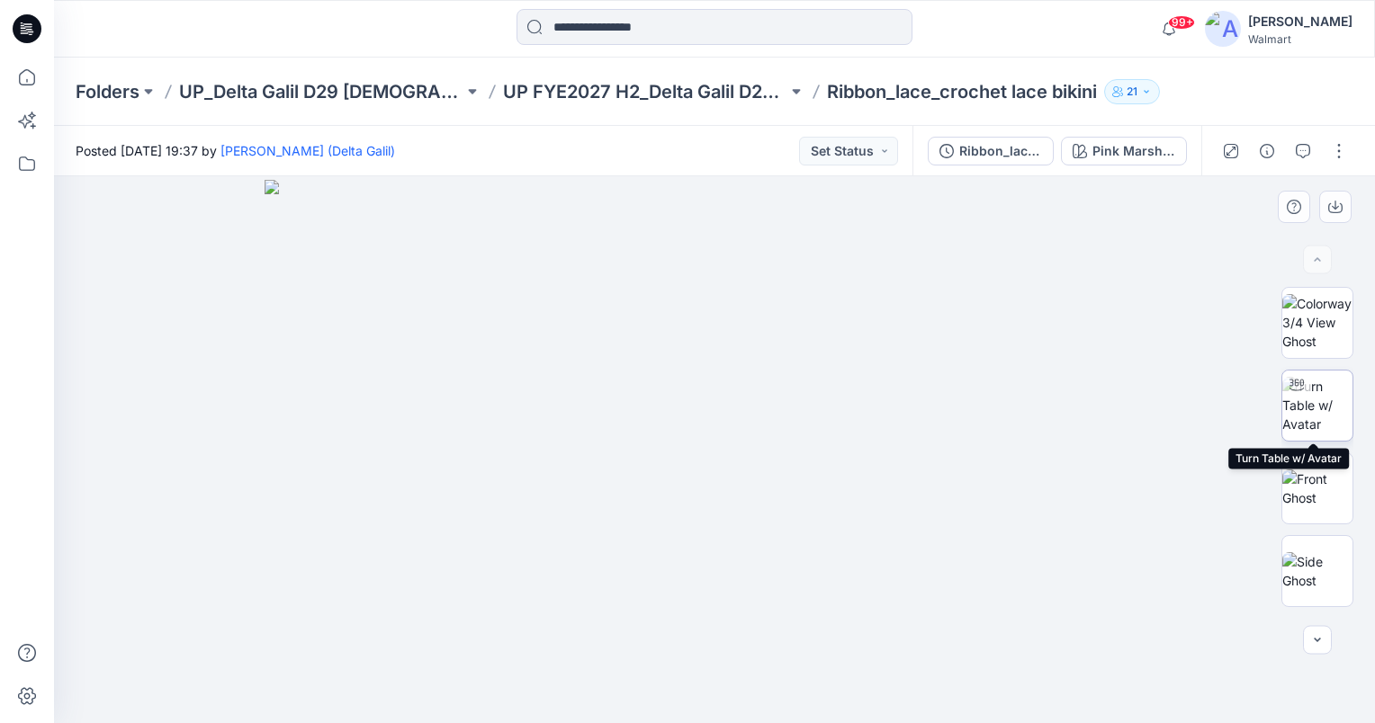
click at [1310, 414] on img at bounding box center [1317, 405] width 70 height 57
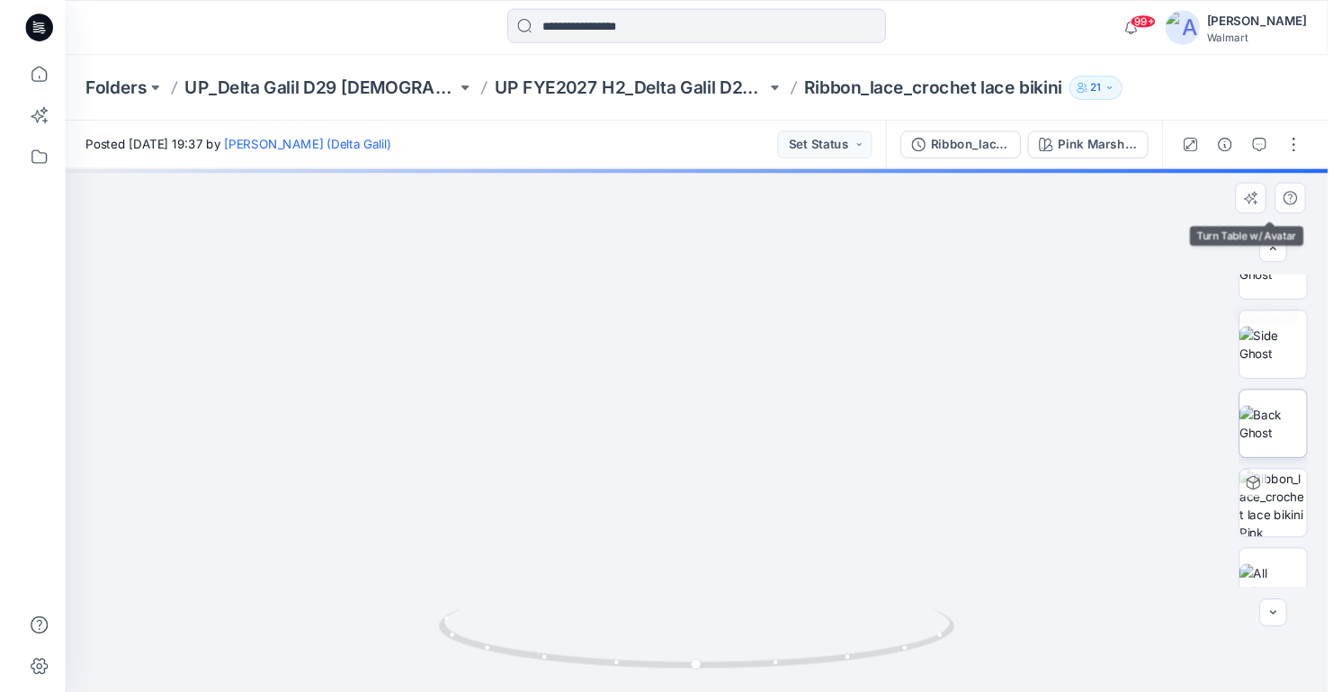
scroll to position [241, 0]
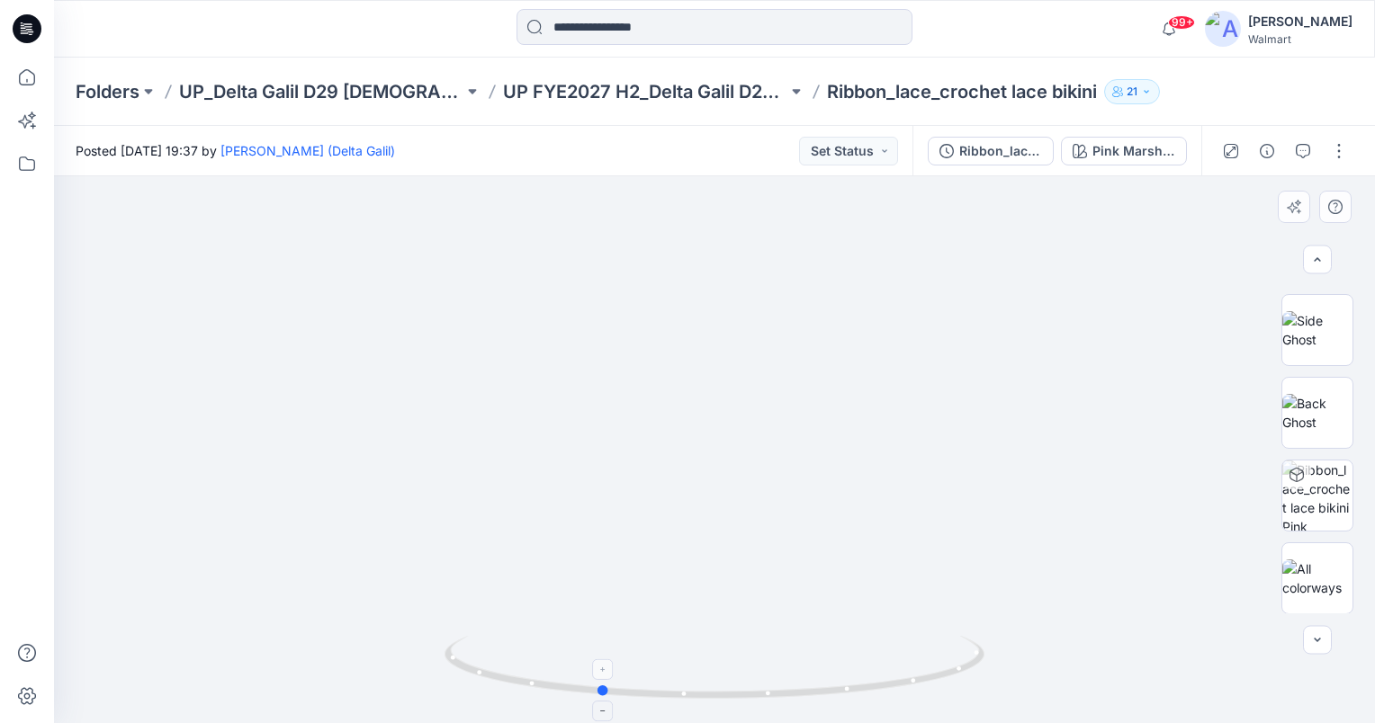
drag, startPoint x: 714, startPoint y: 690, endPoint x: 599, endPoint y: 693, distance: 115.2
click at [599, 693] on circle at bounding box center [603, 691] width 11 height 11
click at [598, 687] on circle at bounding box center [603, 691] width 11 height 11
drag, startPoint x: 603, startPoint y: 691, endPoint x: 584, endPoint y: 689, distance: 19.0
click at [584, 689] on circle at bounding box center [584, 689] width 11 height 11
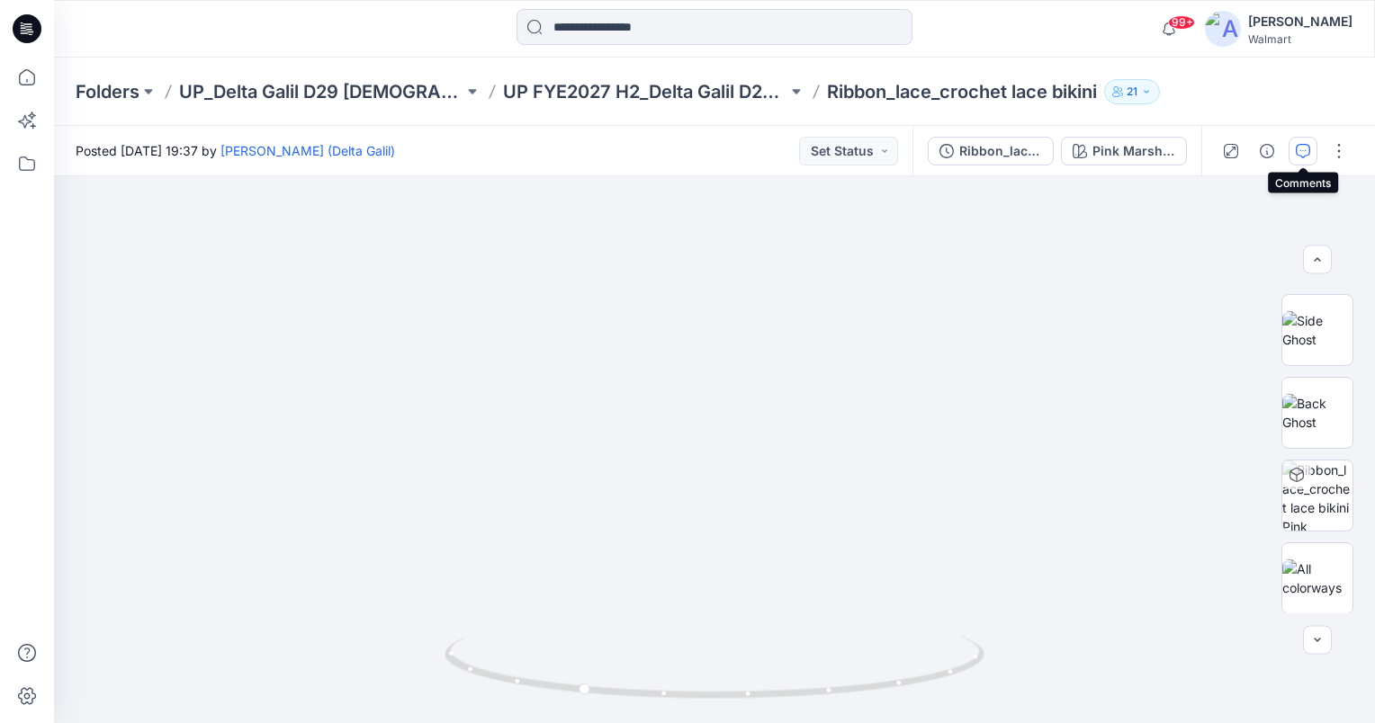
click at [1299, 148] on icon "button" at bounding box center [1303, 151] width 14 height 14
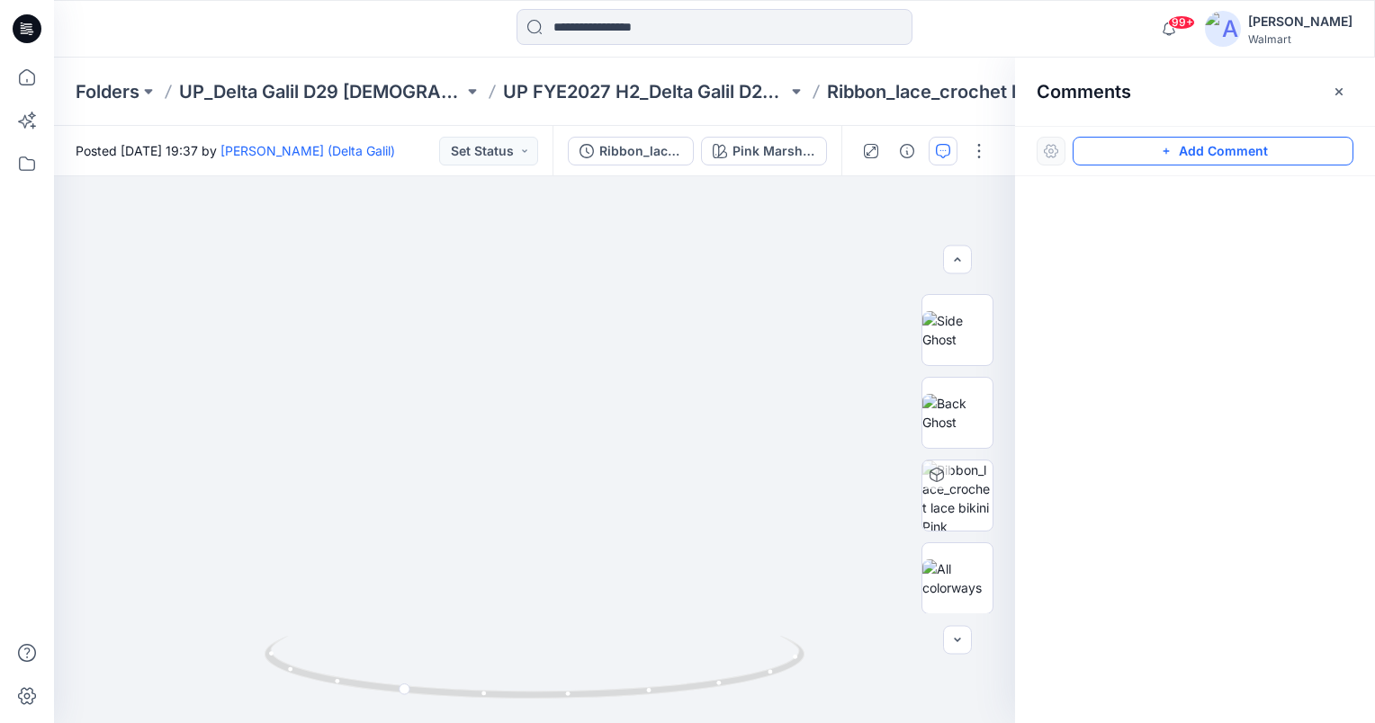
click at [1251, 152] on button "Add Comment" at bounding box center [1212, 151] width 281 height 29
click at [538, 437] on div "1" at bounding box center [534, 449] width 961 height 547
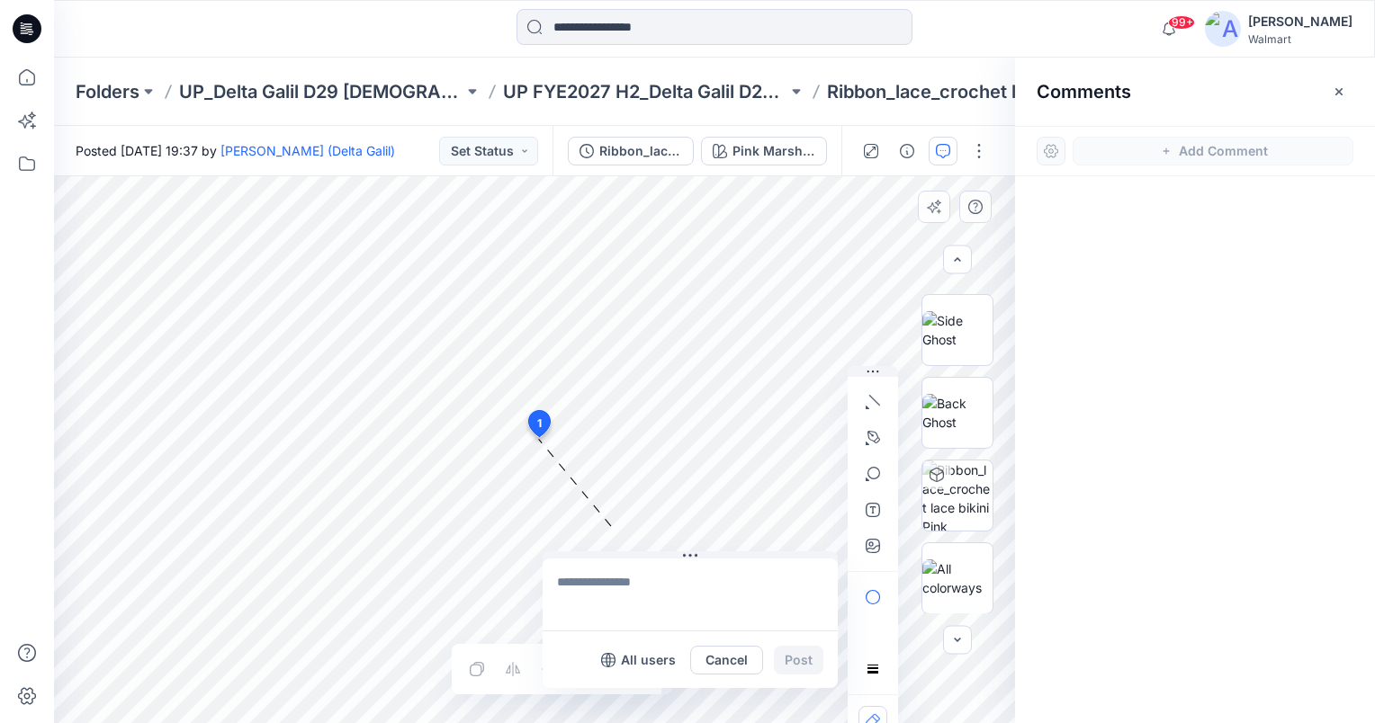
drag, startPoint x: 545, startPoint y: 449, endPoint x: 601, endPoint y: 572, distance: 135.3
click at [587, 558] on button at bounding box center [690, 557] width 295 height 11
click at [623, 586] on textarea at bounding box center [699, 598] width 295 height 72
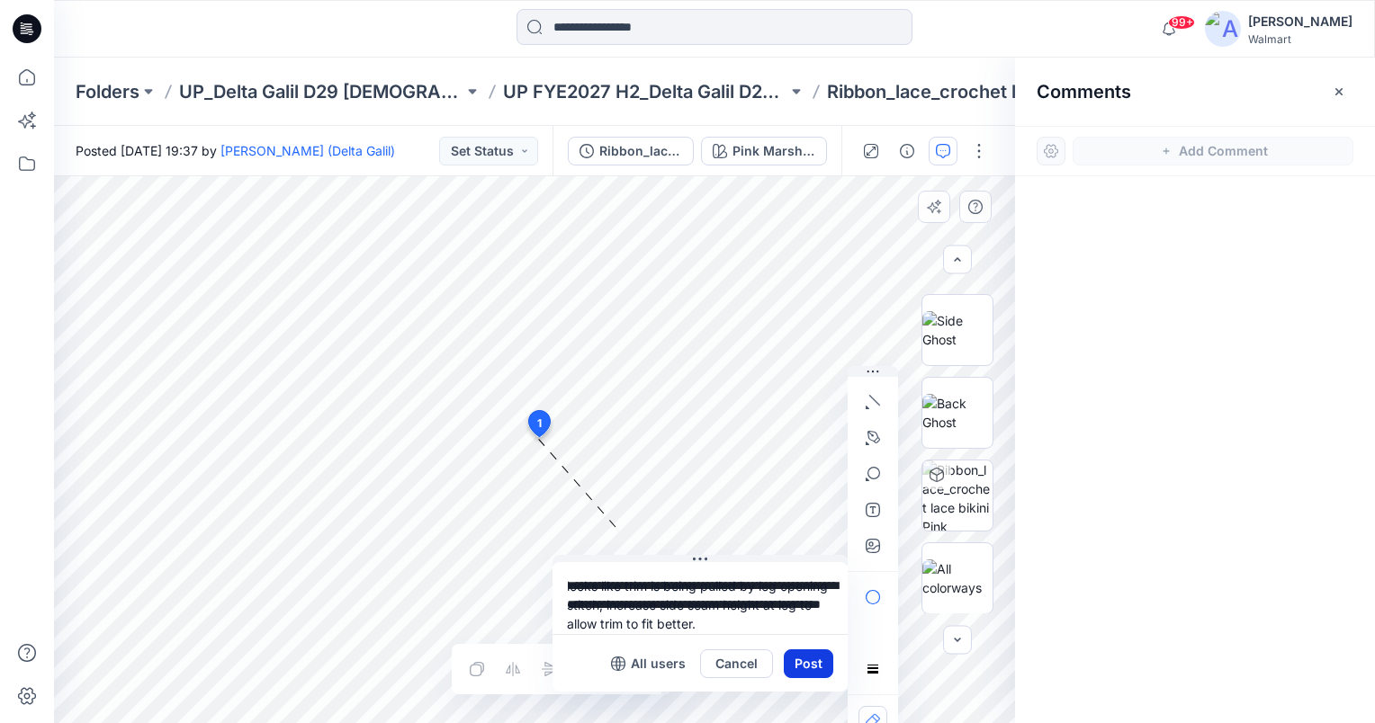
type textarea "**********"
click at [810, 661] on button "Post" at bounding box center [808, 664] width 49 height 29
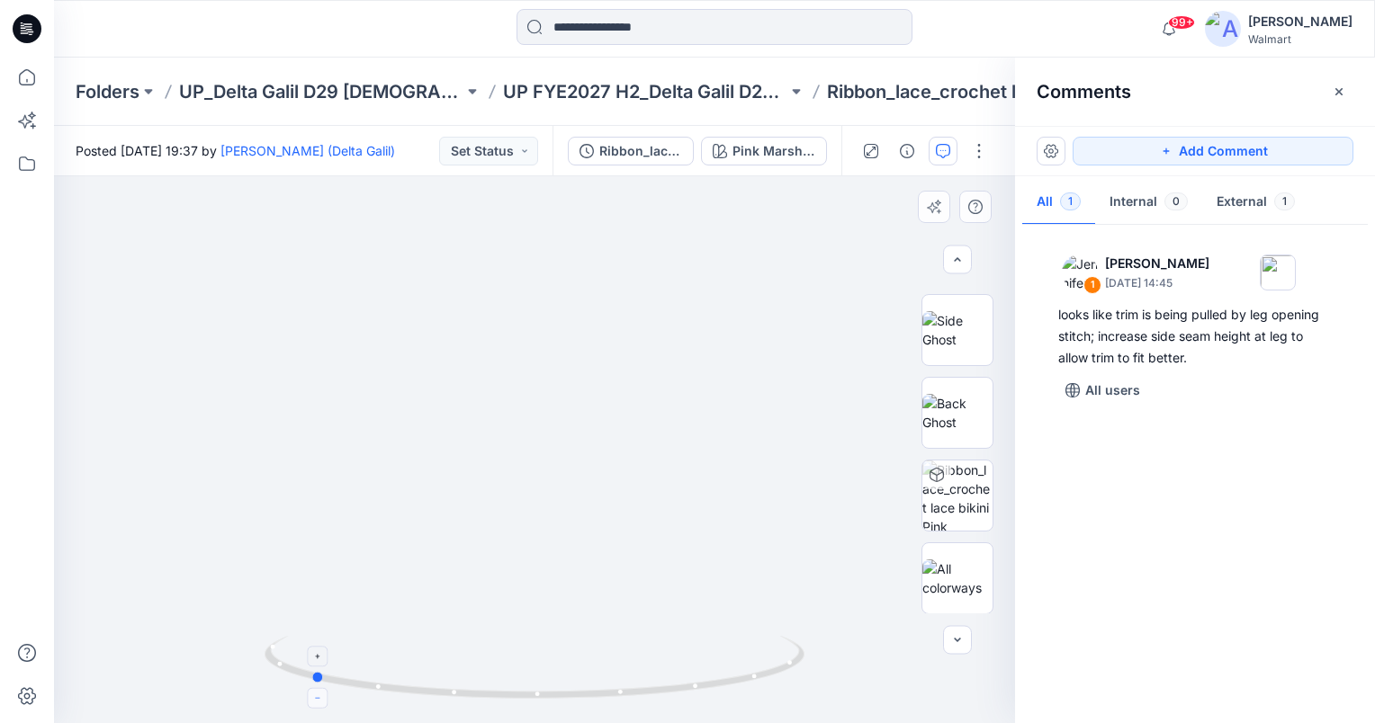
drag, startPoint x: 536, startPoint y: 694, endPoint x: 312, endPoint y: 693, distance: 224.0
click at [312, 693] on icon at bounding box center [537, 669] width 544 height 67
drag, startPoint x: 315, startPoint y: 677, endPoint x: -4, endPoint y: 596, distance: 328.6
click at [0, 596] on html "99+ Notifications Steve Menda shared EPJE904_ADM_2PK Shorts in UP FYE 2027 S3 -…" at bounding box center [687, 361] width 1375 height 723
click at [1278, 148] on button "Add Comment" at bounding box center [1212, 151] width 281 height 29
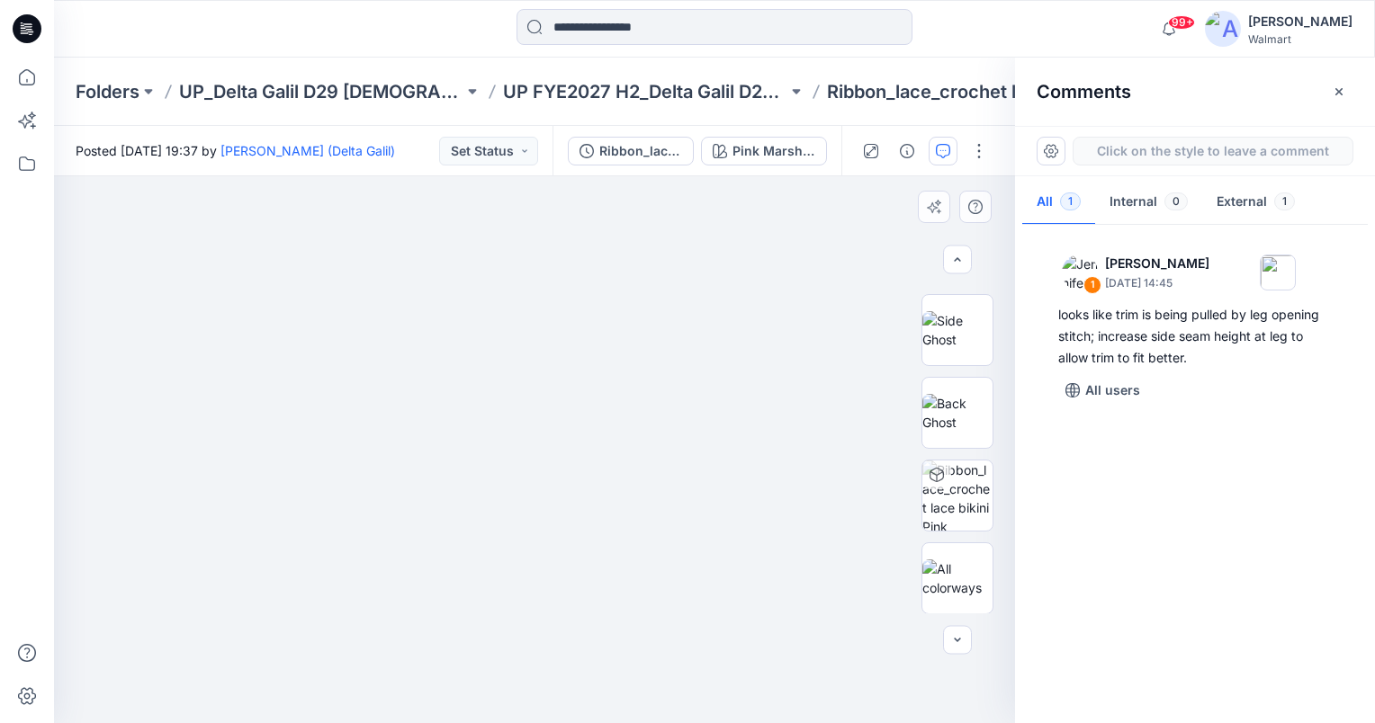
click at [340, 412] on div "2" at bounding box center [534, 449] width 961 height 547
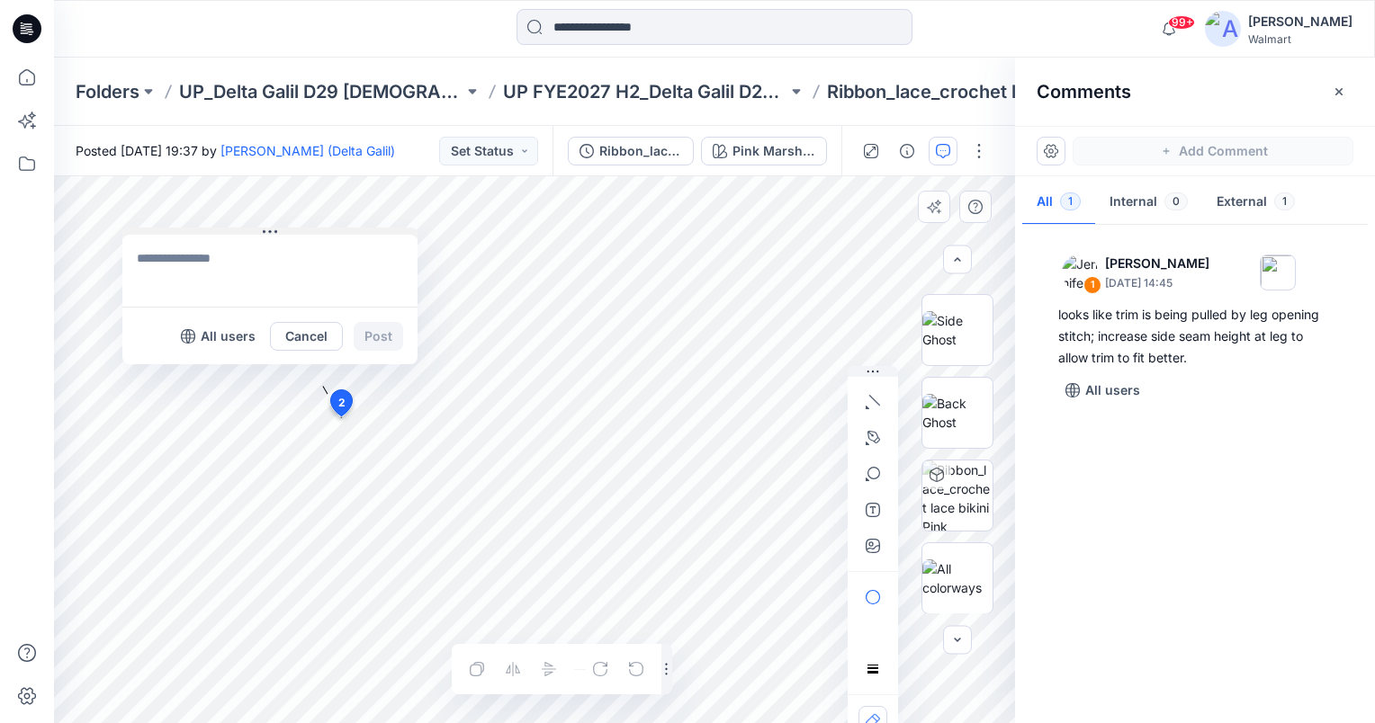
drag, startPoint x: 364, startPoint y: 429, endPoint x: 174, endPoint y: 231, distance: 274.9
click at [174, 231] on button at bounding box center [269, 233] width 295 height 11
click at [252, 299] on textarea at bounding box center [269, 271] width 295 height 72
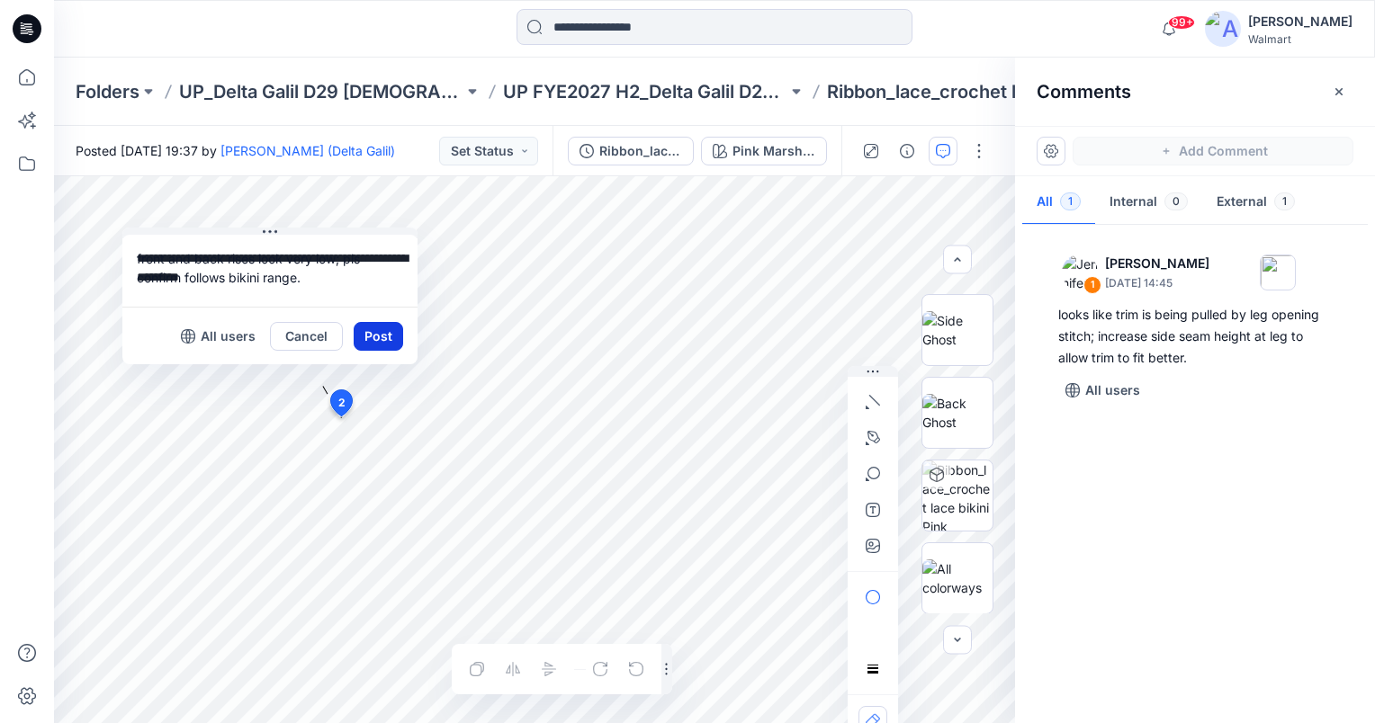
type textarea "**********"
click at [378, 335] on button "Post" at bounding box center [378, 336] width 49 height 29
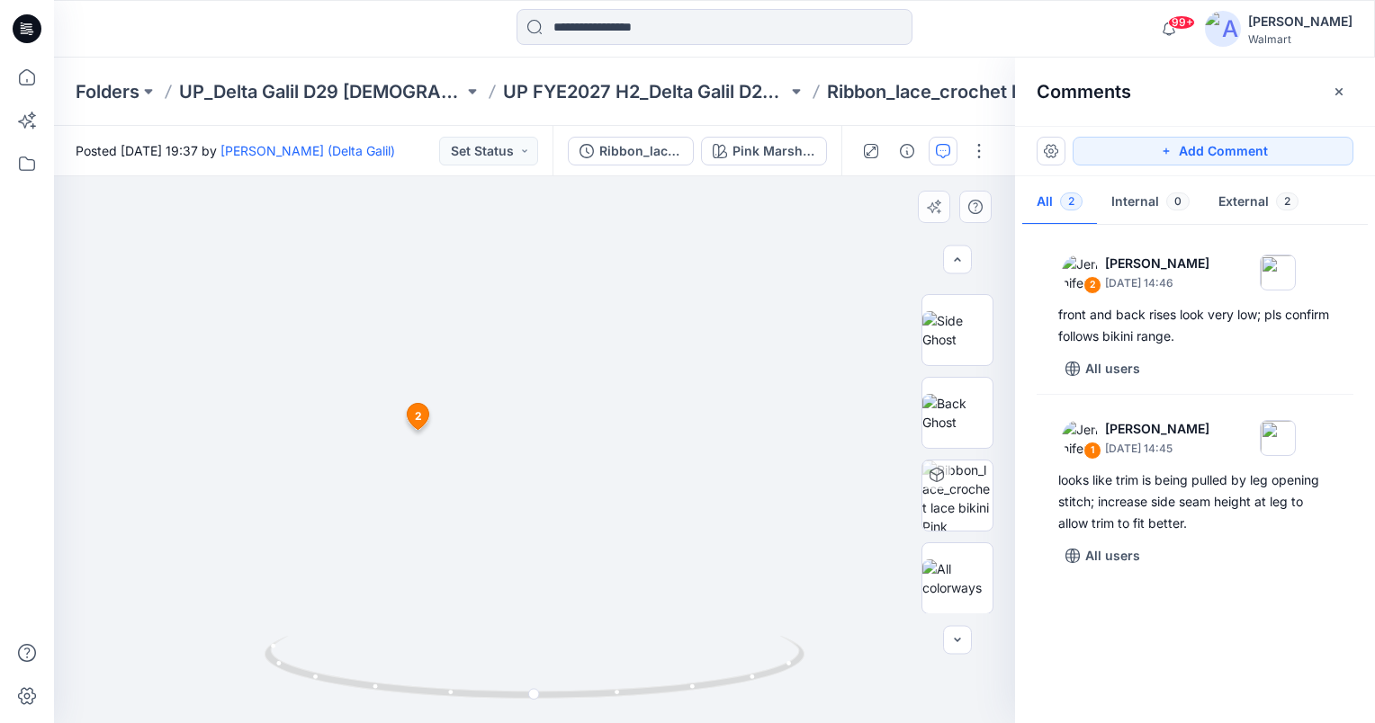
click at [784, 394] on img at bounding box center [535, 193] width 1572 height 1059
click at [789, 351] on img at bounding box center [535, 193] width 1572 height 1059
click at [1344, 91] on icon "button" at bounding box center [1339, 92] width 14 height 14
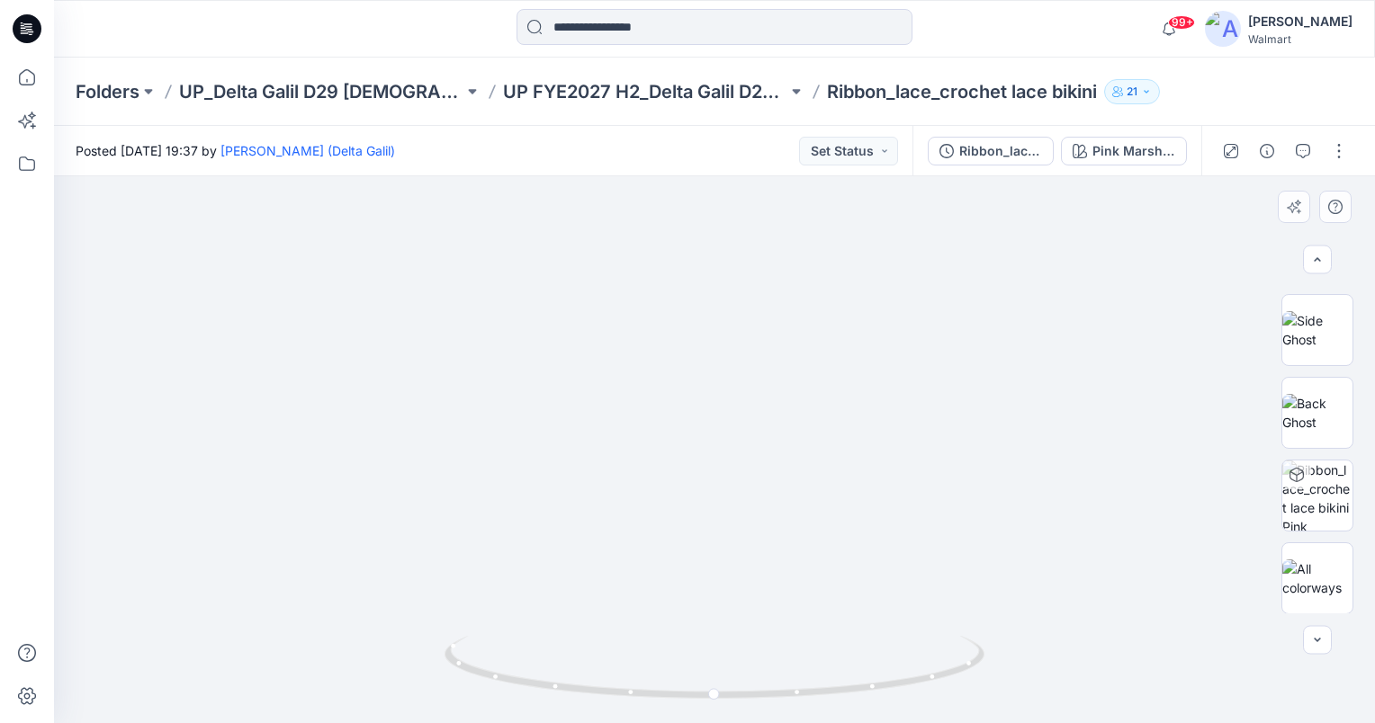
click at [910, 371] on img at bounding box center [715, 193] width 1572 height 1059
drag, startPoint x: 906, startPoint y: 461, endPoint x: 885, endPoint y: 405, distance: 59.5
click at [1305, 146] on icon "button" at bounding box center [1303, 151] width 14 height 14
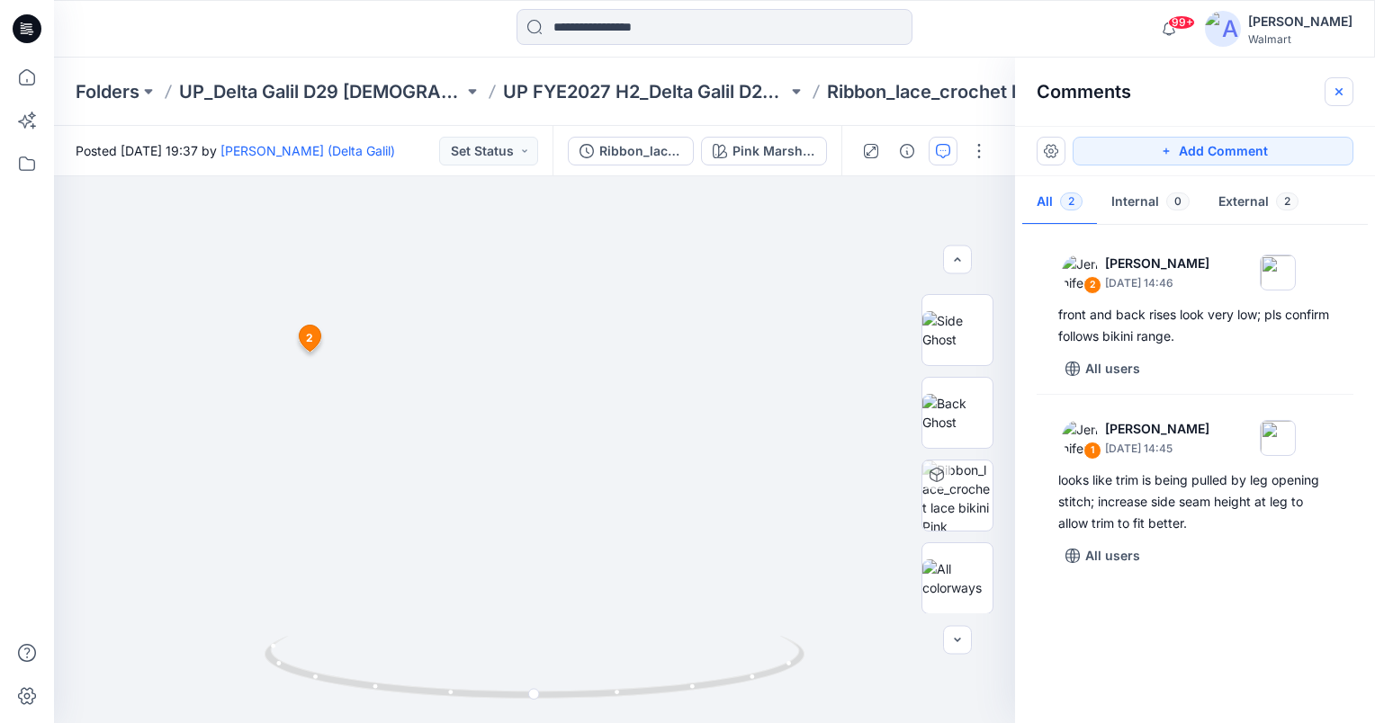
click at [1333, 102] on button "button" at bounding box center [1338, 91] width 29 height 29
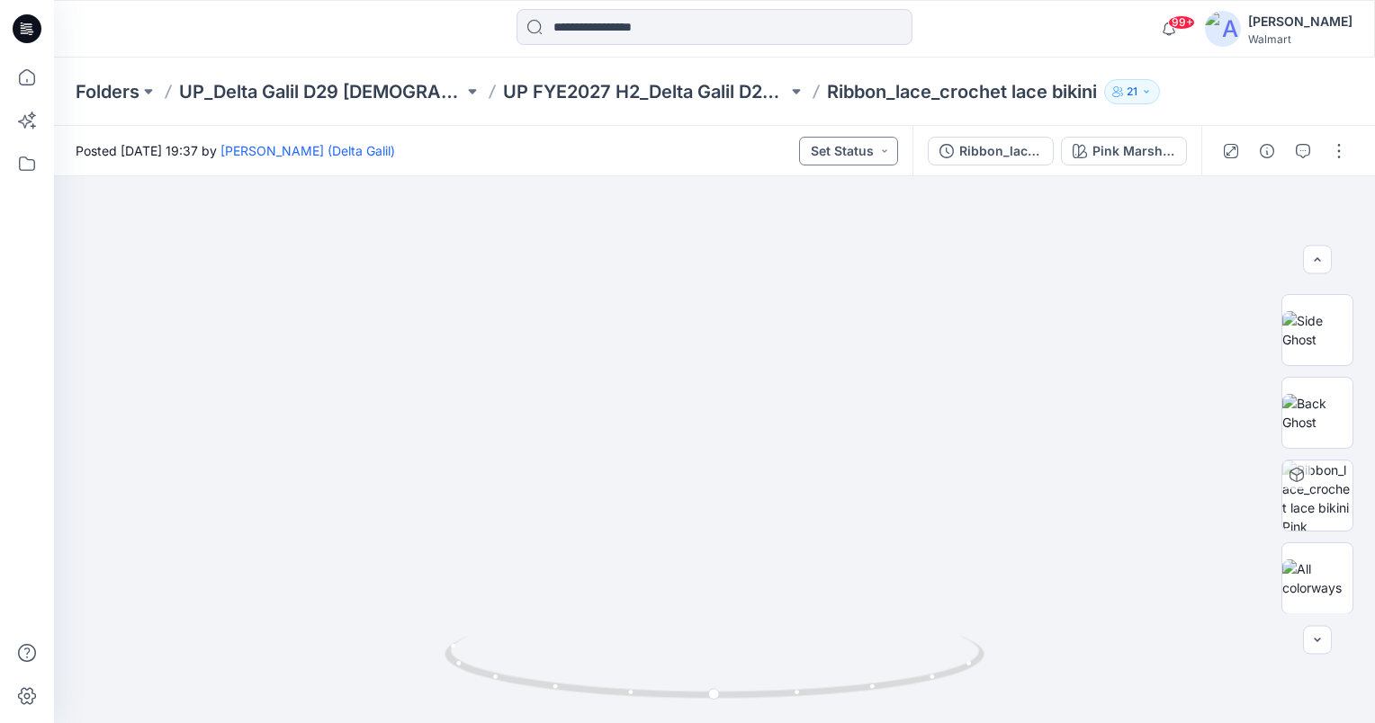
click at [870, 157] on button "Set Status" at bounding box center [848, 151] width 99 height 29
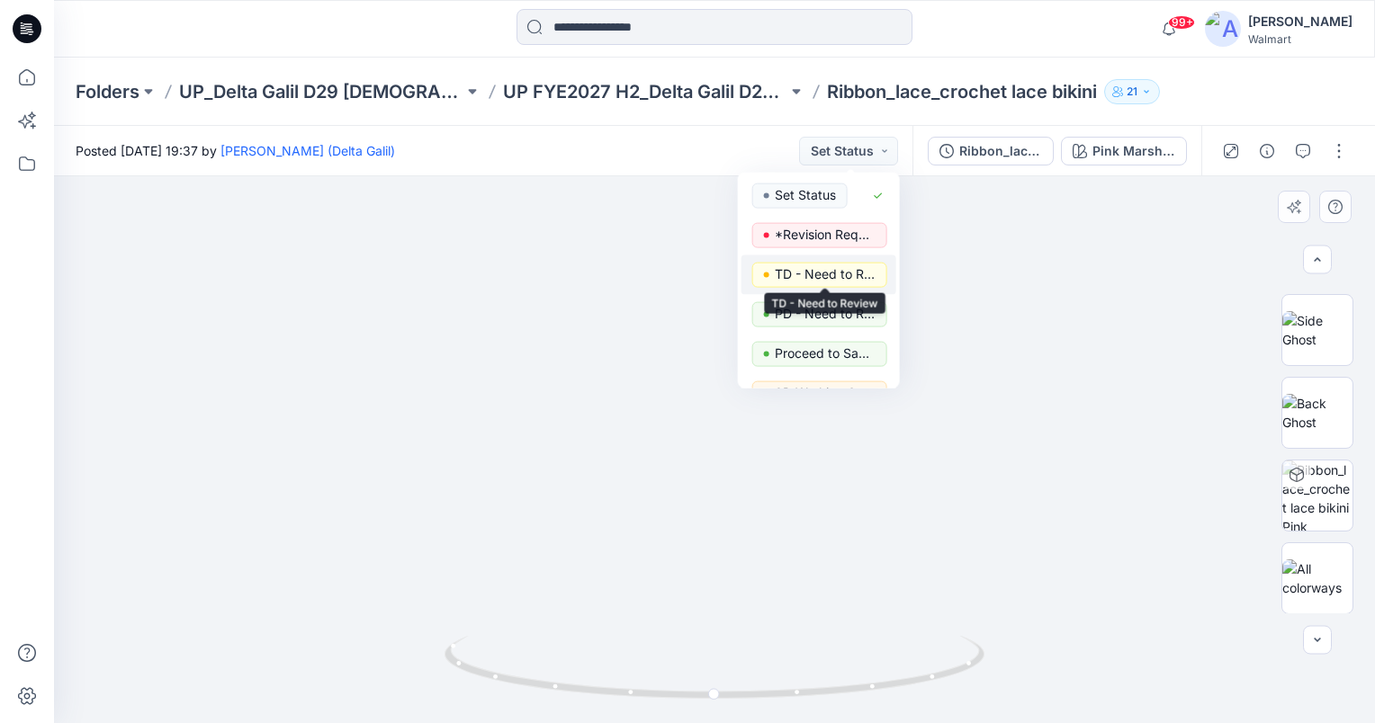
click at [860, 265] on p "TD - Need to Review" at bounding box center [825, 274] width 101 height 23
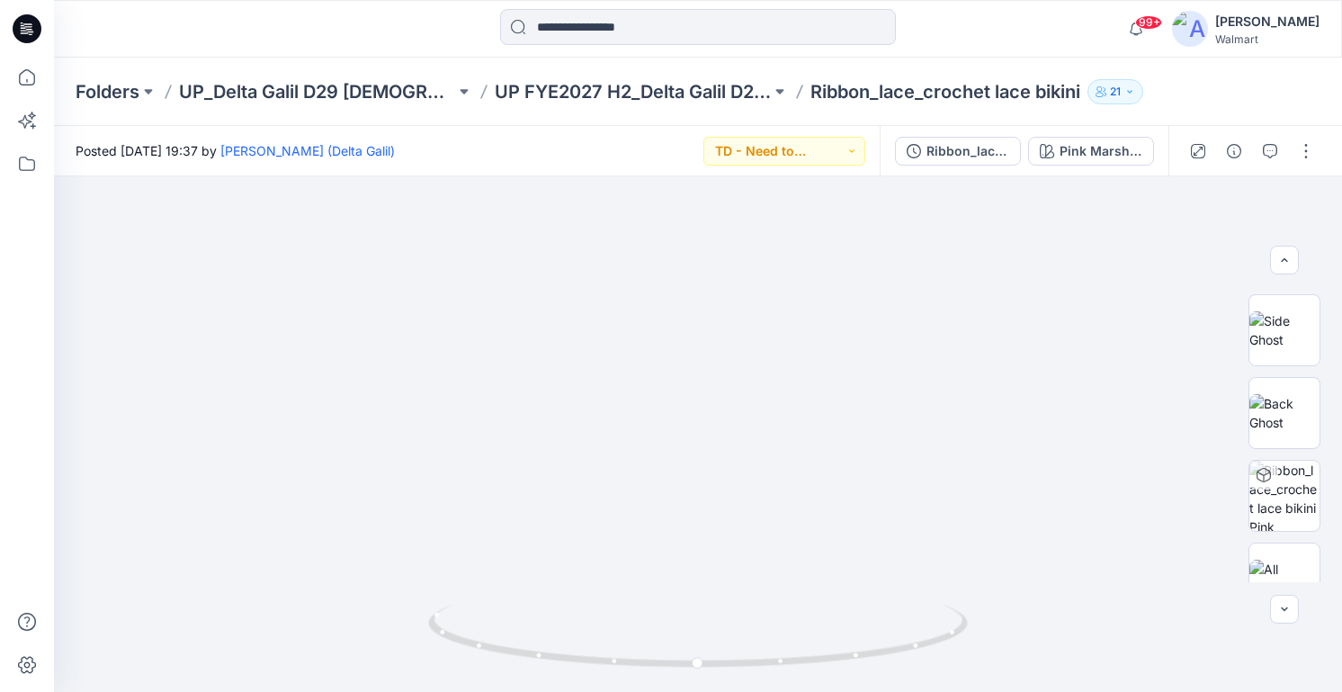
scroll to position [242, 0]
click at [1271, 142] on button "button" at bounding box center [1270, 151] width 29 height 29
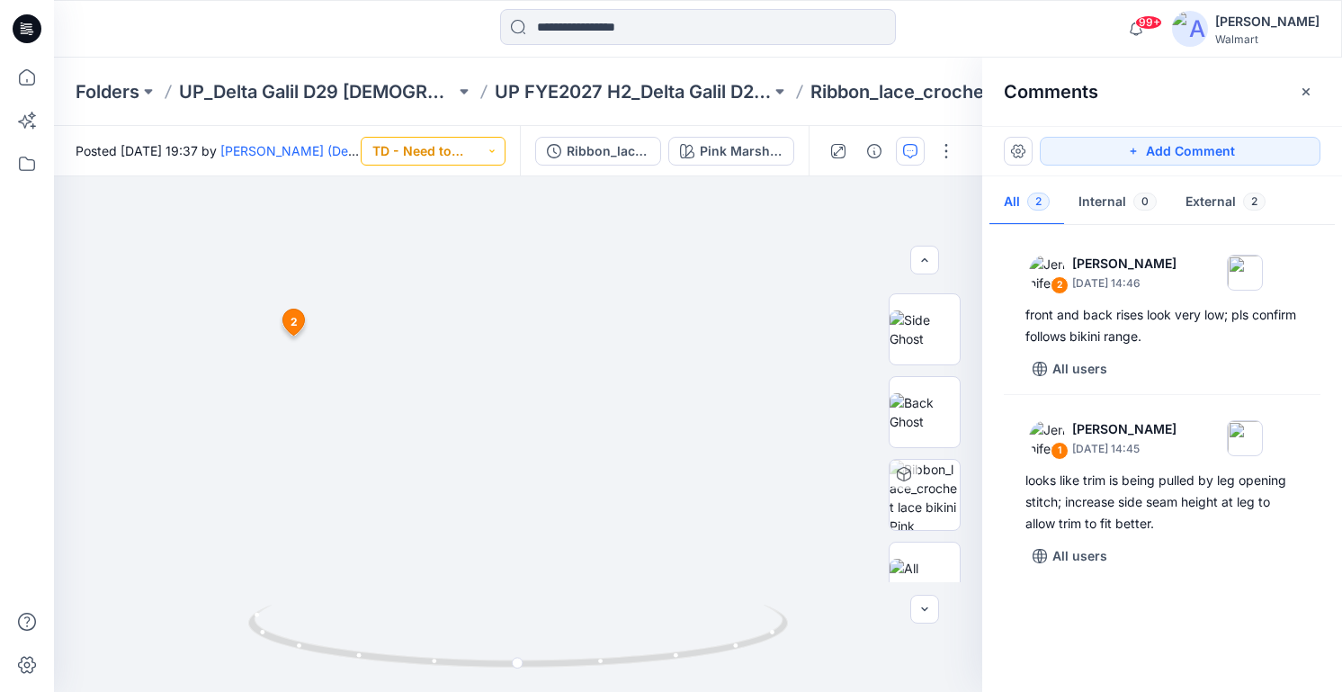
click at [476, 150] on button "TD - Need to Review" at bounding box center [433, 151] width 145 height 29
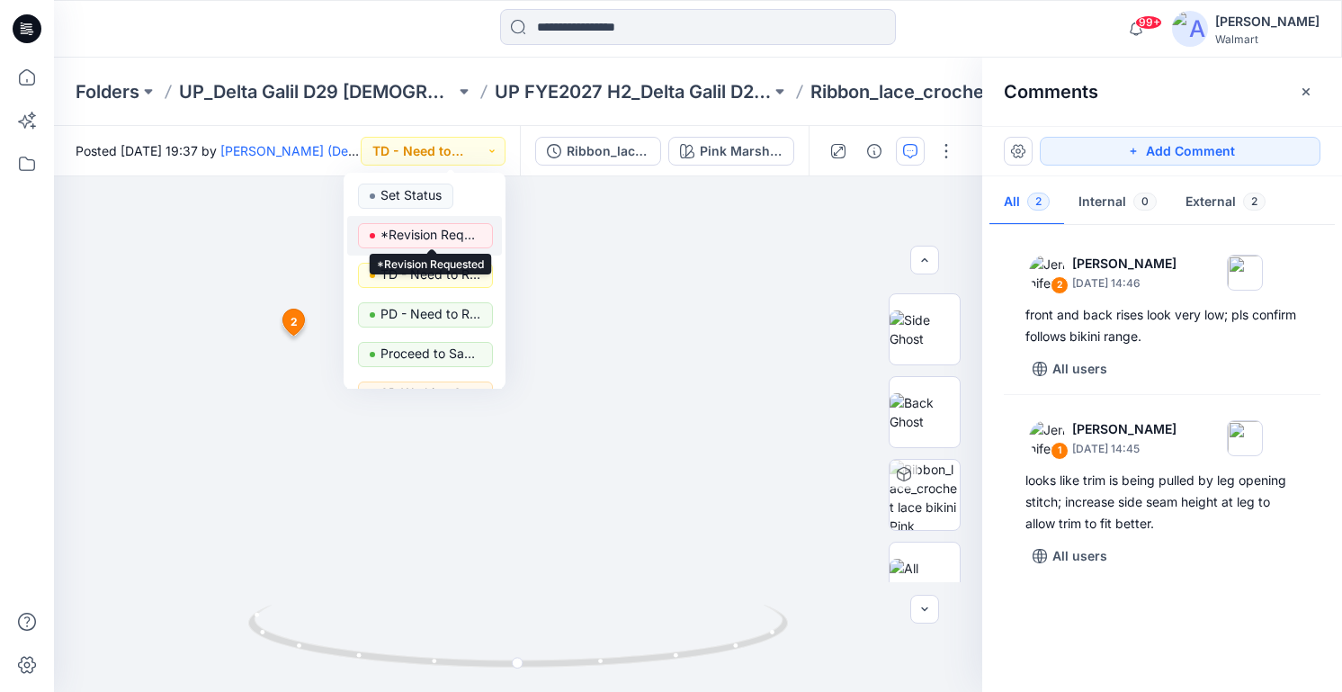
click at [438, 233] on p "*Revision Requested" at bounding box center [431, 234] width 101 height 23
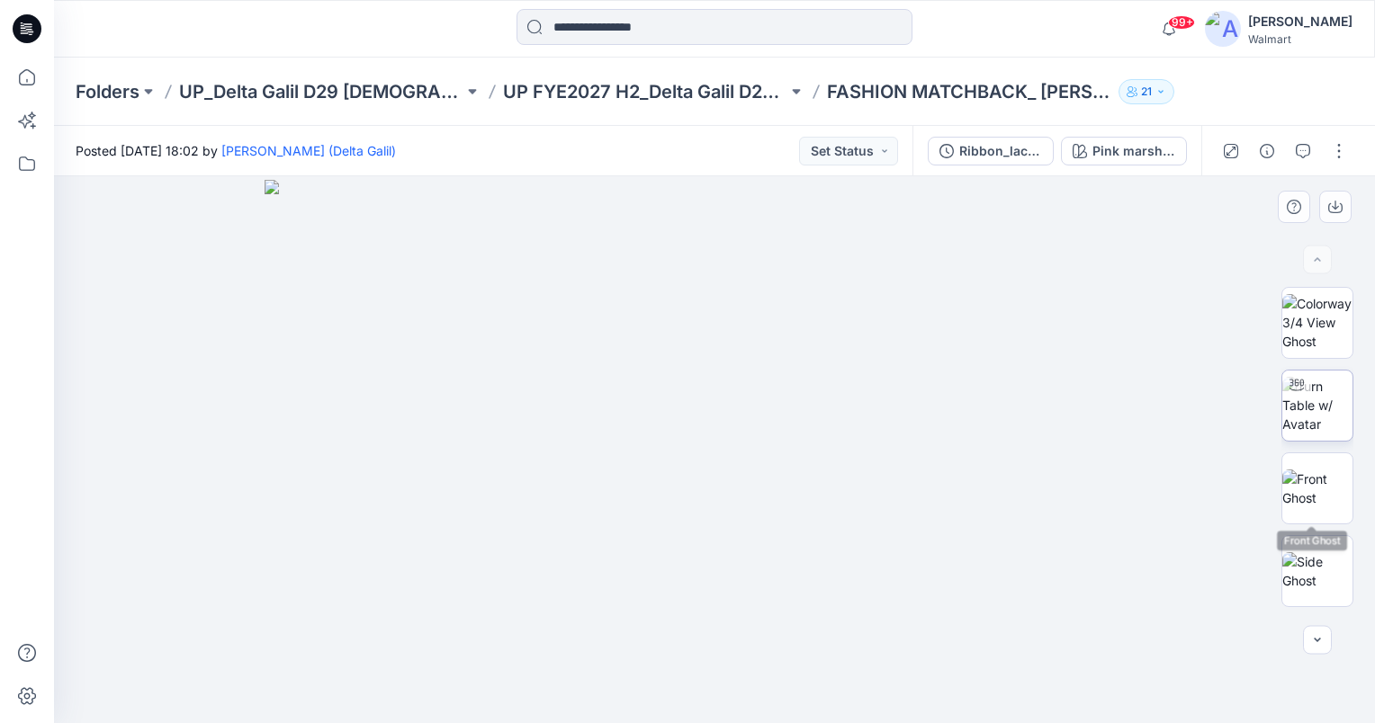
click at [1326, 408] on img at bounding box center [1317, 405] width 70 height 57
drag, startPoint x: 714, startPoint y: 608, endPoint x: 691, endPoint y: 538, distance: 74.0
drag, startPoint x: 714, startPoint y: 696, endPoint x: 491, endPoint y: 694, distance: 223.1
click at [491, 694] on icon at bounding box center [716, 669] width 544 height 67
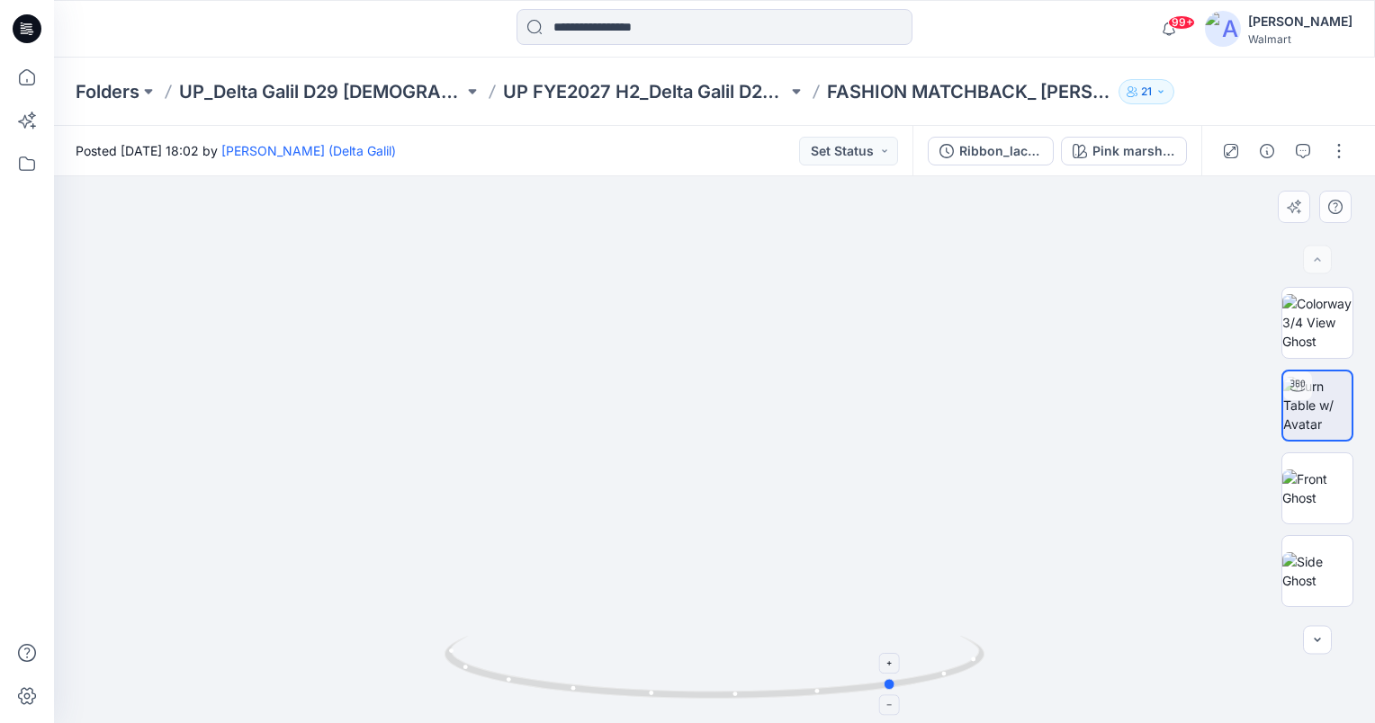
drag, startPoint x: 500, startPoint y: 677, endPoint x: 905, endPoint y: 686, distance: 404.9
click at [905, 686] on icon at bounding box center [716, 669] width 544 height 67
drag, startPoint x: 604, startPoint y: 344, endPoint x: 634, endPoint y: 561, distance: 219.9
drag, startPoint x: 892, startPoint y: 682, endPoint x: 864, endPoint y: 677, distance: 29.1
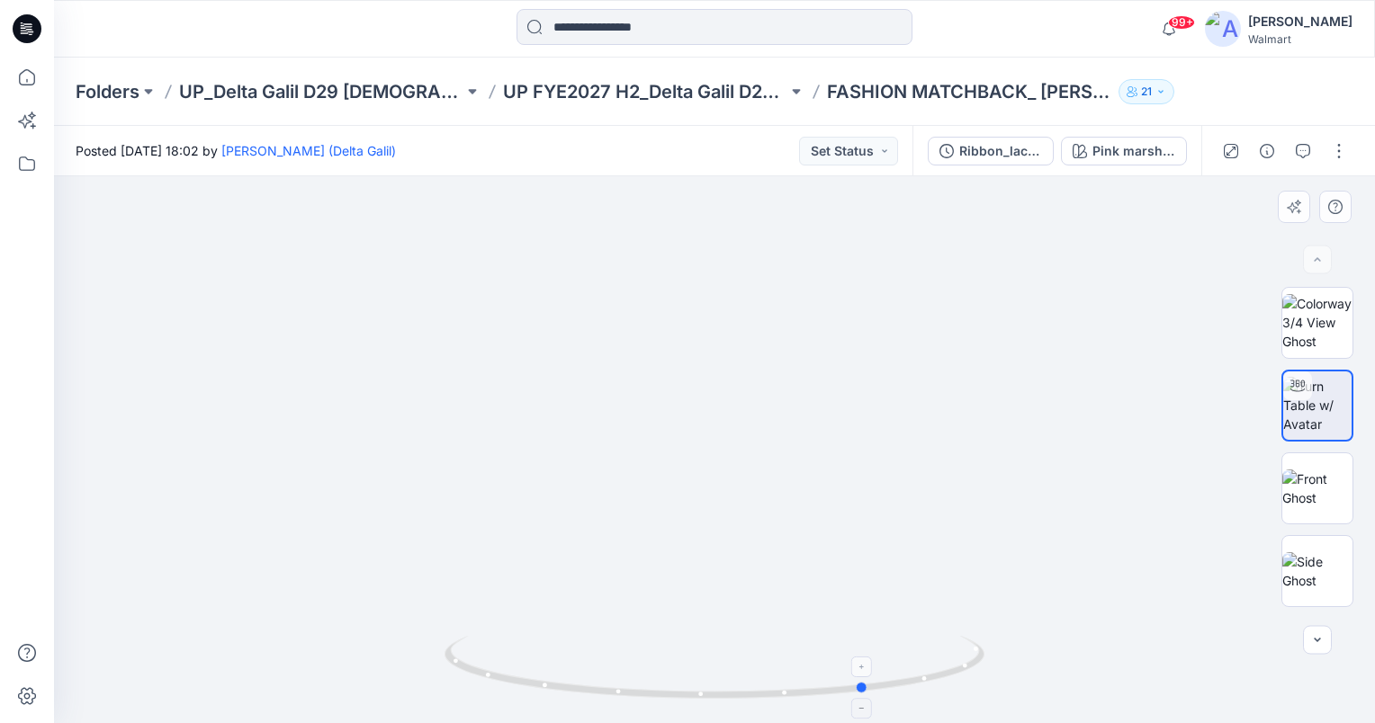
click at [864, 677] on icon at bounding box center [716, 669] width 544 height 67
click at [1306, 157] on icon "button" at bounding box center [1303, 151] width 14 height 14
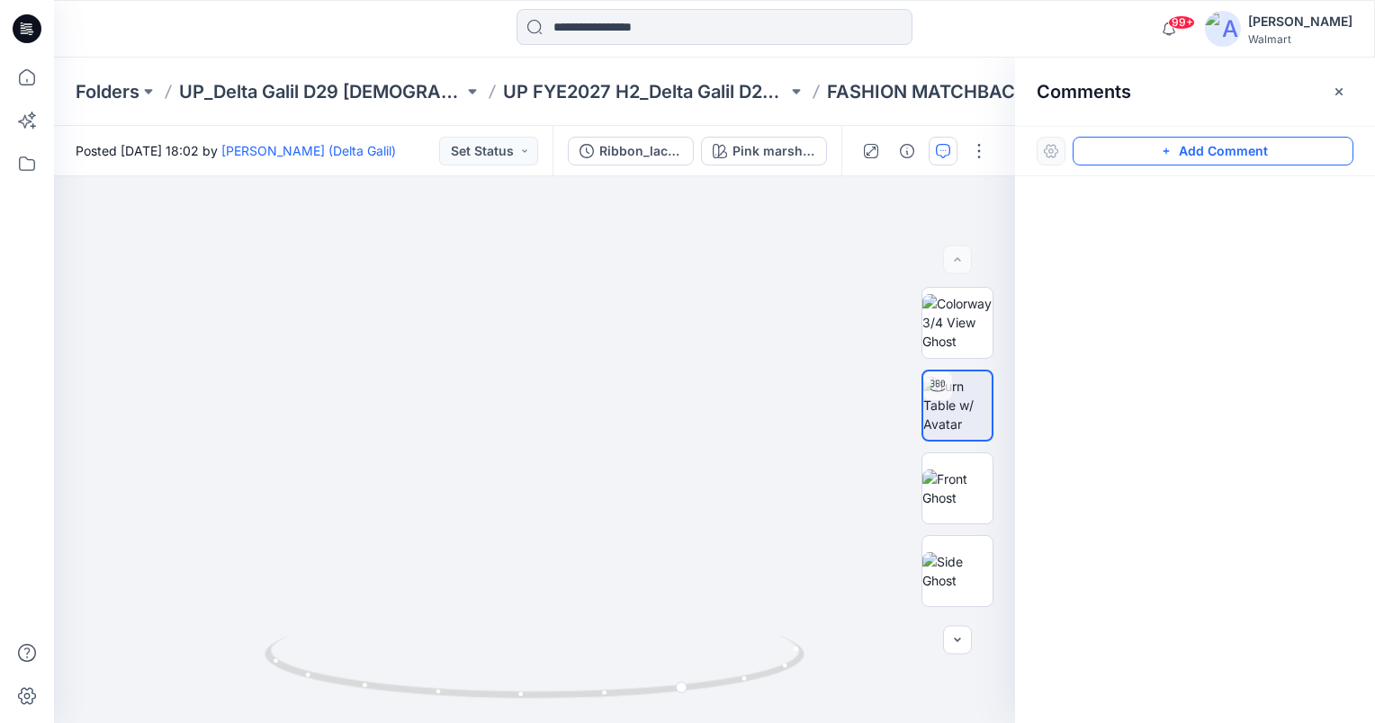
click at [1243, 148] on button "Add Comment" at bounding box center [1212, 151] width 281 height 29
click at [545, 370] on div "1" at bounding box center [534, 449] width 961 height 547
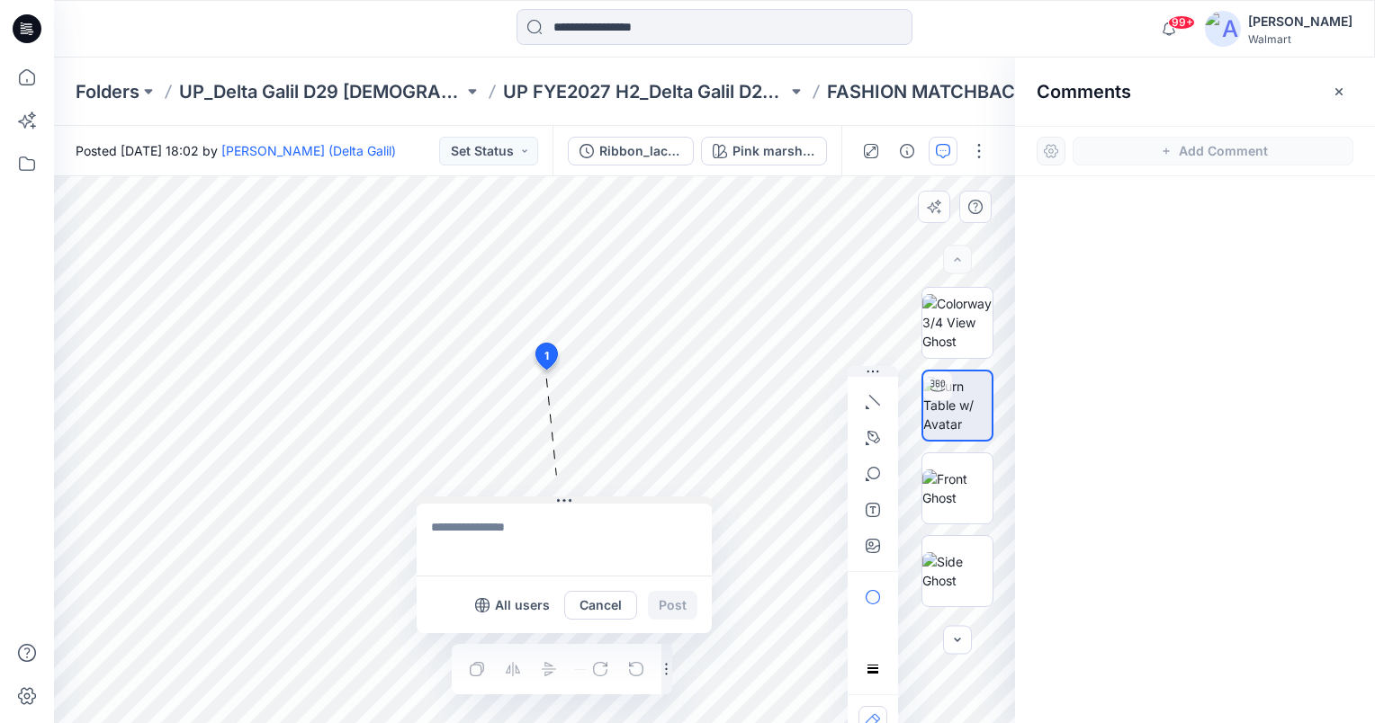
drag, startPoint x: 561, startPoint y: 383, endPoint x: 423, endPoint y: 497, distance: 179.0
click at [423, 497] on button at bounding box center [564, 502] width 295 height 11
click at [394, 527] on textarea at bounding box center [527, 535] width 295 height 72
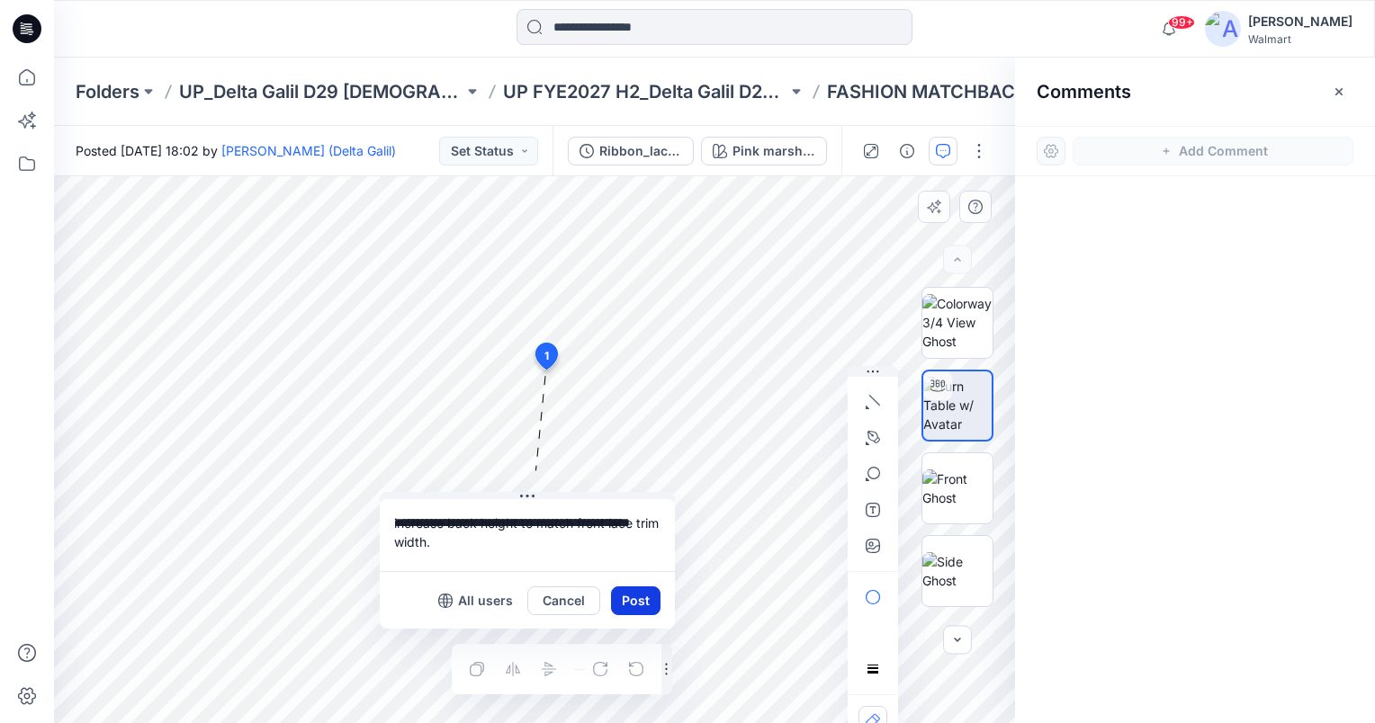
type textarea "**********"
click at [636, 599] on button "Post" at bounding box center [635, 601] width 49 height 29
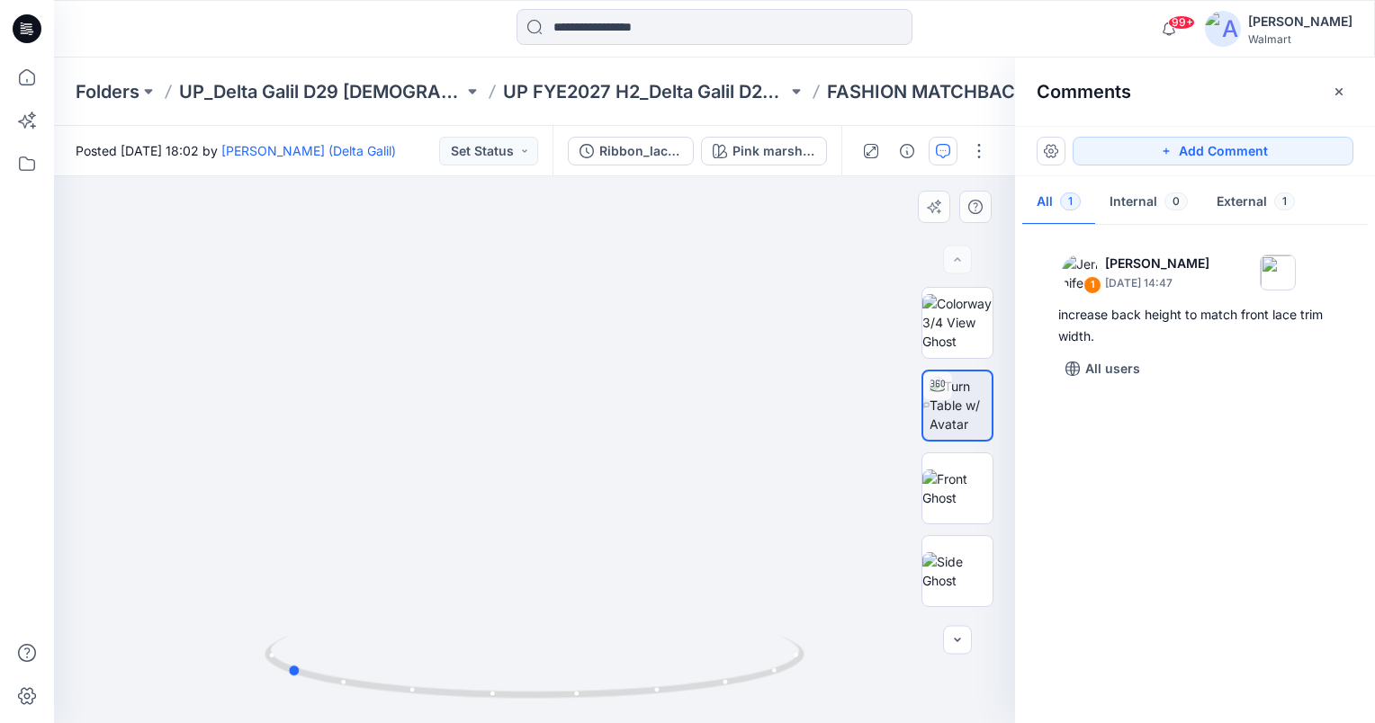
drag, startPoint x: 534, startPoint y: 699, endPoint x: 825, endPoint y: 646, distance: 296.3
click at [825, 646] on div at bounding box center [534, 449] width 961 height 547
click at [1283, 147] on button "Add Comment" at bounding box center [1212, 151] width 281 height 29
click at [671, 343] on div "2" at bounding box center [534, 449] width 961 height 547
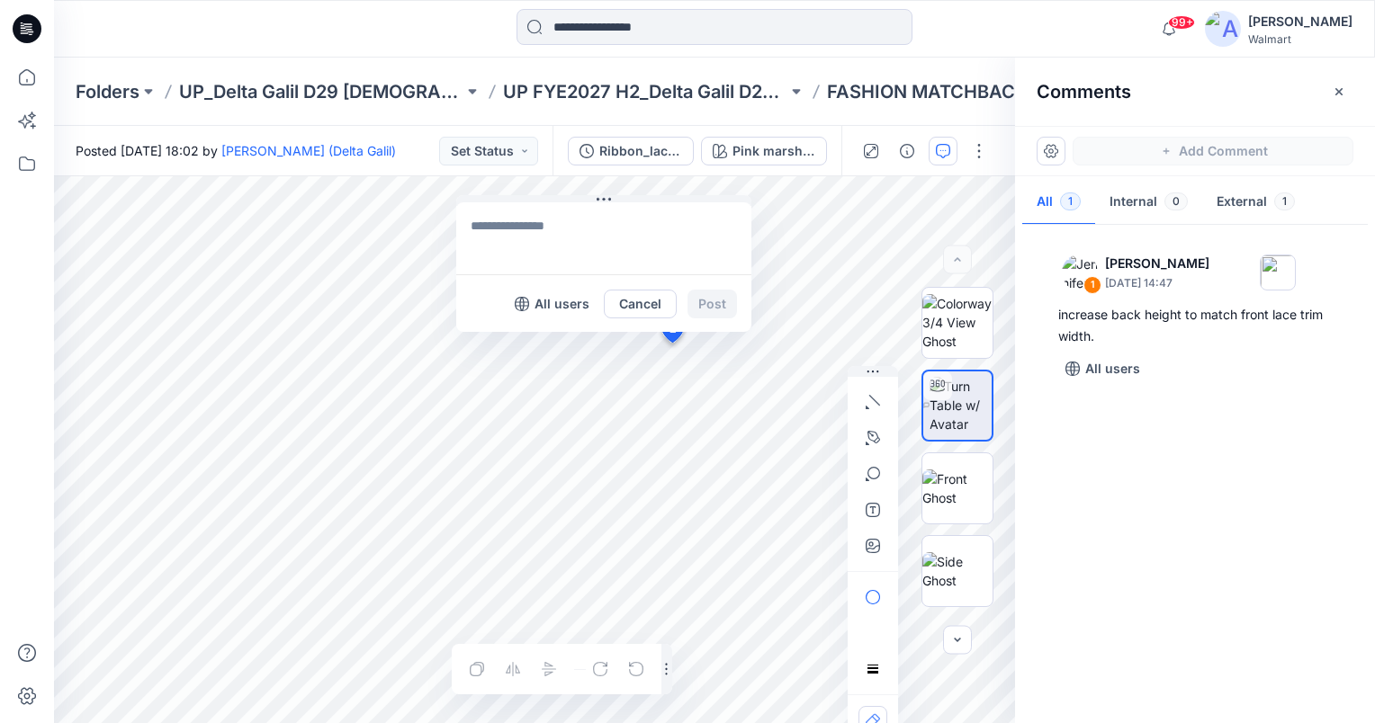
drag, startPoint x: 687, startPoint y: 353, endPoint x: 517, endPoint y: 212, distance: 220.5
click at [509, 196] on button at bounding box center [603, 200] width 295 height 11
click at [520, 232] on textarea at bounding box center [613, 238] width 295 height 72
type textarea "**********"
click at [720, 297] on button "Post" at bounding box center [721, 304] width 49 height 29
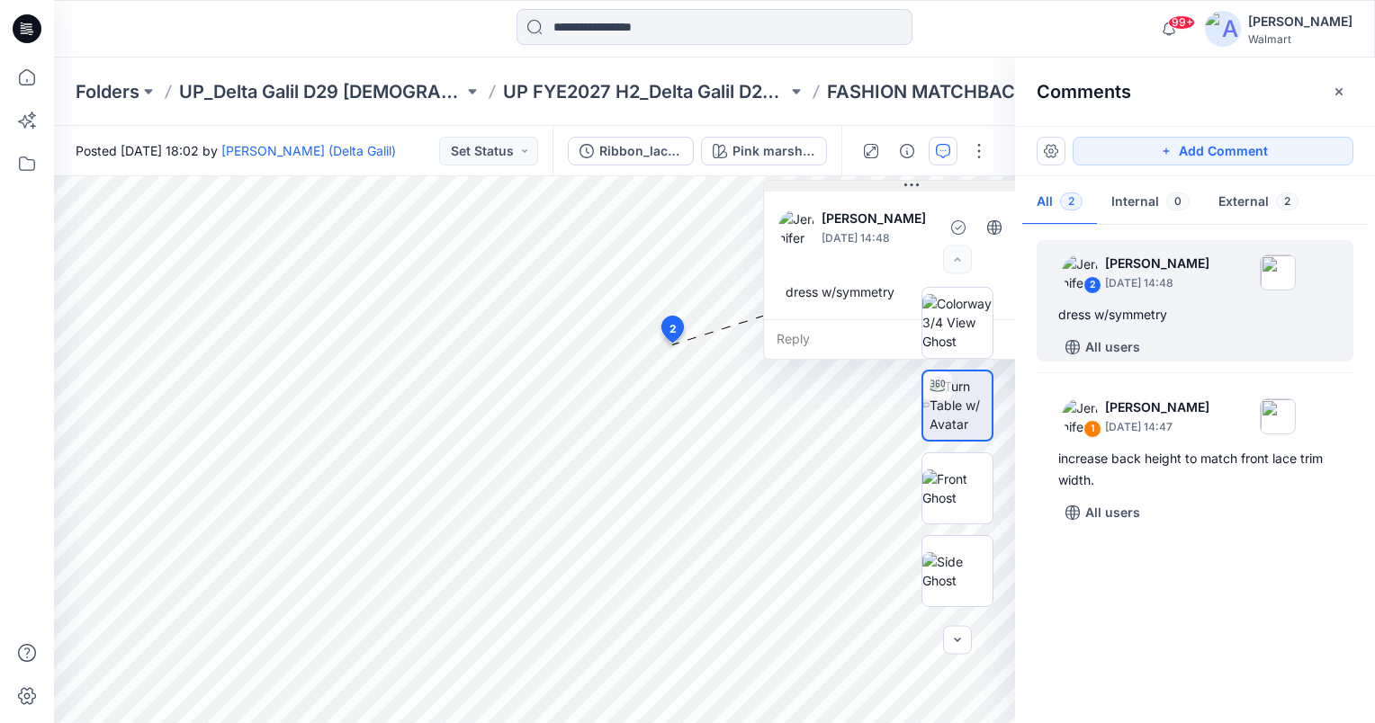
click at [848, 177] on div "3 2 [PERSON_NAME] [DATE] 14:48 dress w/symmetry Reply Layer 1" at bounding box center [534, 449] width 961 height 547
click at [1310, 140] on button "Add Comment" at bounding box center [1212, 151] width 281 height 29
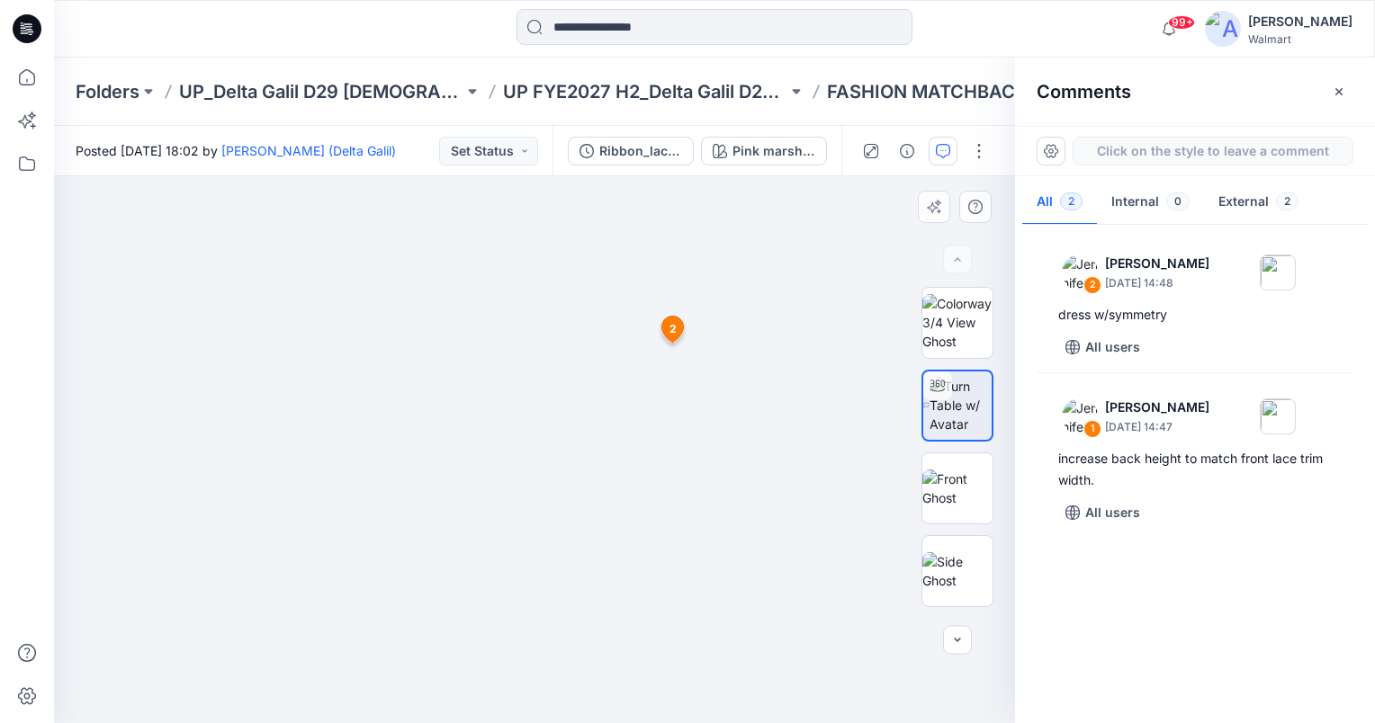
click at [482, 435] on div "3 2 [PERSON_NAME] [DATE] 14:48 dress w/symmetry Reply" at bounding box center [534, 449] width 961 height 547
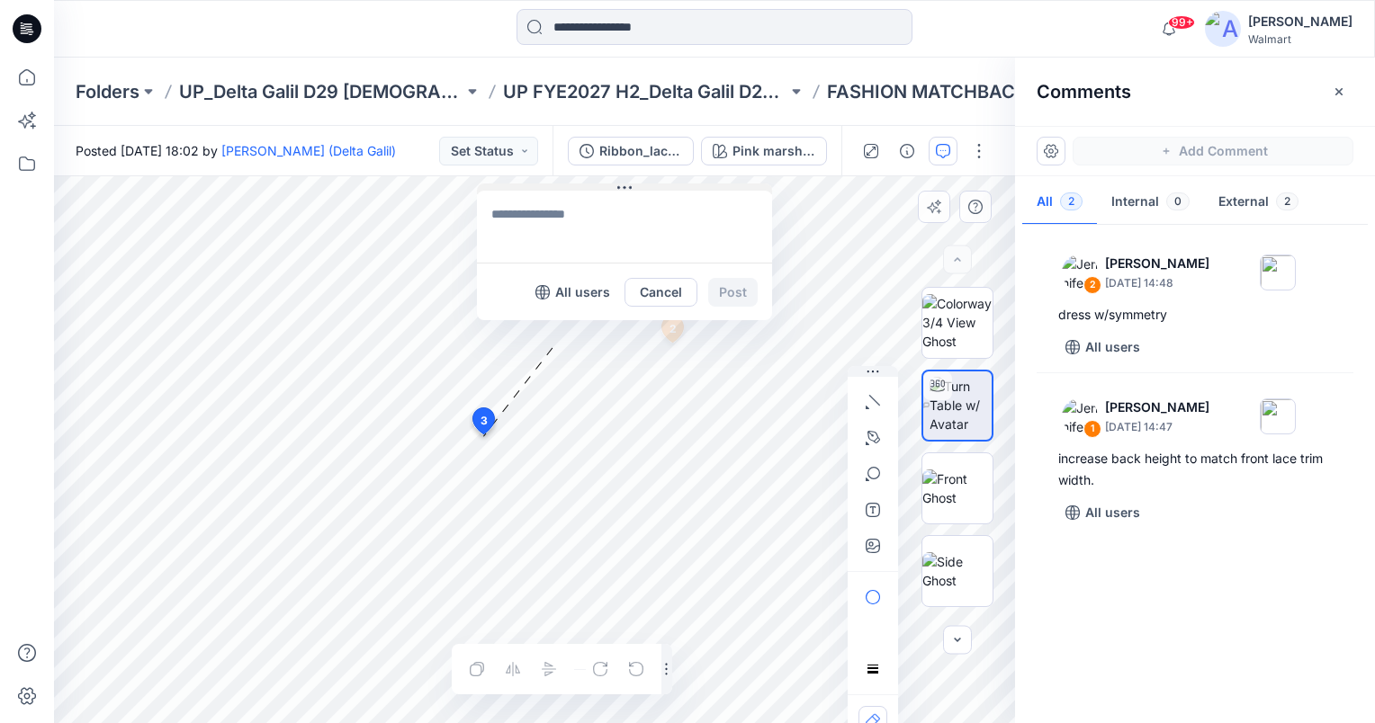
drag, startPoint x: 517, startPoint y: 446, endPoint x: 542, endPoint y: 188, distance: 259.4
click at [542, 188] on button at bounding box center [624, 189] width 295 height 11
click at [565, 218] on textarea at bounding box center [627, 229] width 295 height 72
type textarea "**********"
click at [747, 293] on button "Post" at bounding box center [735, 294] width 49 height 29
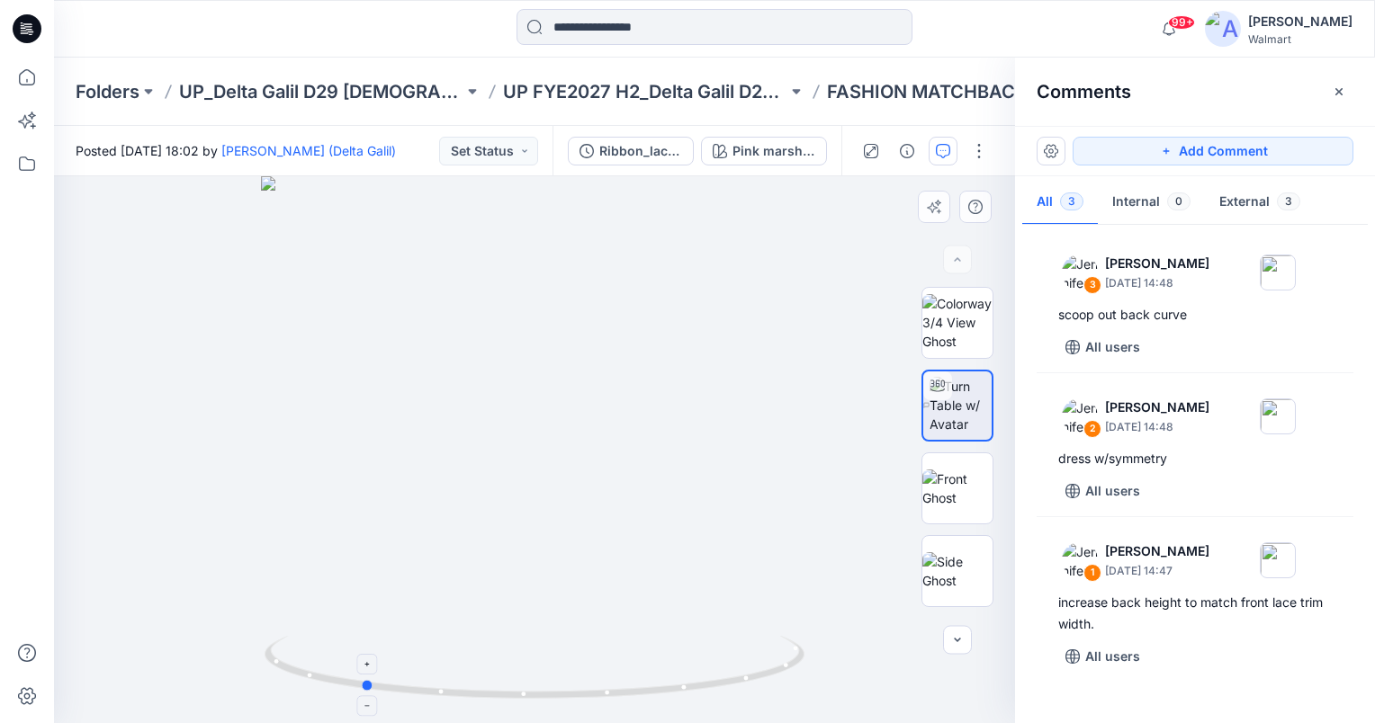
drag, startPoint x: 536, startPoint y: 691, endPoint x: 363, endPoint y: 689, distance: 172.7
click at [363, 689] on circle at bounding box center [368, 685] width 11 height 11
click at [1311, 146] on button "Add Comment" at bounding box center [1212, 151] width 281 height 29
click at [623, 389] on div "4" at bounding box center [534, 449] width 961 height 547
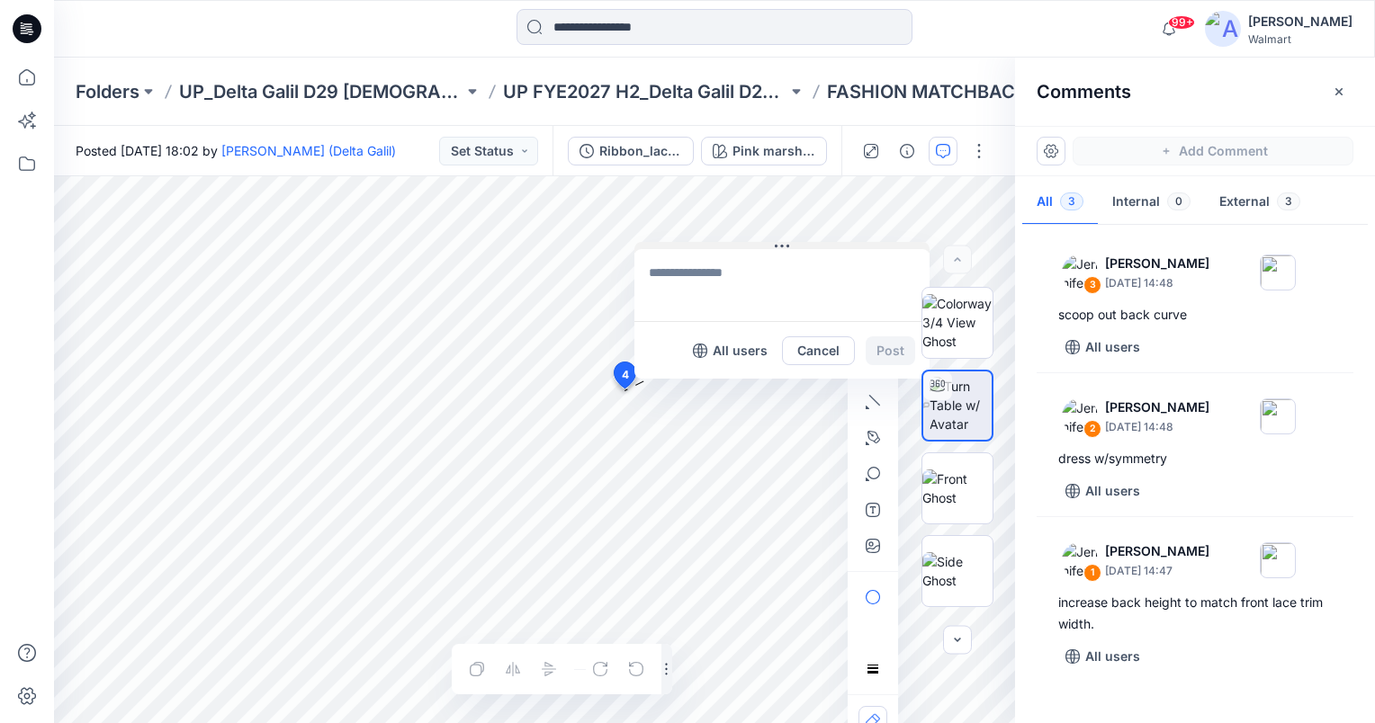
drag, startPoint x: 659, startPoint y: 398, endPoint x: 697, endPoint y: 243, distance: 159.3
click at [717, 242] on button at bounding box center [781, 247] width 295 height 11
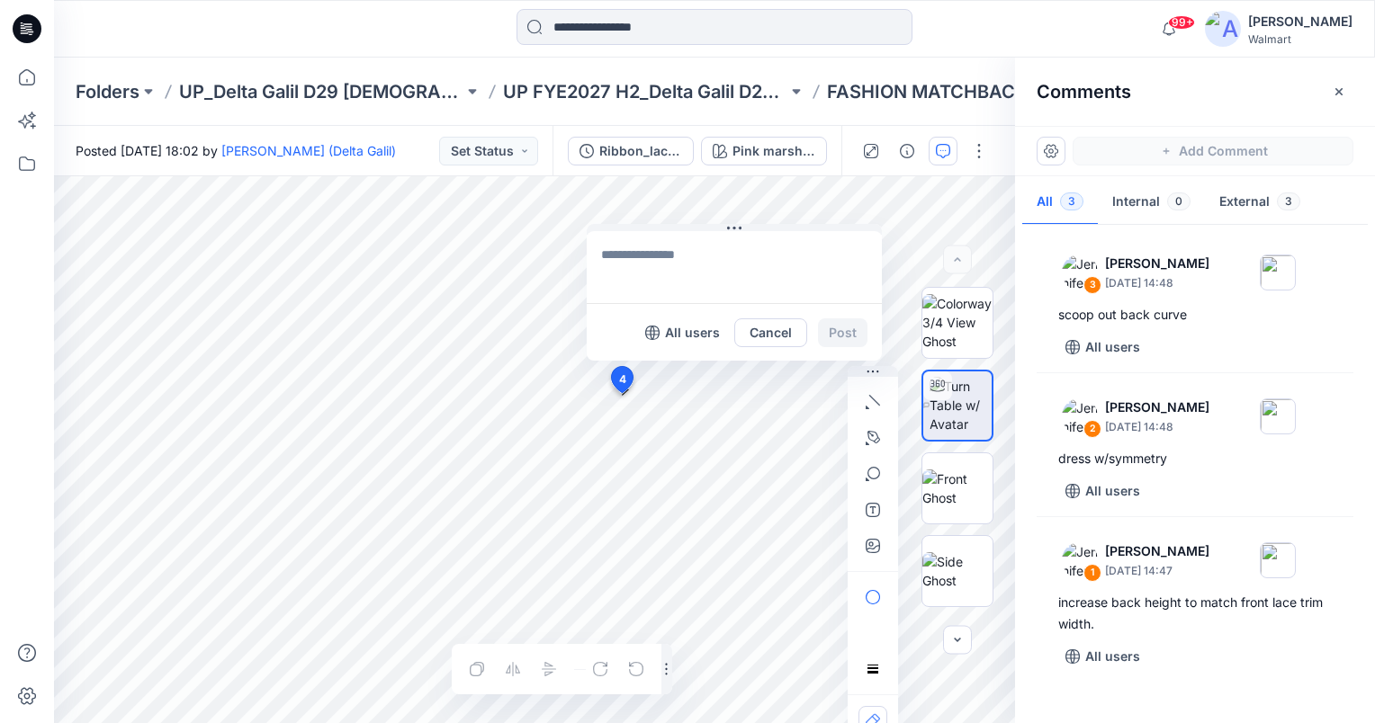
drag, startPoint x: 702, startPoint y: 407, endPoint x: 709, endPoint y: 228, distance: 179.2
click at [698, 224] on button at bounding box center [734, 229] width 295 height 11
click at [735, 250] on textarea at bounding box center [737, 262] width 295 height 72
type textarea "**********"
click at [846, 322] on button "Post" at bounding box center [845, 327] width 49 height 29
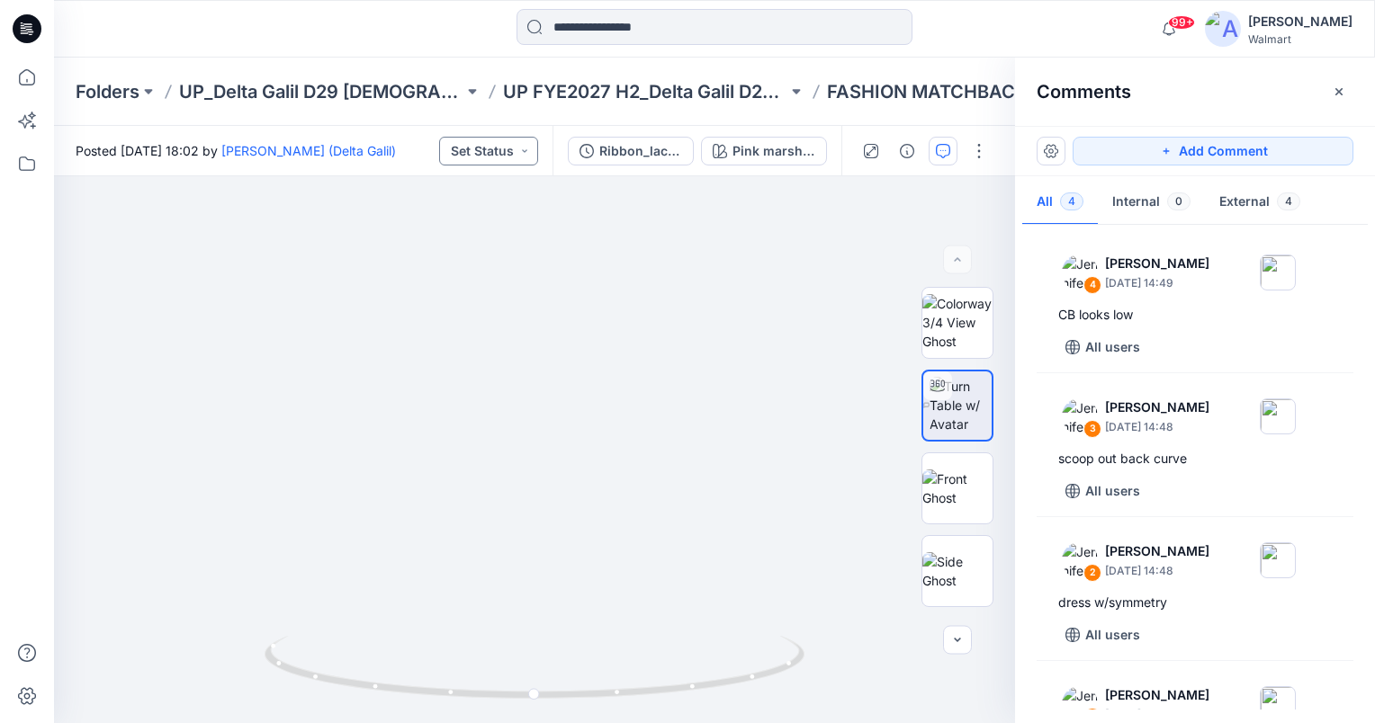
click at [516, 150] on button "Set Status" at bounding box center [488, 151] width 99 height 29
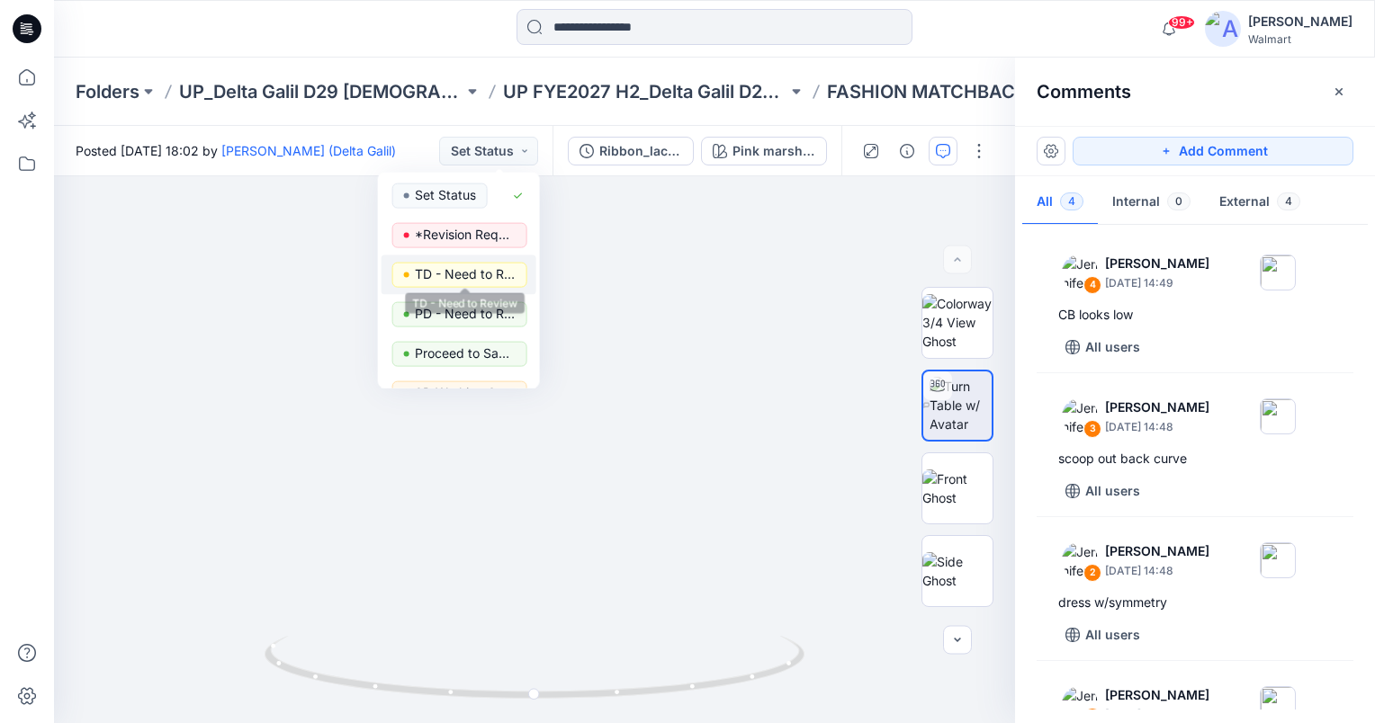
click at [499, 265] on p "TD - Need to Review" at bounding box center [465, 274] width 101 height 23
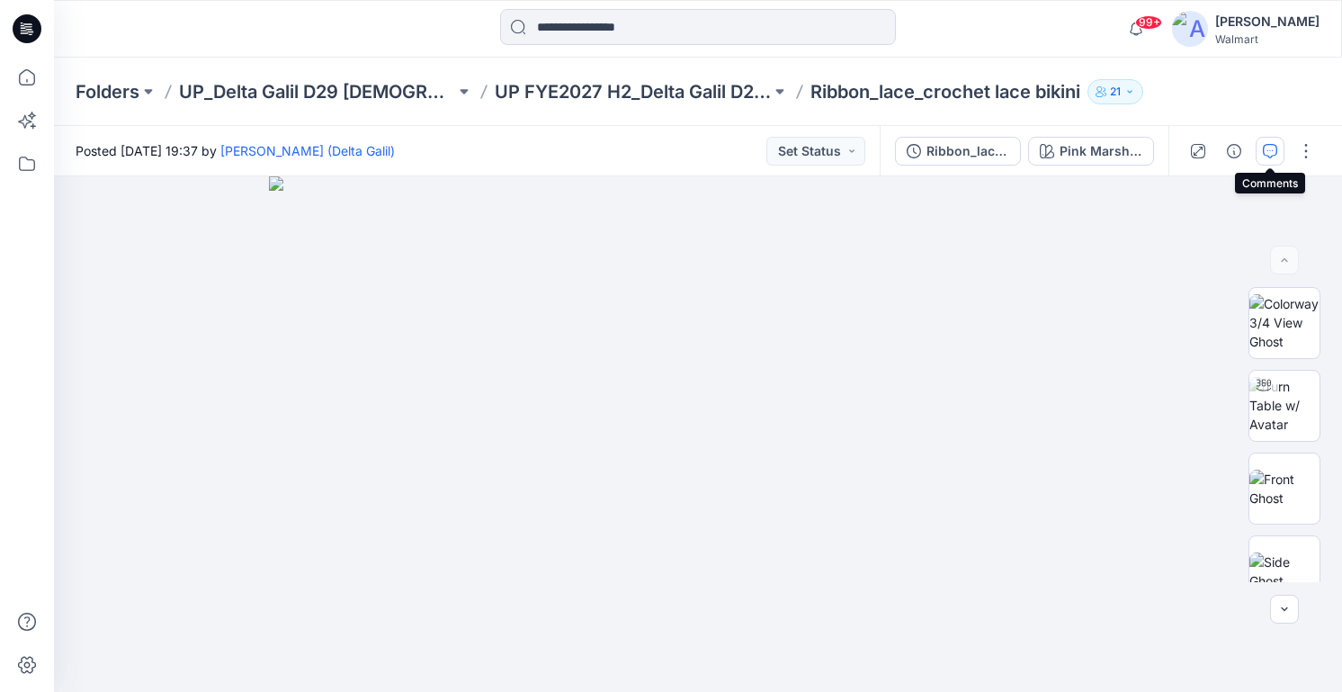
click at [1267, 148] on icon "button" at bounding box center [1270, 151] width 14 height 14
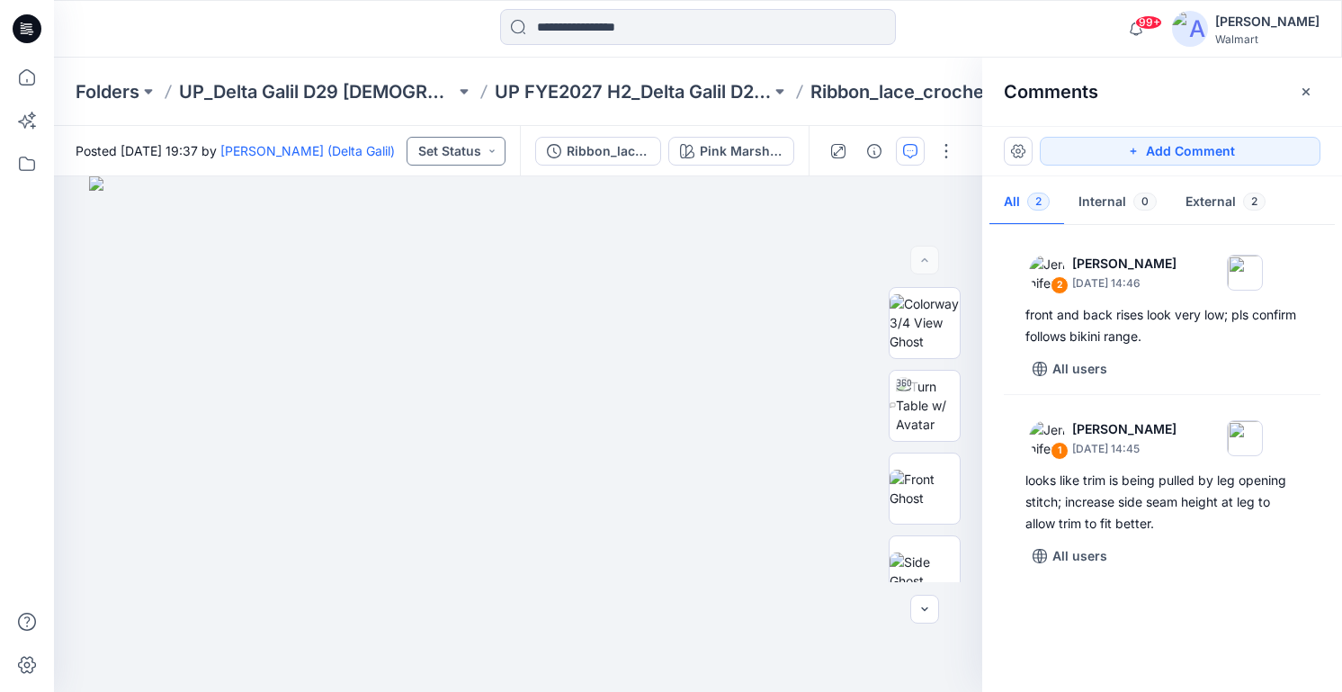
click at [487, 149] on button "Set Status" at bounding box center [456, 151] width 99 height 29
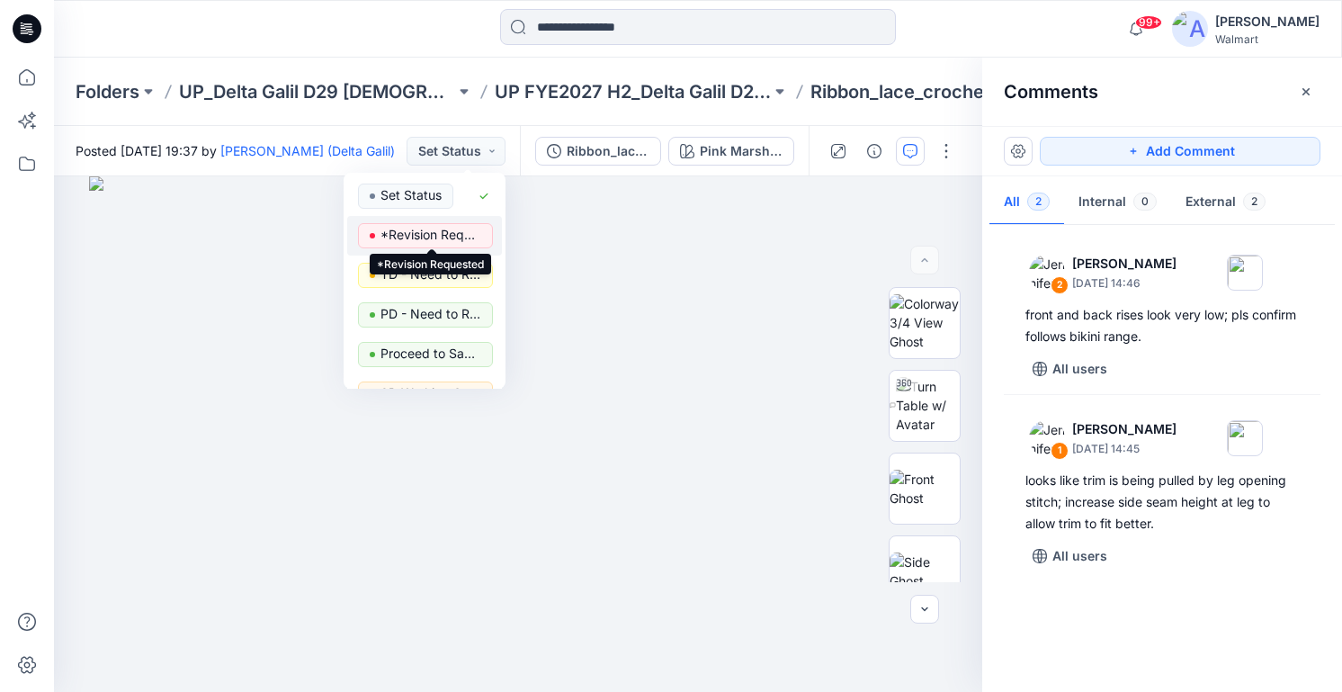
click at [458, 239] on p "*Revision Requested" at bounding box center [431, 234] width 101 height 23
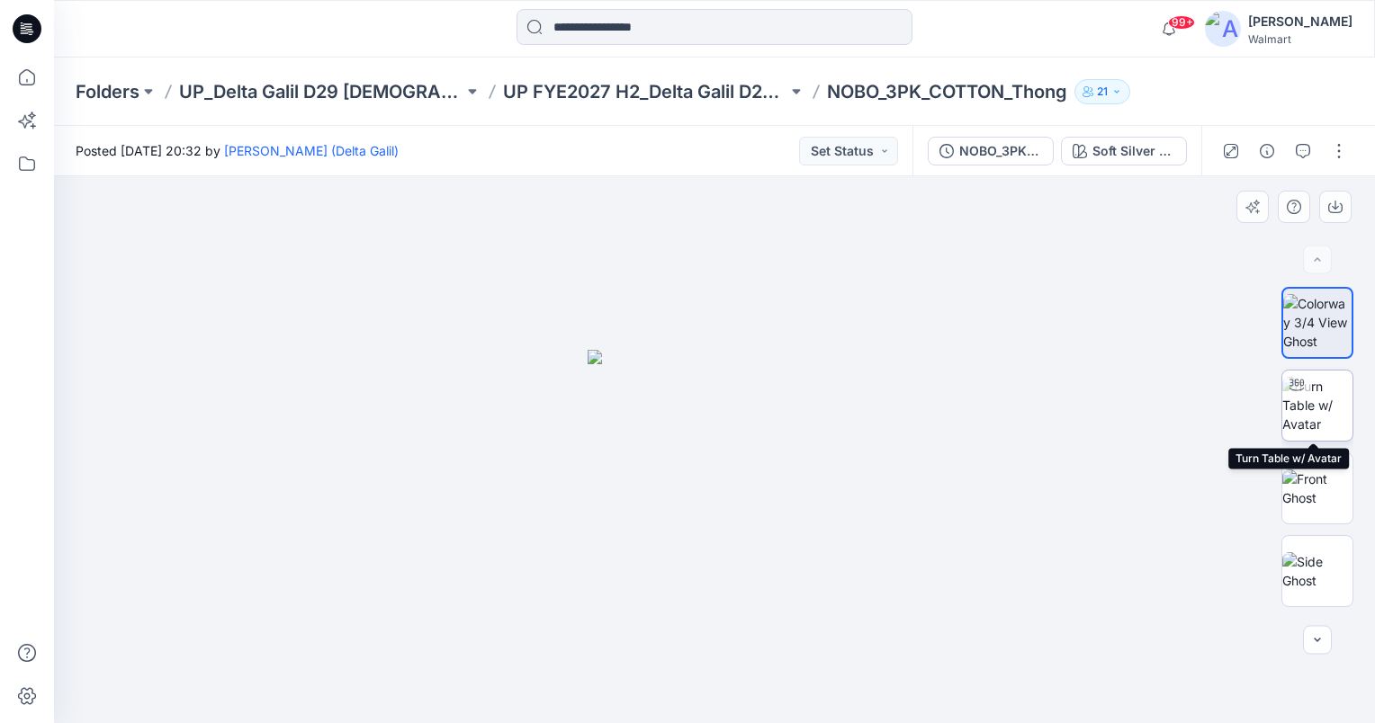
click at [1323, 412] on img at bounding box center [1317, 405] width 70 height 57
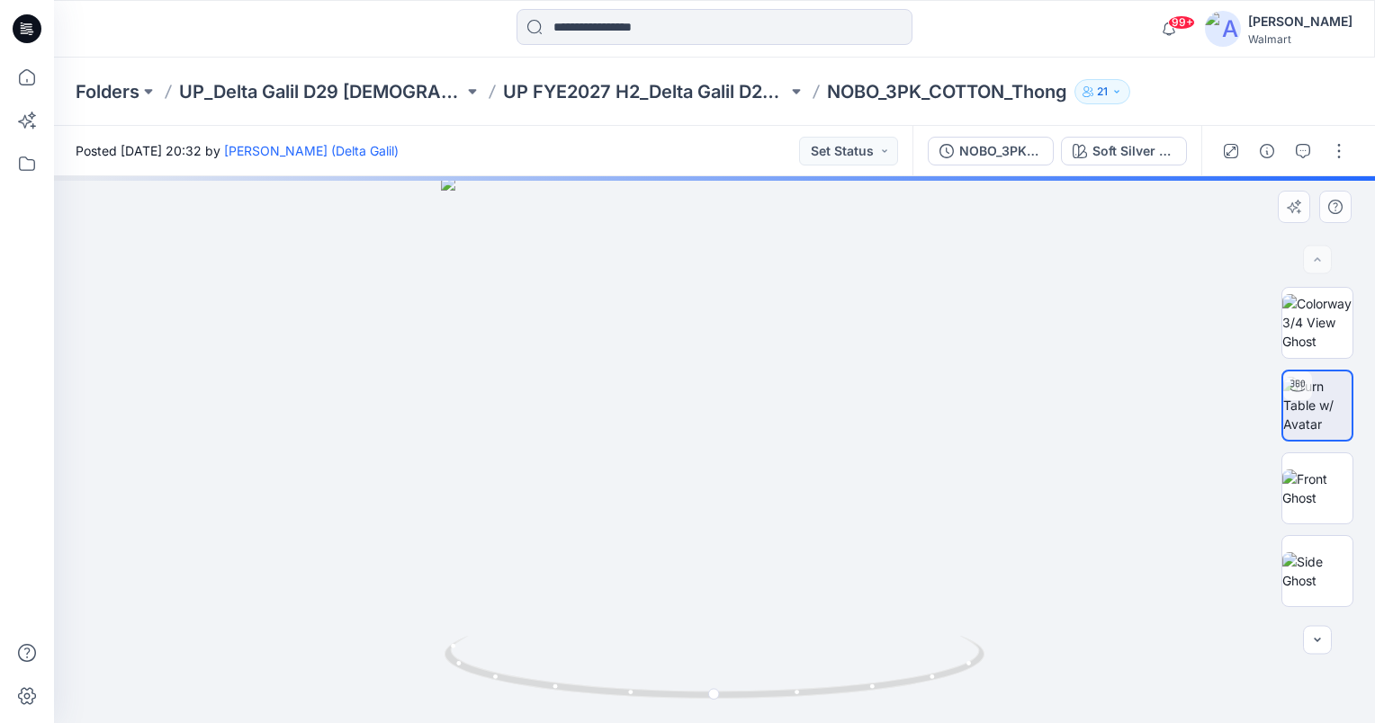
scroll to position [158, 0]
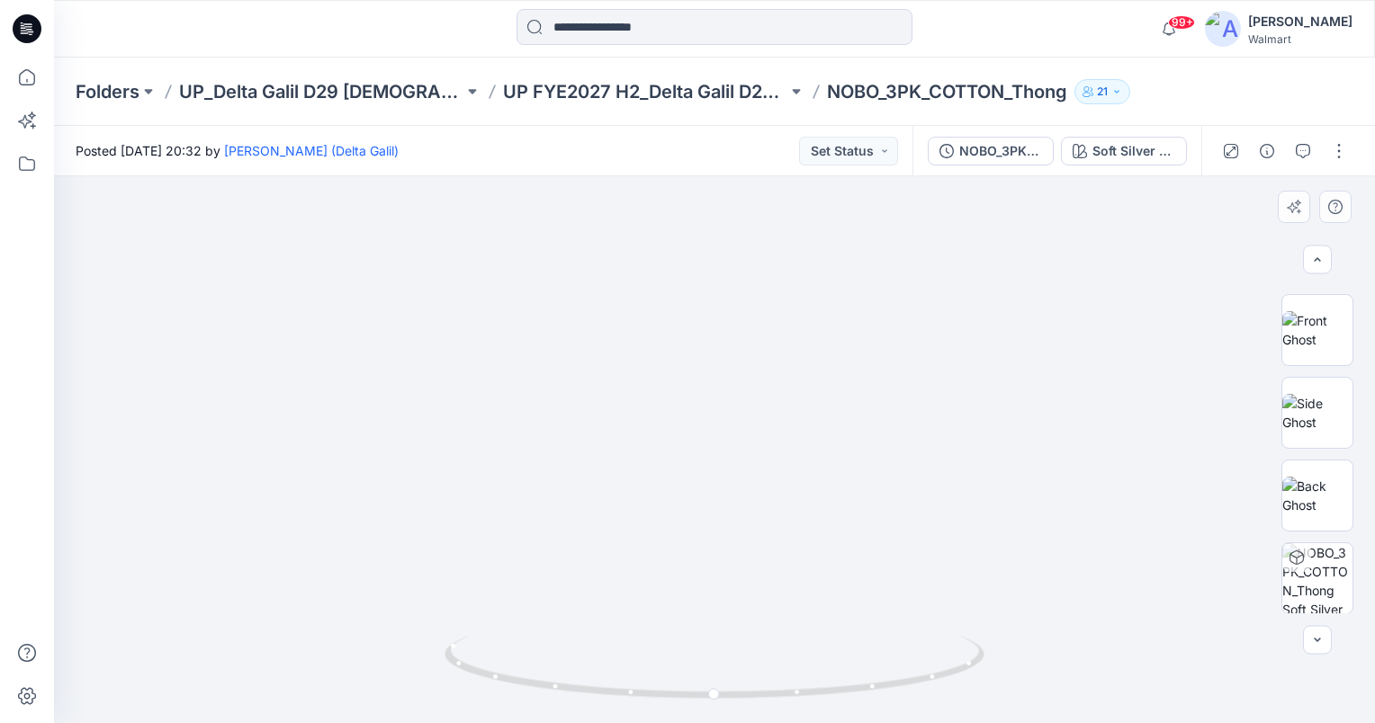
drag, startPoint x: 869, startPoint y: 541, endPoint x: 866, endPoint y: 488, distance: 53.2
click at [866, 483] on img at bounding box center [697, 35] width 2084 height 1377
drag, startPoint x: 716, startPoint y: 692, endPoint x: 491, endPoint y: 698, distance: 225.0
click at [491, 698] on icon at bounding box center [716, 669] width 544 height 67
drag, startPoint x: 494, startPoint y: 676, endPoint x: 732, endPoint y: 674, distance: 238.4
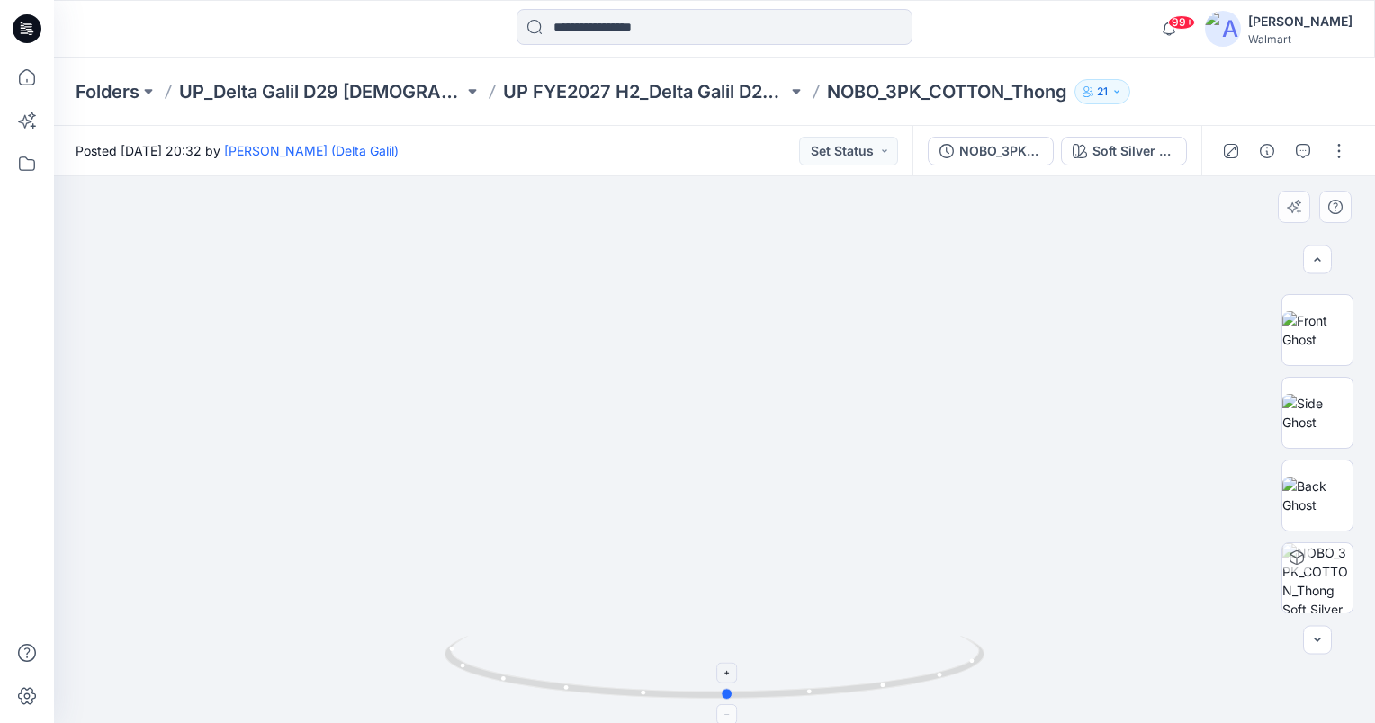
click at [732, 674] on icon at bounding box center [716, 669] width 544 height 67
click at [1052, 399] on img at bounding box center [705, 36] width 2084 height 1373
click at [865, 153] on button "Set Status" at bounding box center [848, 151] width 99 height 29
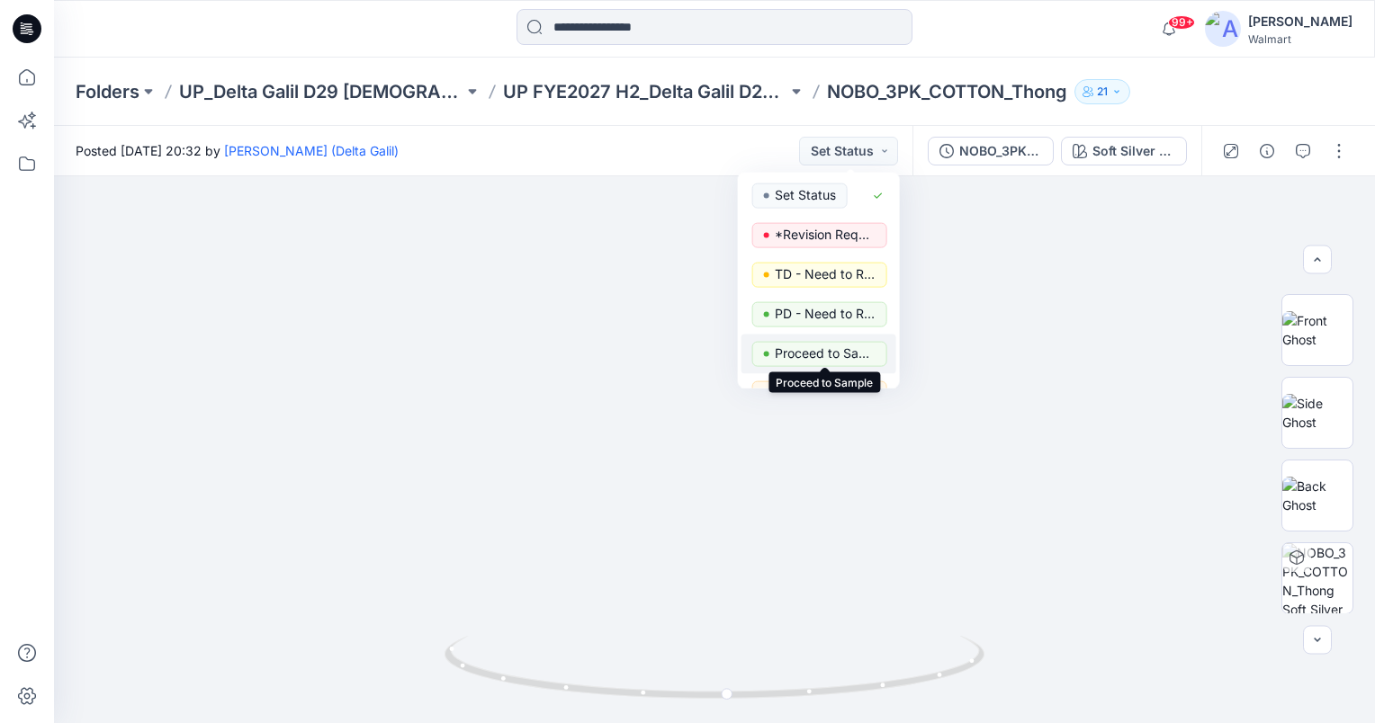
click at [847, 354] on p "Proceed to Sample" at bounding box center [825, 353] width 101 height 23
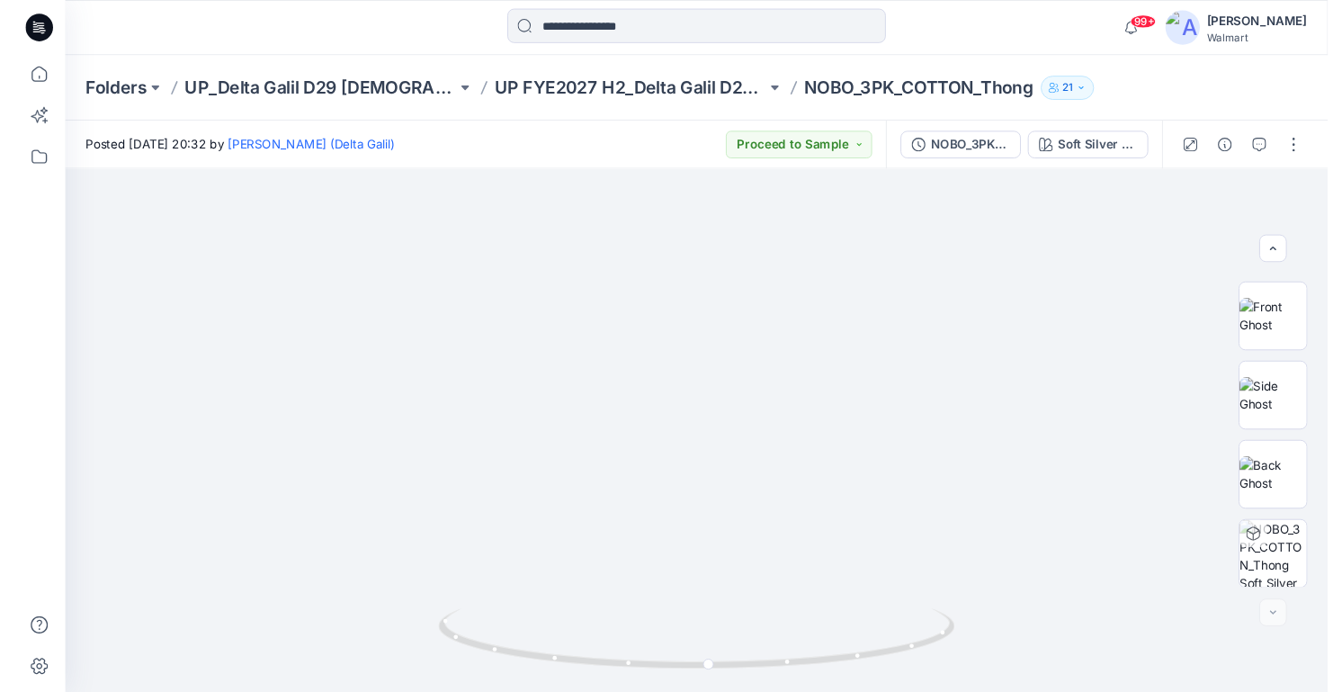
scroll to position [159, 0]
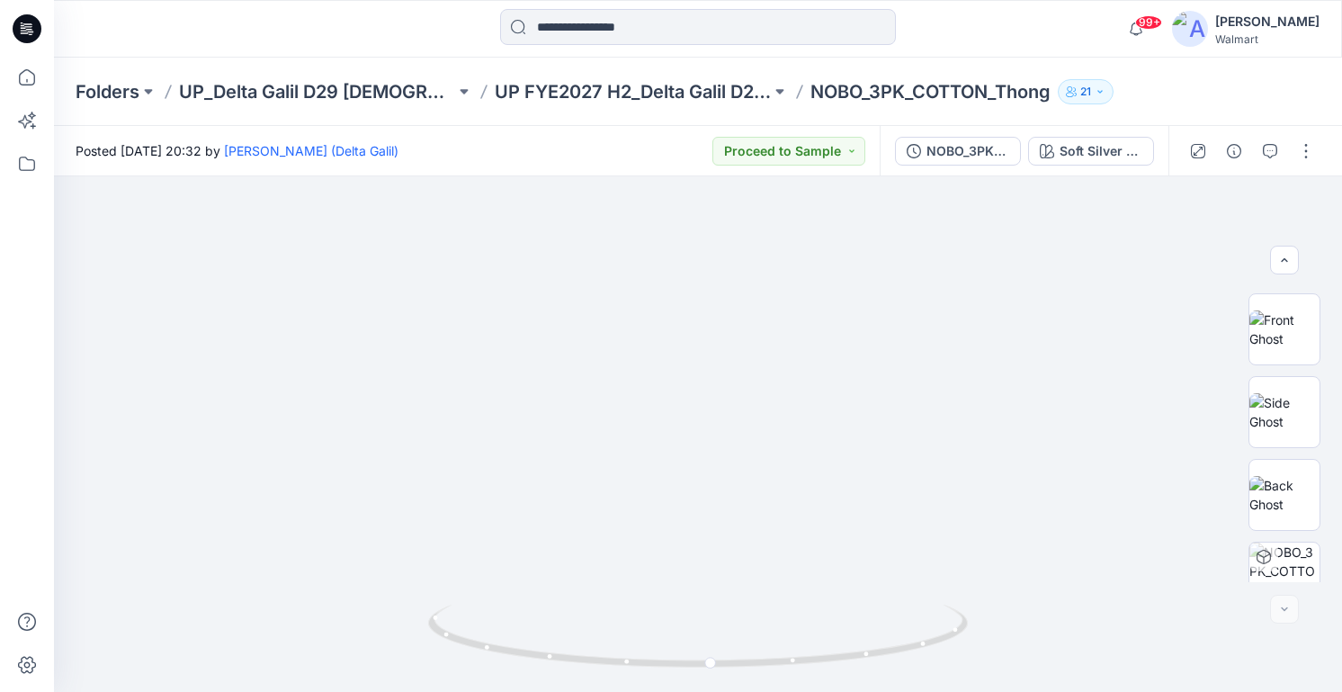
click at [954, 94] on p "NOBO_3PK_COTTON_Thong" at bounding box center [931, 91] width 240 height 25
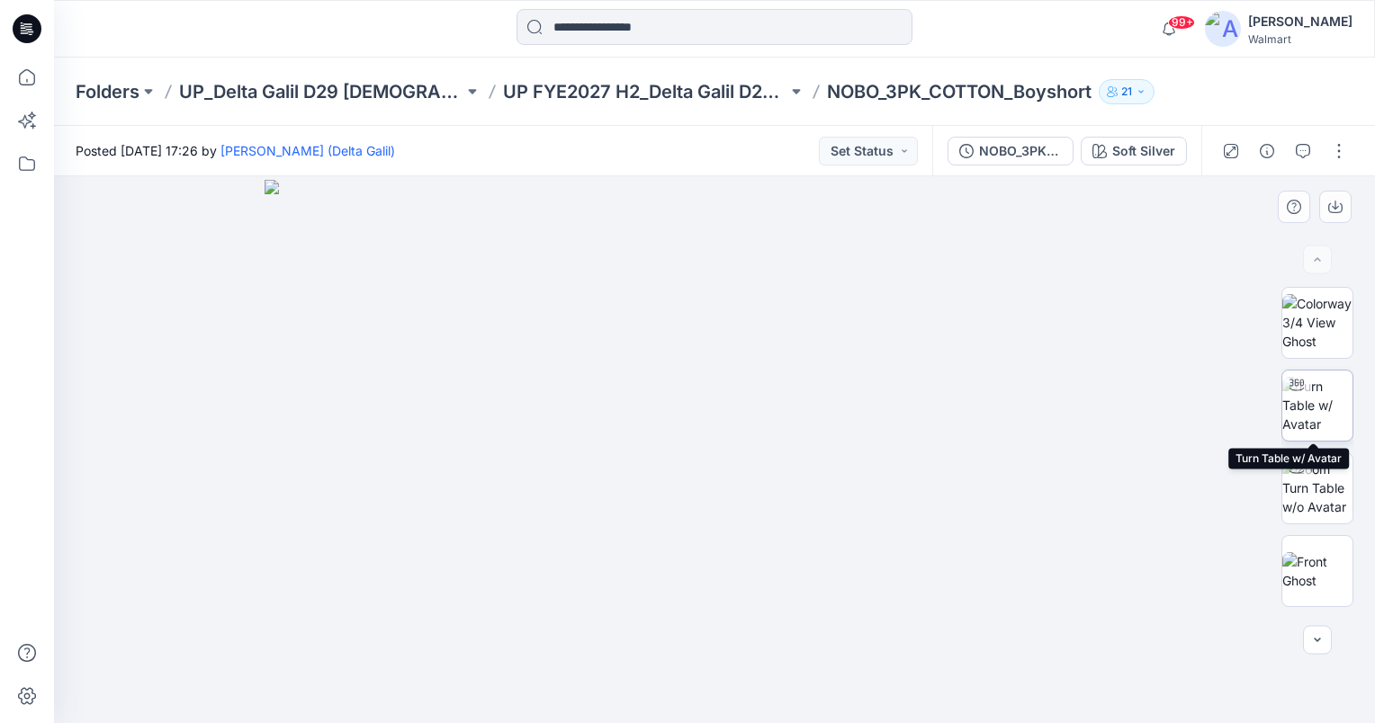
click at [1313, 417] on img at bounding box center [1317, 405] width 70 height 57
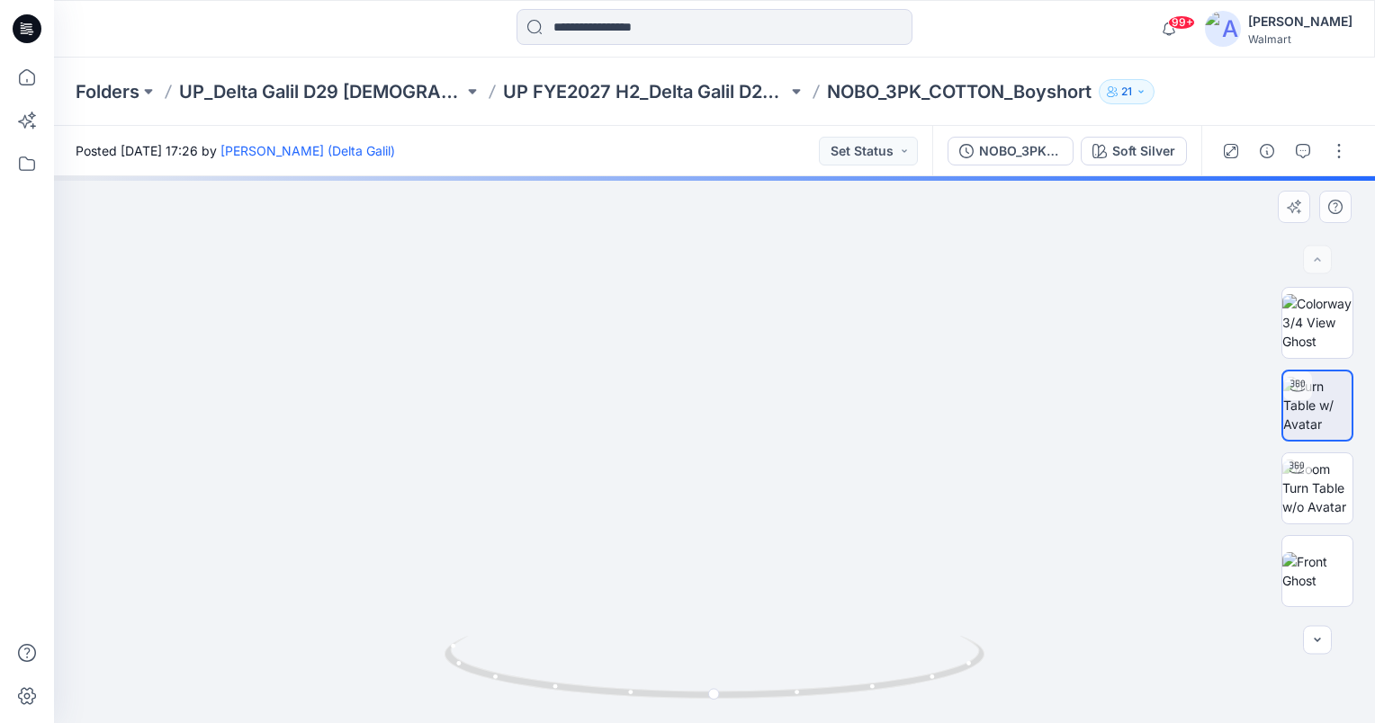
drag, startPoint x: 809, startPoint y: 563, endPoint x: 808, endPoint y: 471, distance: 91.8
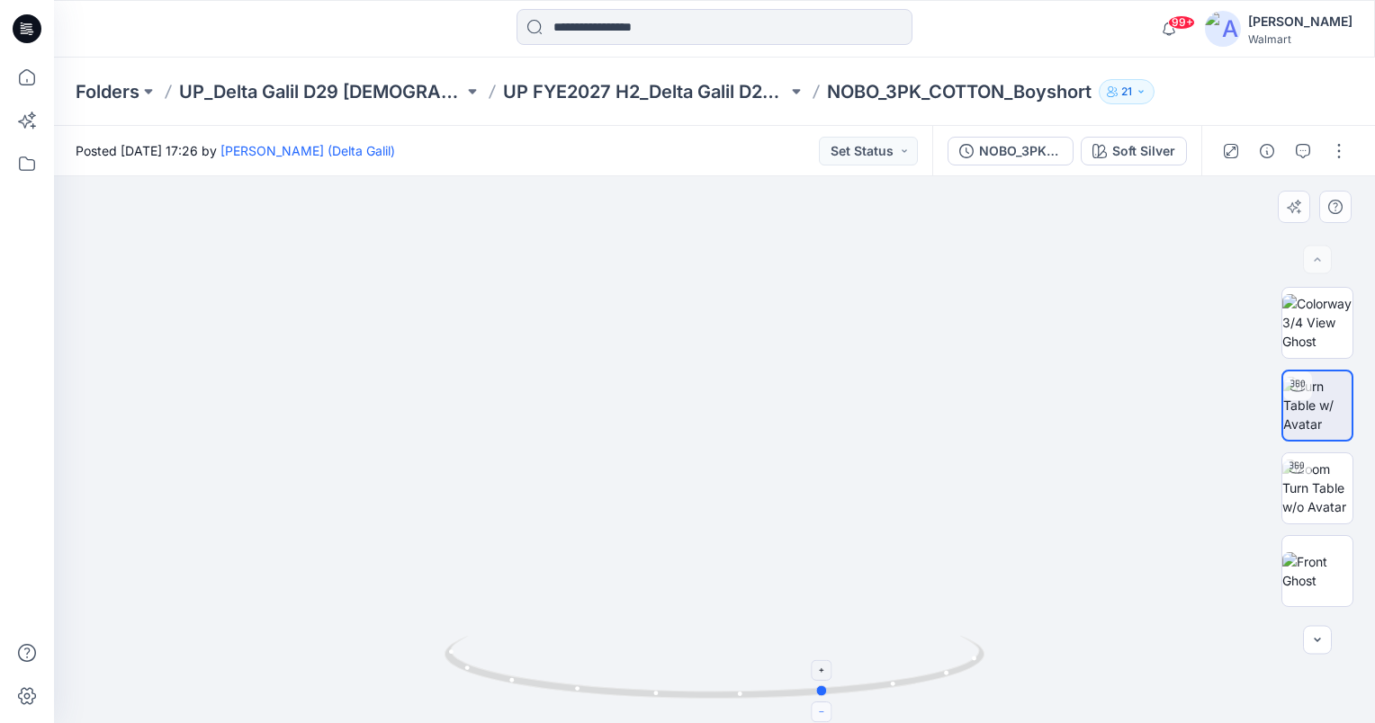
drag, startPoint x: 716, startPoint y: 695, endPoint x: 828, endPoint y: 717, distance: 113.6
click at [828, 704] on icon at bounding box center [716, 669] width 544 height 67
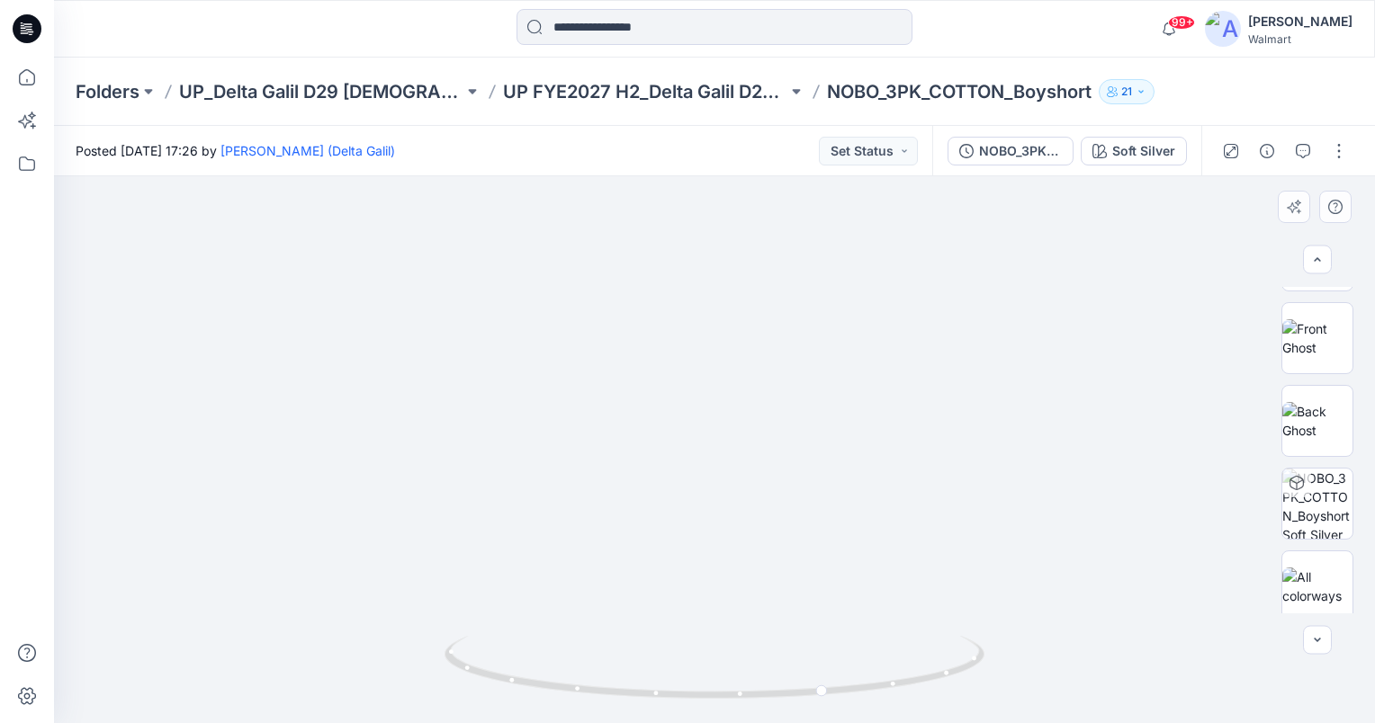
scroll to position [241, 0]
drag, startPoint x: 820, startPoint y: 691, endPoint x: 785, endPoint y: 691, distance: 35.1
click at [785, 691] on circle at bounding box center [789, 692] width 11 height 11
click at [1301, 149] on icon "button" at bounding box center [1303, 151] width 14 height 14
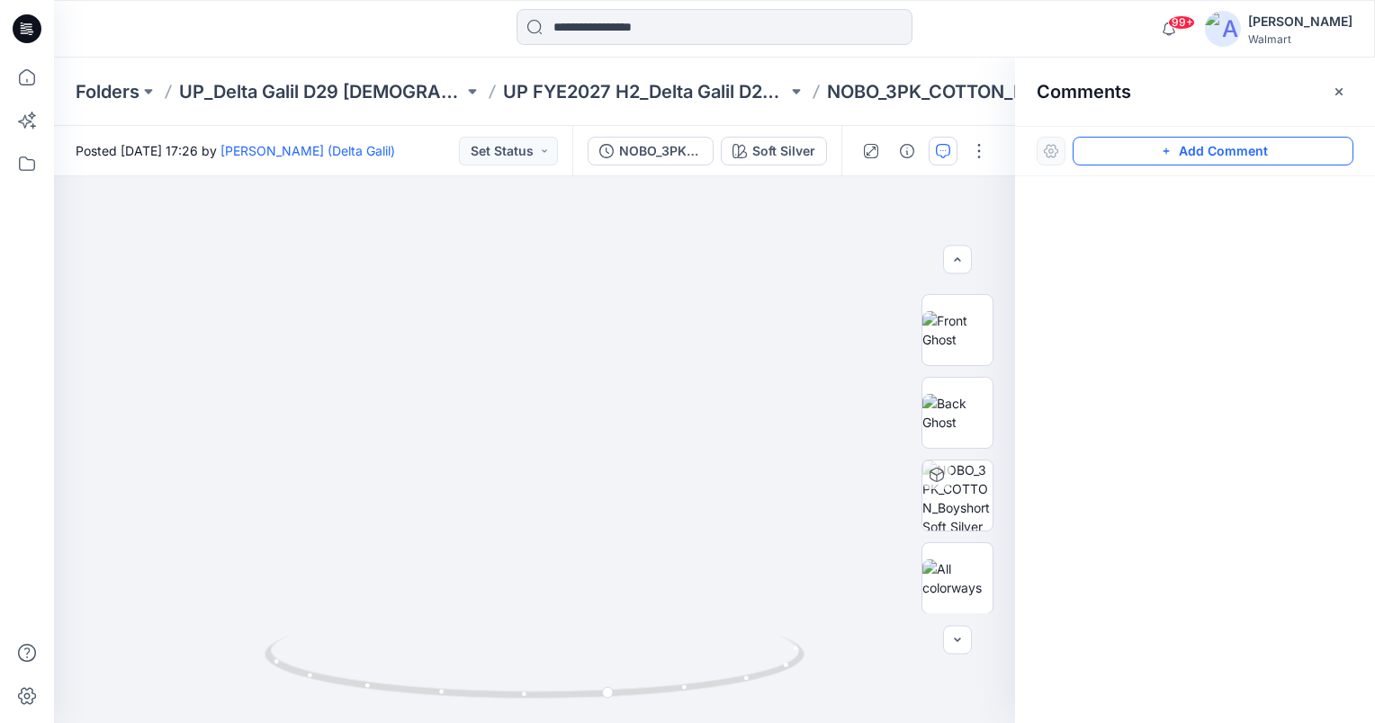
click at [1213, 153] on button "Add Comment" at bounding box center [1212, 151] width 281 height 29
click at [528, 320] on div "1" at bounding box center [534, 449] width 961 height 547
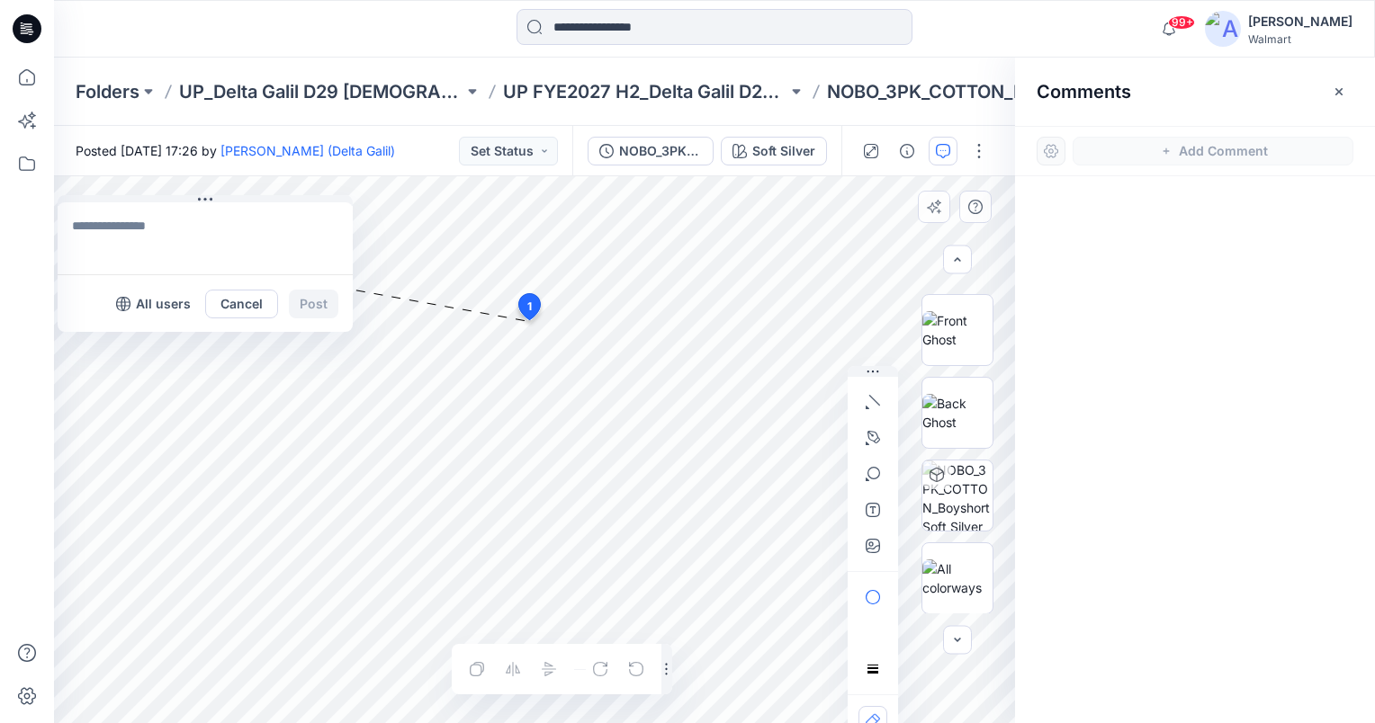
drag, startPoint x: 553, startPoint y: 331, endPoint x: 130, endPoint y: 245, distance: 432.5
click at [101, 198] on button at bounding box center [205, 200] width 295 height 11
drag, startPoint x: 133, startPoint y: 221, endPoint x: 142, endPoint y: 209, distance: 15.5
click at [135, 220] on textarea at bounding box center [205, 239] width 295 height 72
type textarea "**********"
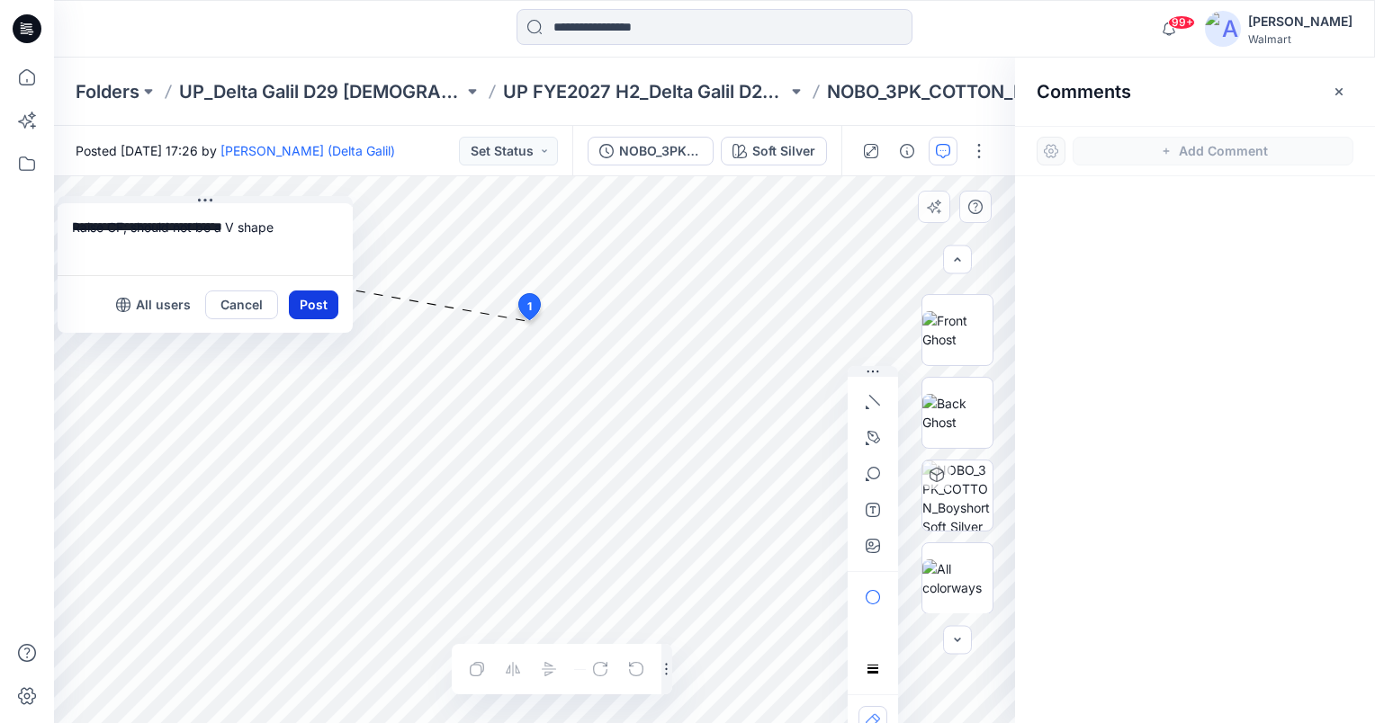
click at [322, 308] on button "Post" at bounding box center [313, 305] width 49 height 29
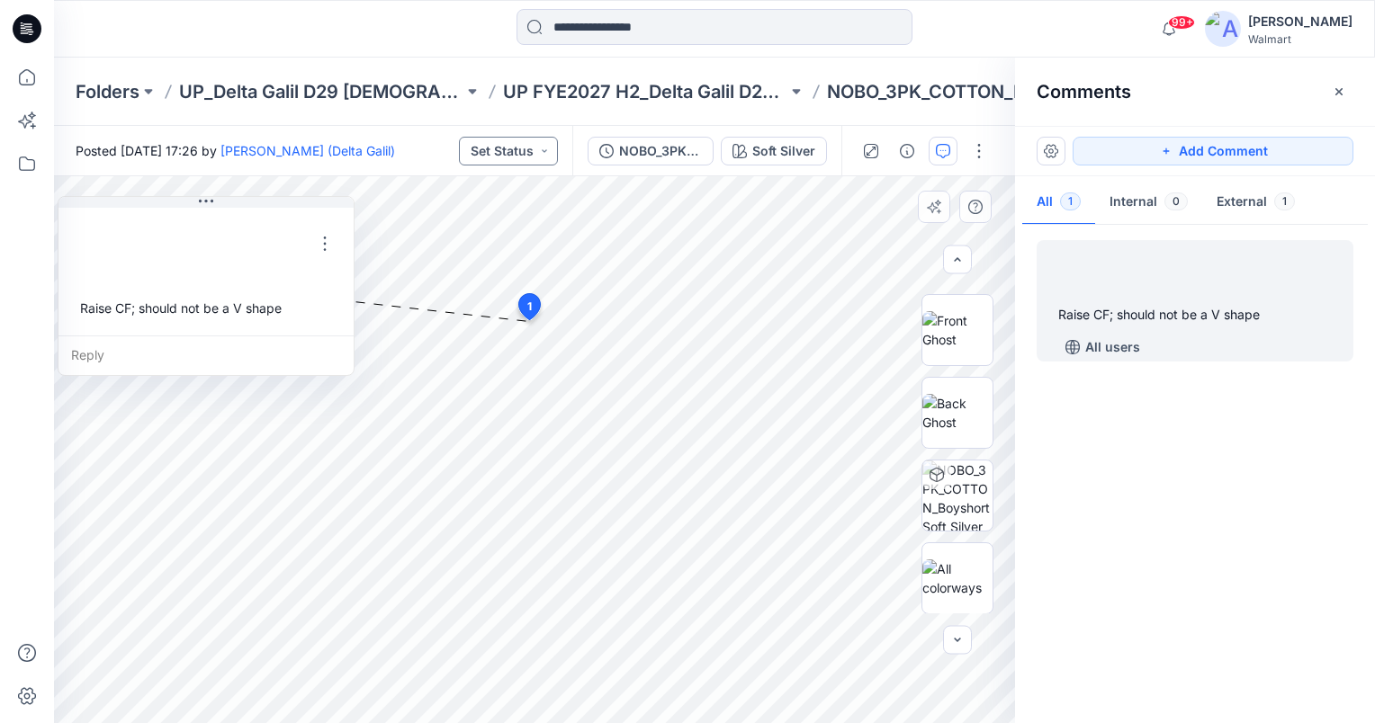
click at [544, 148] on button "Set Status" at bounding box center [508, 151] width 99 height 29
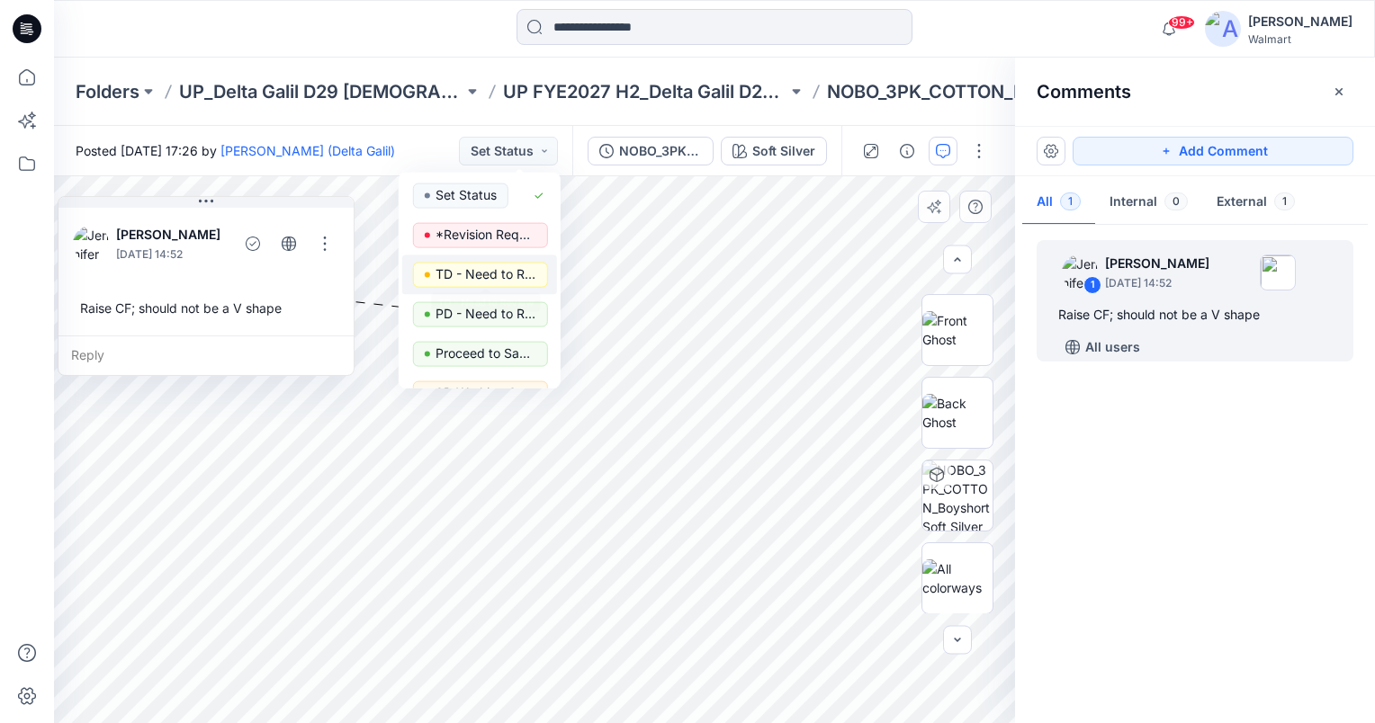
click at [498, 278] on p "TD - Need to Review" at bounding box center [485, 274] width 101 height 23
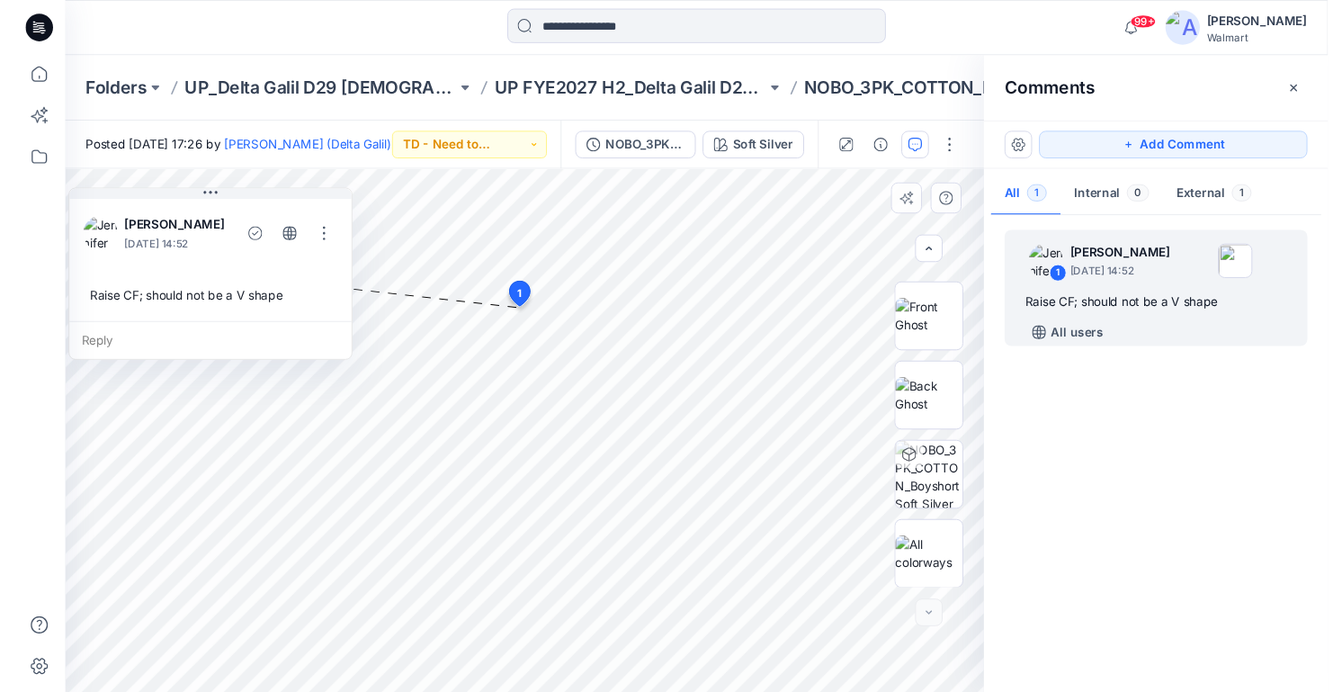
scroll to position [242, 0]
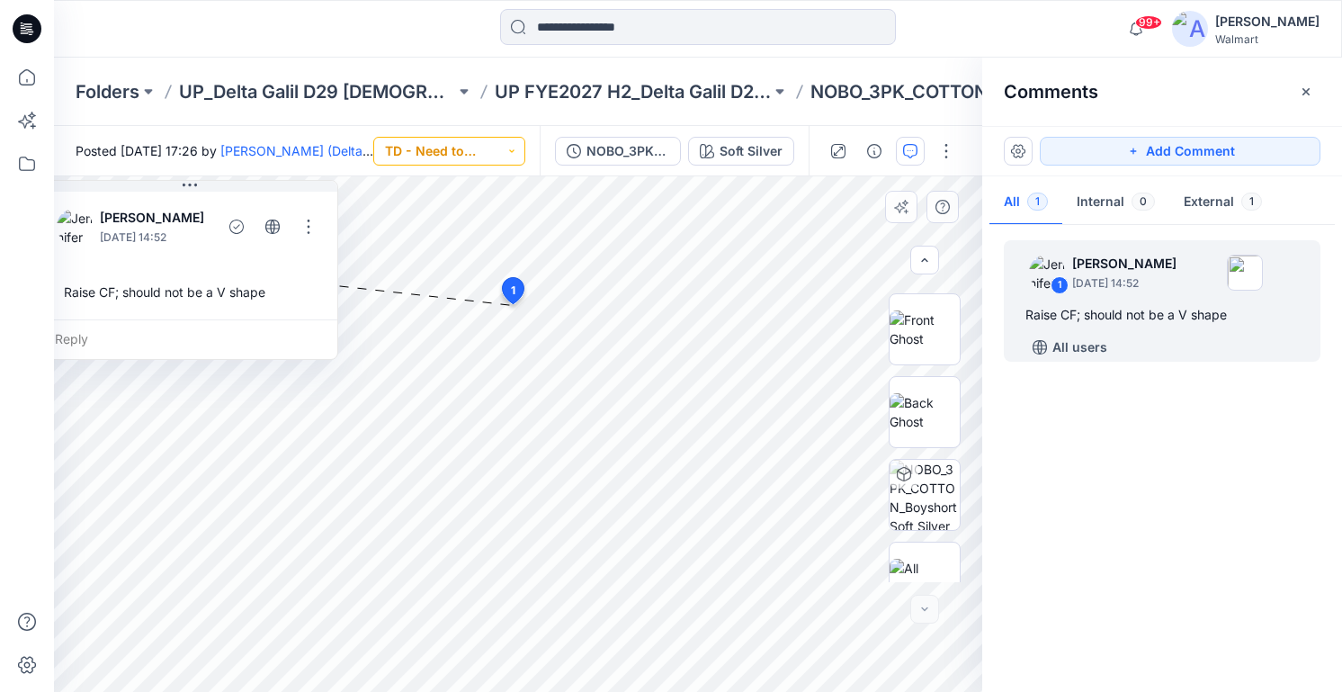
click at [516, 152] on button "TD - Need to Review" at bounding box center [449, 151] width 152 height 29
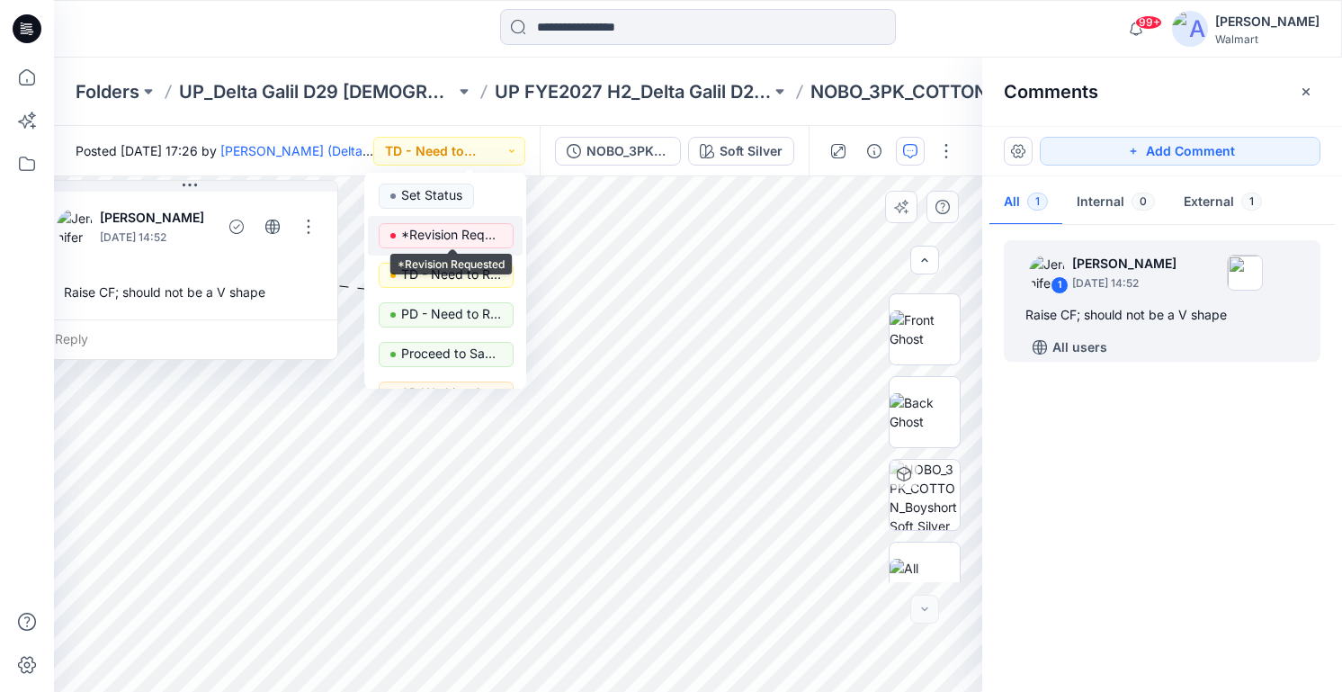
click at [471, 242] on p "*Revision Requested" at bounding box center [451, 234] width 101 height 23
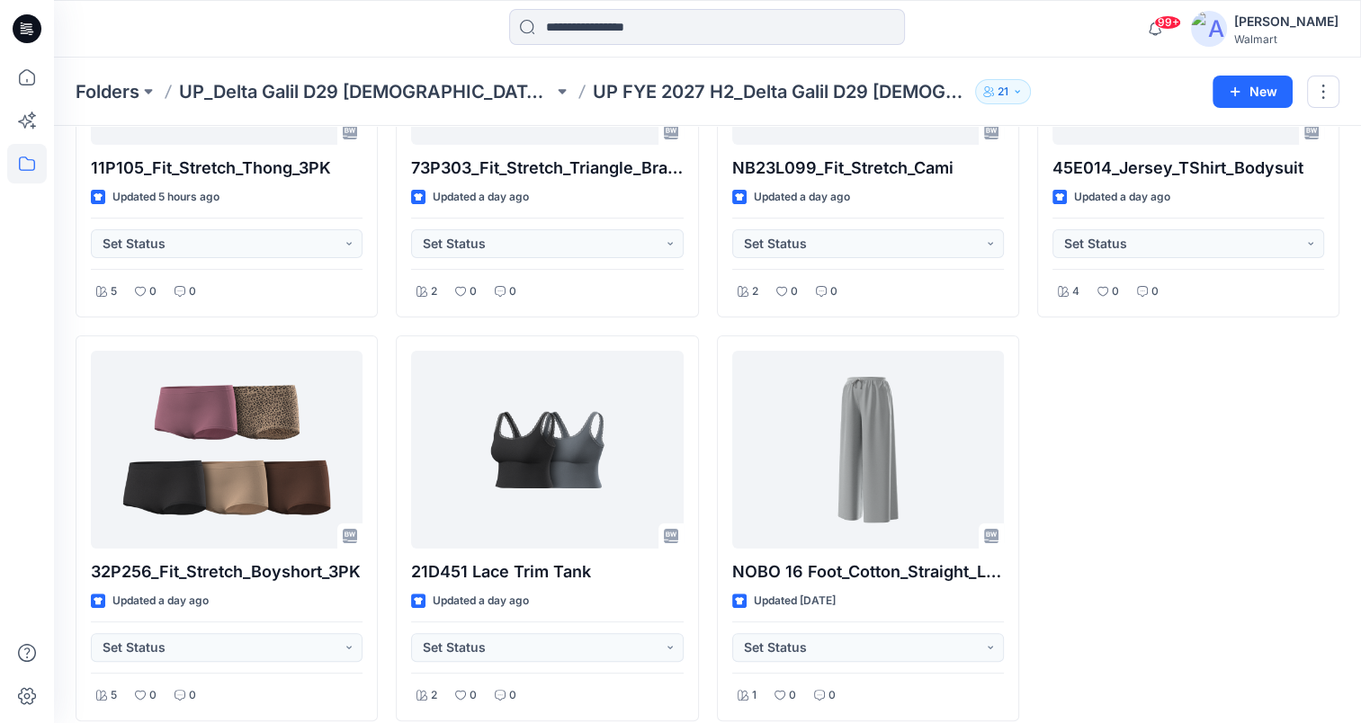
scroll to position [288, 0]
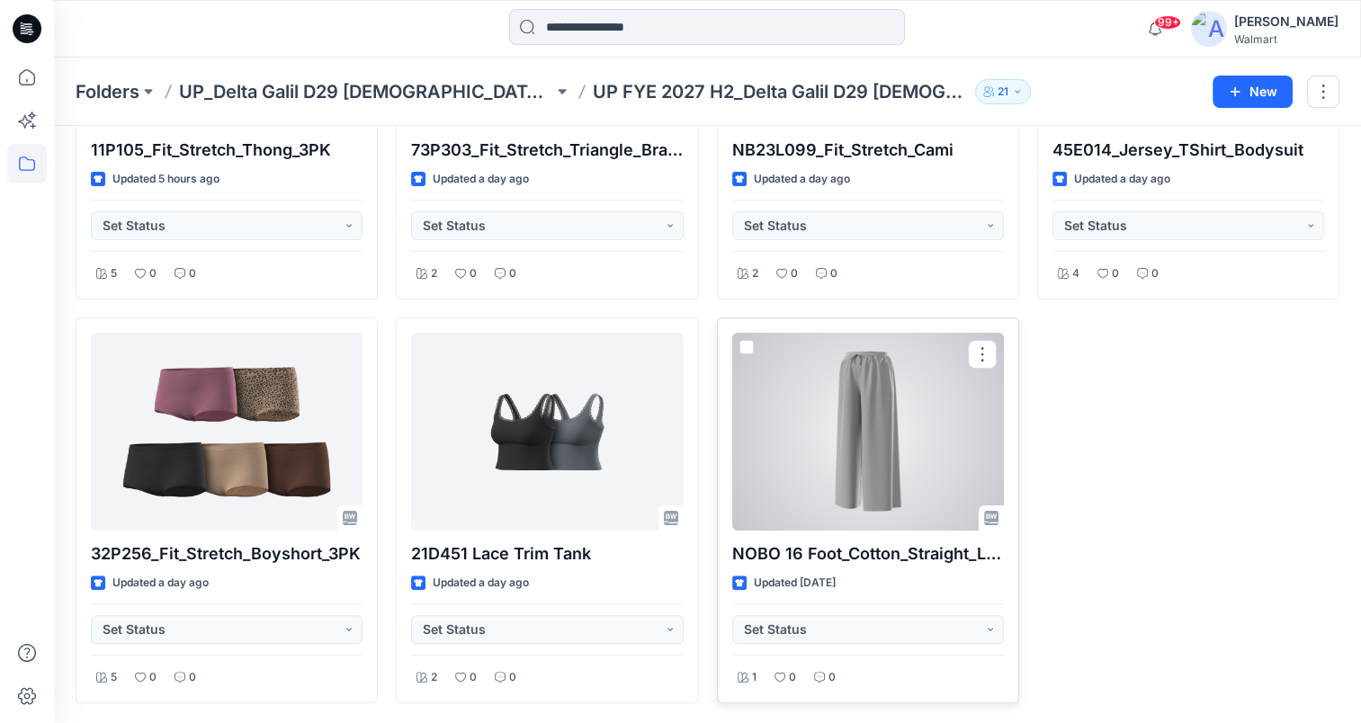
click at [892, 435] on div at bounding box center [868, 432] width 272 height 198
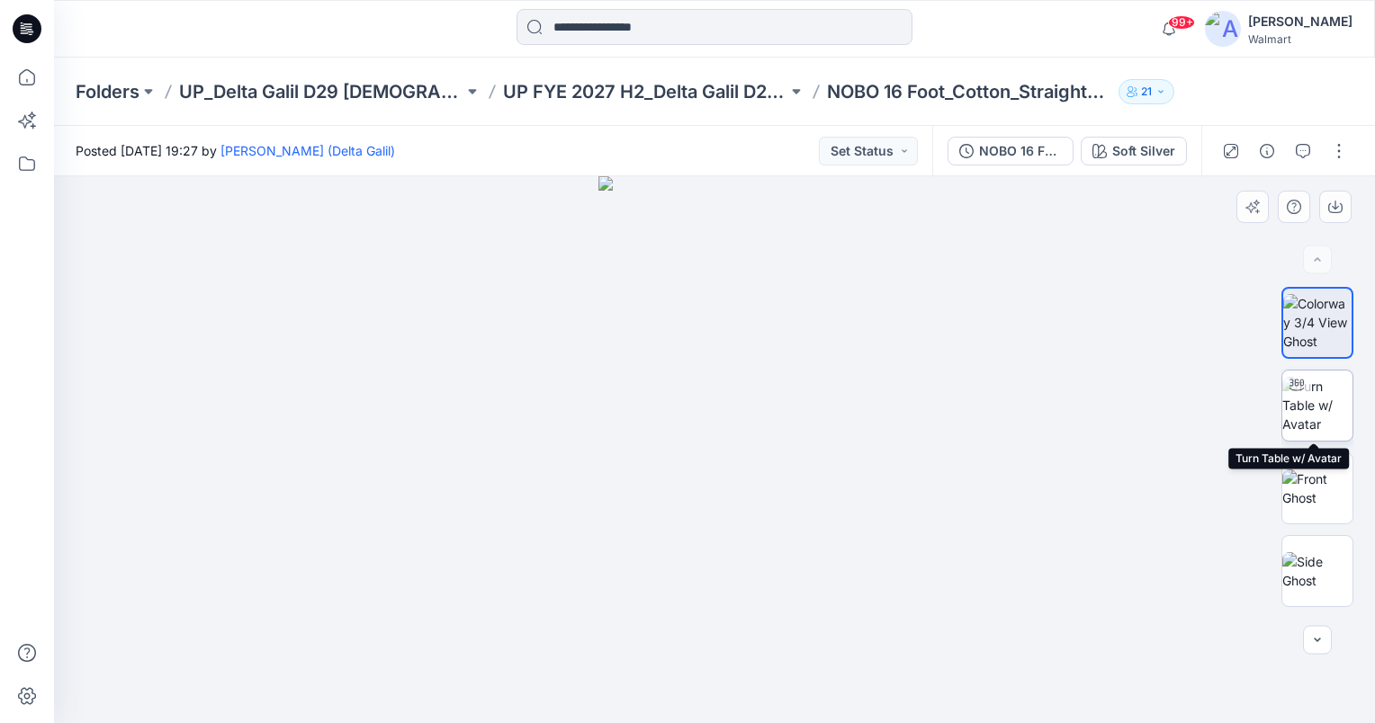
click at [1332, 410] on img at bounding box center [1317, 405] width 70 height 57
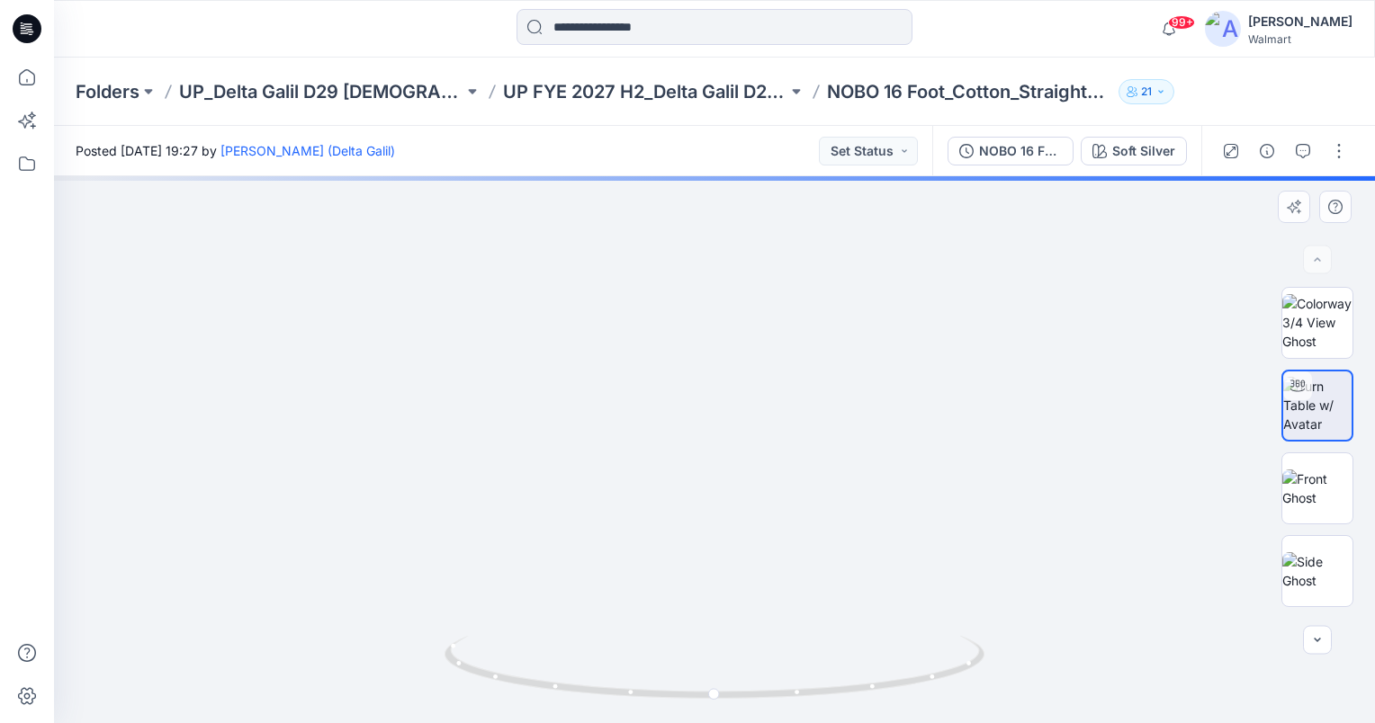
drag, startPoint x: 785, startPoint y: 491, endPoint x: 795, endPoint y: 316, distance: 175.7
click at [795, 316] on img at bounding box center [713, 234] width 1059 height 977
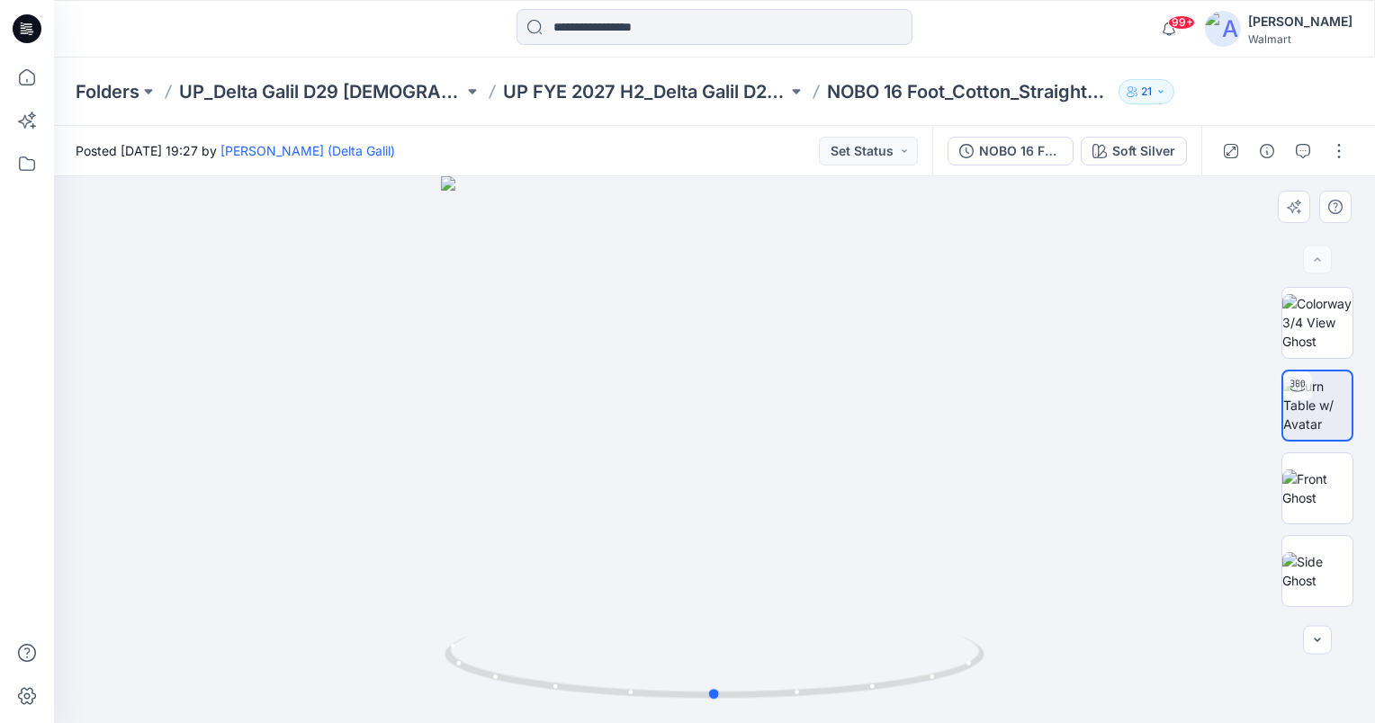
drag, startPoint x: 767, startPoint y: 511, endPoint x: 767, endPoint y: 458, distance: 53.1
click at [767, 458] on div at bounding box center [714, 449] width 1321 height 547
drag, startPoint x: 782, startPoint y: 541, endPoint x: 781, endPoint y: 464, distance: 76.5
click at [781, 464] on img at bounding box center [714, 321] width 803 height 803
drag, startPoint x: 830, startPoint y: 326, endPoint x: 820, endPoint y: 450, distance: 124.6
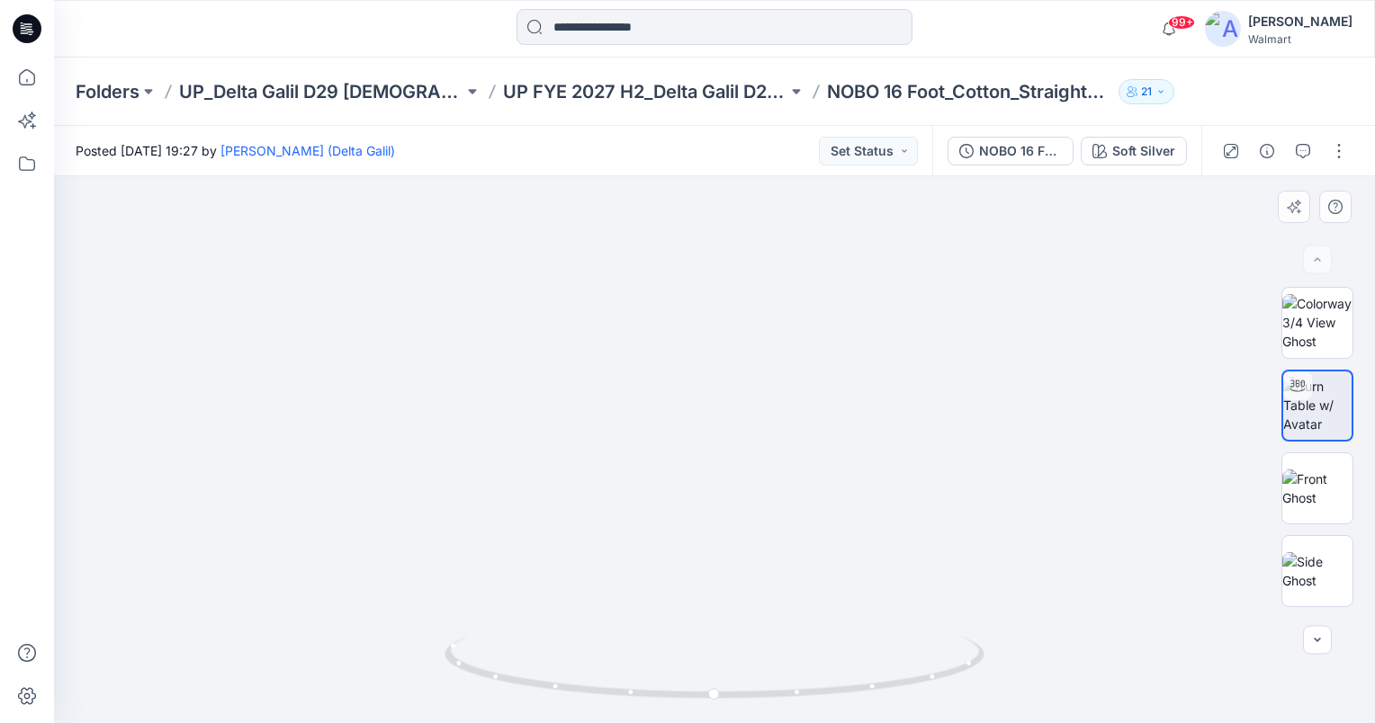
click at [820, 450] on img at bounding box center [713, 256] width 1059 height 935
drag, startPoint x: 854, startPoint y: 362, endPoint x: 832, endPoint y: 452, distance: 92.5
click at [832, 452] on img at bounding box center [714, 202] width 1315 height 1043
drag, startPoint x: 835, startPoint y: 538, endPoint x: 802, endPoint y: 515, distance: 40.7
click at [847, 417] on img at bounding box center [713, 253] width 1059 height 940
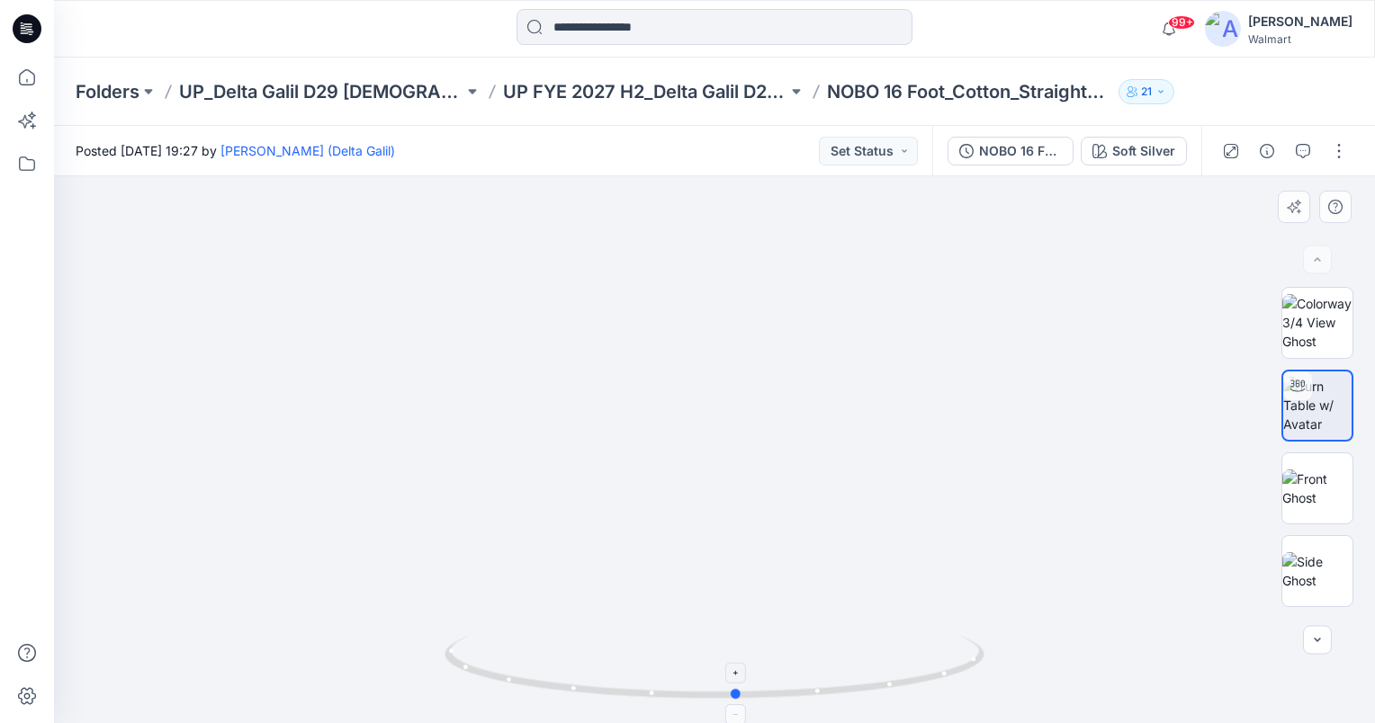
drag, startPoint x: 713, startPoint y: 692, endPoint x: 736, endPoint y: 685, distance: 23.6
click at [736, 685] on icon at bounding box center [716, 669] width 544 height 67
drag, startPoint x: 803, startPoint y: 380, endPoint x: 773, endPoint y: 716, distance: 337.8
click at [779, 722] on html "99+ Notifications [PERSON_NAME] (Delta Galil) shared FashionMatchback_Slip_Dres…" at bounding box center [687, 361] width 1375 height 723
drag, startPoint x: 756, startPoint y: 473, endPoint x: 784, endPoint y: 414, distance: 65.6
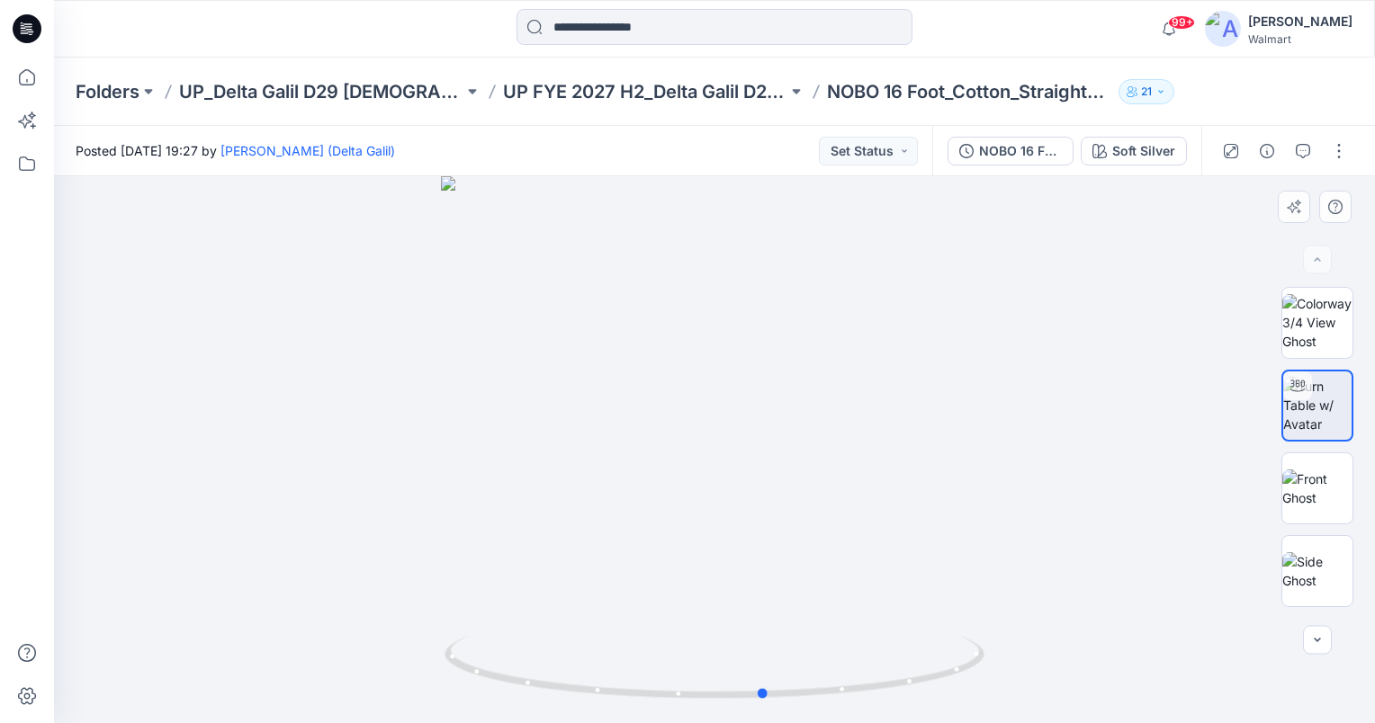
click at [784, 414] on div at bounding box center [714, 449] width 1321 height 547
drag, startPoint x: 761, startPoint y: 691, endPoint x: 580, endPoint y: 670, distance: 182.0
click at [580, 670] on icon at bounding box center [716, 669] width 544 height 67
click at [895, 148] on button "Set Status" at bounding box center [868, 151] width 99 height 29
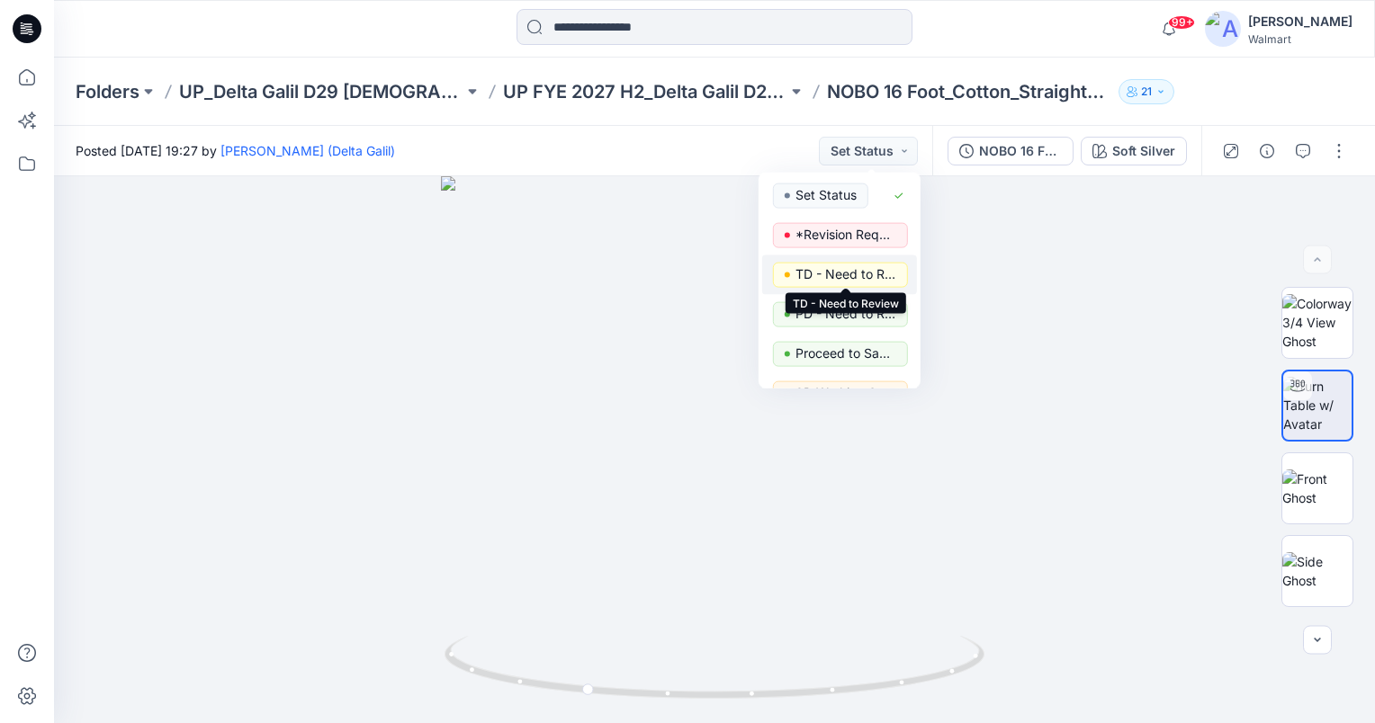
click at [858, 267] on p "TD - Need to Review" at bounding box center [845, 274] width 101 height 23
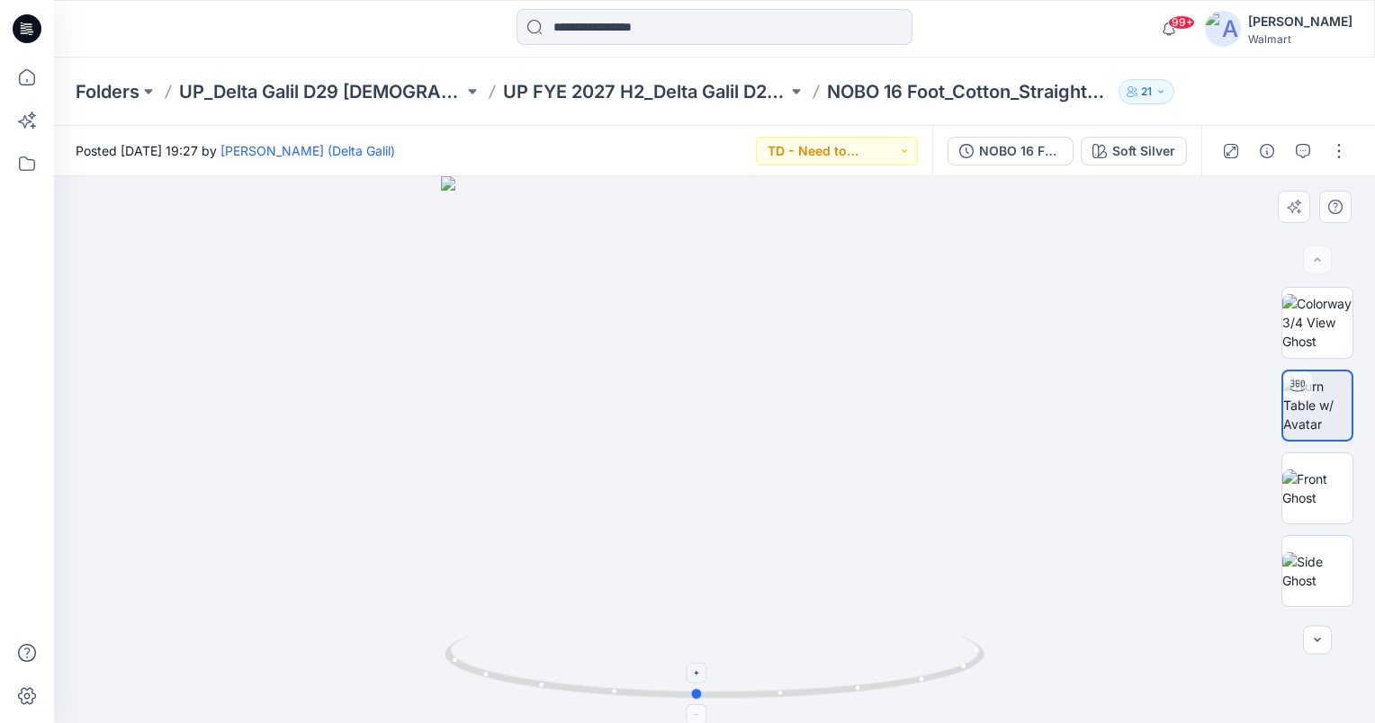
drag, startPoint x: 587, startPoint y: 692, endPoint x: 727, endPoint y: 680, distance: 139.9
click at [703, 690] on circle at bounding box center [697, 694] width 11 height 11
click at [1297, 142] on button "button" at bounding box center [1302, 151] width 29 height 29
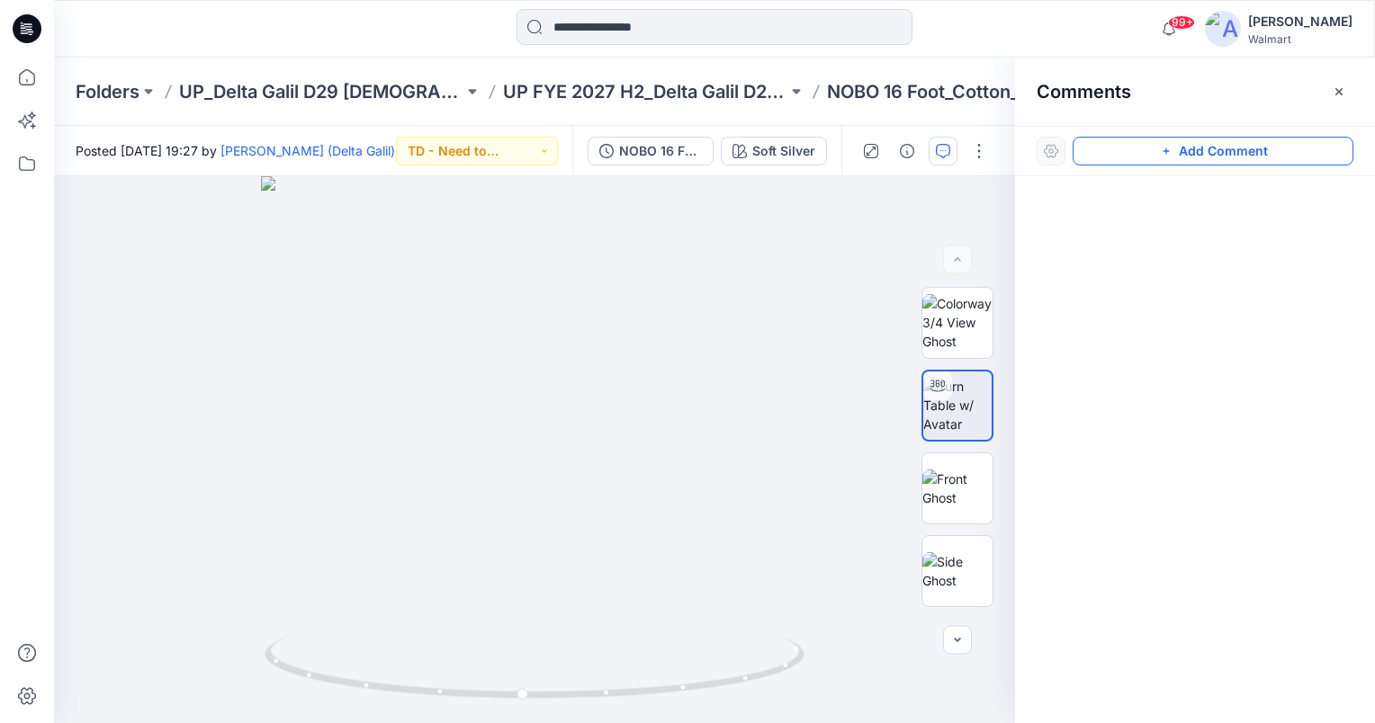
click at [1126, 148] on button "Add Comment" at bounding box center [1212, 151] width 281 height 29
click at [641, 425] on div "1" at bounding box center [534, 449] width 961 height 547
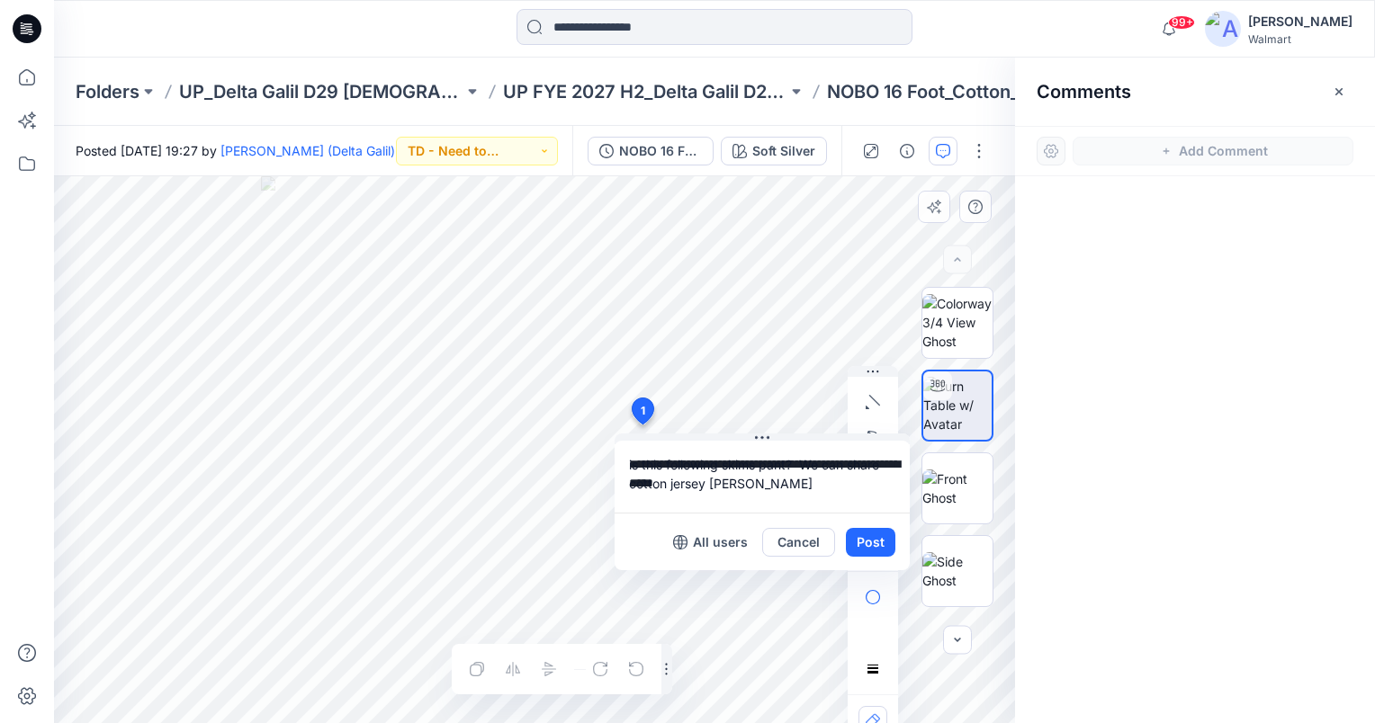
type textarea "**********"
drag, startPoint x: 760, startPoint y: 465, endPoint x: 772, endPoint y: 480, distance: 19.3
click at [752, 469] on textarea "**********" at bounding box center [761, 477] width 295 height 72
click at [772, 480] on textarea "**********" at bounding box center [761, 477] width 295 height 72
click at [553, 446] on div "**********" at bounding box center [534, 449] width 961 height 547
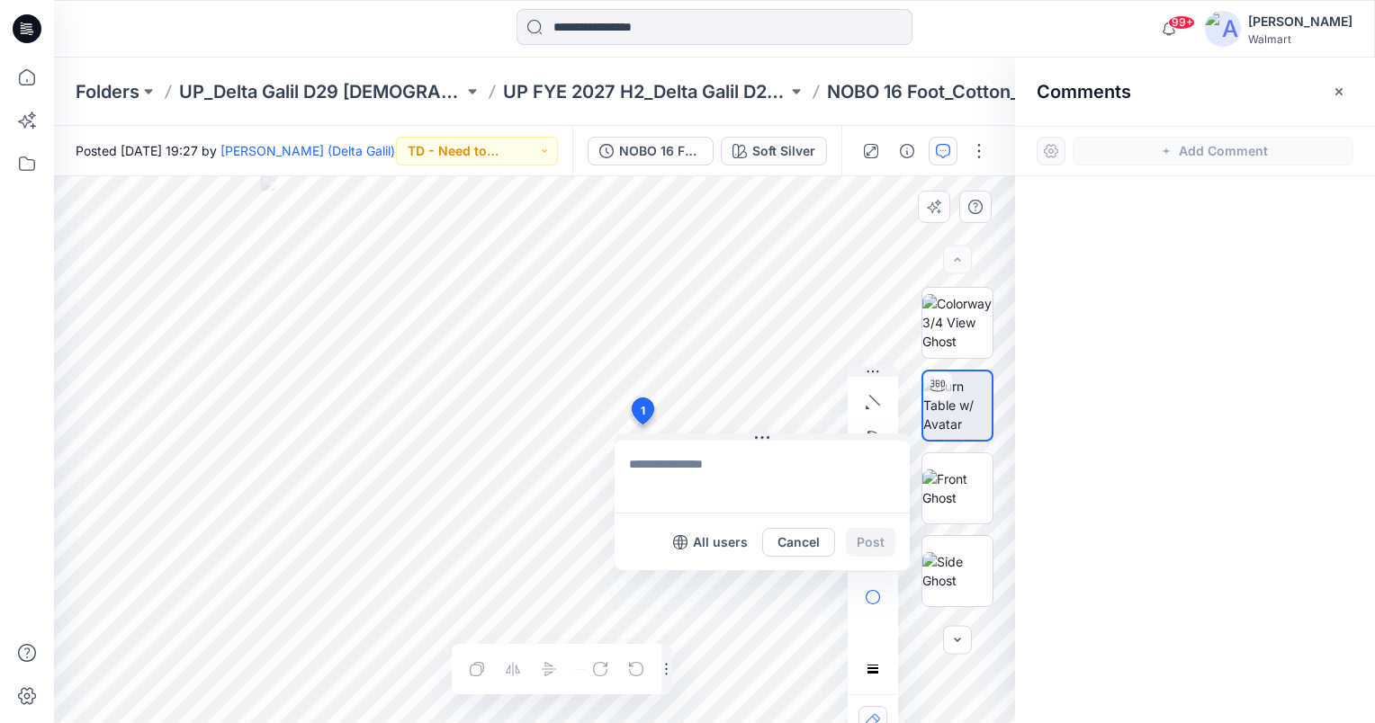
click at [868, 540] on div "Cancel Post" at bounding box center [828, 542] width 133 height 29
click at [803, 545] on button "Cancel" at bounding box center [798, 542] width 73 height 29
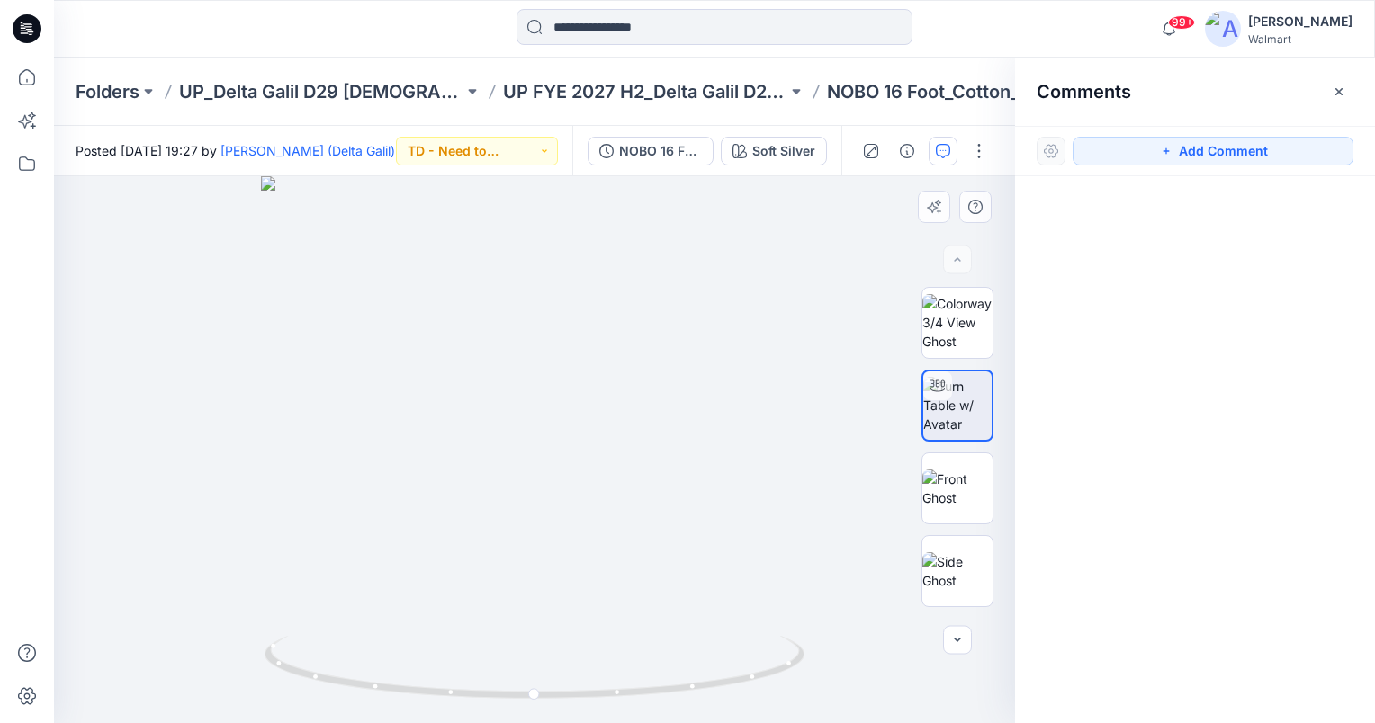
click at [782, 265] on div at bounding box center [534, 449] width 961 height 547
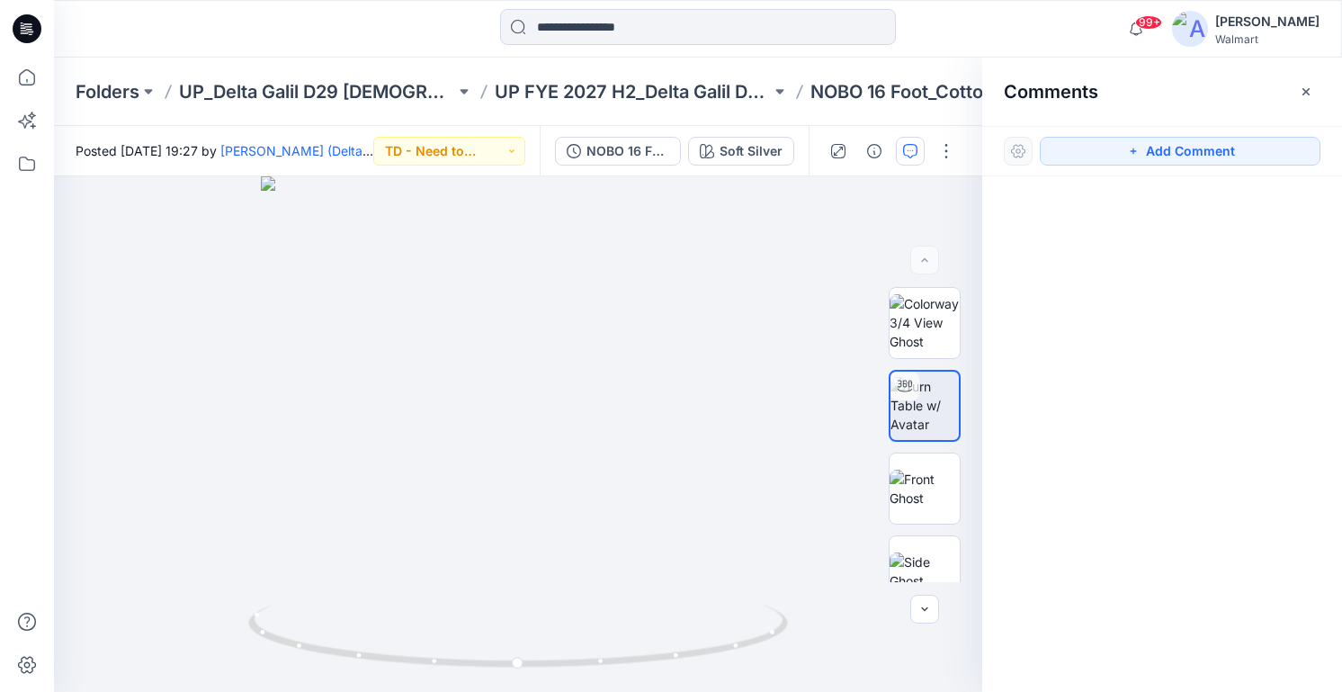
drag, startPoint x: 1248, startPoint y: 153, endPoint x: 465, endPoint y: 251, distance: 788.8
click at [1248, 153] on button "Add Comment" at bounding box center [1180, 151] width 281 height 29
click at [279, 241] on div "1" at bounding box center [518, 434] width 928 height 516
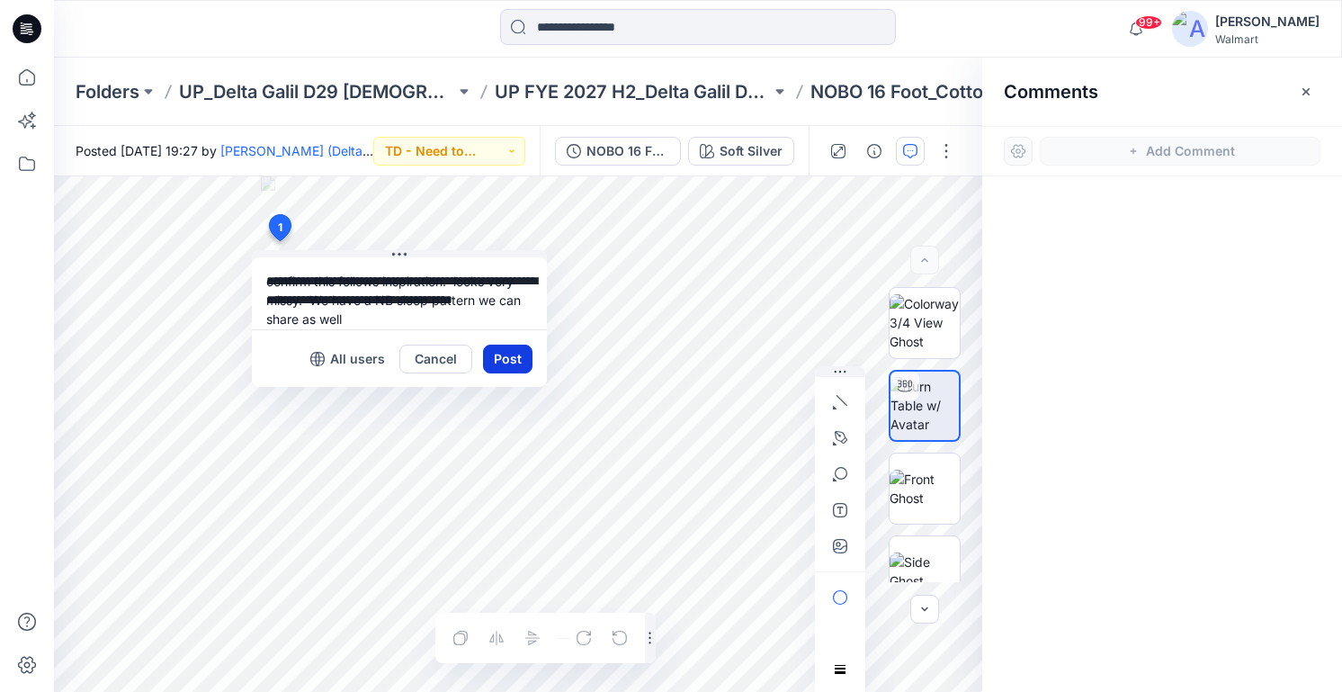
type textarea "**********"
click at [508, 353] on button "Post" at bounding box center [507, 359] width 49 height 29
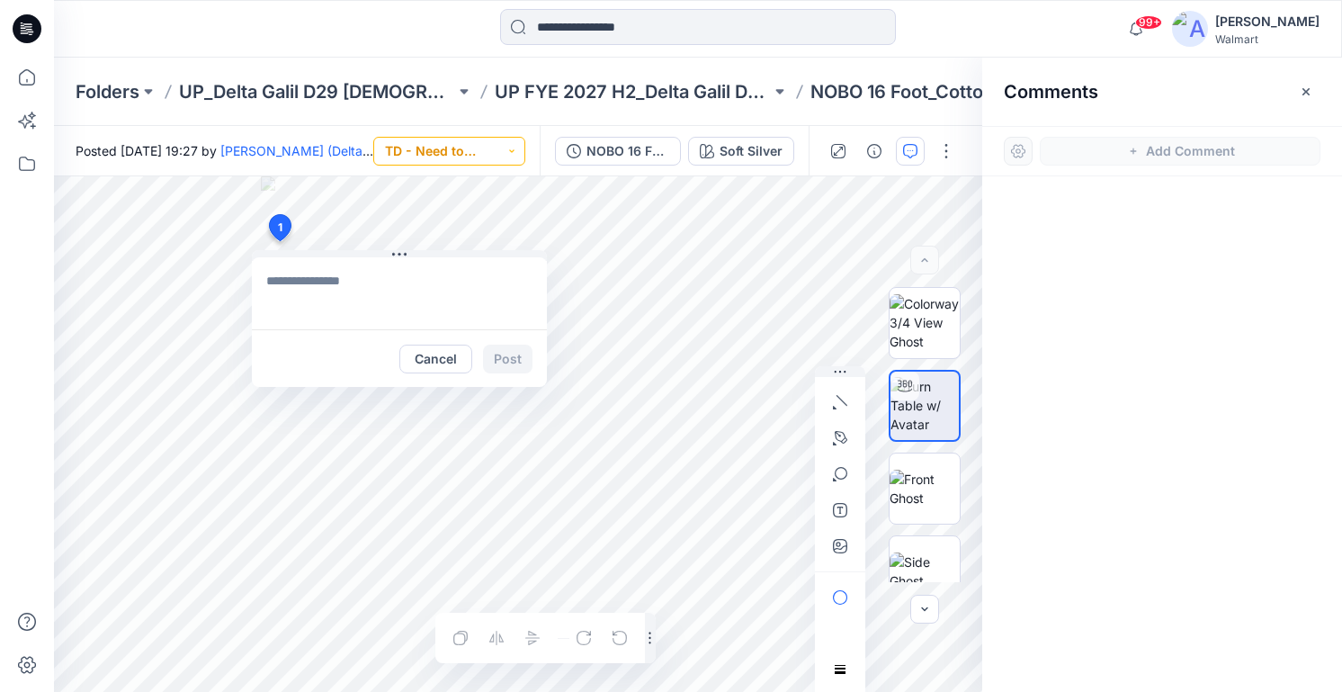
click at [476, 147] on button "TD - Need to Review" at bounding box center [449, 151] width 152 height 29
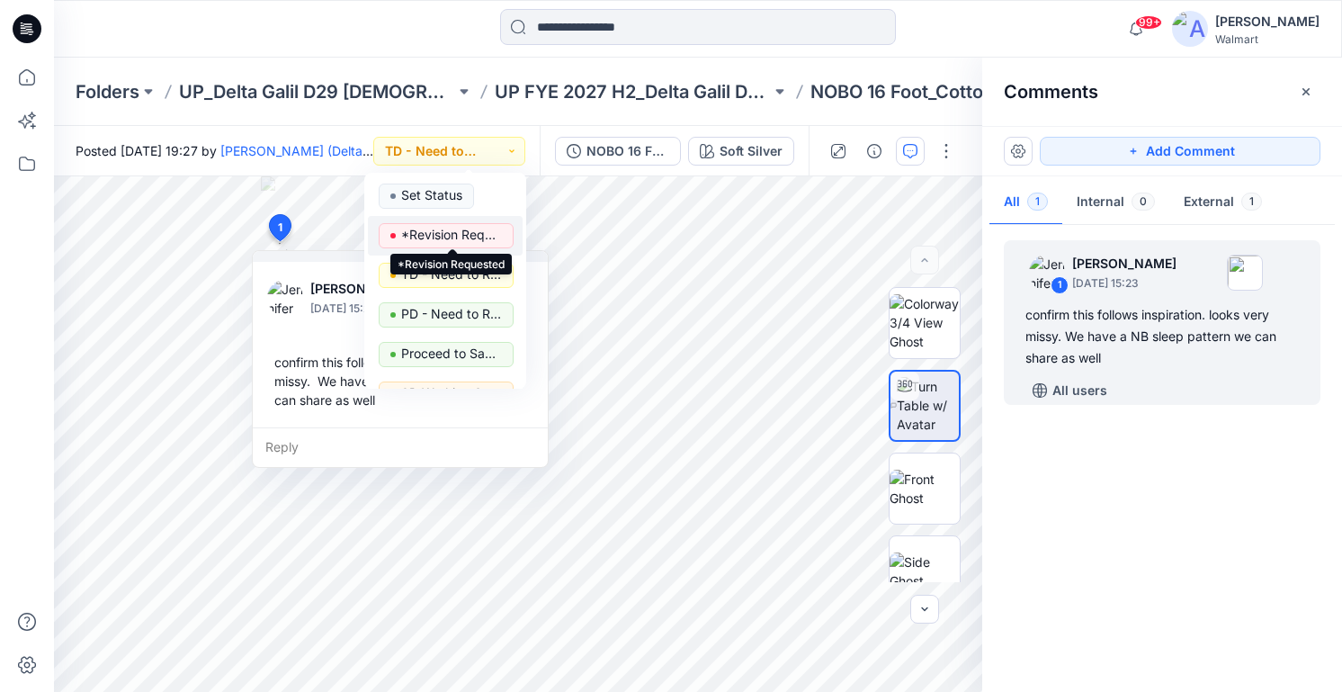
click at [462, 230] on p "*Revision Requested" at bounding box center [451, 234] width 101 height 23
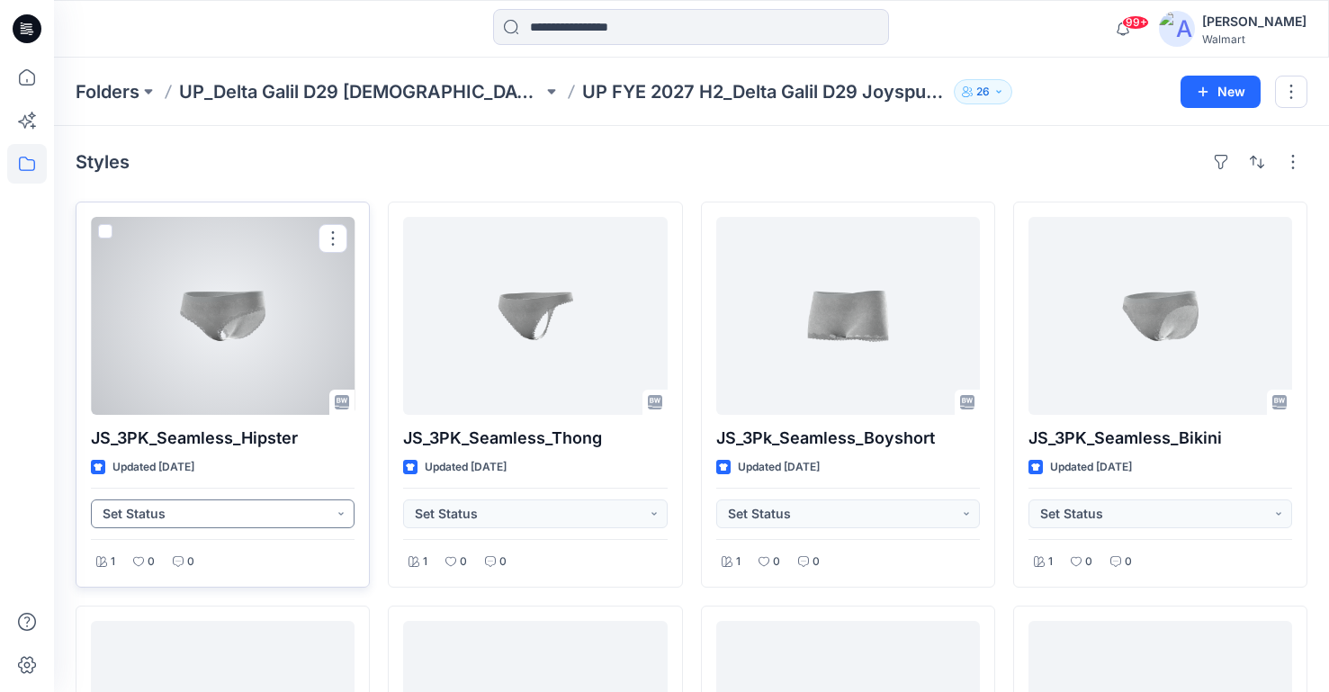
click at [329, 506] on button "Set Status" at bounding box center [223, 513] width 264 height 29
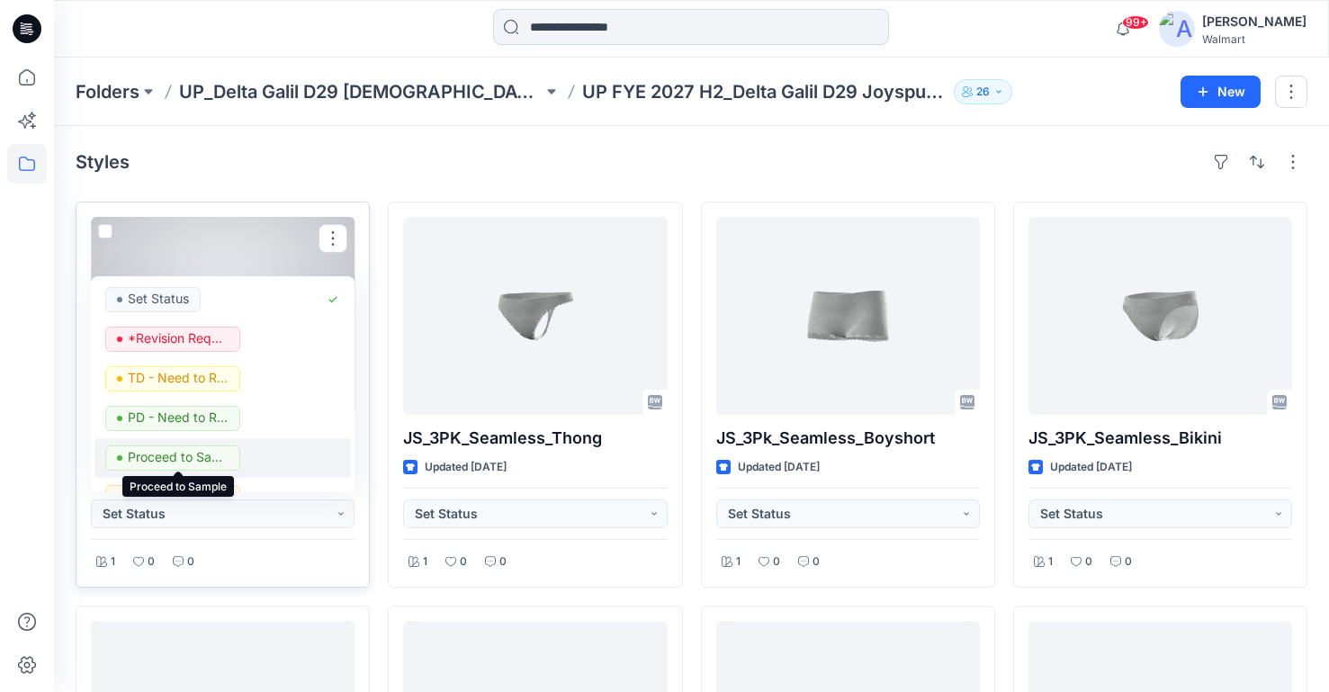
click at [198, 462] on p "Proceed to Sample" at bounding box center [178, 456] width 101 height 23
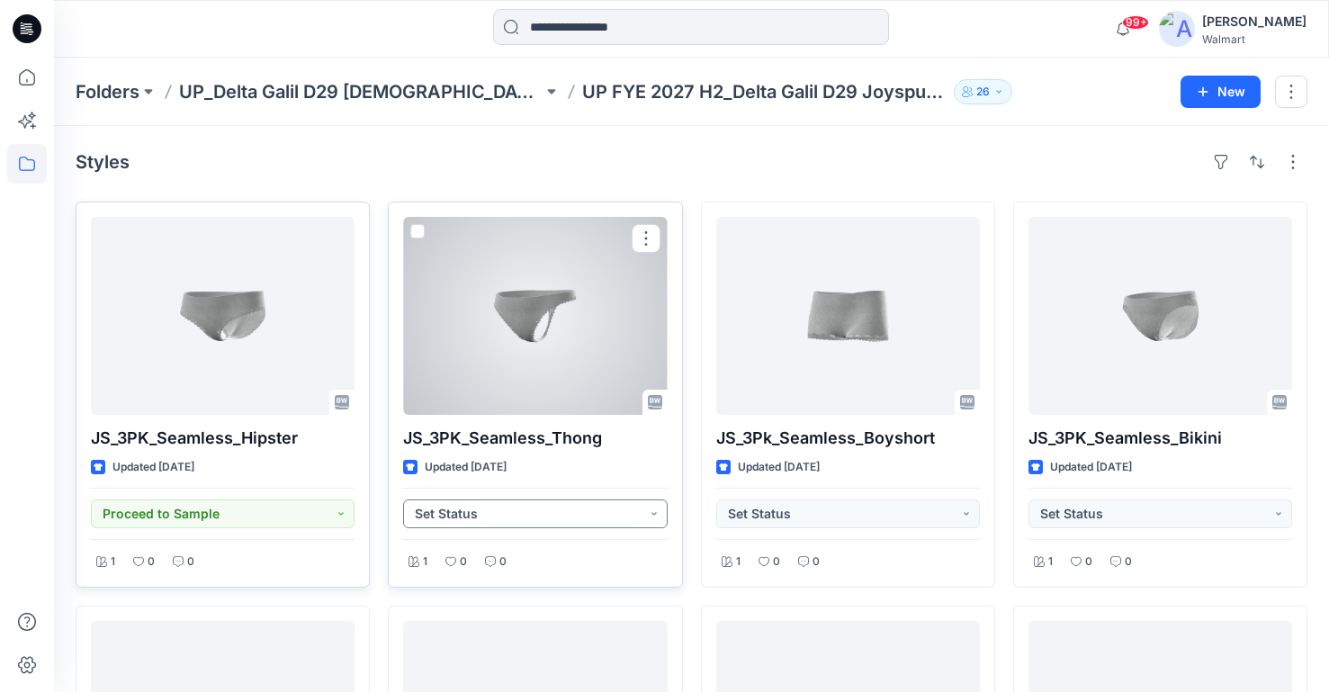
click at [619, 507] on button "Set Status" at bounding box center [535, 513] width 264 height 29
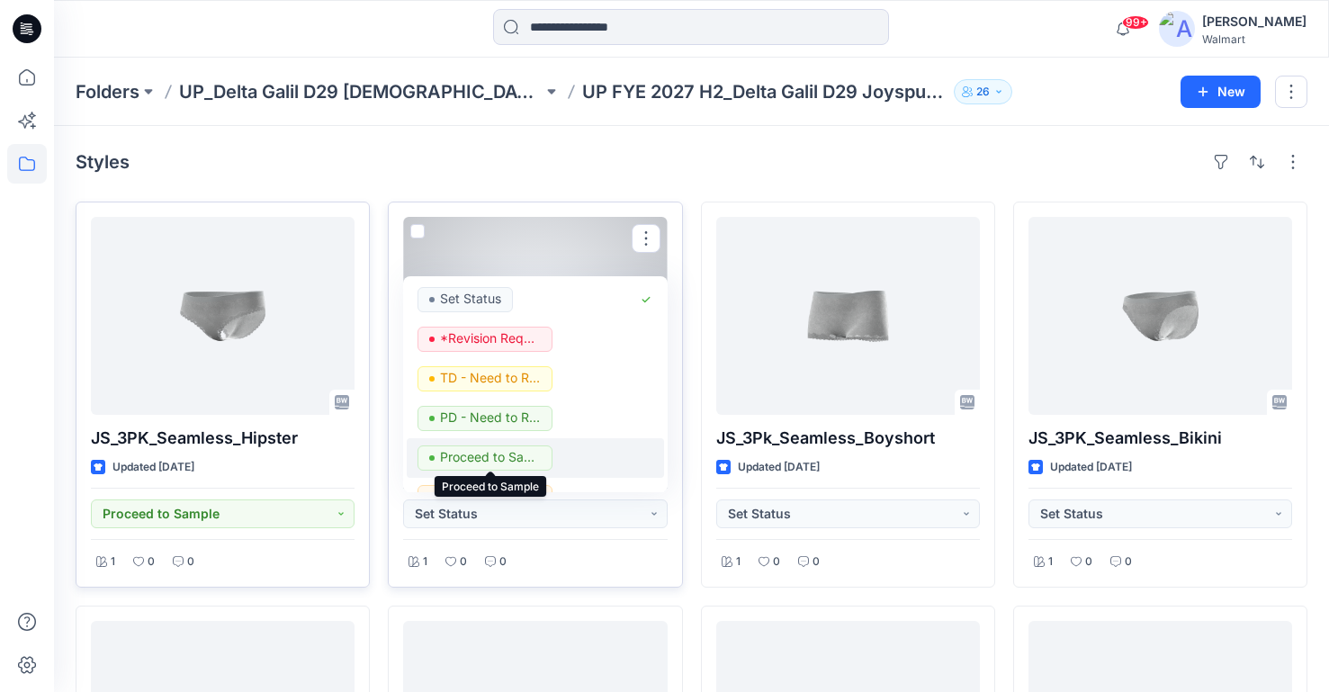
click at [523, 449] on p "Proceed to Sample" at bounding box center [490, 456] width 101 height 23
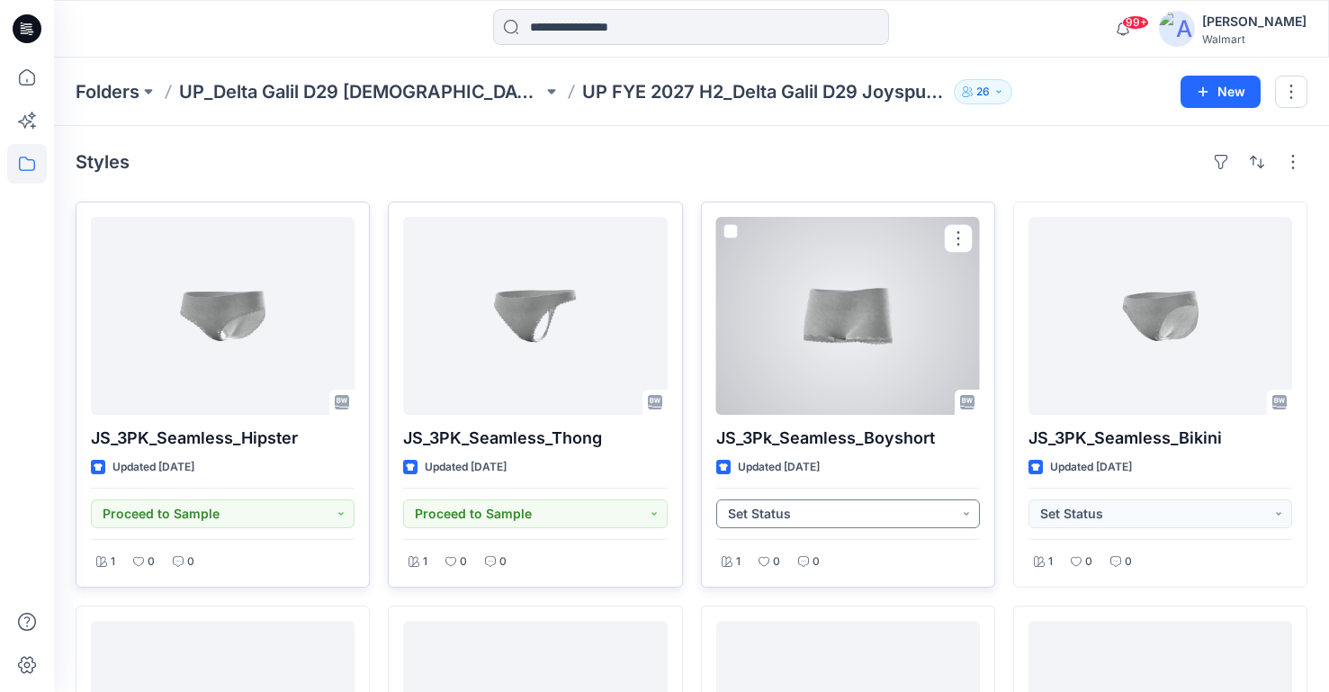
click at [934, 511] on button "Set Status" at bounding box center [848, 513] width 264 height 29
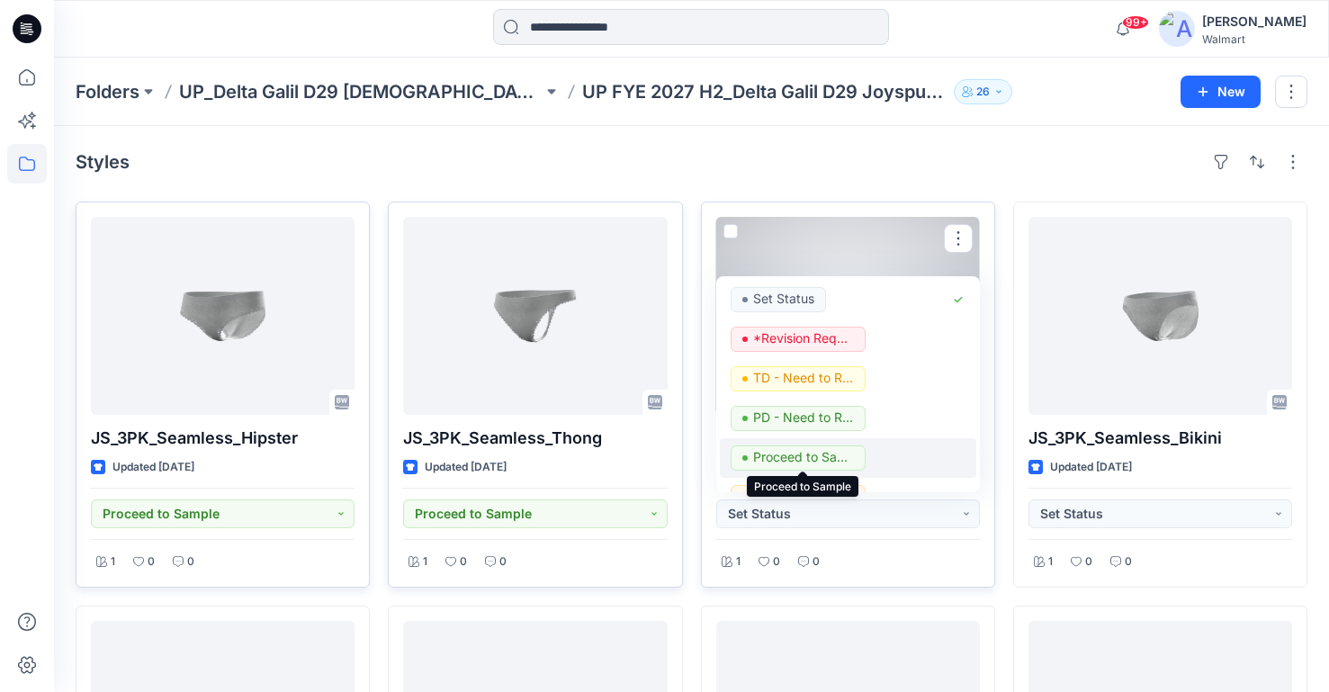
click at [819, 459] on p "Proceed to Sample" at bounding box center [803, 456] width 101 height 23
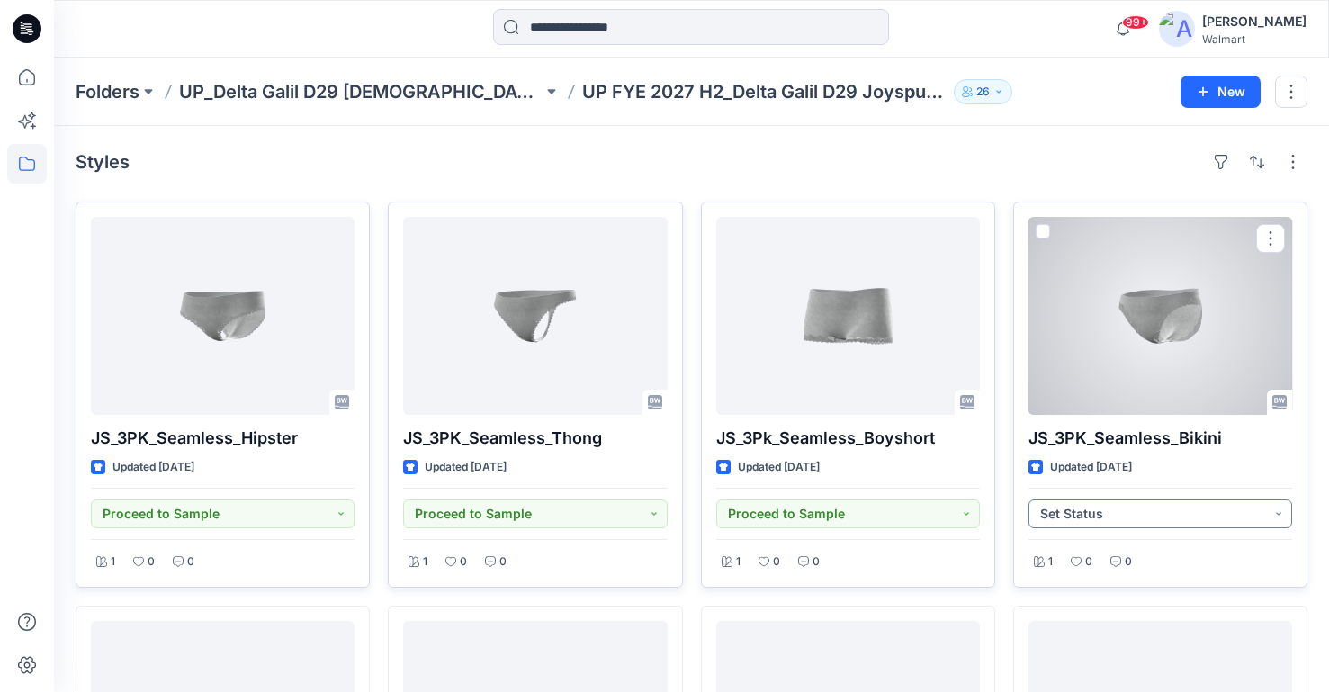
click at [1160, 509] on button "Set Status" at bounding box center [1160, 513] width 264 height 29
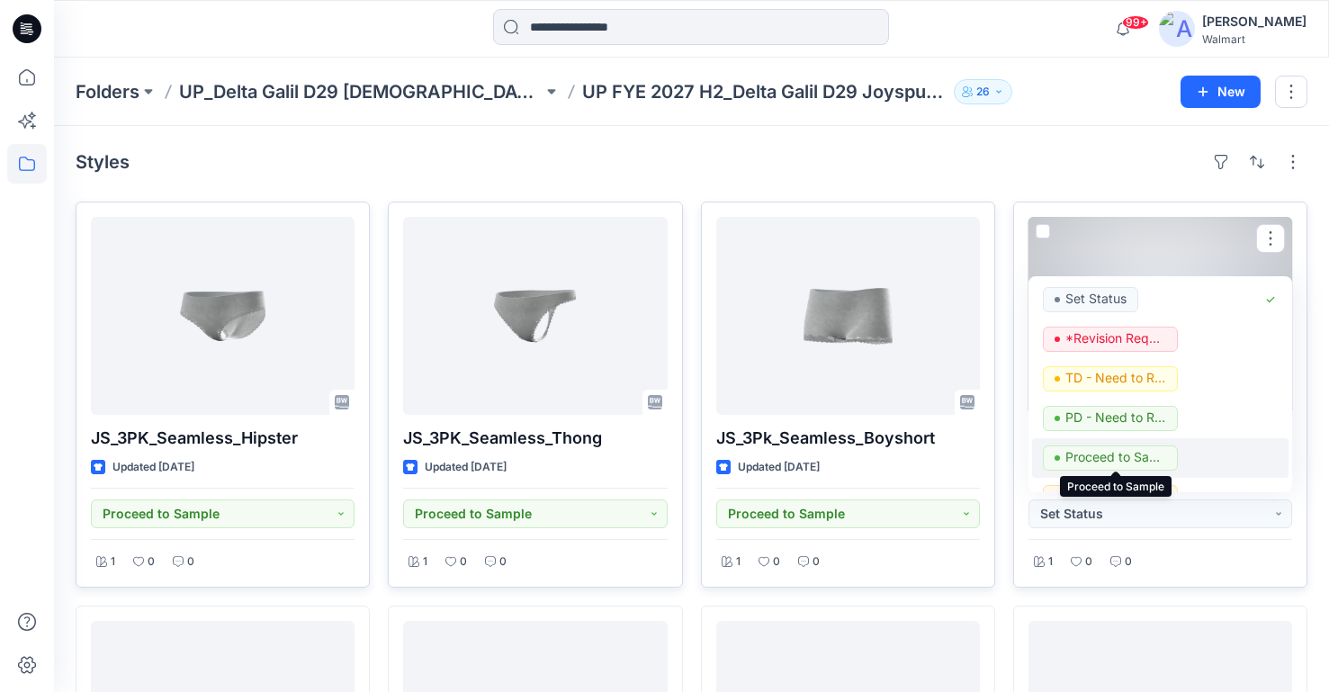
click at [1143, 456] on p "Proceed to Sample" at bounding box center [1115, 456] width 101 height 23
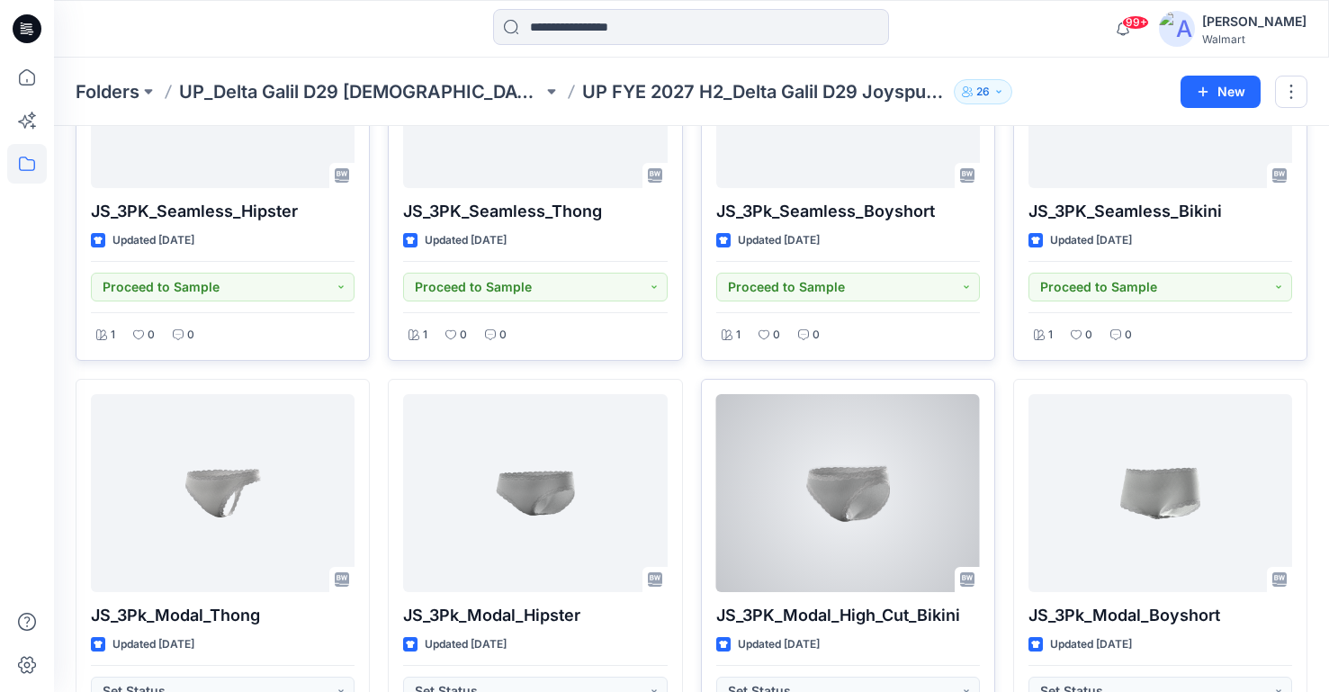
scroll to position [321, 0]
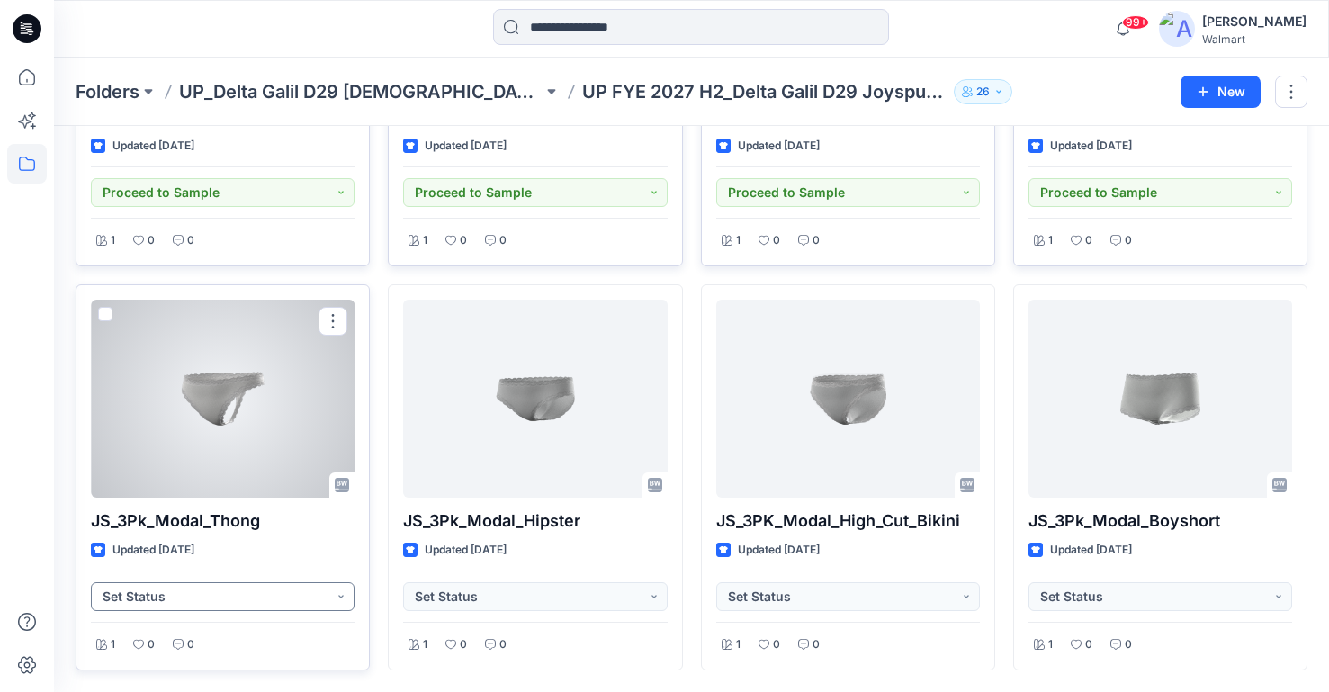
click at [319, 597] on button "Set Status" at bounding box center [223, 596] width 264 height 29
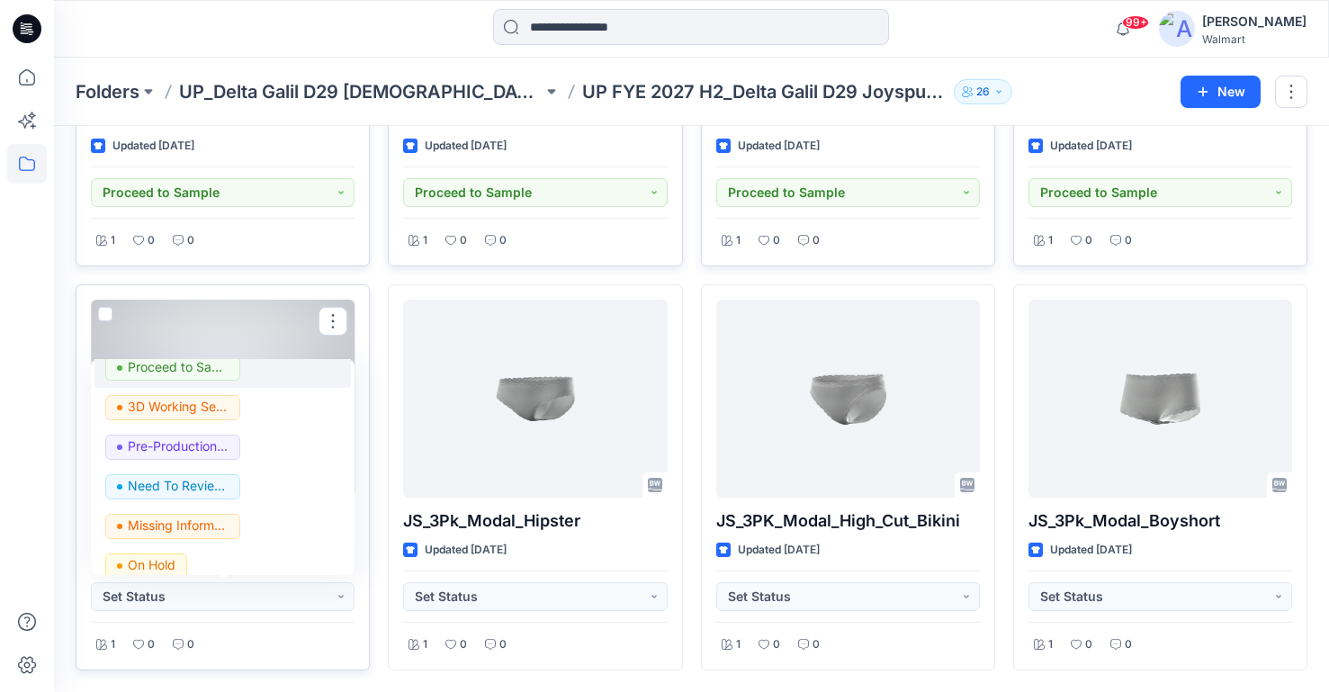
scroll to position [180, 0]
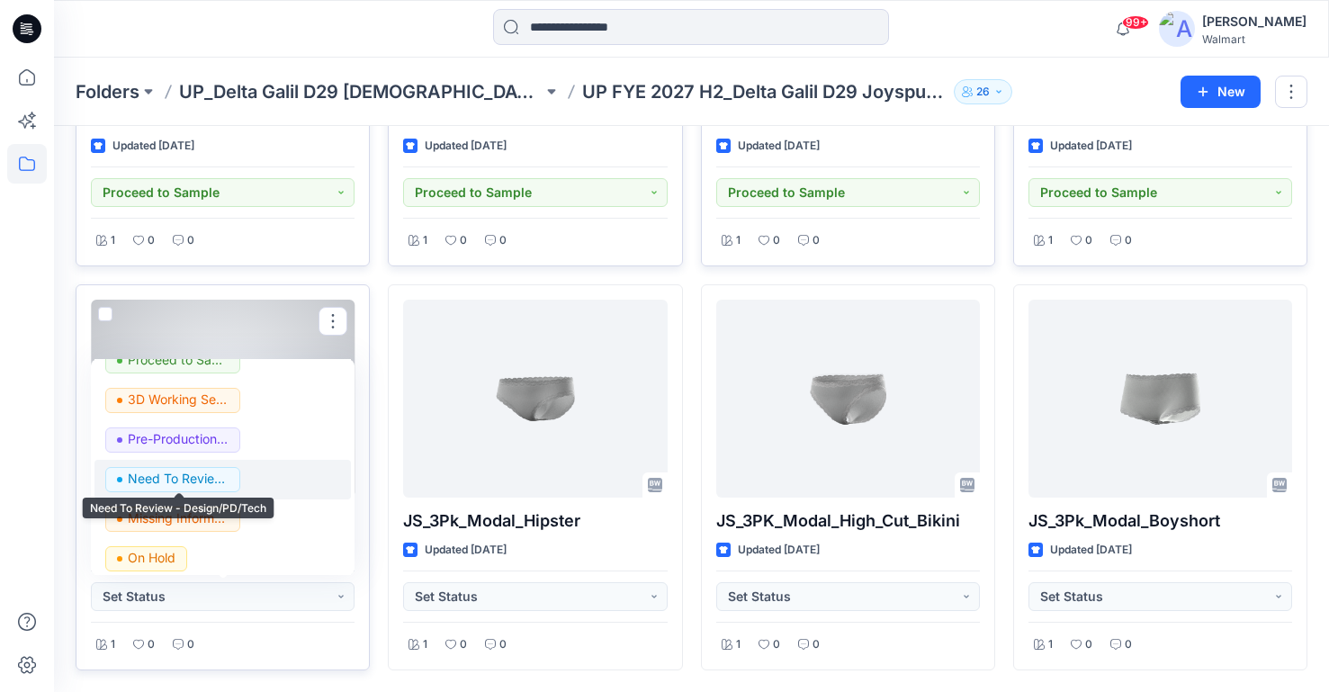
click at [199, 479] on p "Need To Review - Design/PD/Tech" at bounding box center [178, 478] width 101 height 23
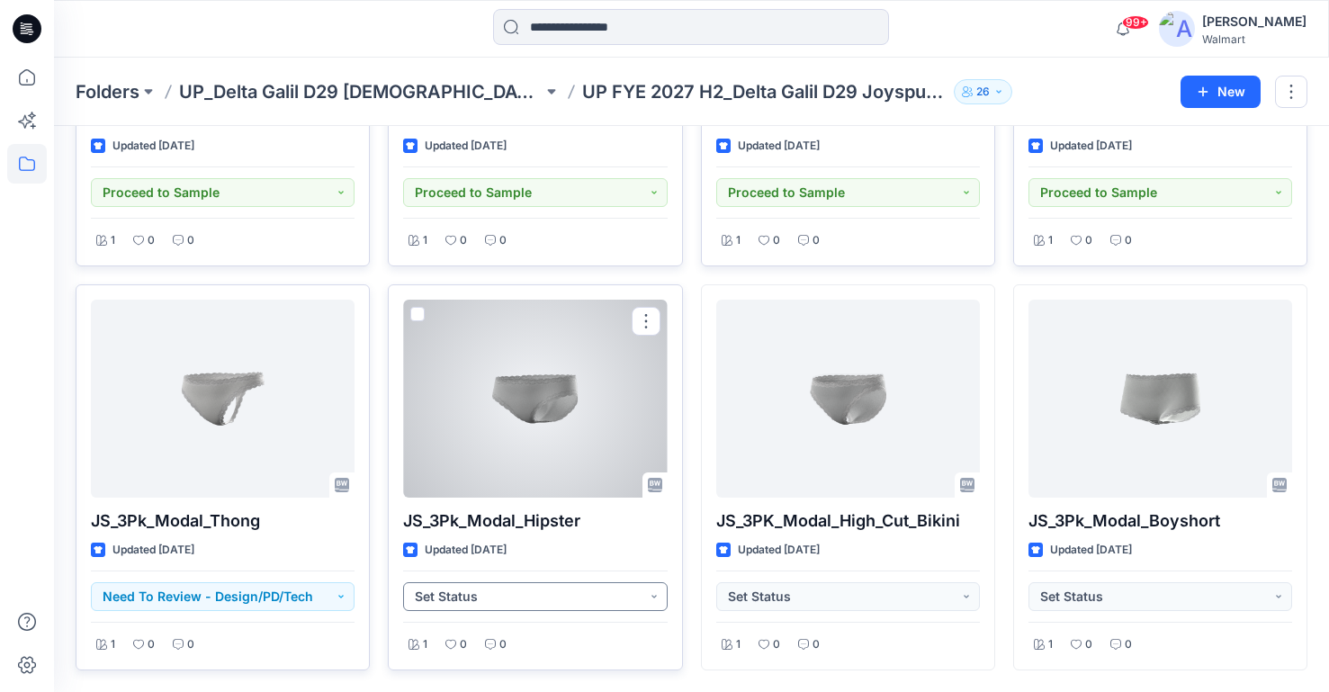
click at [481, 590] on button "Set Status" at bounding box center [535, 596] width 264 height 29
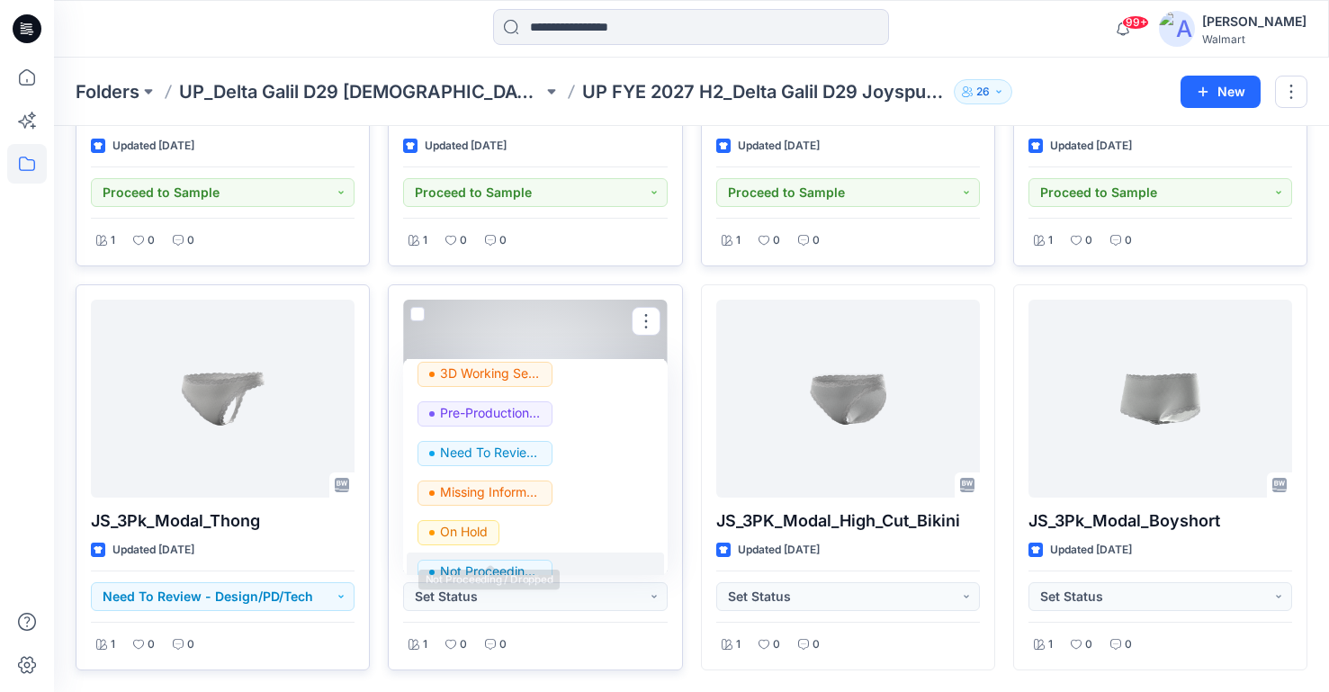
scroll to position [227, 0]
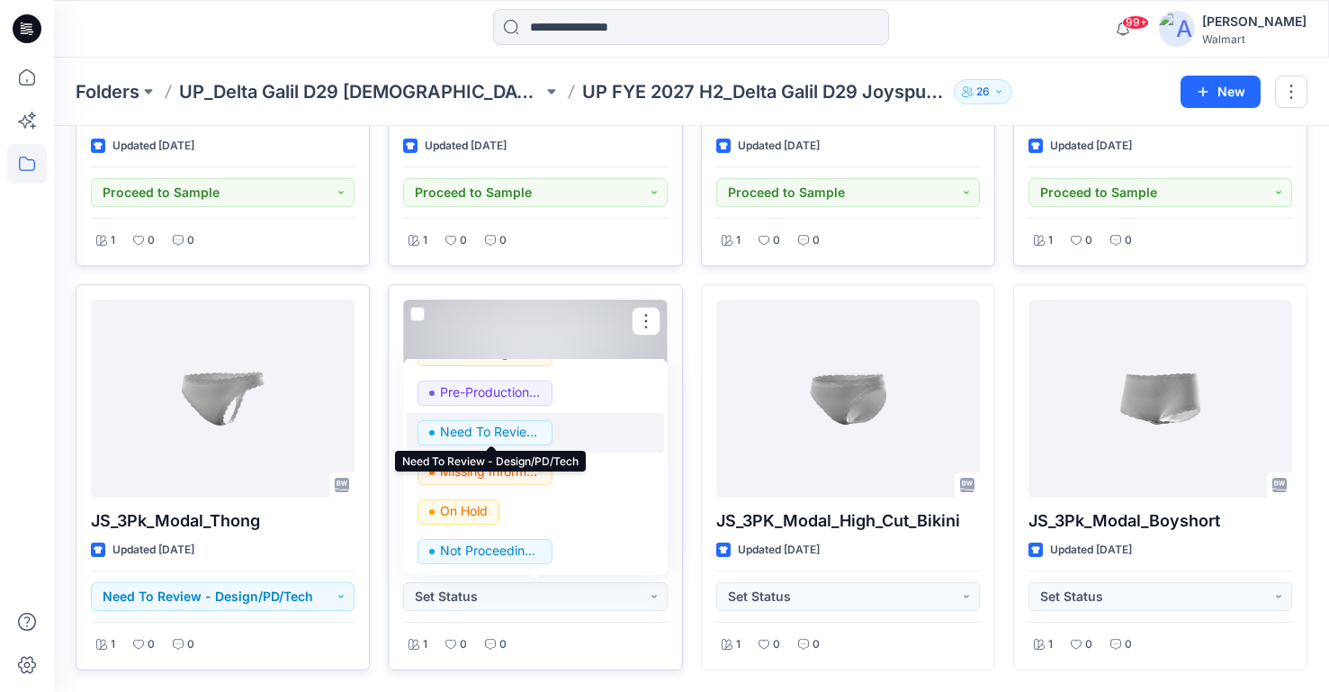
click at [491, 431] on p "Need To Review - Design/PD/Tech" at bounding box center [490, 431] width 101 height 23
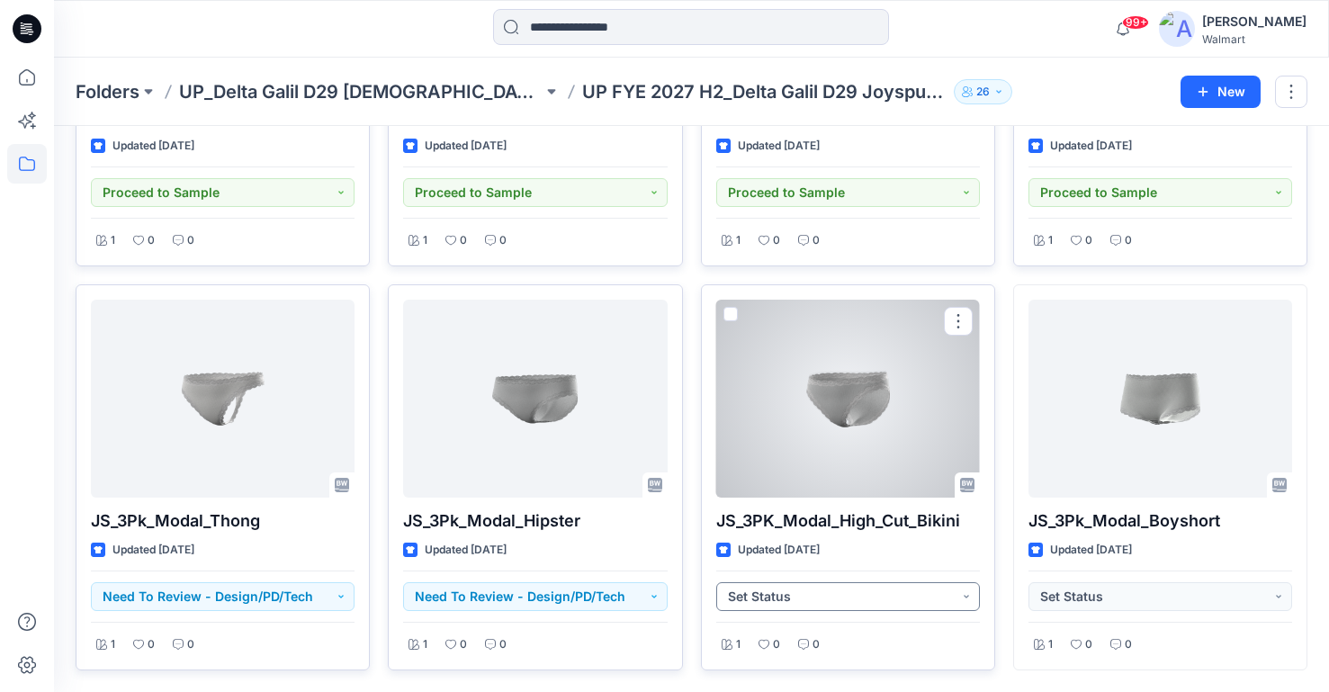
click at [936, 587] on button "Set Status" at bounding box center [848, 596] width 264 height 29
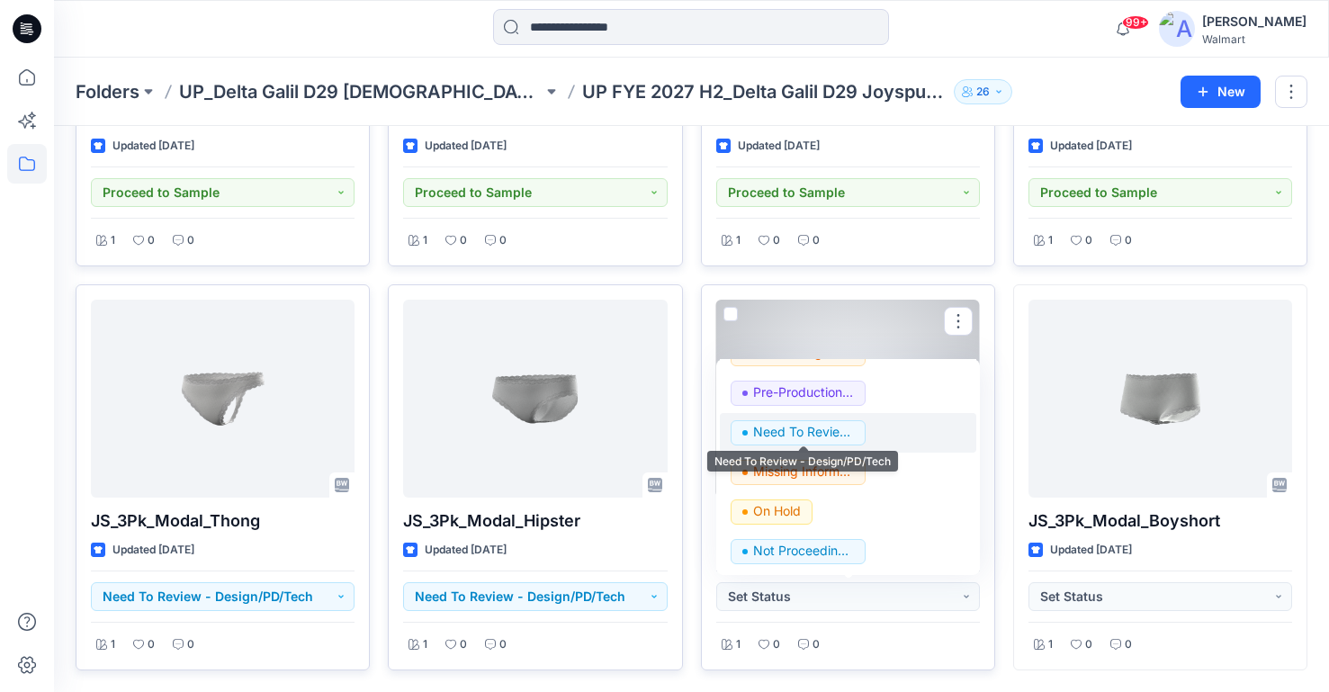
click at [829, 434] on p "Need To Review - Design/PD/Tech" at bounding box center [803, 431] width 101 height 23
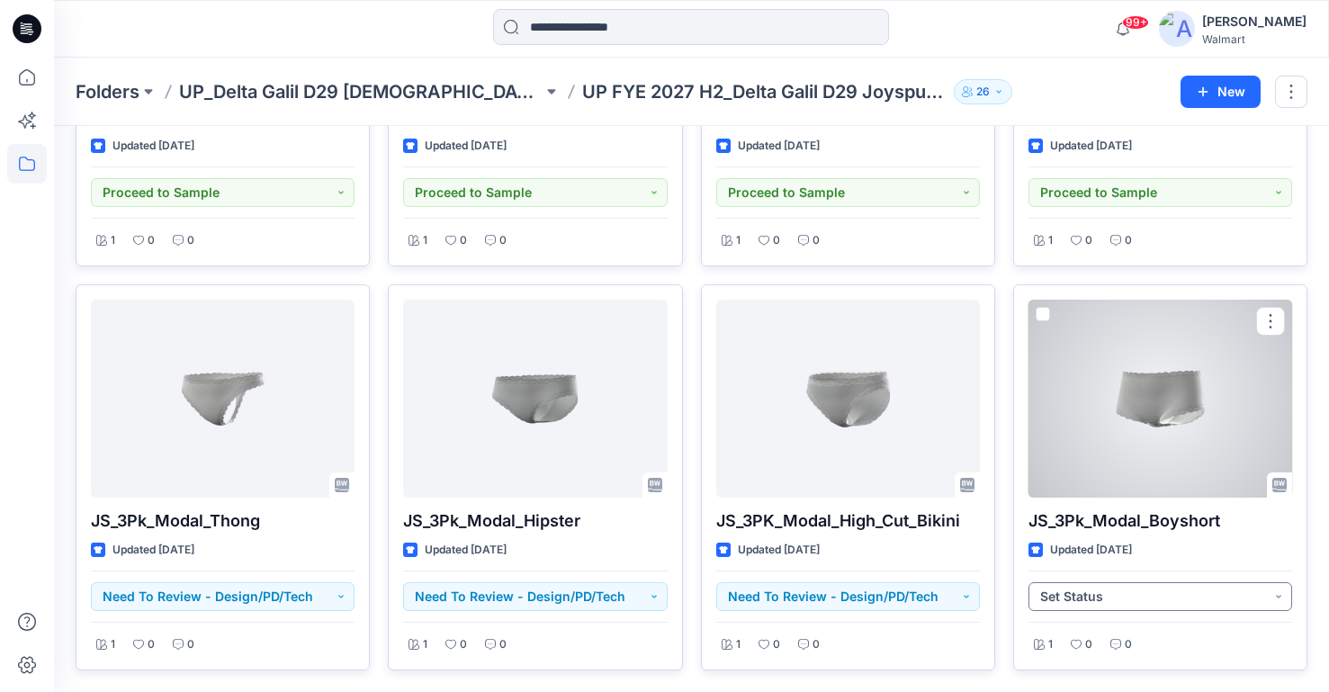
click at [1217, 595] on button "Set Status" at bounding box center [1160, 596] width 264 height 29
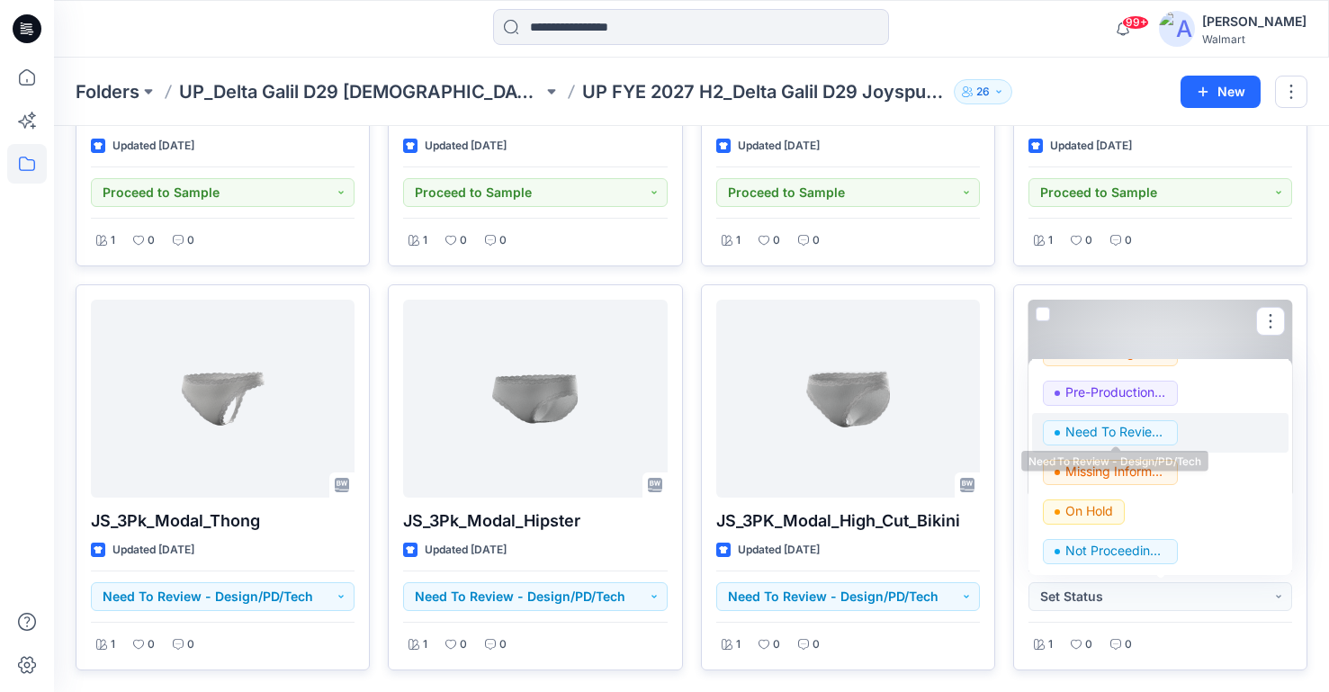
click at [1155, 435] on p "Need To Review - Design/PD/Tech" at bounding box center [1115, 431] width 101 height 23
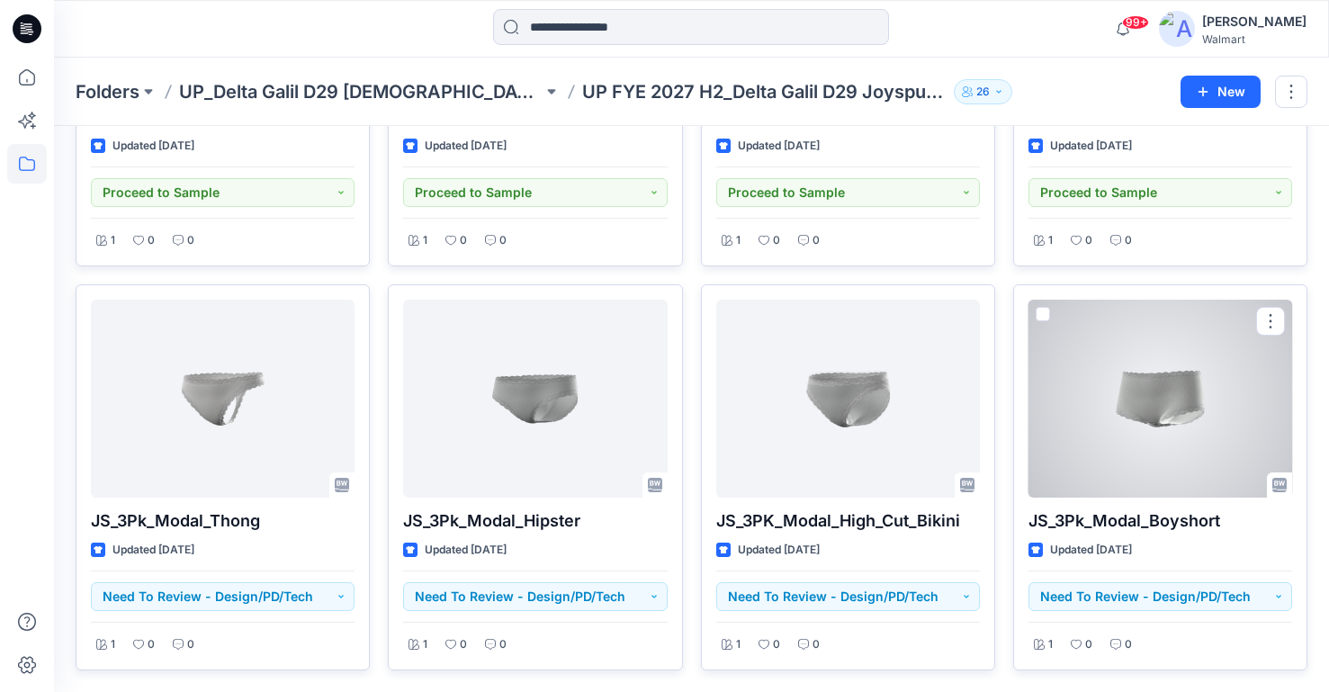
scroll to position [0, 0]
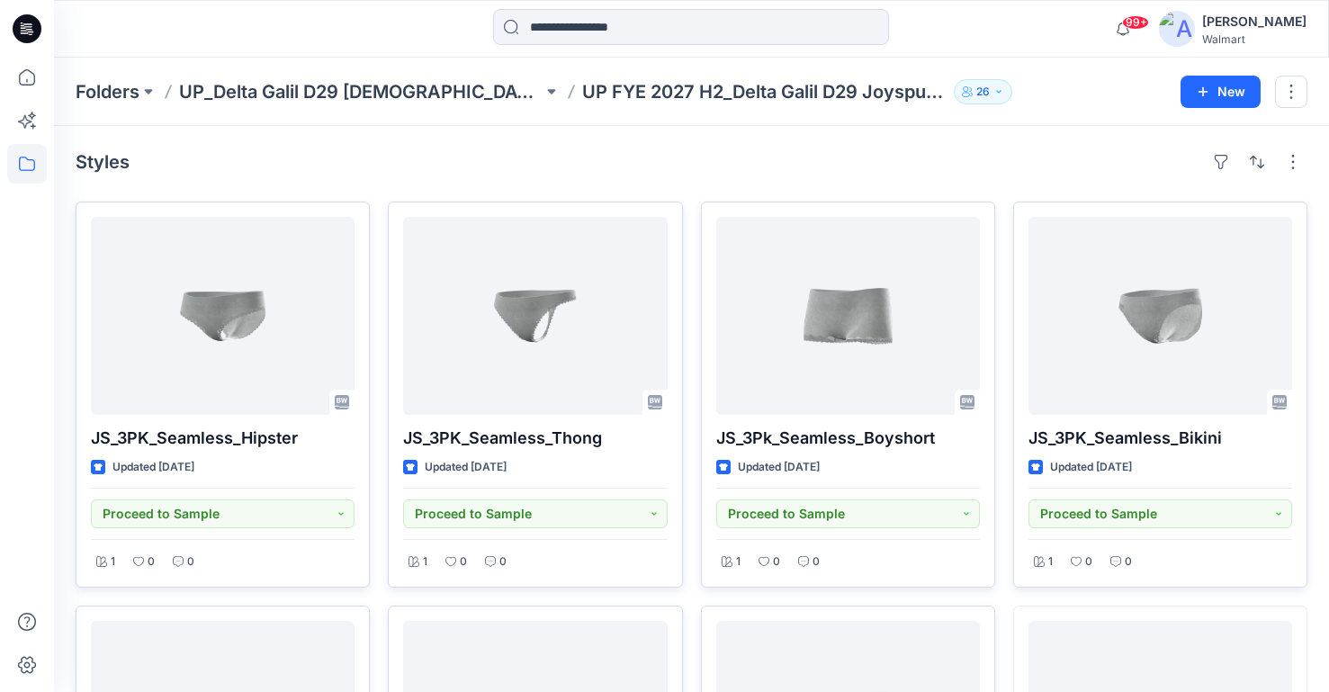
click at [852, 148] on div "Styles" at bounding box center [692, 162] width 1232 height 29
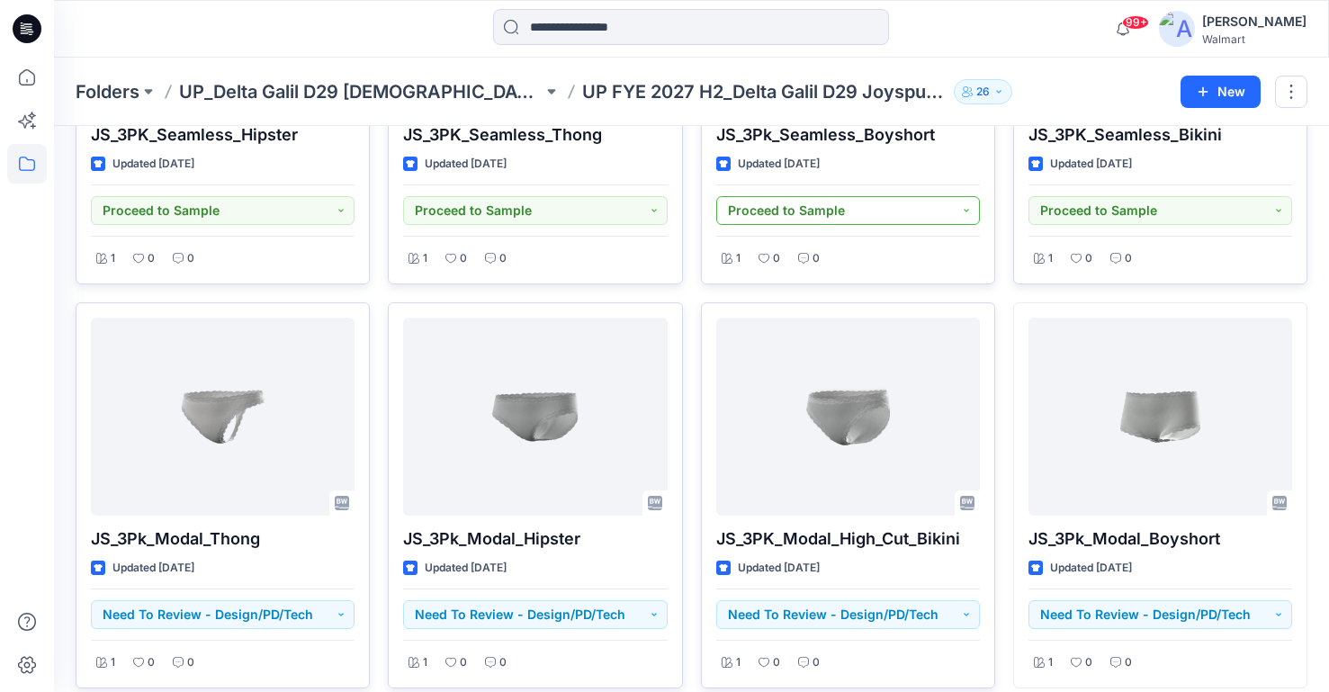
scroll to position [321, 0]
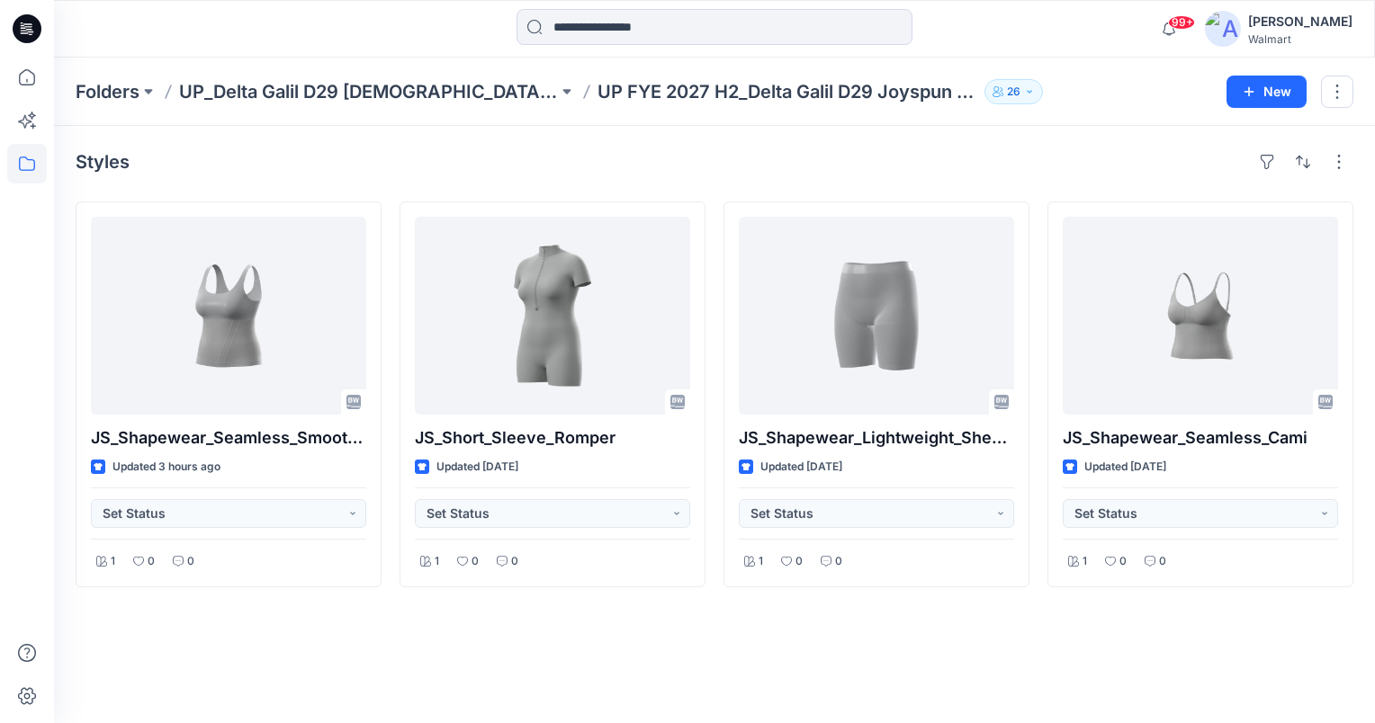
drag, startPoint x: 1249, startPoint y: 686, endPoint x: 1256, endPoint y: 674, distance: 13.7
click at [1249, 686] on div "Styles JS_Shapewear_Seamless_Smooth_Shine_Tank Updated 3 hours ago Set Status 1…" at bounding box center [714, 424] width 1321 height 597
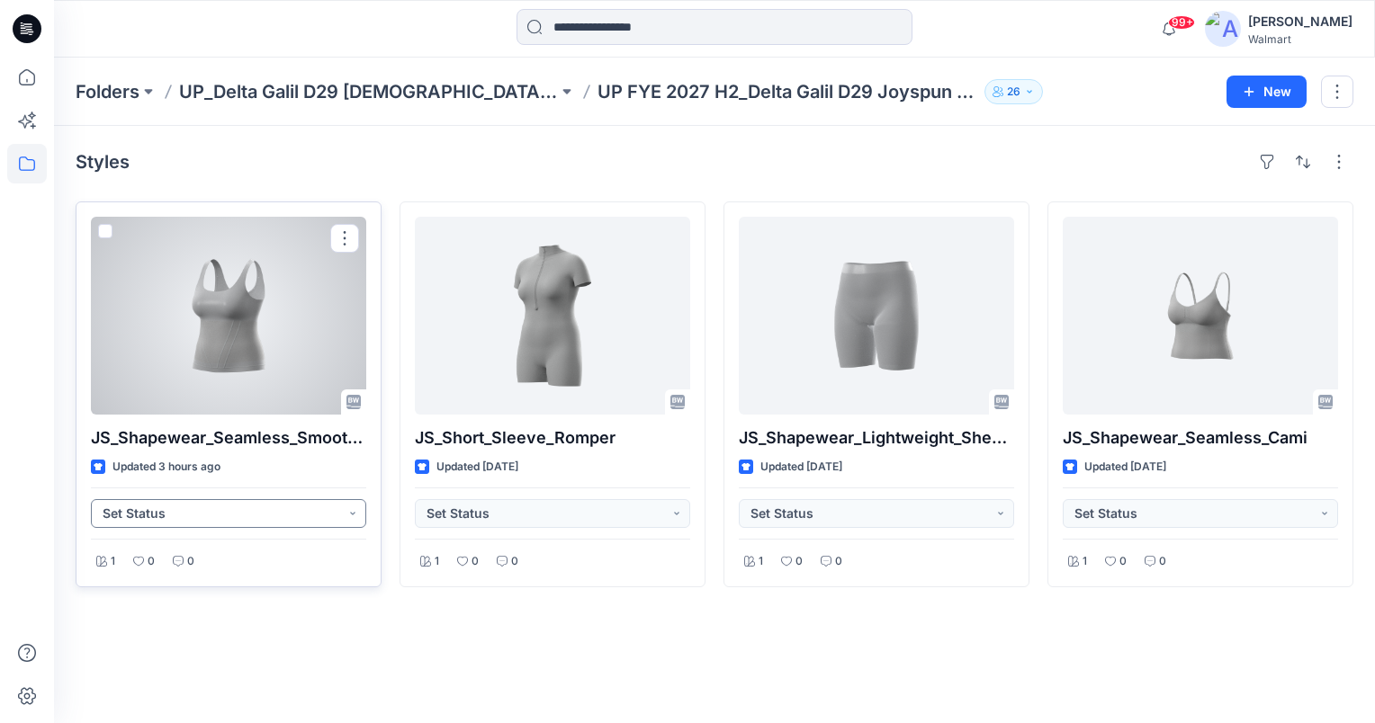
click at [347, 509] on button "Set Status" at bounding box center [228, 513] width 275 height 29
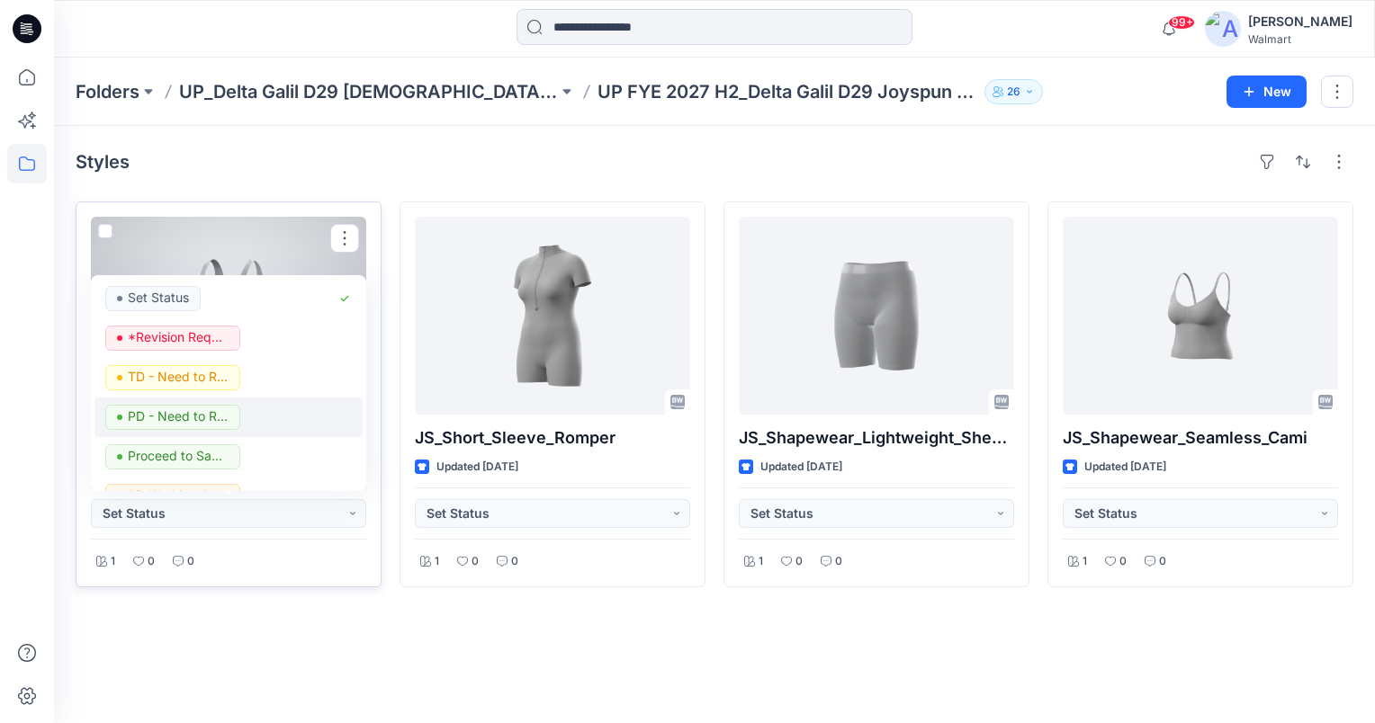
scroll to position [227, 0]
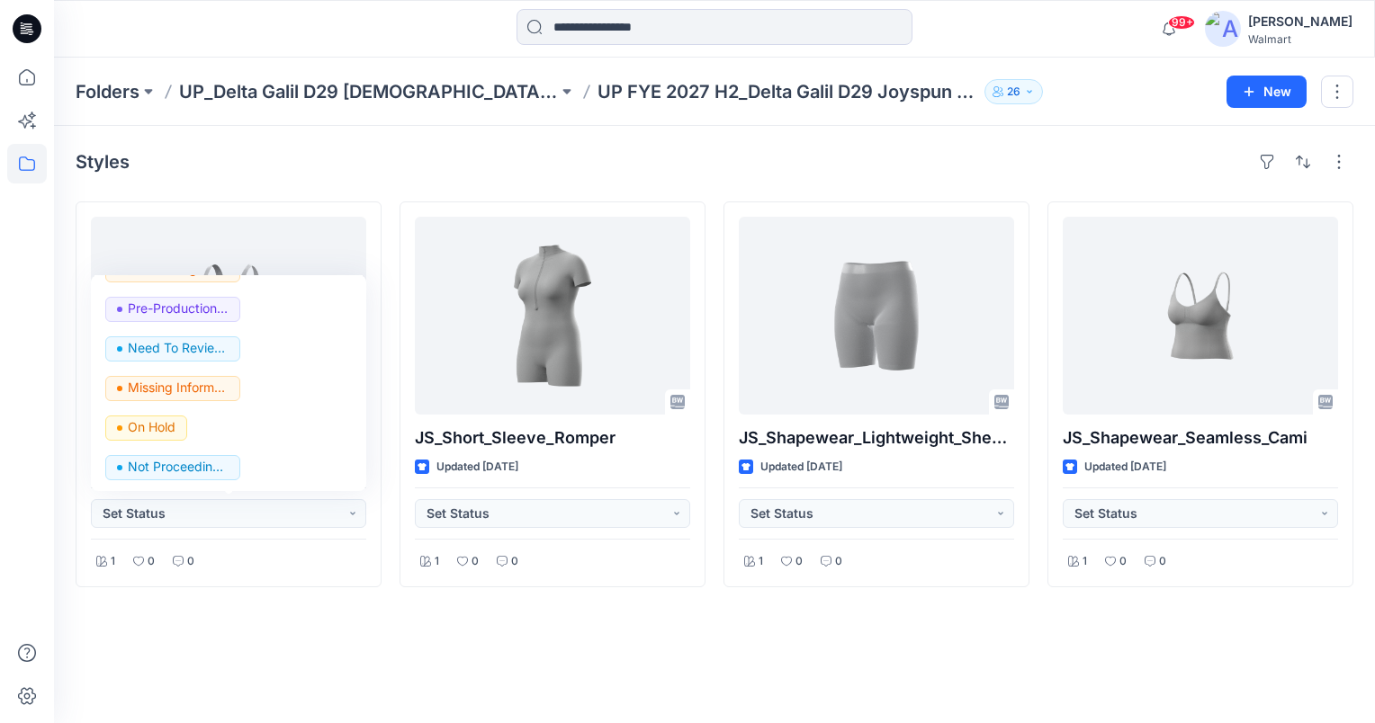
click at [509, 640] on div "Styles JS_Shapewear_Seamless_Smooth_Shine_Tank Updated 3 hours ago Set Status S…" at bounding box center [714, 424] width 1321 height 597
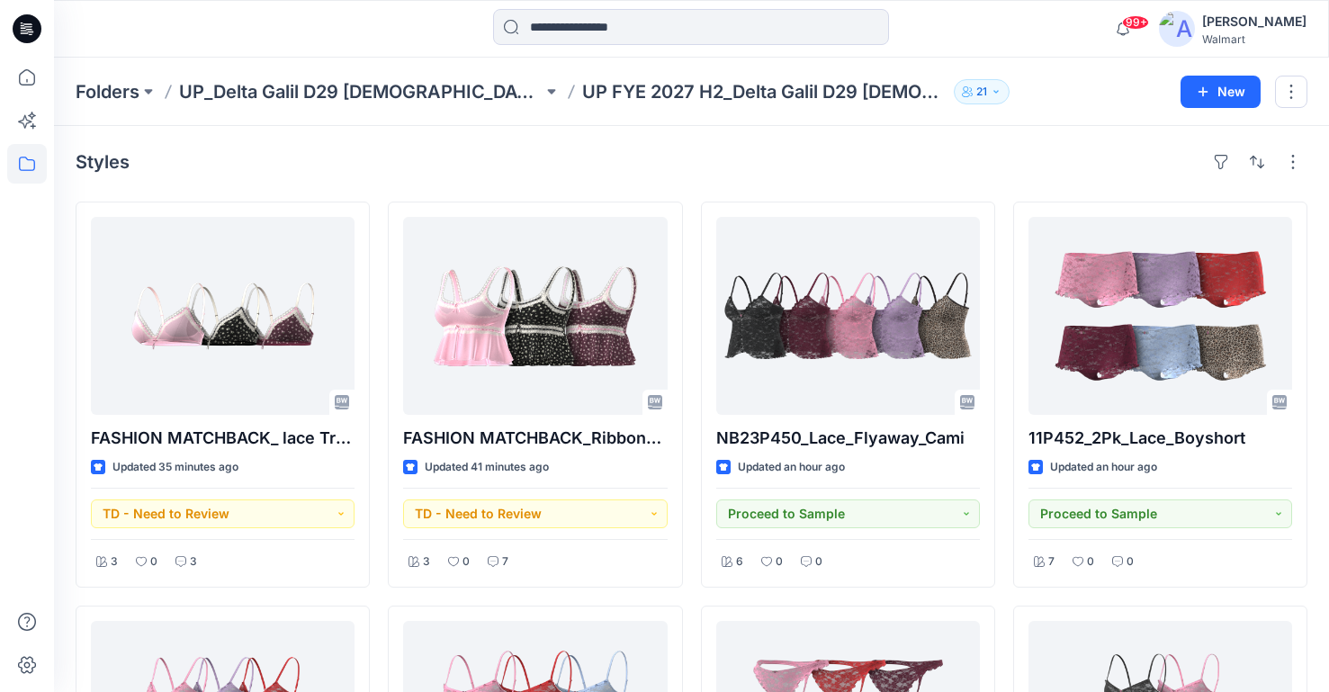
scroll to position [691, 0]
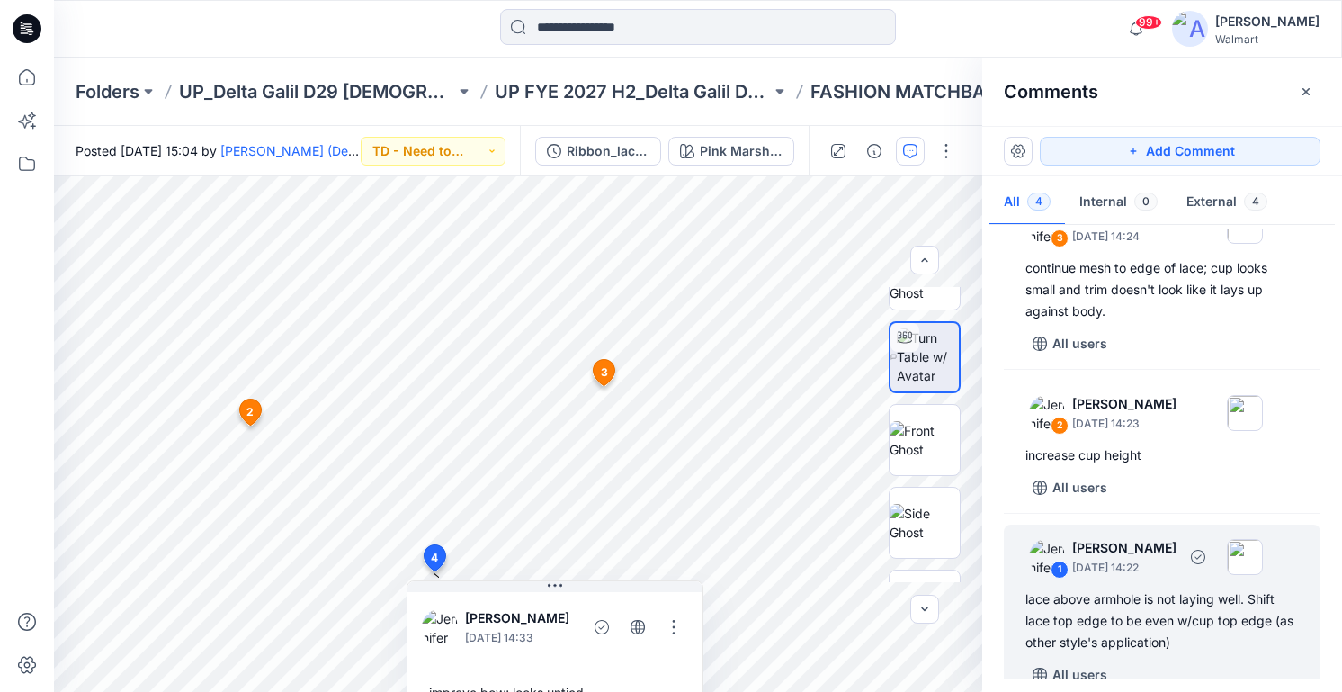
scroll to position [212, 0]
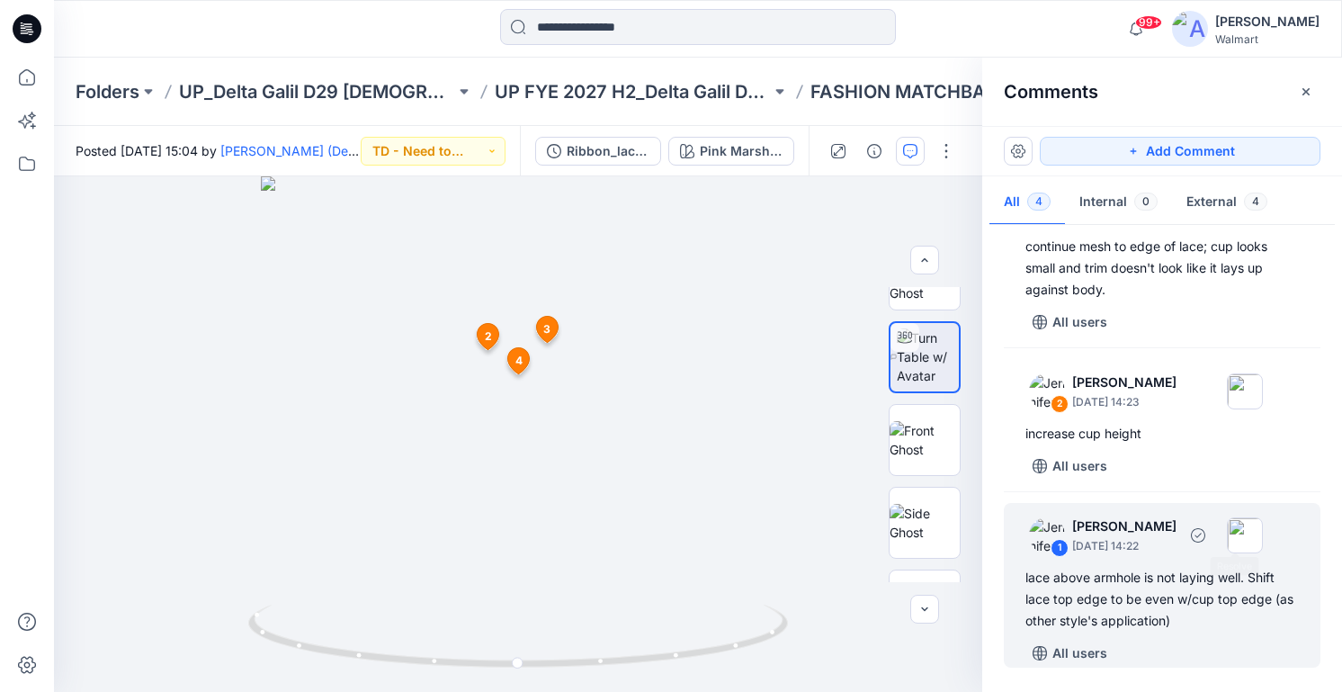
click at [1227, 575] on div "lace above armhole is not laying well. Shift lace top edge to be even w/cup top…" at bounding box center [1163, 599] width 274 height 65
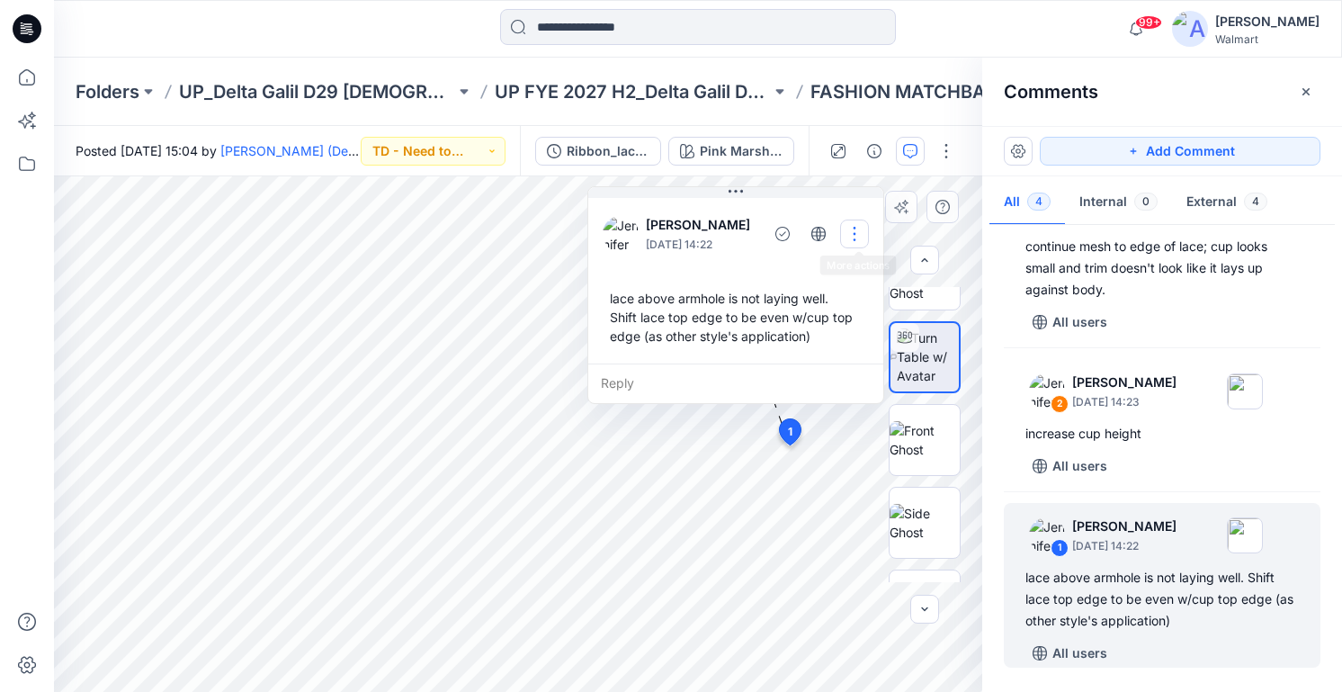
click at [868, 224] on button "button" at bounding box center [854, 234] width 29 height 29
click at [866, 228] on button "button" at bounding box center [854, 234] width 29 height 29
click at [852, 232] on button "button" at bounding box center [854, 234] width 29 height 29
click at [822, 322] on p "Delete thread" at bounding box center [862, 324] width 80 height 19
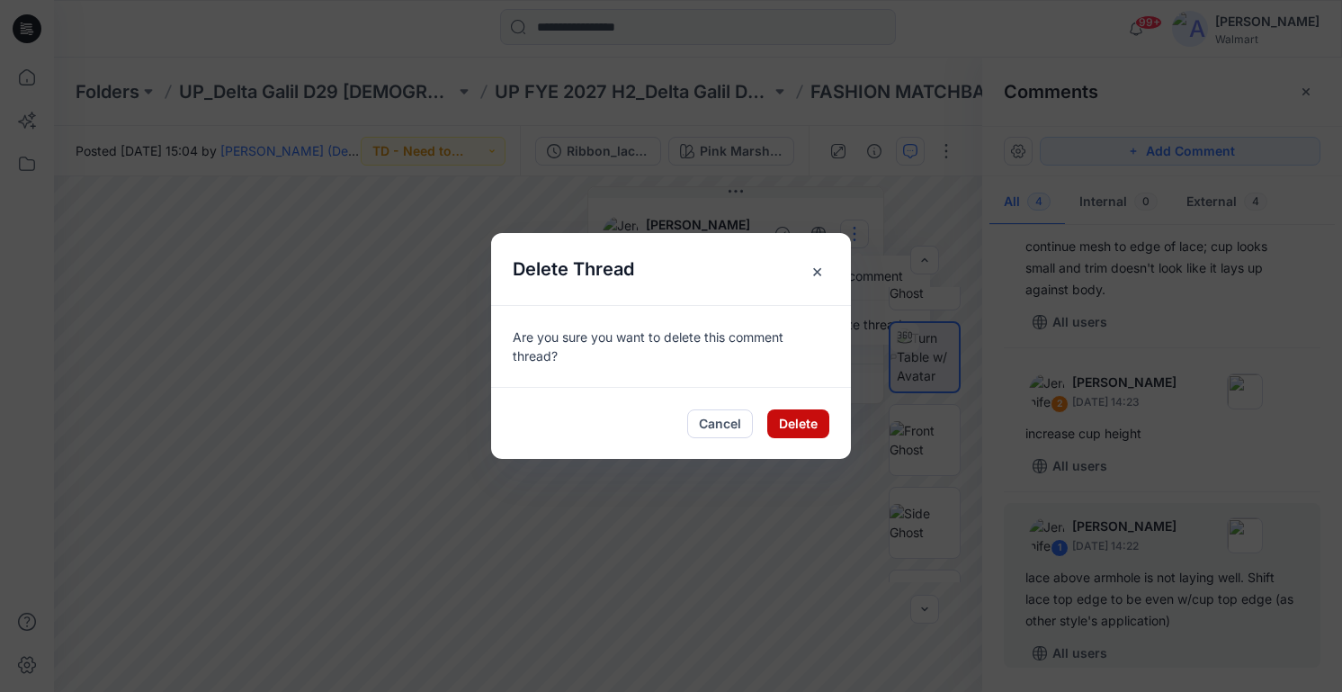
click at [798, 428] on button "Delete" at bounding box center [798, 423] width 62 height 29
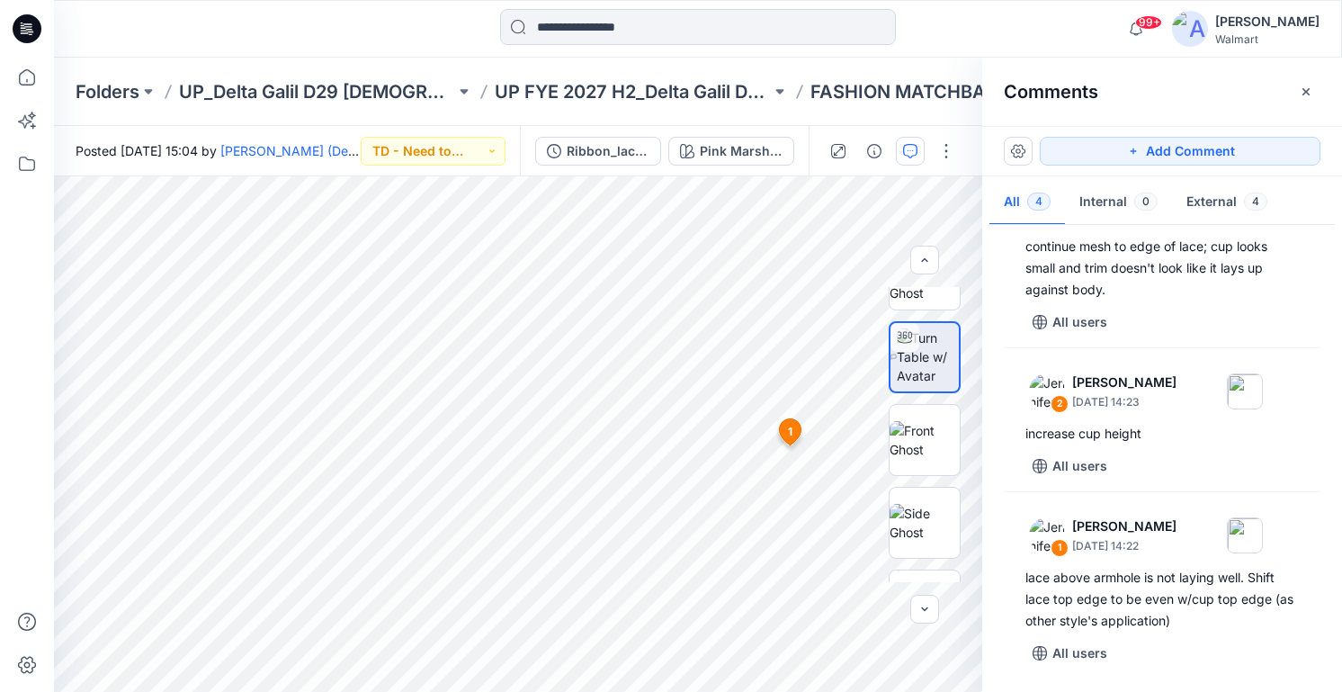
scroll to position [25, 0]
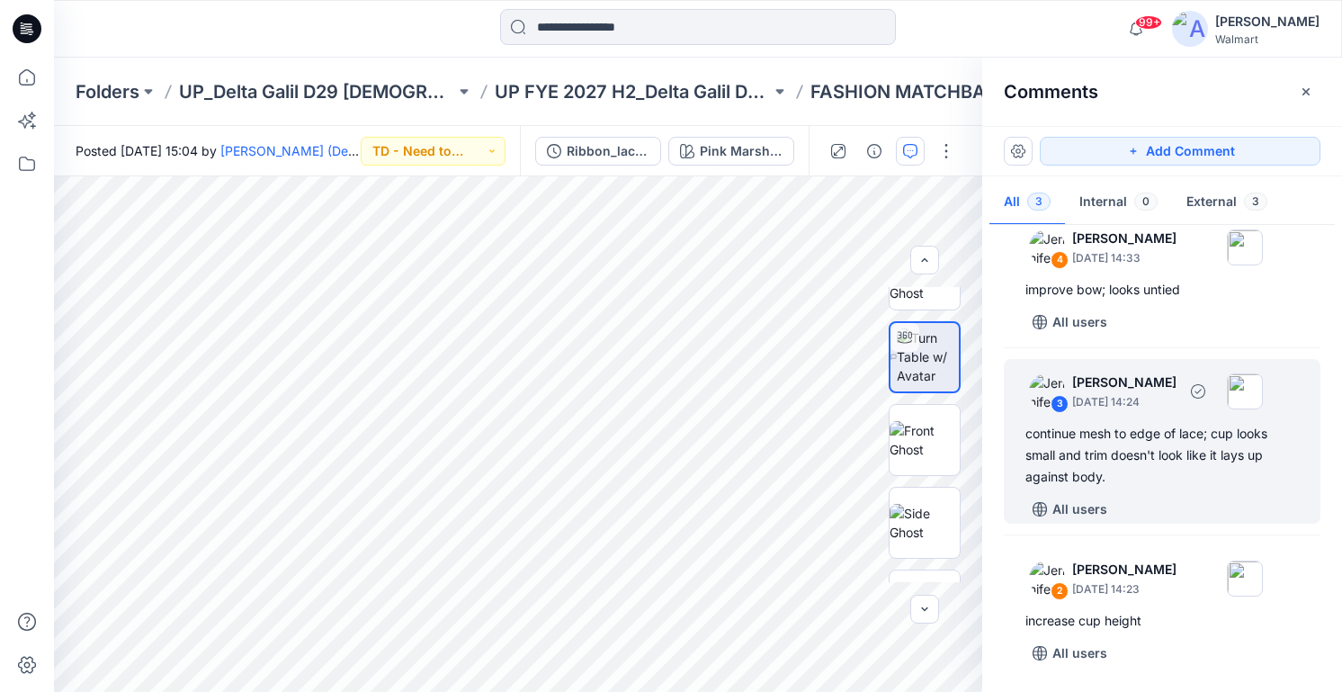
click at [1162, 472] on div "continue mesh to edge of lace; cup looks small and trim doesn't look like it la…" at bounding box center [1163, 455] width 274 height 65
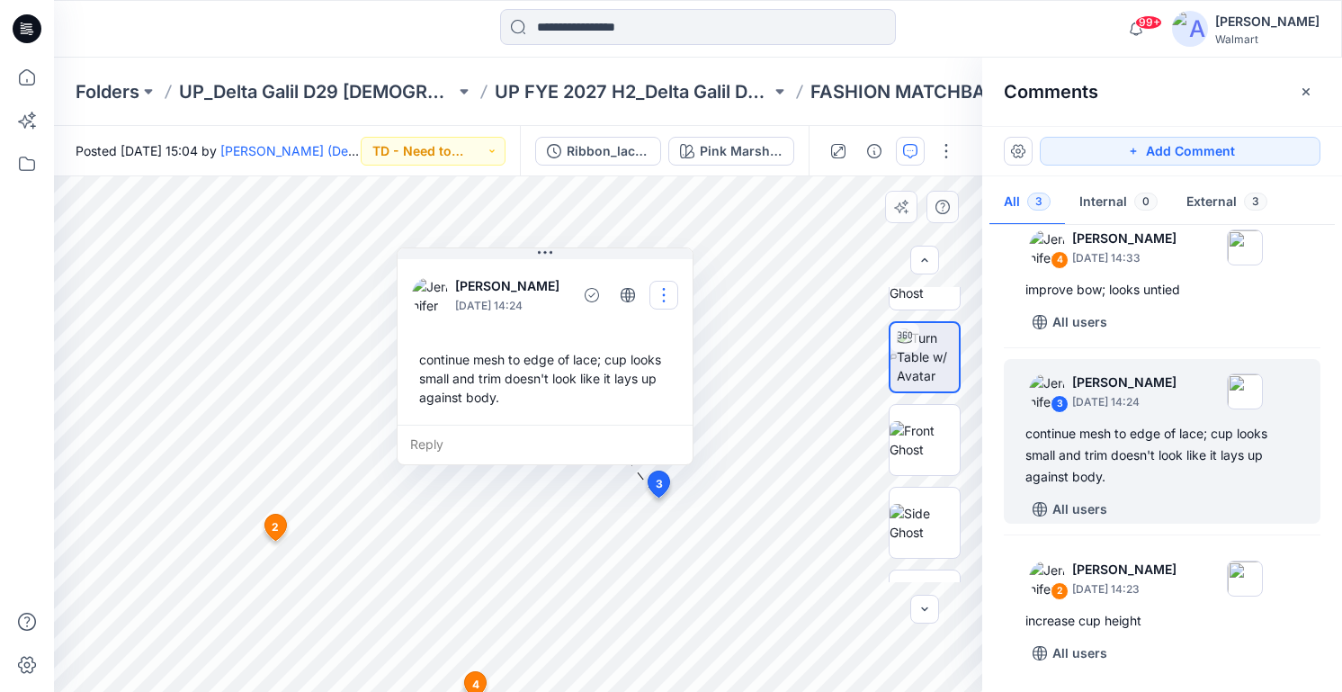
click at [661, 294] on button "button" at bounding box center [664, 295] width 29 height 29
click at [673, 374] on button "Delete thread" at bounding box center [667, 385] width 137 height 33
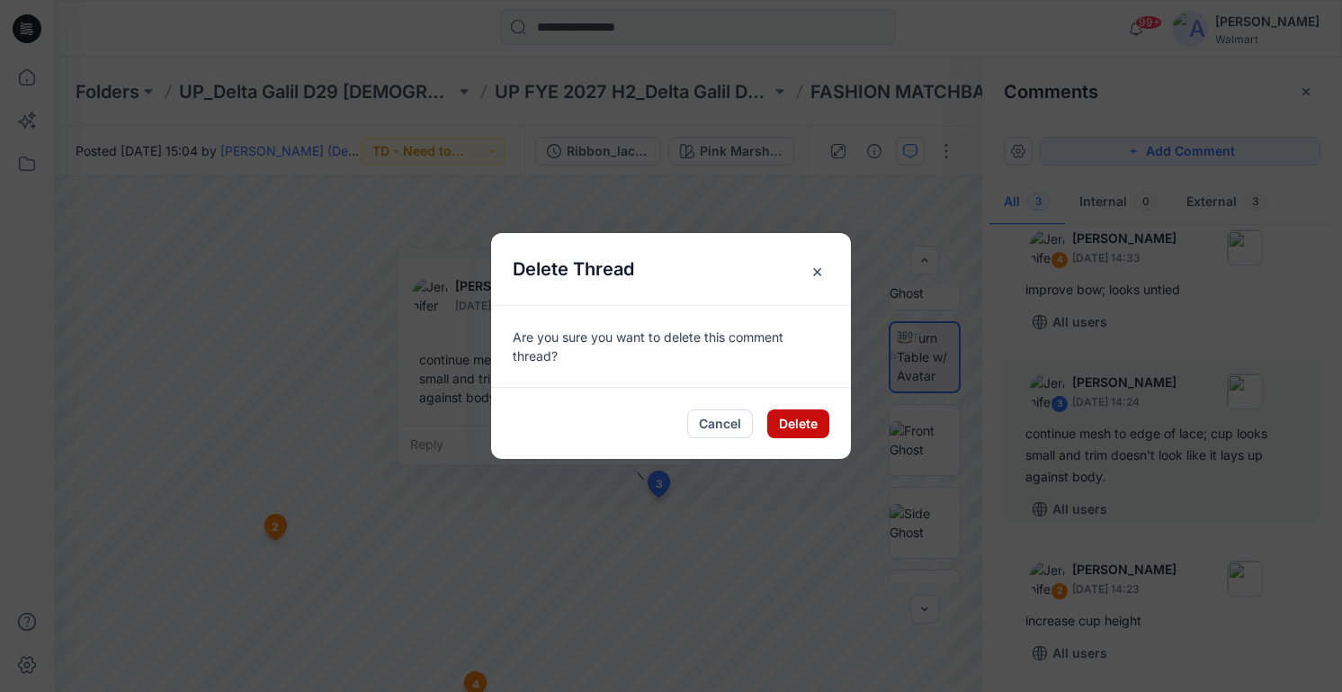
click at [798, 426] on button "Delete" at bounding box center [798, 423] width 62 height 29
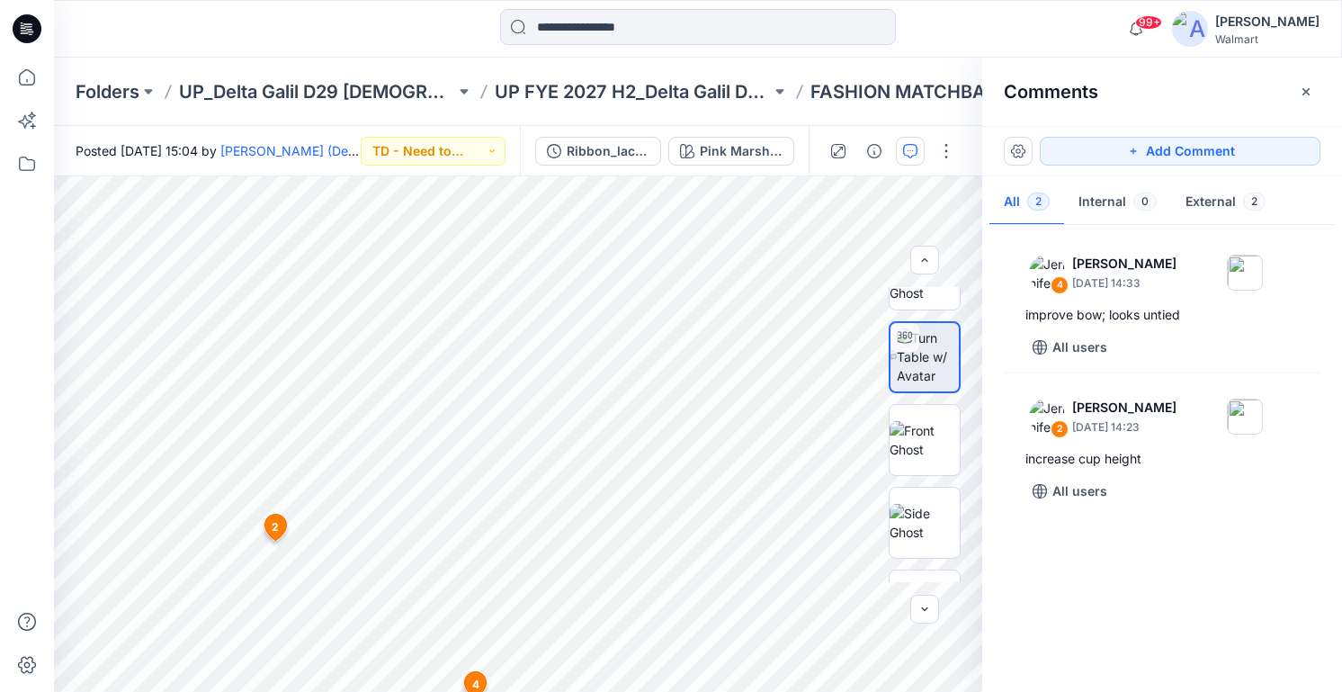
scroll to position [0, 0]
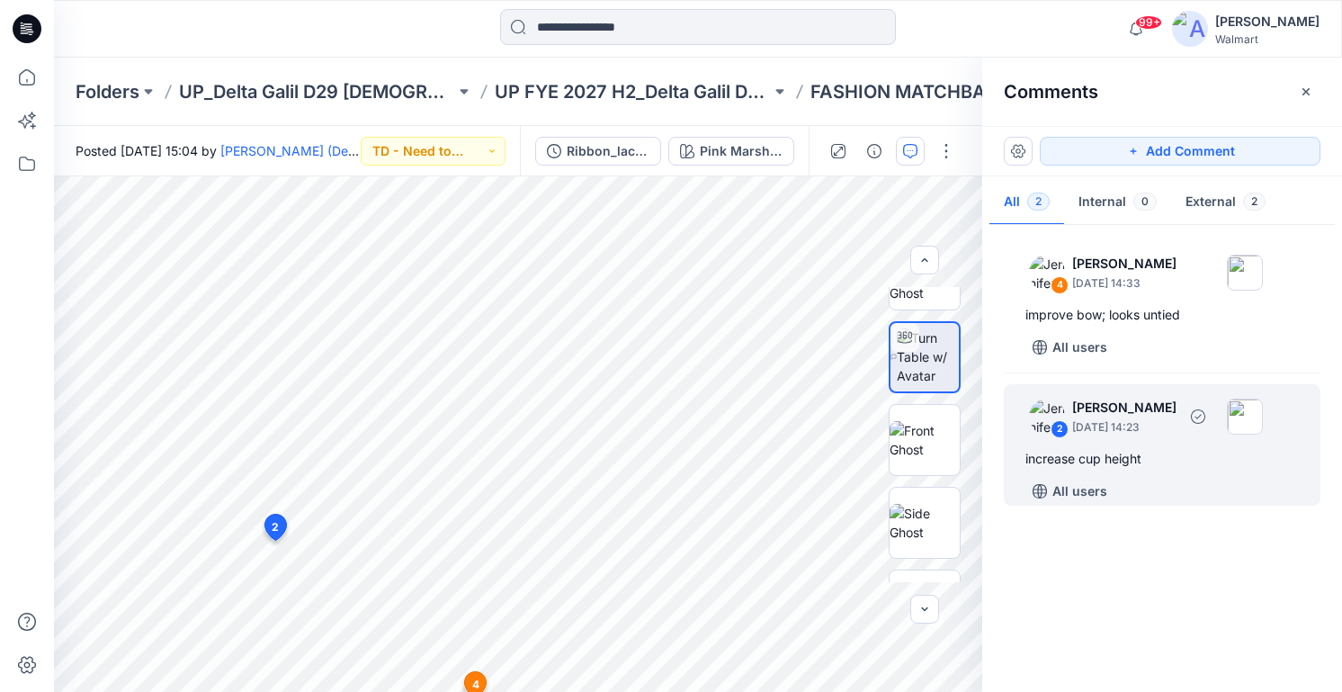
click at [1133, 457] on div "increase cup height" at bounding box center [1163, 459] width 274 height 22
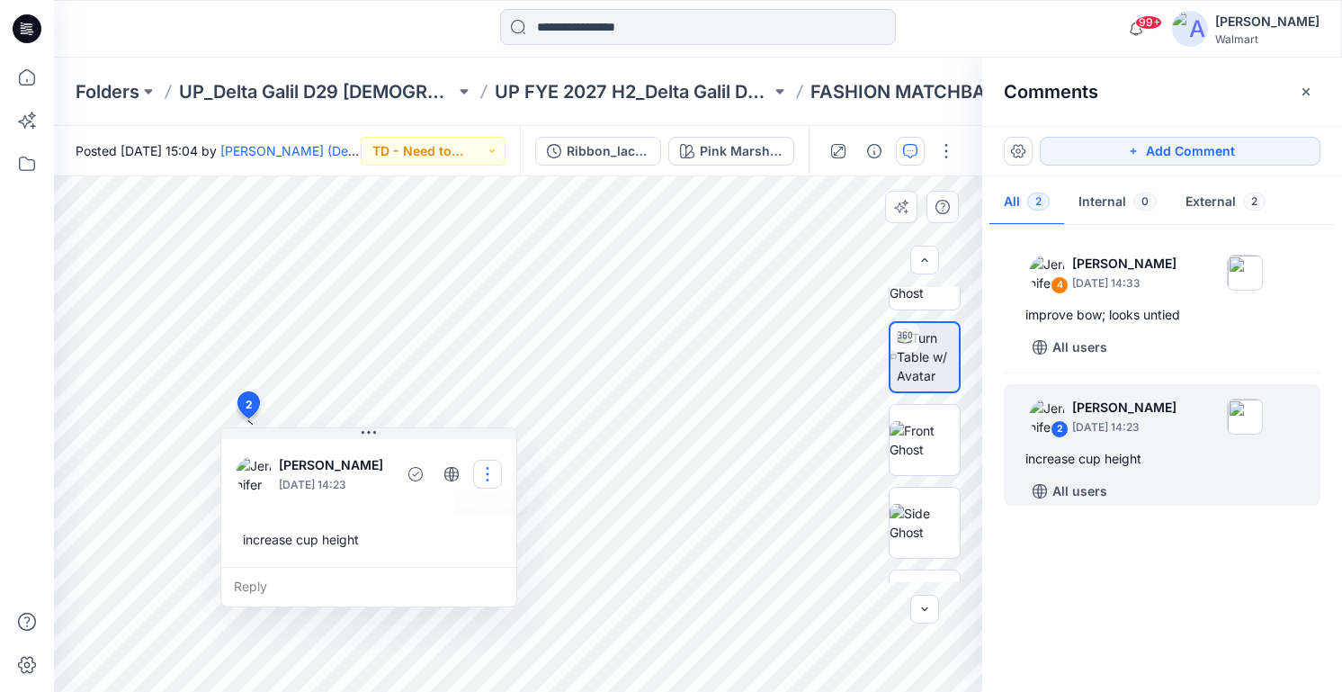
click at [492, 471] on button "button" at bounding box center [487, 474] width 29 height 29
click at [482, 516] on p "Edit comment" at bounding box center [495, 516] width 81 height 19
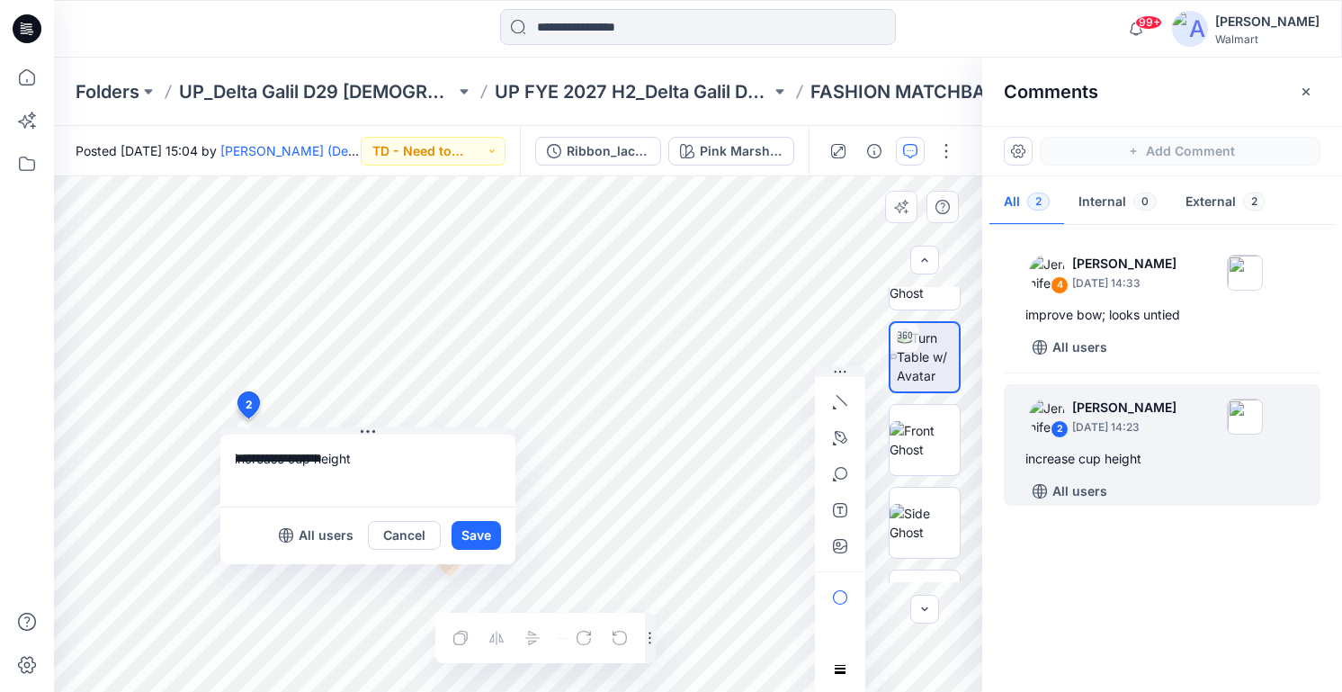
click at [112, 451] on div "**********" at bounding box center [518, 434] width 928 height 516
type textarea "**********"
click at [481, 539] on button "Save" at bounding box center [476, 535] width 49 height 29
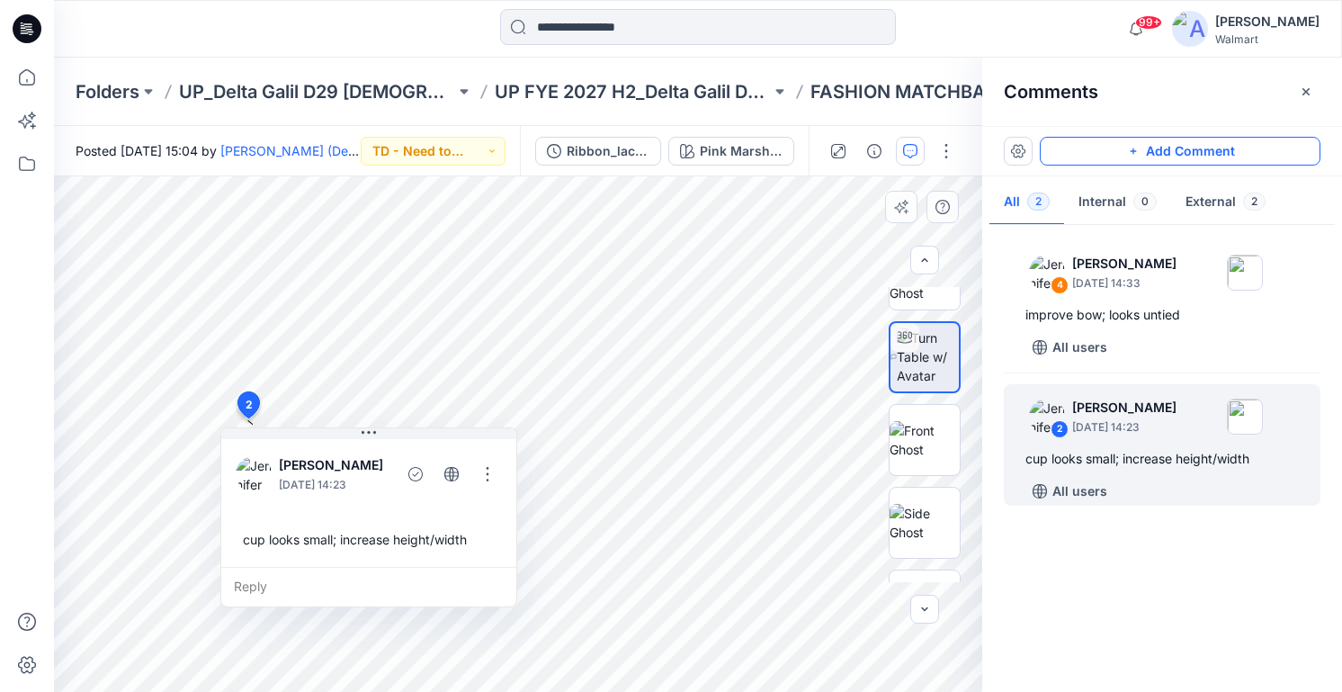
click at [1224, 149] on button "Add Comment" at bounding box center [1180, 151] width 281 height 29
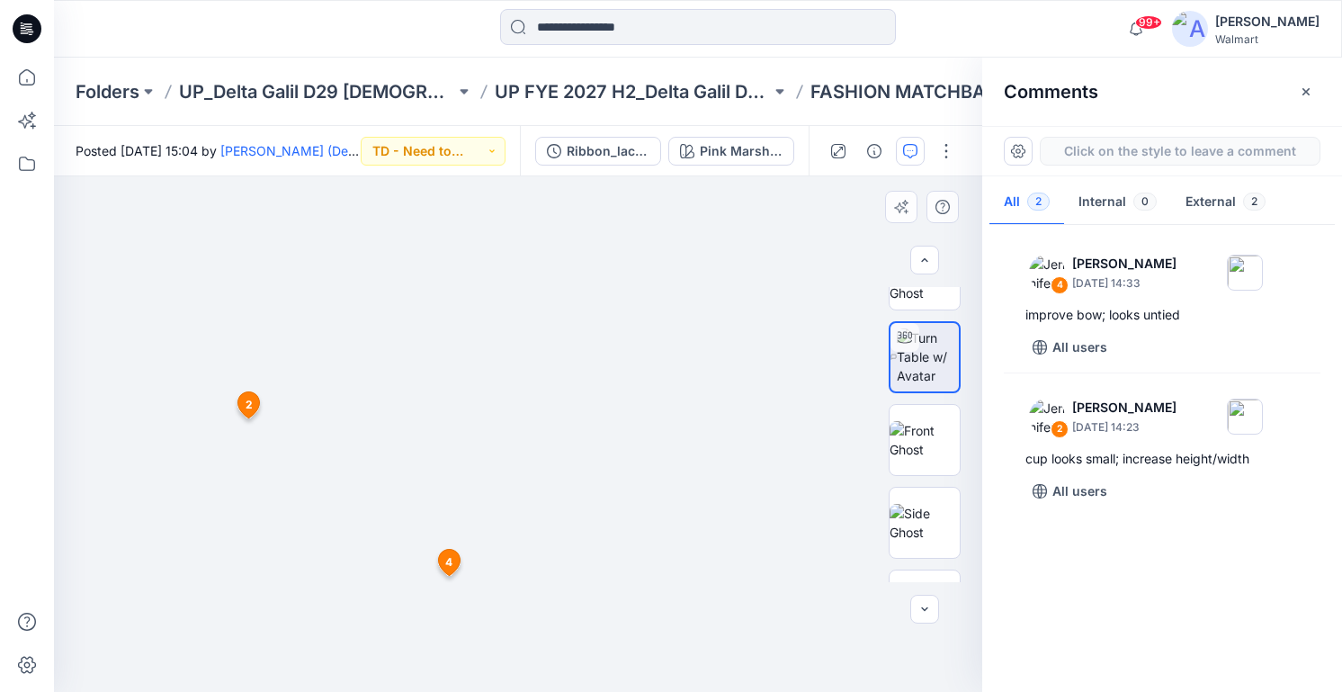
click at [229, 338] on div "5 2 Jennifer Yerkes September 18, 2025 14:23 cup looks small; increase height/w…" at bounding box center [518, 434] width 928 height 516
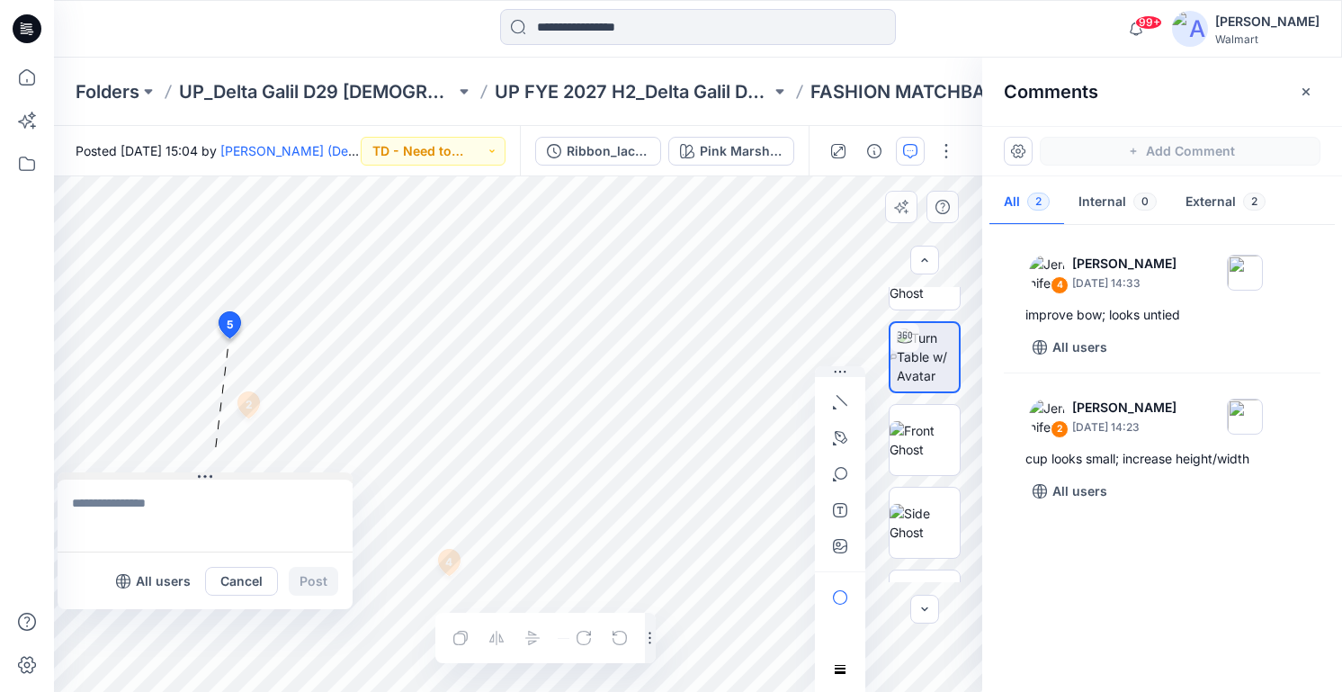
drag, startPoint x: 244, startPoint y: 349, endPoint x: 87, endPoint y: 480, distance: 204.4
click at [87, 480] on button at bounding box center [205, 477] width 295 height 11
click at [116, 503] on textarea at bounding box center [205, 522] width 295 height 72
click at [302, 508] on textarea "**********" at bounding box center [205, 522] width 295 height 72
type textarea "**********"
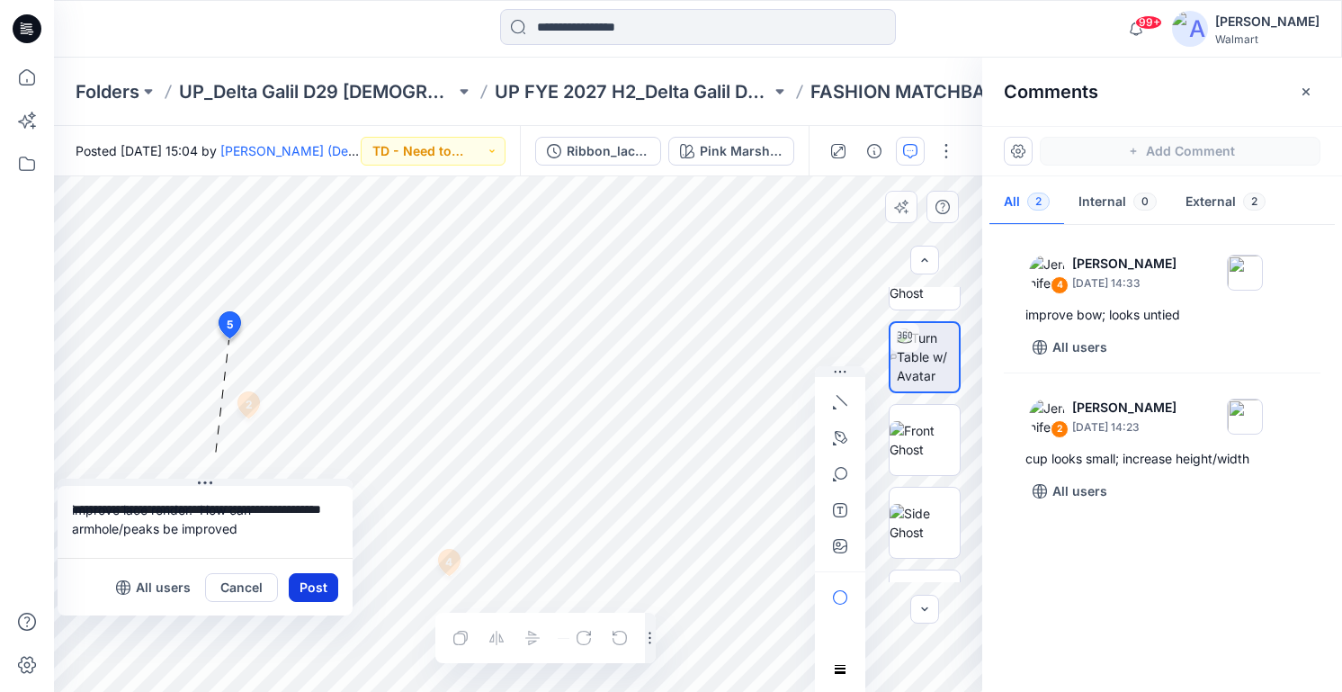
click at [329, 587] on button "Post" at bounding box center [313, 587] width 49 height 29
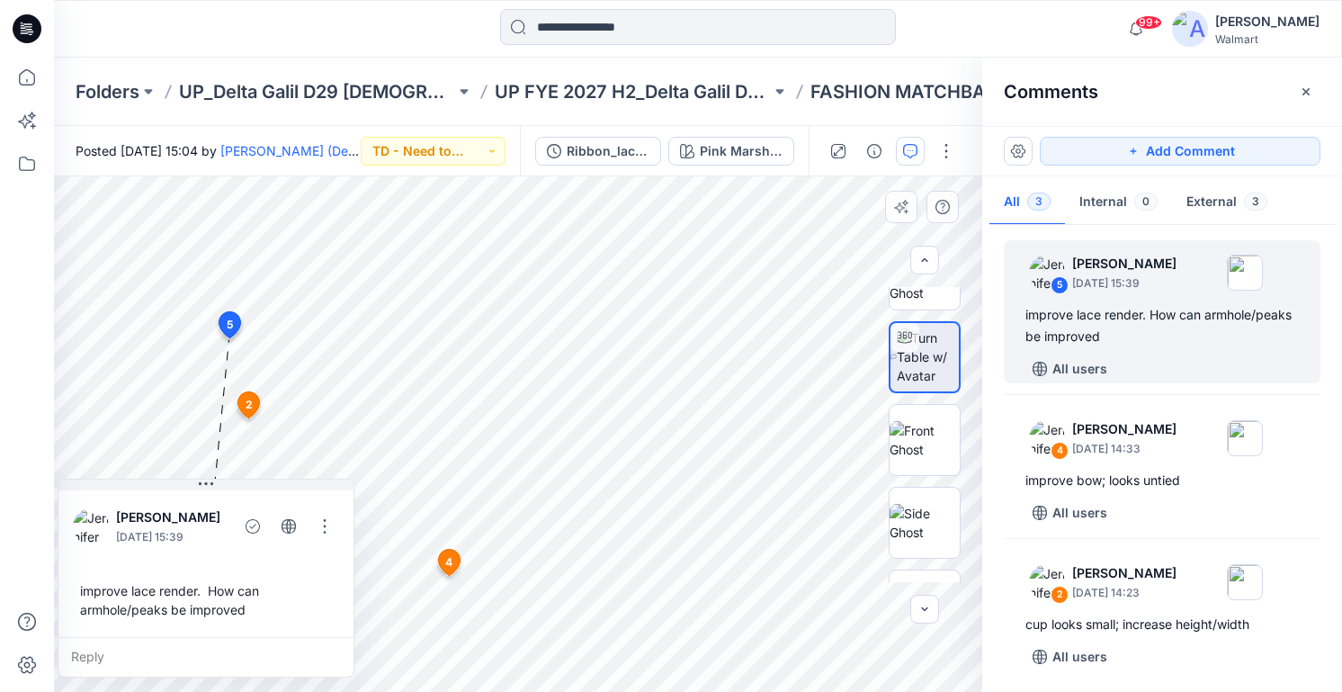
click at [506, 141] on div "Posted Tuesday, September 16, 2025 15:04 by Dorelle Mcpherson (Delta Galil) TD …" at bounding box center [287, 150] width 466 height 49
click at [470, 159] on button "TD - Need to Review" at bounding box center [433, 151] width 145 height 29
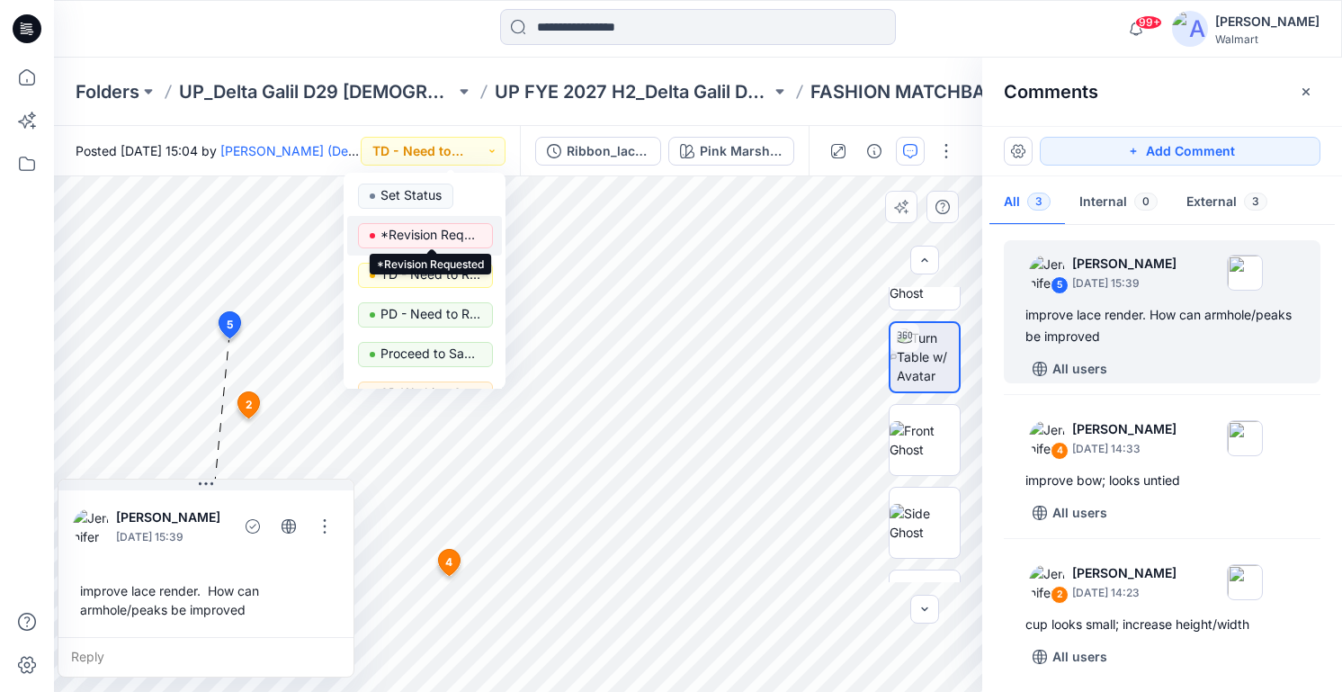
click at [453, 243] on p "*Revision Requested" at bounding box center [431, 234] width 101 height 23
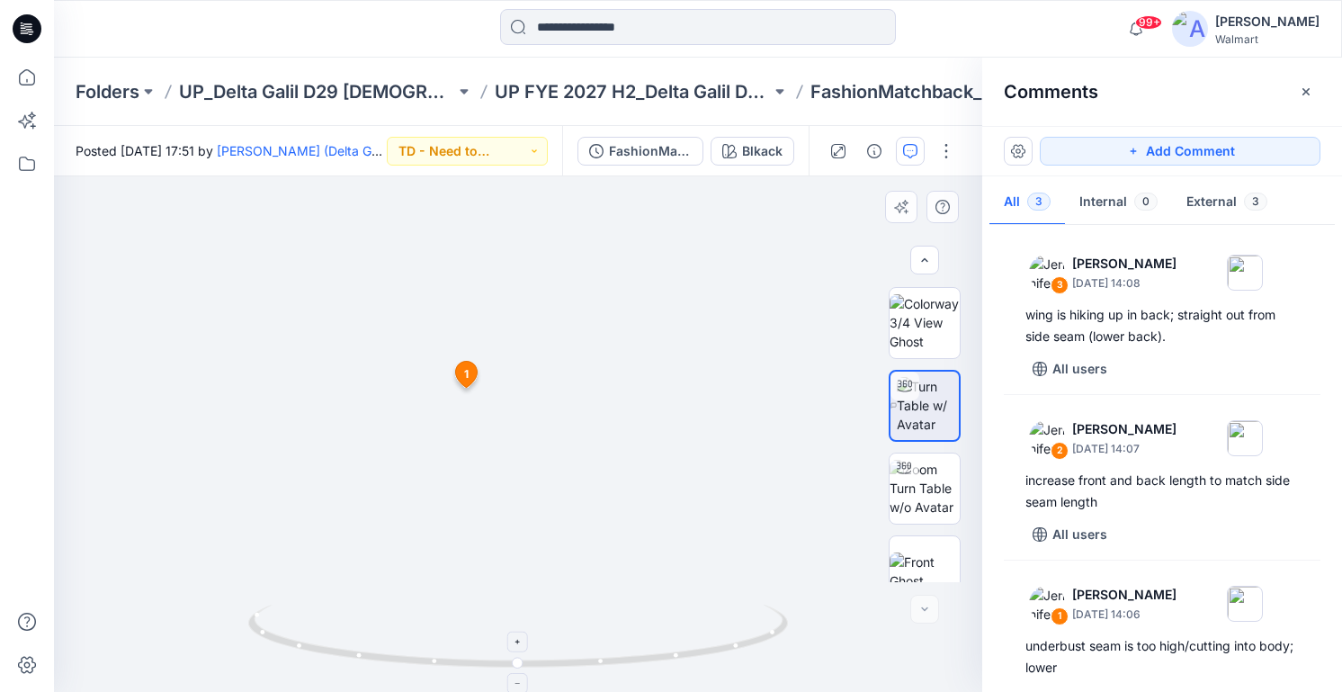
scroll to position [14, 0]
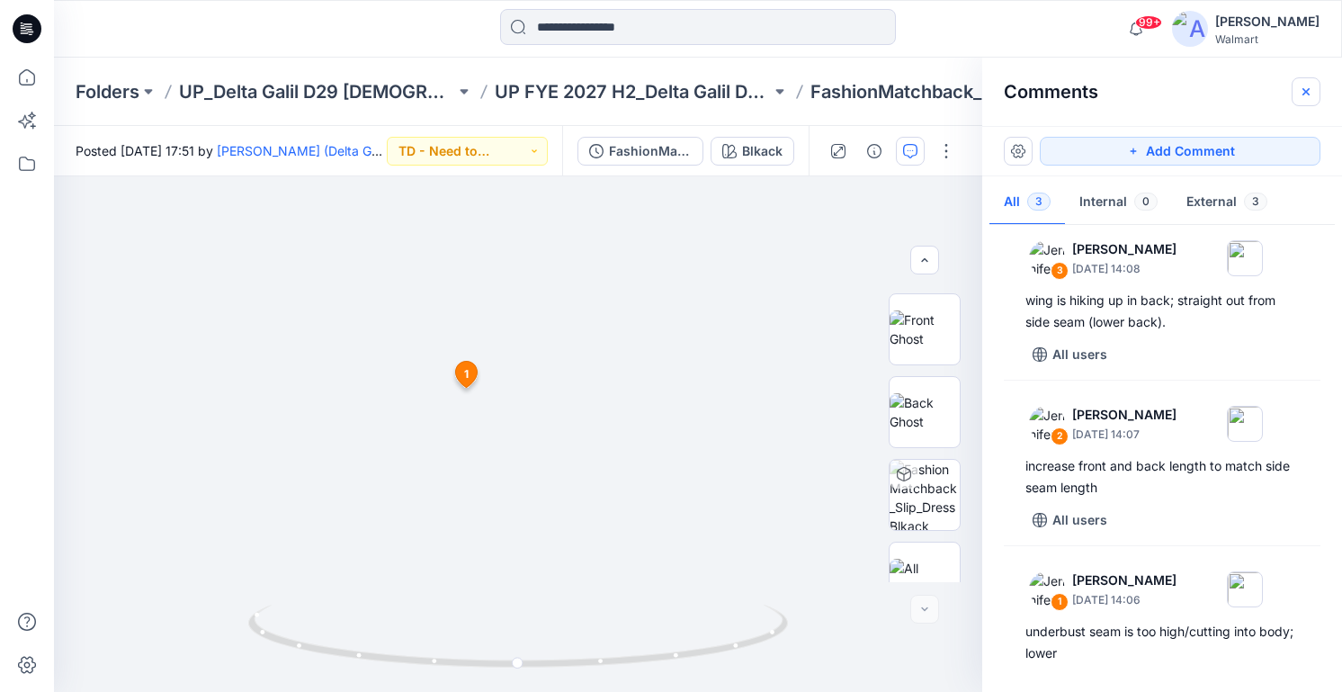
click at [1304, 88] on icon "button" at bounding box center [1306, 90] width 7 height 7
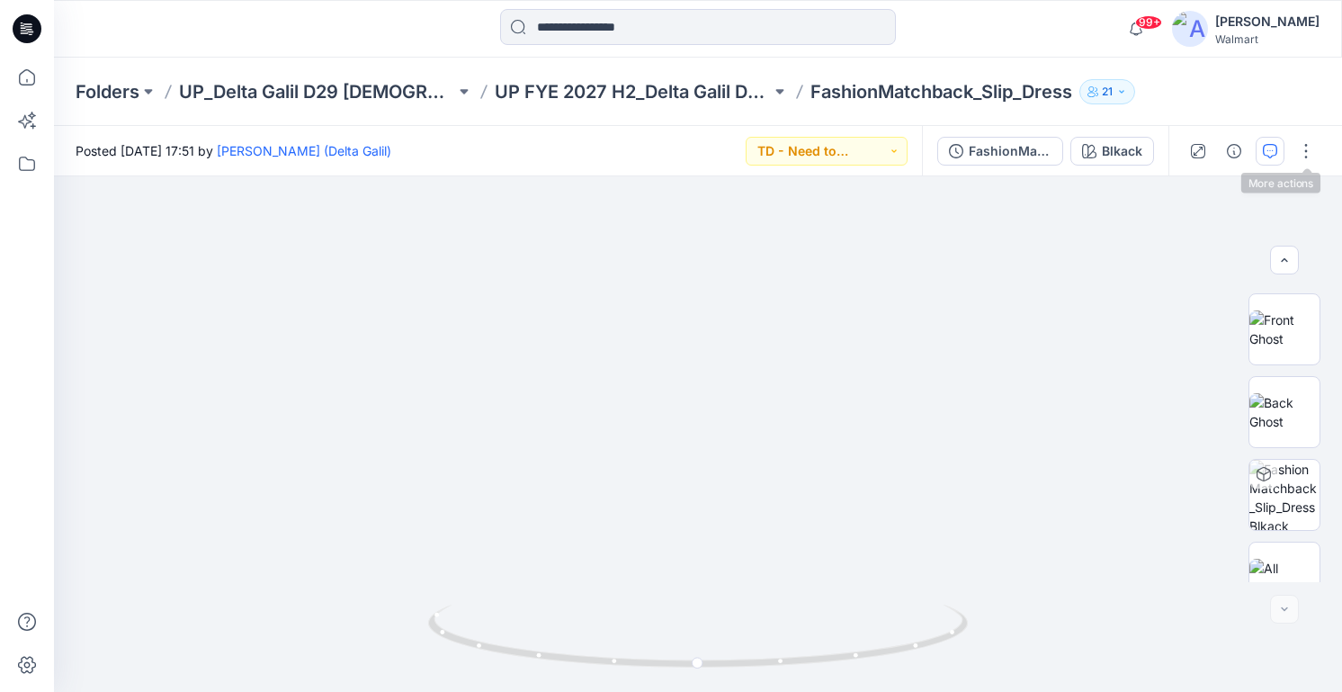
click at [1271, 149] on icon "button" at bounding box center [1270, 151] width 14 height 14
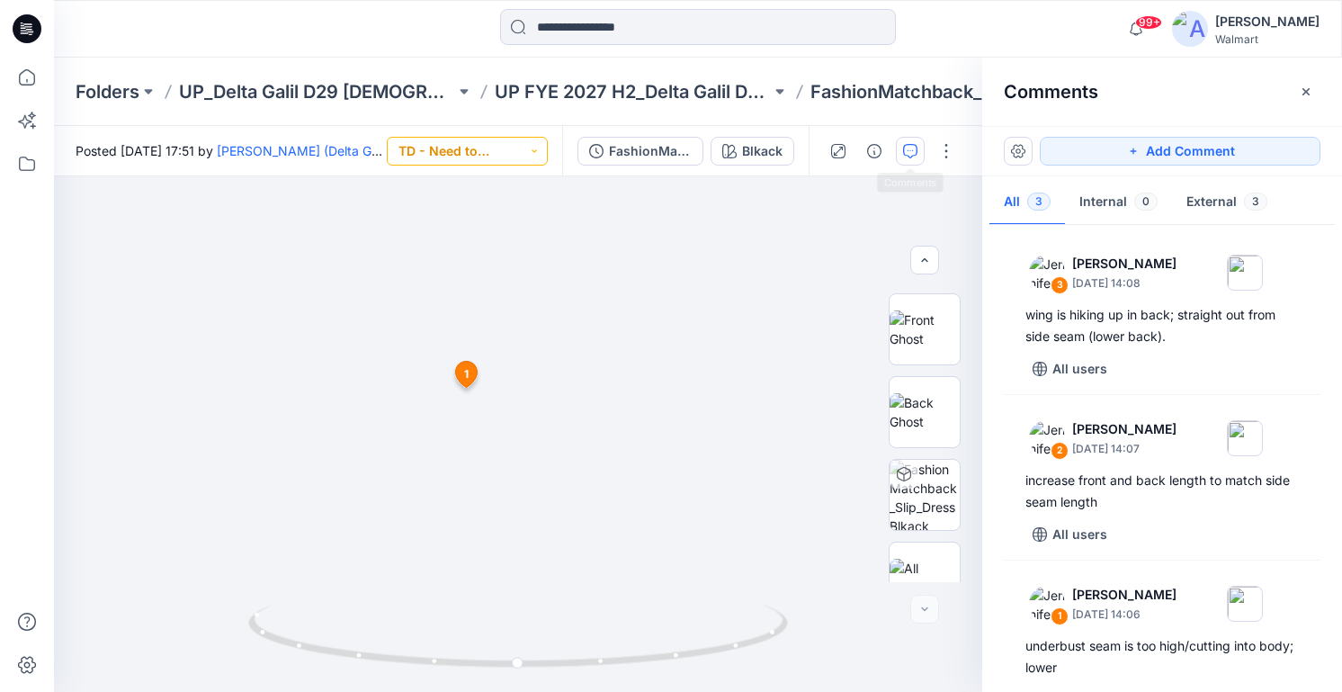
click at [528, 154] on button "TD - Need to Review" at bounding box center [467, 151] width 161 height 29
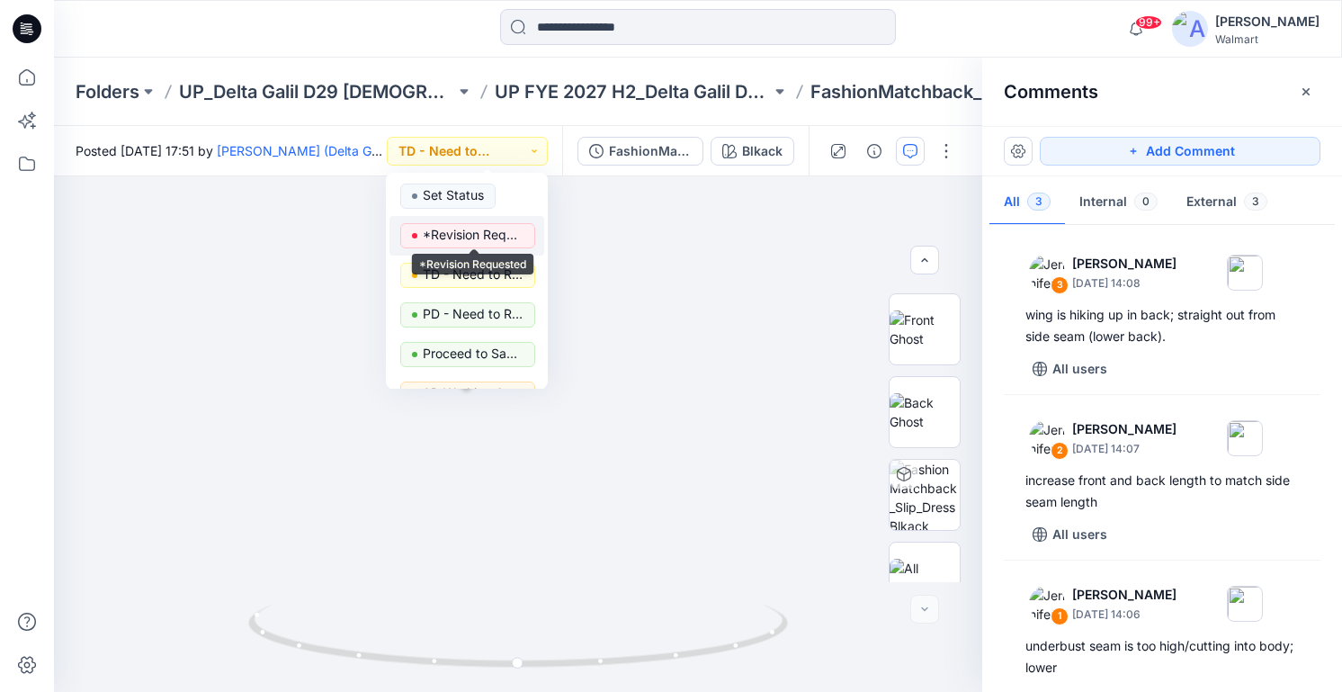
click at [496, 231] on p "*Revision Requested" at bounding box center [473, 234] width 101 height 23
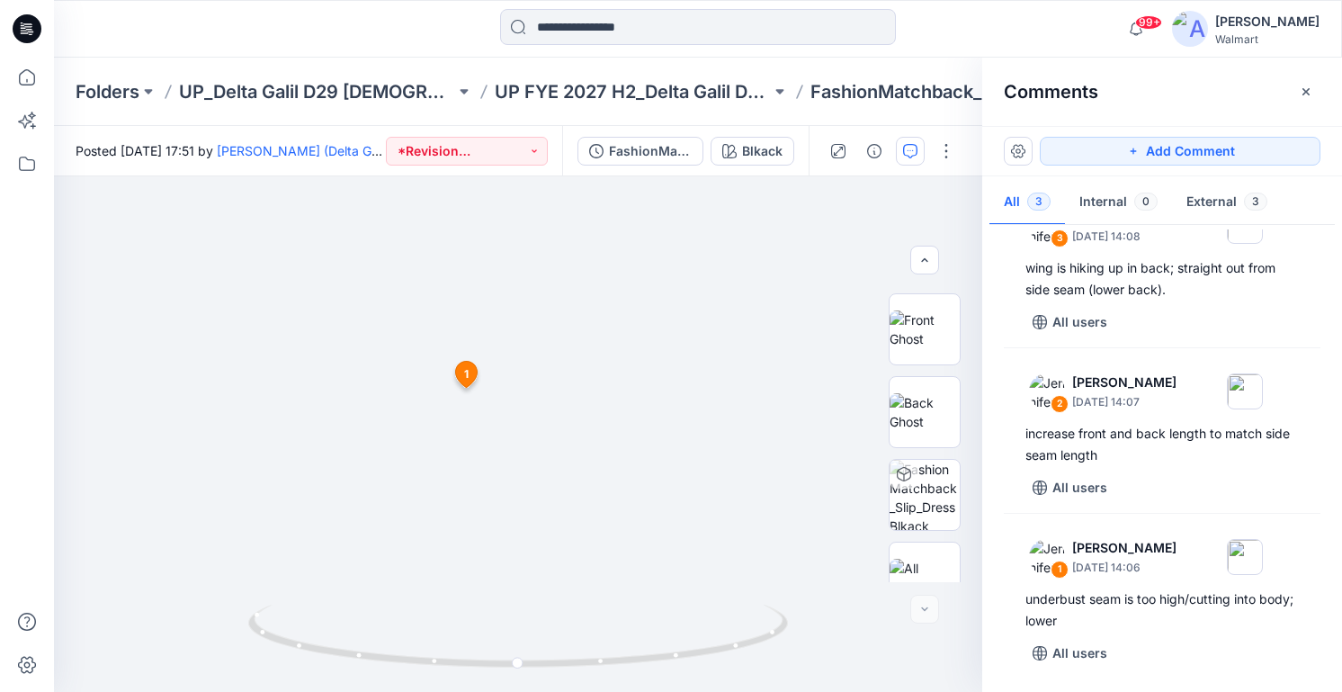
scroll to position [0, 0]
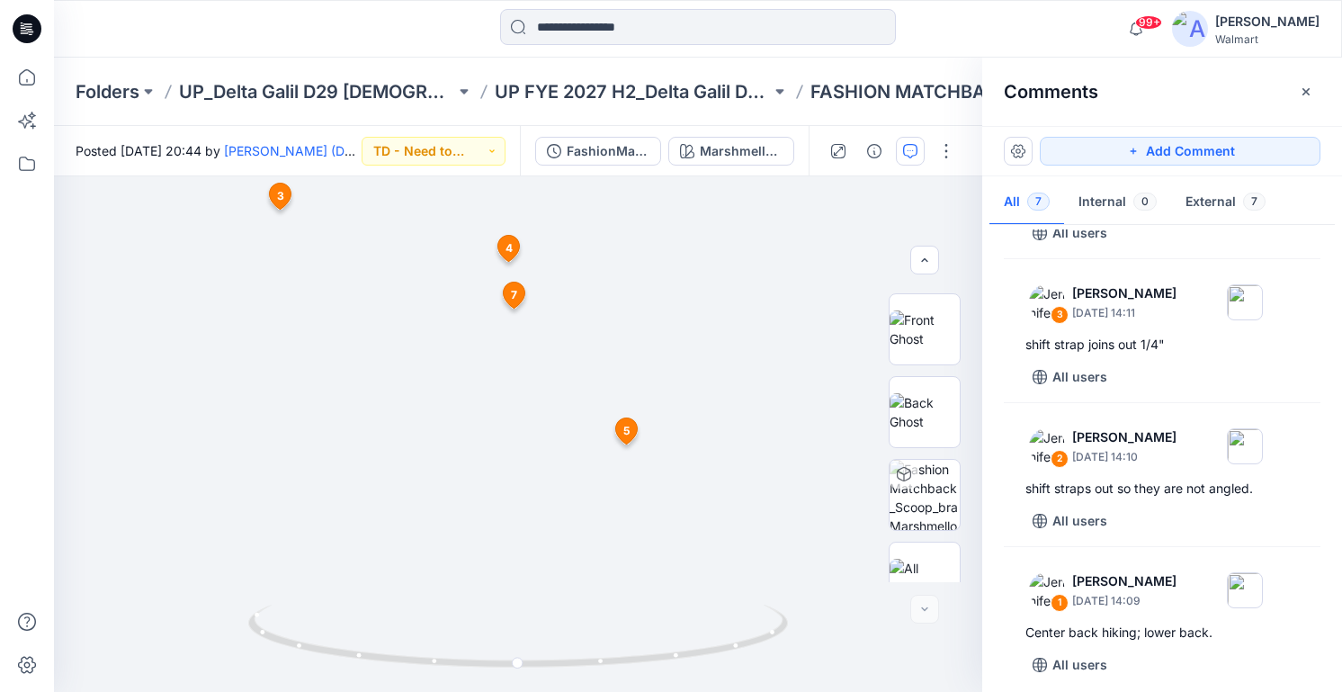
scroll to position [558, 0]
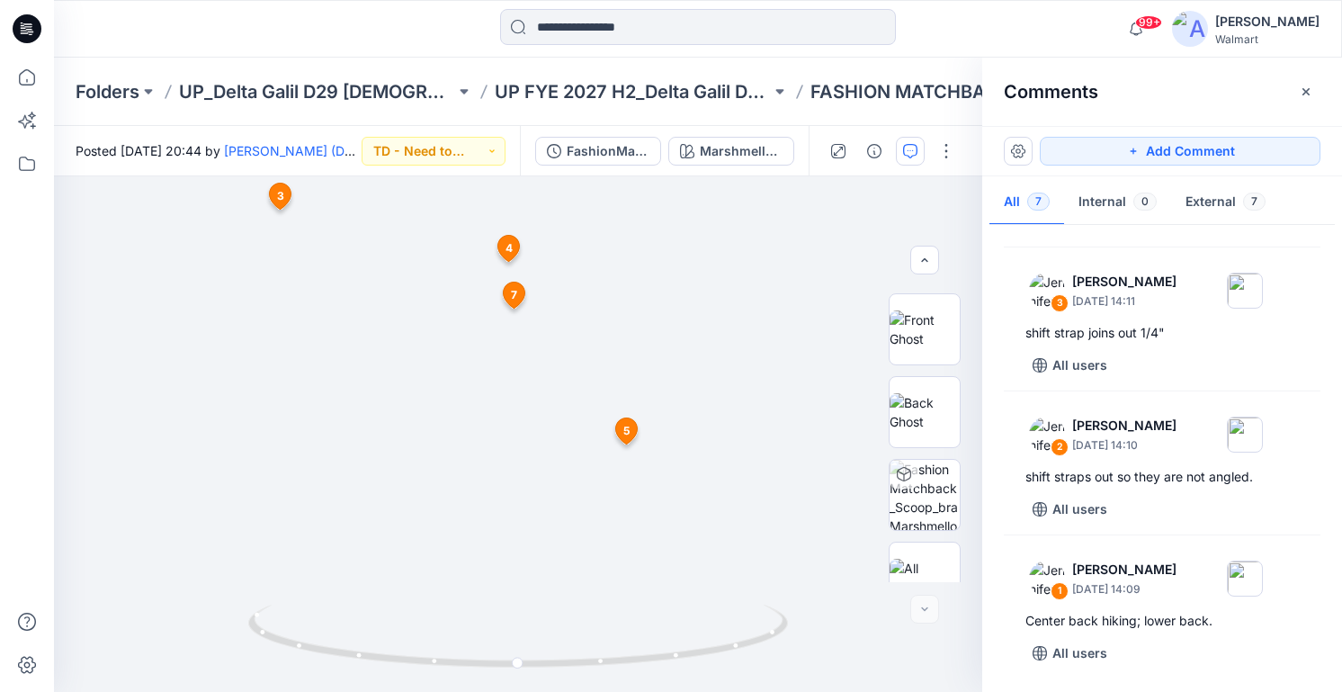
click at [464, 168] on div "Posted Wednesday, September 17, 2025 20:44 by Dorelle Mcpherson (Delta Galil) T…" at bounding box center [287, 150] width 466 height 49
click at [471, 150] on button "TD - Need to Review" at bounding box center [434, 151] width 144 height 29
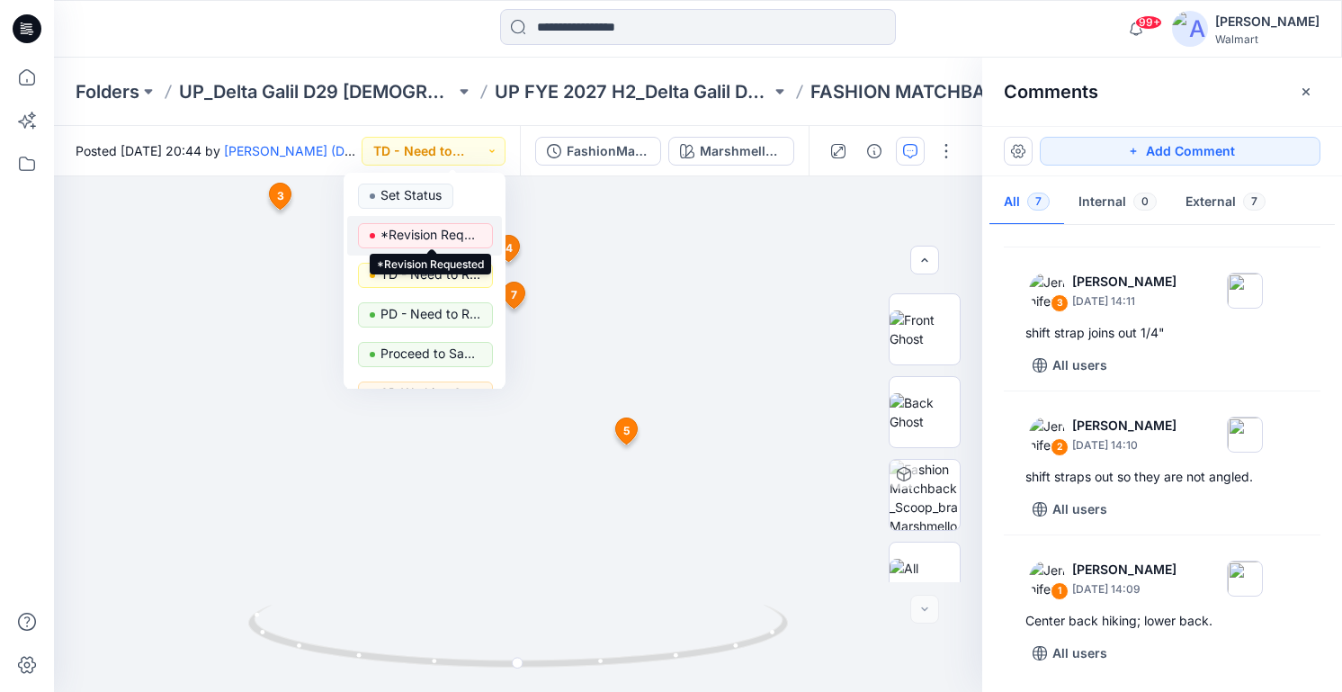
click at [468, 236] on p "*Revision Requested" at bounding box center [431, 234] width 101 height 23
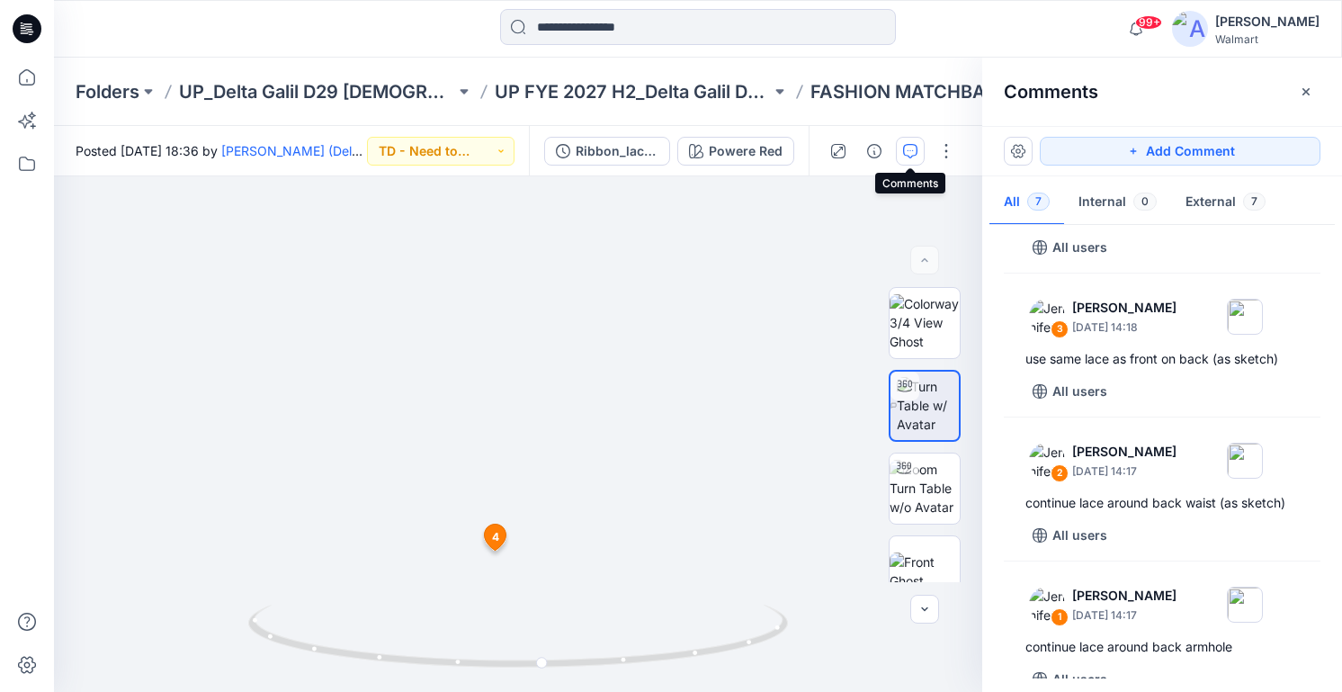
scroll to position [579, 0]
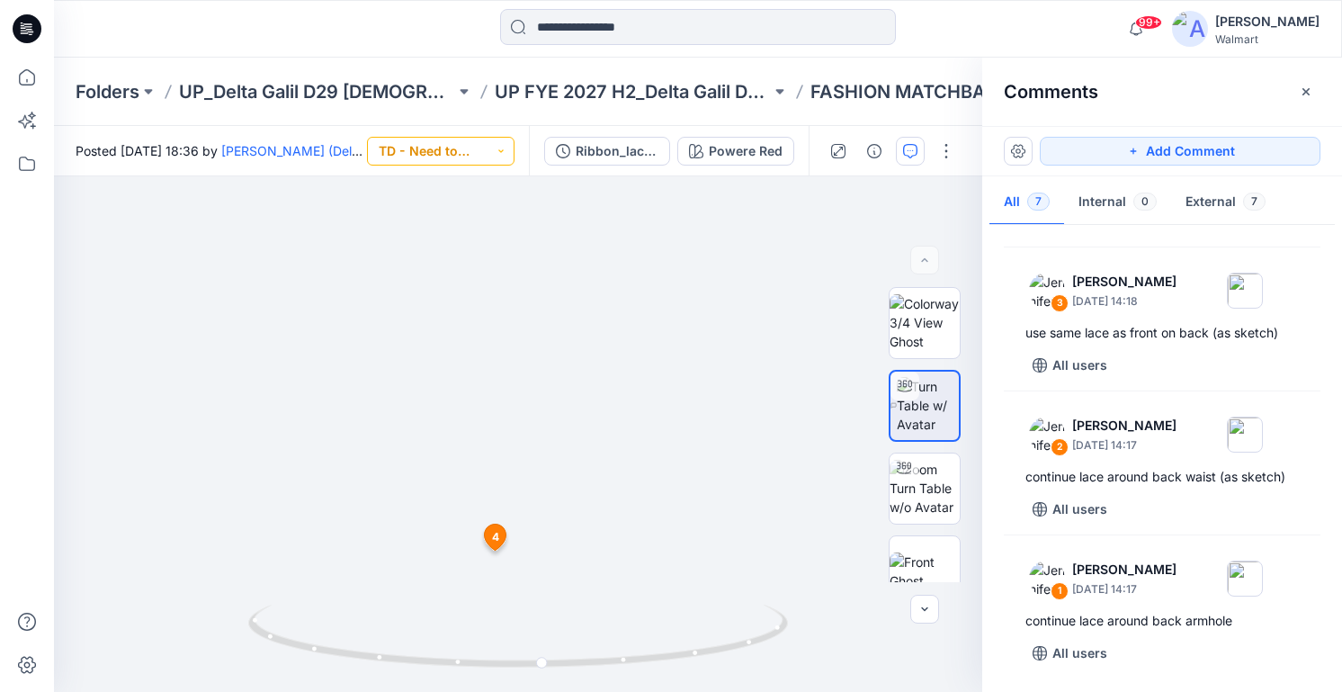
click at [489, 148] on button "TD - Need to Review" at bounding box center [441, 151] width 148 height 29
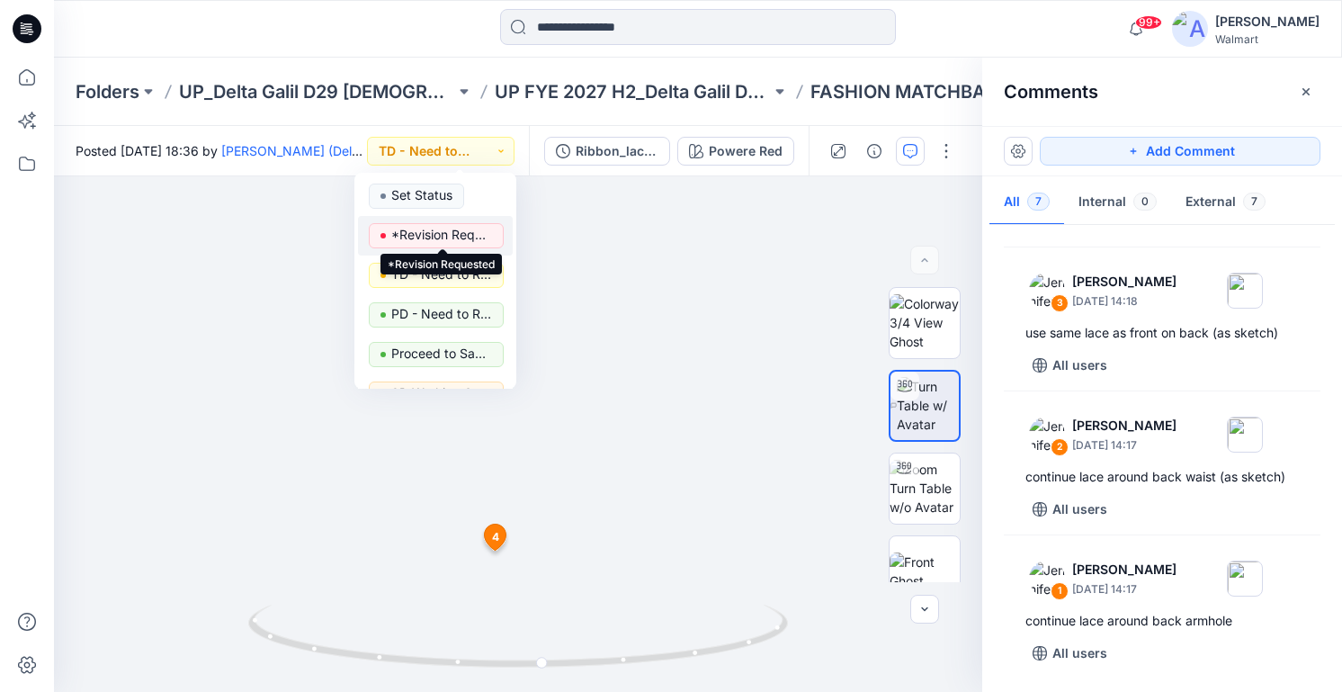
click at [459, 229] on p "*Revision Requested" at bounding box center [441, 234] width 101 height 23
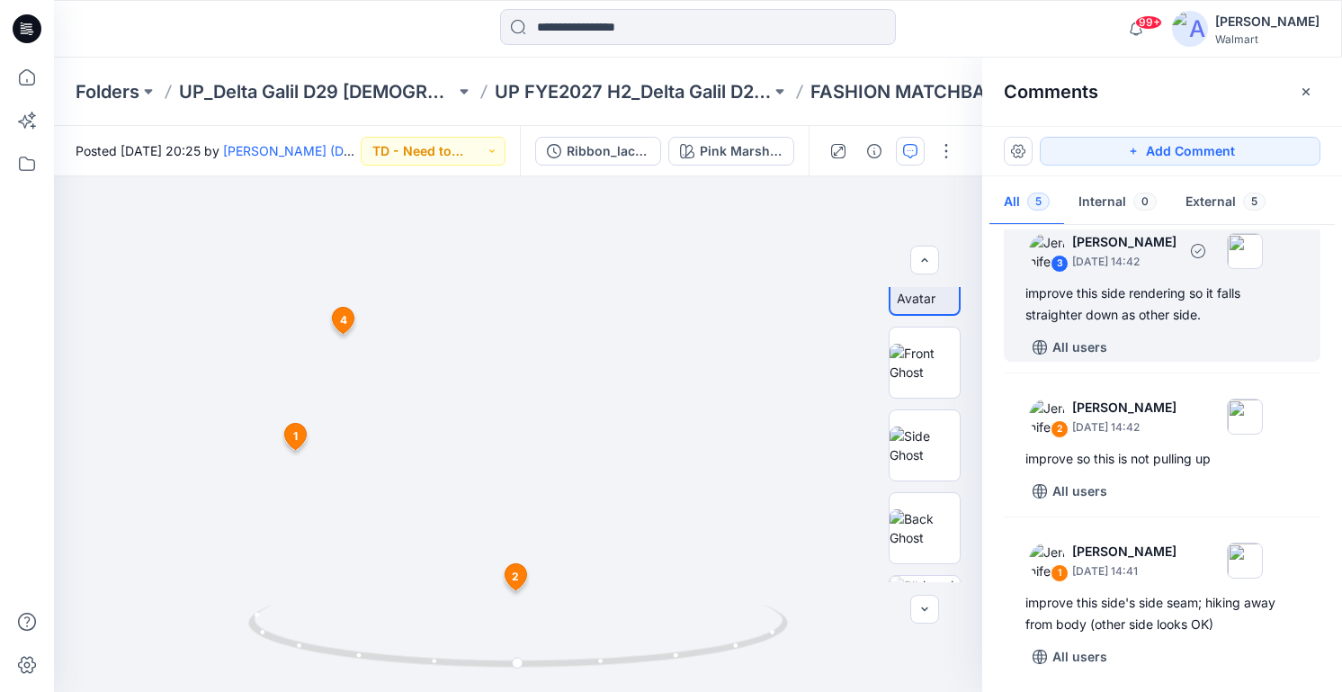
scroll to position [313, 0]
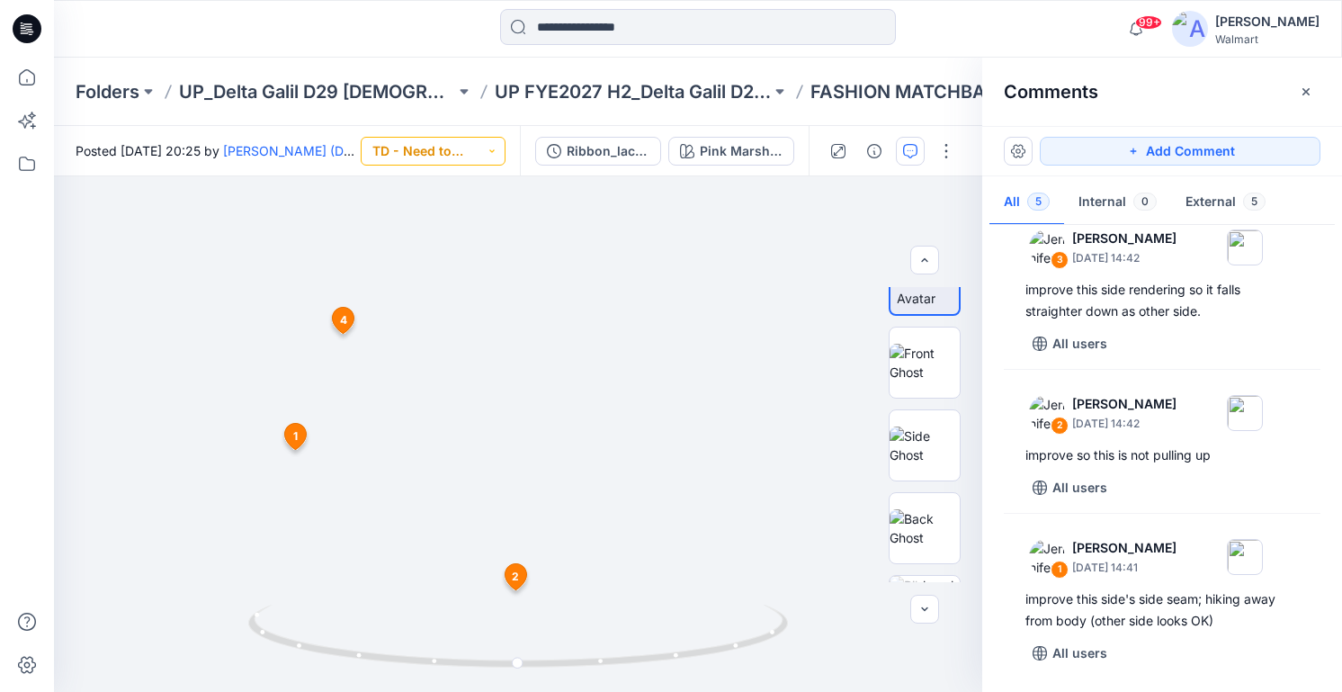
click at [471, 155] on button "TD - Need to Review" at bounding box center [433, 151] width 145 height 29
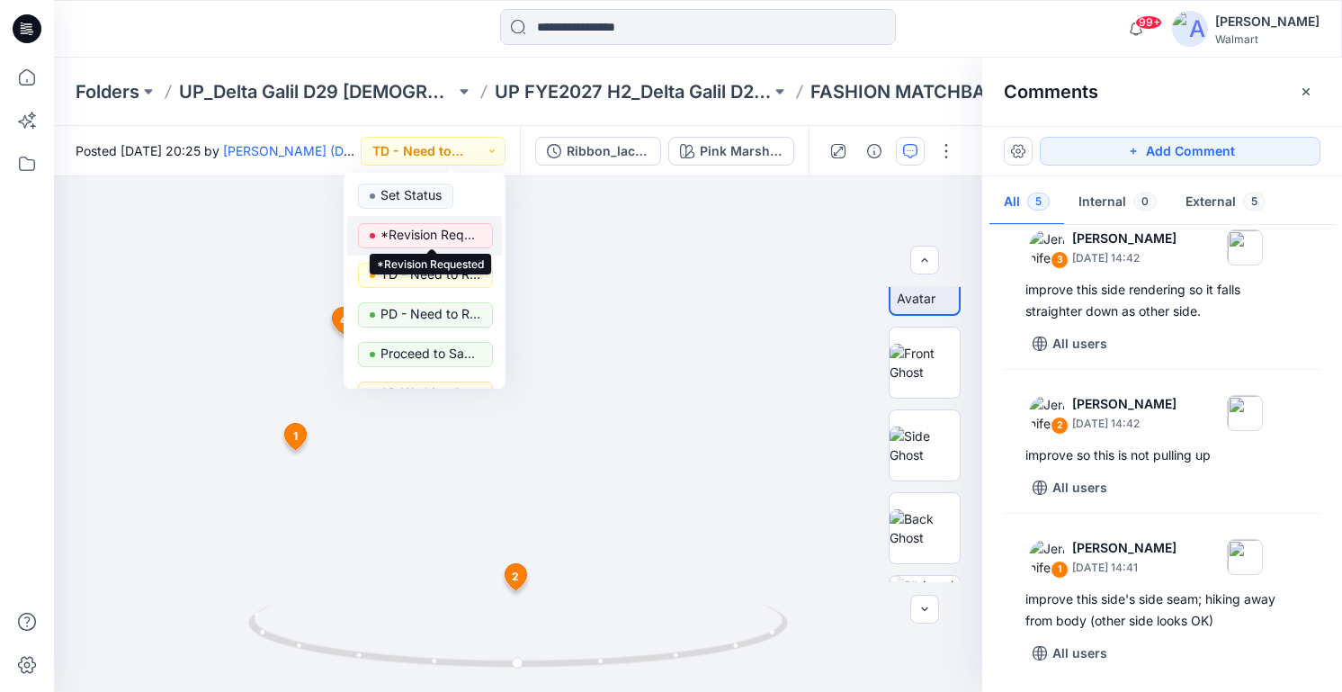
click at [433, 237] on p "*Revision Requested" at bounding box center [431, 234] width 101 height 23
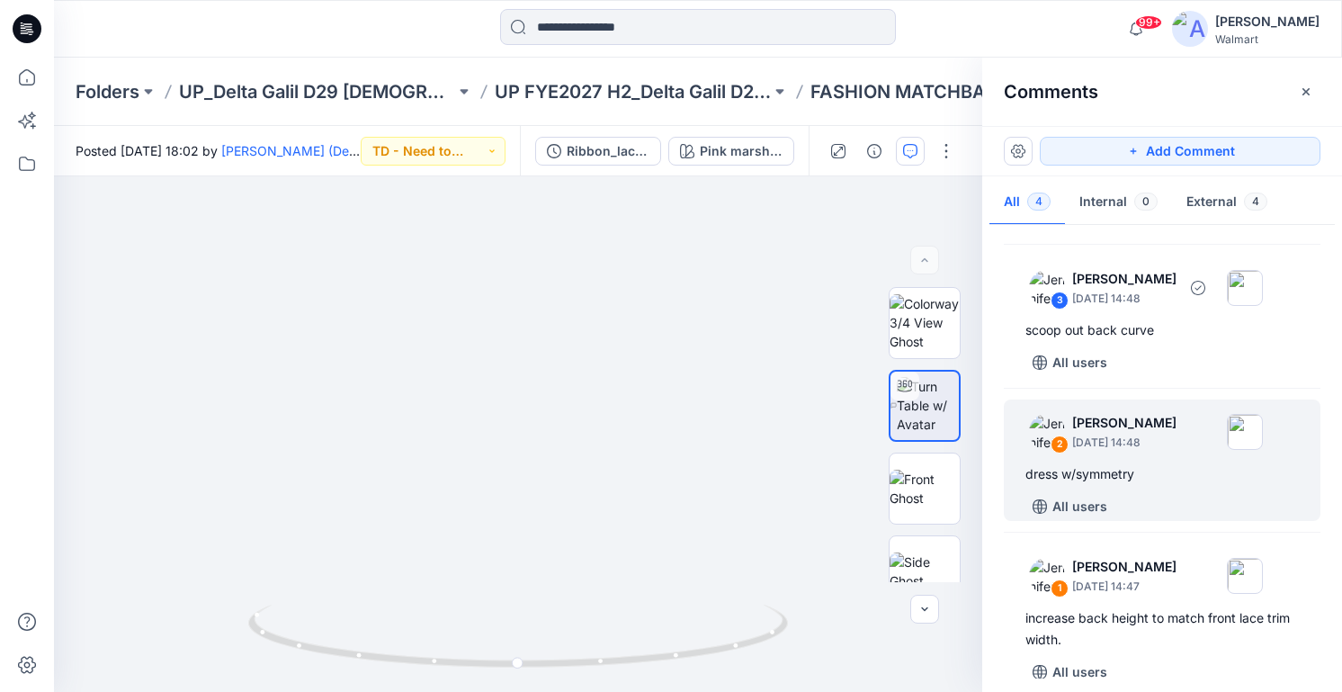
scroll to position [148, 0]
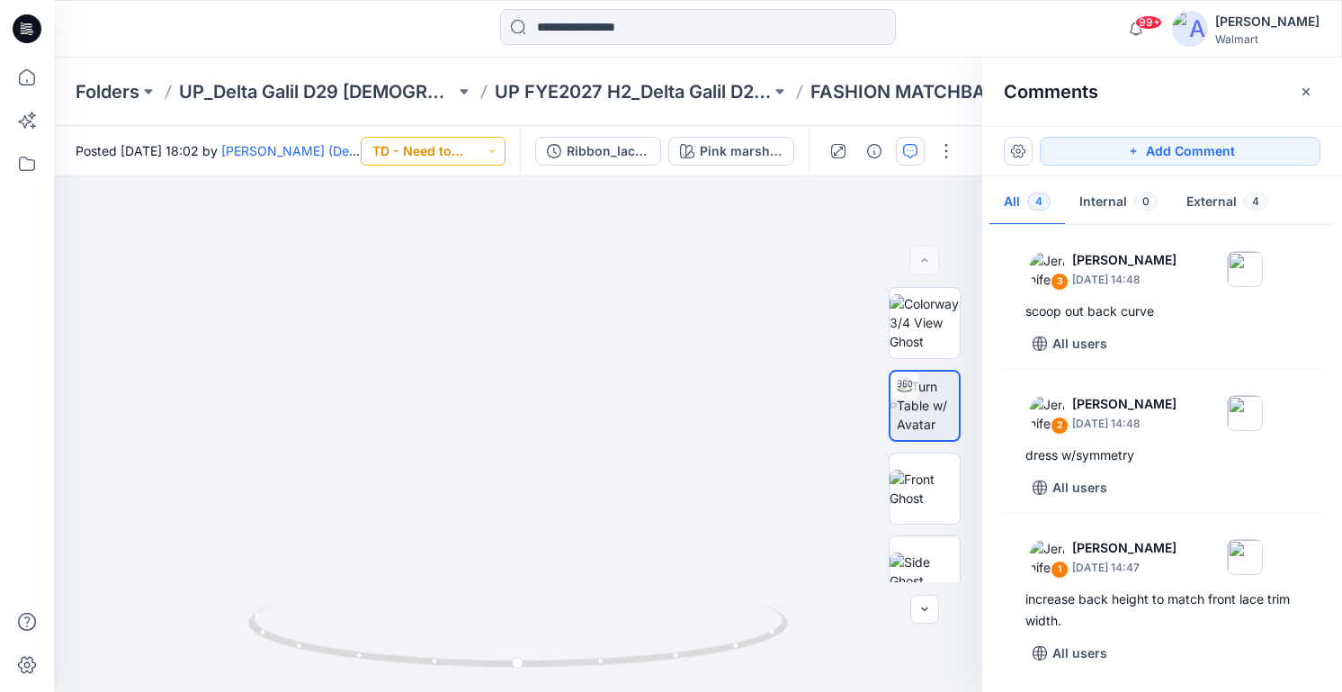
click at [479, 149] on button "TD - Need to Review" at bounding box center [433, 151] width 145 height 29
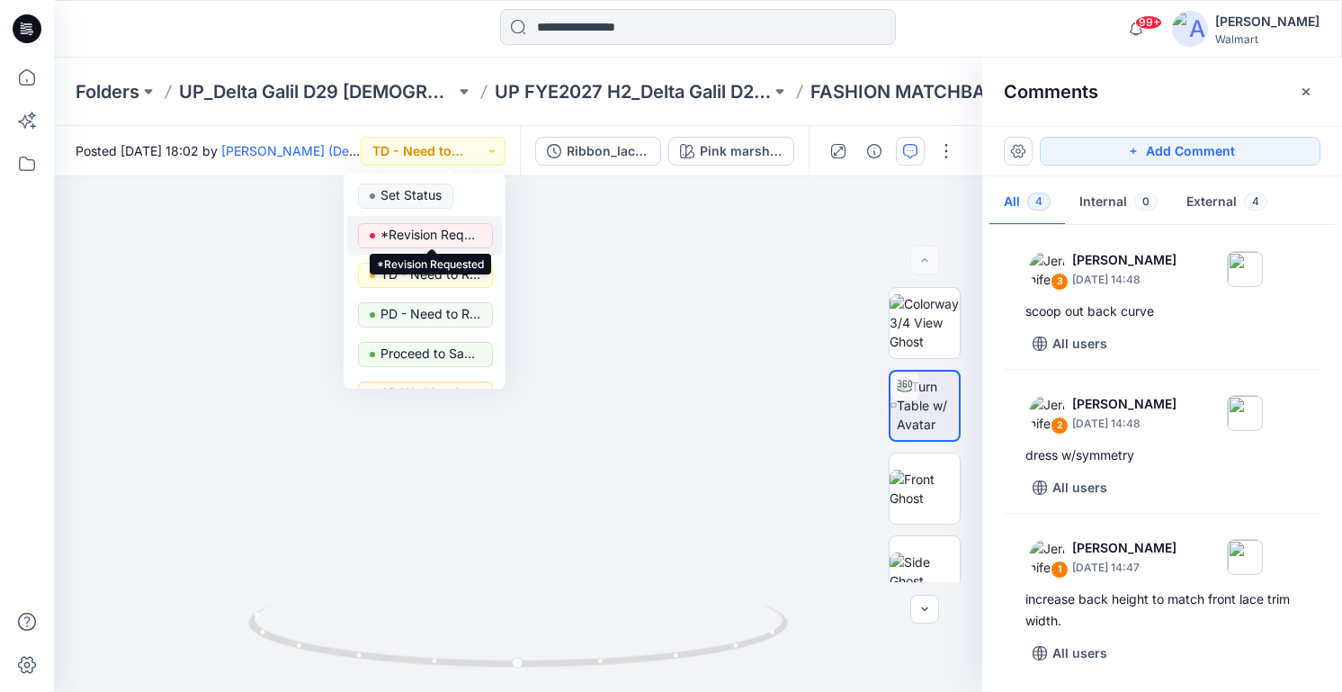
click at [452, 230] on p "*Revision Requested" at bounding box center [431, 234] width 101 height 23
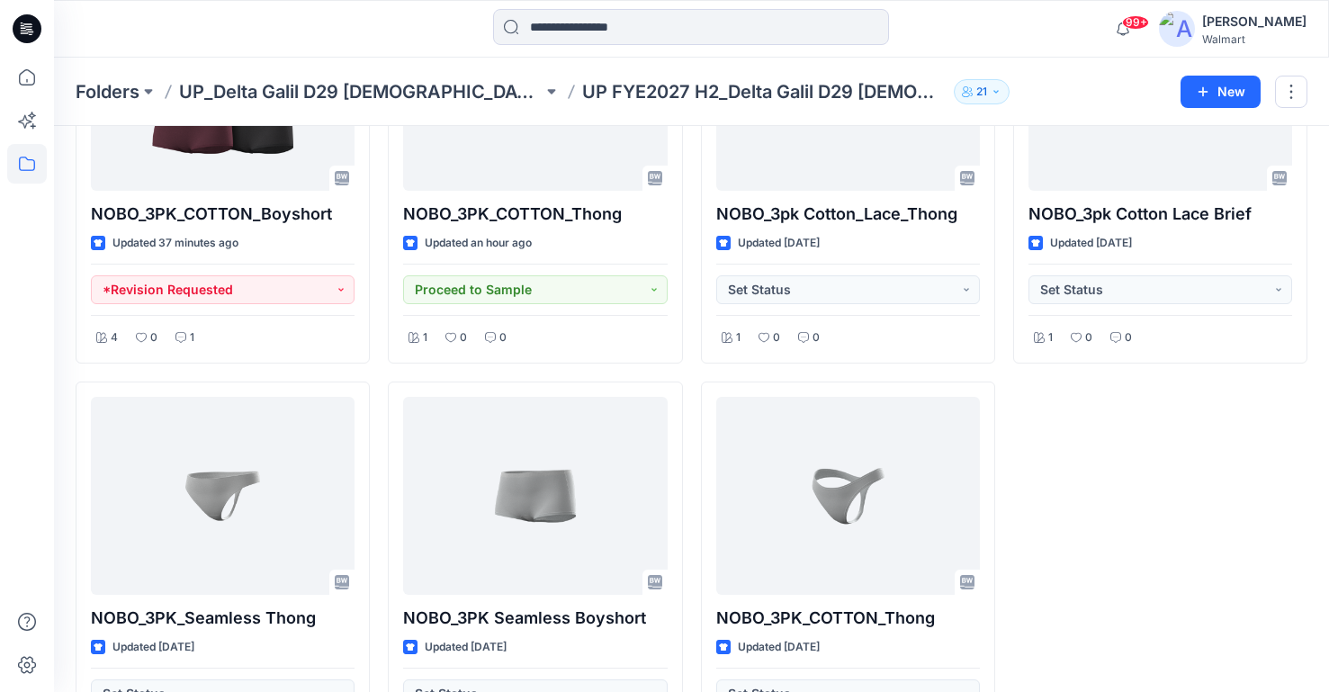
scroll to position [630, 0]
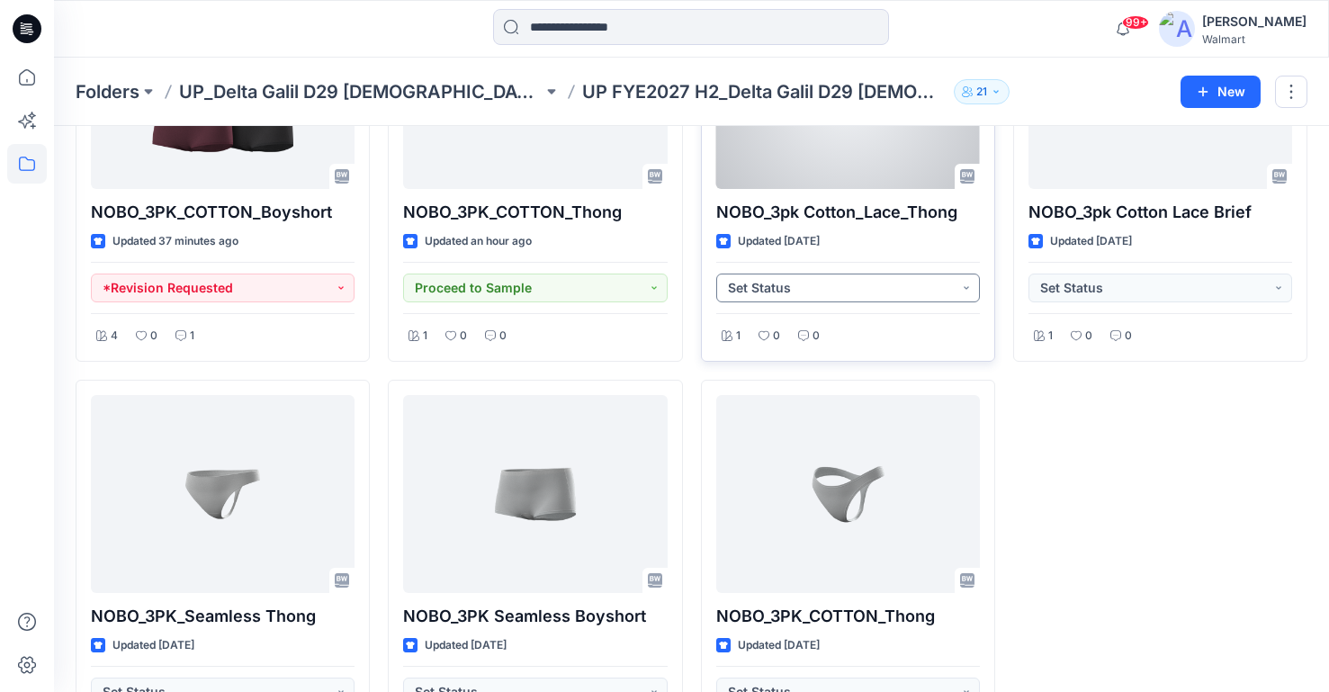
click at [954, 285] on button "Set Status" at bounding box center [848, 288] width 264 height 29
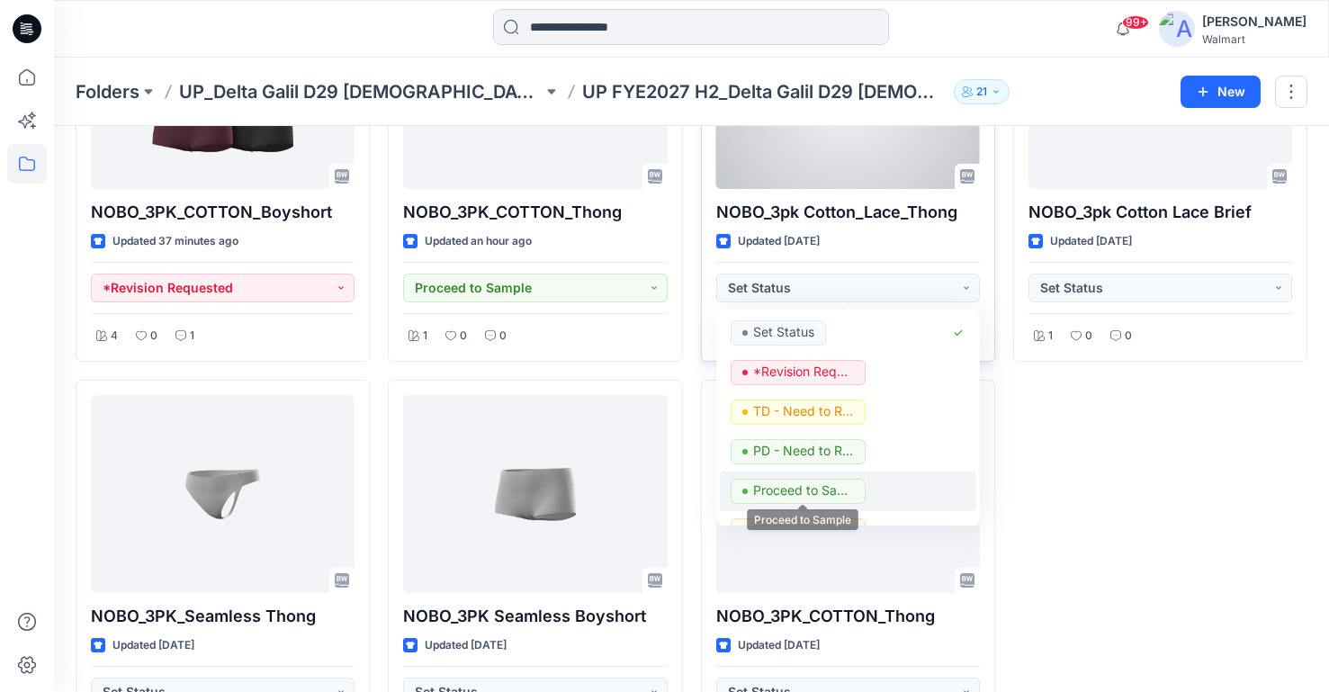
click at [826, 486] on p "Proceed to Sample" at bounding box center [803, 490] width 101 height 23
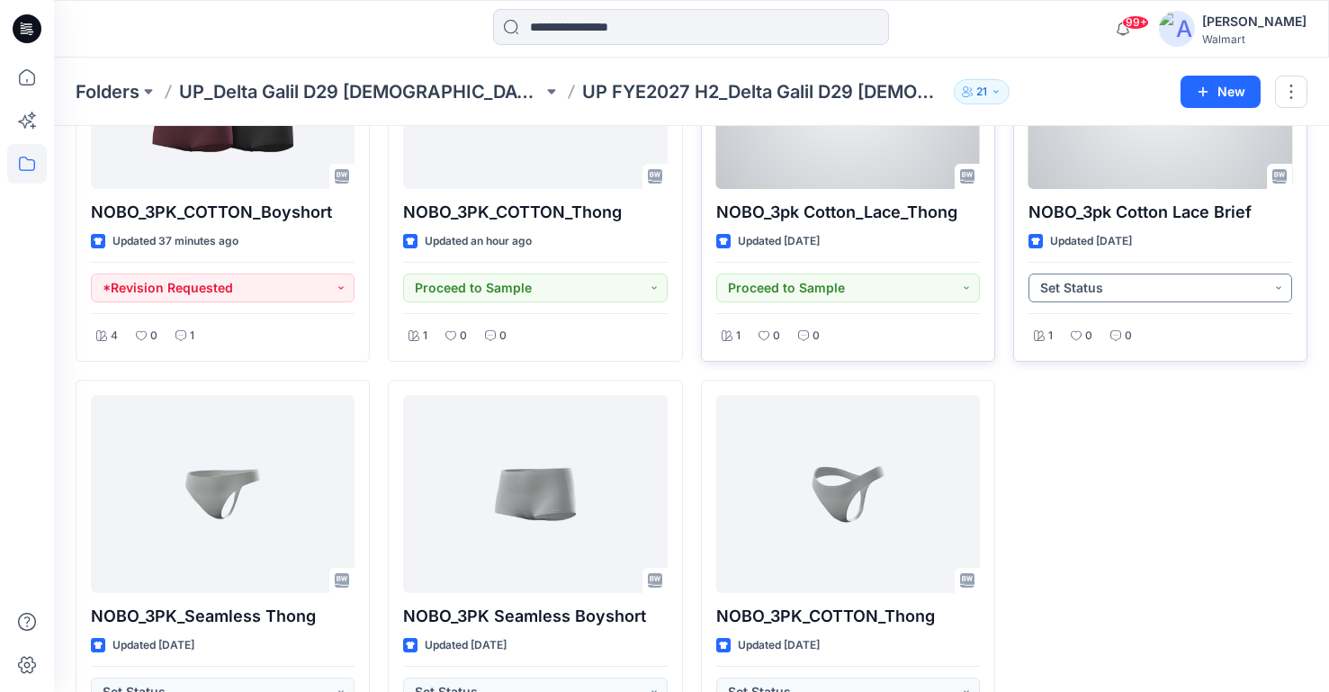
click at [1231, 288] on button "Set Status" at bounding box center [1160, 288] width 264 height 29
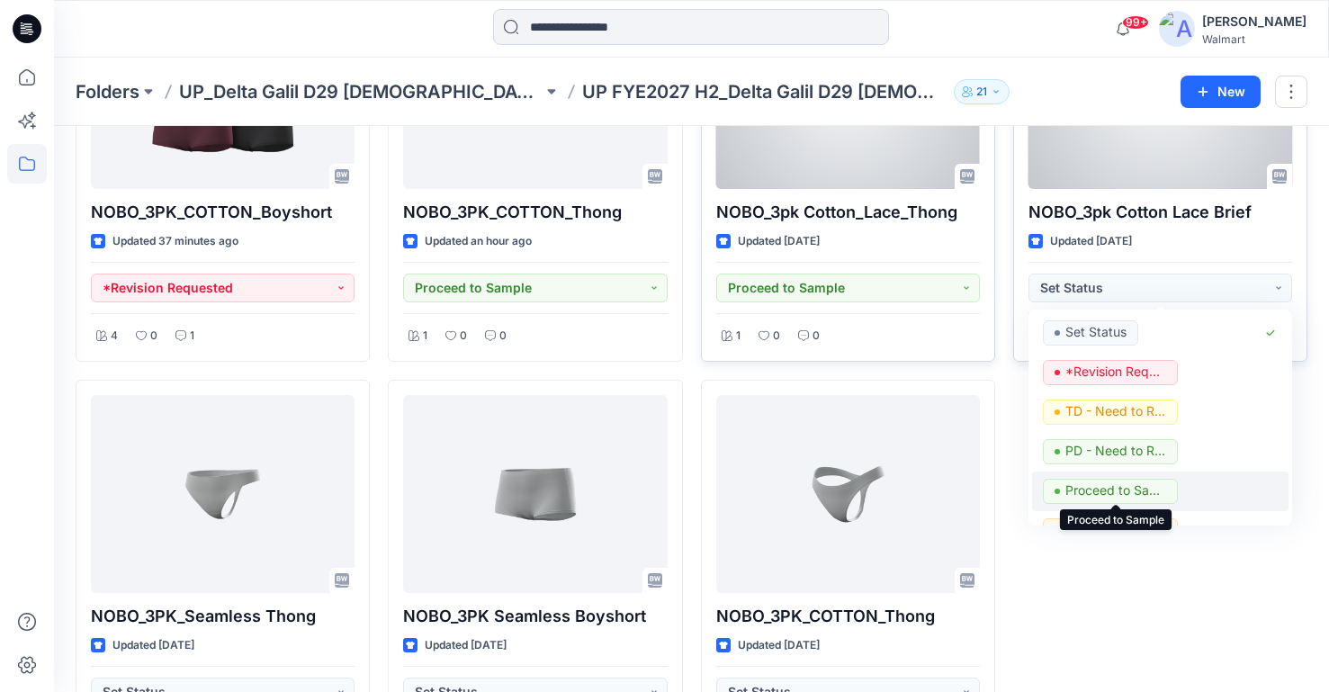
click at [1150, 481] on p "Proceed to Sample" at bounding box center [1115, 490] width 101 height 23
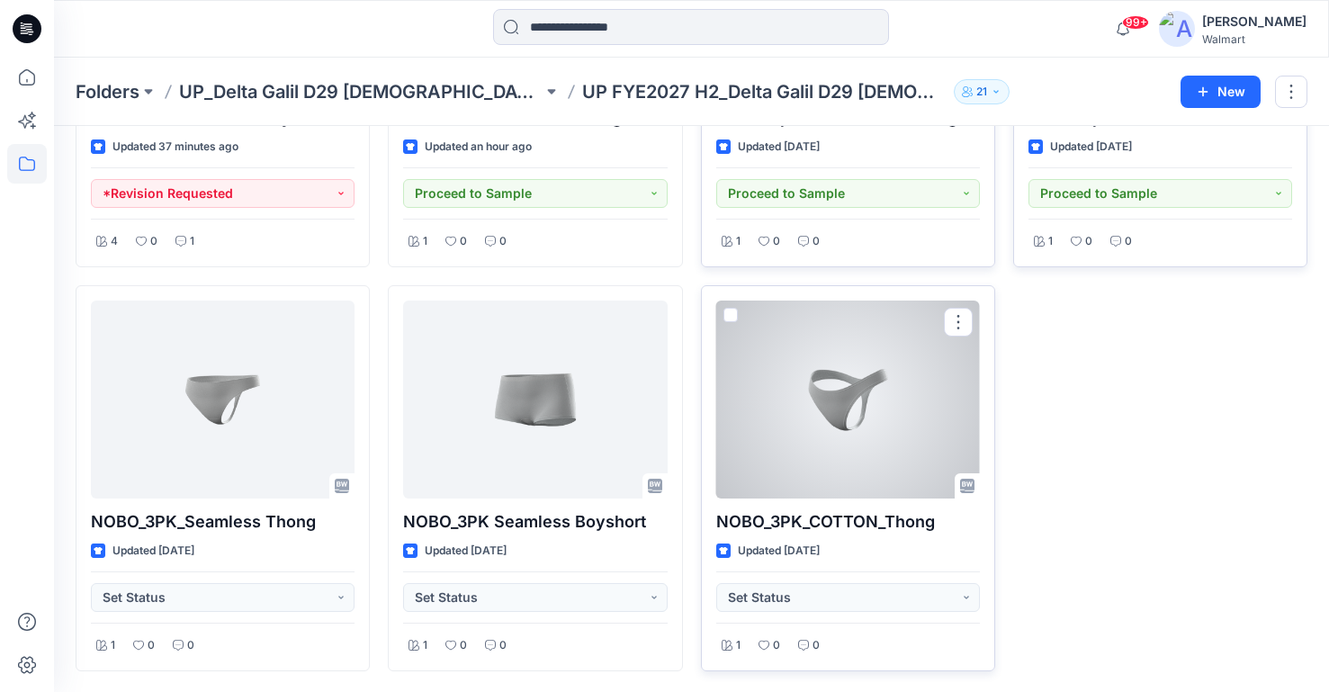
scroll to position [725, 0]
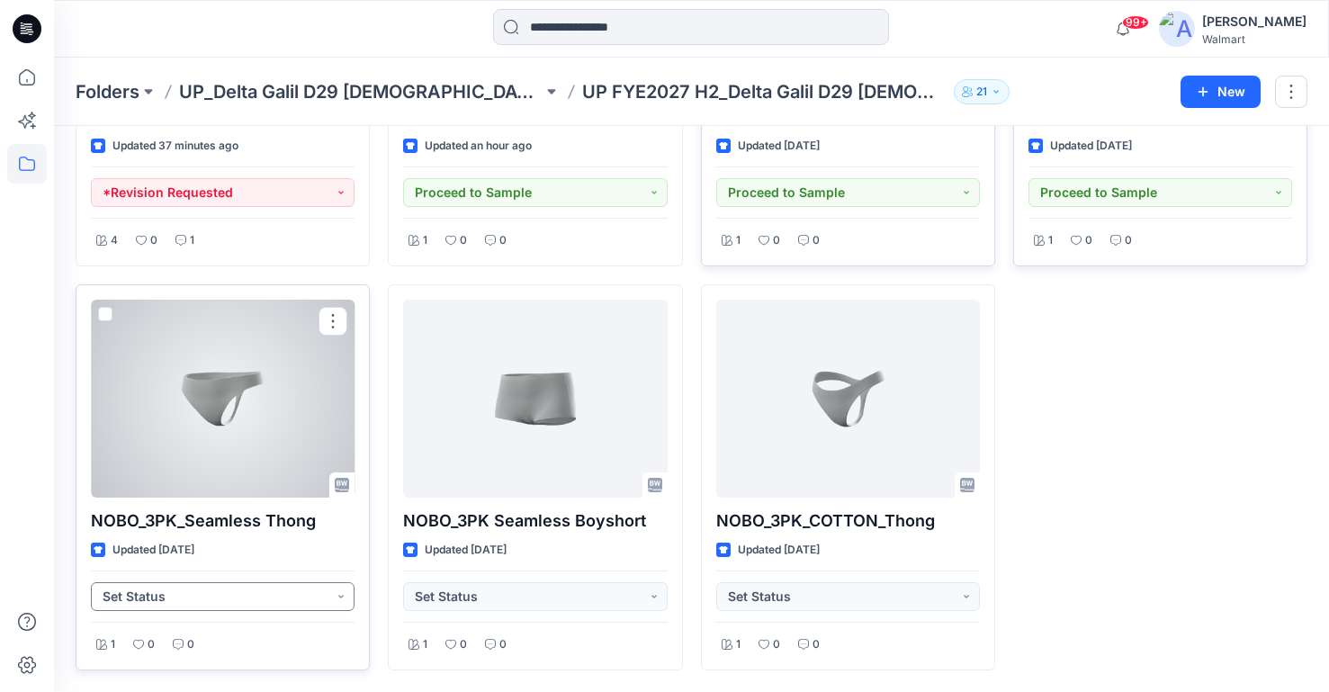
click at [320, 596] on button "Set Status" at bounding box center [223, 596] width 264 height 29
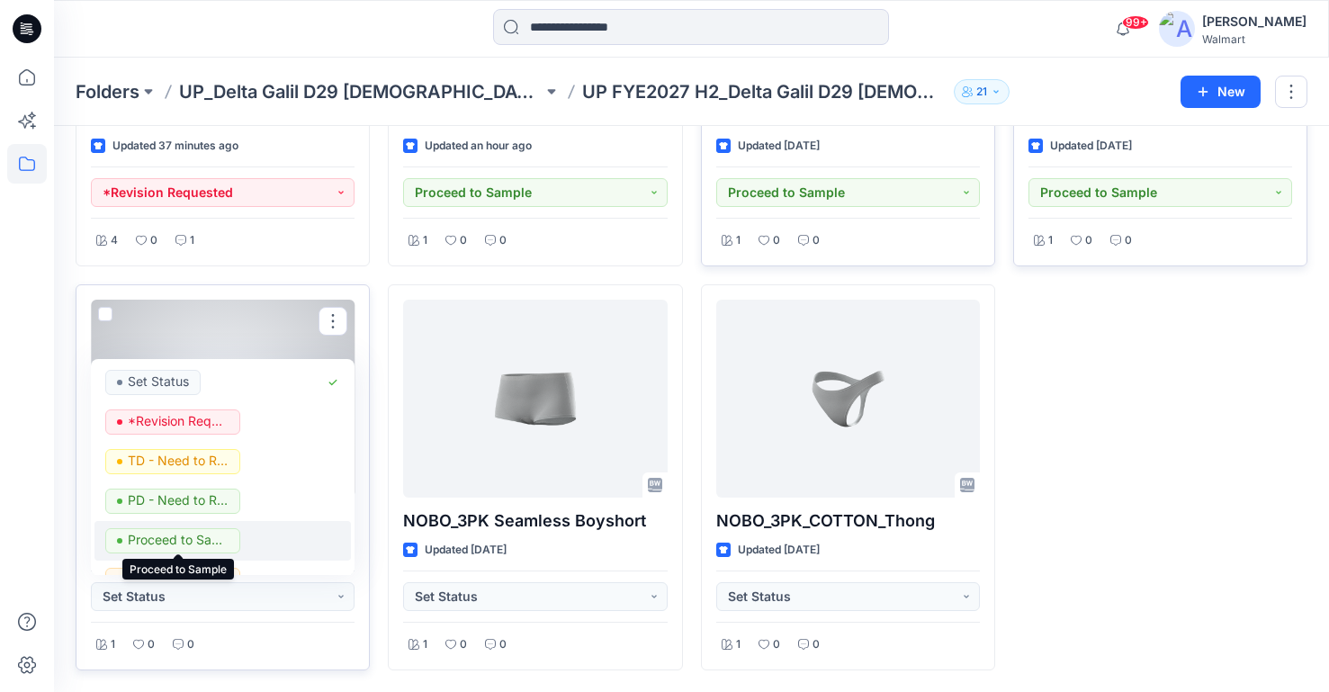
click at [216, 537] on p "Proceed to Sample" at bounding box center [178, 539] width 101 height 23
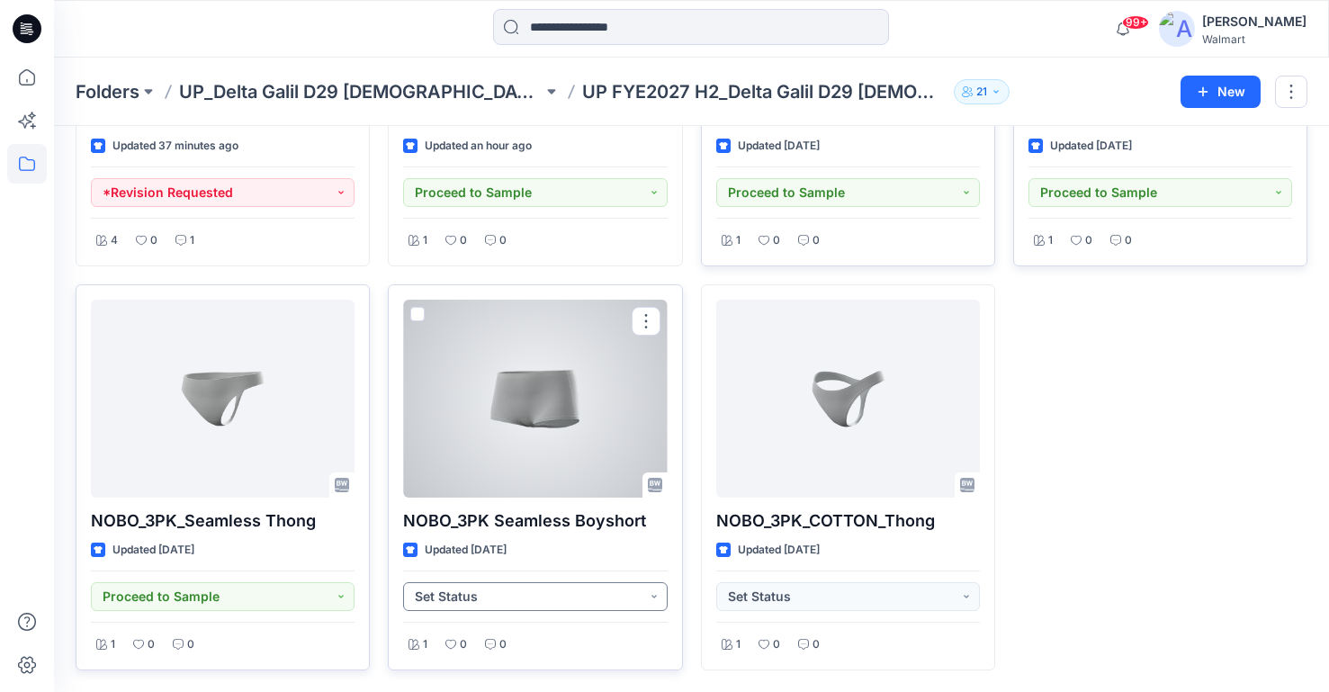
click at [649, 597] on button "Set Status" at bounding box center [535, 596] width 264 height 29
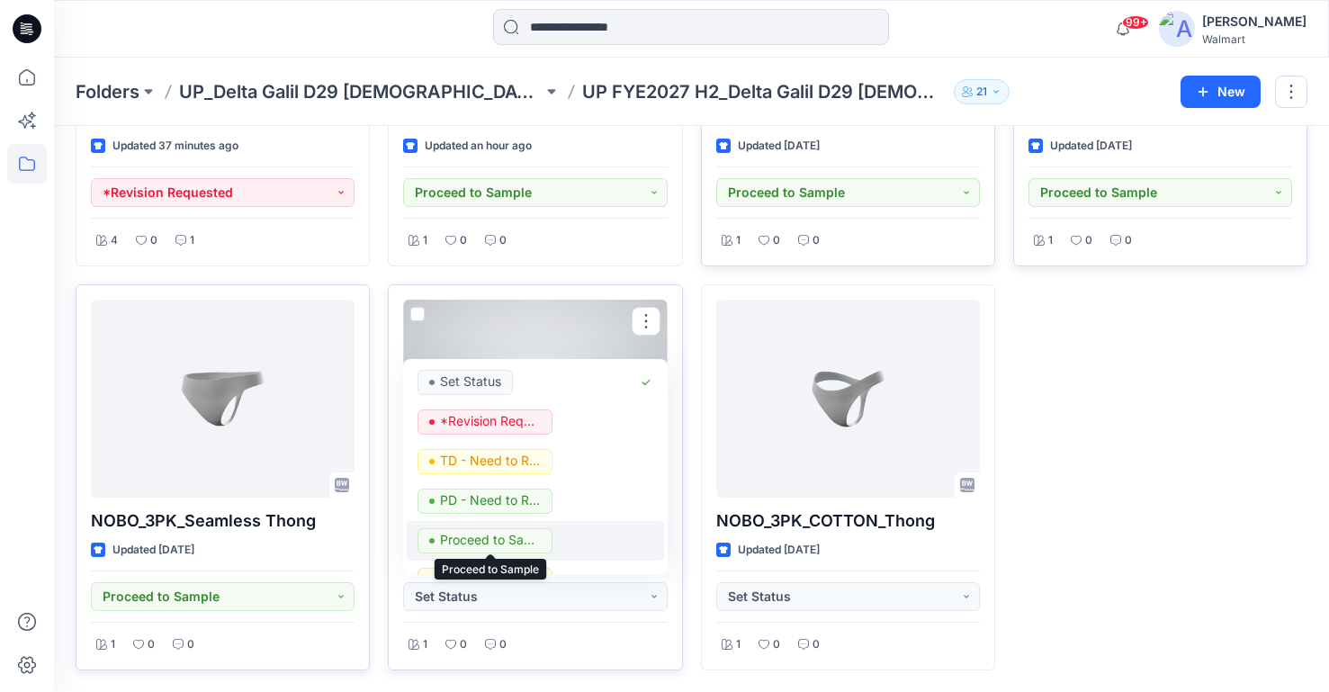
click at [509, 541] on p "Proceed to Sample" at bounding box center [490, 539] width 101 height 23
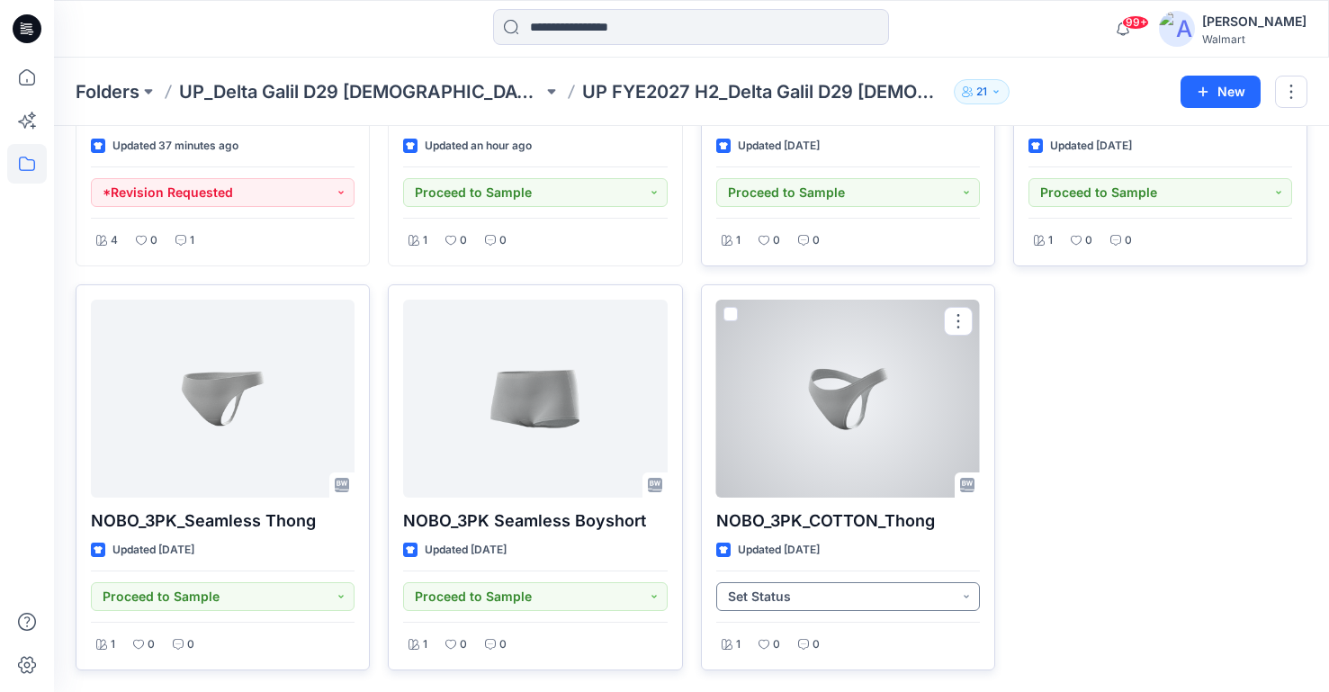
click at [950, 593] on button "Set Status" at bounding box center [848, 596] width 264 height 29
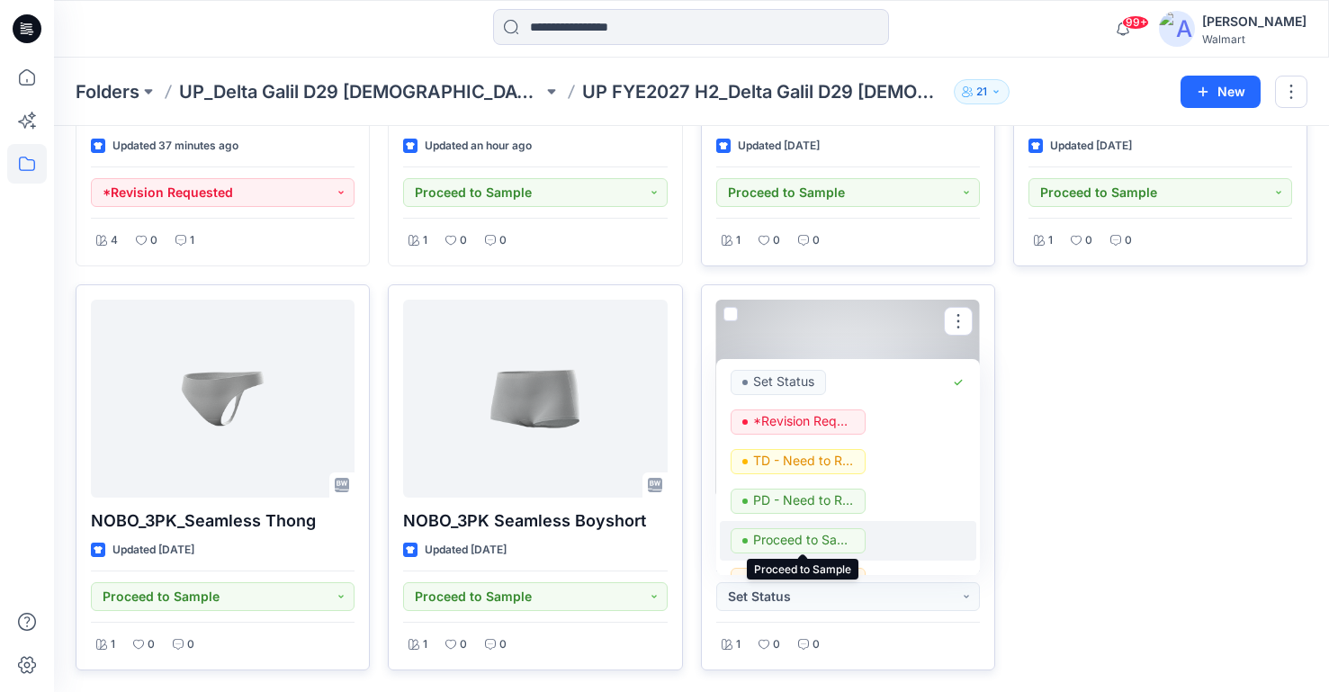
click at [778, 540] on p "Proceed to Sample" at bounding box center [803, 539] width 101 height 23
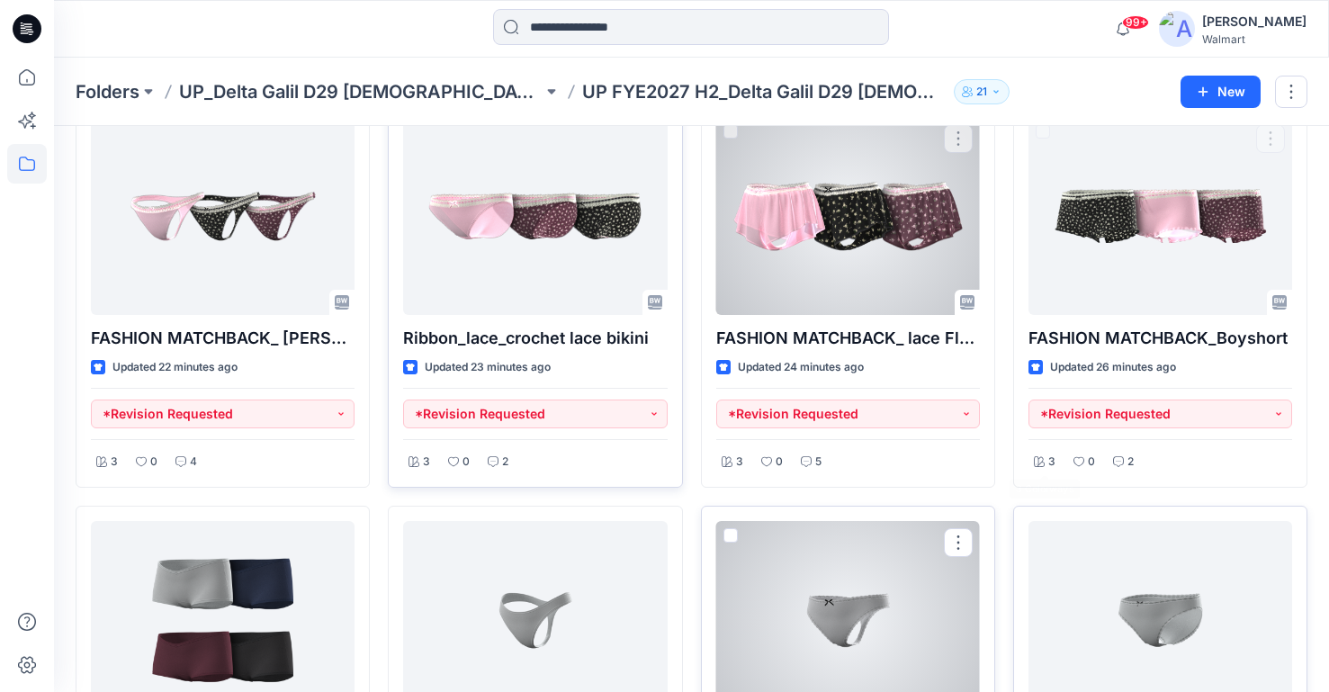
scroll to position [0, 0]
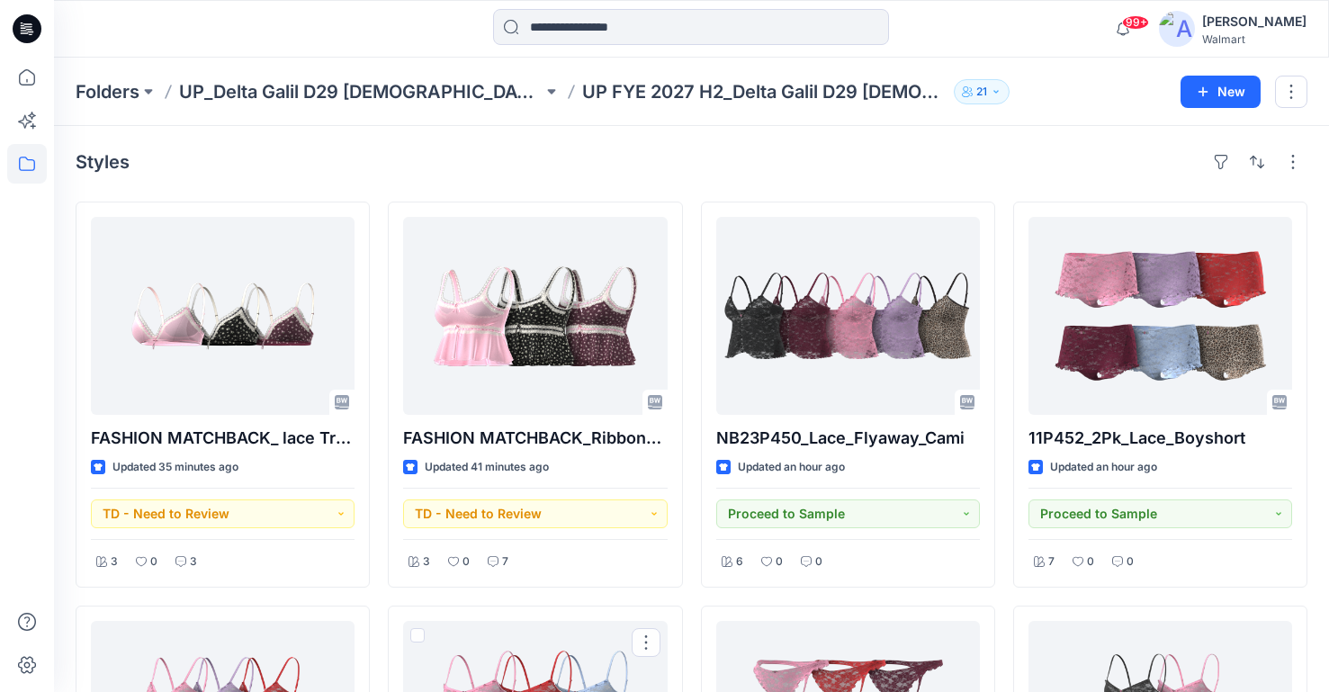
scroll to position [691, 0]
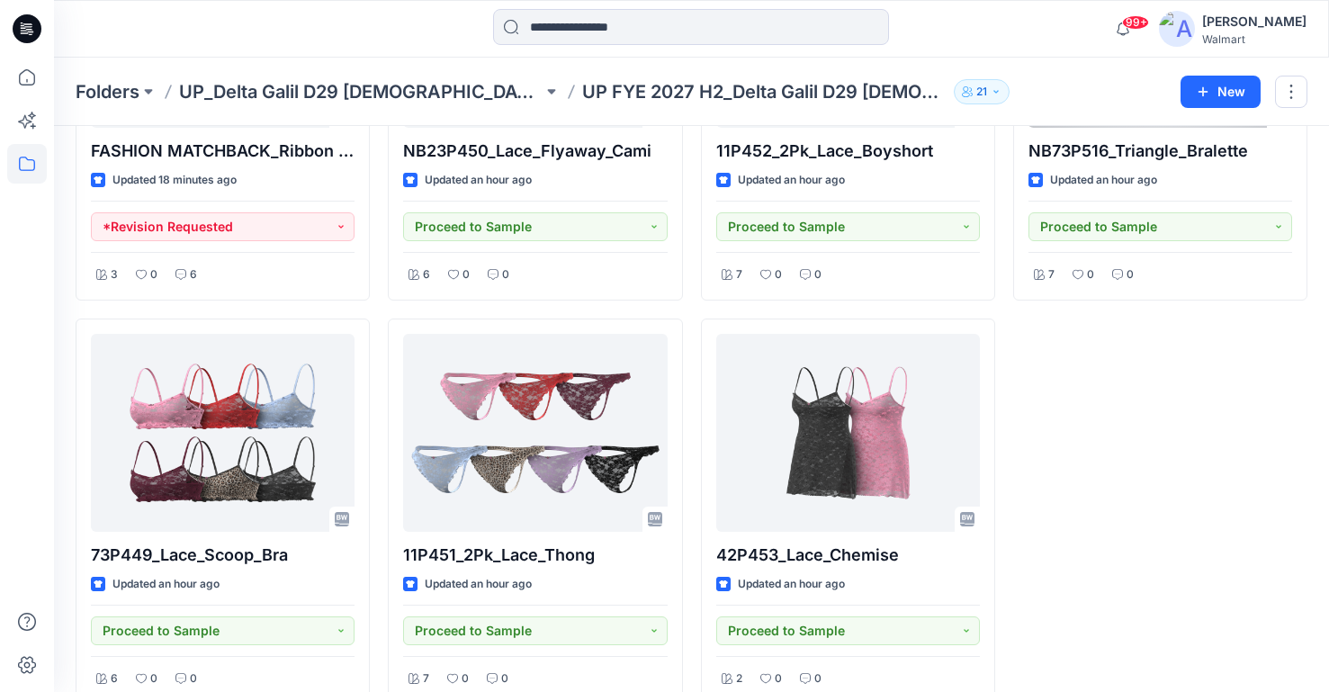
scroll to position [725, 0]
